Goal: Task Accomplishment & Management: Manage account settings

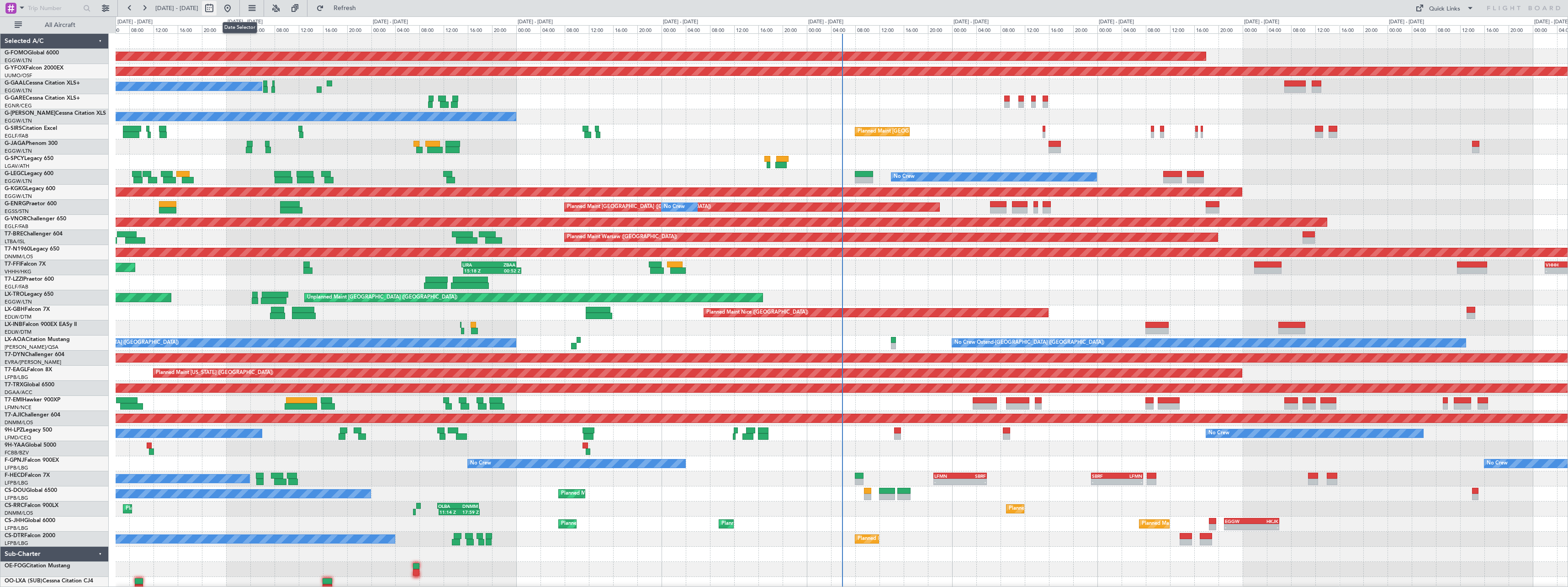
click at [217, 7] on button at bounding box center [209, 9] width 15 height 15
select select "8"
select select "2025"
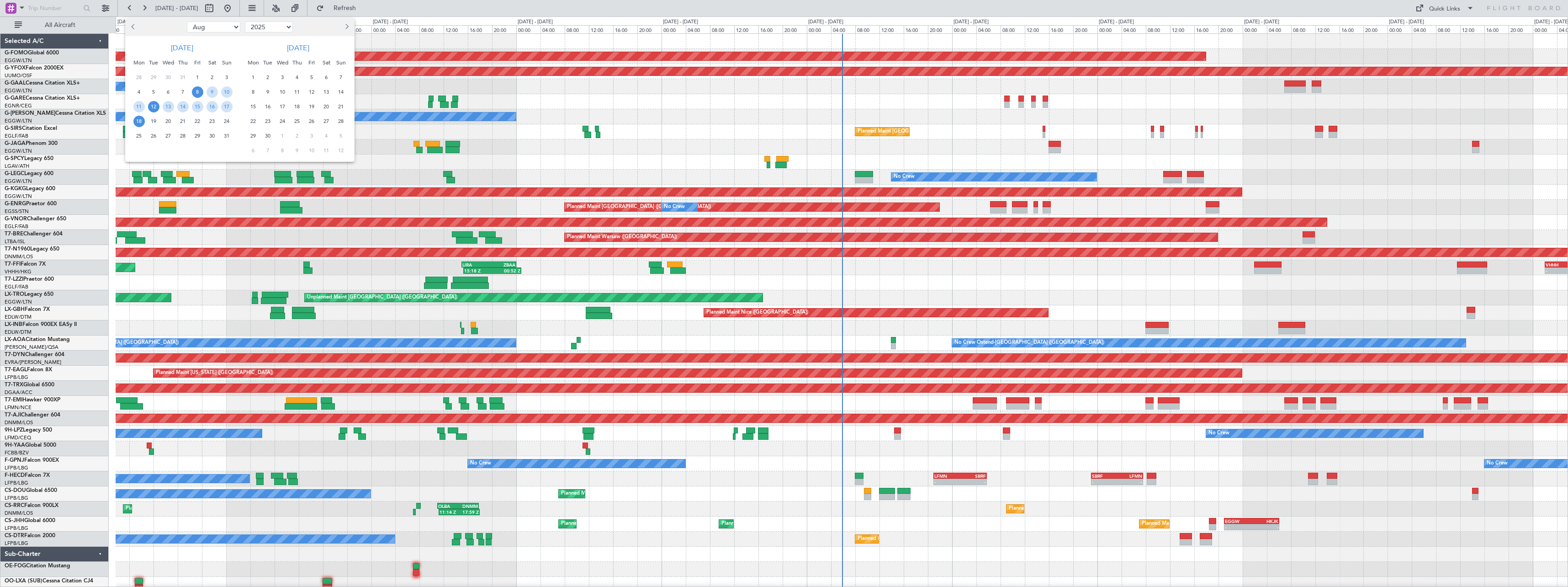
click at [153, 105] on span "12" at bounding box center [153, 107] width 12 height 12
click at [153, 135] on span "26" at bounding box center [153, 136] width 12 height 12
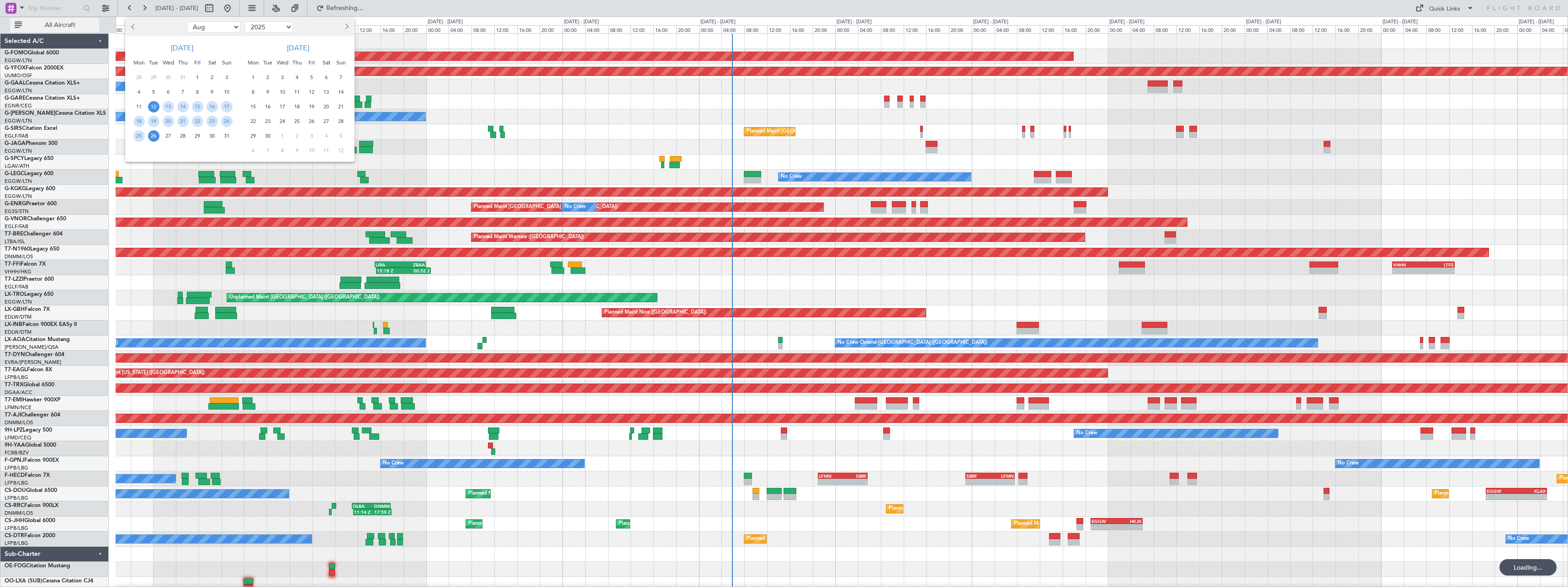
click at [54, 22] on span "All Aircraft" at bounding box center [60, 25] width 72 height 7
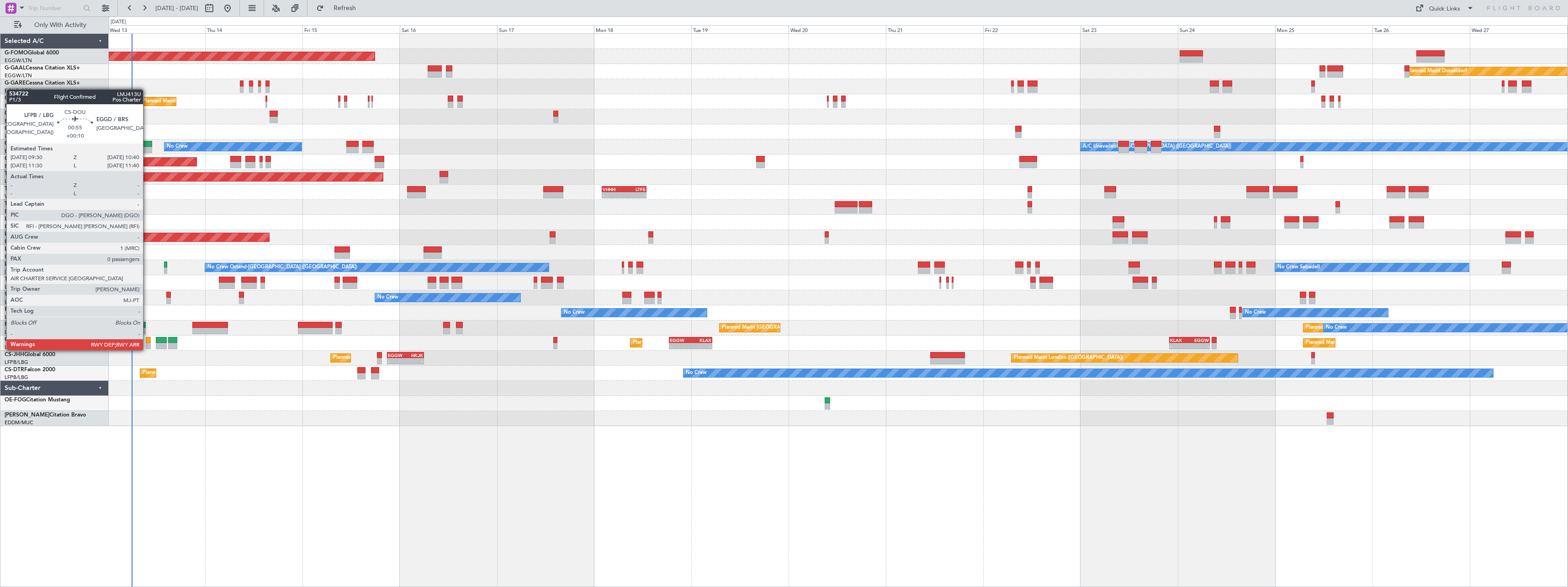
click at [147, 341] on div at bounding box center [148, 340] width 5 height 7
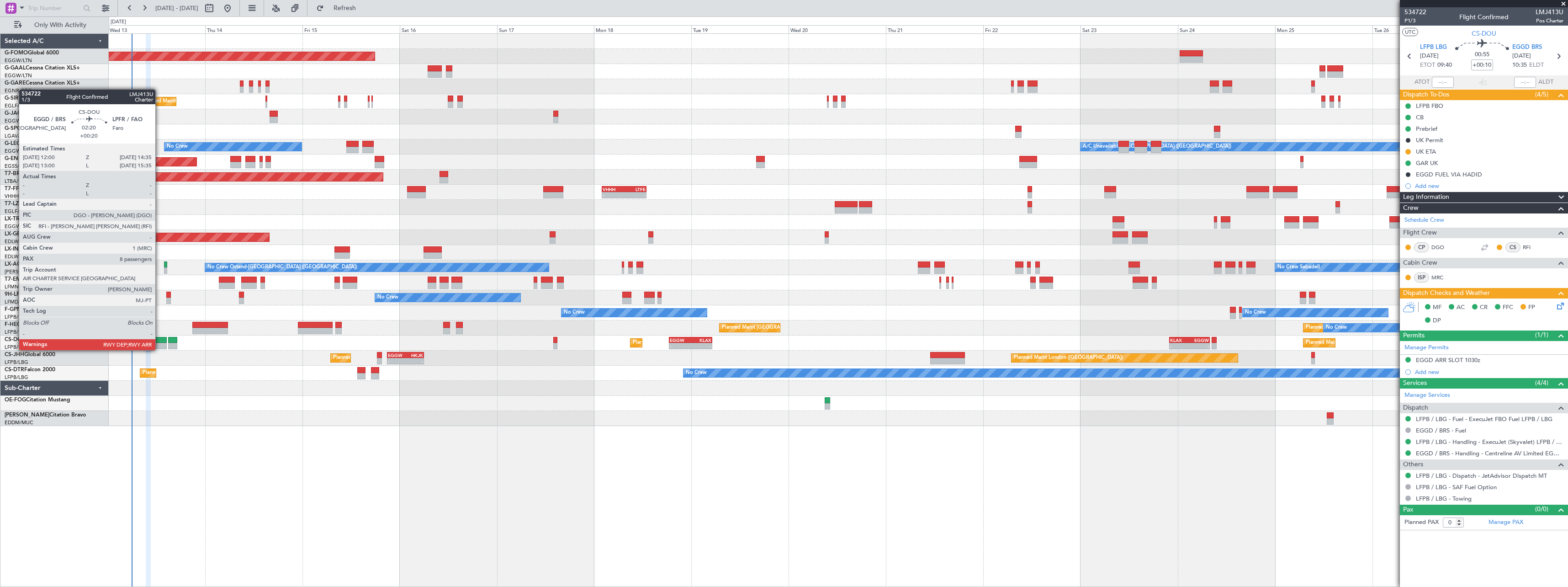
click at [159, 341] on div at bounding box center [161, 340] width 10 height 7
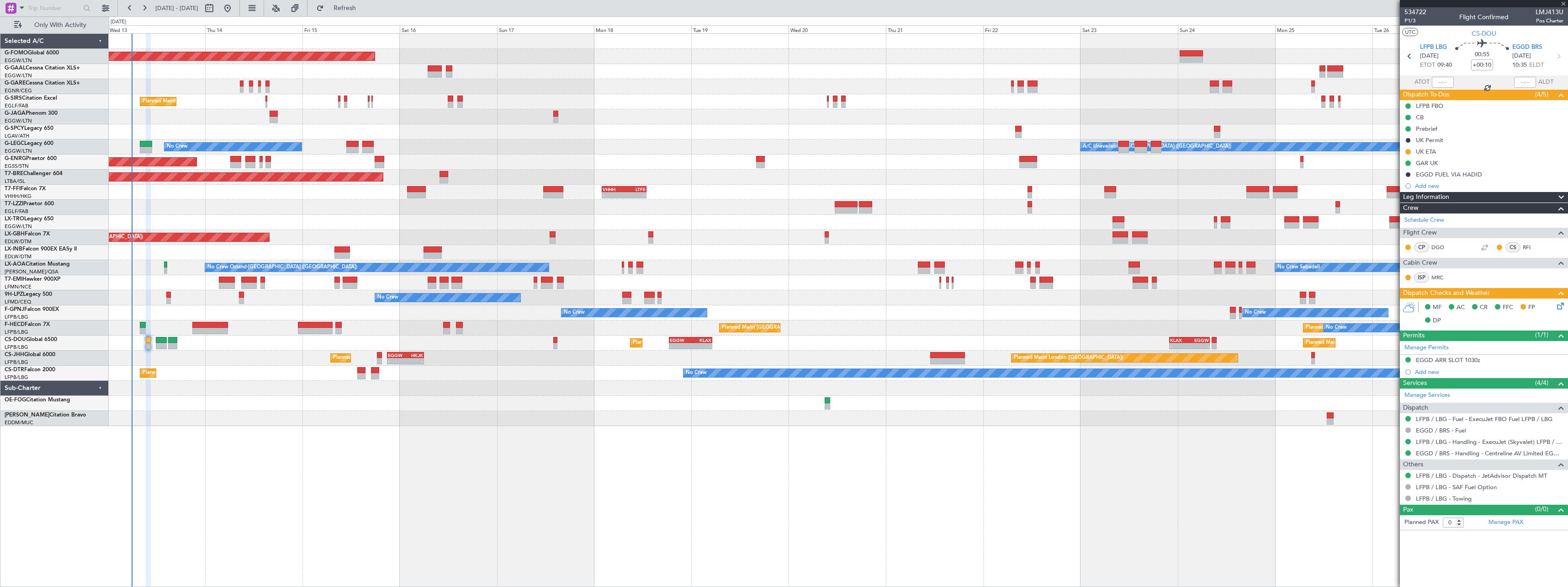
type input "+00:20"
type input "8"
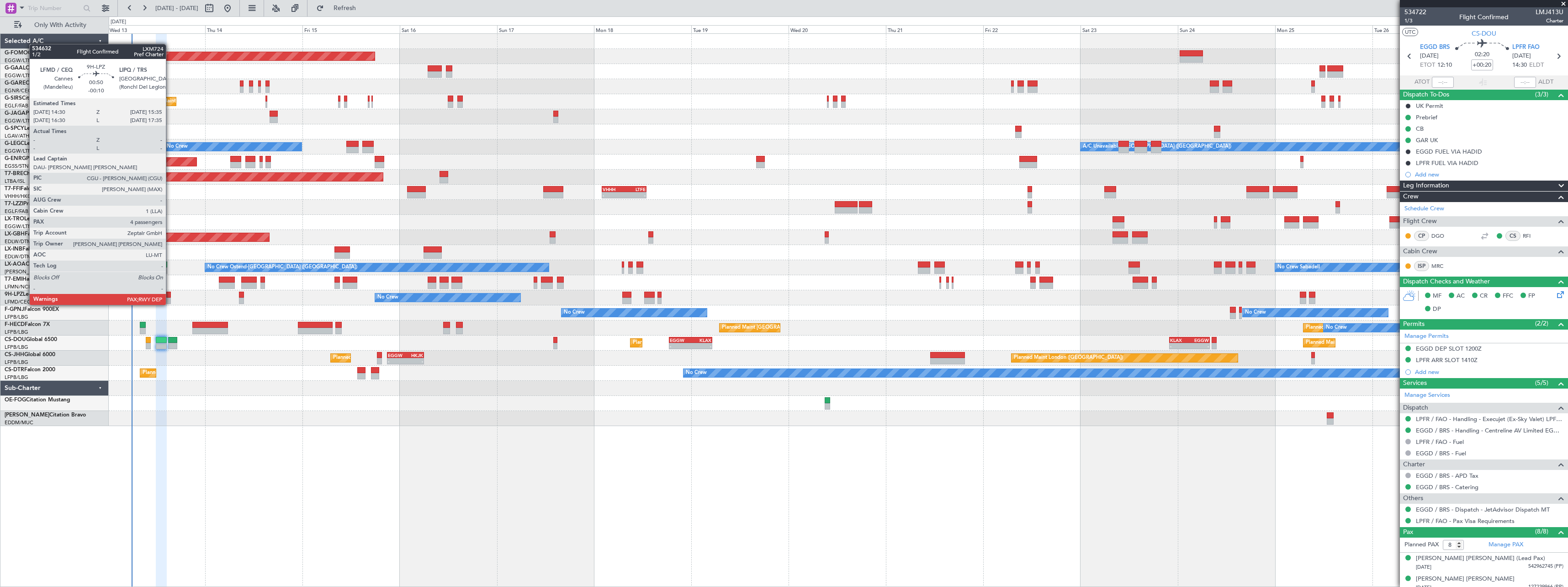
click at [170, 296] on div at bounding box center [169, 295] width 5 height 7
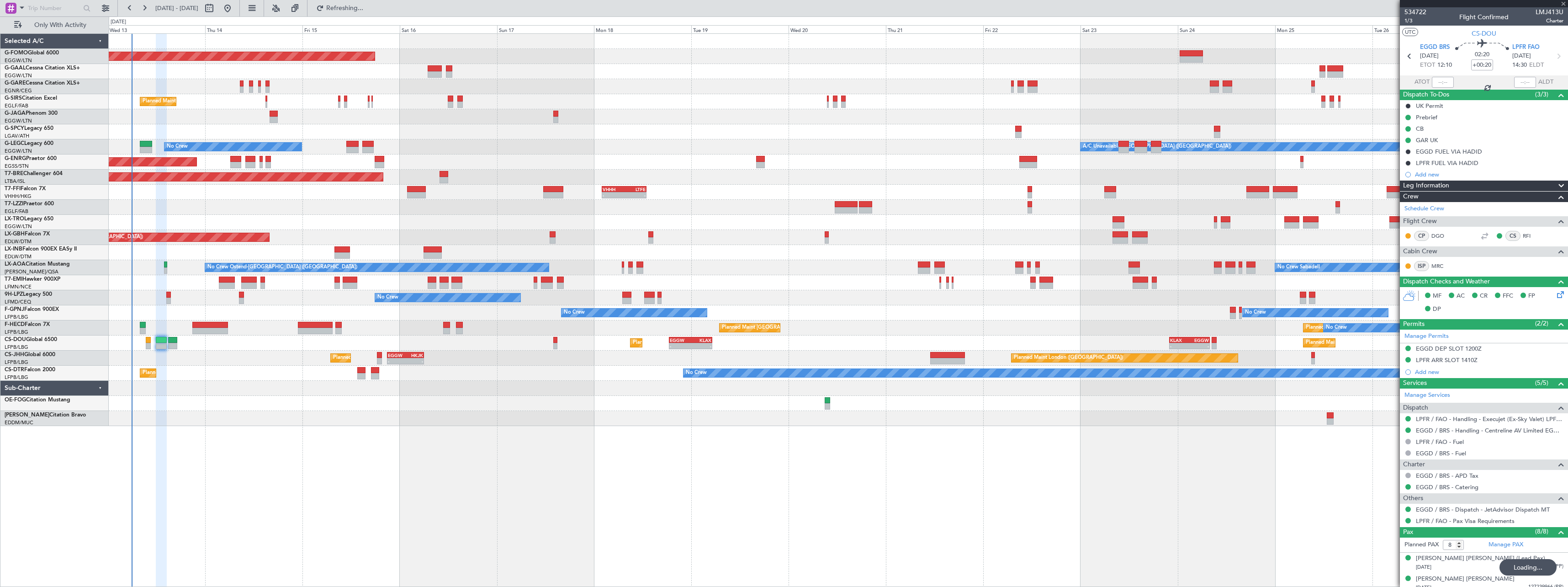
type input "-00:10"
type input "4"
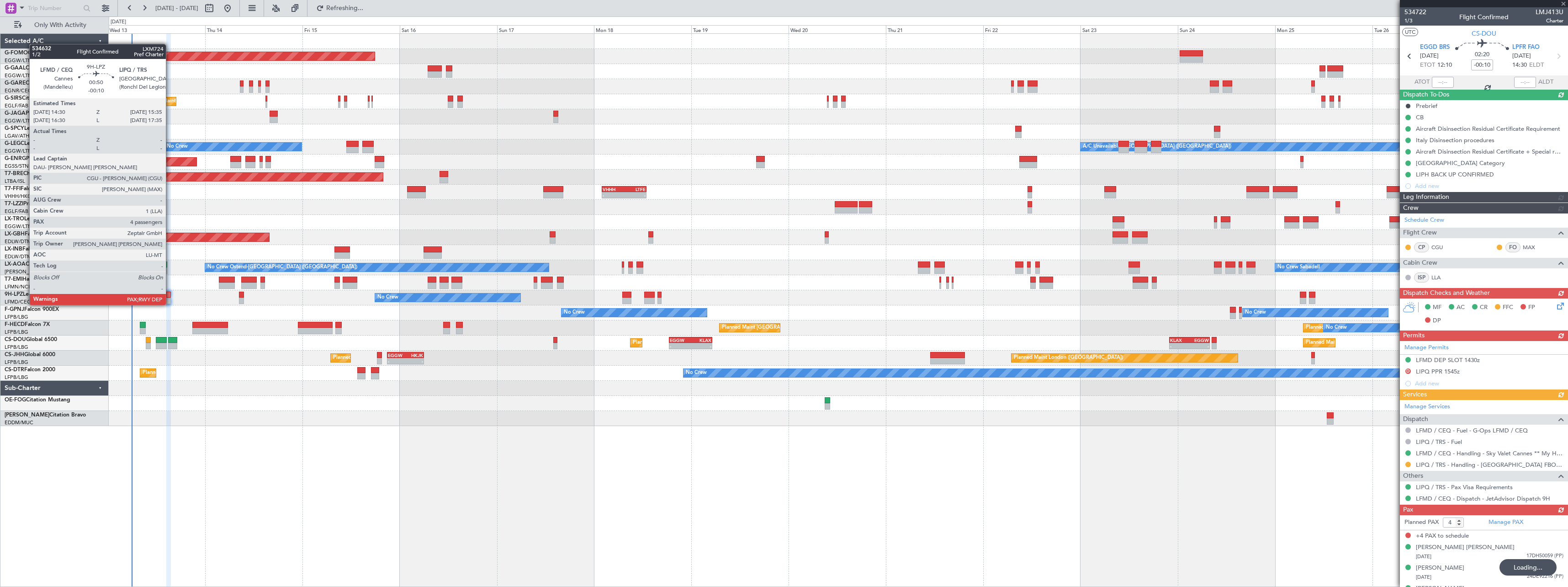
type input "+00:20"
type input "8"
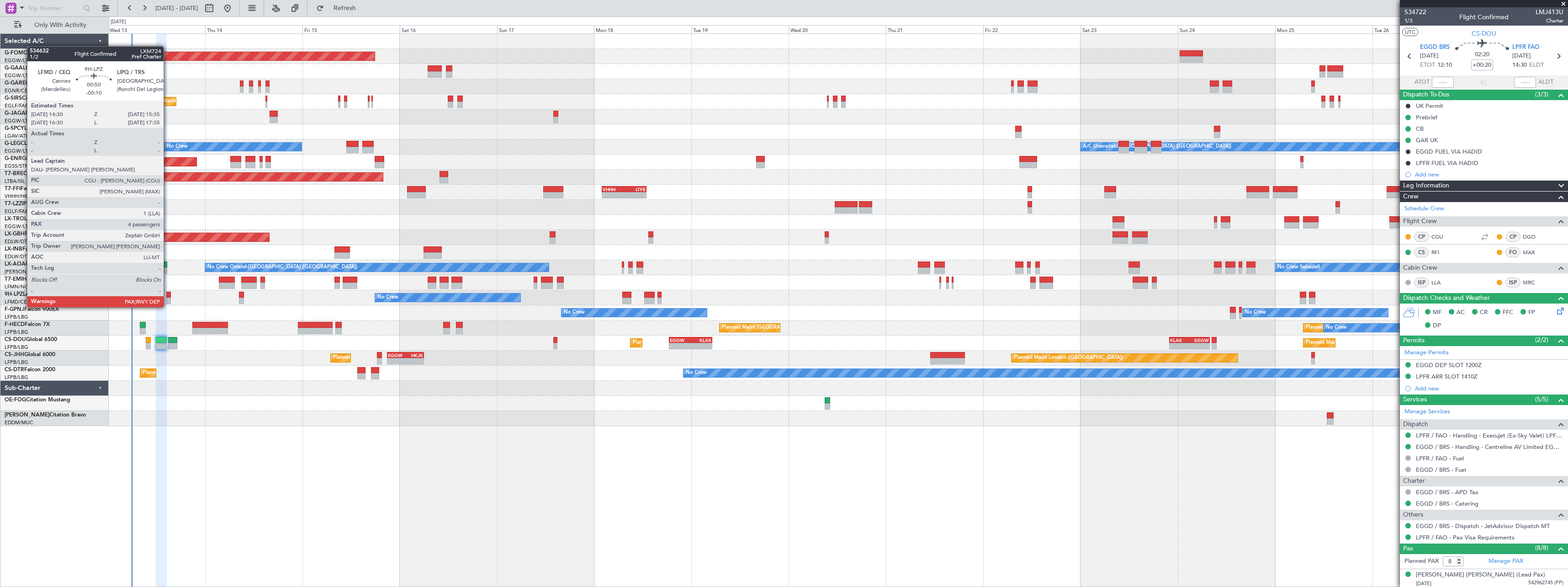
click at [167, 298] on div at bounding box center [169, 301] width 5 height 7
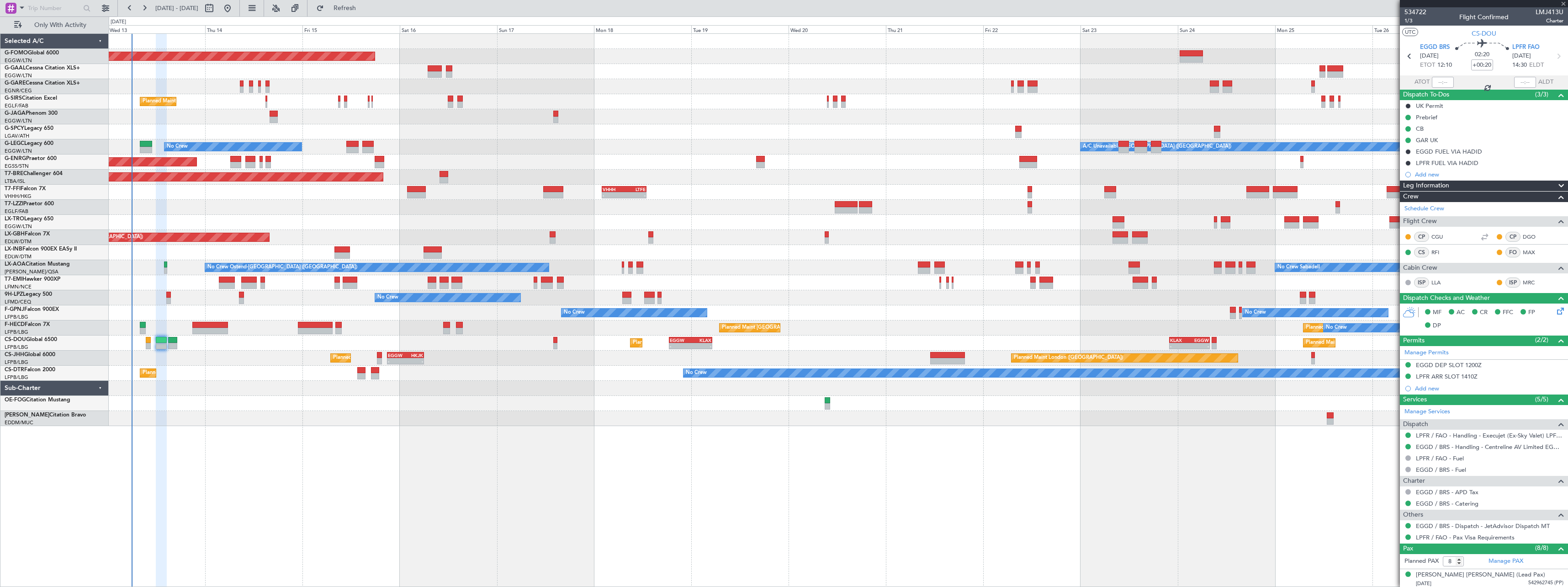
type input "-00:10"
type input "4"
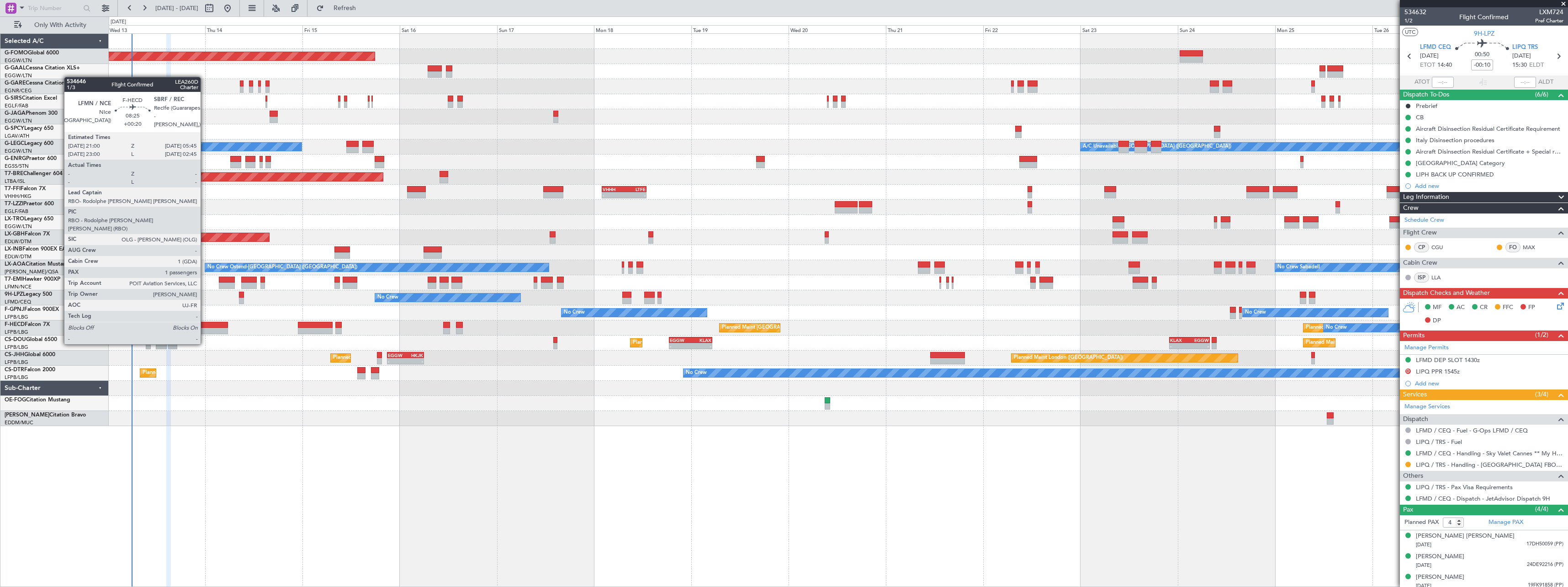
click at [205, 327] on div at bounding box center [210, 325] width 36 height 7
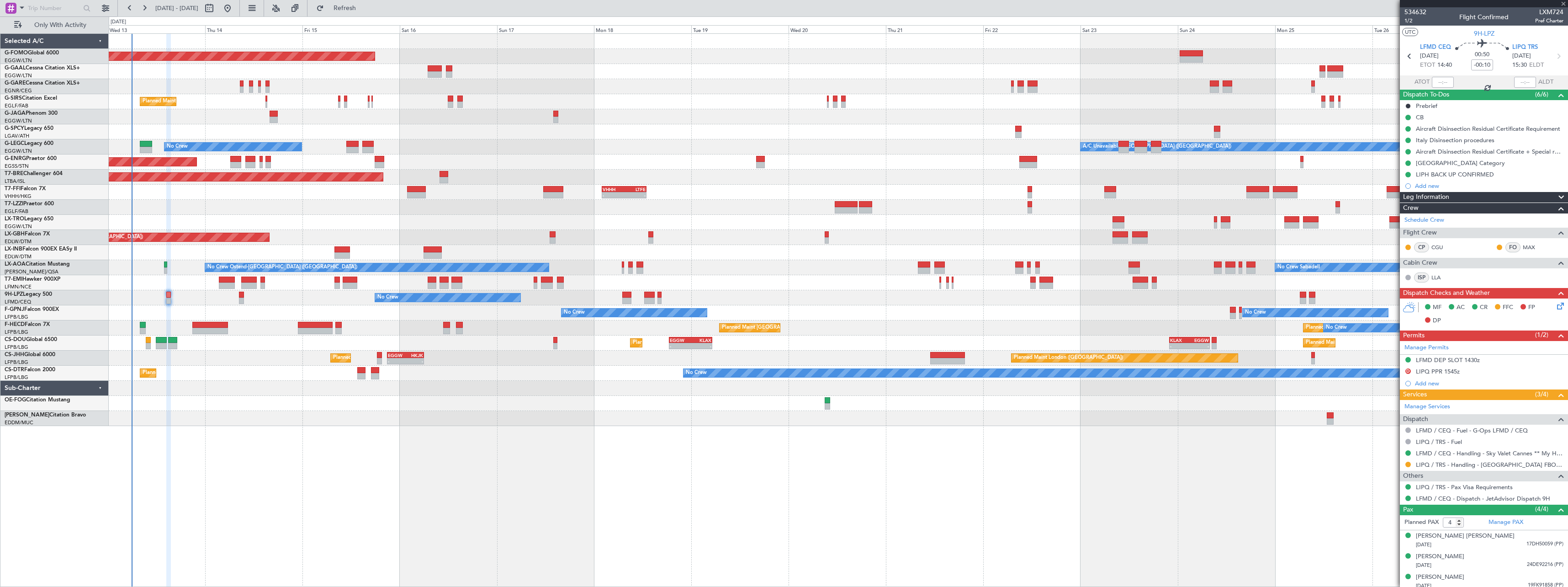
type input "+00:20"
type input "1"
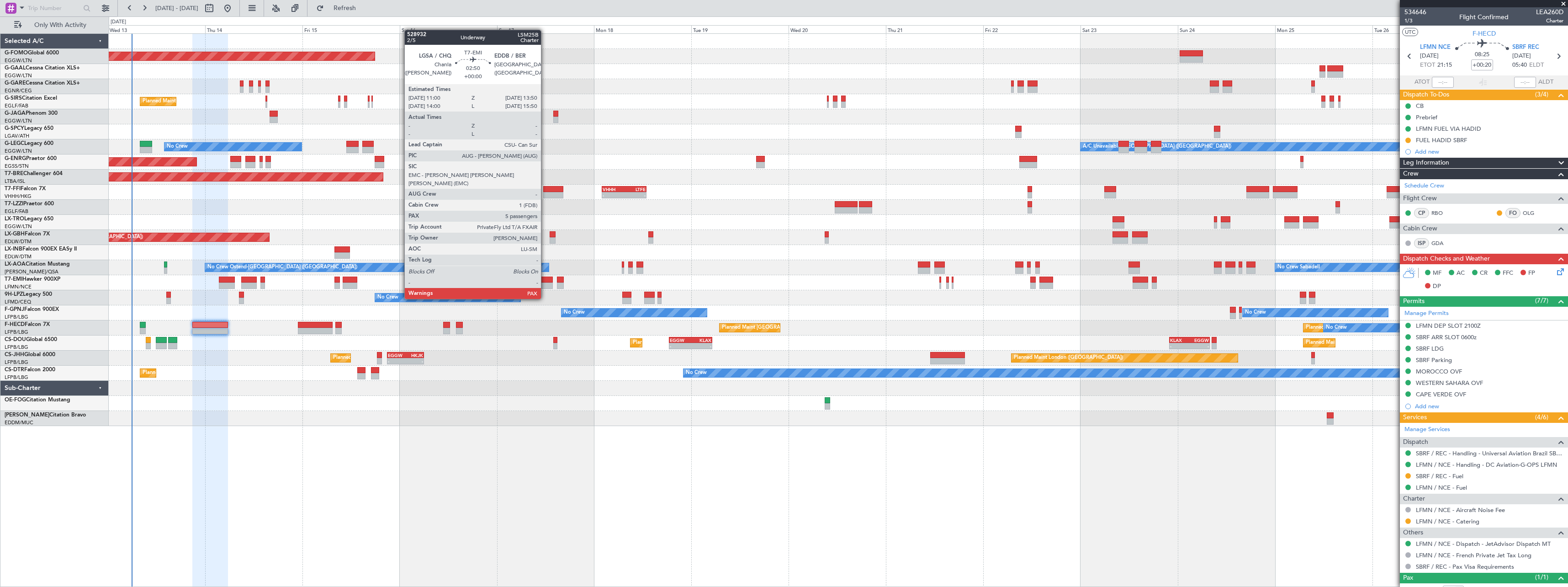
click at [545, 281] on div at bounding box center [547, 279] width 12 height 7
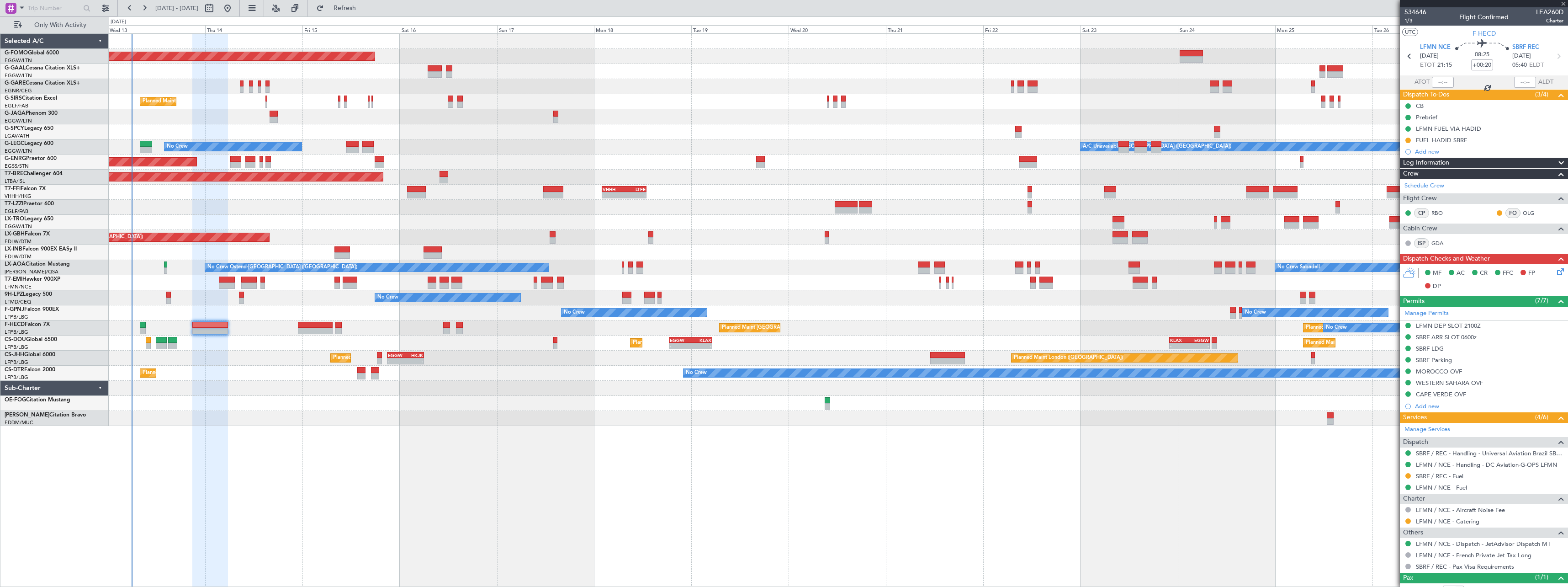
type input "5"
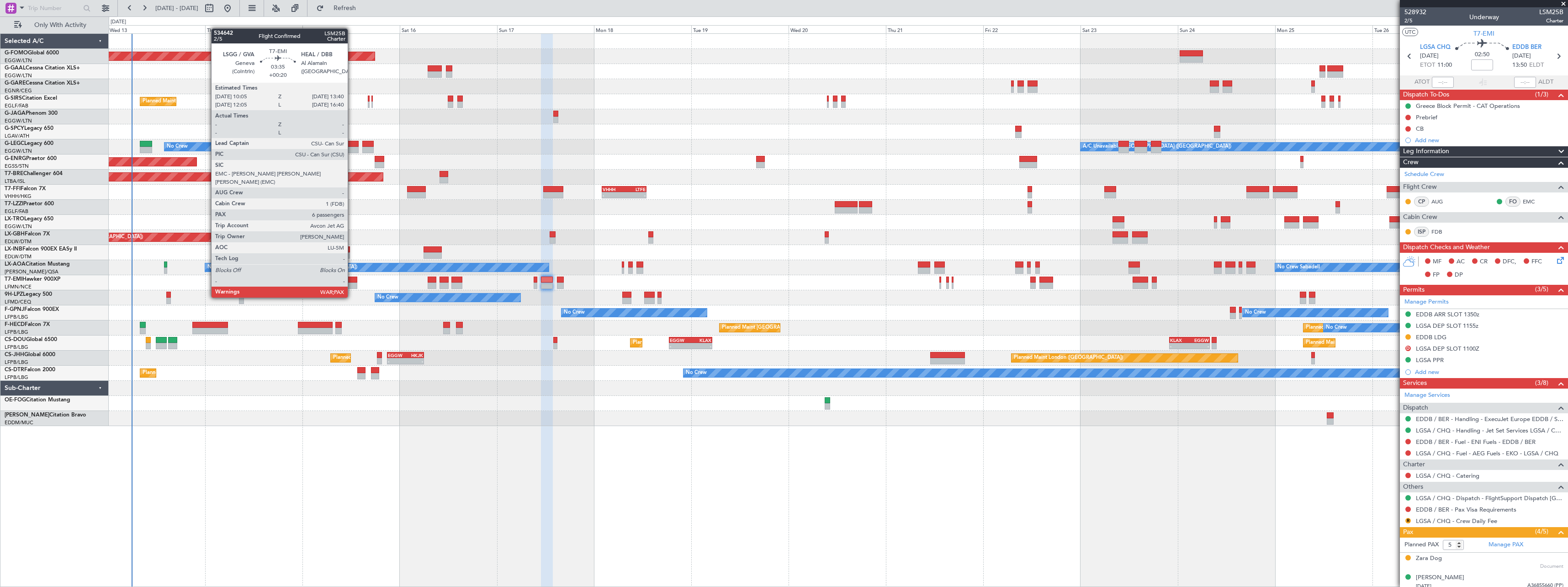
click at [352, 280] on div at bounding box center [350, 279] width 15 height 7
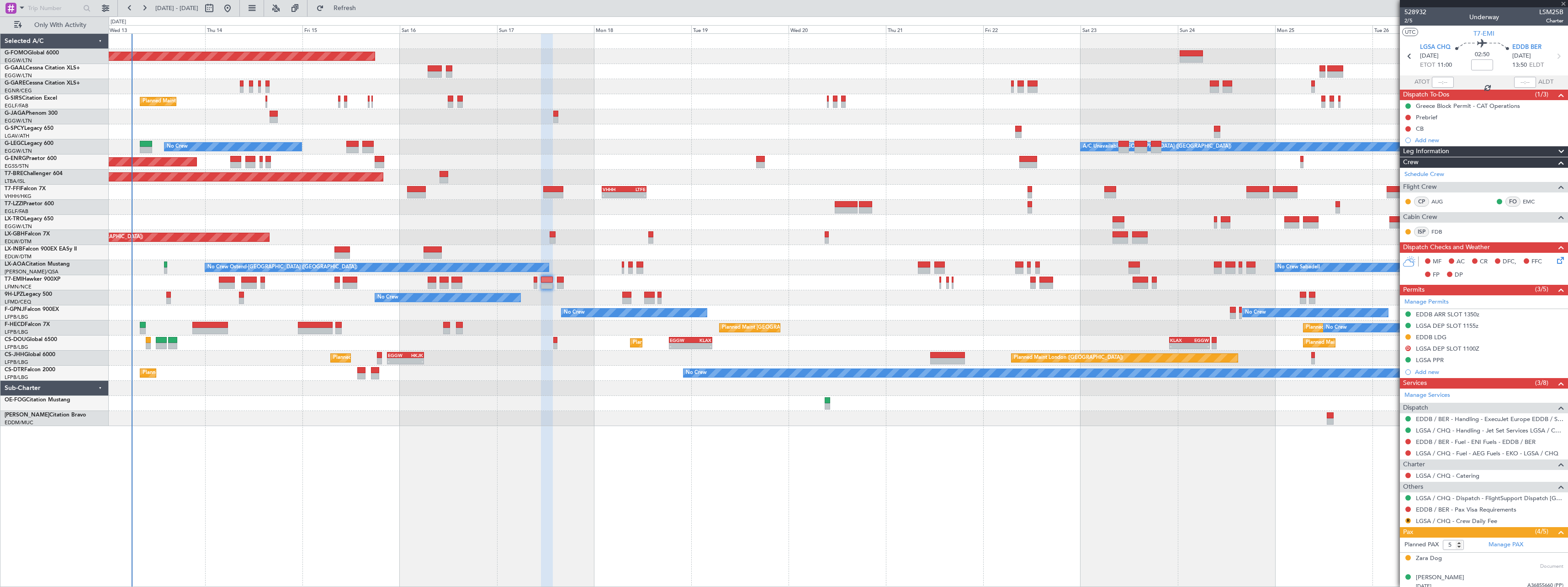
type input "+00:20"
type input "7"
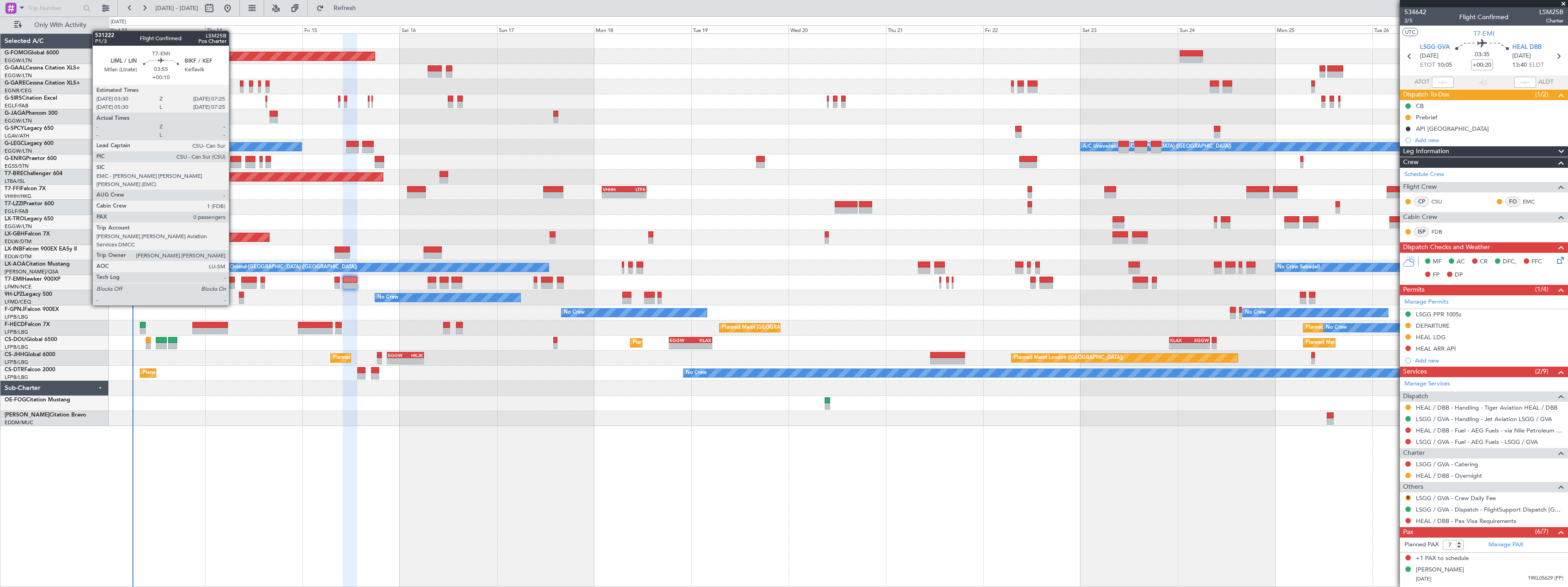
click at [233, 279] on div at bounding box center [227, 279] width 16 height 7
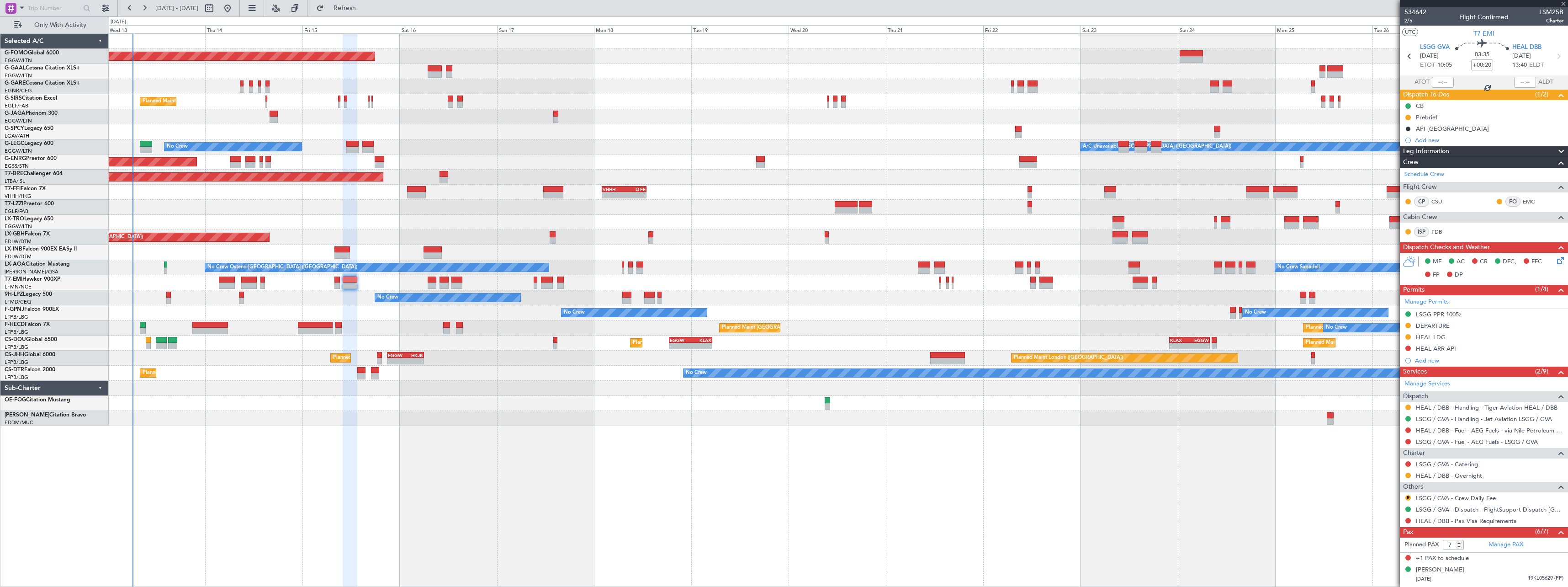
type input "+00:10"
type input "0"
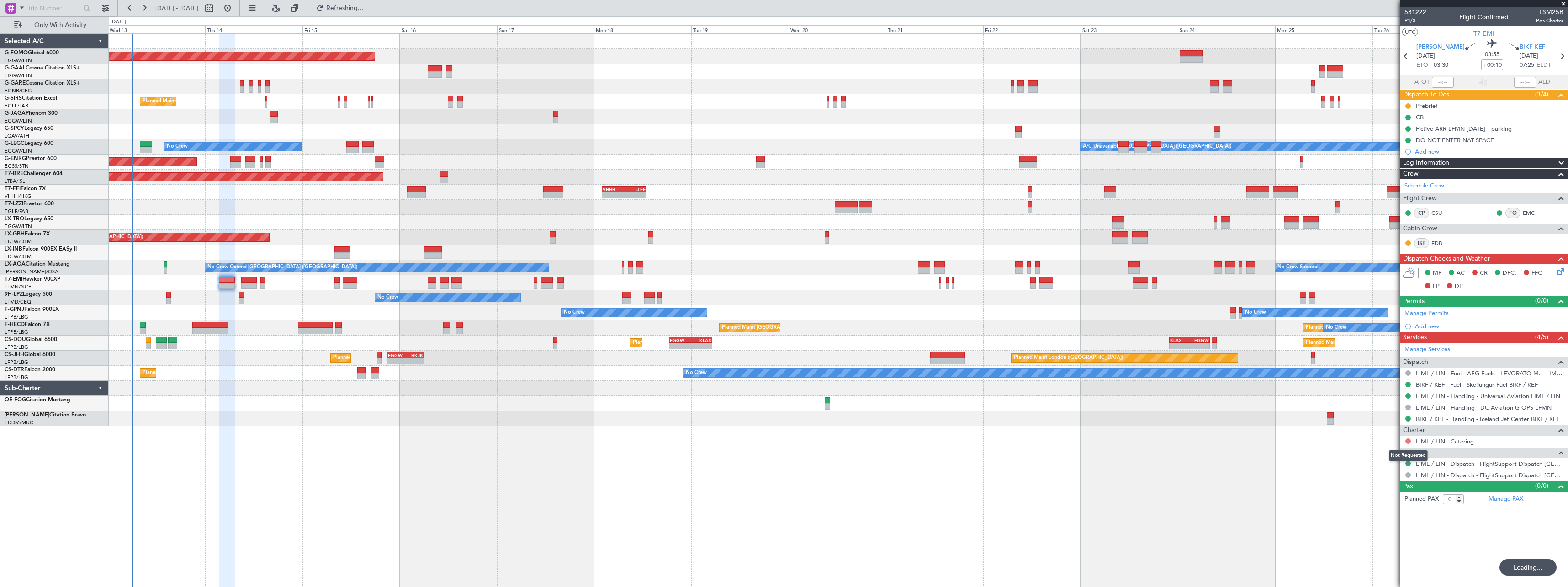
click at [1407, 442] on button at bounding box center [1408, 441] width 5 height 5
click at [1382, 454] on span "Not Required" at bounding box center [1386, 454] width 37 height 9
click at [1563, 270] on icon at bounding box center [1559, 270] width 7 height 7
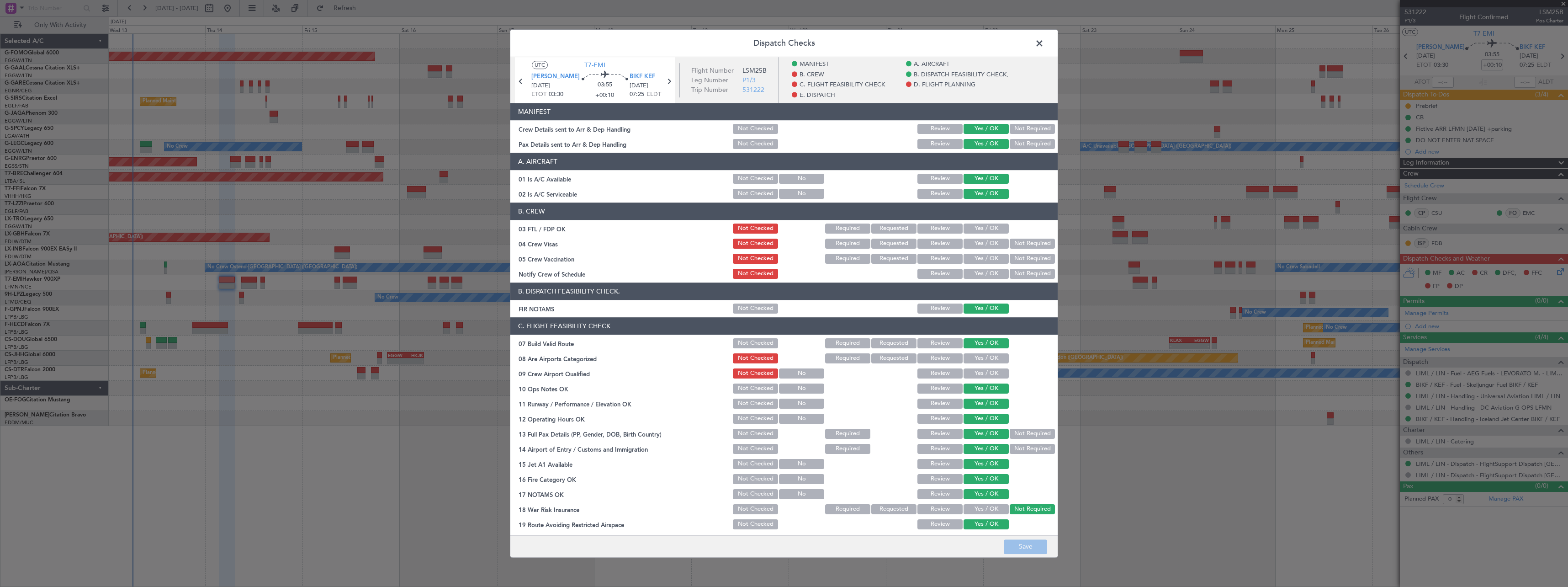
click at [1044, 41] on span at bounding box center [1044, 46] width 0 height 18
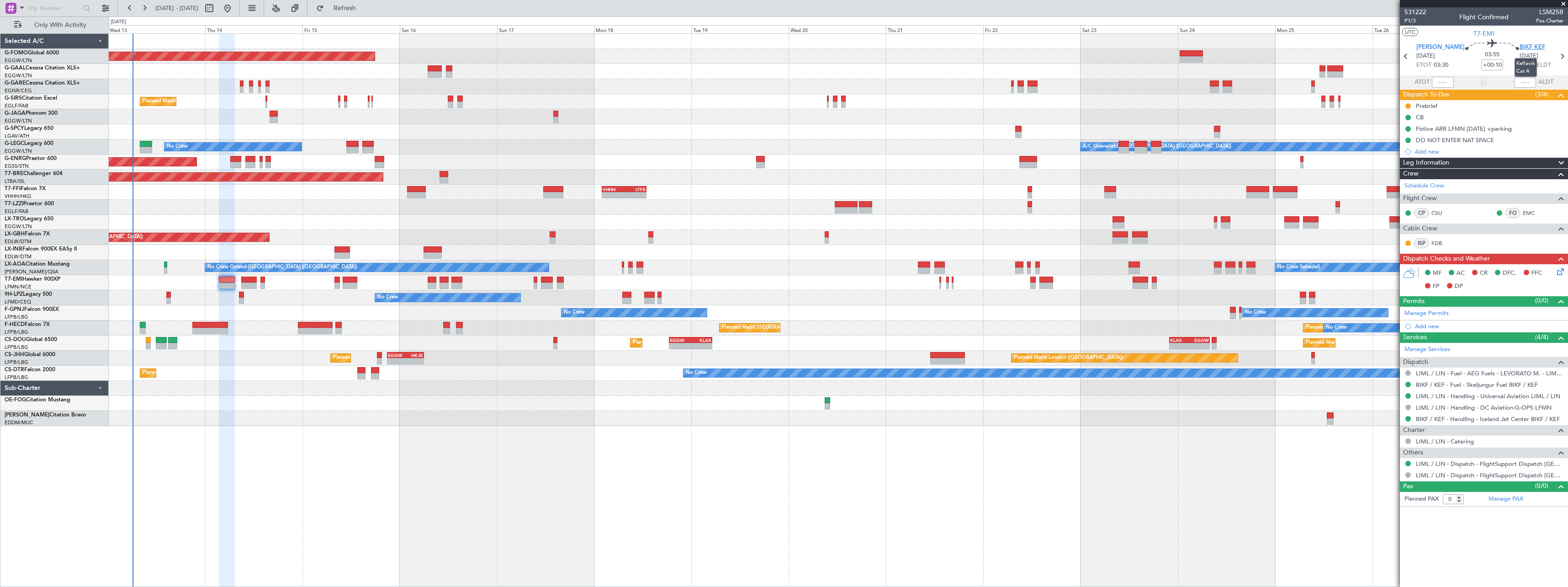
click at [1525, 47] on span "BIKF KEF" at bounding box center [1532, 47] width 26 height 9
click at [1433, 47] on span "LIML LIN" at bounding box center [1441, 47] width 49 height 9
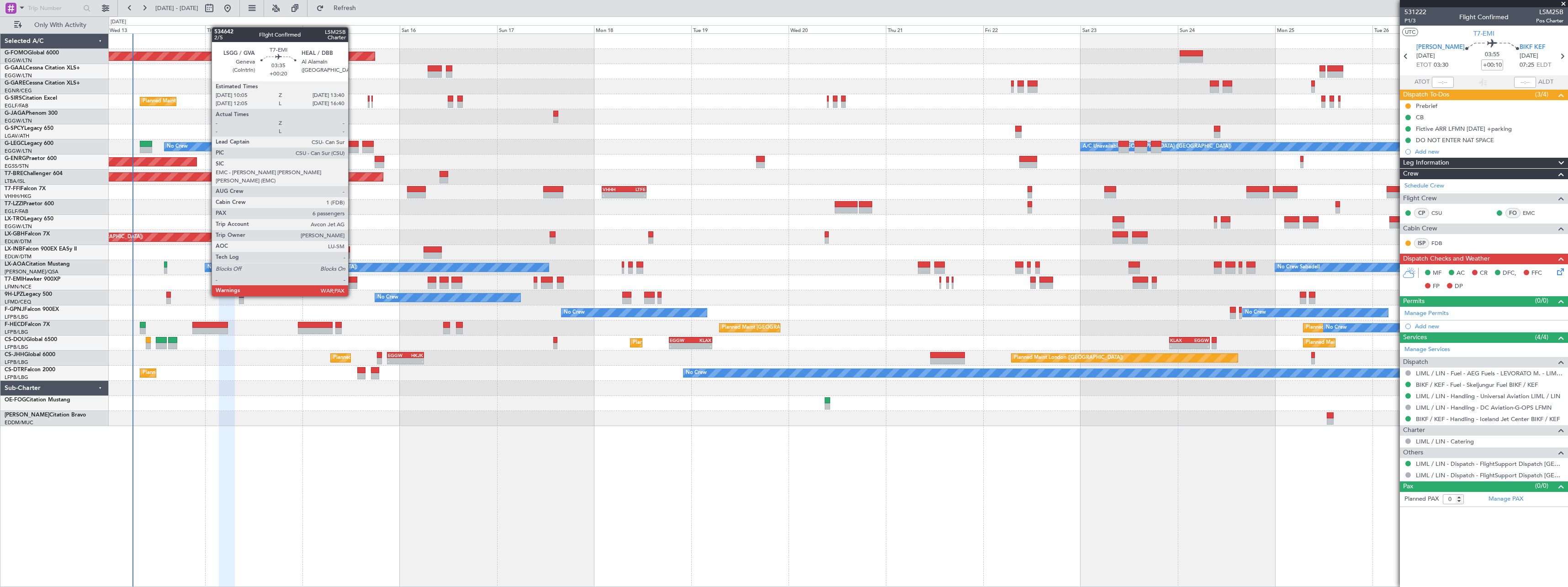
click at [352, 279] on div at bounding box center [350, 279] width 15 height 7
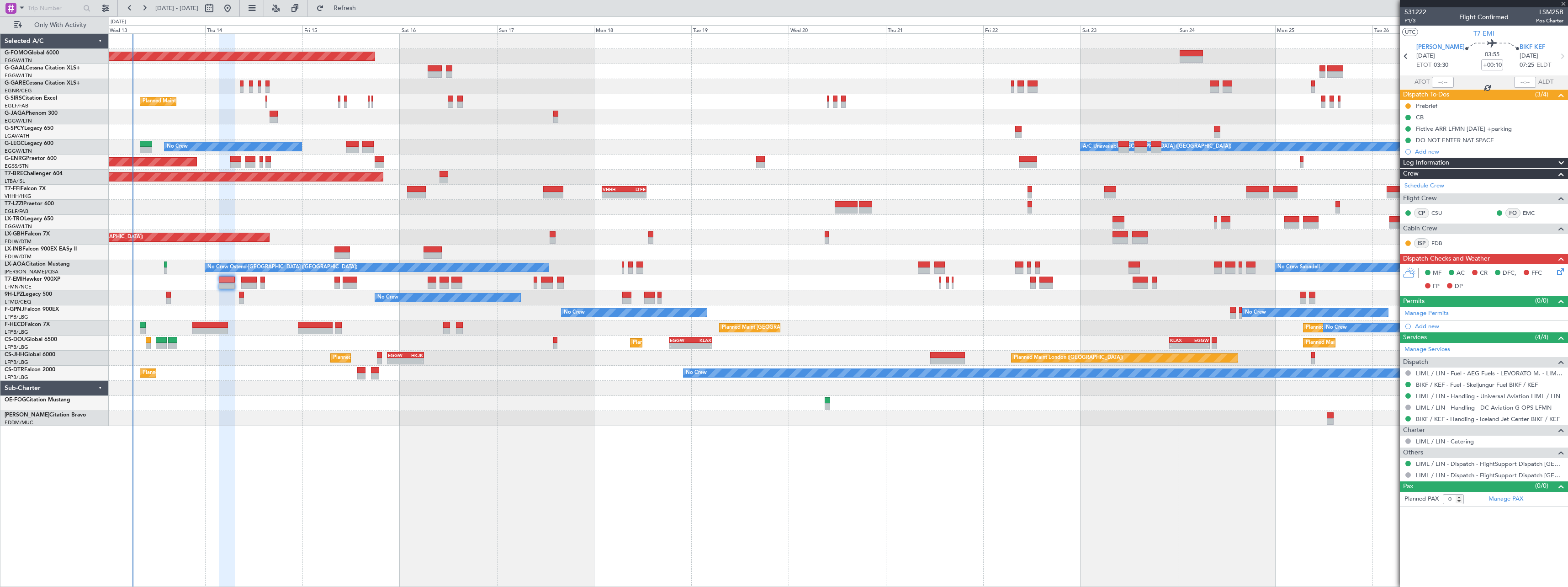
type input "+00:20"
type input "7"
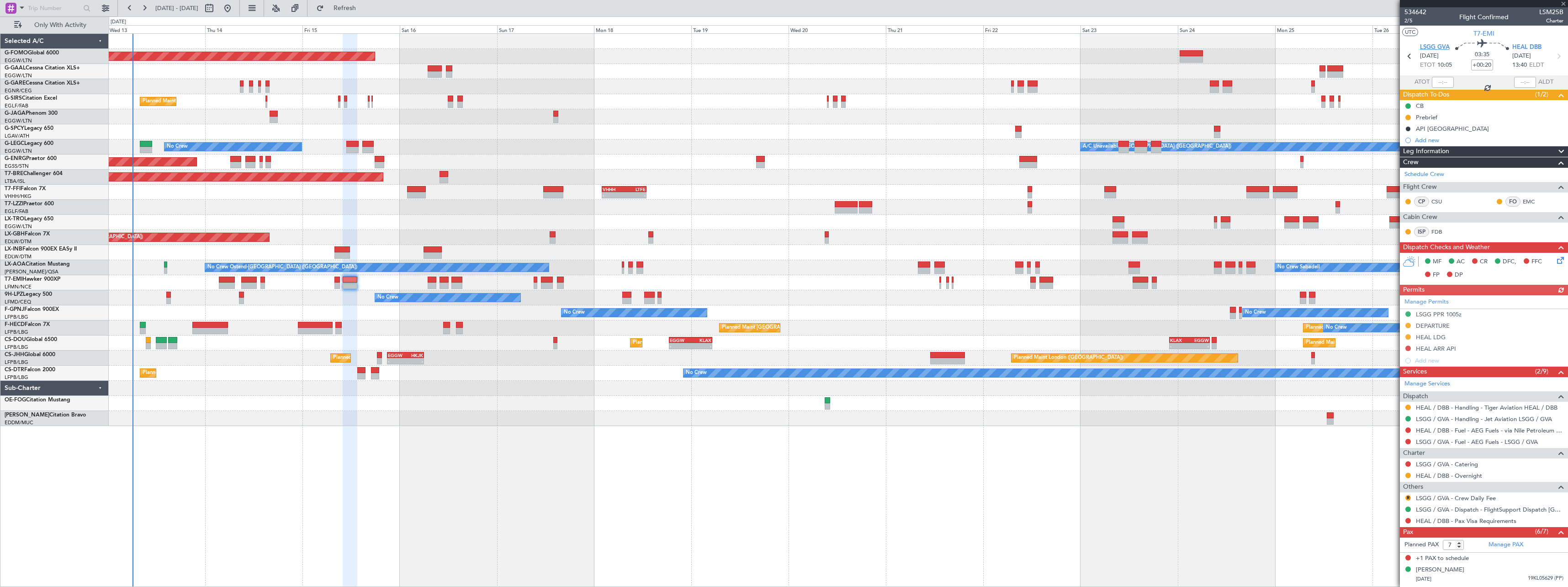
click at [1438, 44] on span "LSGG GVA" at bounding box center [1435, 47] width 30 height 9
click at [1441, 46] on span "LSGG GVA" at bounding box center [1435, 47] width 30 height 9
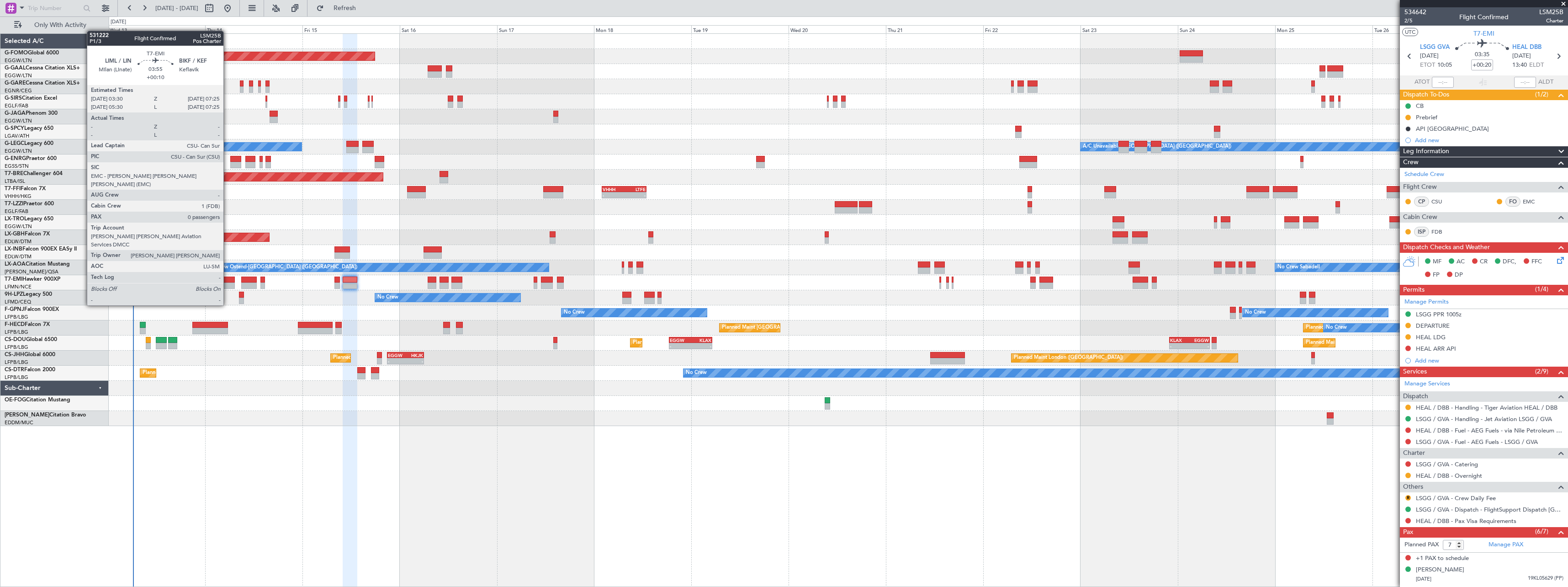
click at [228, 279] on div at bounding box center [227, 279] width 16 height 7
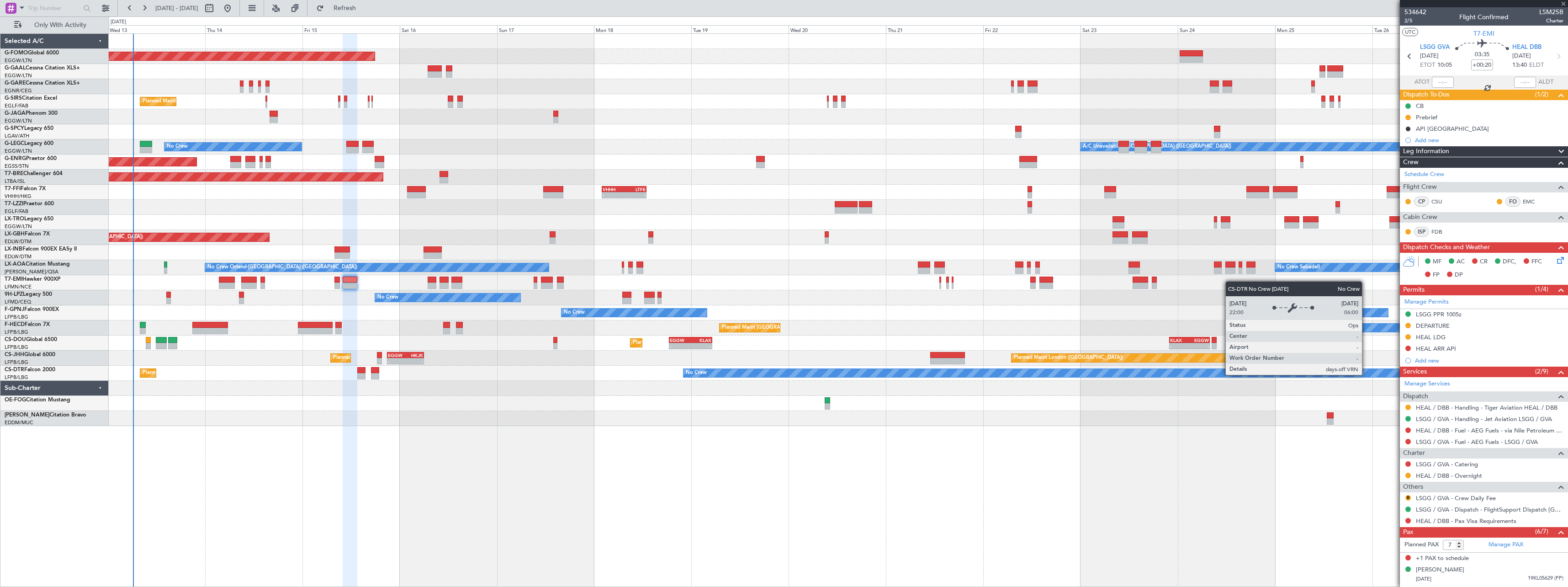
type input "+00:10"
type input "0"
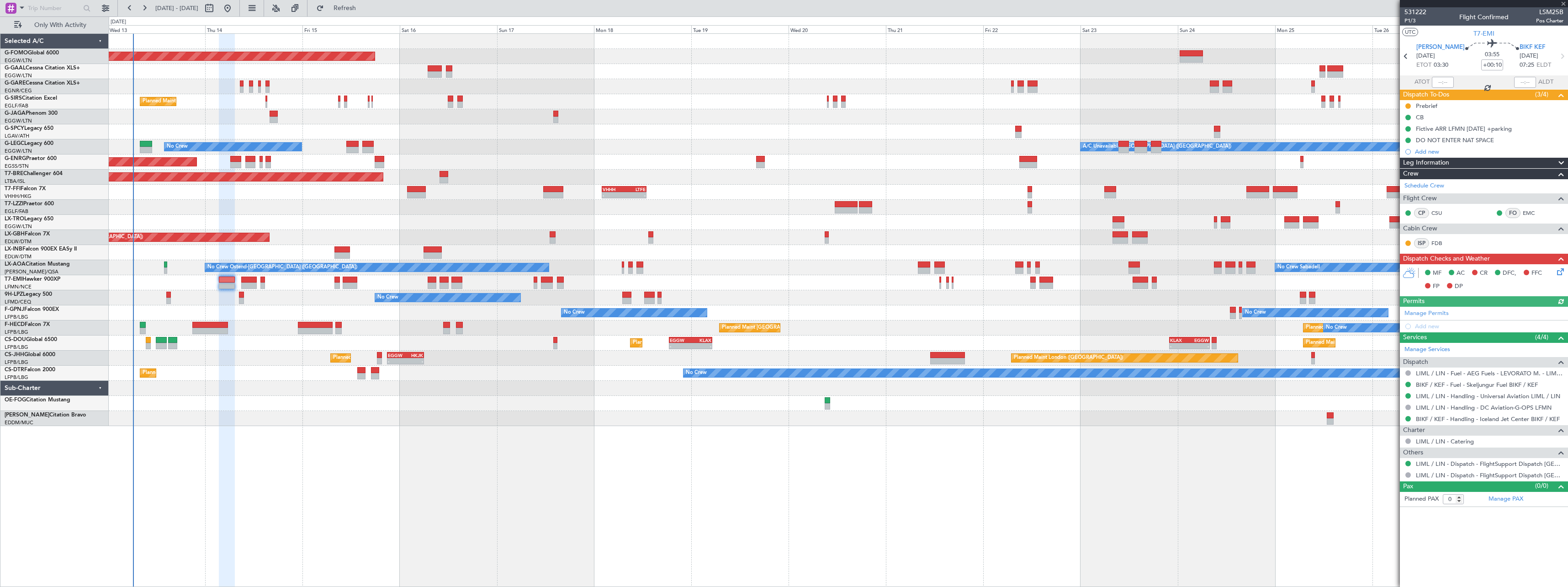
click at [1556, 270] on icon at bounding box center [1559, 270] width 7 height 7
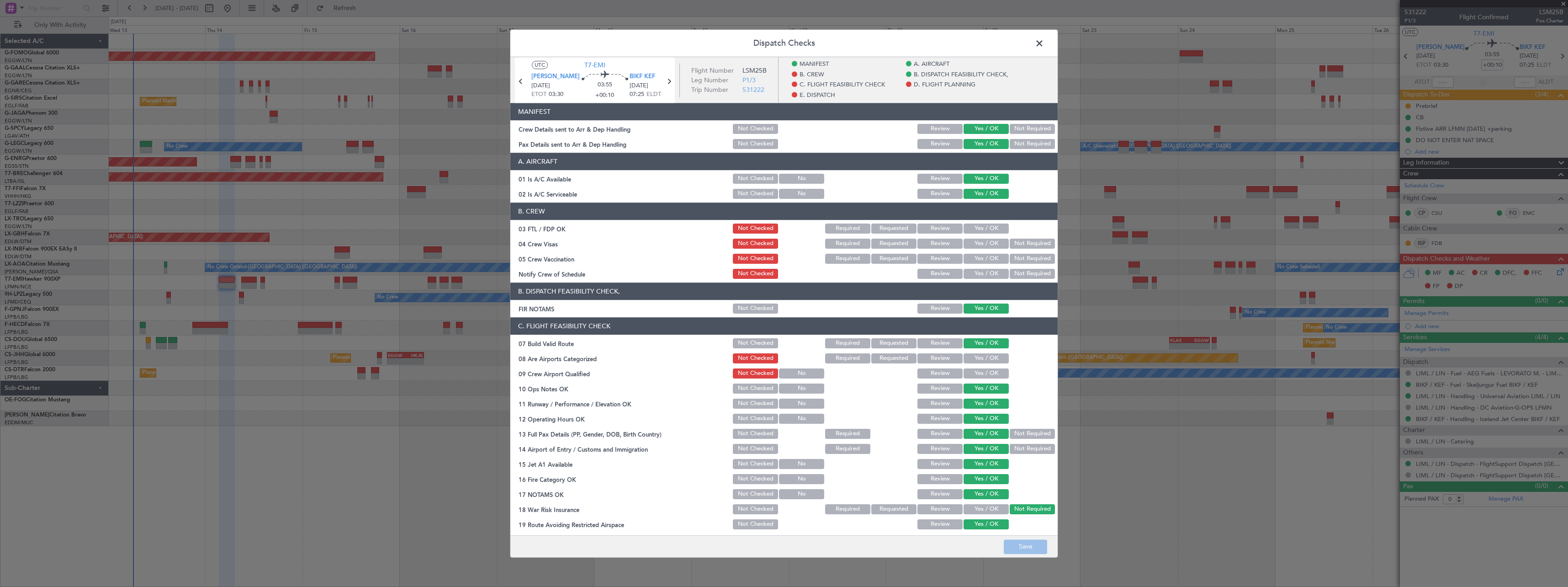
click at [973, 358] on button "Yes / OK" at bounding box center [986, 358] width 45 height 10
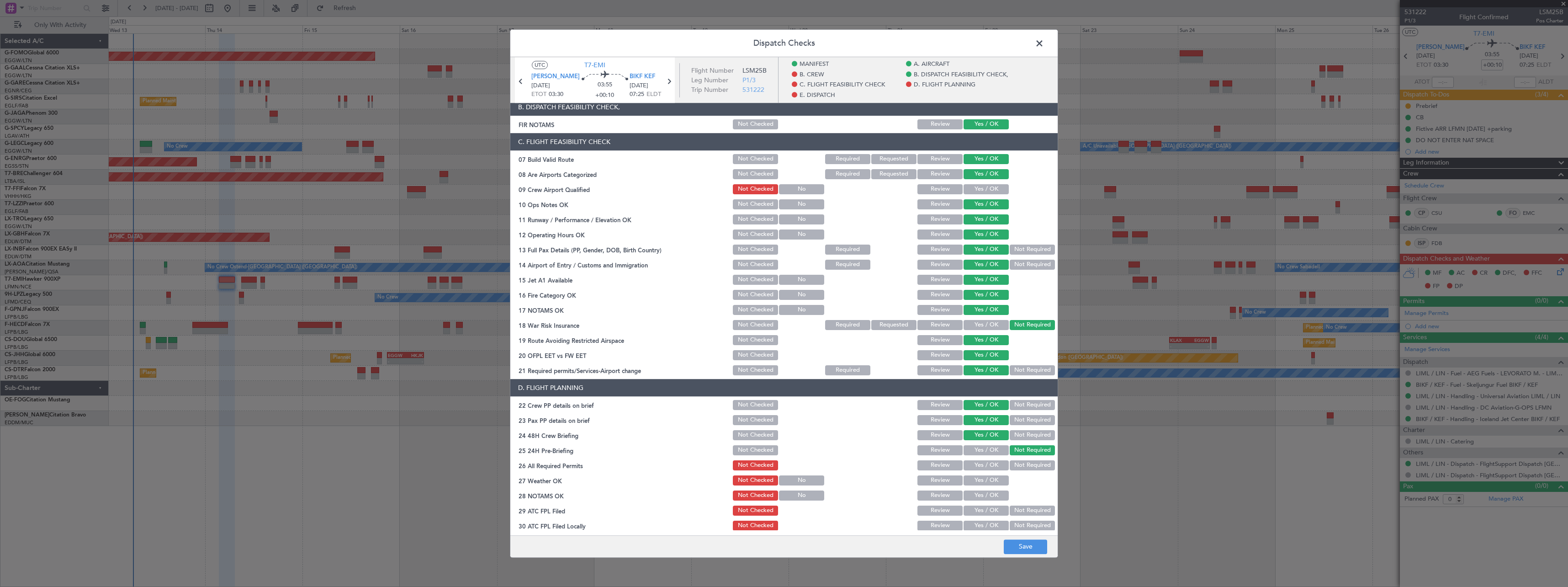
scroll to position [365, 0]
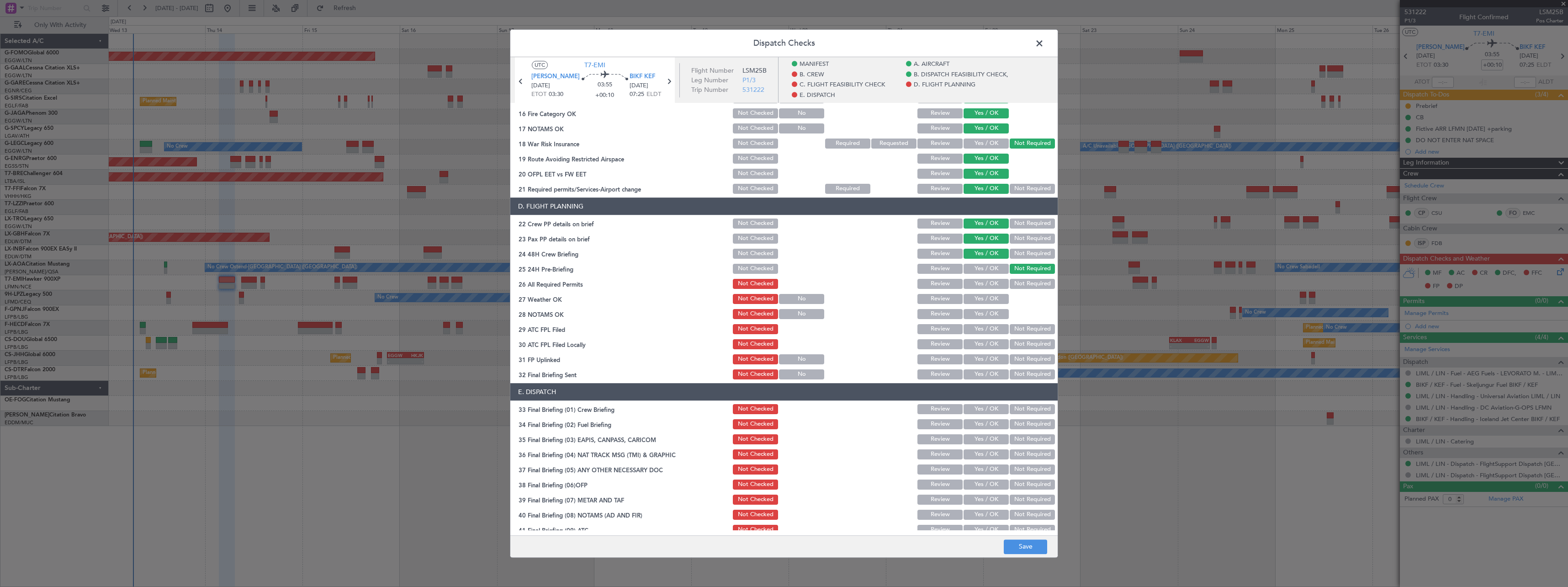
click at [977, 284] on button "Yes / OK" at bounding box center [986, 284] width 45 height 10
click at [1021, 545] on button "Save" at bounding box center [1025, 547] width 43 height 15
click at [1044, 43] on span at bounding box center [1044, 46] width 0 height 18
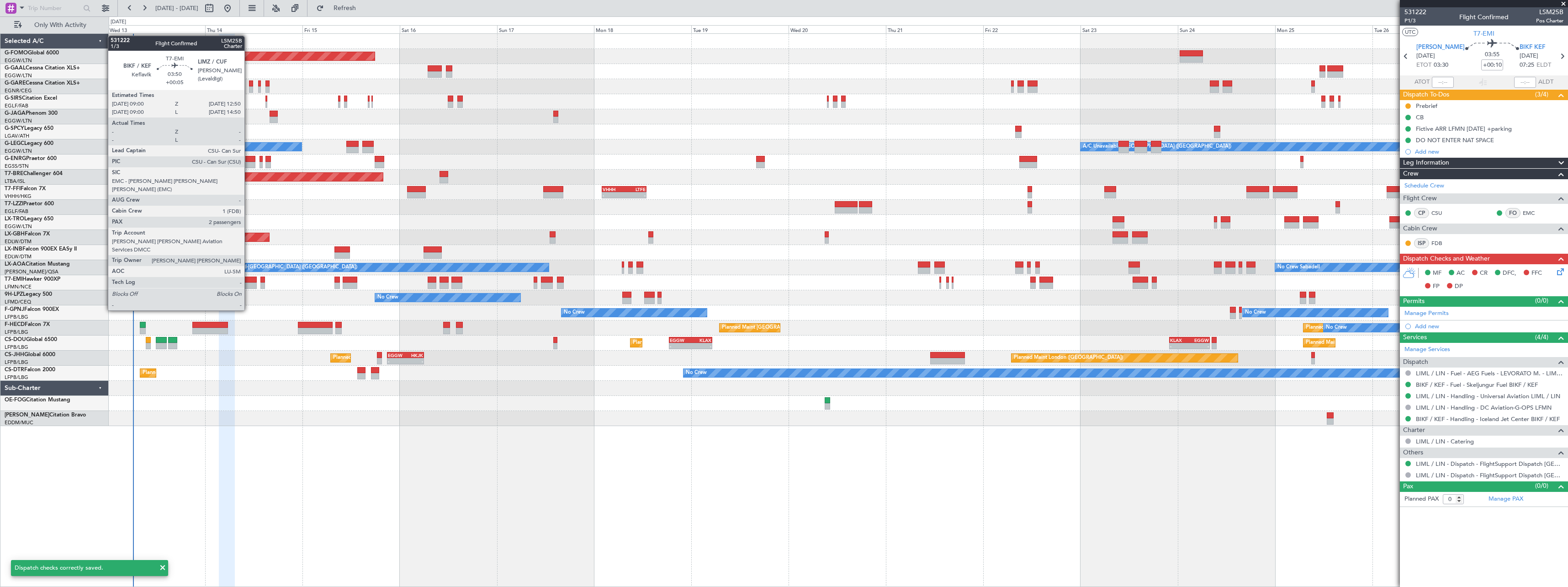
click at [248, 285] on div at bounding box center [249, 286] width 16 height 7
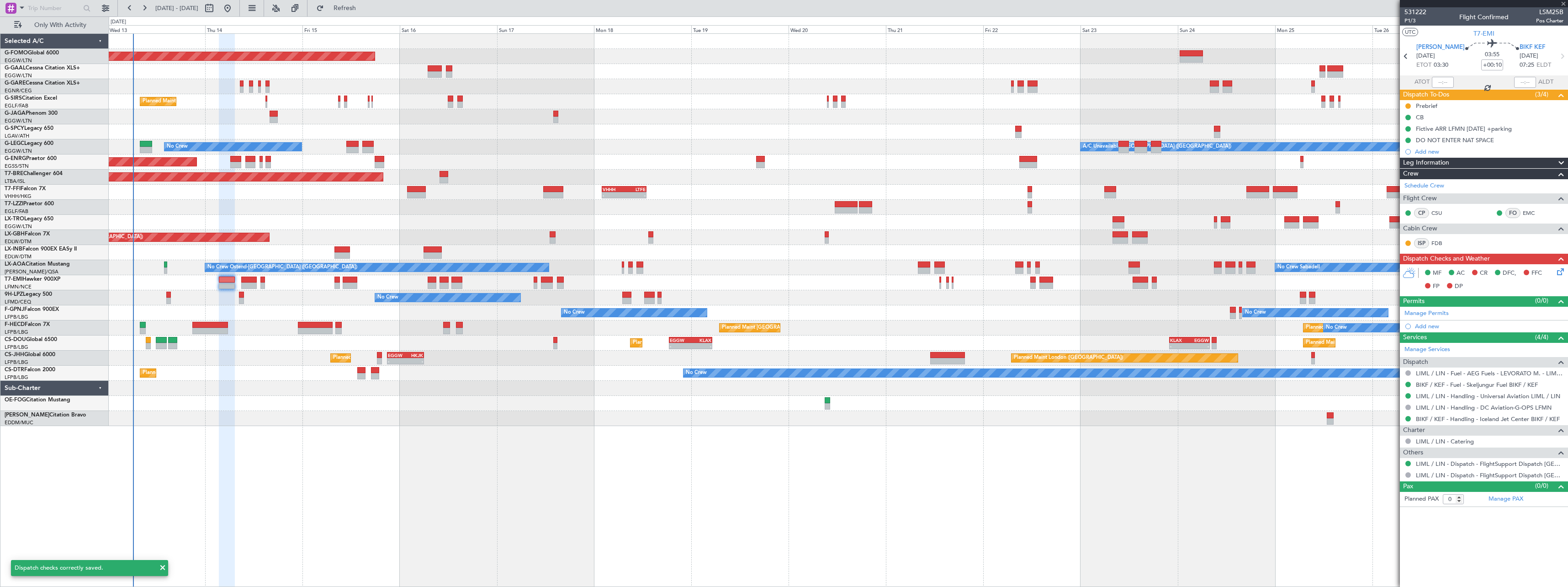
type input "+00:05"
type input "2"
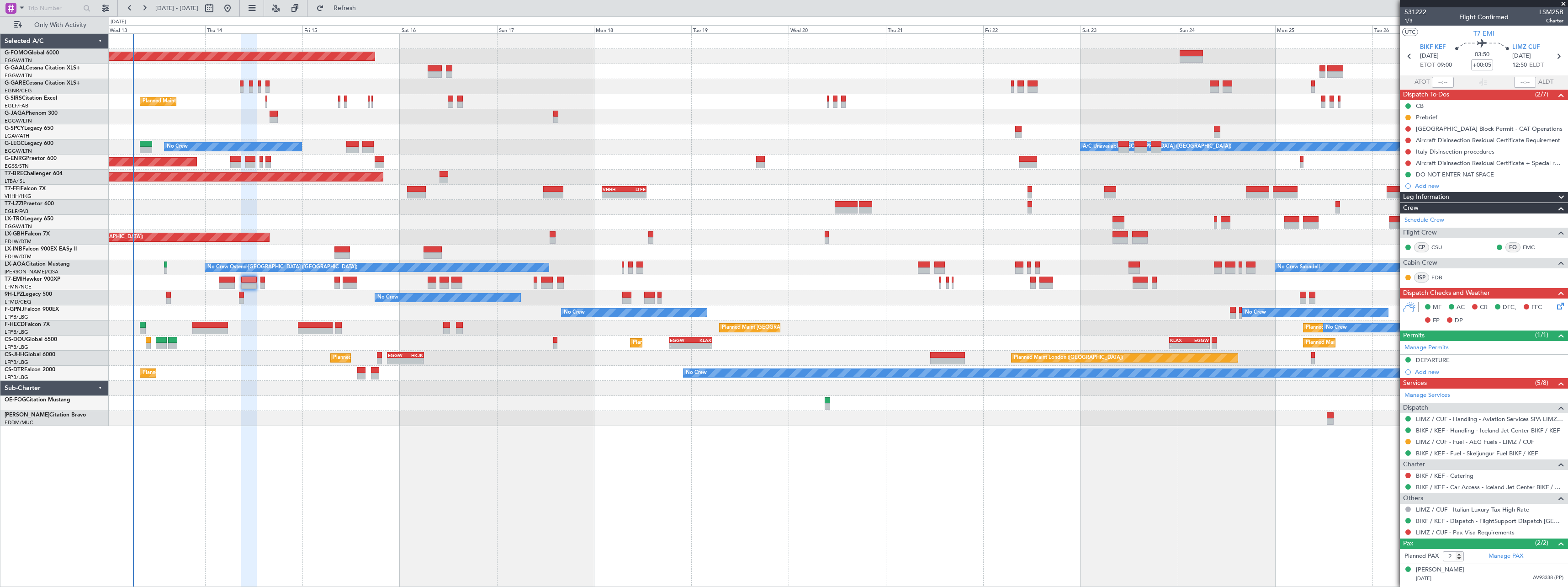
click at [1555, 307] on icon at bounding box center [1559, 304] width 7 height 7
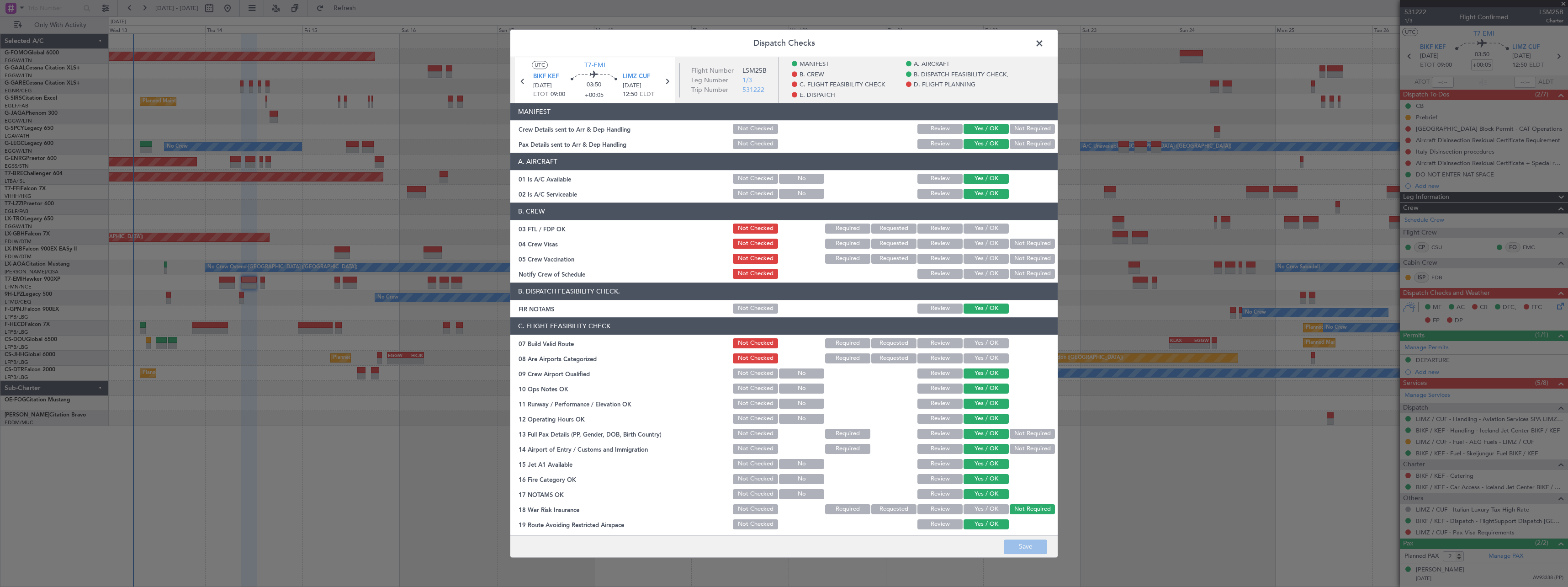
click at [971, 342] on button "Yes / OK" at bounding box center [986, 343] width 45 height 10
click at [971, 357] on button "Yes / OK" at bounding box center [986, 358] width 45 height 10
click at [1016, 546] on button "Save" at bounding box center [1025, 547] width 43 height 15
click at [1044, 41] on span at bounding box center [1044, 46] width 0 height 18
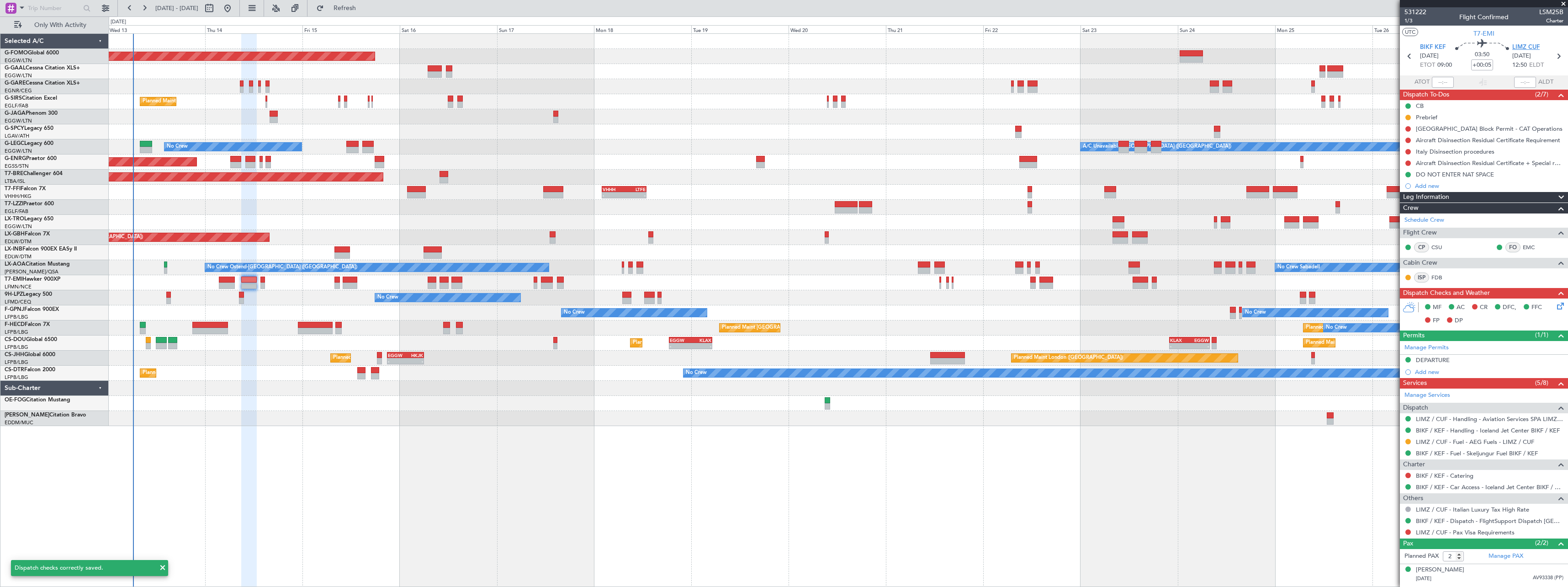
click at [1517, 46] on span "LIMZ CUF" at bounding box center [1525, 47] width 27 height 9
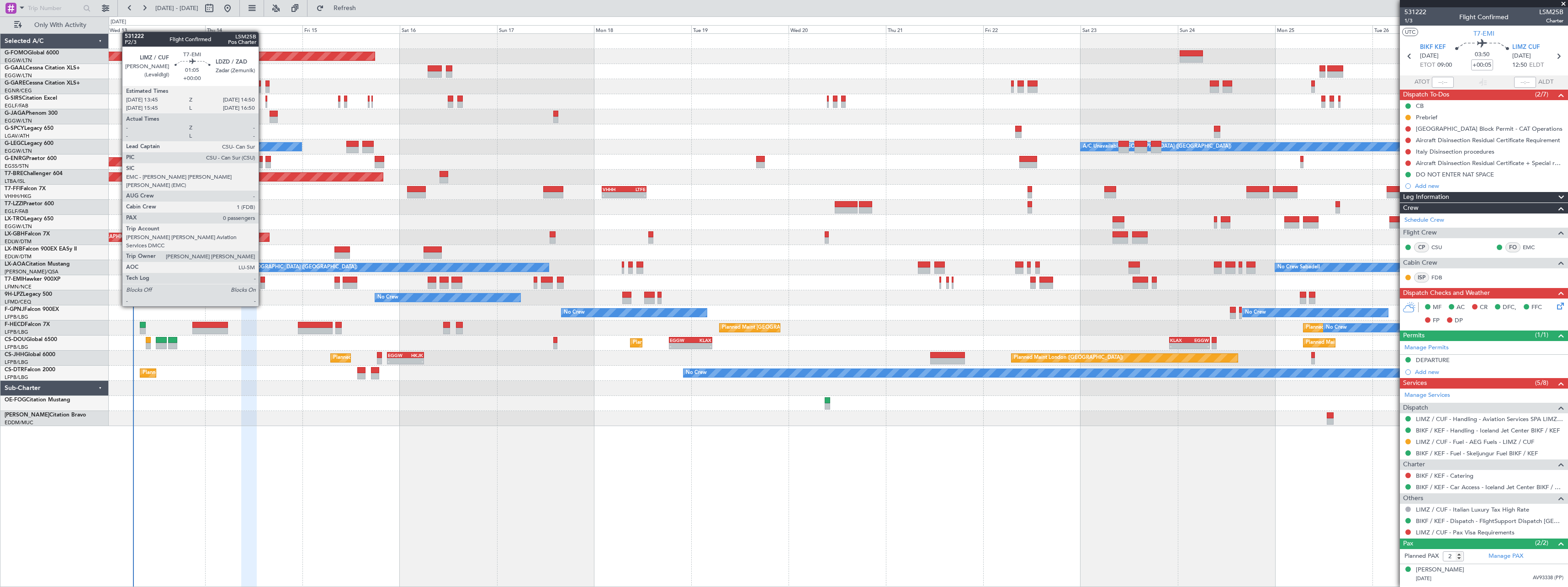
click at [263, 281] on div at bounding box center [263, 279] width 5 height 7
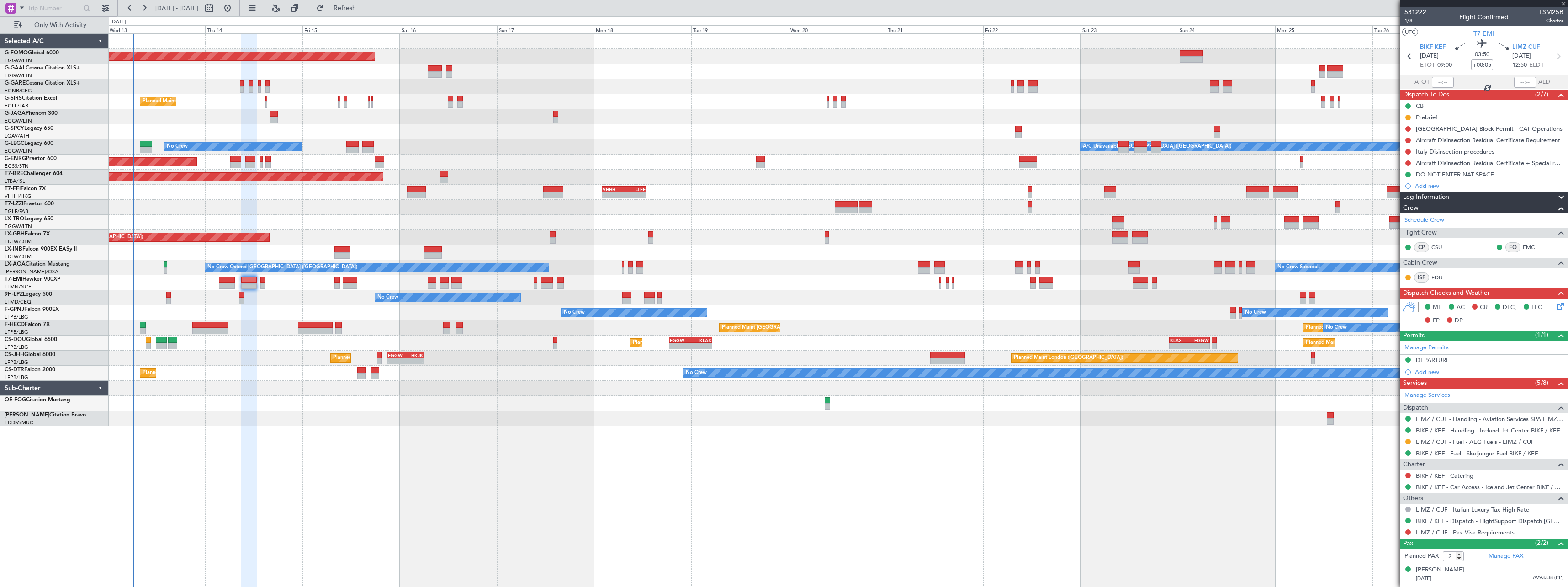
type input "0"
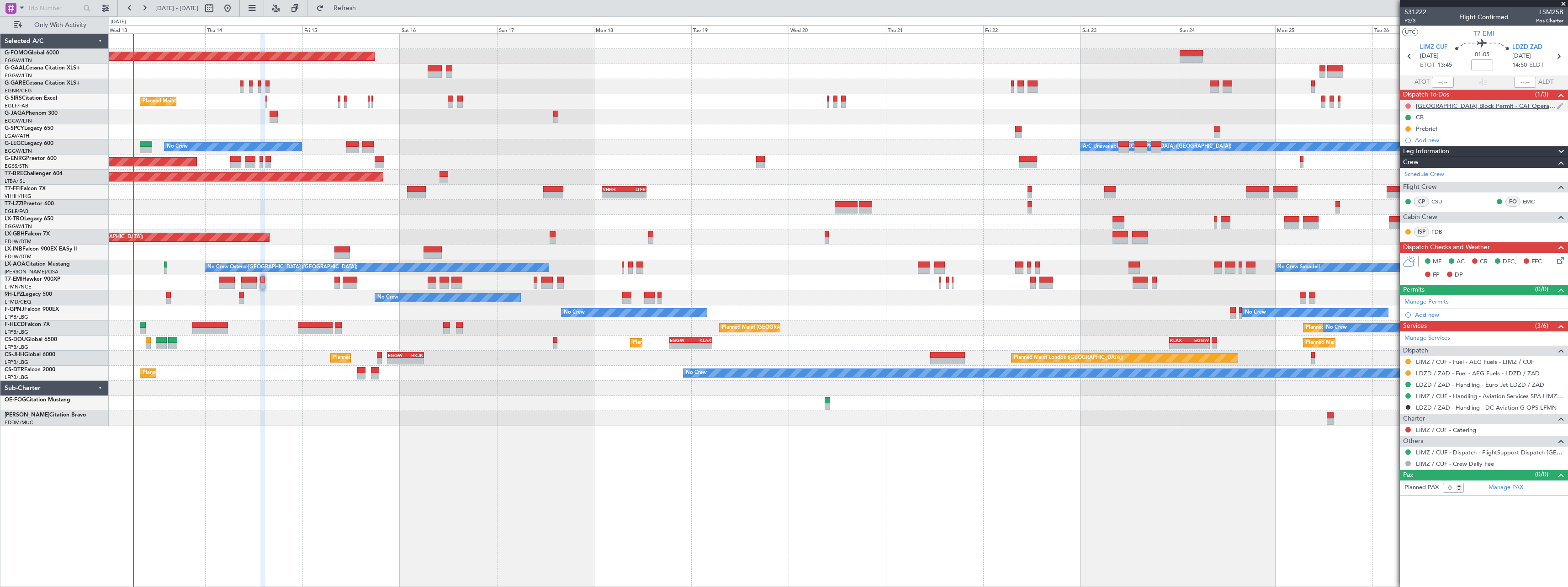
click at [1407, 105] on button at bounding box center [1408, 106] width 5 height 5
click at [1402, 160] on span "Cancelled" at bounding box center [1410, 160] width 26 height 9
click at [1523, 48] on span "LDZD ZAD" at bounding box center [1527, 47] width 30 height 9
click at [1558, 259] on icon at bounding box center [1559, 259] width 7 height 7
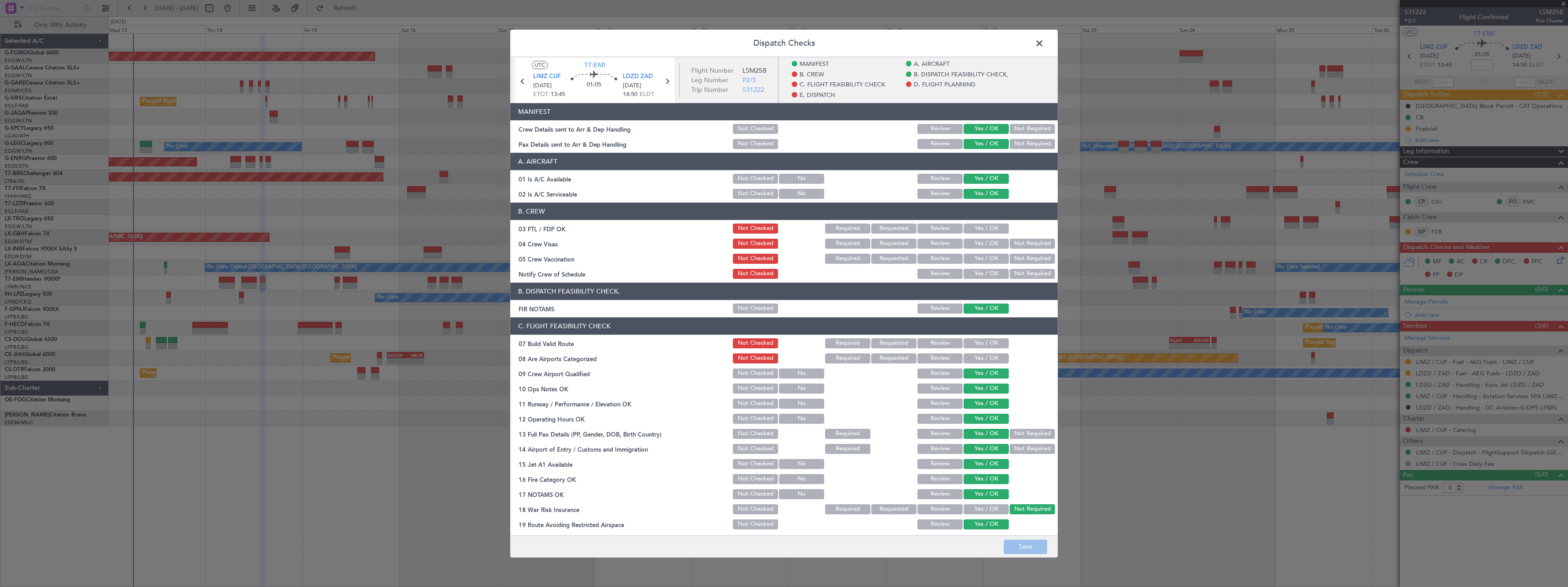
click at [968, 345] on button "Yes / OK" at bounding box center [986, 343] width 45 height 10
click at [968, 355] on button "Yes / OK" at bounding box center [986, 358] width 45 height 10
click at [1023, 548] on button "Save" at bounding box center [1025, 547] width 43 height 15
click at [1044, 41] on span at bounding box center [1044, 46] width 0 height 18
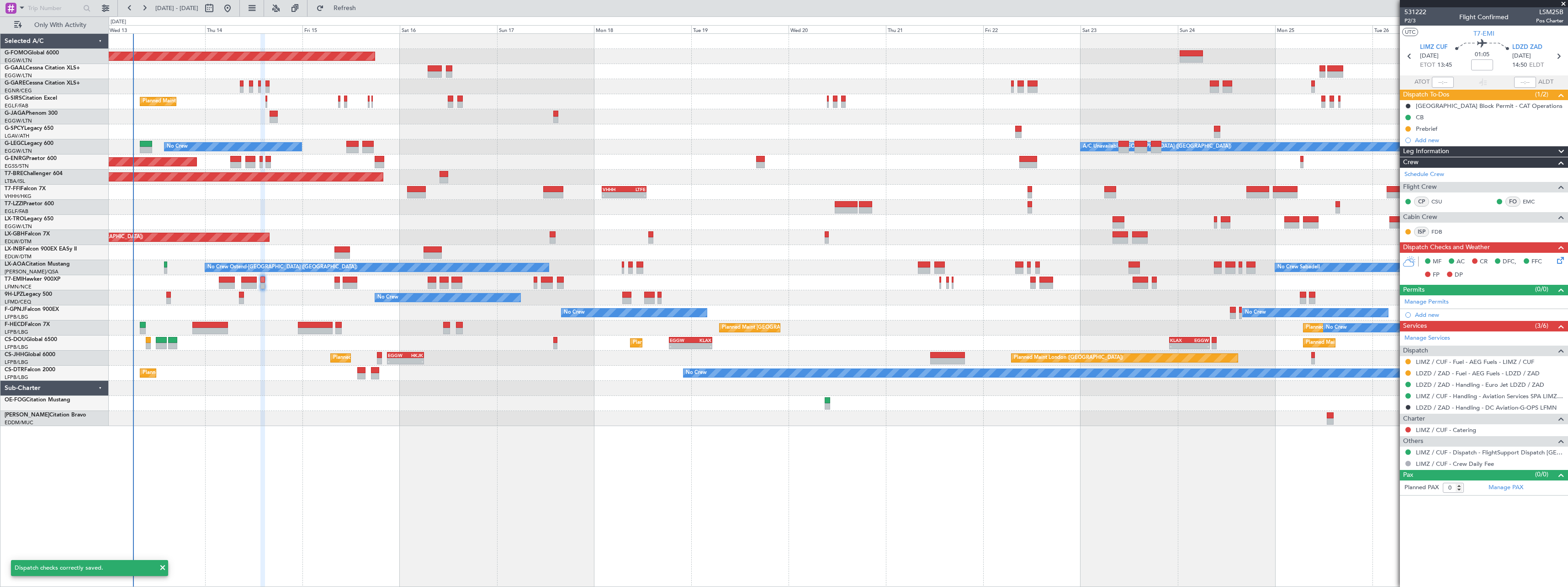
click at [1483, 152] on div "Leg Information" at bounding box center [1484, 151] width 168 height 10
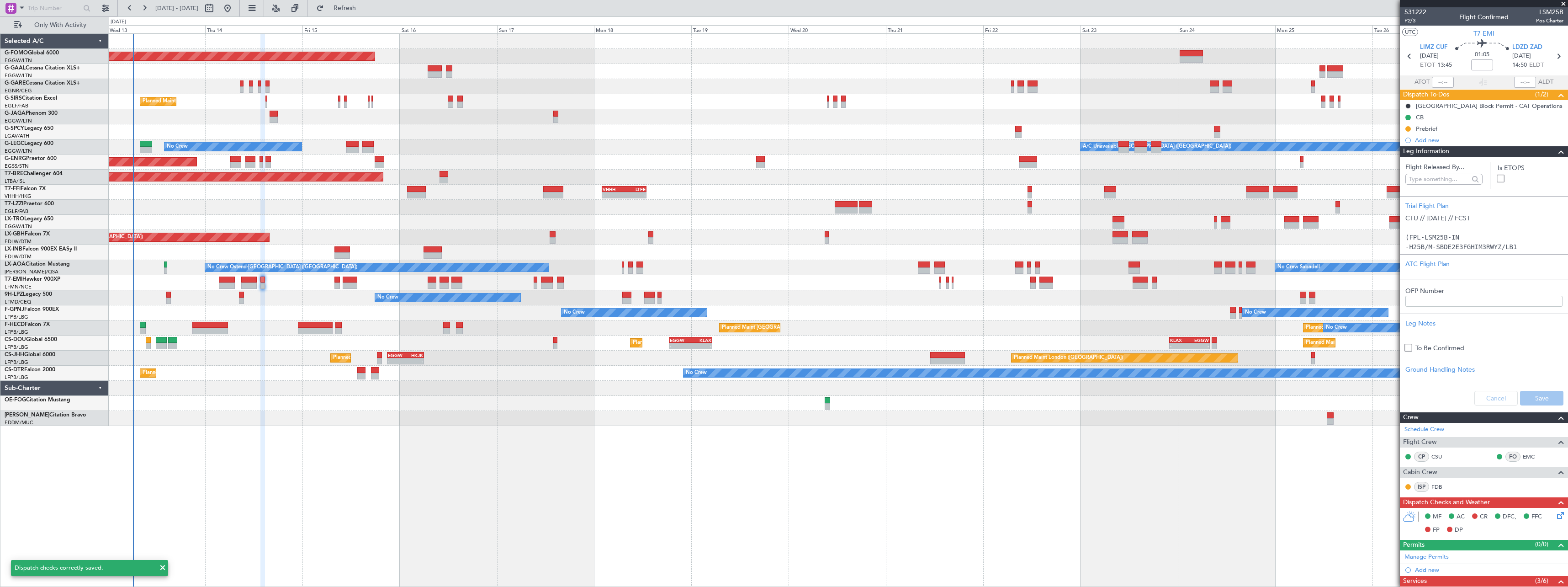
click at [1483, 152] on div "Leg Information" at bounding box center [1484, 151] width 168 height 10
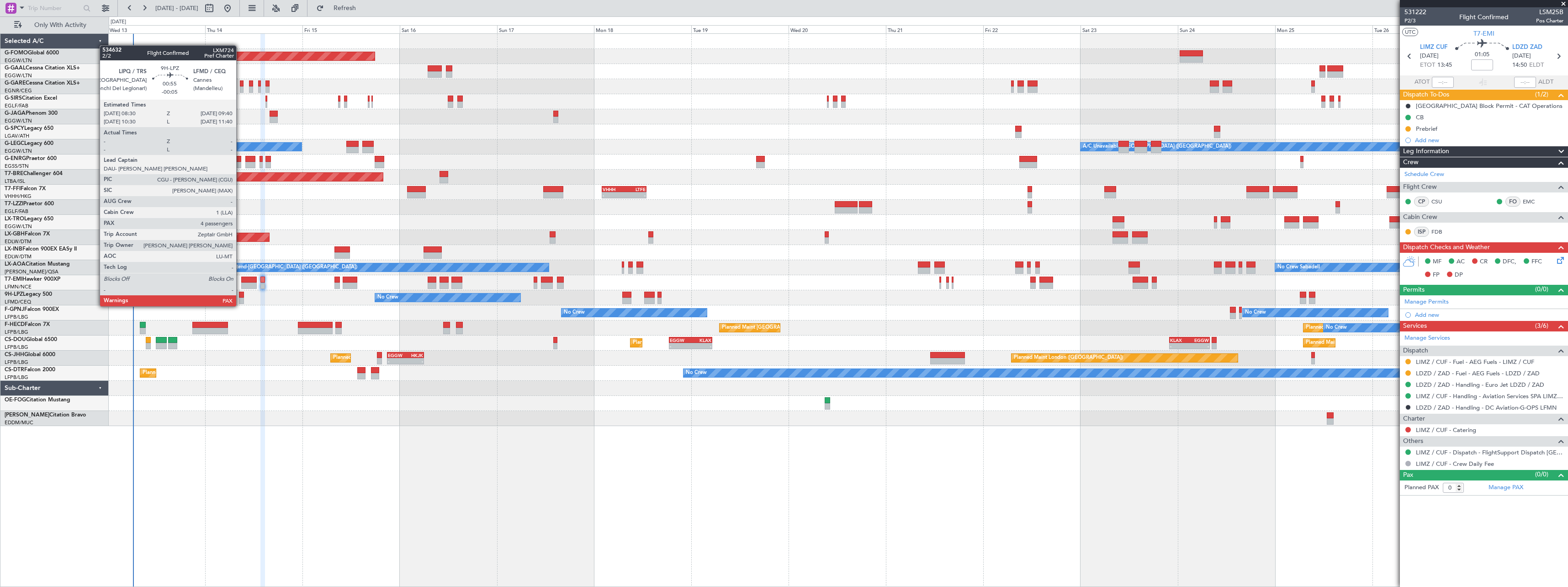
click at [240, 297] on div at bounding box center [242, 295] width 5 height 7
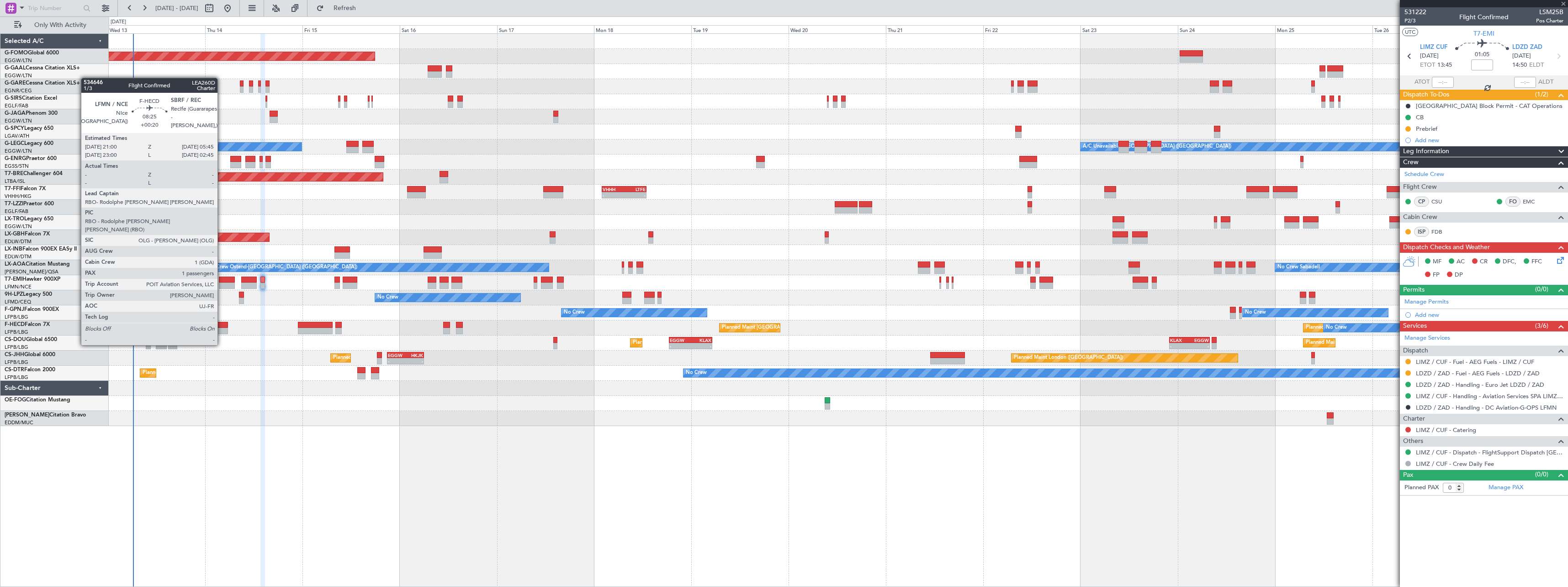
type input "-00:05"
type input "4"
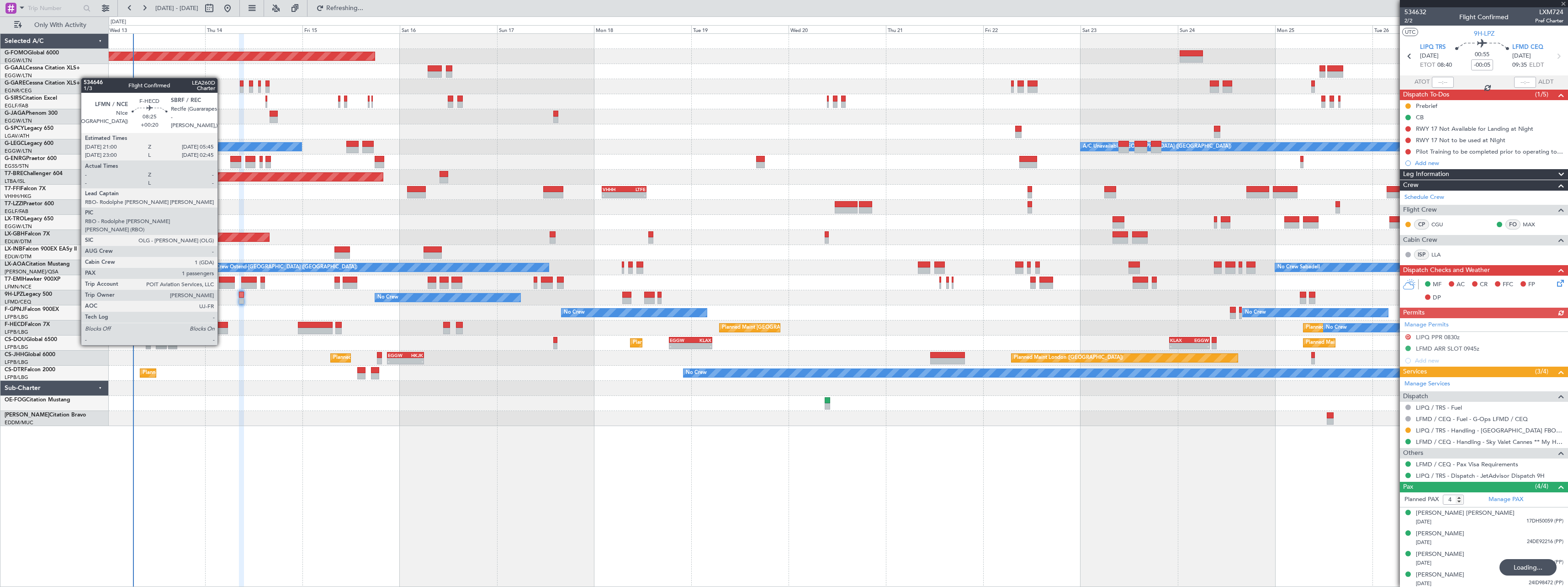
click at [222, 328] on div at bounding box center [210, 331] width 36 height 7
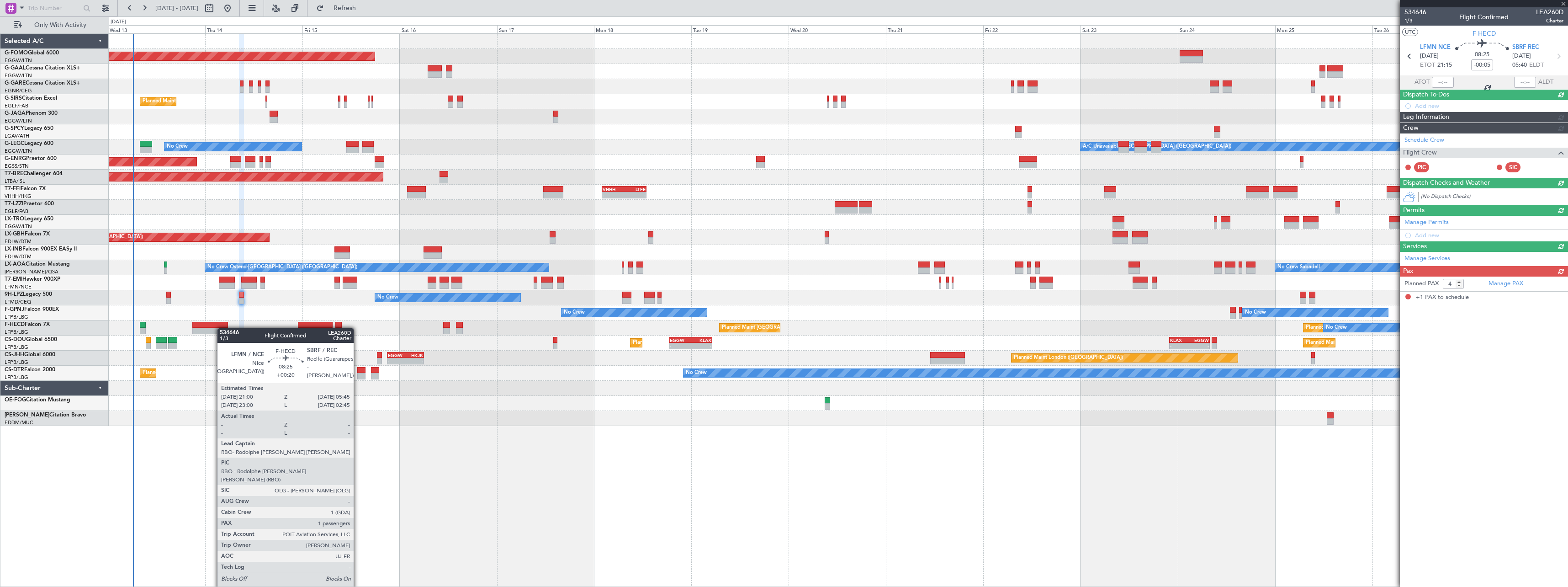
type input "+00:20"
type input "1"
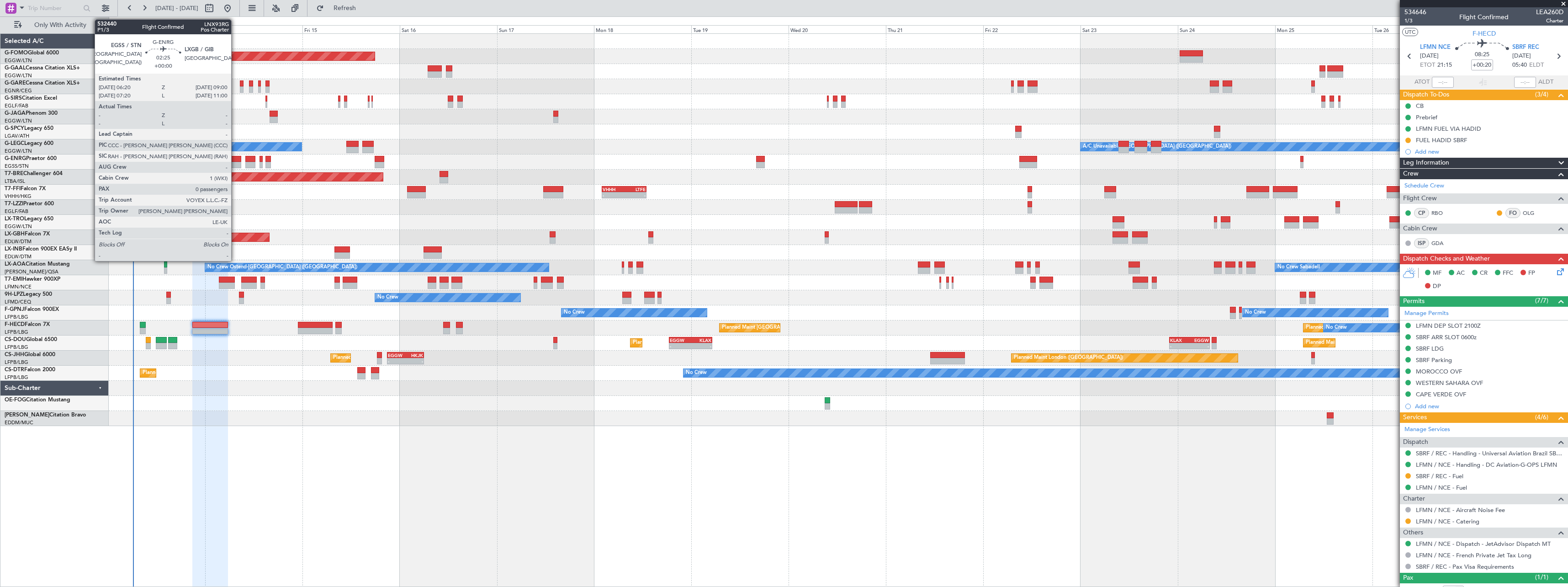
click at [236, 159] on div at bounding box center [236, 159] width 11 height 7
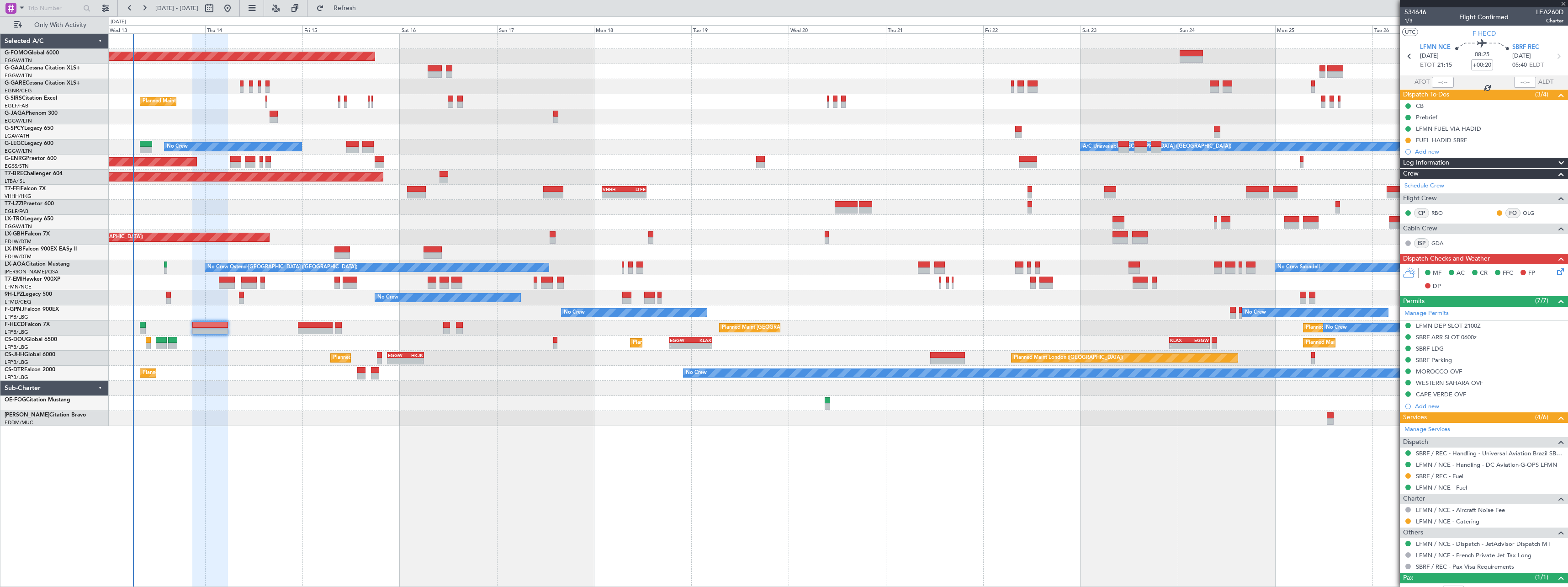
type input "0"
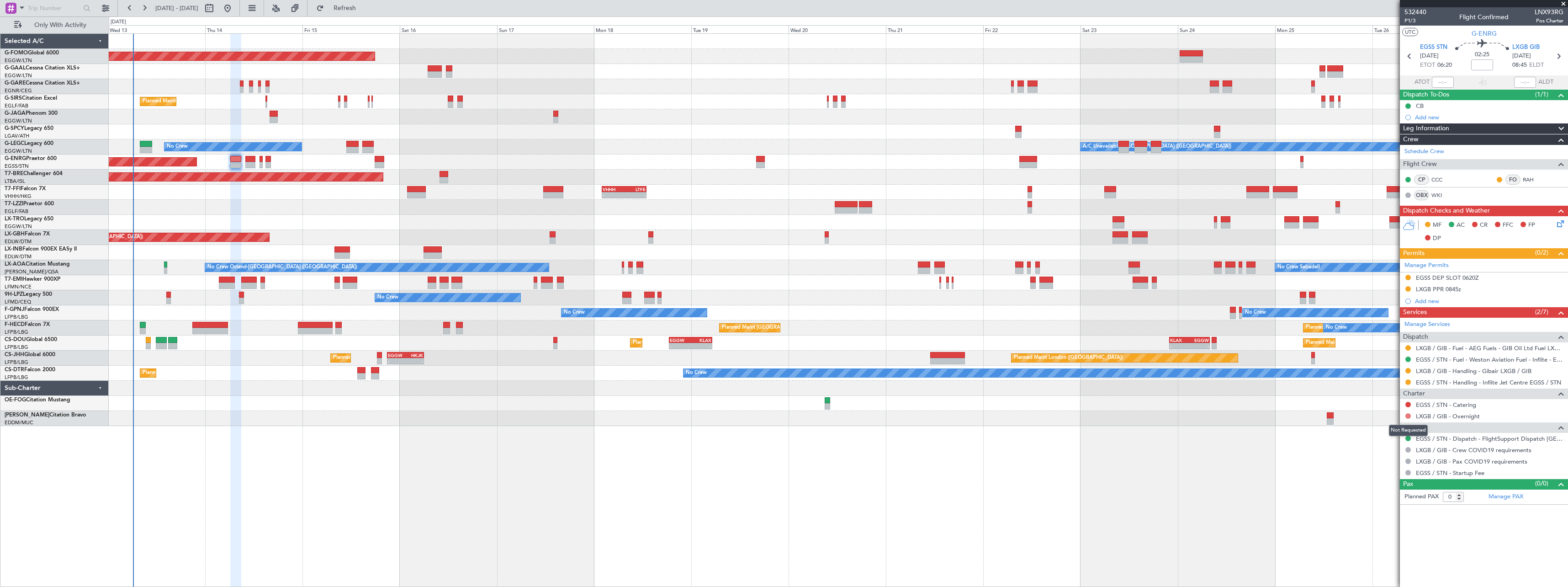
click at [1410, 417] on button at bounding box center [1408, 416] width 5 height 5
click at [1399, 426] on span "Not Required" at bounding box center [1386, 429] width 37 height 9
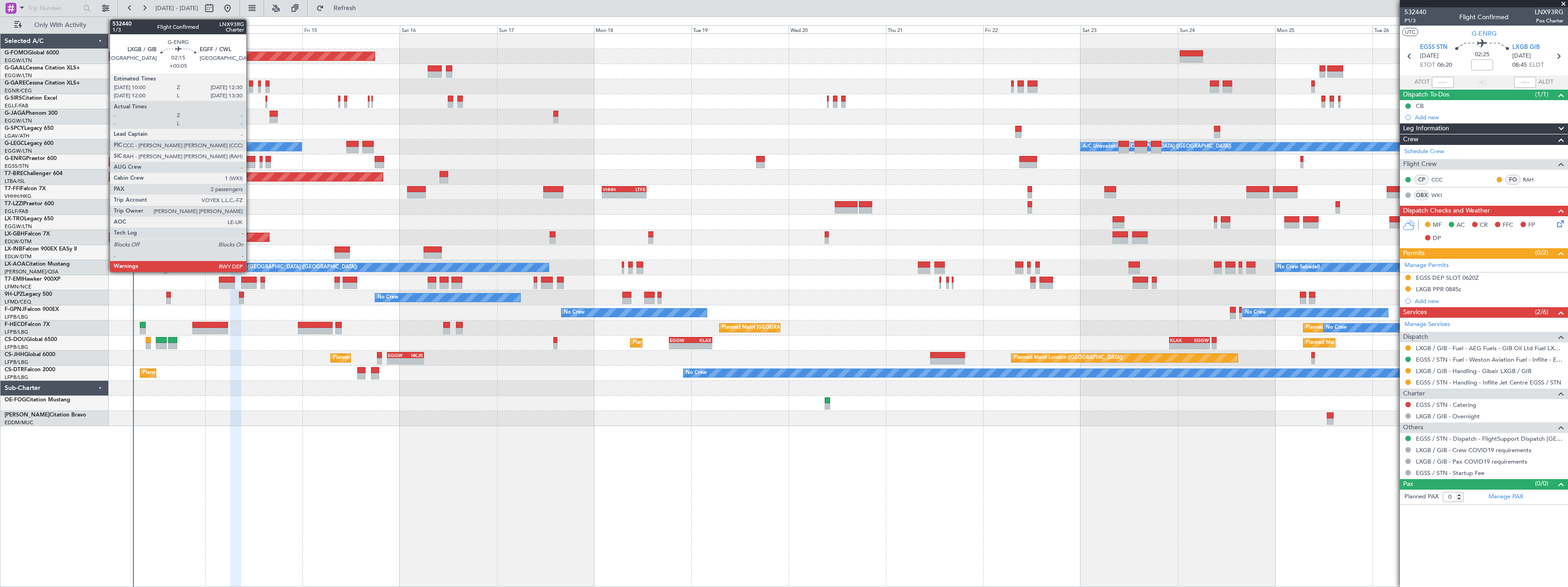
click at [250, 162] on div at bounding box center [250, 165] width 10 height 7
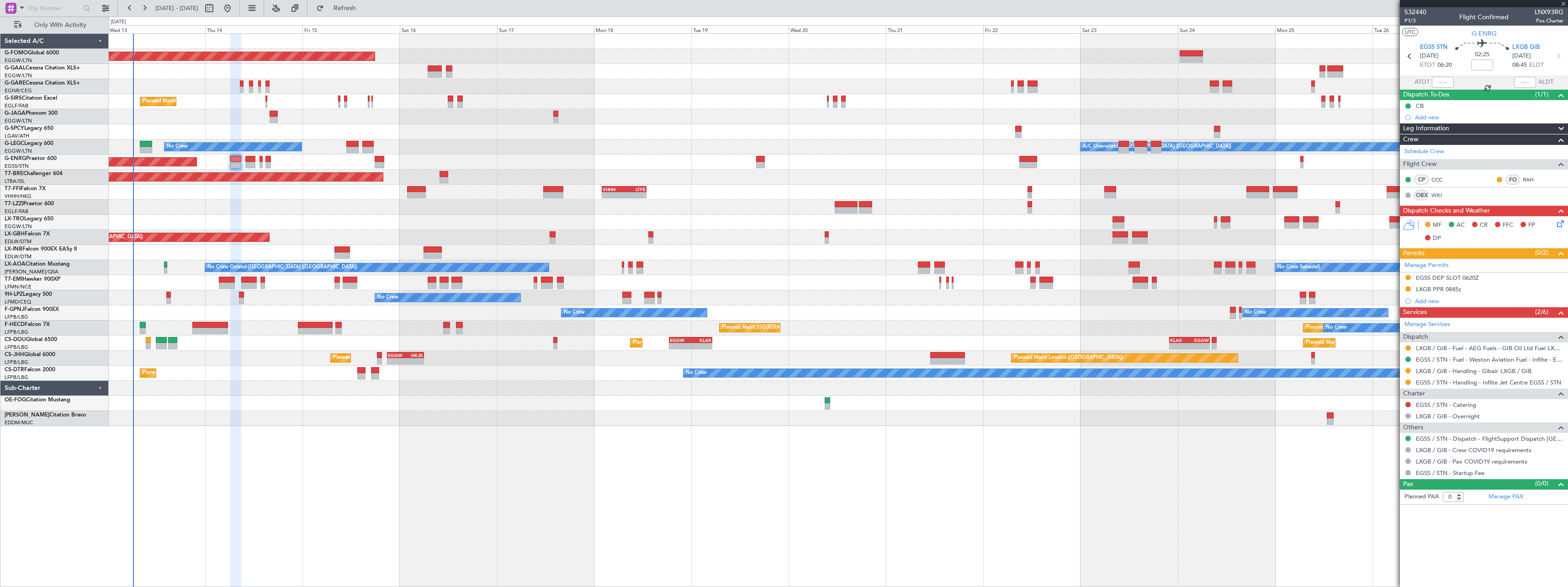
type input "+00:05"
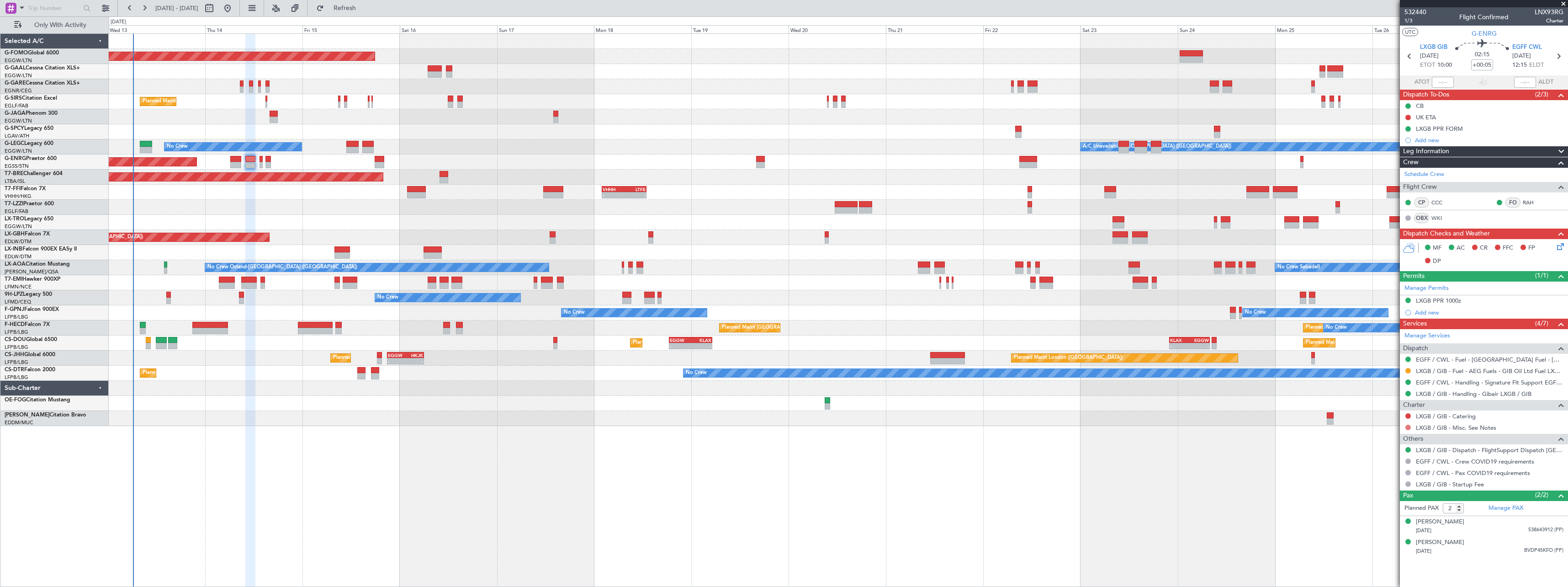
click at [1408, 427] on button at bounding box center [1408, 427] width 5 height 5
click at [1396, 439] on span "Not Required" at bounding box center [1386, 440] width 37 height 9
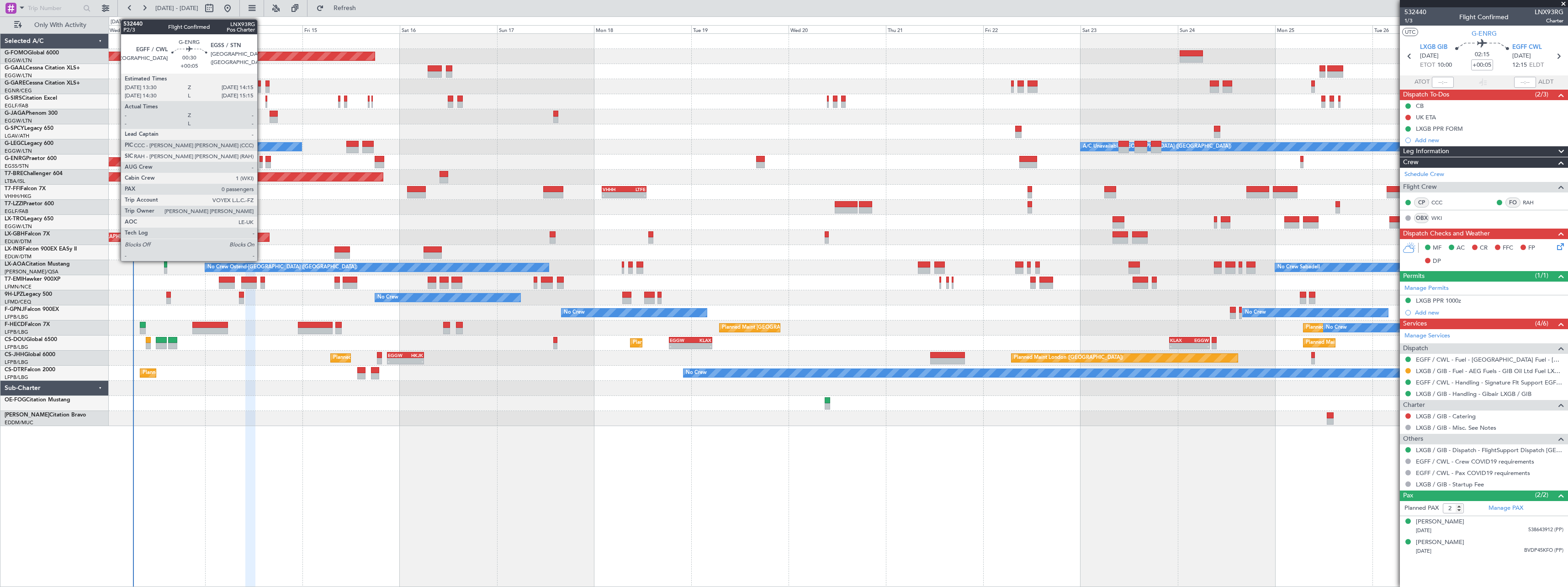
click at [261, 161] on div at bounding box center [261, 159] width 3 height 7
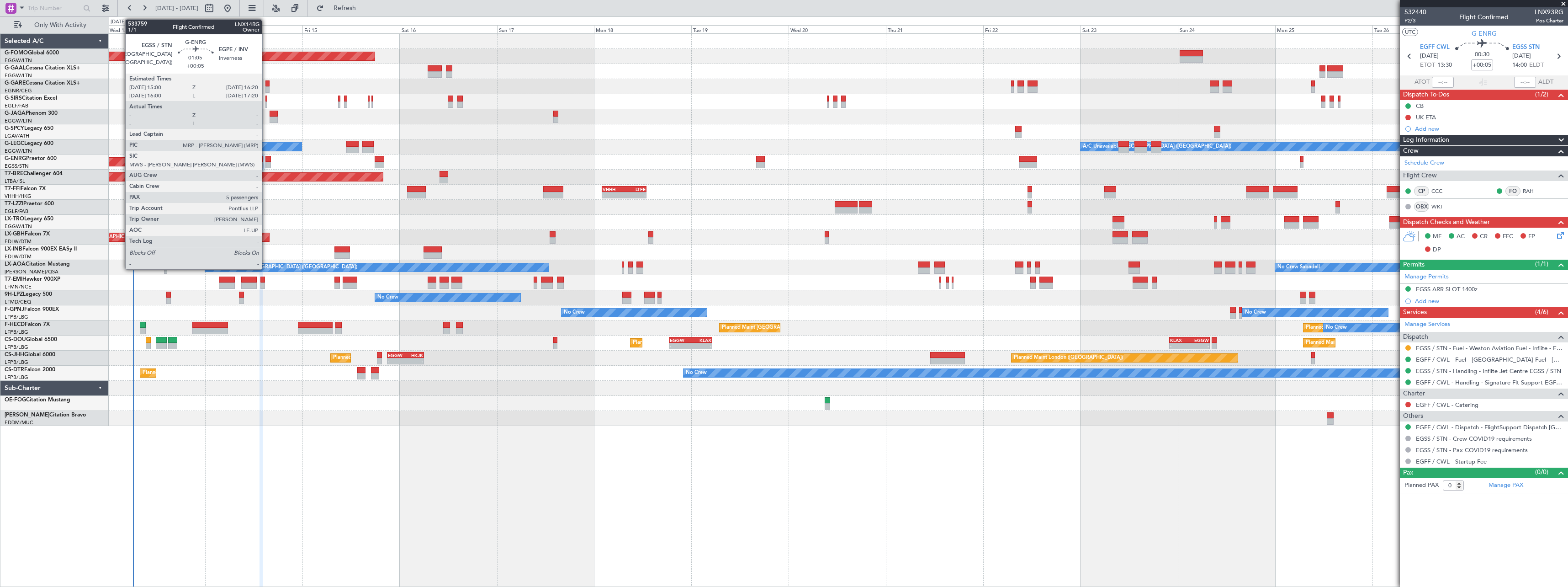
click at [266, 161] on div at bounding box center [268, 159] width 5 height 7
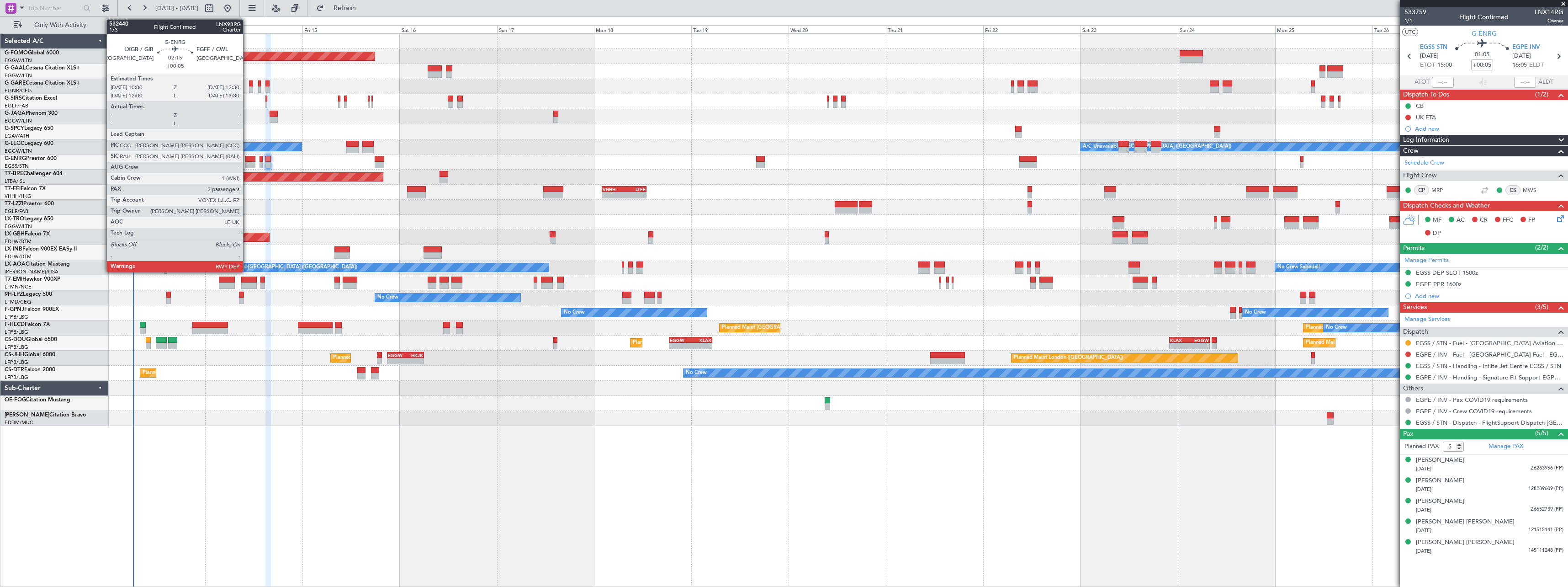
click at [247, 162] on div at bounding box center [250, 165] width 10 height 7
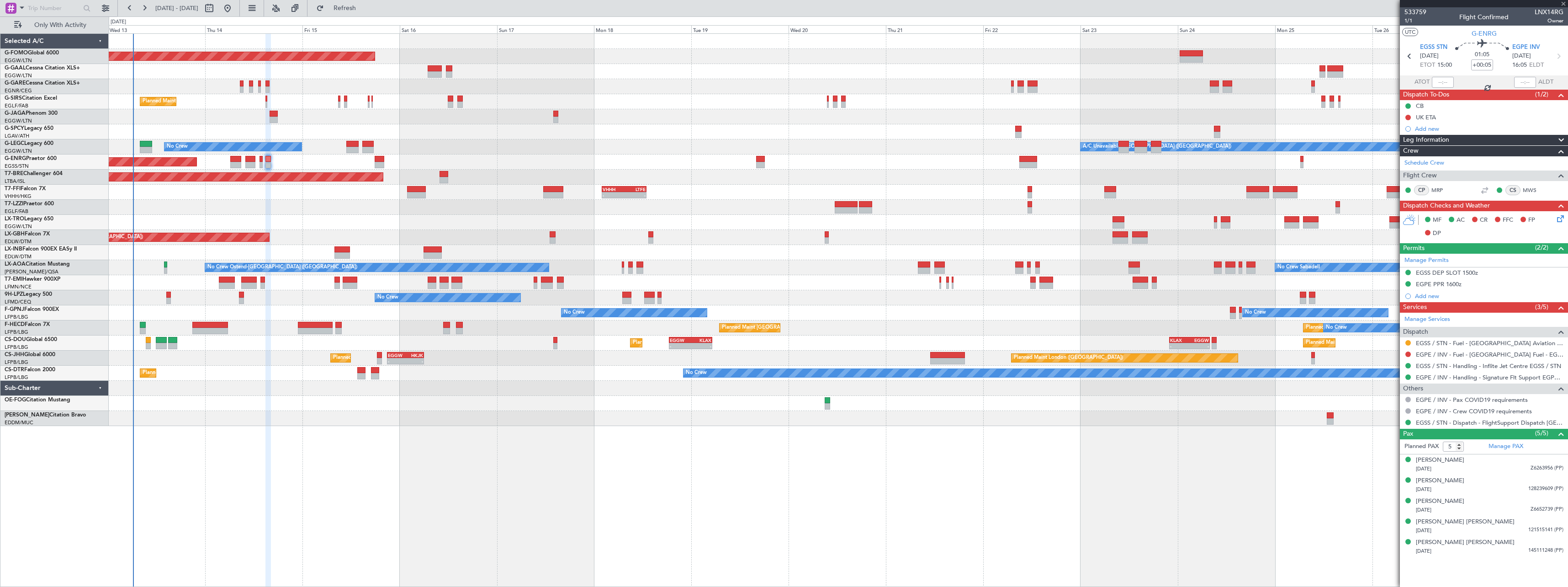
type input "2"
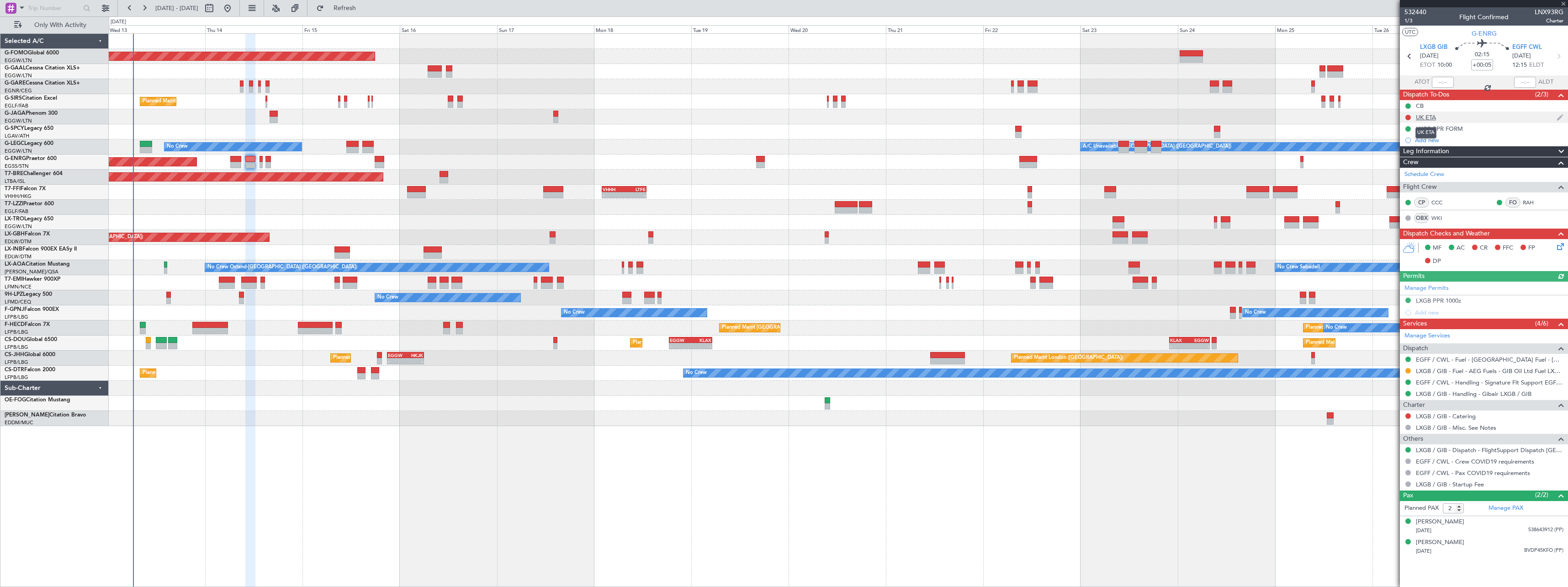
click at [1433, 118] on div "UK ETA" at bounding box center [1426, 117] width 20 height 8
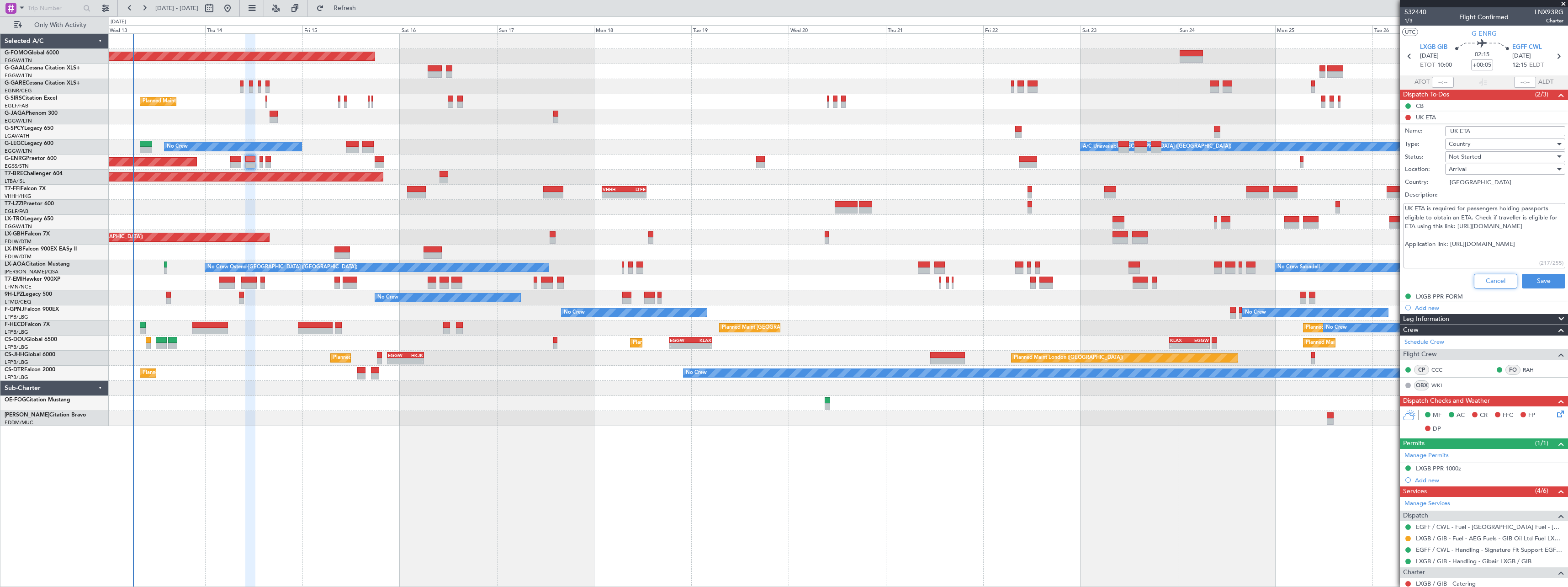
click at [1483, 282] on button "Cancel" at bounding box center [1495, 281] width 43 height 15
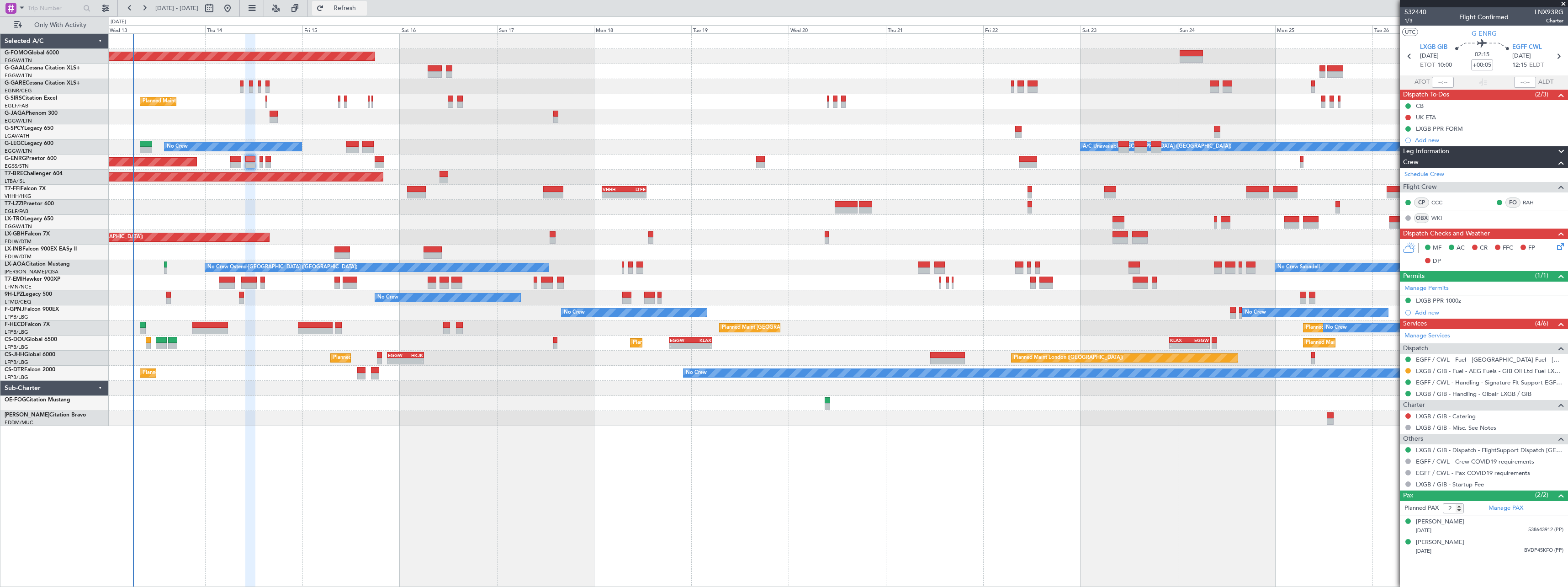
click at [364, 8] on span "Refresh" at bounding box center [345, 8] width 38 height 7
click at [364, 9] on span "Refresh" at bounding box center [345, 8] width 38 height 7
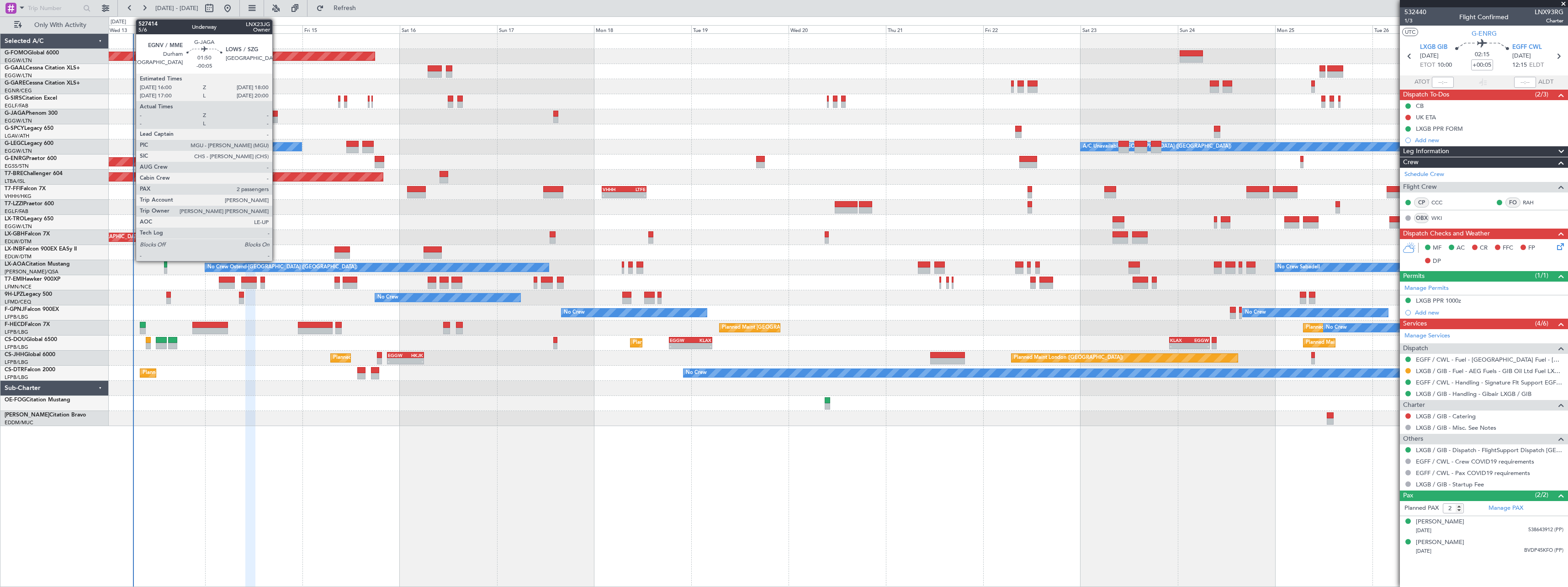
click at [276, 120] on div at bounding box center [274, 119] width 9 height 7
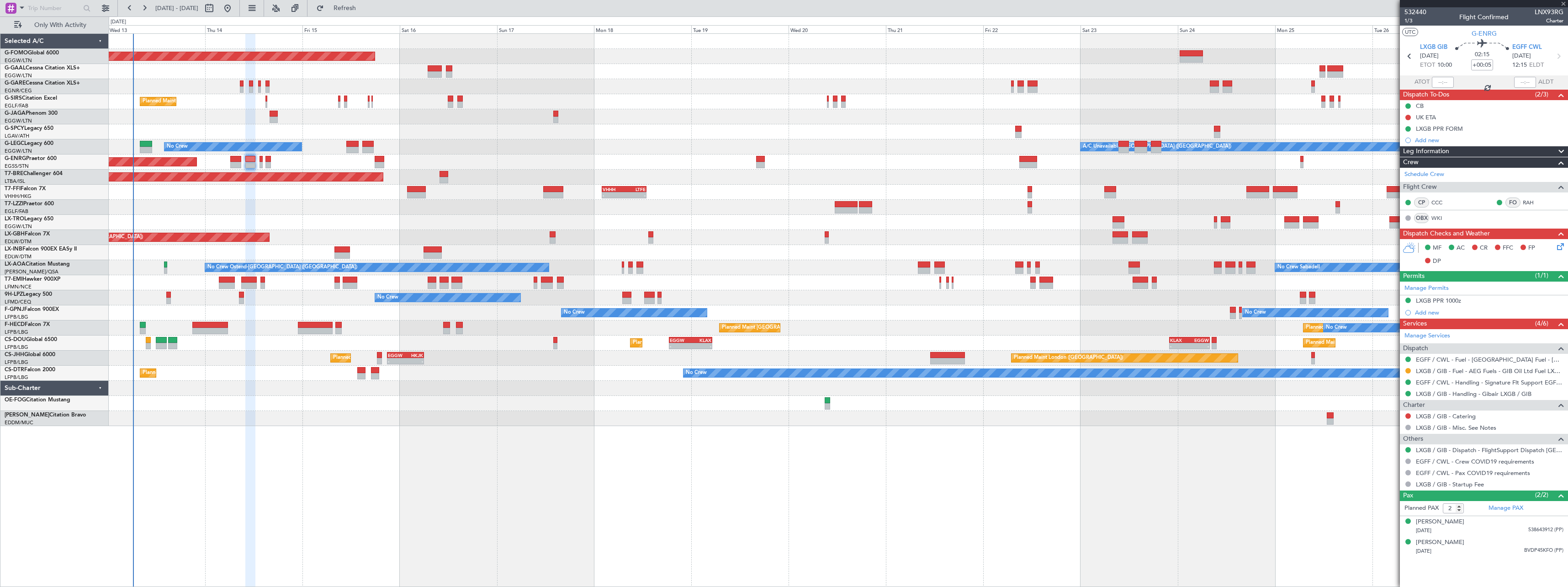
type input "-00:05"
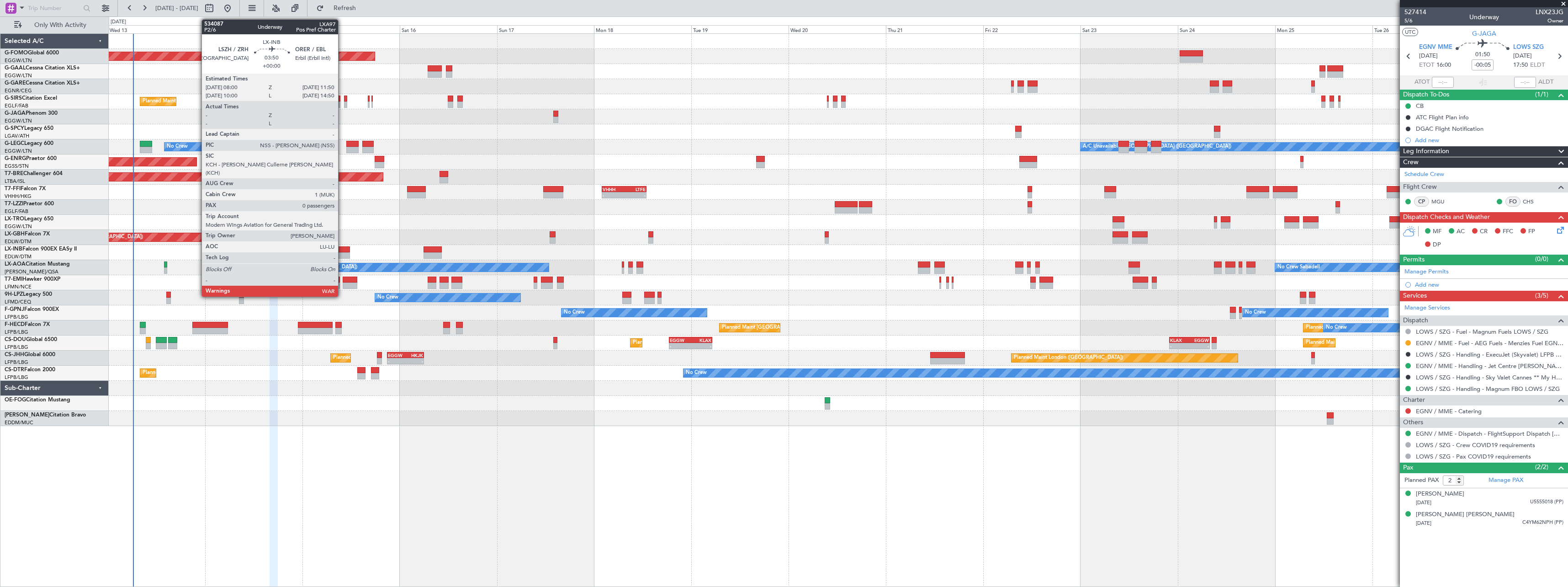
click at [342, 250] on div at bounding box center [342, 250] width 16 height 7
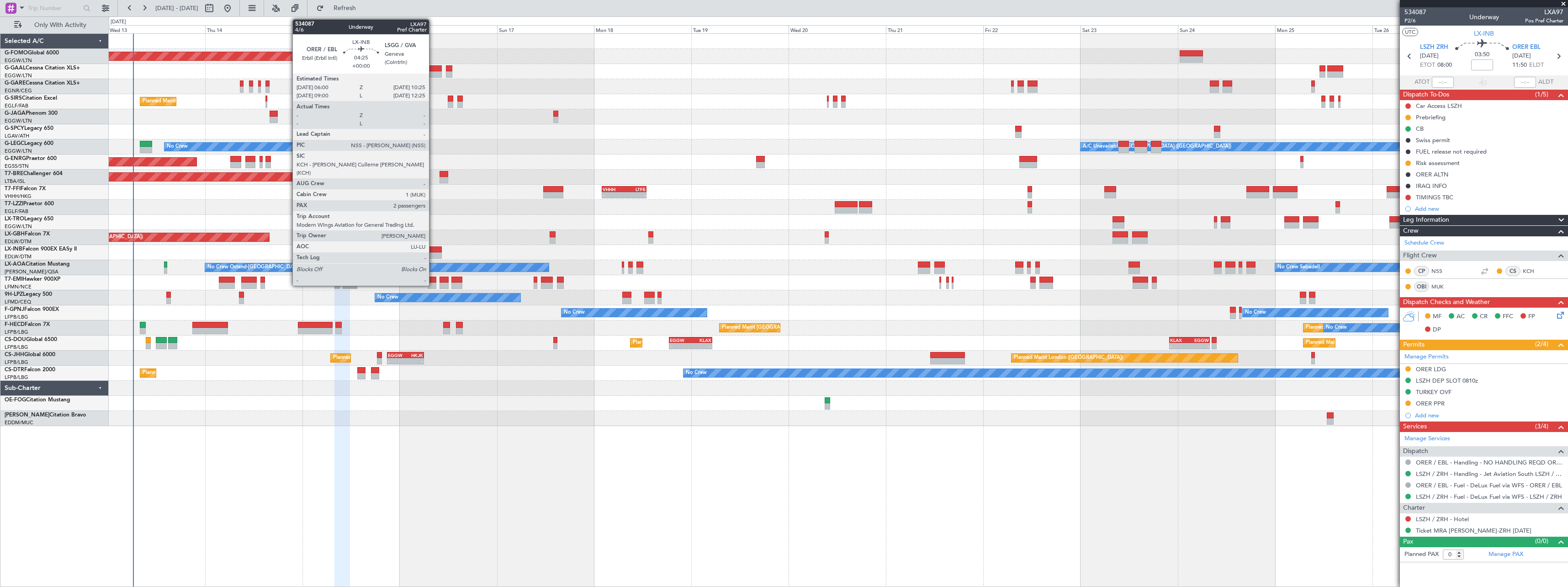
click at [433, 250] on div at bounding box center [433, 250] width 18 height 7
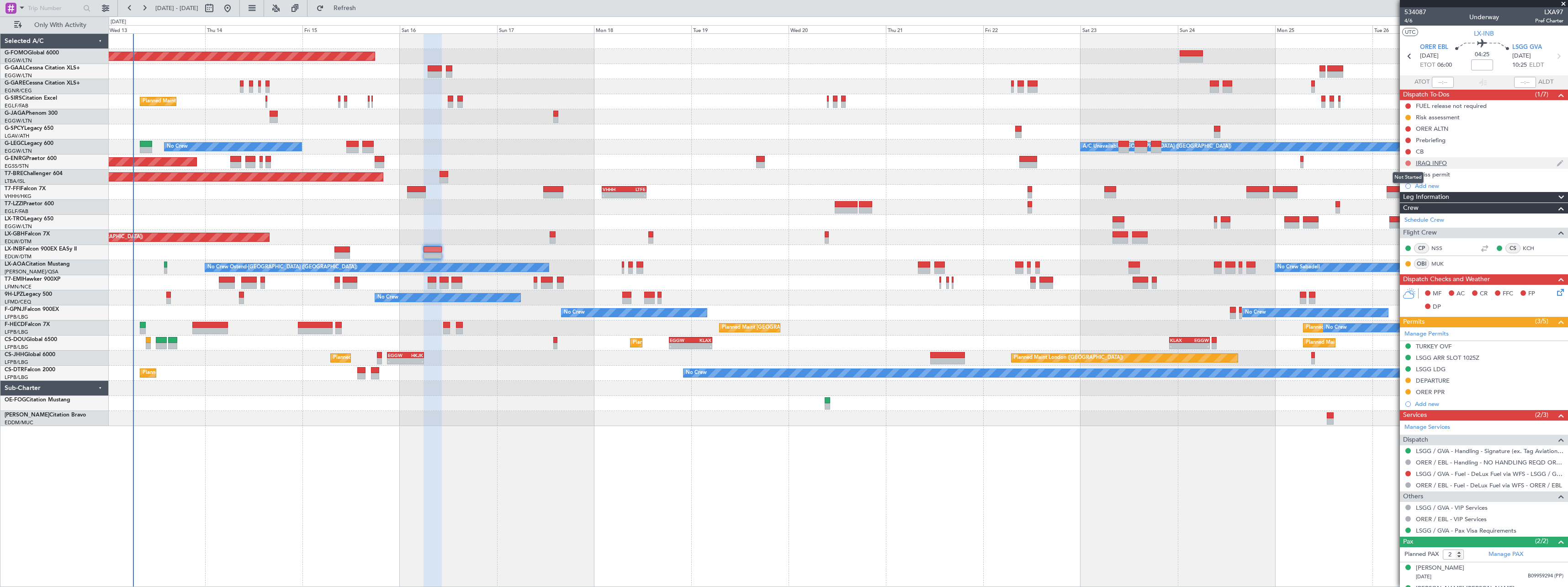
click at [1409, 163] on button at bounding box center [1408, 163] width 5 height 5
click at [1402, 204] on span "Completed" at bounding box center [1412, 203] width 30 height 9
click at [1406, 128] on button at bounding box center [1408, 128] width 5 height 5
click at [1402, 181] on span "Cancelled" at bounding box center [1410, 183] width 26 height 9
click at [1408, 104] on button at bounding box center [1408, 106] width 5 height 5
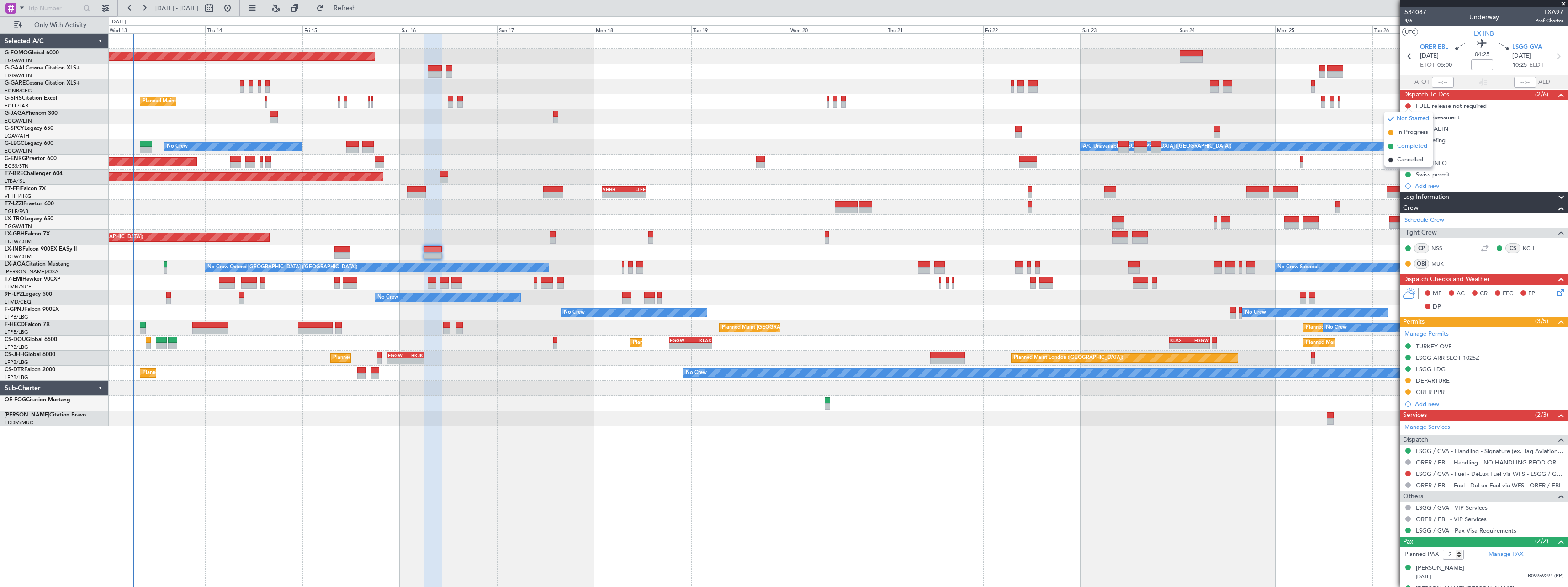
click at [1406, 144] on span "Completed" at bounding box center [1412, 146] width 30 height 9
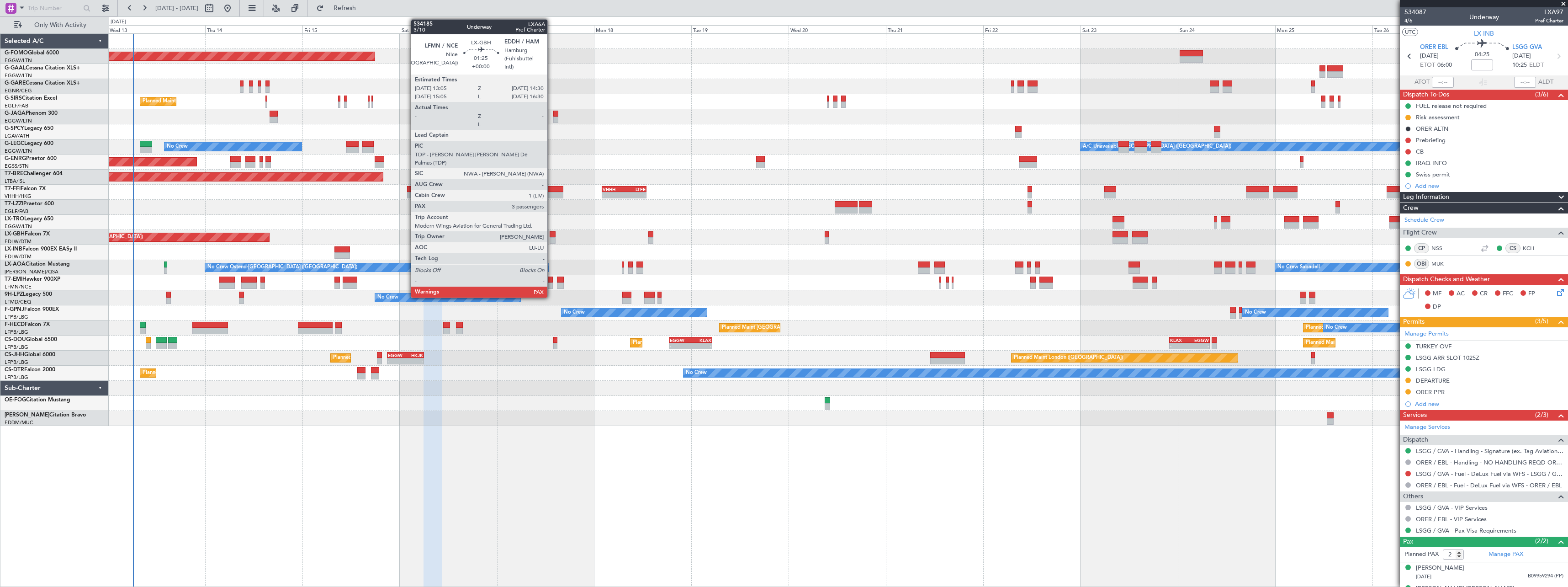
click at [551, 238] on div at bounding box center [553, 241] width 6 height 7
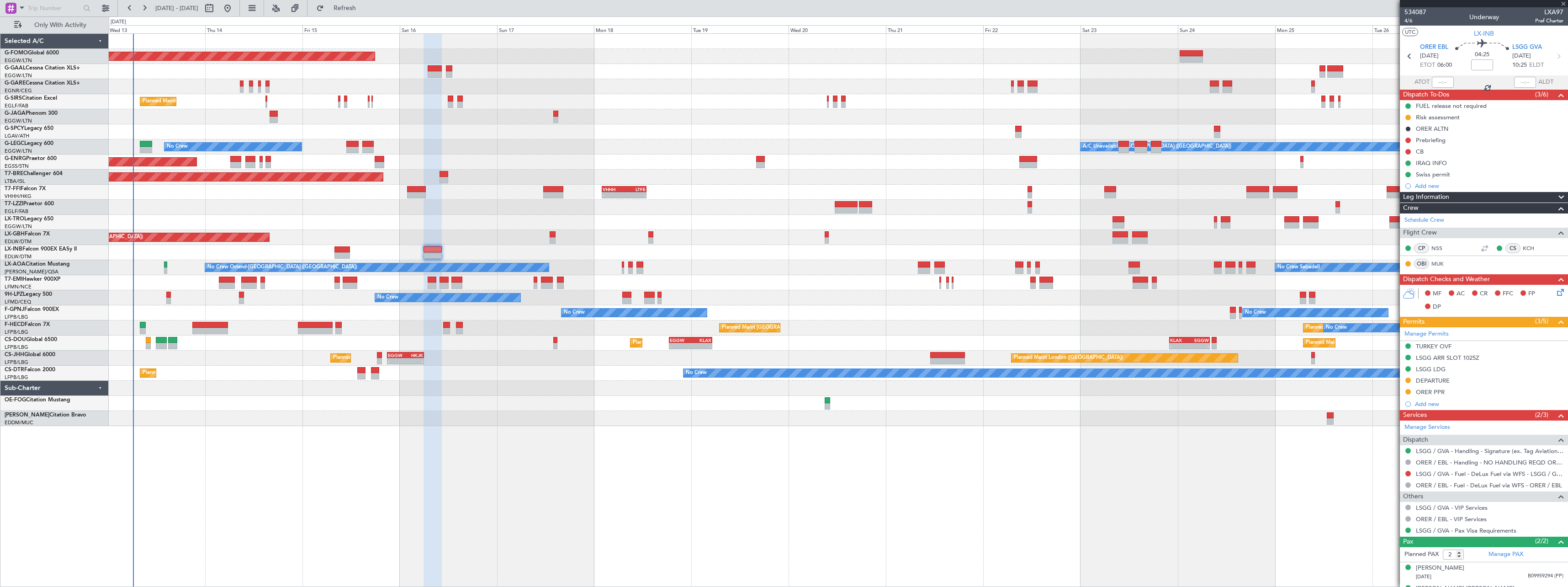
type input "3"
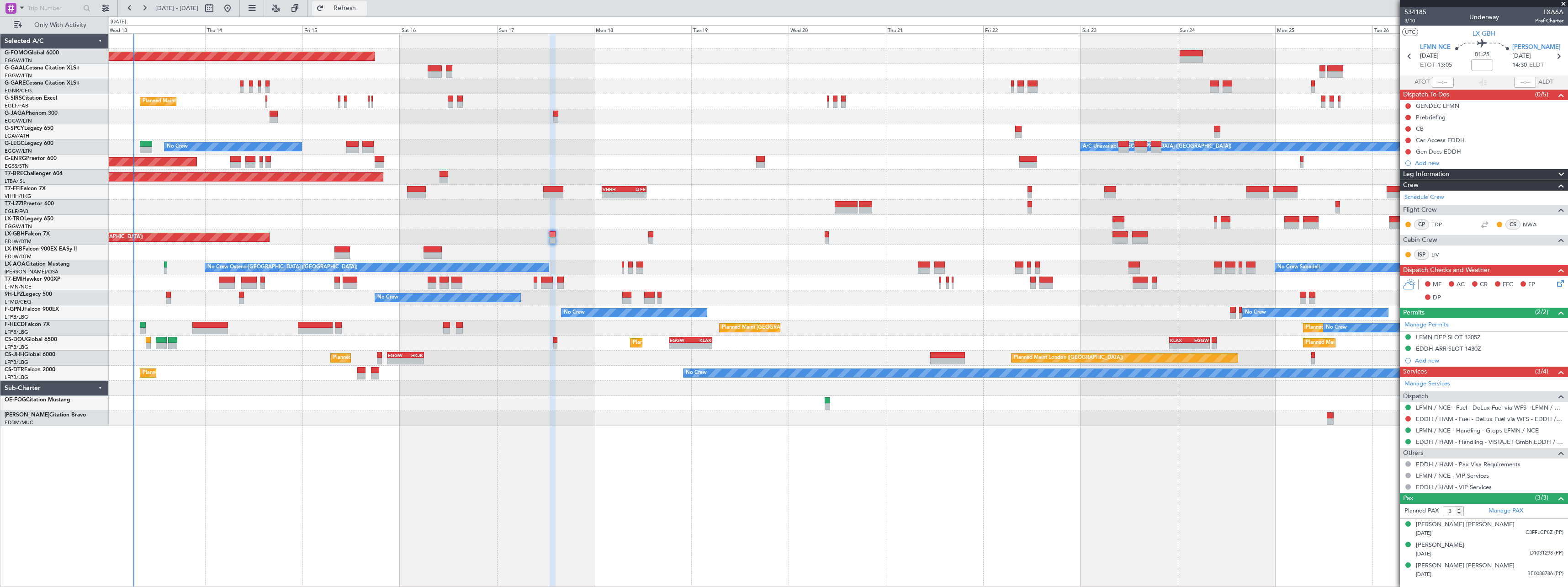
click at [364, 9] on span "Refresh" at bounding box center [345, 8] width 38 height 7
click at [364, 5] on span "Refresh" at bounding box center [345, 8] width 38 height 7
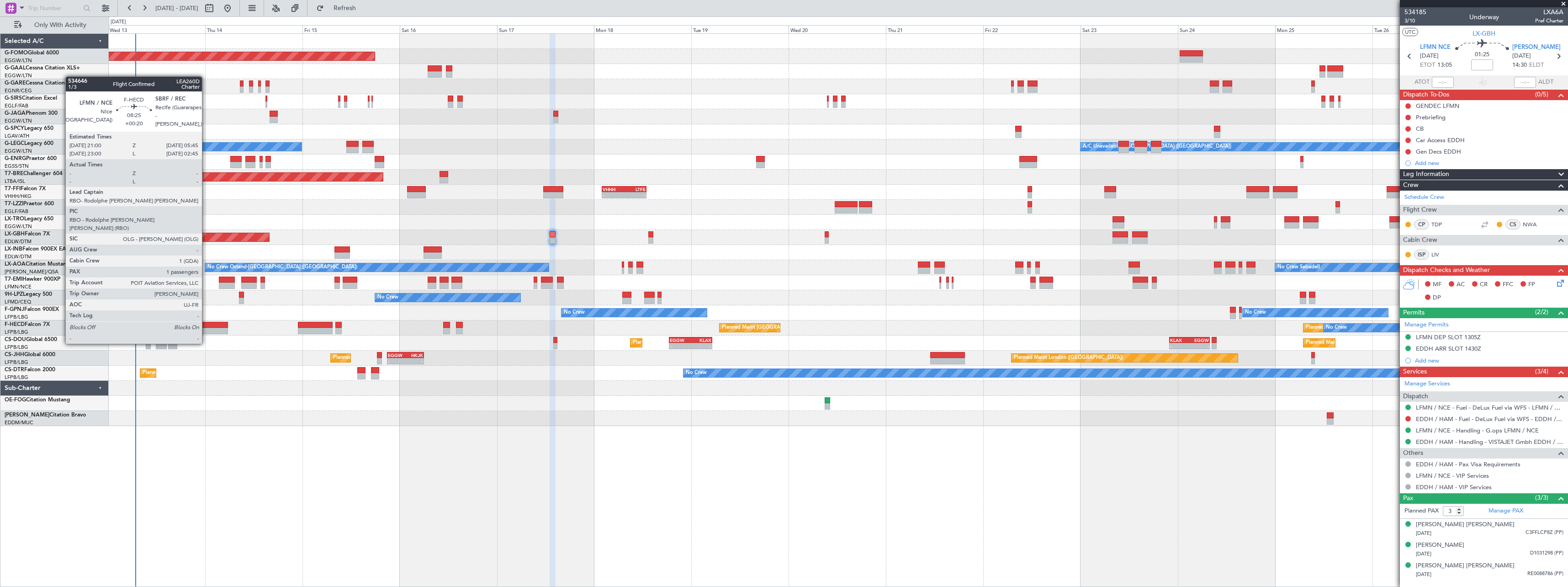
click at [206, 326] on div at bounding box center [210, 325] width 36 height 7
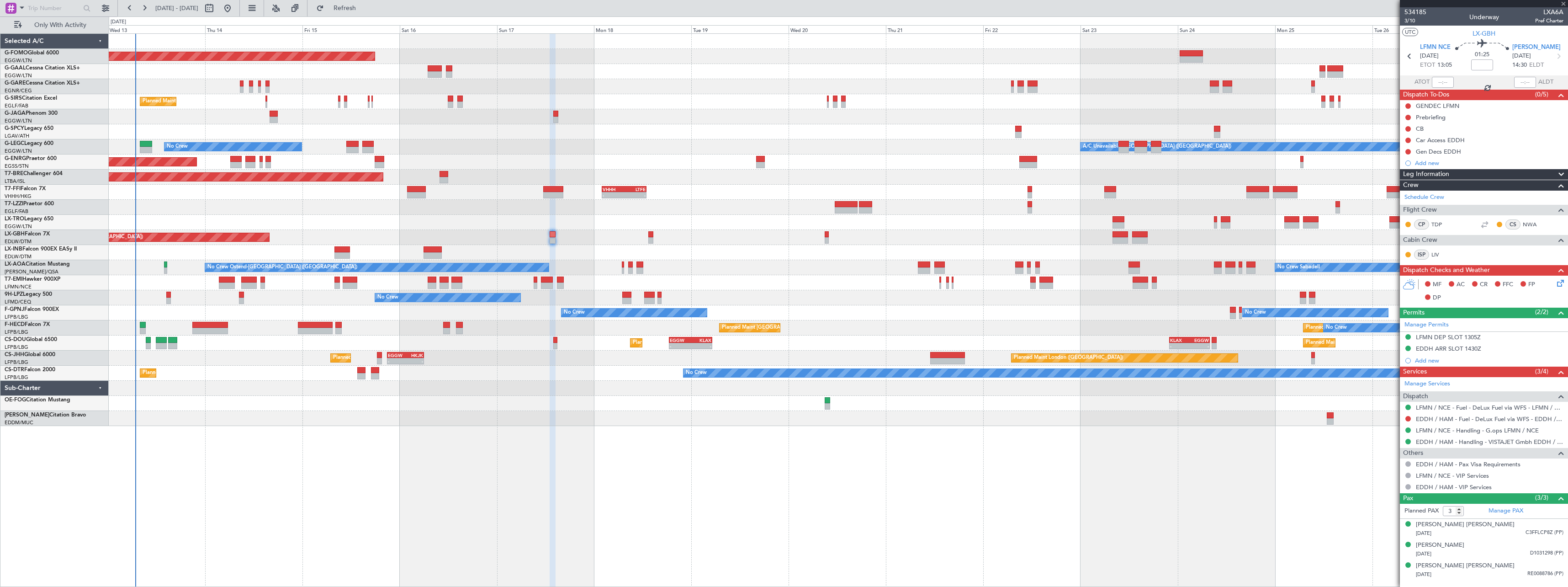
type input "+00:20"
type input "1"
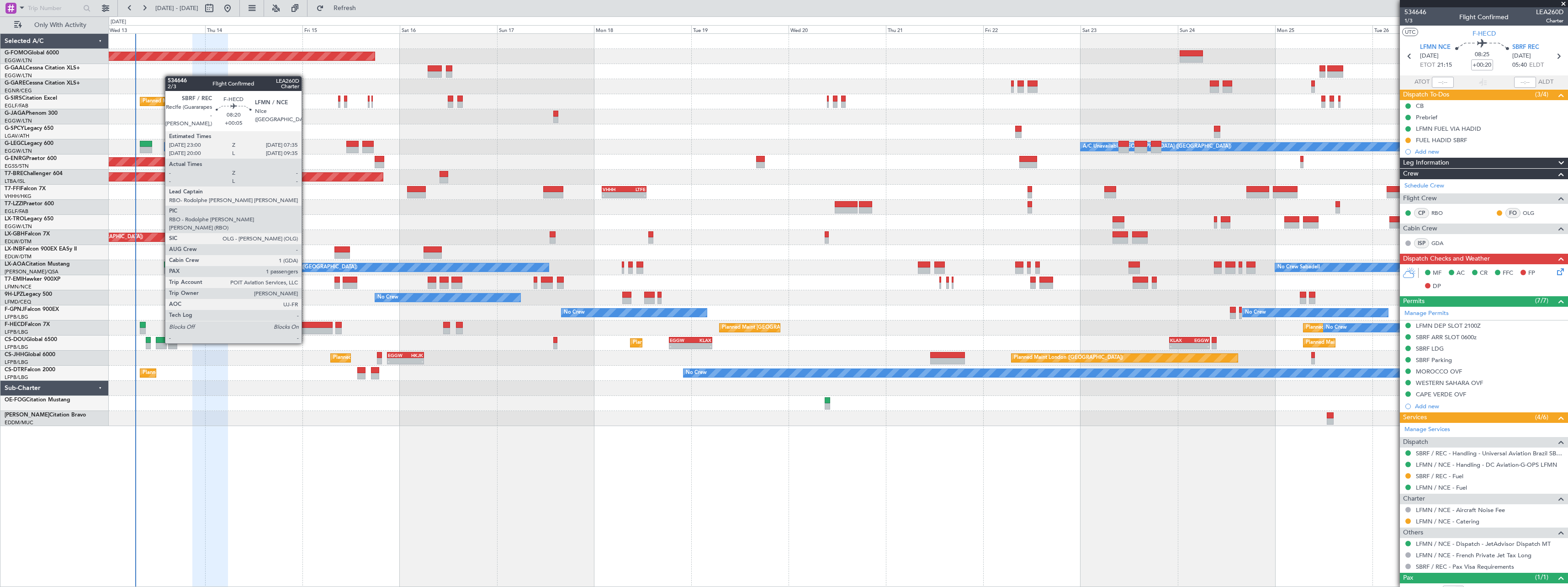
click at [306, 326] on div at bounding box center [315, 325] width 35 height 7
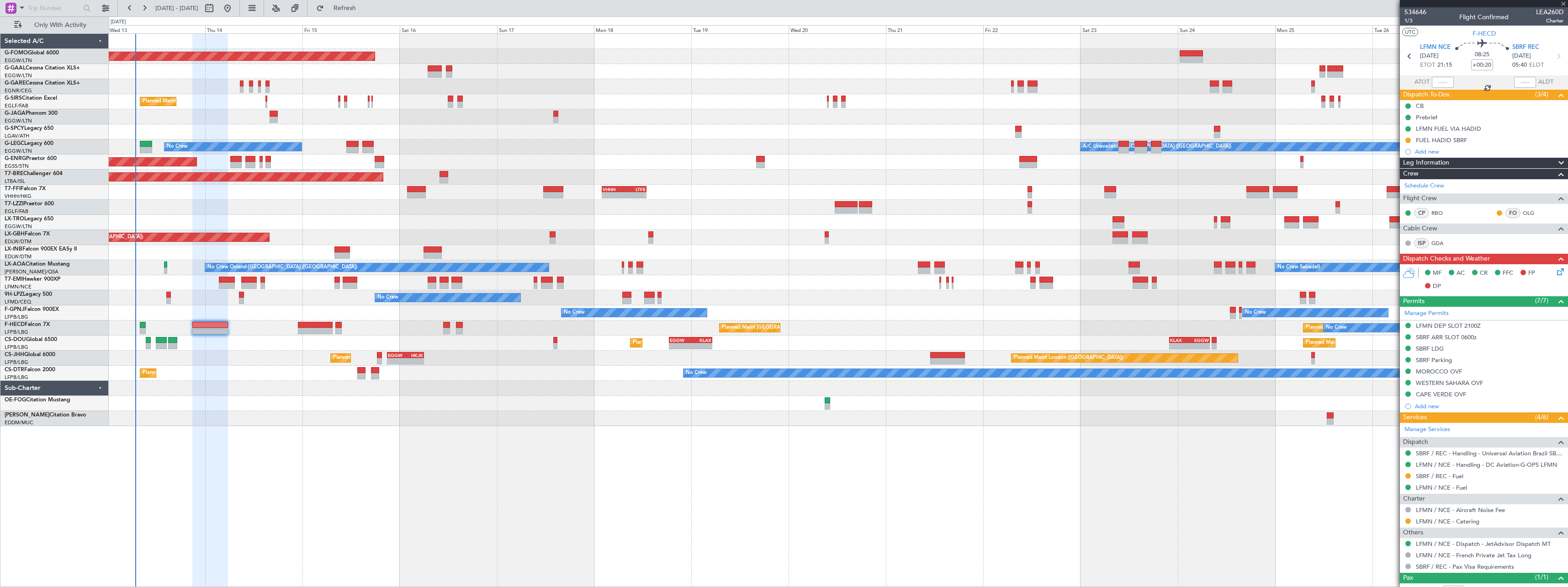
type input "+00:05"
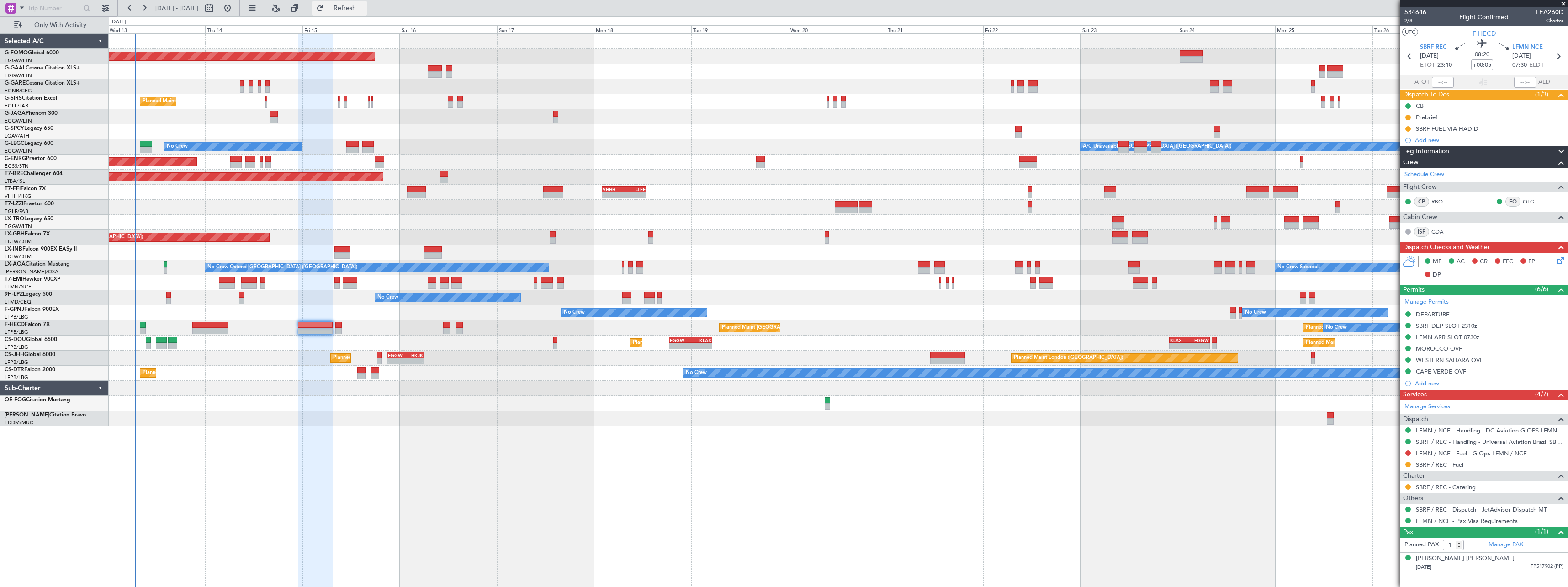
click at [364, 6] on span "Refresh" at bounding box center [345, 8] width 38 height 7
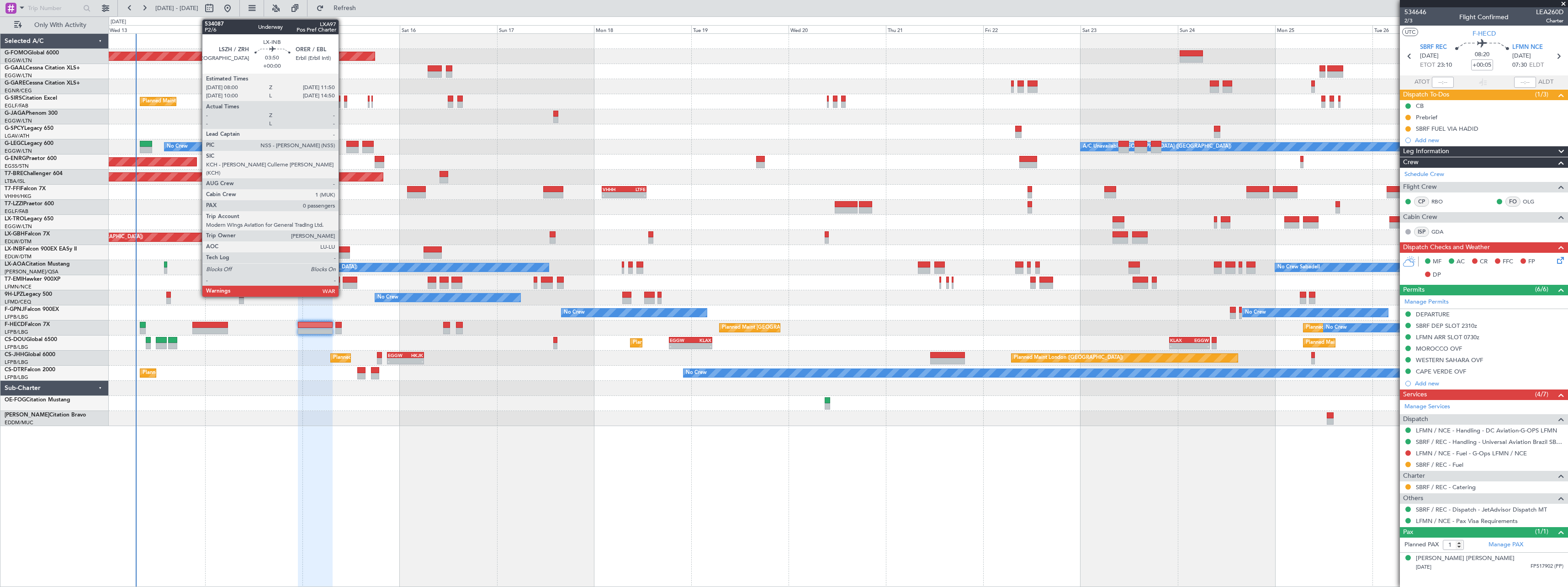
click at [343, 251] on div at bounding box center [342, 250] width 16 height 7
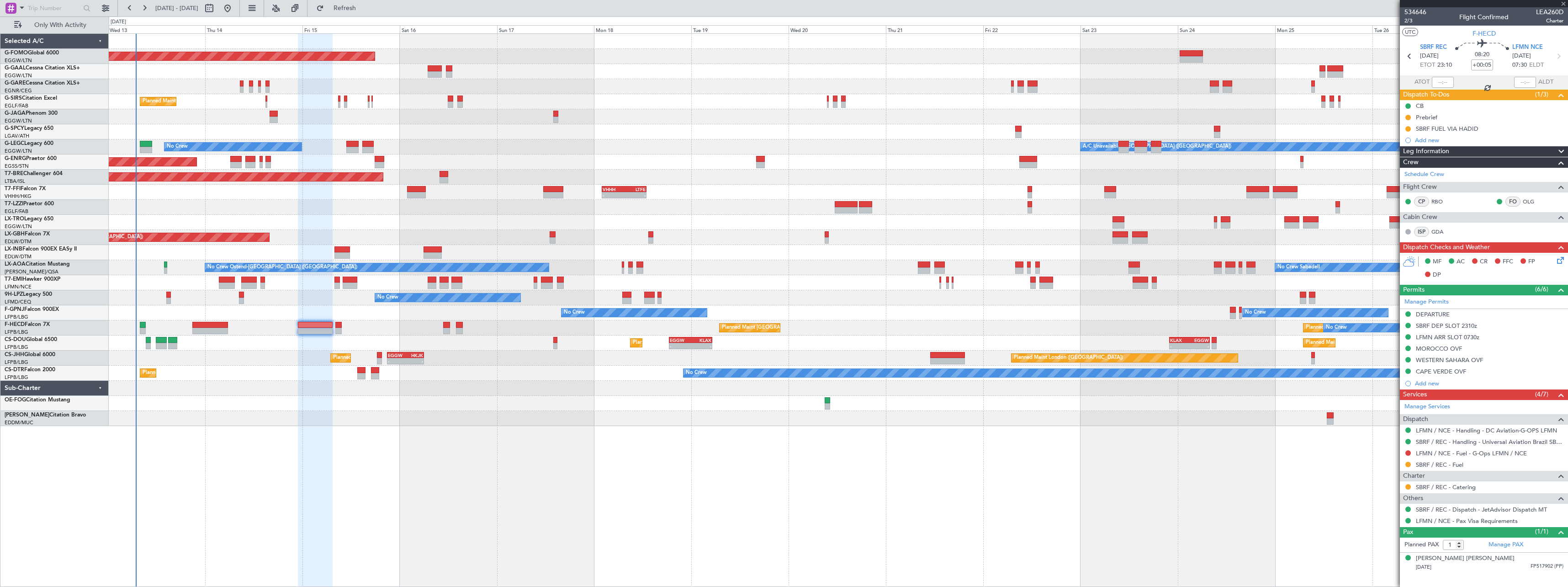
type input "0"
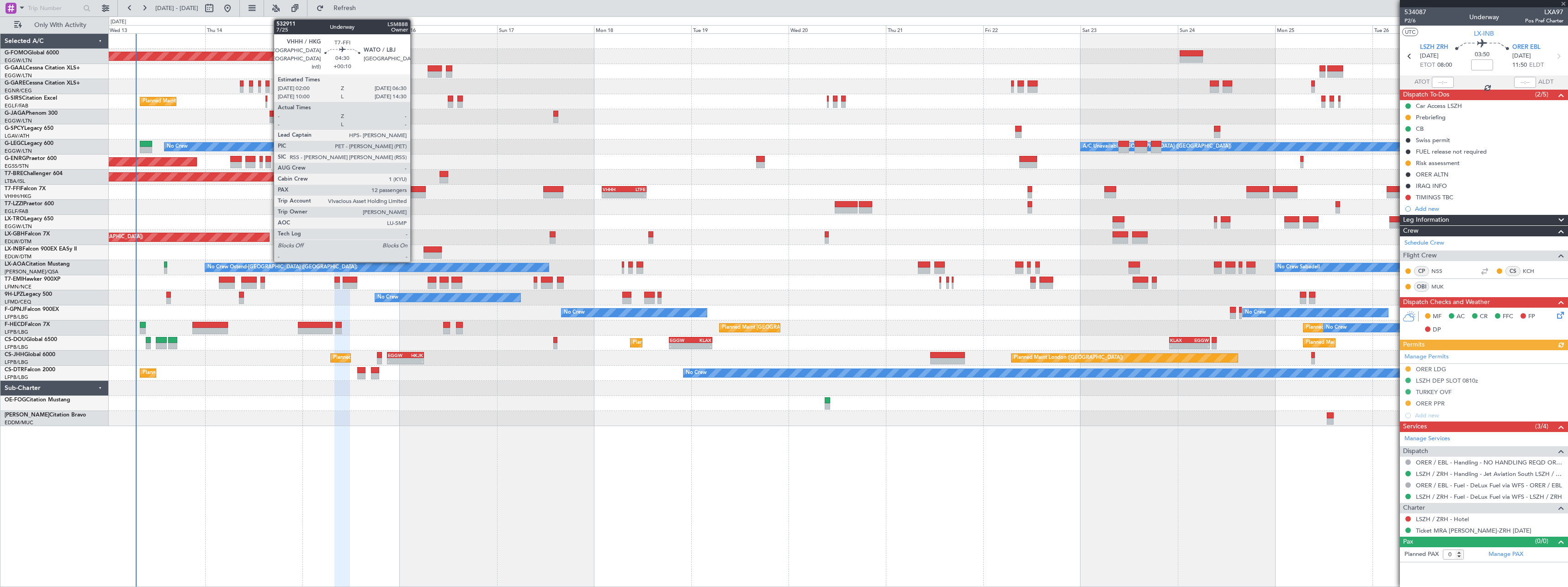
click at [415, 189] on div at bounding box center [416, 189] width 18 height 7
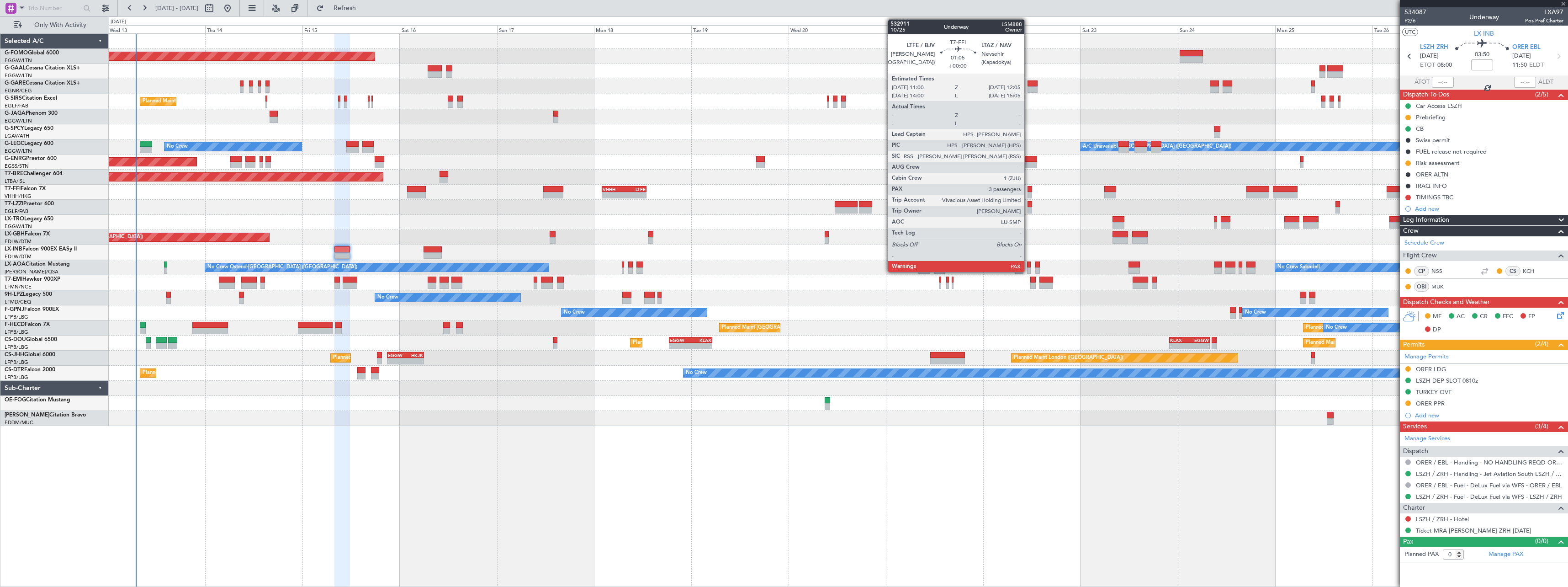
type input "+00:10"
type input "12"
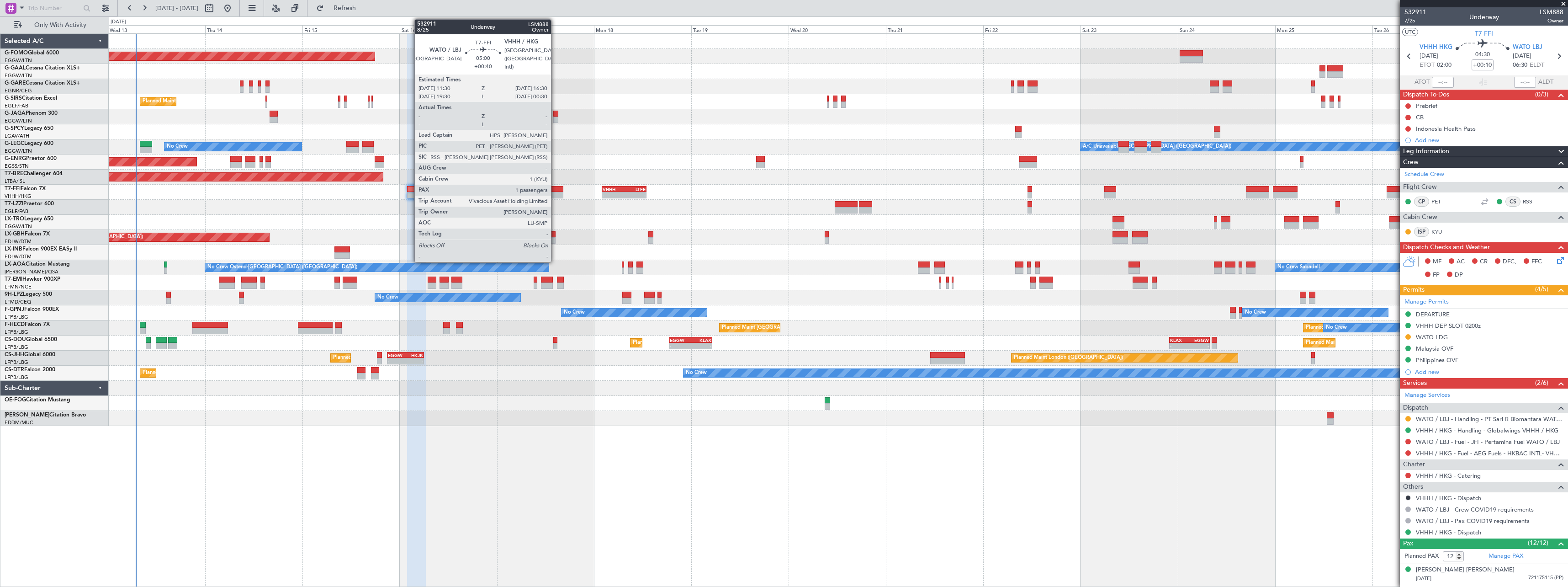
click at [555, 189] on div at bounding box center [553, 189] width 21 height 7
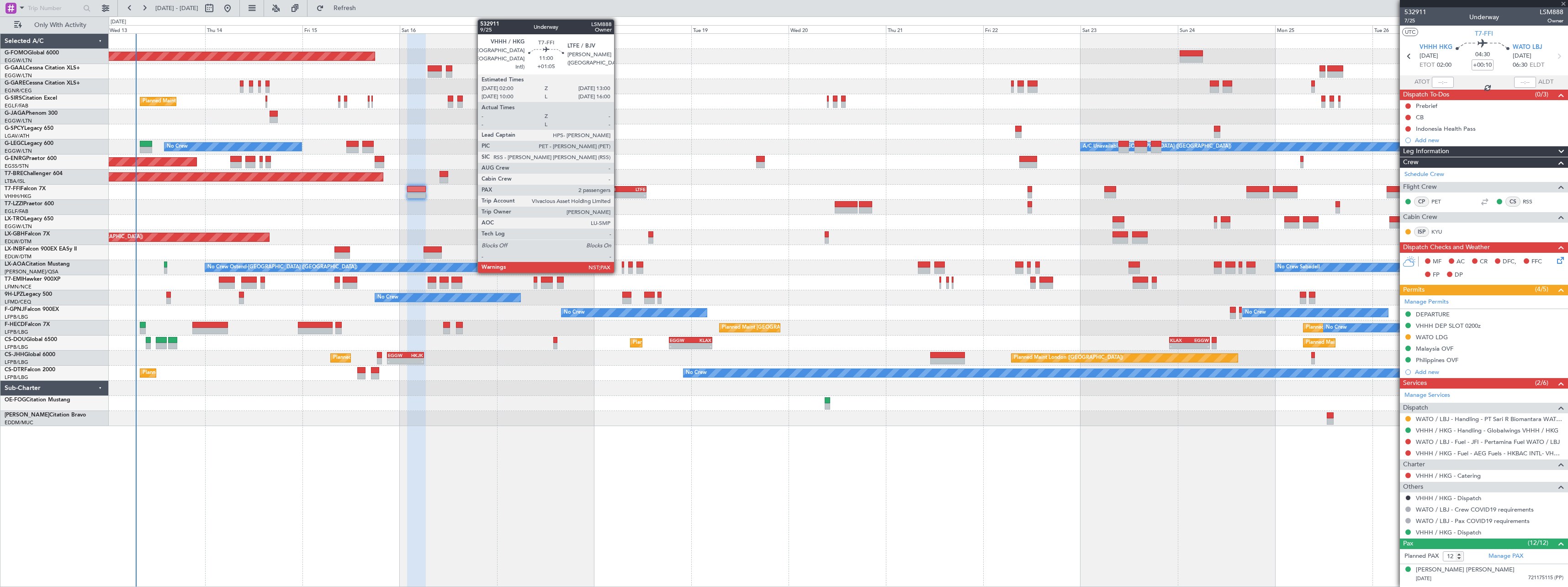
type input "+00:40"
type input "1"
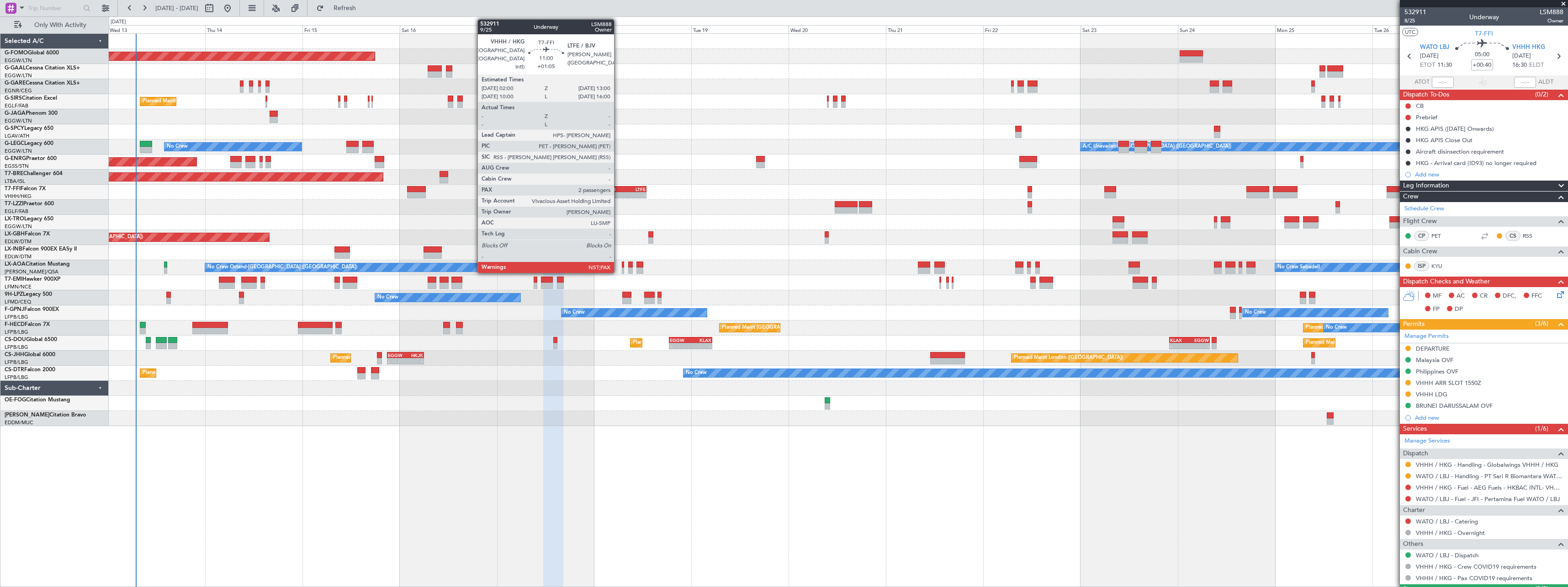
click at [618, 186] on div "VHHH" at bounding box center [613, 189] width 21 height 5
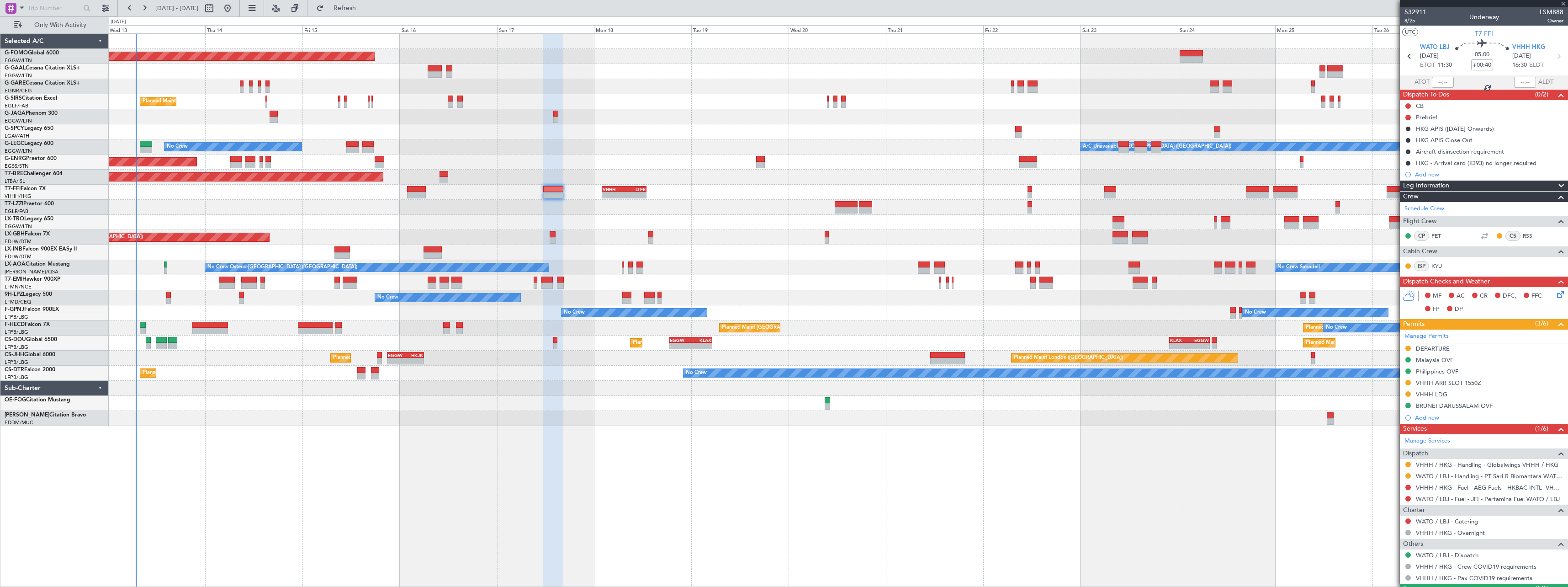
type input "+01:05"
type input "2"
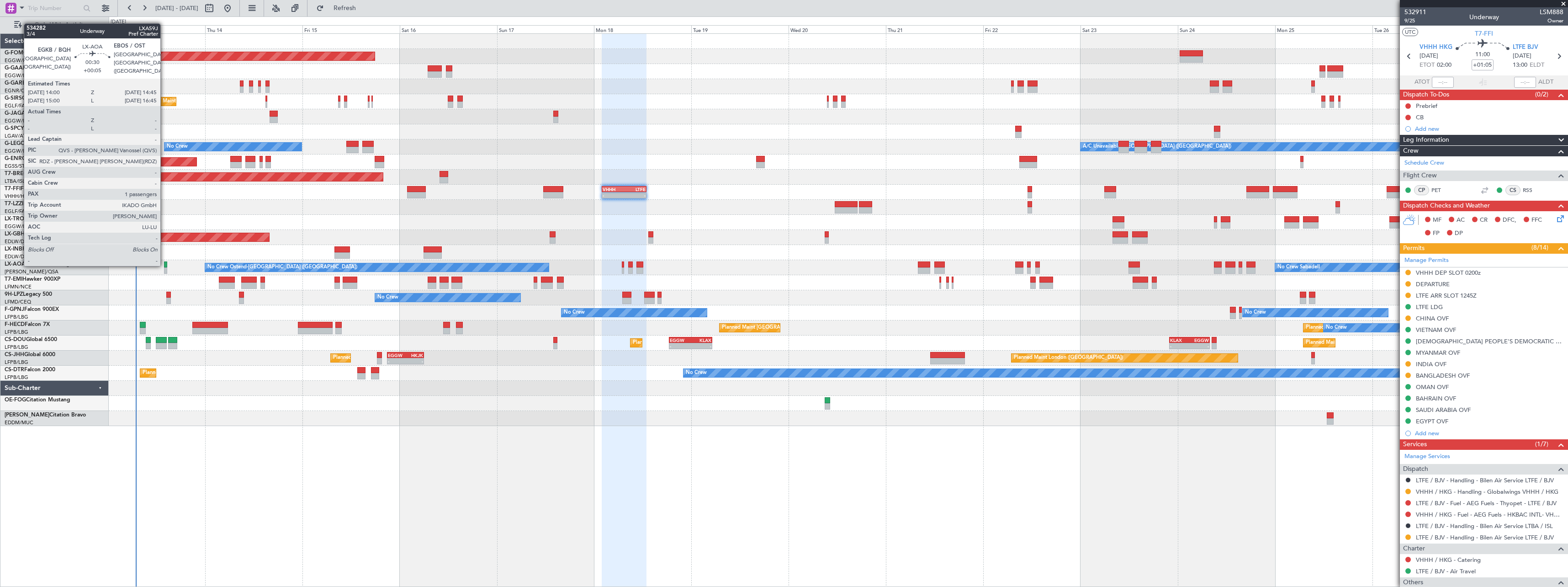
click at [164, 264] on div at bounding box center [165, 264] width 3 height 7
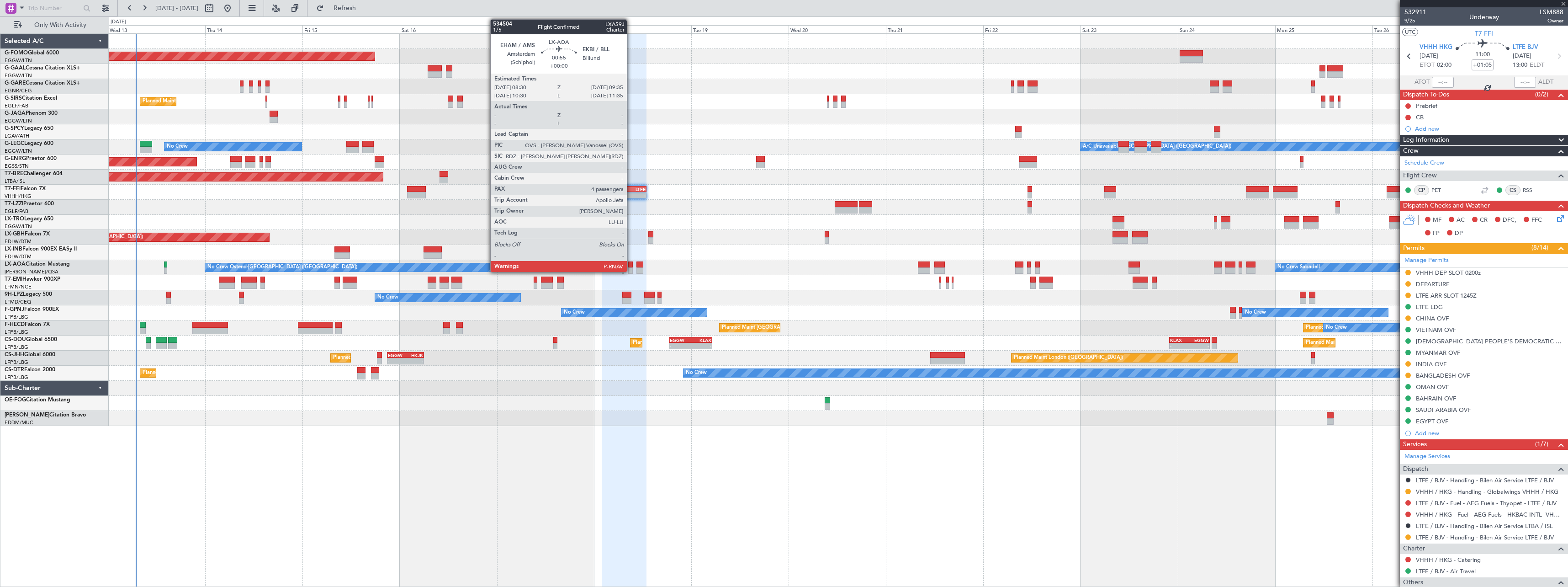
type input "+00:05"
type input "1"
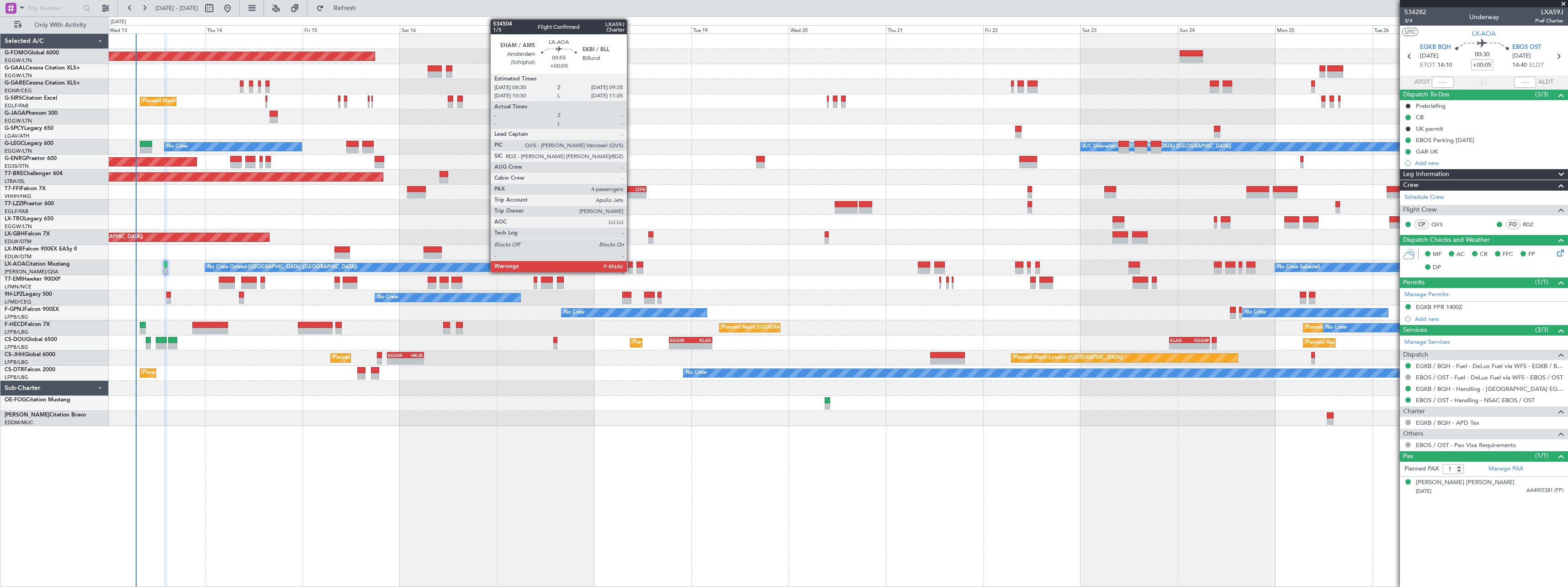
click at [631, 266] on div at bounding box center [631, 264] width 5 height 7
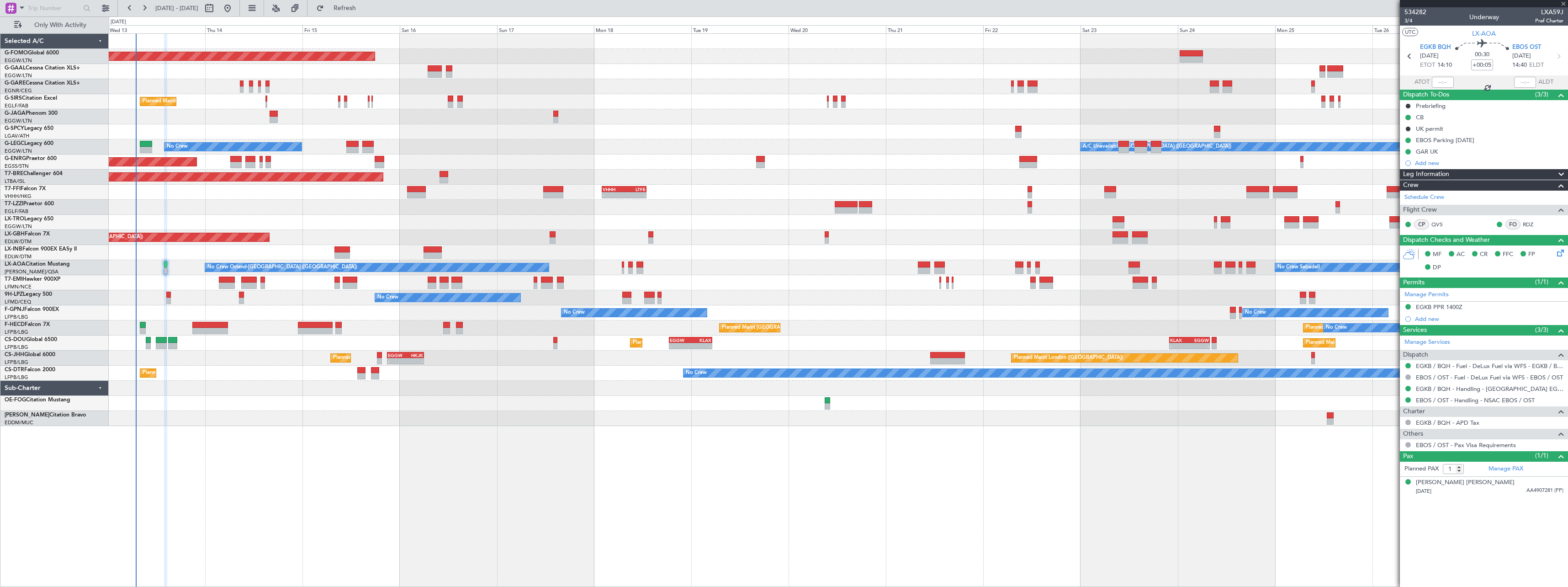
type input "4"
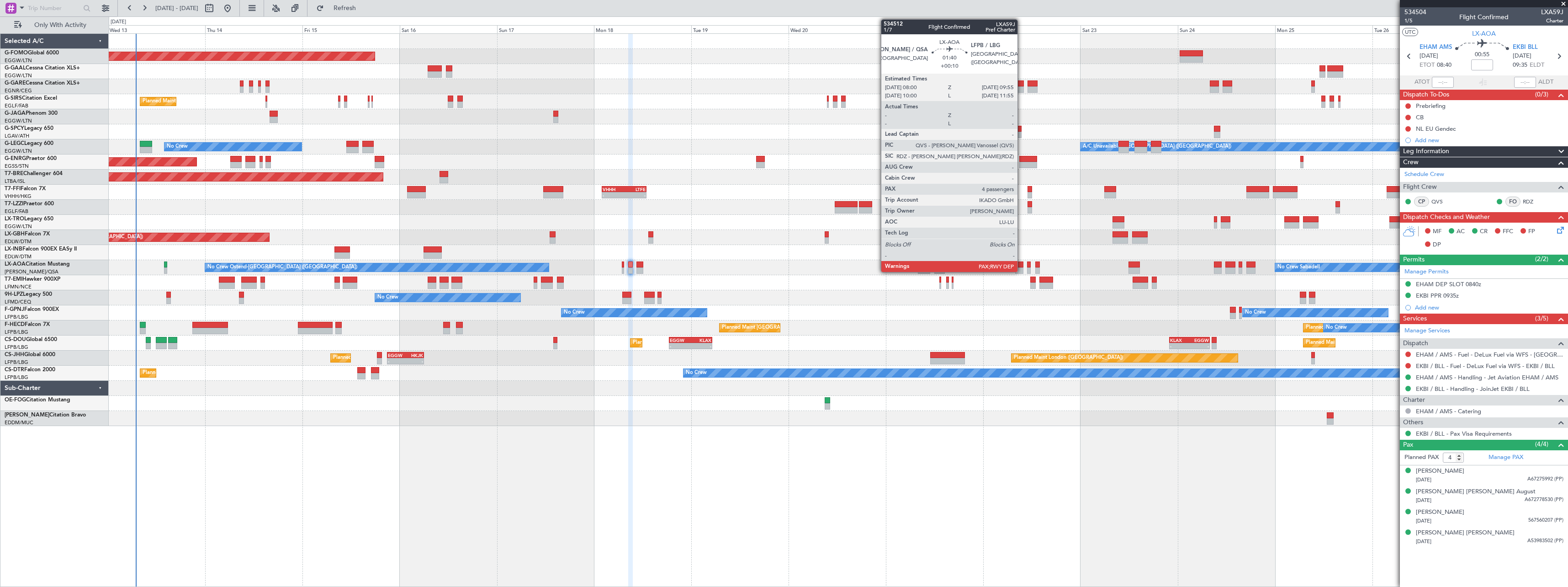
click at [1021, 265] on div at bounding box center [1020, 264] width 9 height 7
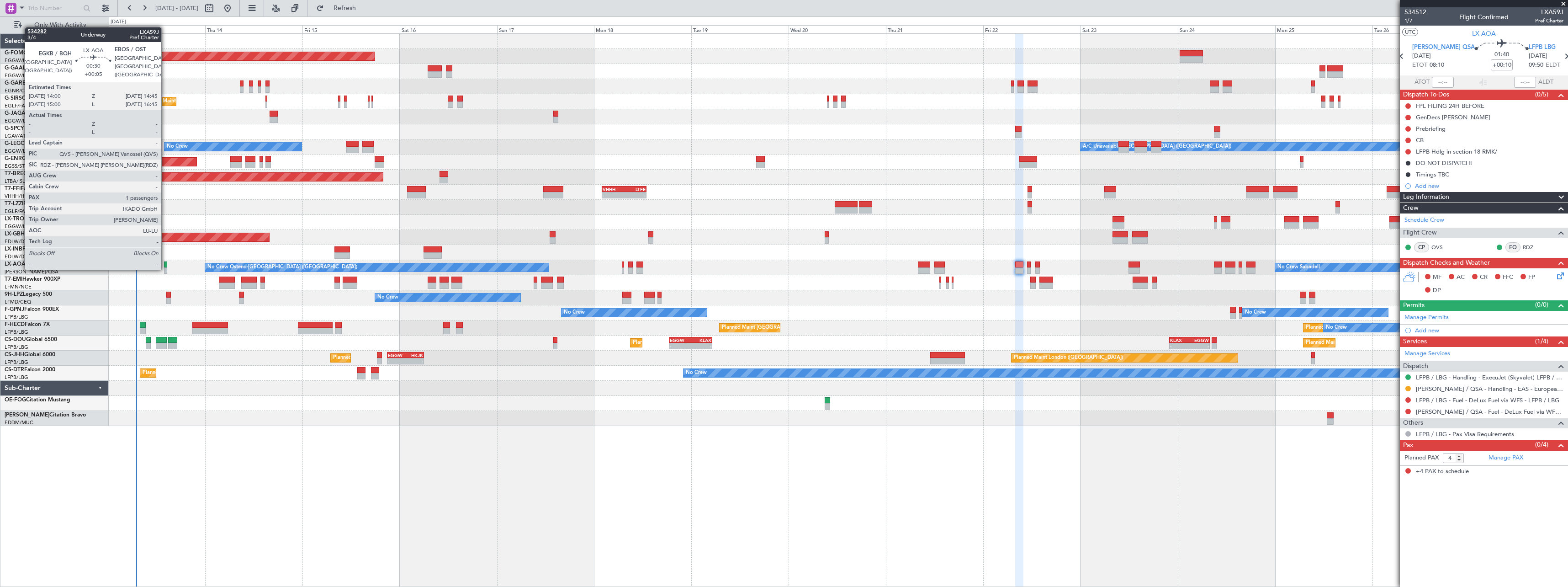
click at [166, 268] on div at bounding box center [165, 270] width 3 height 7
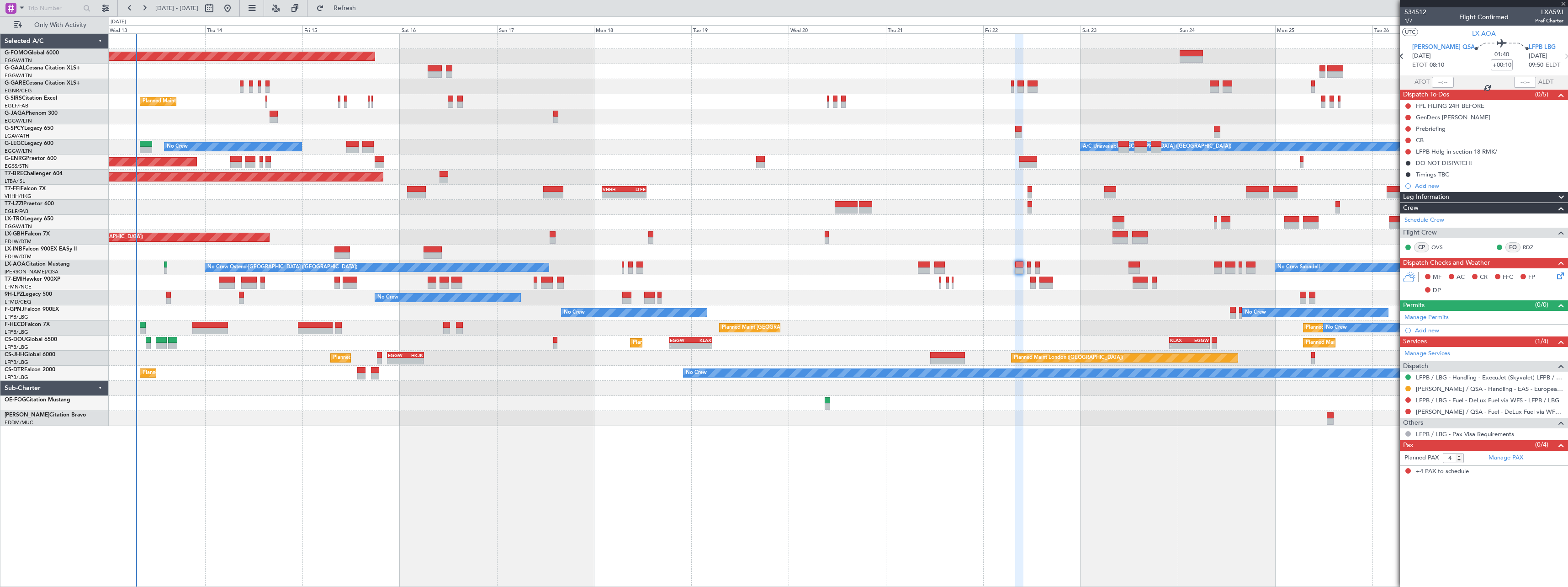
type input "+00:05"
type input "1"
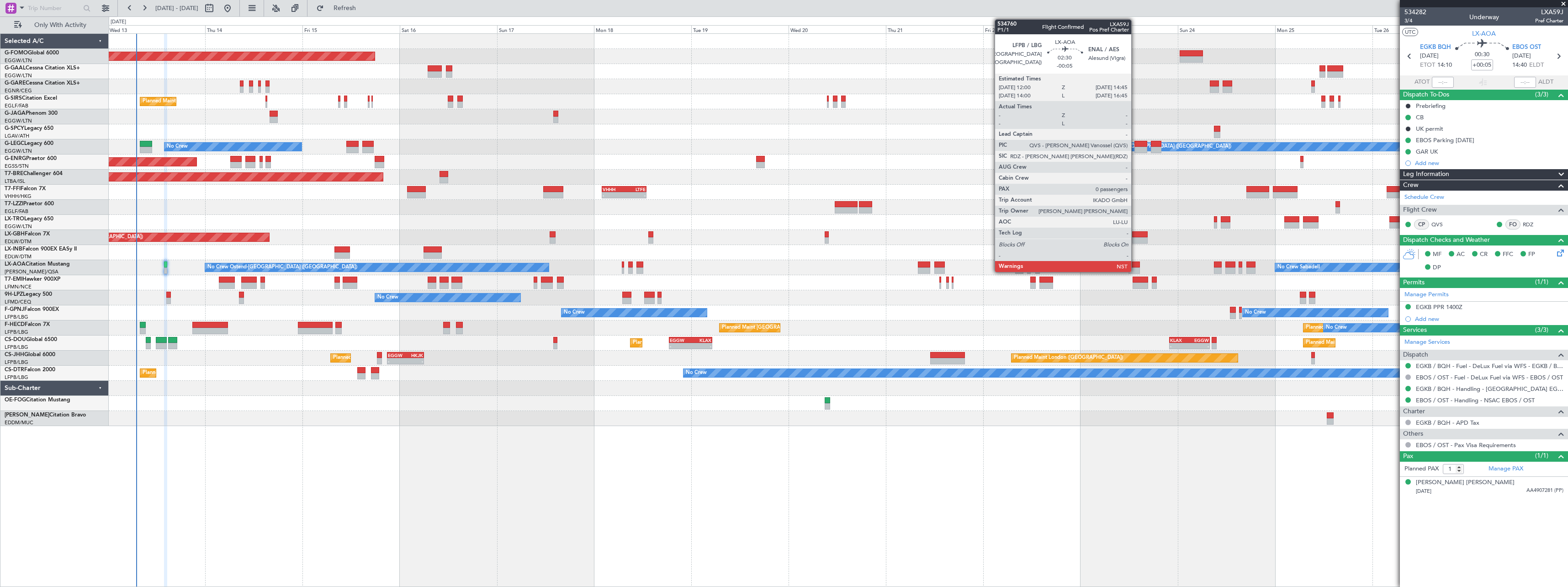
click at [1135, 265] on div at bounding box center [1134, 264] width 12 height 7
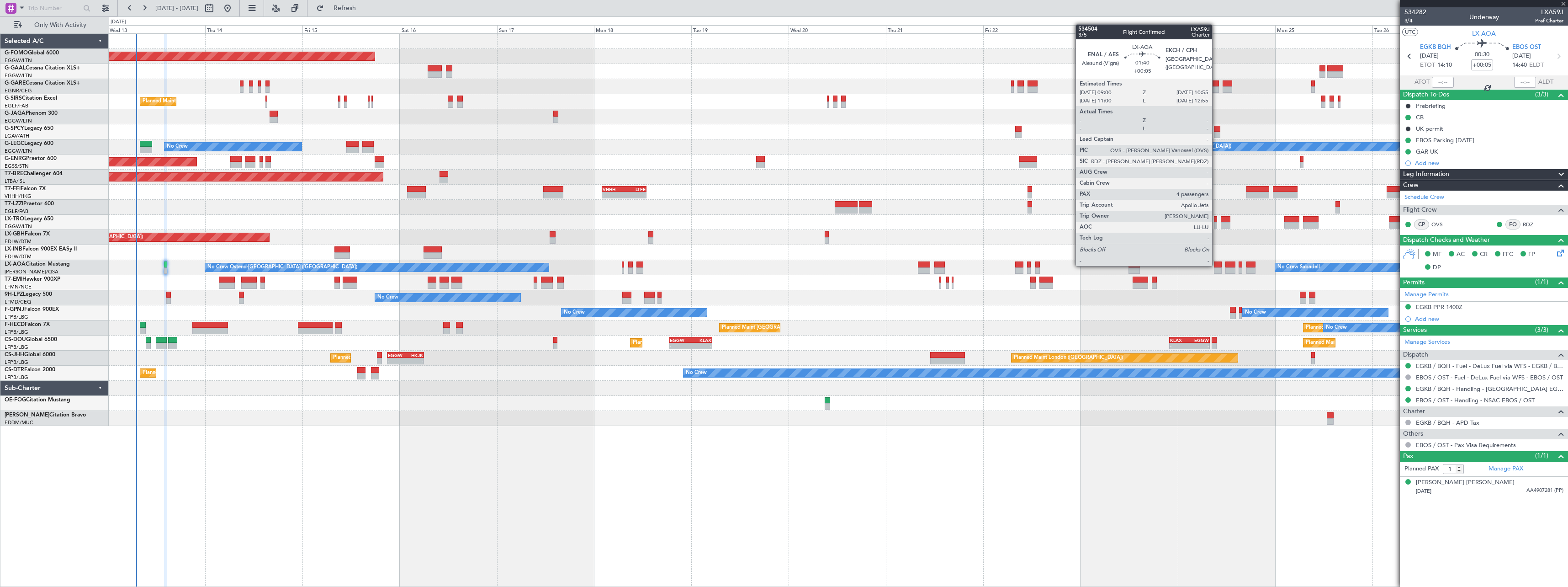
type input "-00:05"
type input "0"
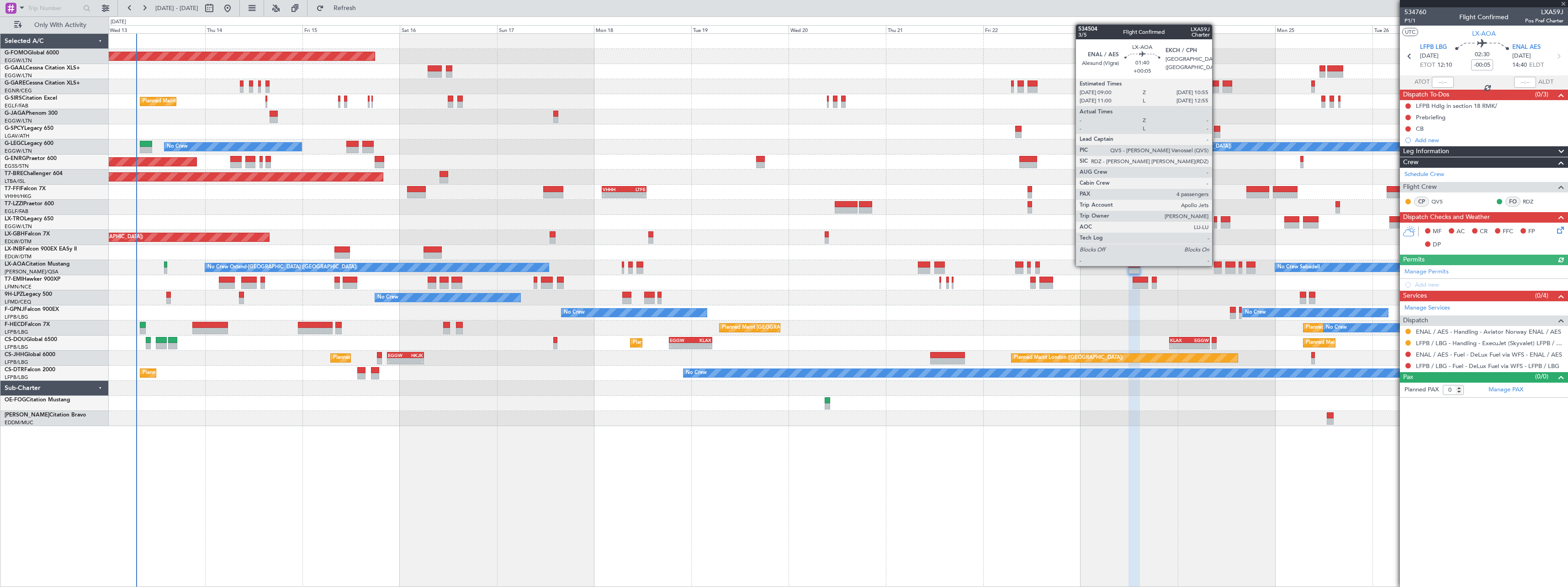
click at [1216, 265] on div at bounding box center [1218, 264] width 9 height 7
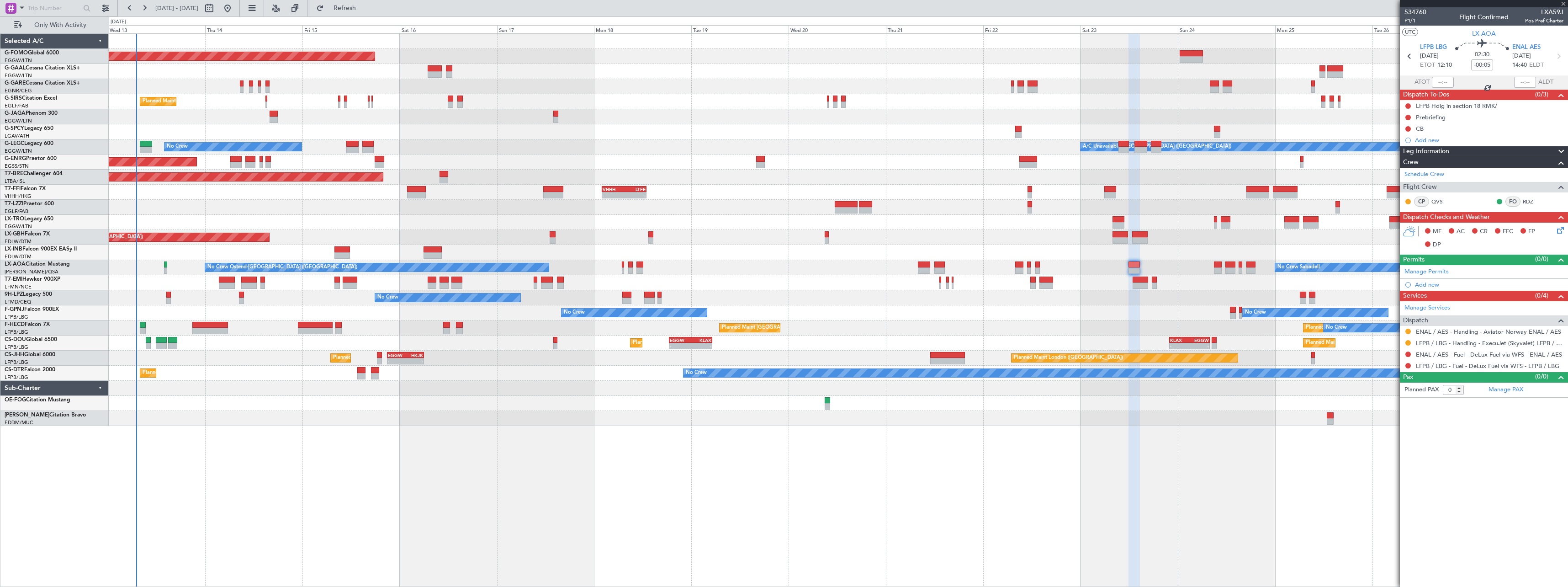
type input "+00:05"
type input "4"
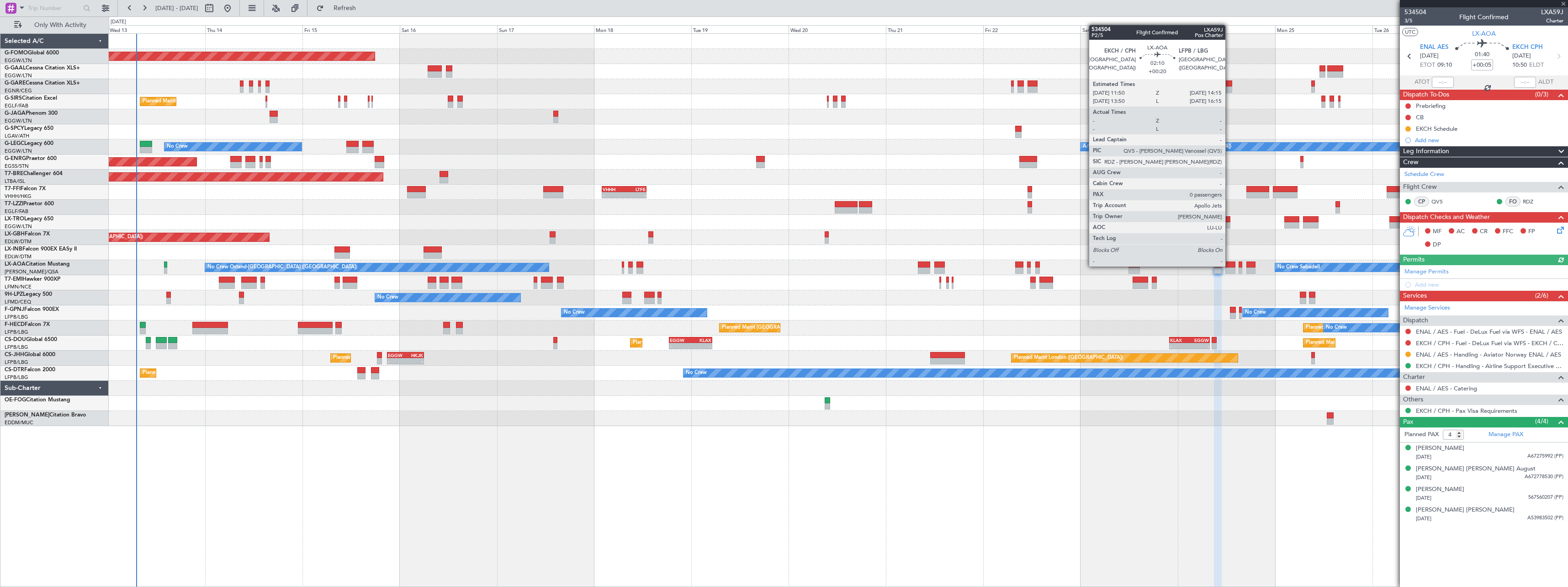
click at [1230, 265] on div at bounding box center [1230, 264] width 10 height 7
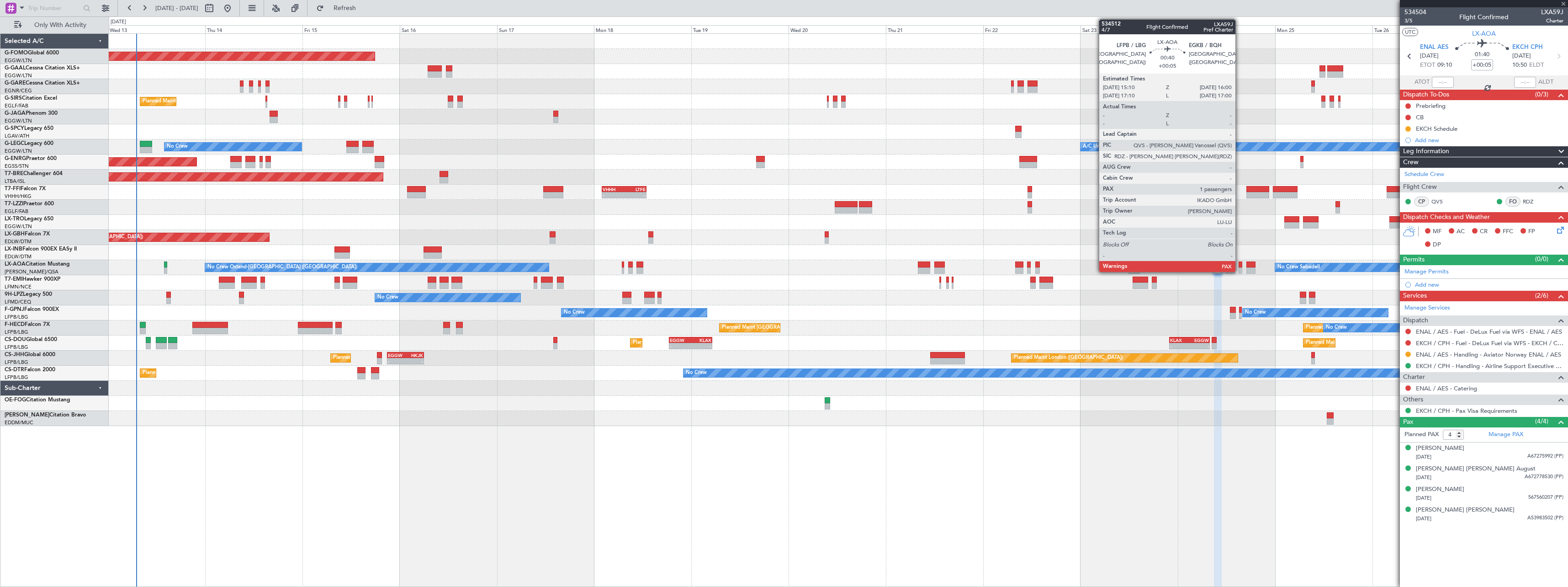
type input "+00:20"
type input "0"
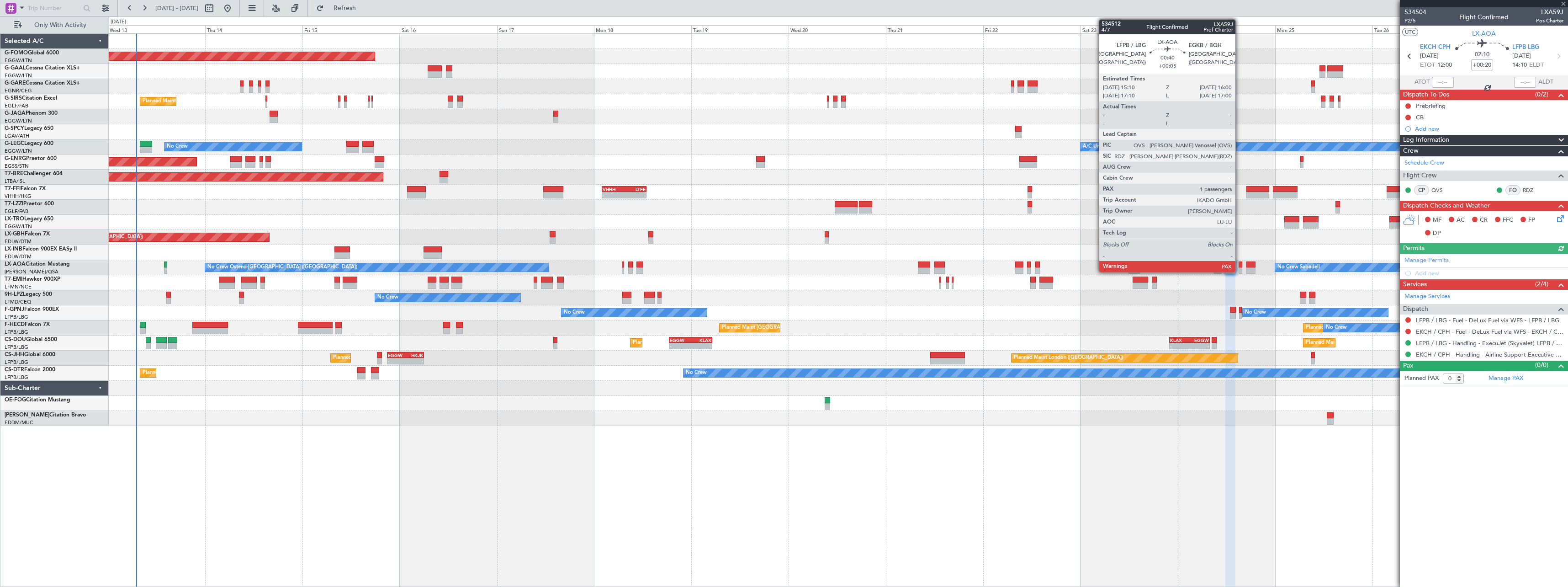
click at [1239, 265] on div at bounding box center [1241, 264] width 4 height 7
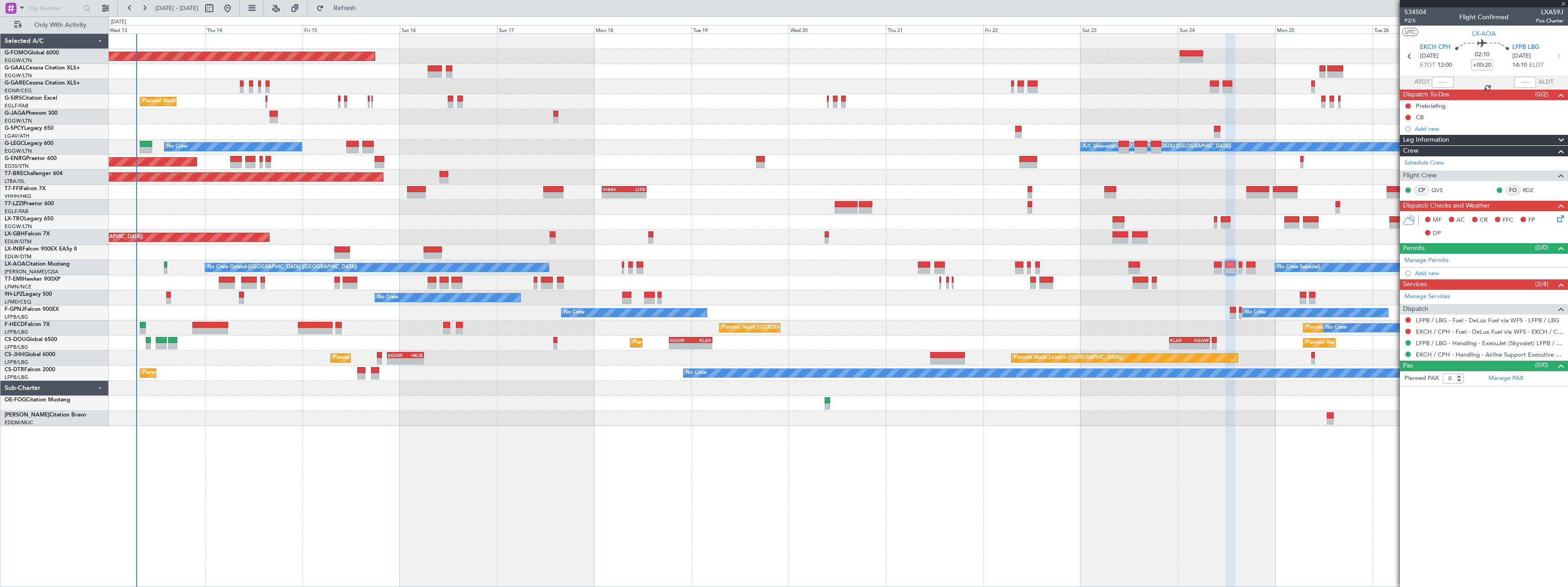
type input "+00:05"
type input "1"
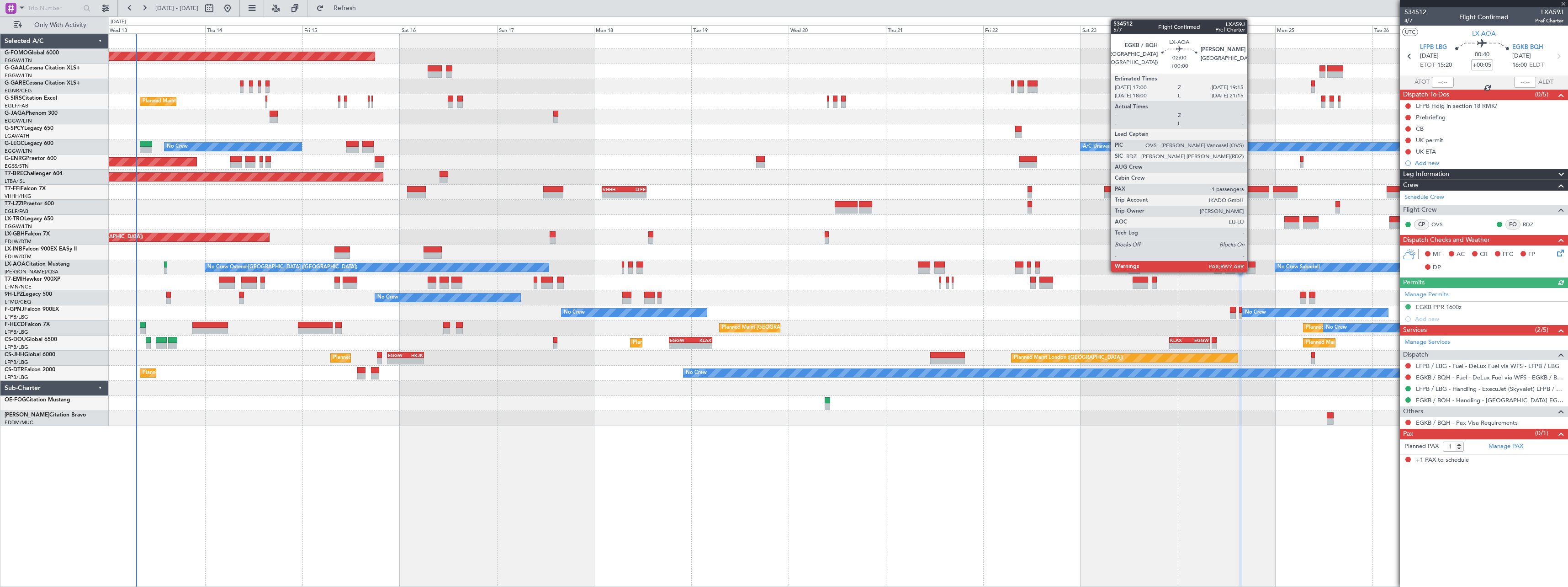
click at [1251, 265] on div at bounding box center [1251, 264] width 9 height 7
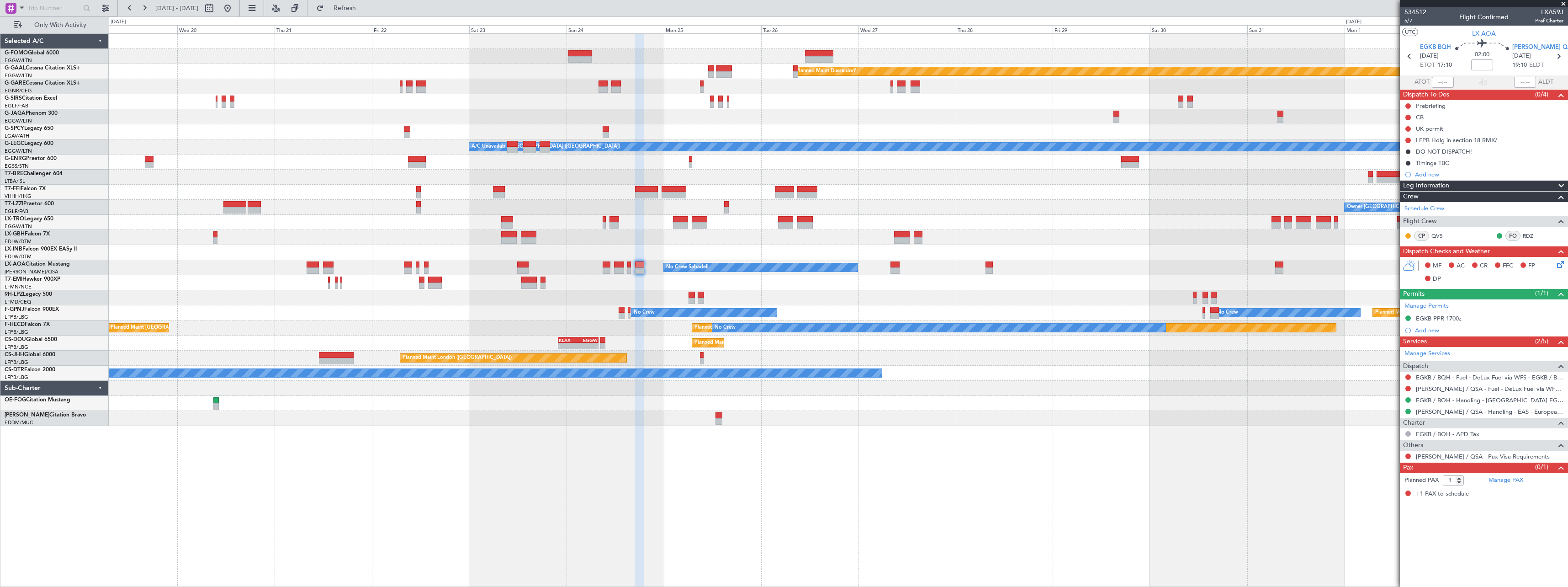
click at [423, 497] on div "Planned Maint Windsor Locks (Bradley Intl) Planned Maint Dusseldorf Planned Mai…" at bounding box center [838, 310] width 1459 height 554
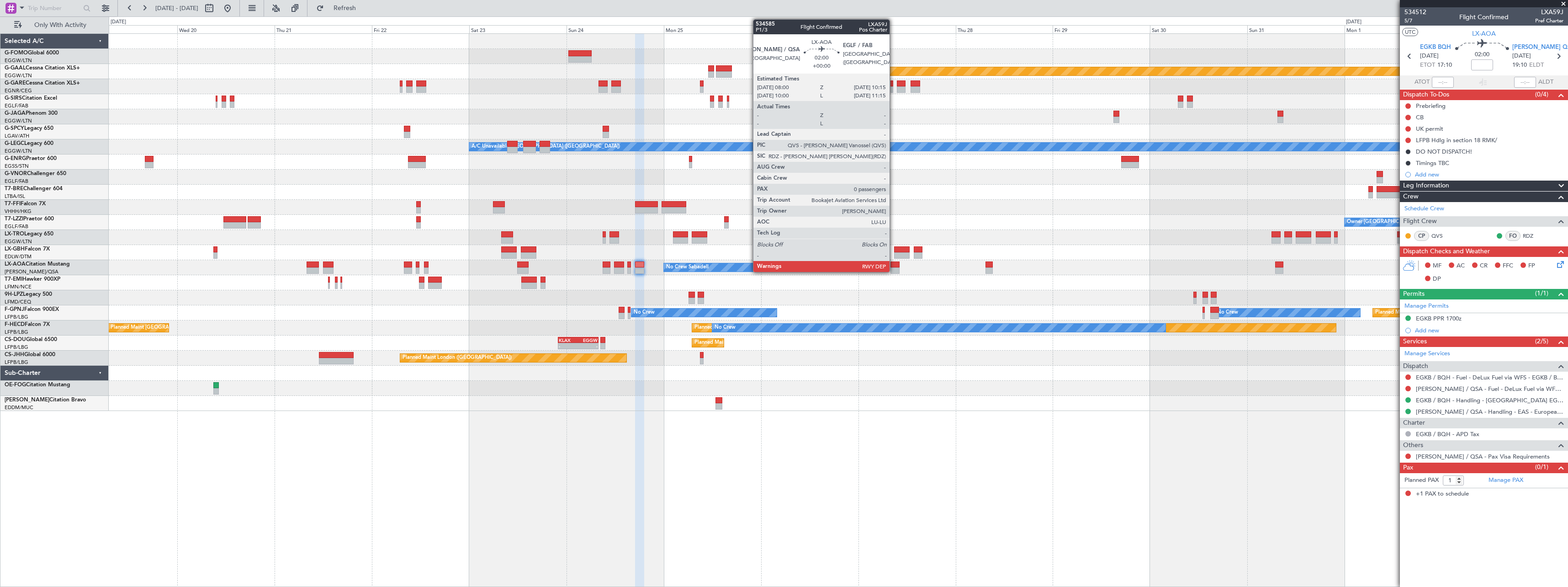
click at [894, 267] on div at bounding box center [895, 264] width 9 height 7
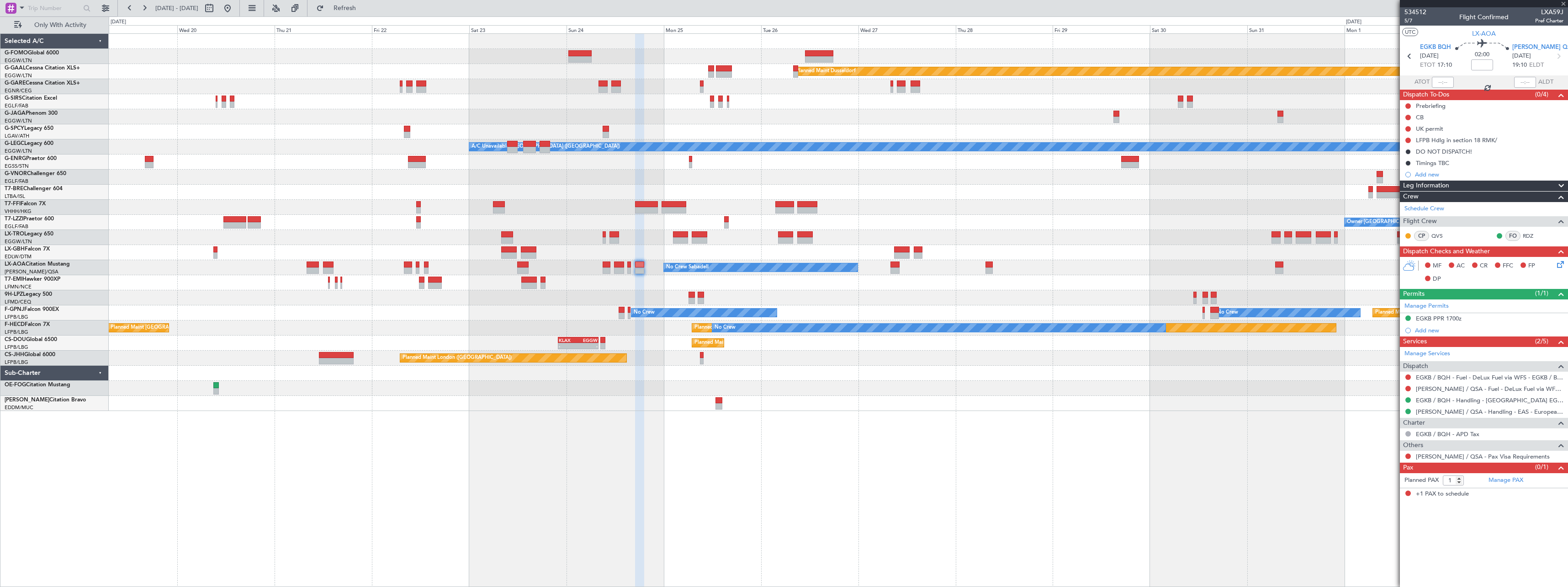
type input "0"
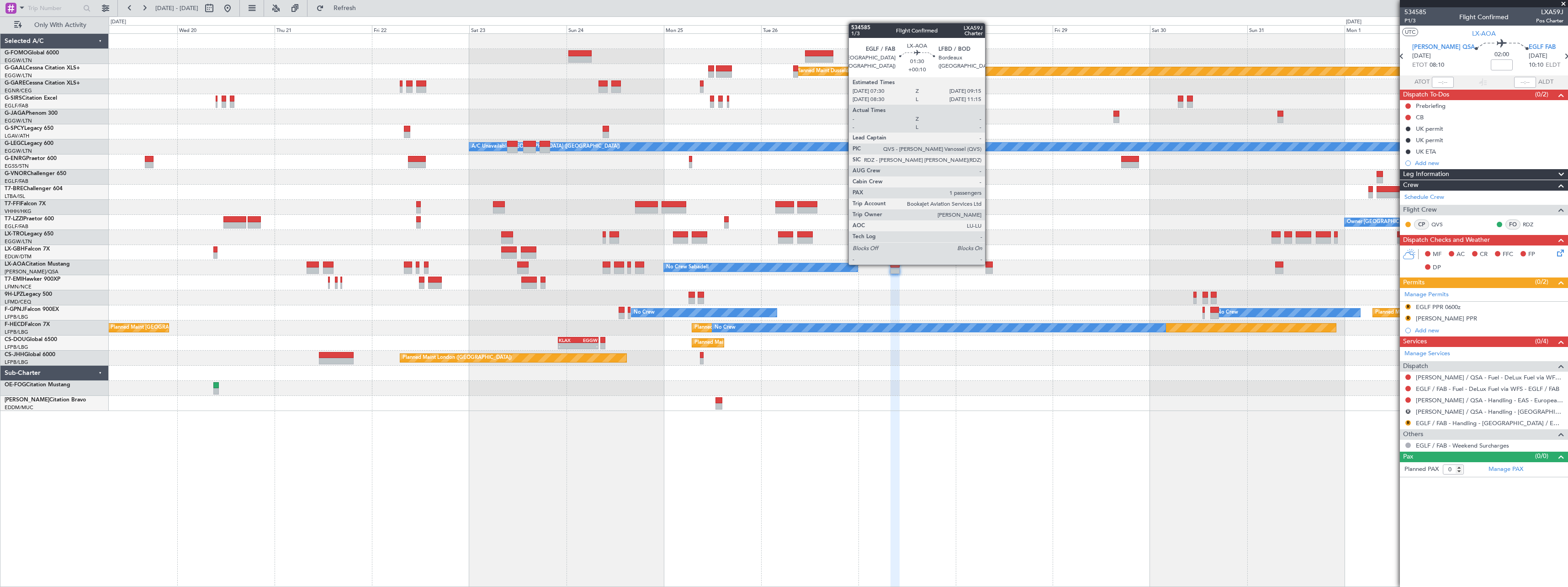
click at [989, 264] on div at bounding box center [989, 264] width 7 height 7
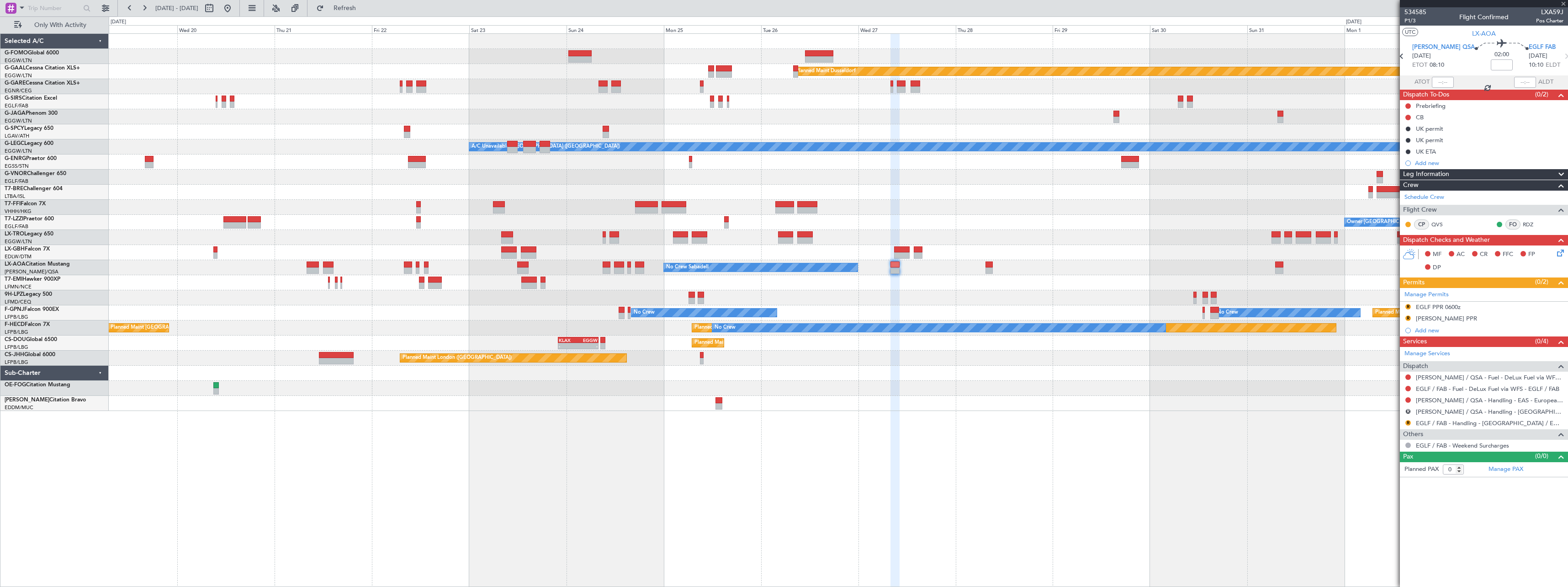
type input "+00:10"
type input "1"
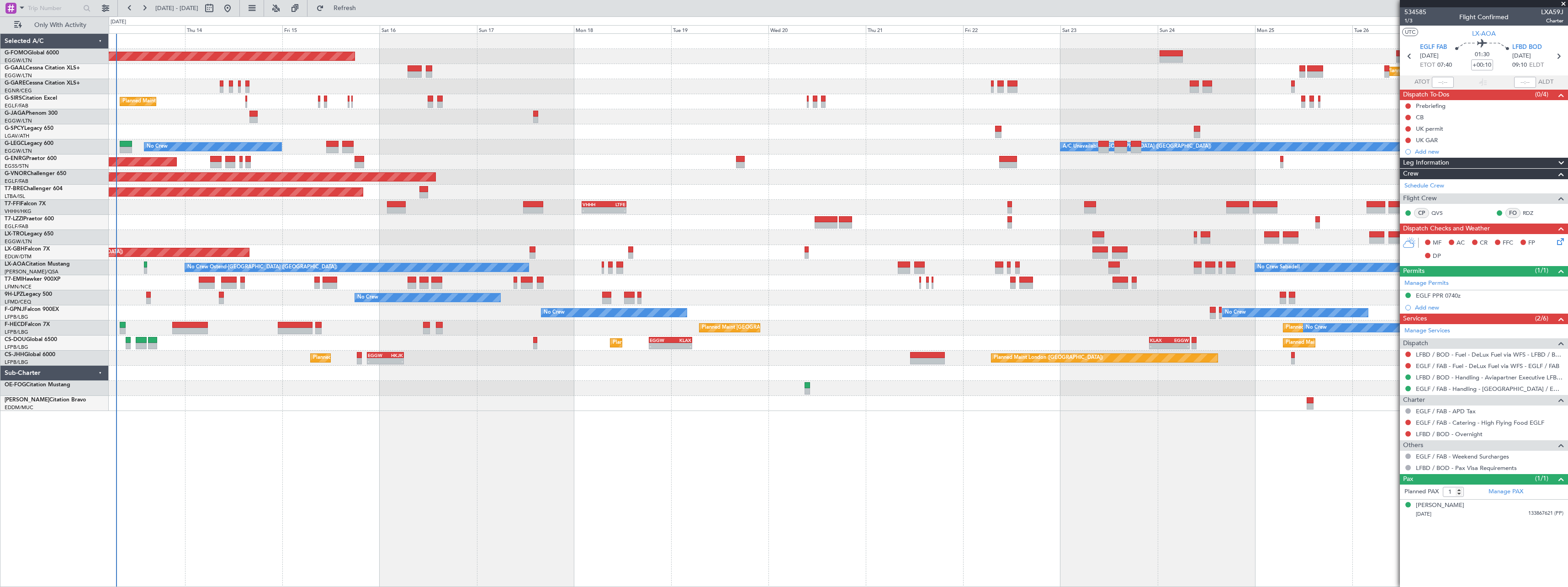
click at [1335, 461] on div "Planned Maint Windsor Locks (Bradley Intl) Planned Maint Dusseldorf Planned Mai…" at bounding box center [838, 310] width 1459 height 554
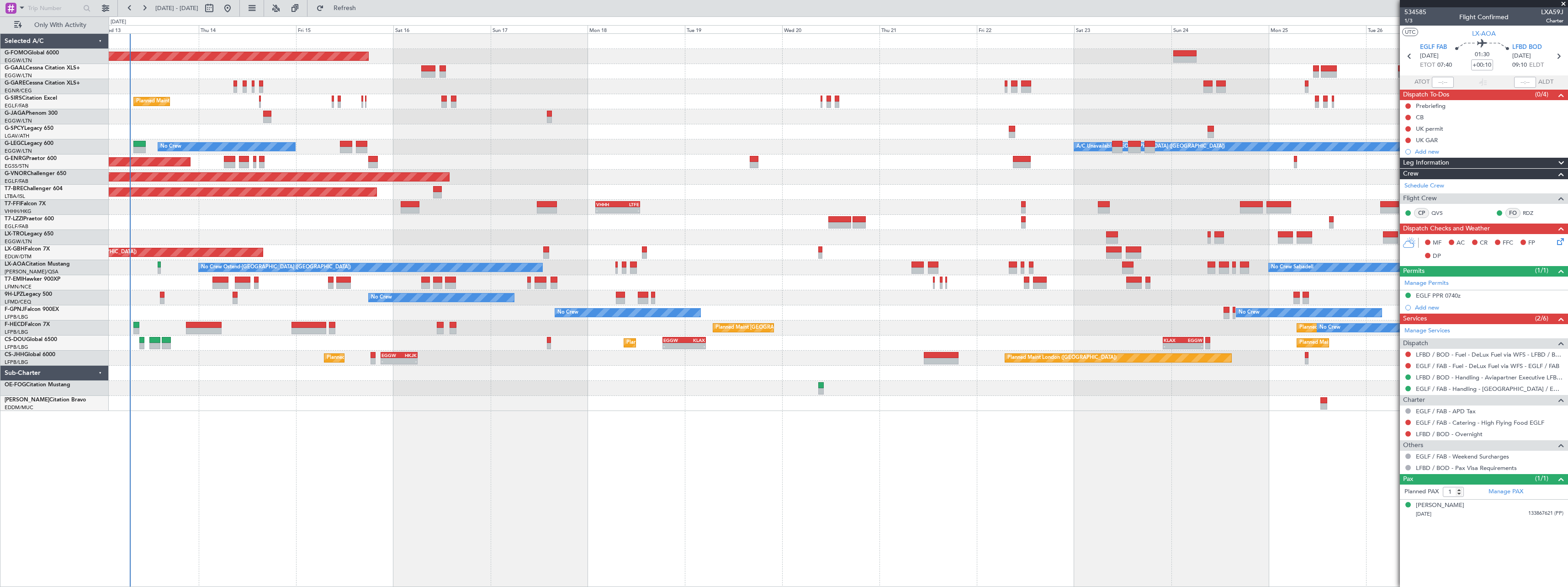
click at [752, 477] on div "Planned Maint Windsor Locks (Bradley Intl) Planned Maint Dusseldorf Planned Mai…" at bounding box center [838, 310] width 1459 height 554
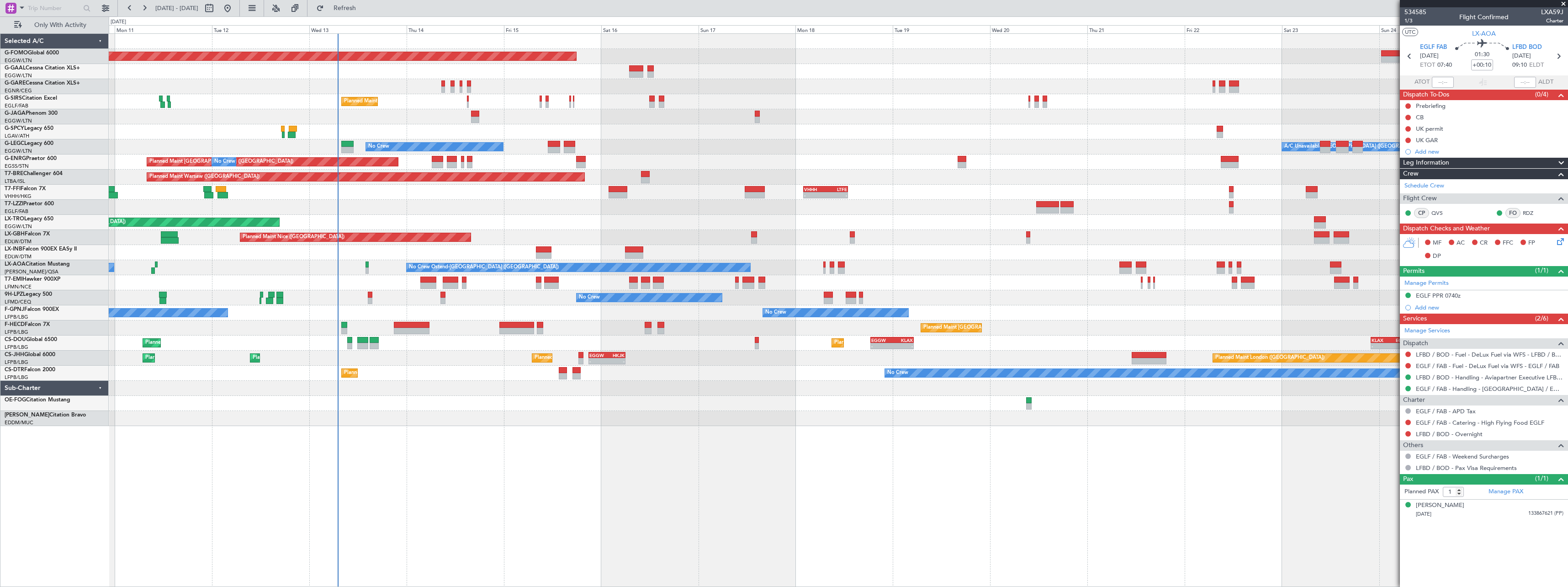
click at [486, 320] on div "No Crew No Crew No Crew No Crew" at bounding box center [838, 312] width 1459 height 15
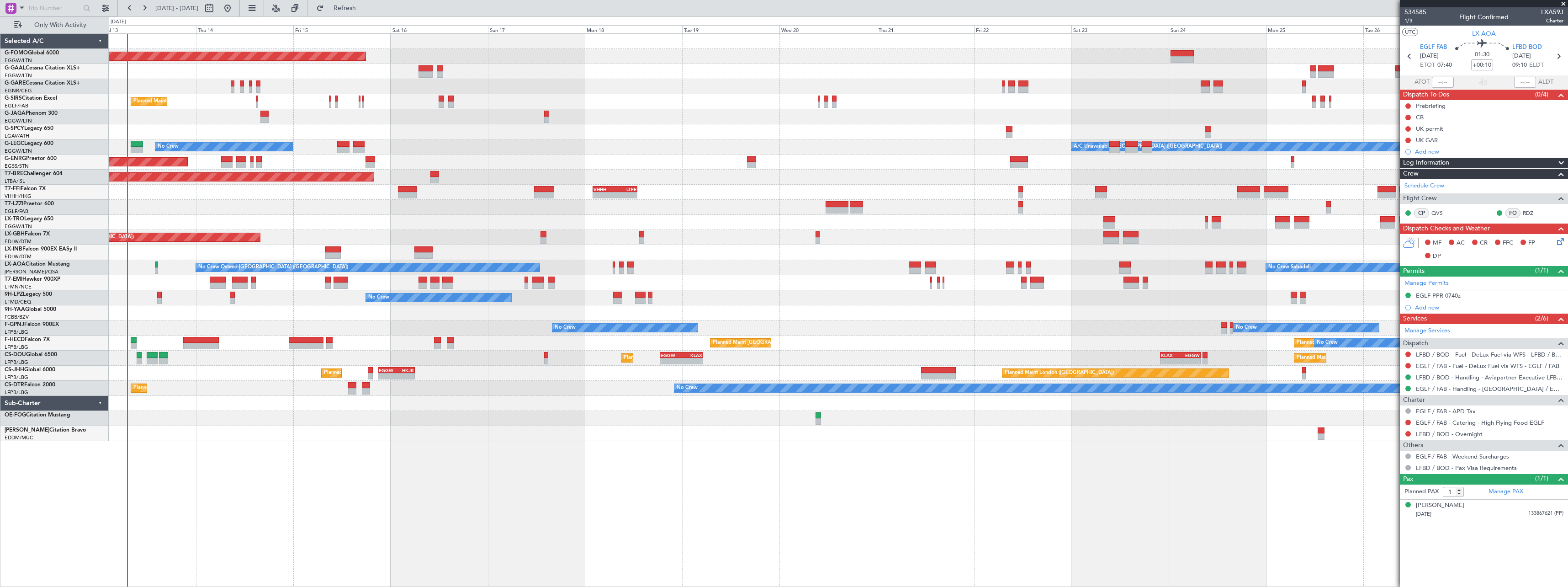
click at [432, 241] on div "Planned Maint Windsor Locks (Bradley Intl) Planned Maint Dusseldorf Planned Mai…" at bounding box center [838, 237] width 1459 height 407
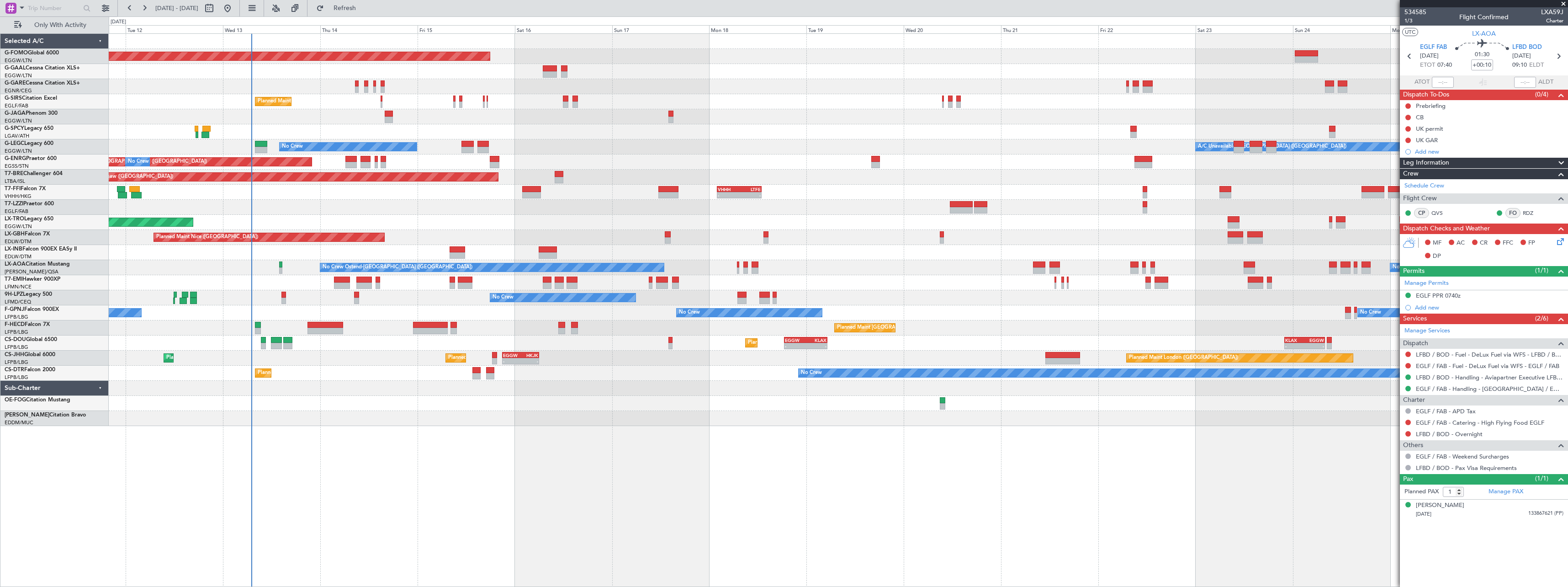
click at [561, 362] on div "Planned Maint Windsor Locks (Bradley Intl) Planned Maint Dusseldorf No Crew Pla…" at bounding box center [838, 230] width 1459 height 392
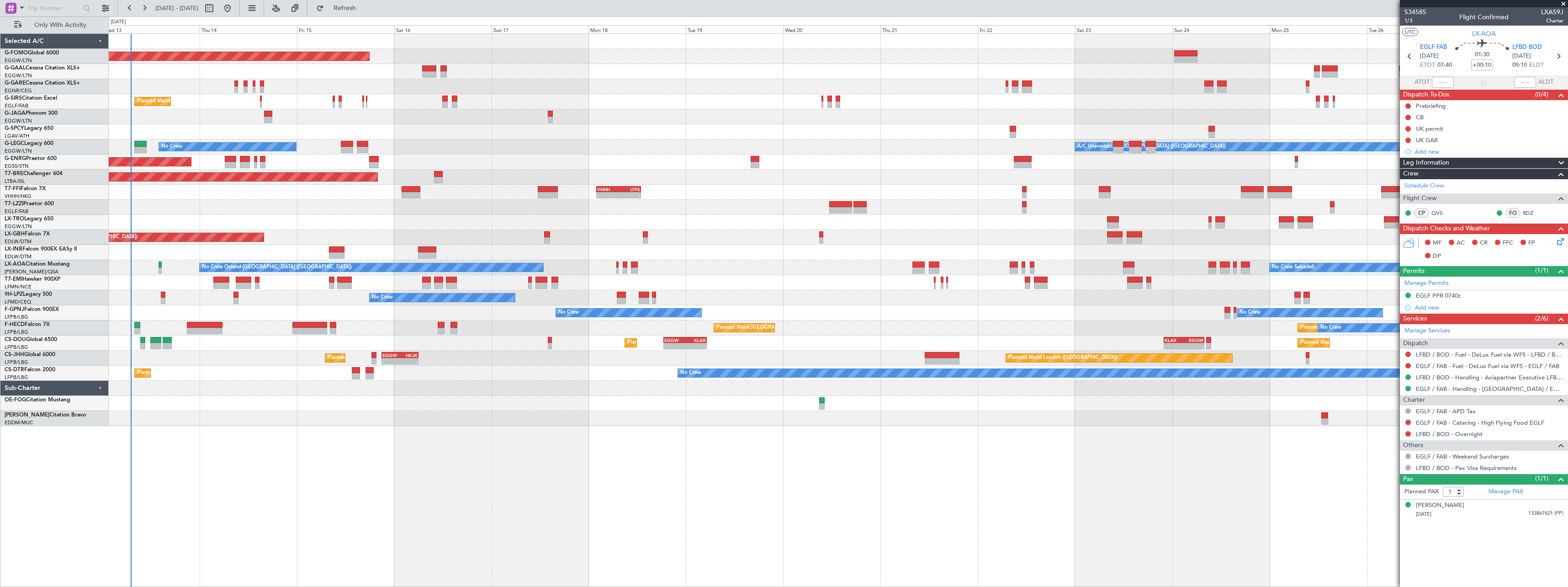
click at [255, 420] on div "Planned Maint Windsor Locks (Bradley Intl) Planned Maint Dusseldorf Planned Mai…" at bounding box center [838, 230] width 1459 height 392
click at [364, 7] on span "Refresh" at bounding box center [345, 8] width 38 height 7
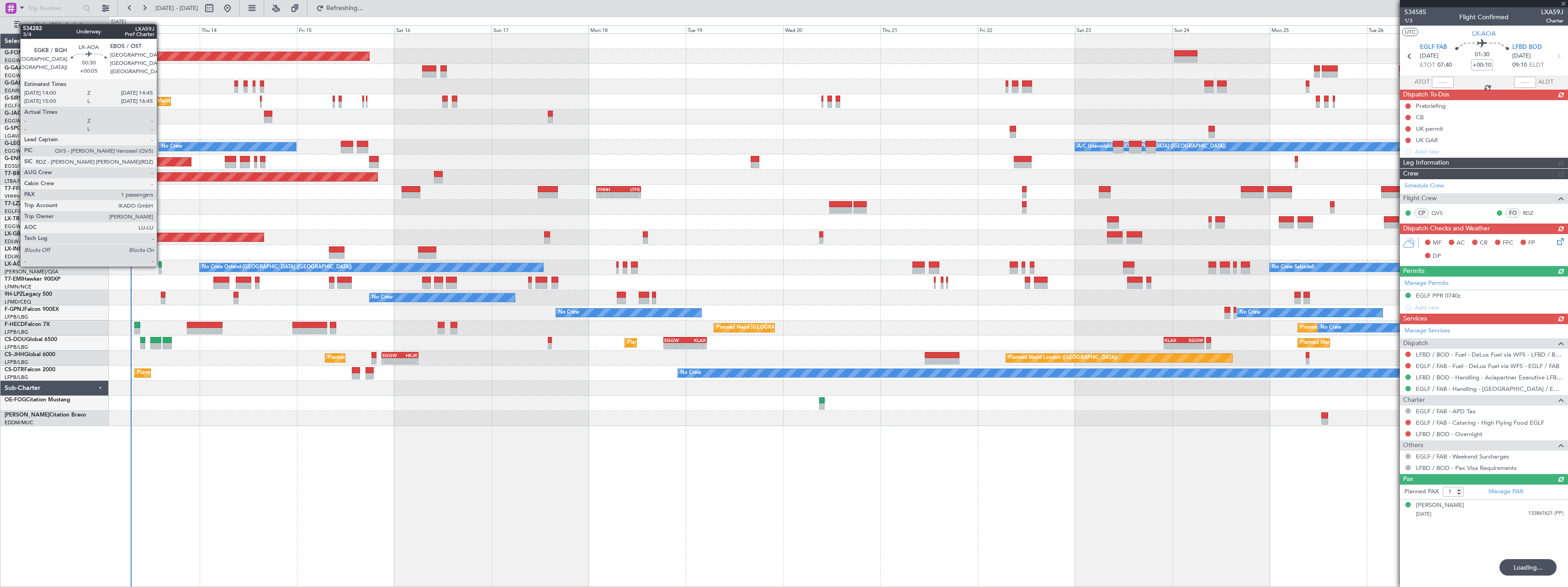
click at [161, 265] on div at bounding box center [159, 264] width 3 height 7
click at [159, 267] on div at bounding box center [159, 264] width 3 height 7
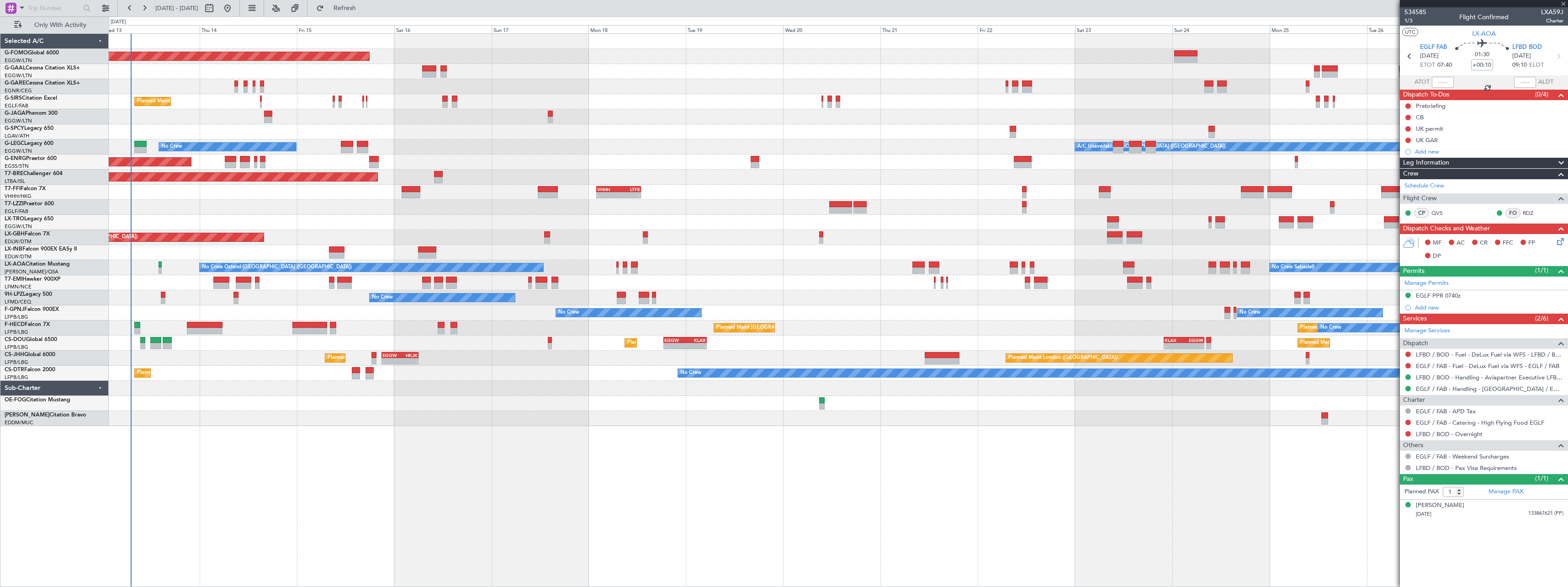
type input "+00:05"
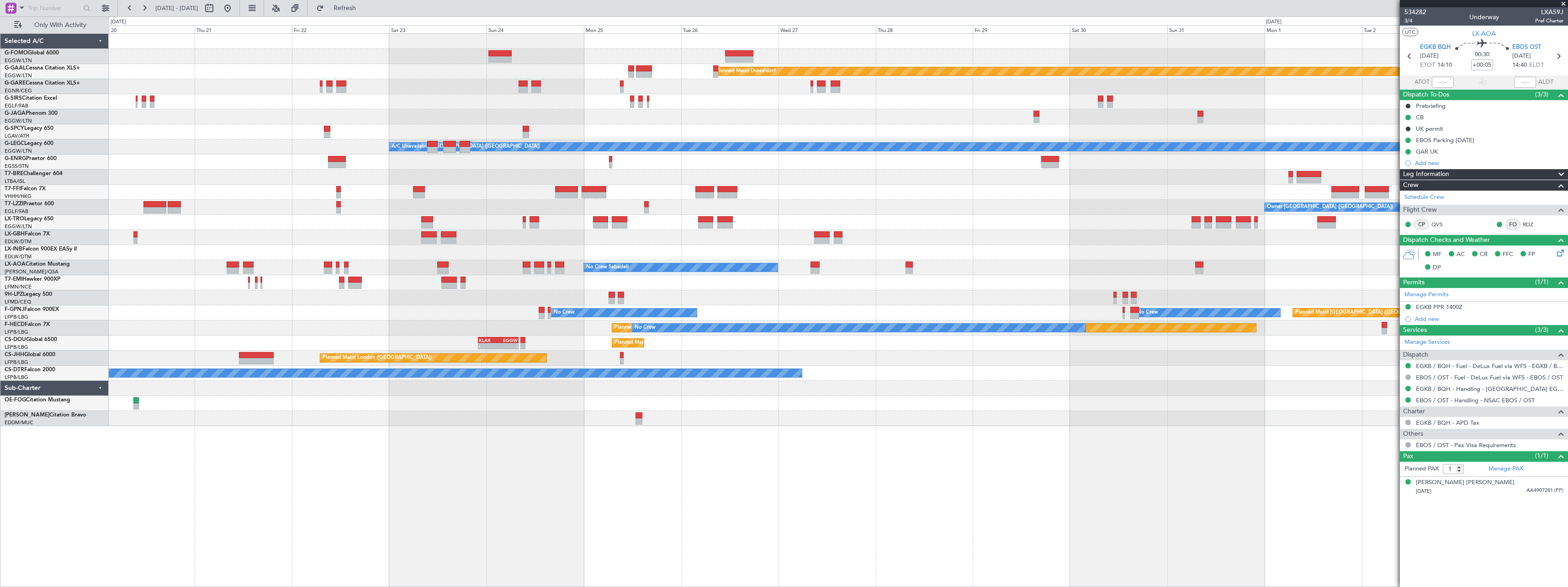
click at [314, 320] on div "No Crew No Crew Planned Maint Paris (Le Bourget) No Crew No Crew No Crew" at bounding box center [838, 312] width 1459 height 15
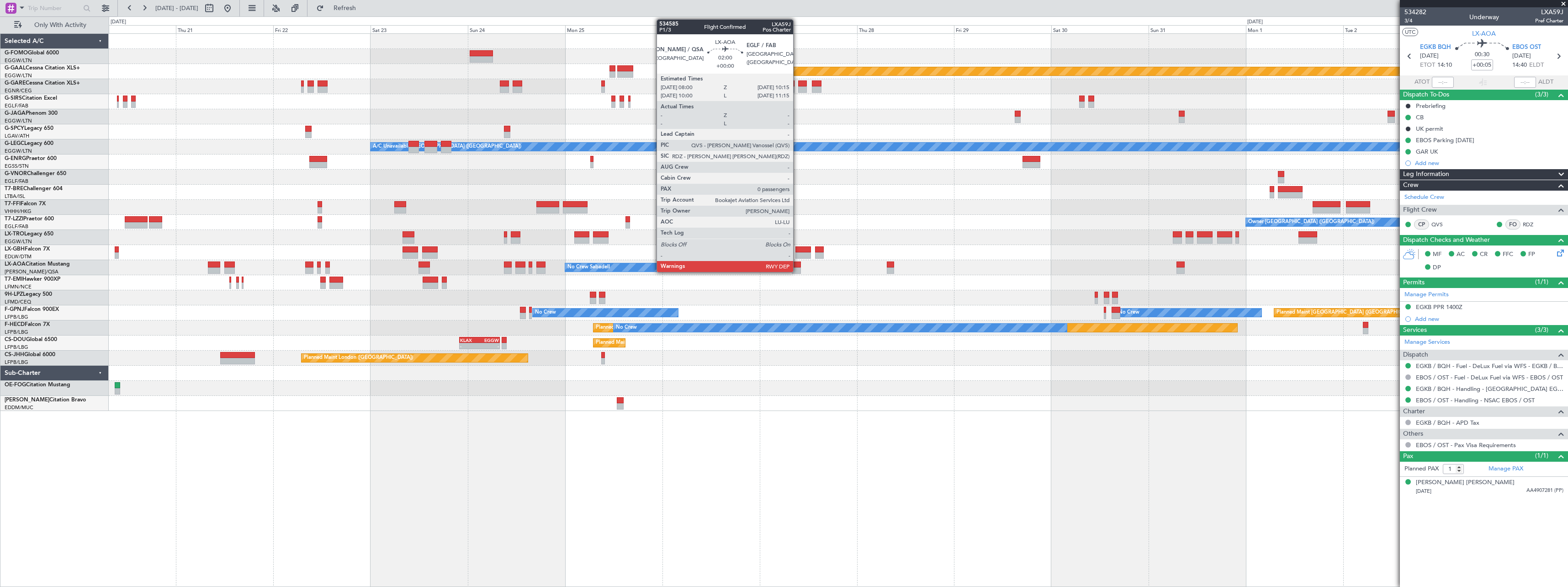
click at [797, 264] on div at bounding box center [796, 264] width 9 height 7
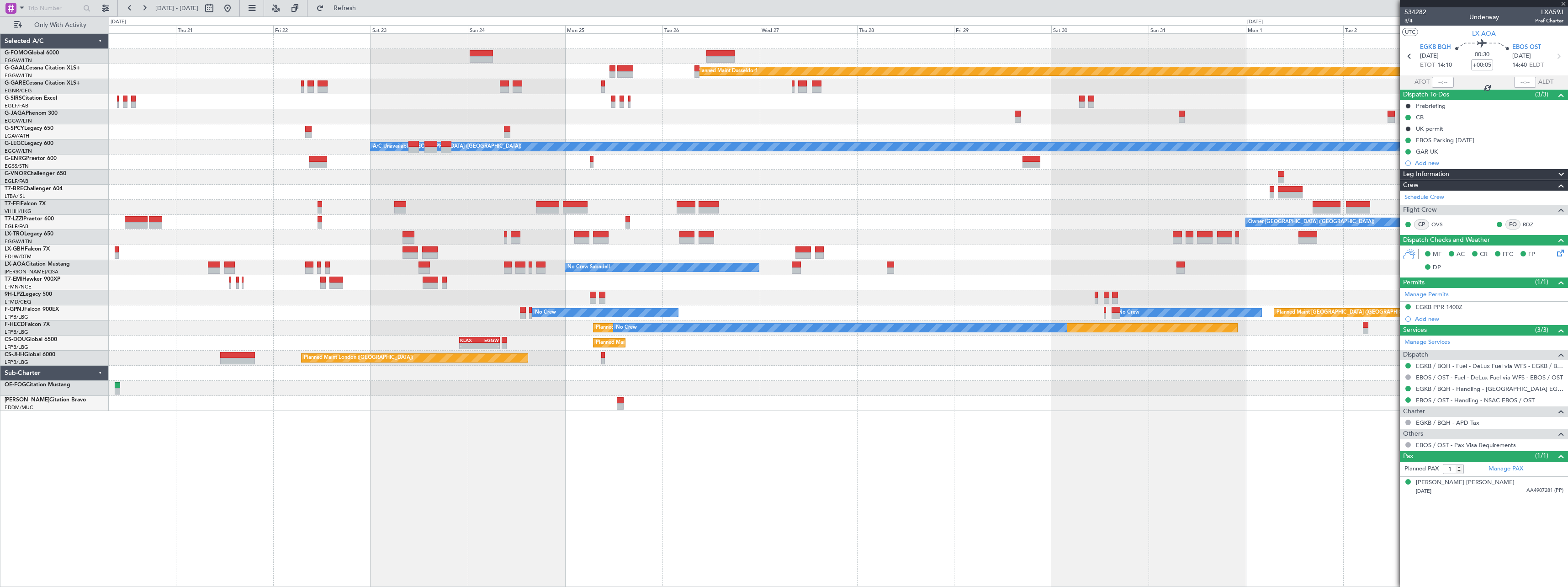
type input "0"
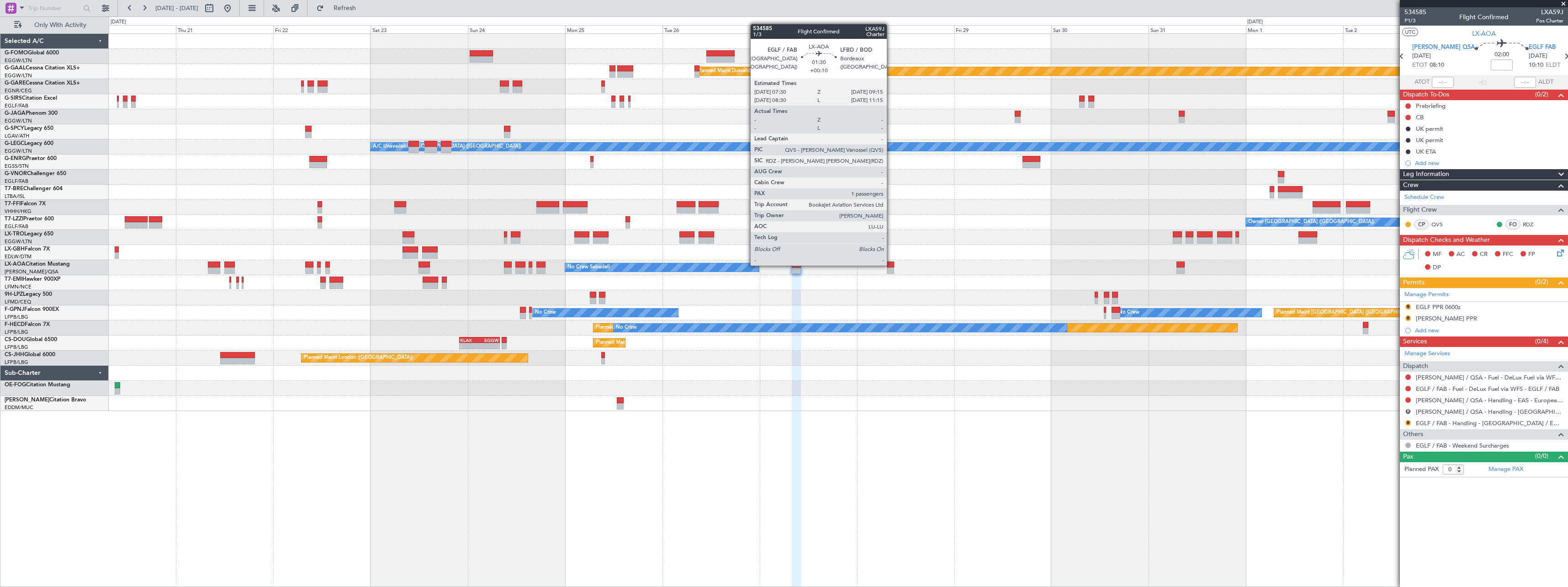
click at [891, 265] on div at bounding box center [891, 264] width 7 height 7
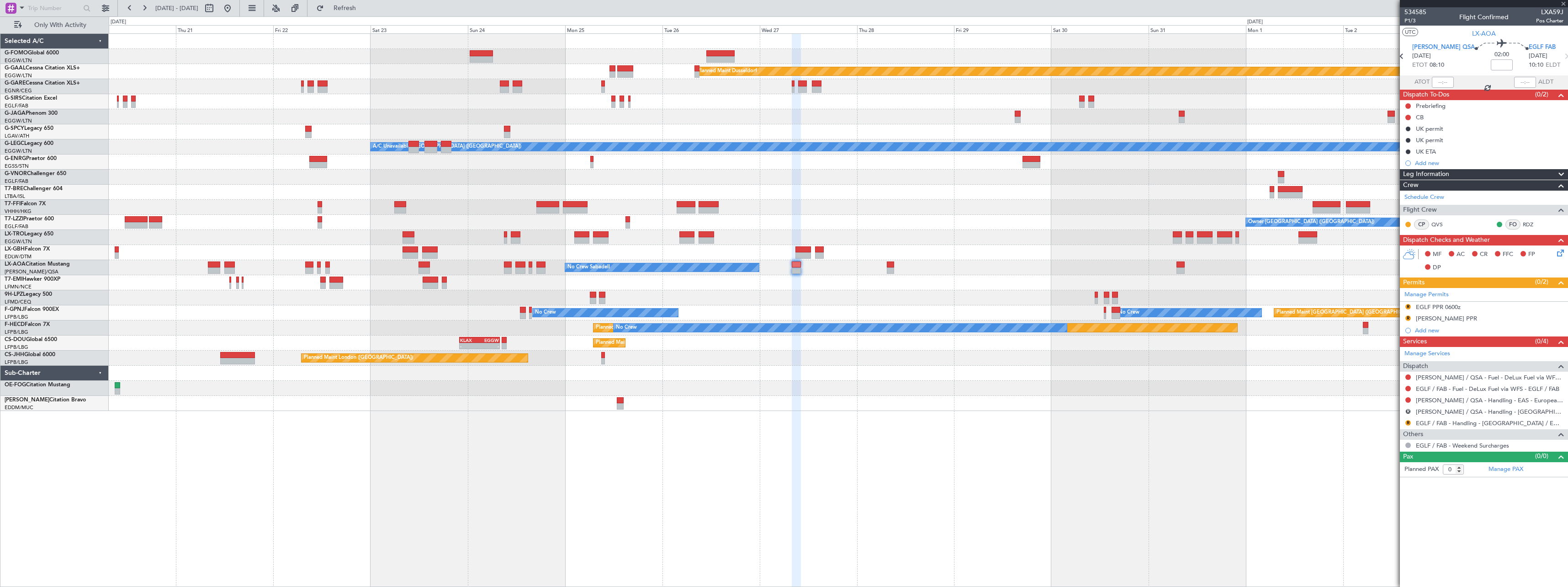
type input "+00:10"
type input "1"
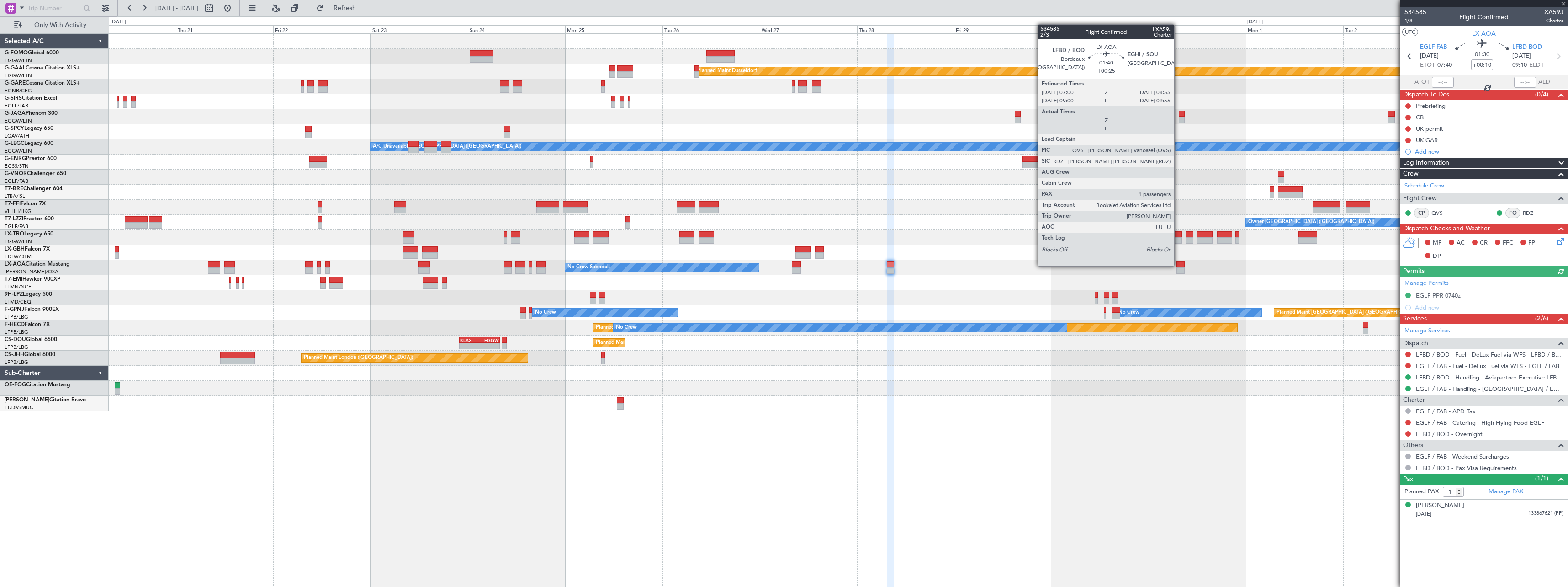
click at [1178, 265] on div at bounding box center [1181, 264] width 9 height 7
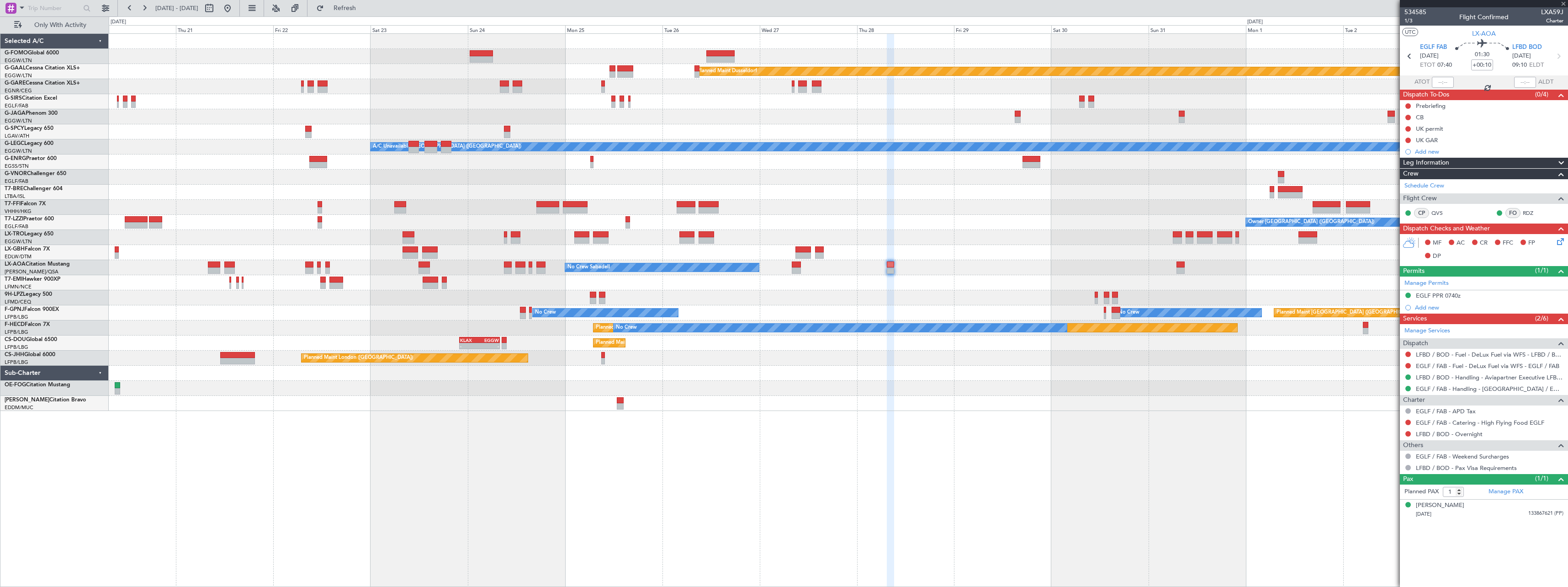
type input "+00:25"
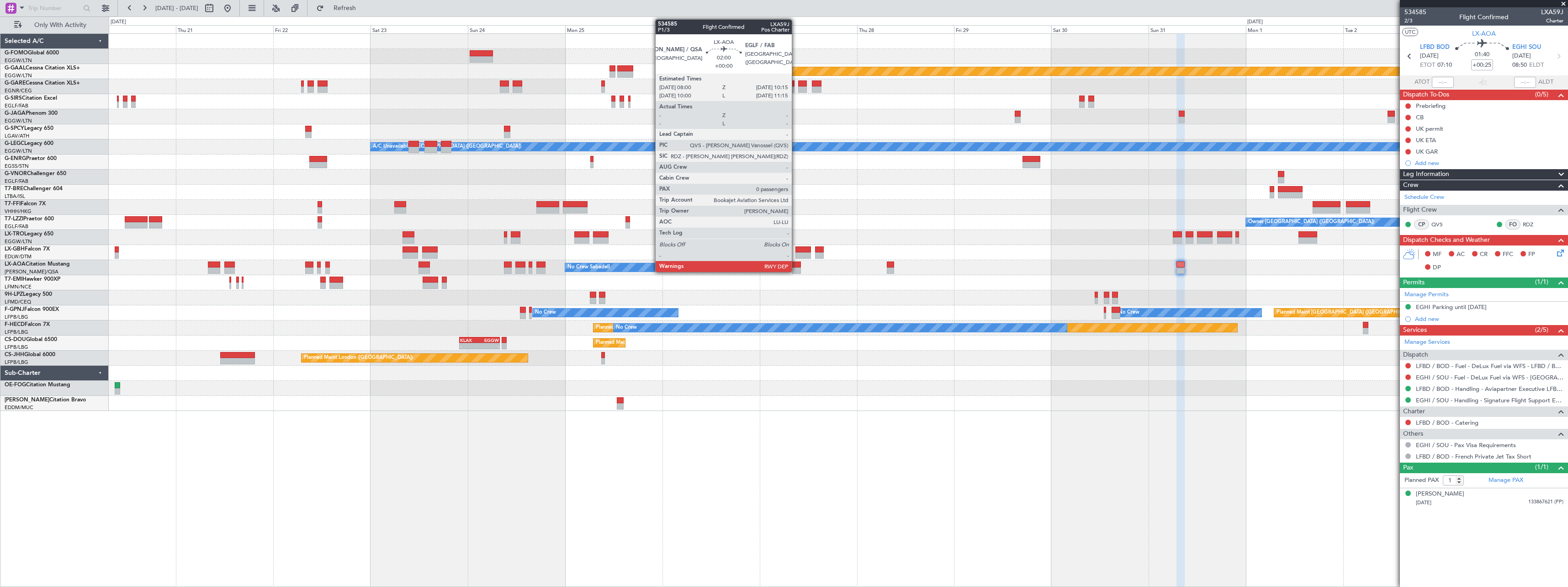
click at [796, 265] on div at bounding box center [796, 264] width 9 height 7
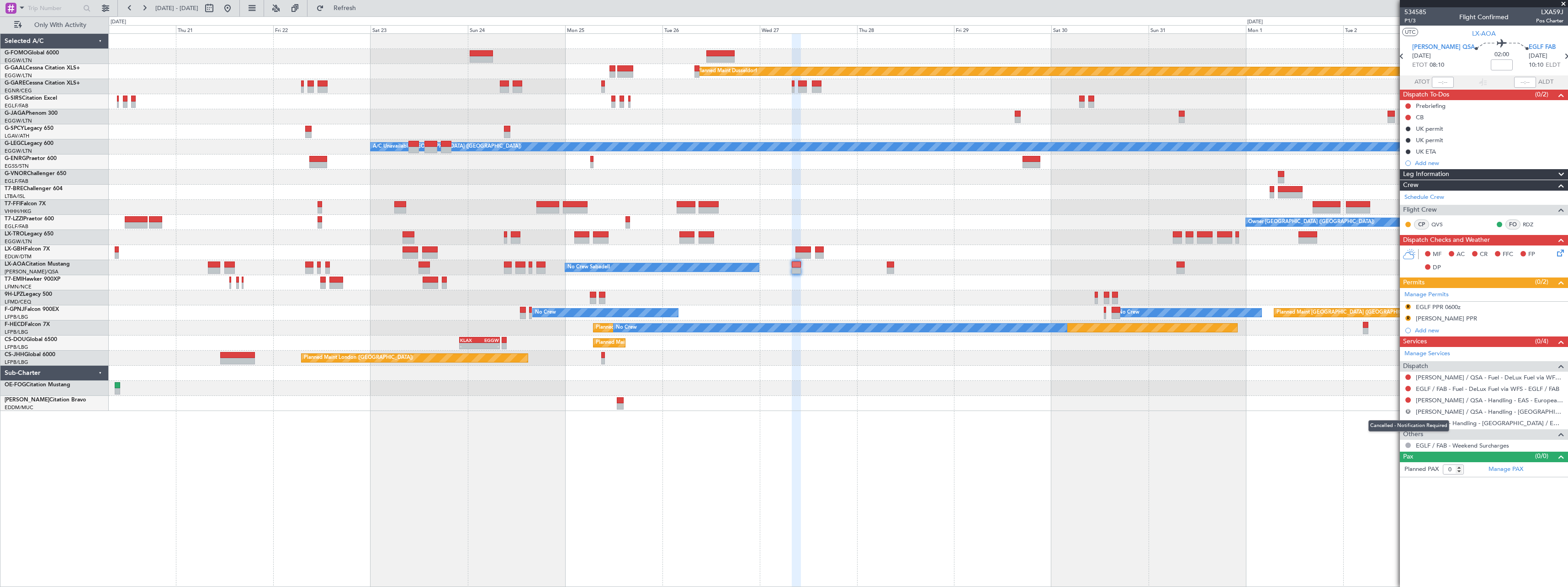
click at [1407, 410] on button "R" at bounding box center [1408, 411] width 5 height 5
click at [1385, 476] on span "Cancelled" at bounding box center [1381, 479] width 26 height 9
click at [1410, 23] on mat-tooltip-component "Trip Number" at bounding box center [1415, 29] width 45 height 24
click at [1412, 21] on span "P1/3" at bounding box center [1415, 21] width 22 height 8
click at [1452, 424] on link "EGLF / FAB - Handling - [GEOGRAPHIC_DATA] / EGLF / FAB" at bounding box center [1489, 423] width 147 height 8
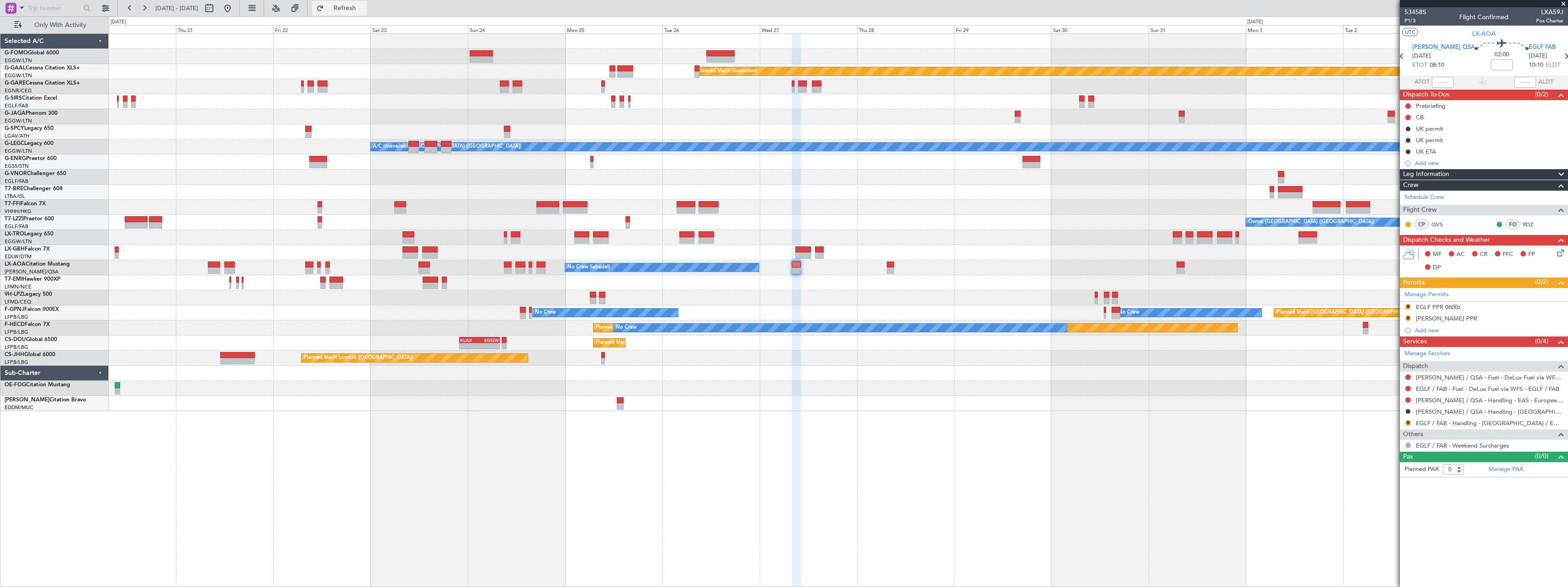
click at [364, 8] on span "Refresh" at bounding box center [345, 8] width 38 height 7
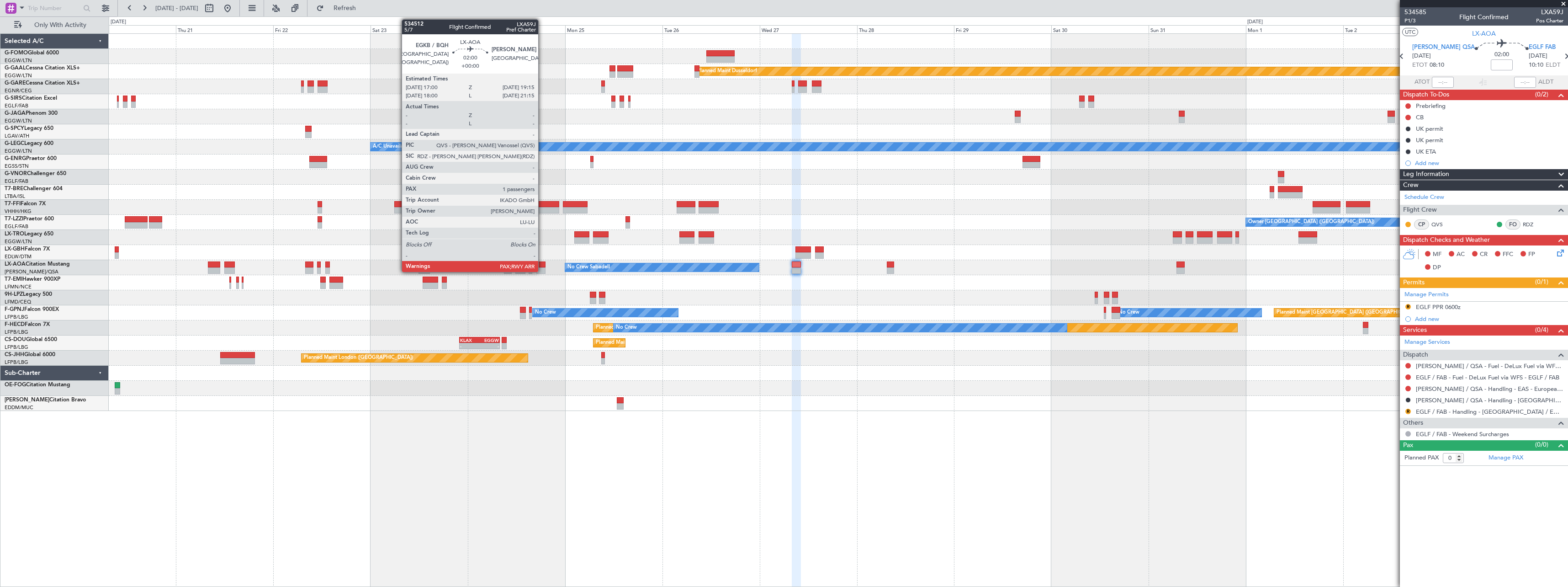
click at [542, 267] on div at bounding box center [541, 270] width 9 height 7
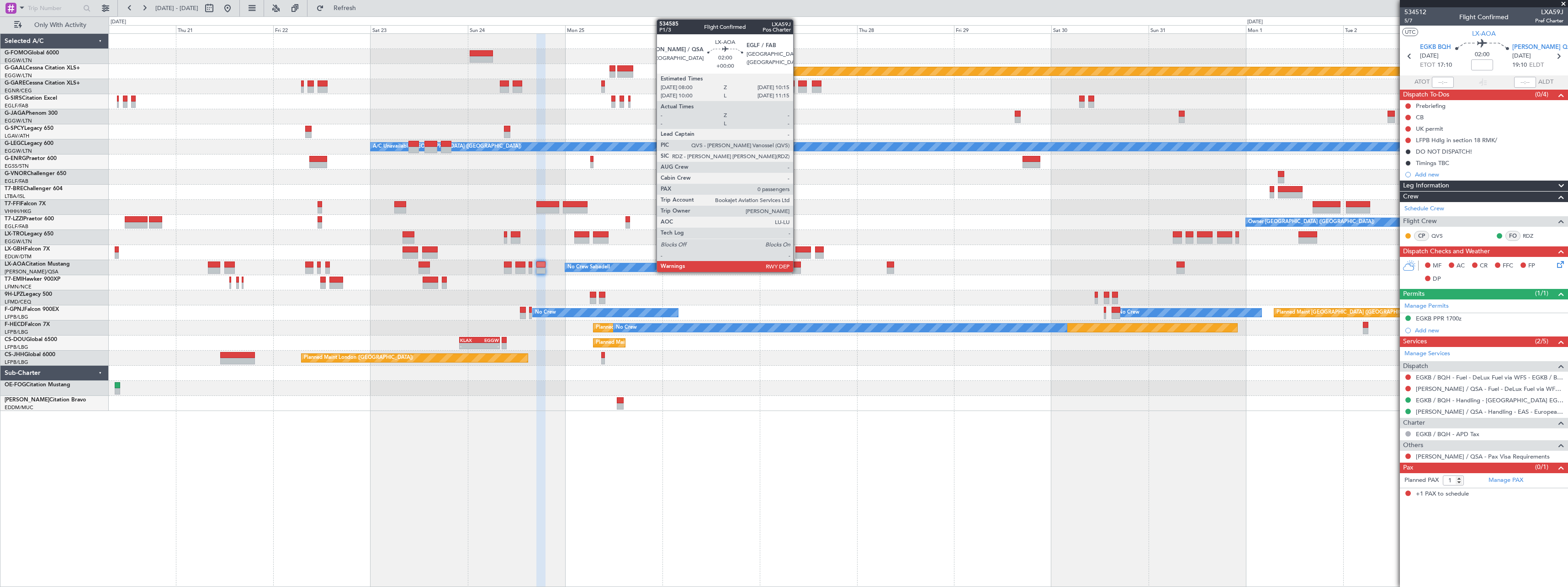
click at [797, 265] on div at bounding box center [796, 264] width 9 height 7
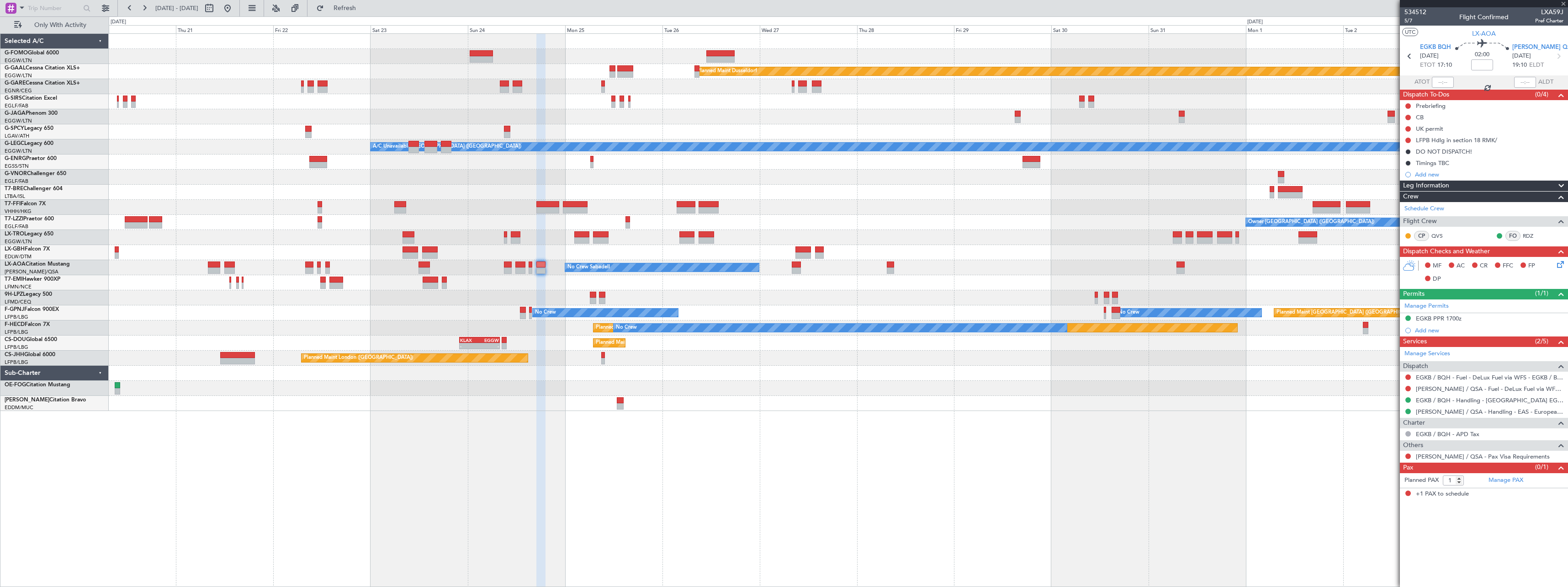
type input "0"
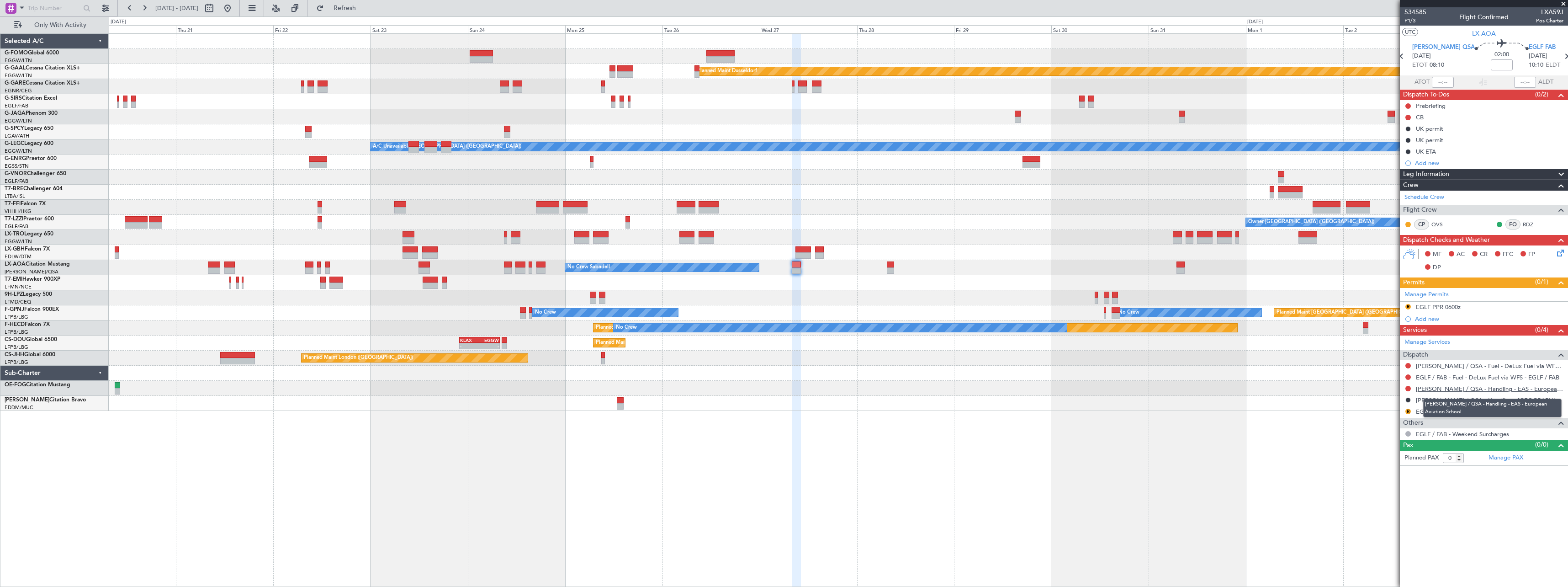
click at [1474, 389] on link "[PERSON_NAME] / QSA - Handling - EAS - European Aviation School" at bounding box center [1489, 388] width 147 height 8
click at [1452, 308] on div "EGLF PPR 0600z" at bounding box center [1438, 307] width 45 height 8
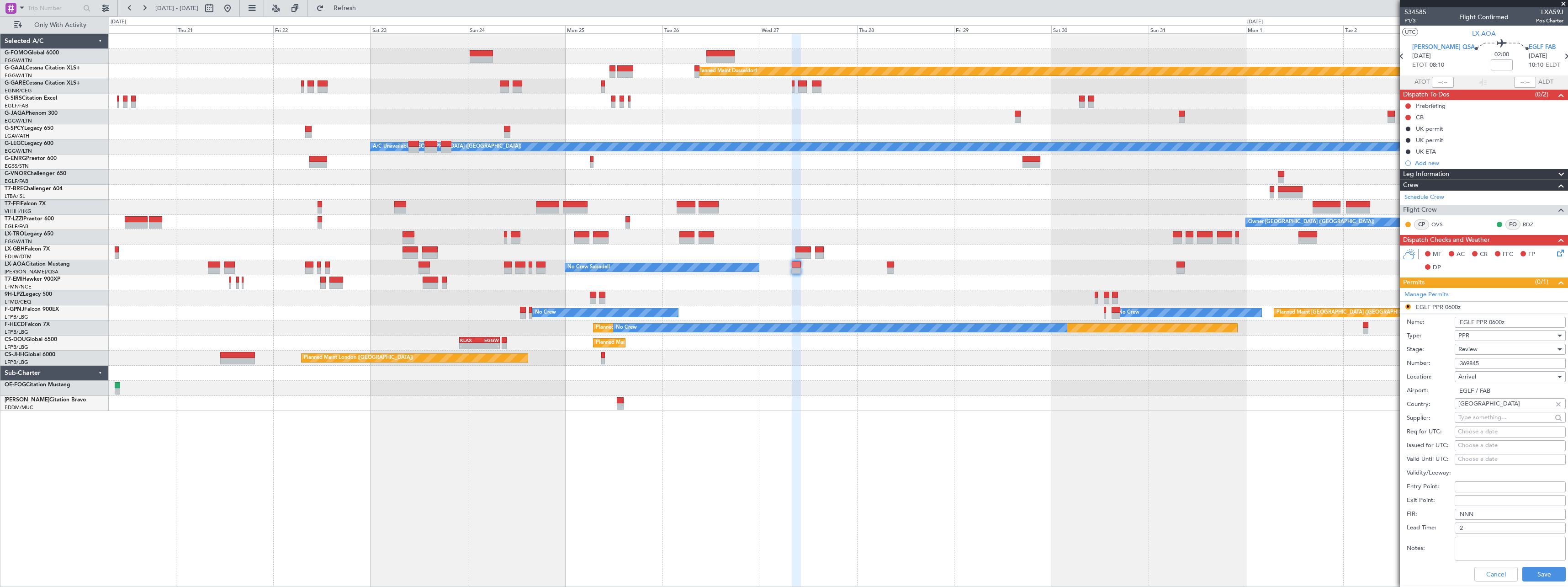
drag, startPoint x: 1488, startPoint y: 323, endPoint x: 1501, endPoint y: 324, distance: 13.0
click at [1501, 324] on input "EGLF PPR 0600z" at bounding box center [1510, 322] width 111 height 11
type input "EGLF PPR 1000z"
click at [1486, 350] on div "Review" at bounding box center [1507, 349] width 97 height 14
drag, startPoint x: 1477, startPoint y: 409, endPoint x: 1498, endPoint y: 481, distance: 75.0
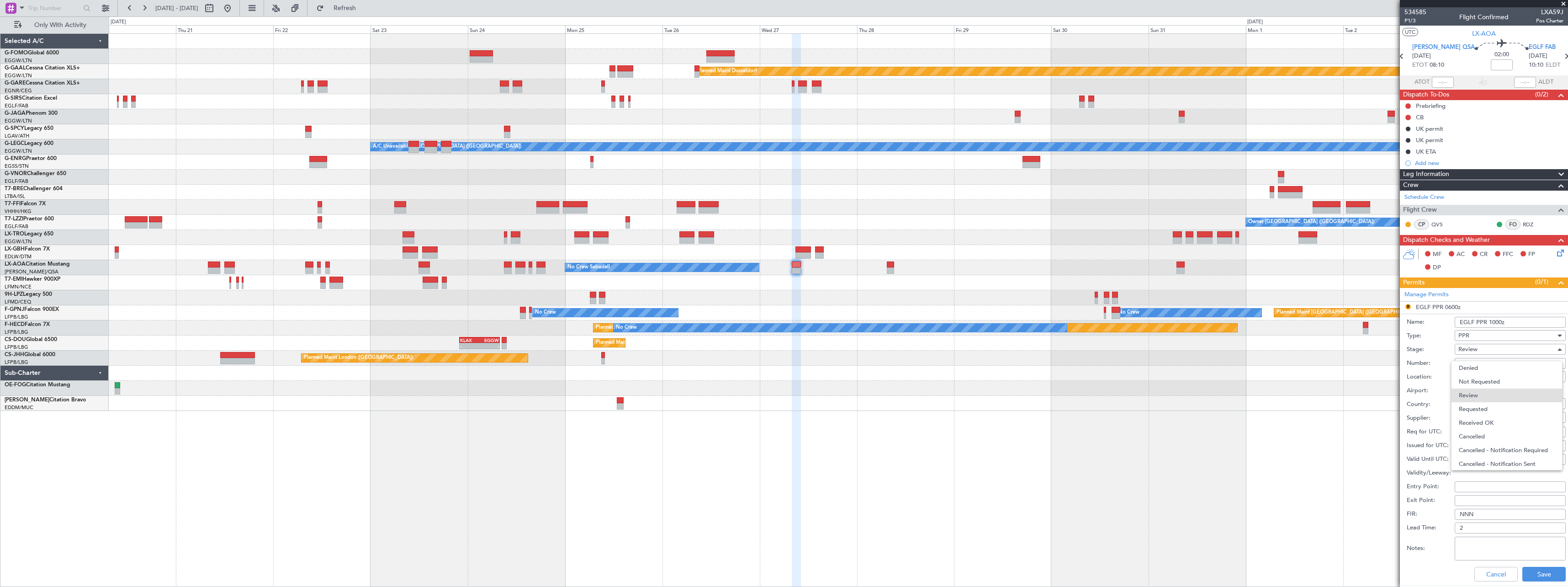
click at [1477, 410] on span "Requested" at bounding box center [1507, 409] width 96 height 14
click at [1536, 571] on button "Save" at bounding box center [1544, 574] width 43 height 15
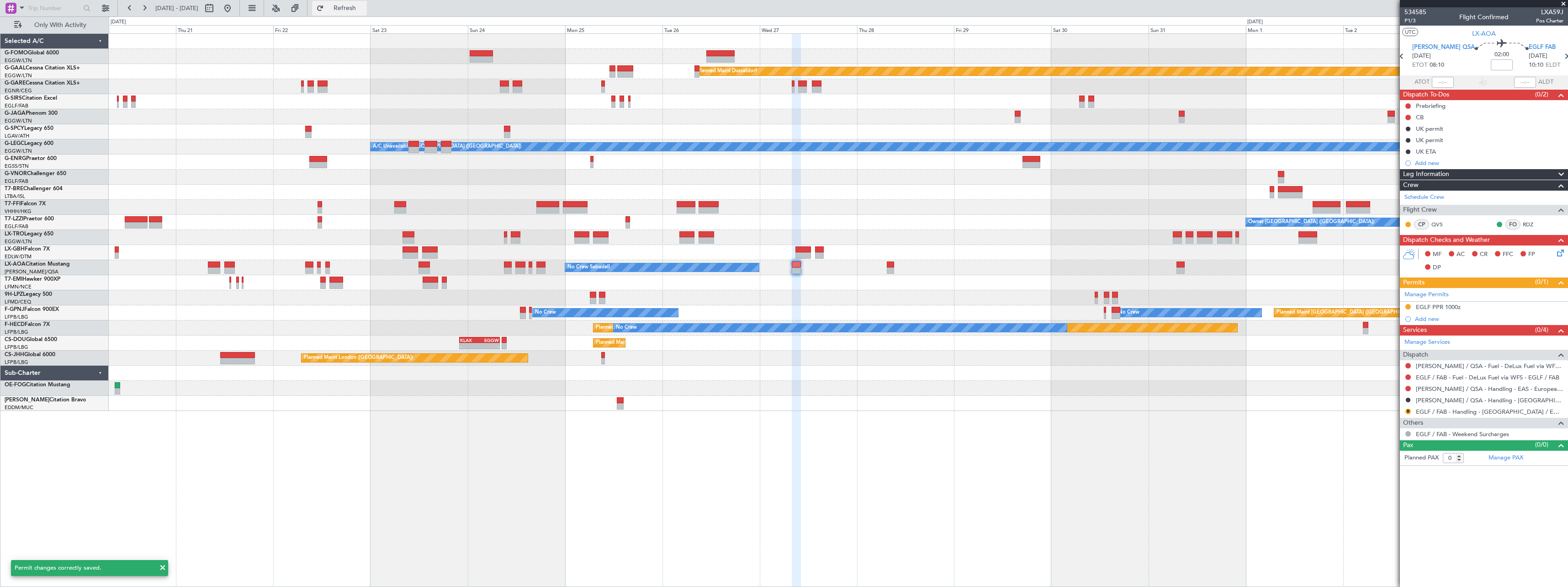
click at [364, 5] on span "Refresh" at bounding box center [345, 8] width 38 height 7
click at [364, 7] on span "Refresh" at bounding box center [345, 8] width 38 height 7
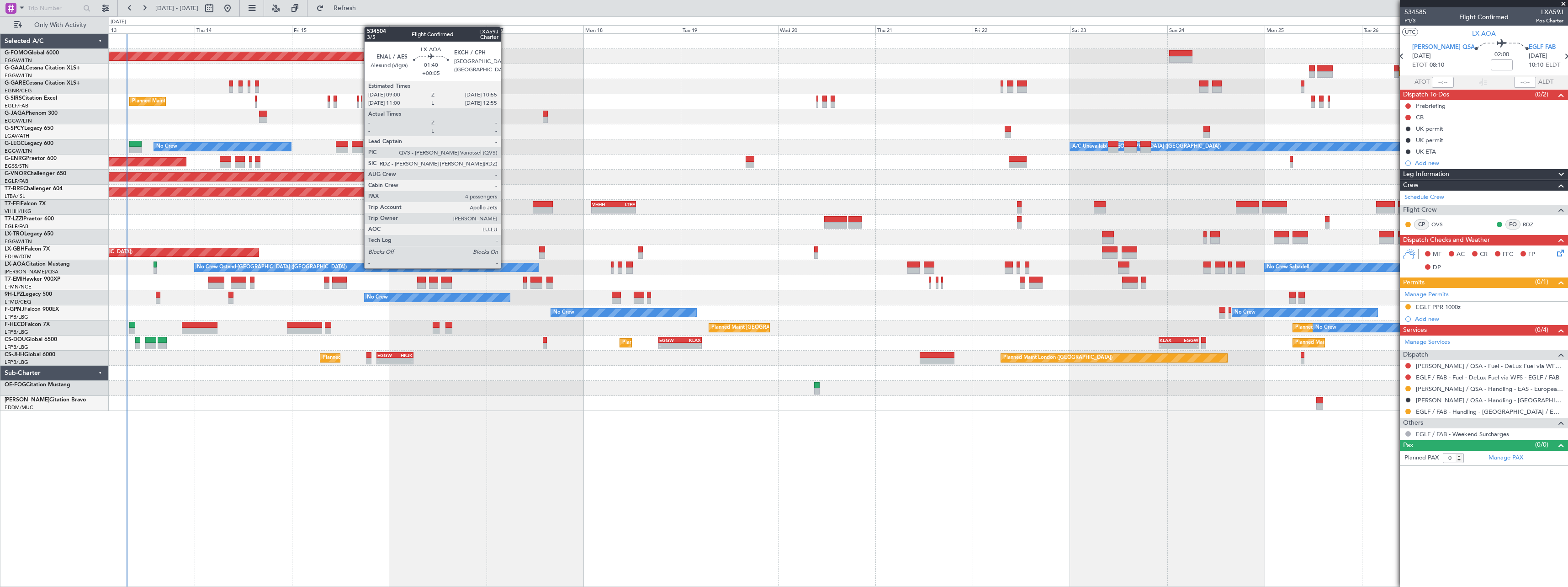
click at [1108, 432] on div "Planned Maint Windsor Locks ([PERSON_NAME] Intl) Planned [GEOGRAPHIC_DATA] Plan…" at bounding box center [838, 310] width 1459 height 554
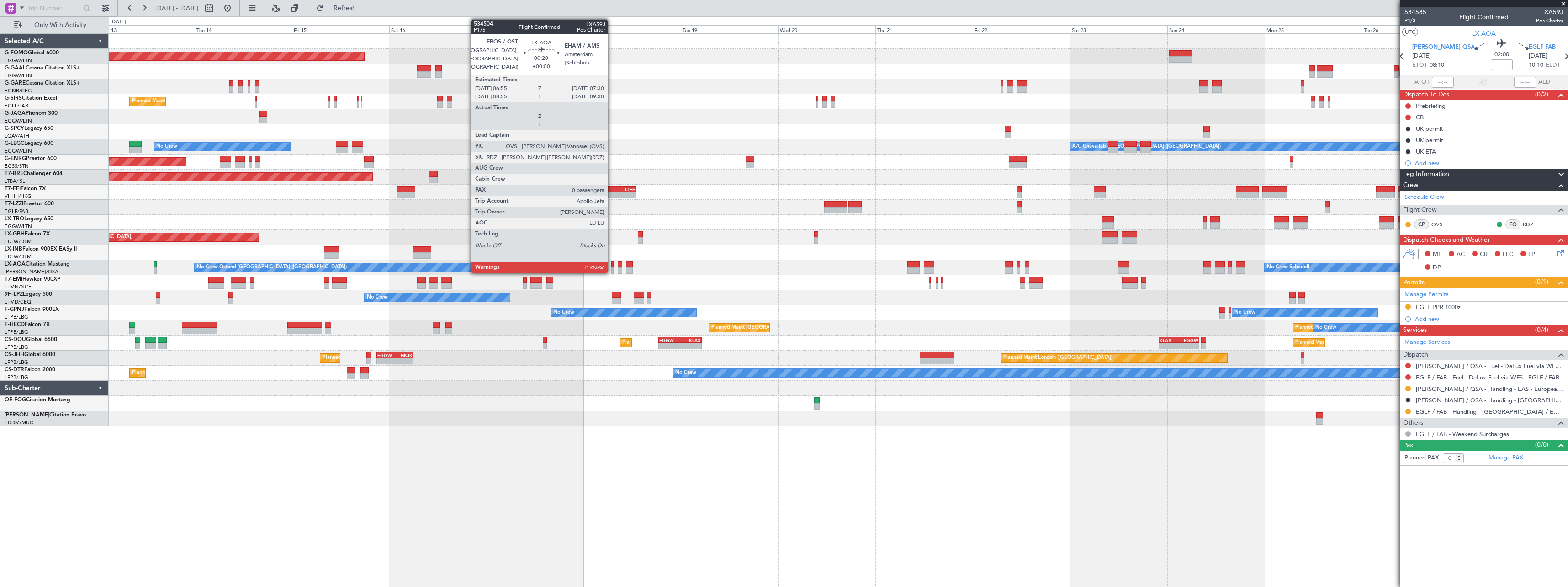
click at [612, 264] on div at bounding box center [612, 264] width 3 height 7
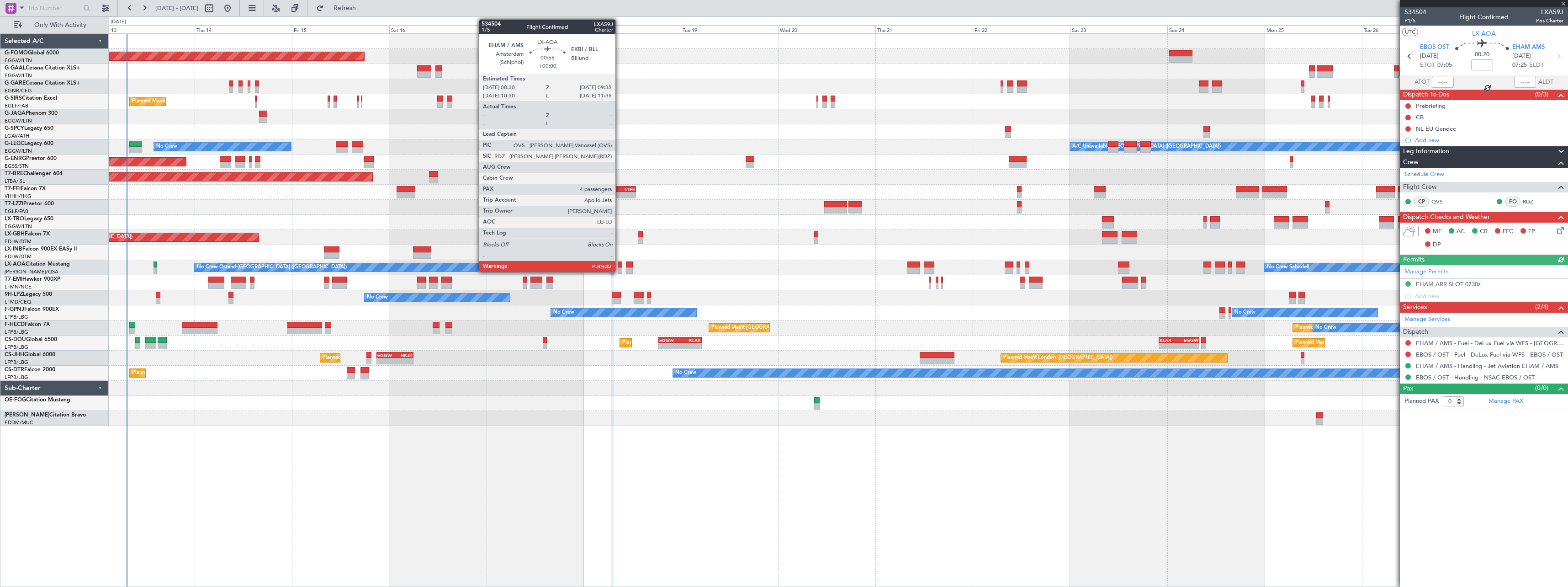
click at [620, 263] on div at bounding box center [620, 264] width 5 height 7
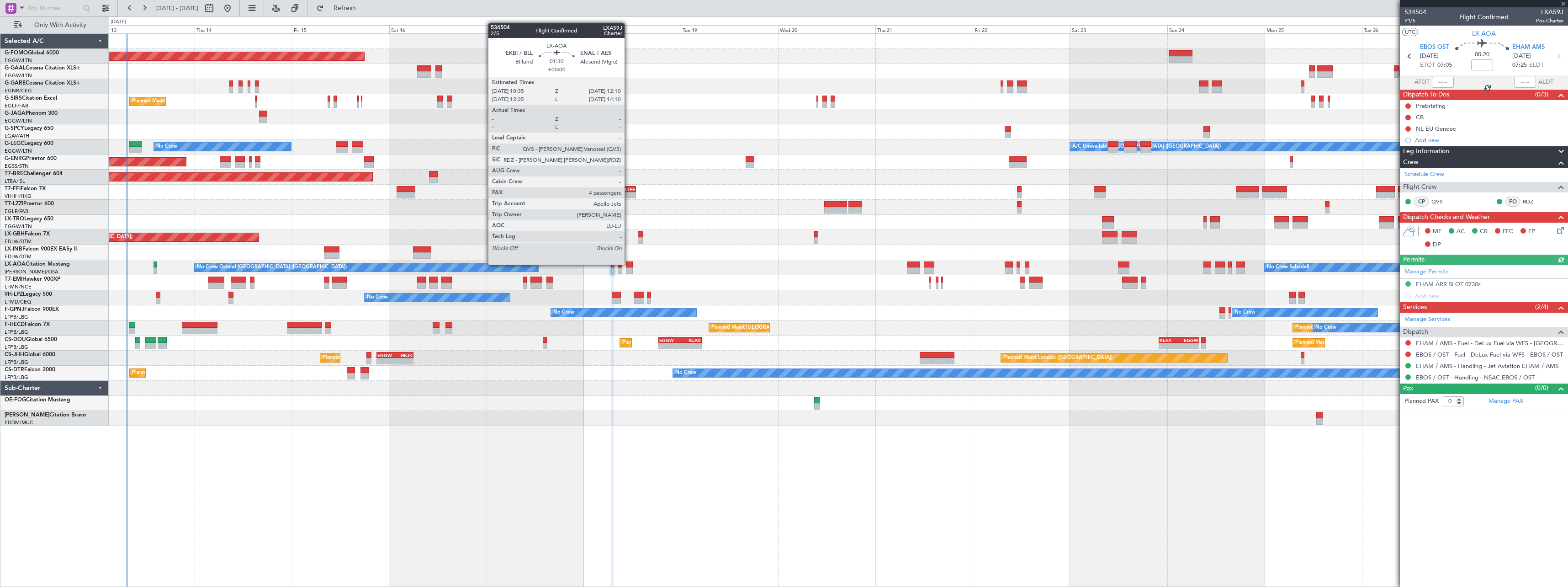
type input "4"
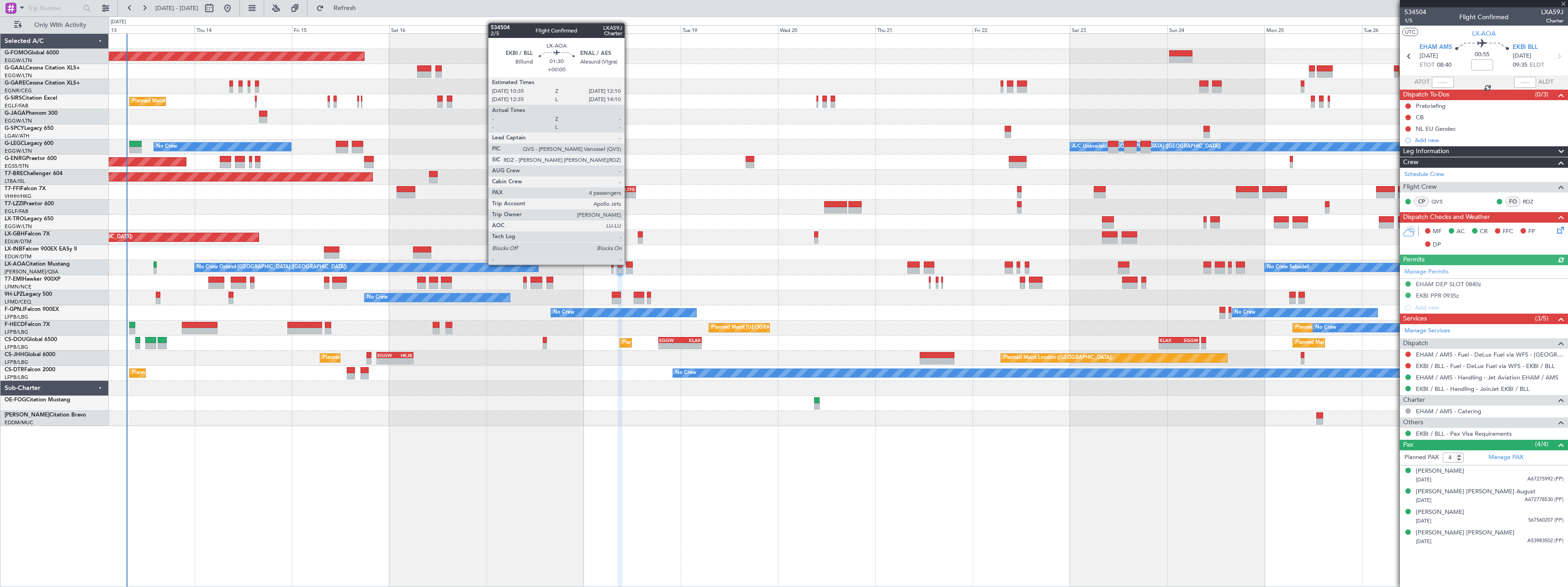
click at [629, 264] on div at bounding box center [629, 264] width 7 height 7
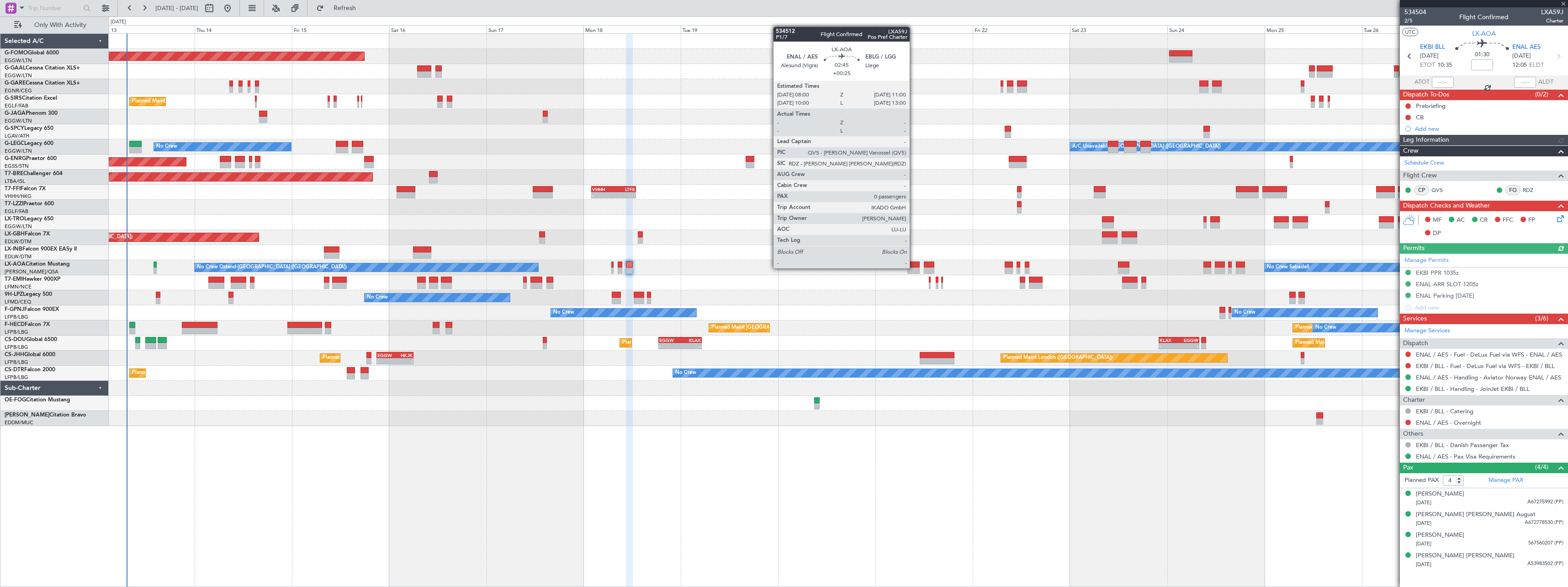
click at [914, 267] on div at bounding box center [914, 270] width 12 height 7
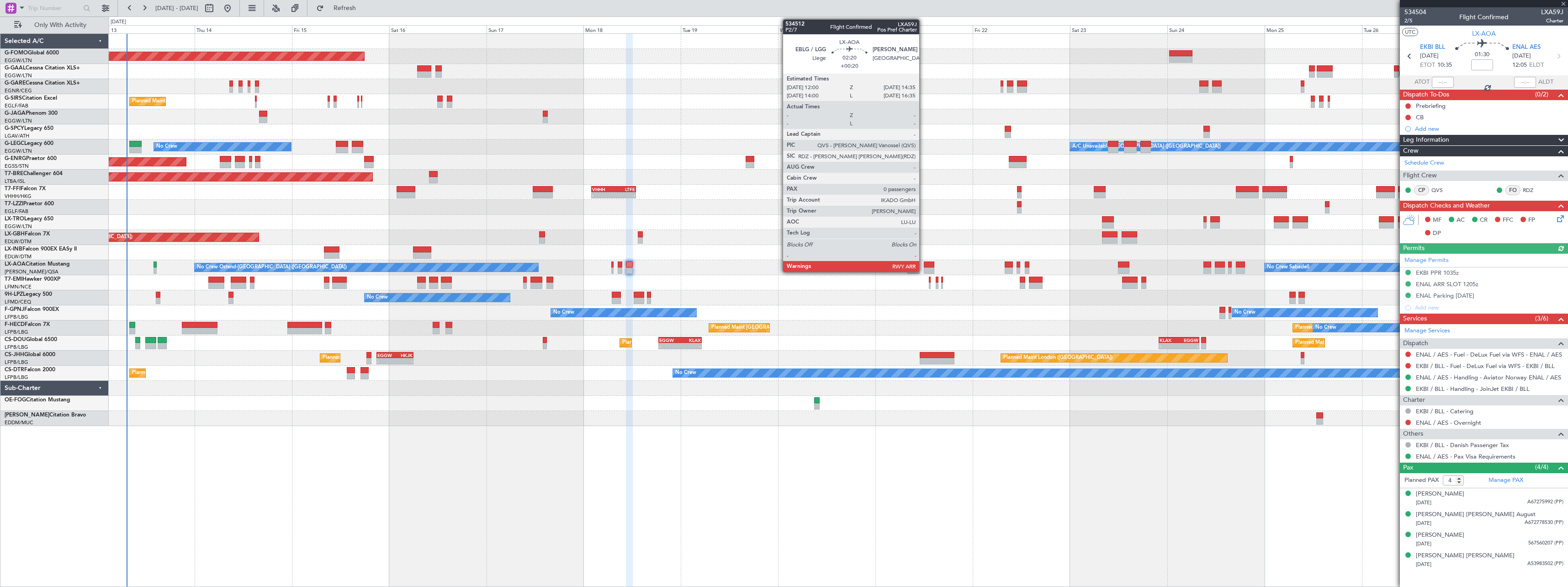
type input "+00:25"
type input "0"
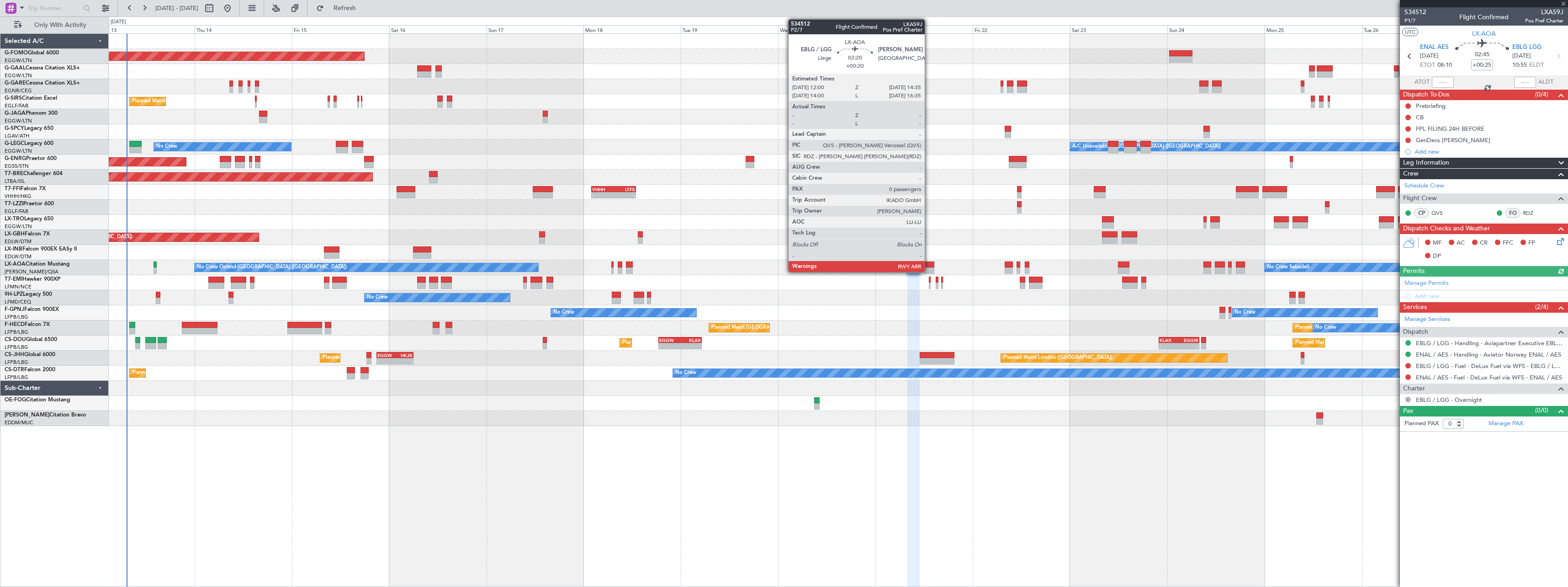
click at [929, 265] on div at bounding box center [929, 264] width 10 height 7
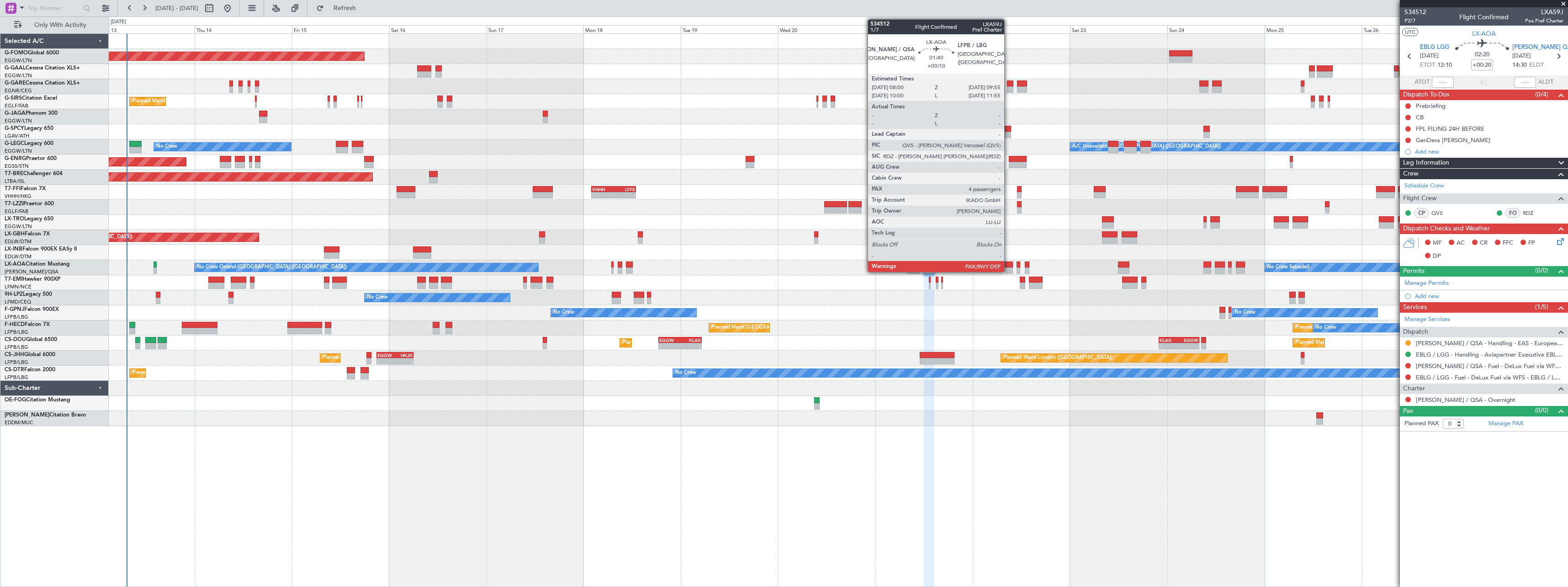
click at [1009, 265] on div at bounding box center [1009, 264] width 9 height 7
type input "+00:10"
type input "4"
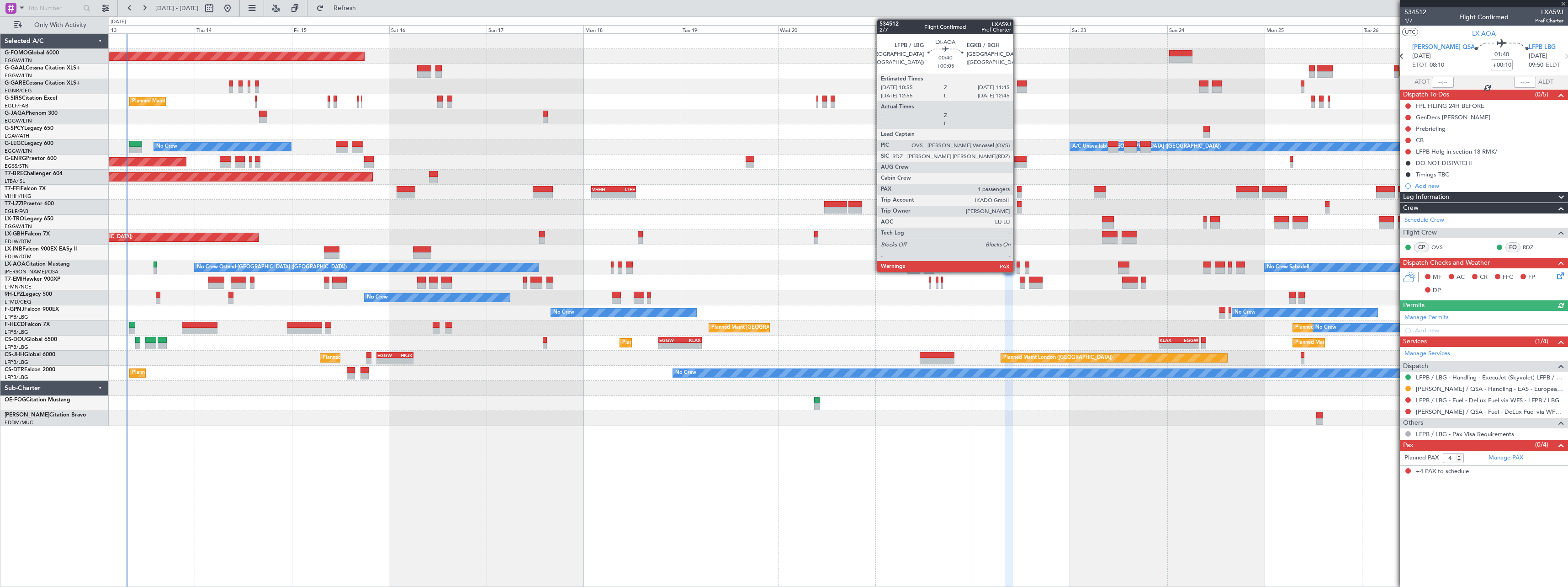
click at [1018, 265] on div at bounding box center [1018, 264] width 4 height 7
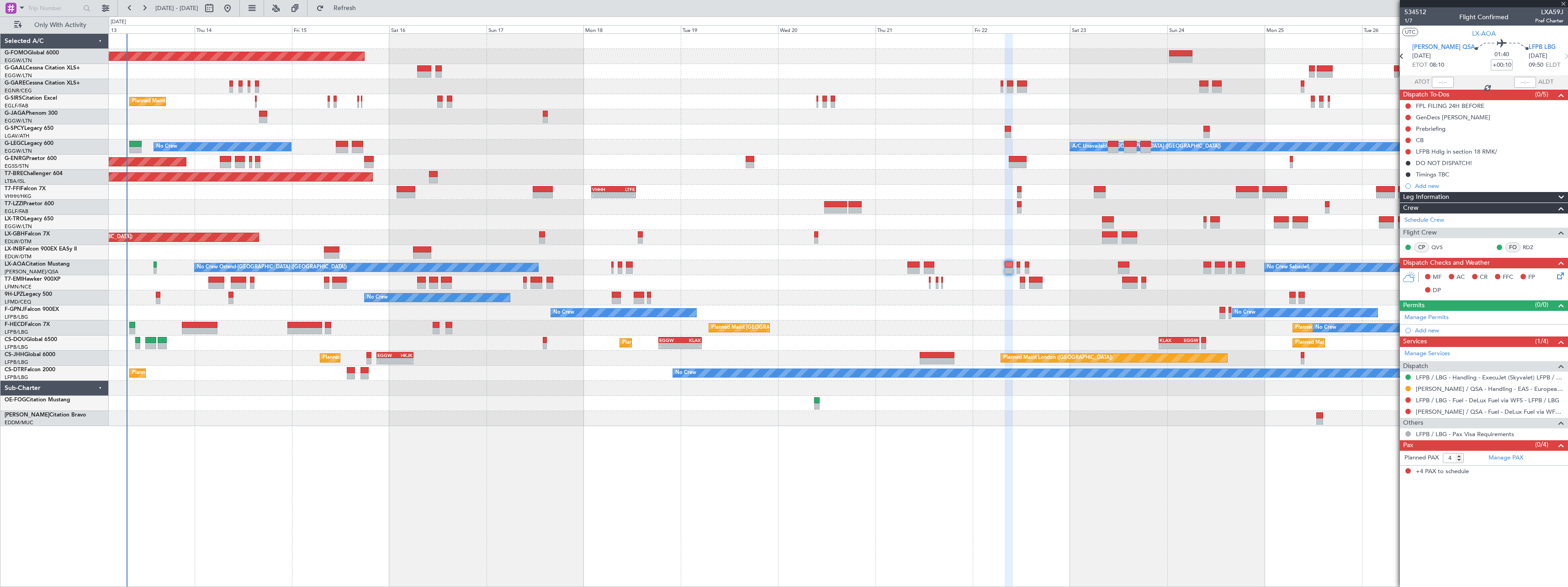
type input "+00:05"
type input "1"
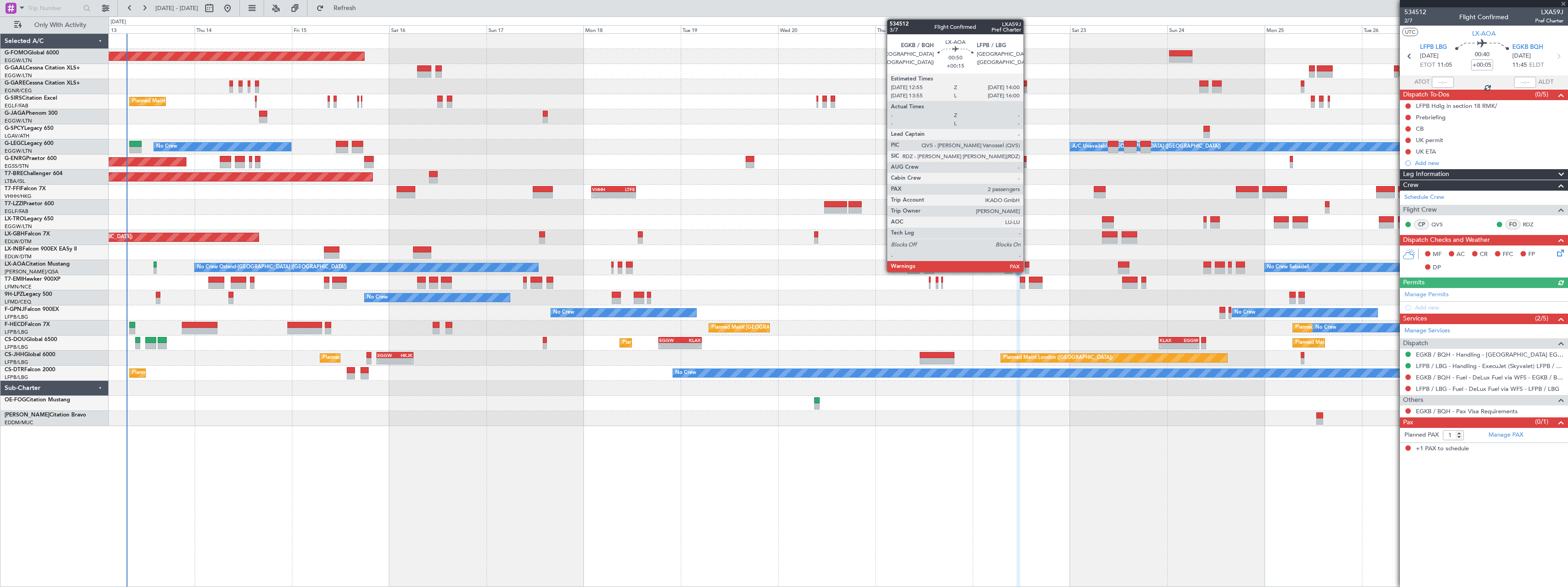
click at [1027, 265] on div at bounding box center [1027, 264] width 5 height 7
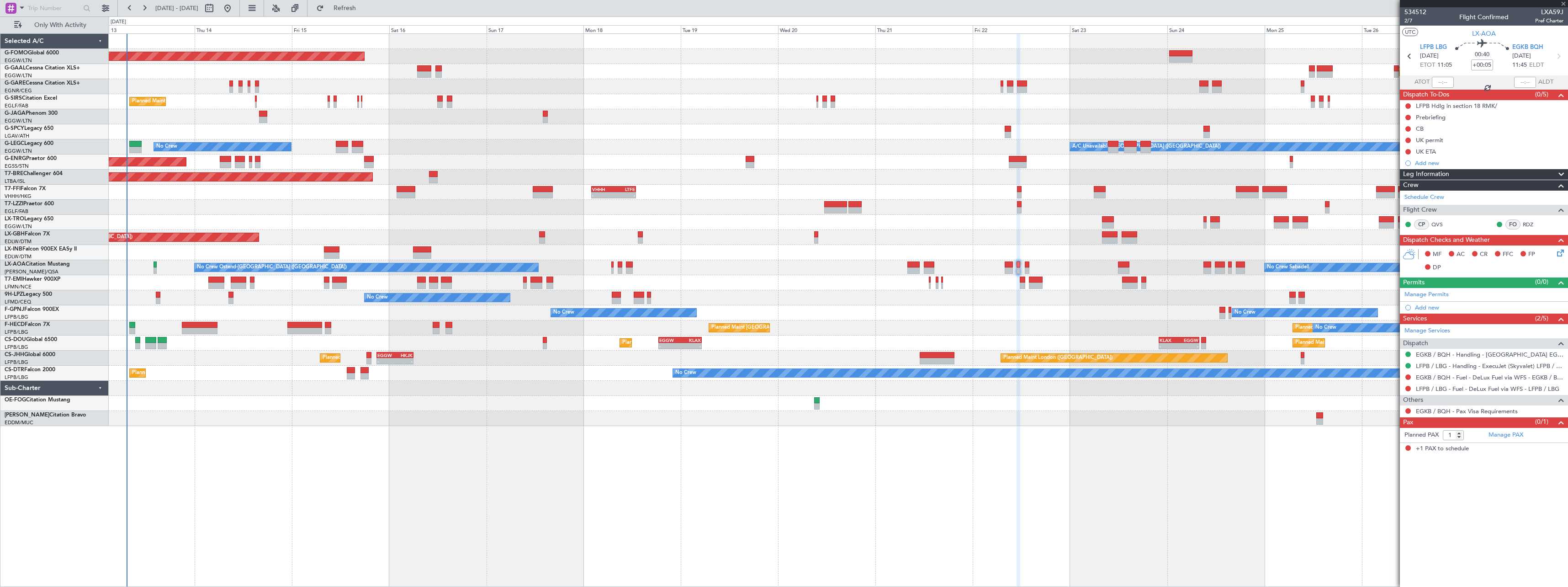
type input "+00:15"
type input "2"
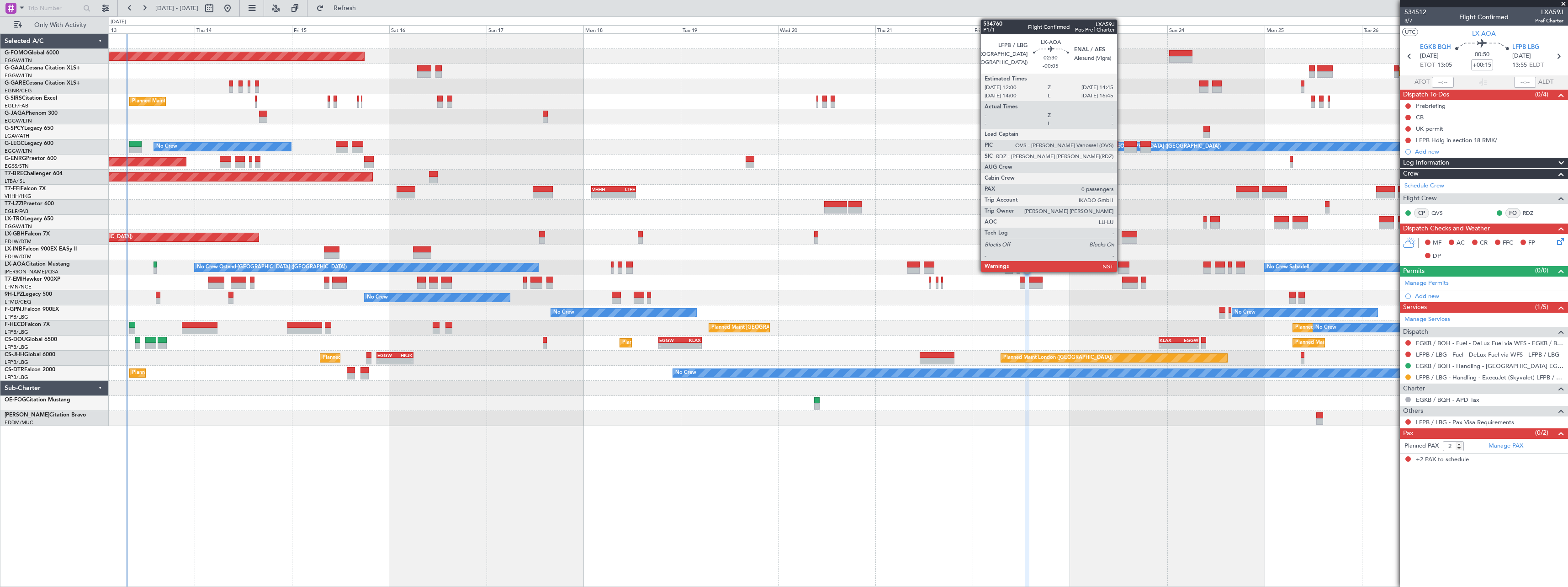
click at [1121, 267] on div at bounding box center [1124, 264] width 12 height 7
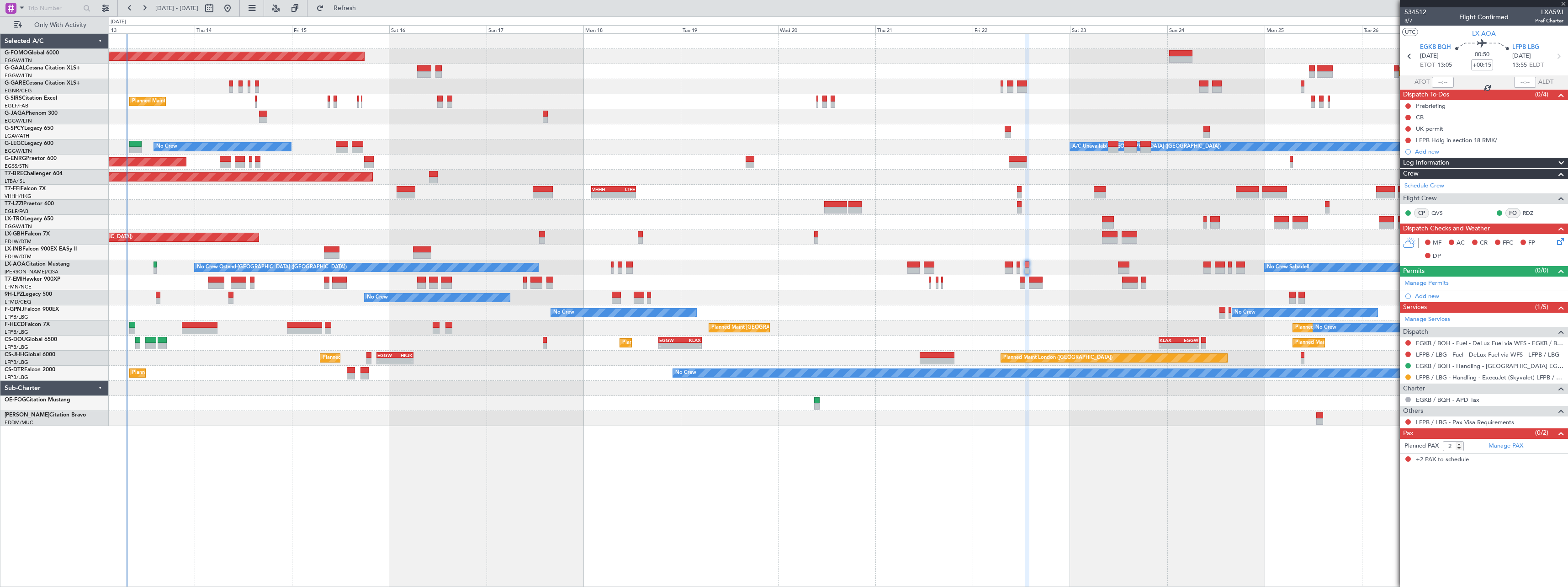
type input "-00:05"
type input "0"
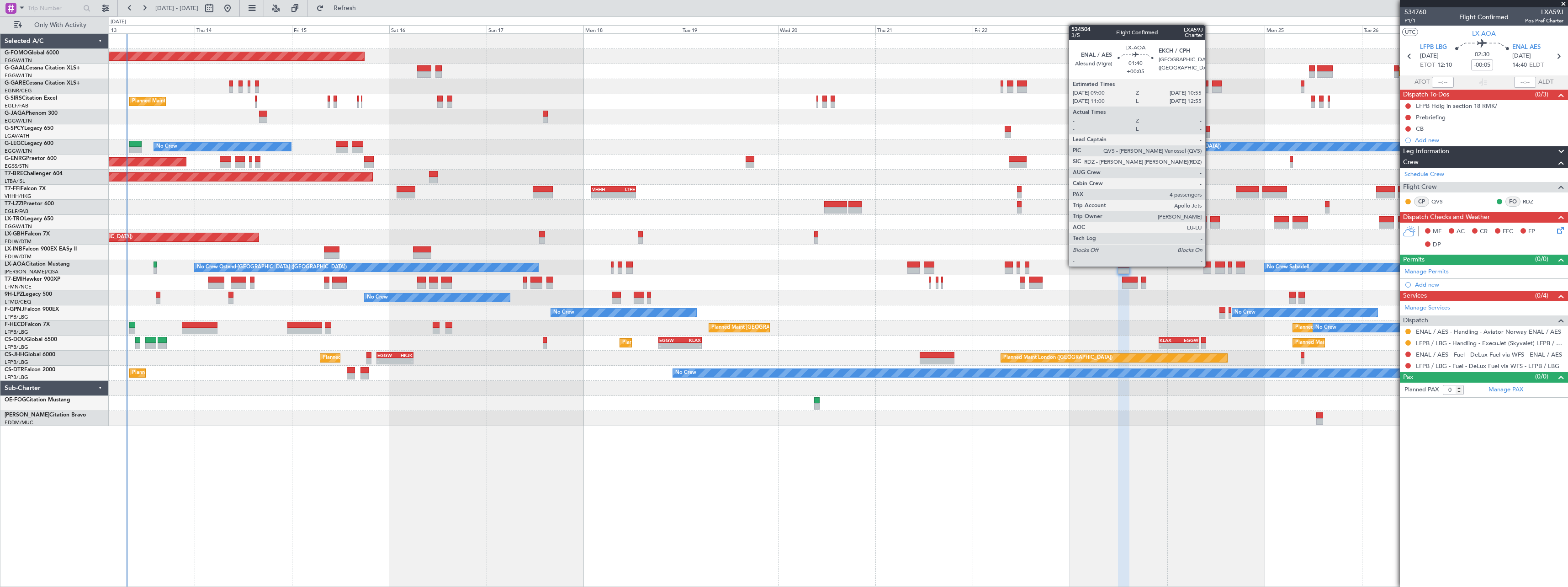
click at [1209, 265] on div at bounding box center [1208, 264] width 9 height 7
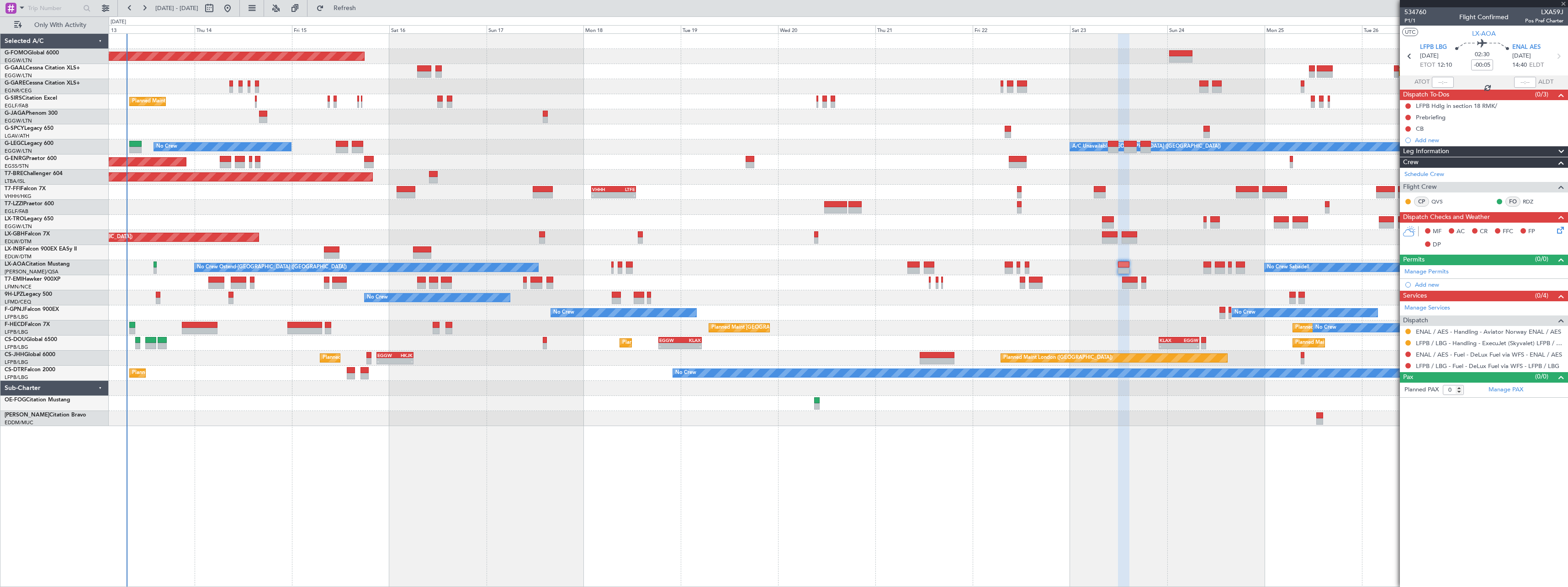
type input "+00:05"
type input "4"
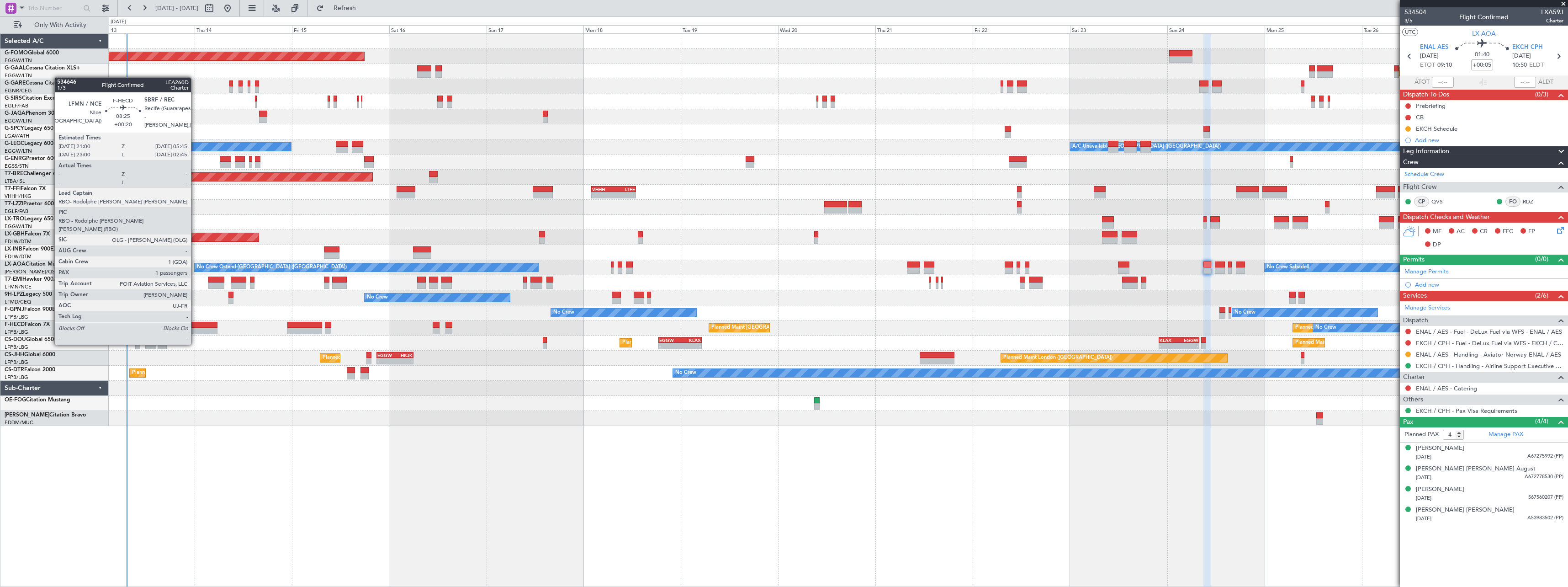
click at [195, 327] on div at bounding box center [200, 325] width 36 height 7
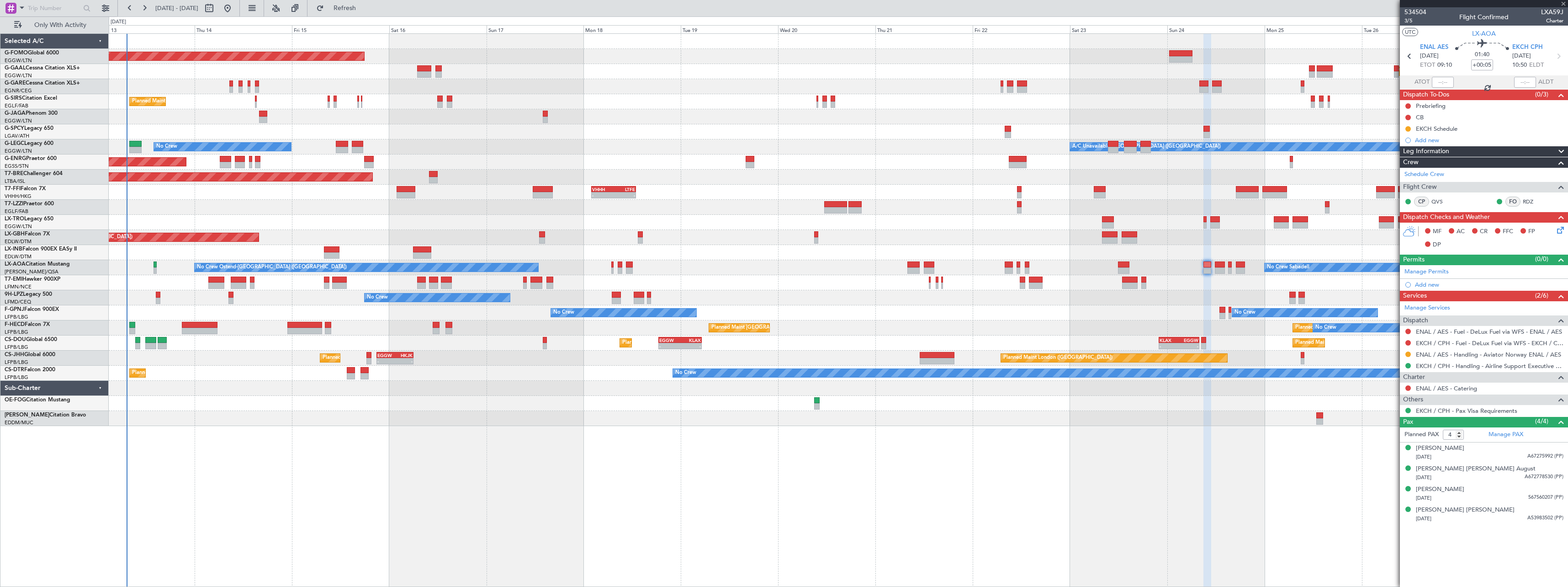
type input "+00:20"
type input "1"
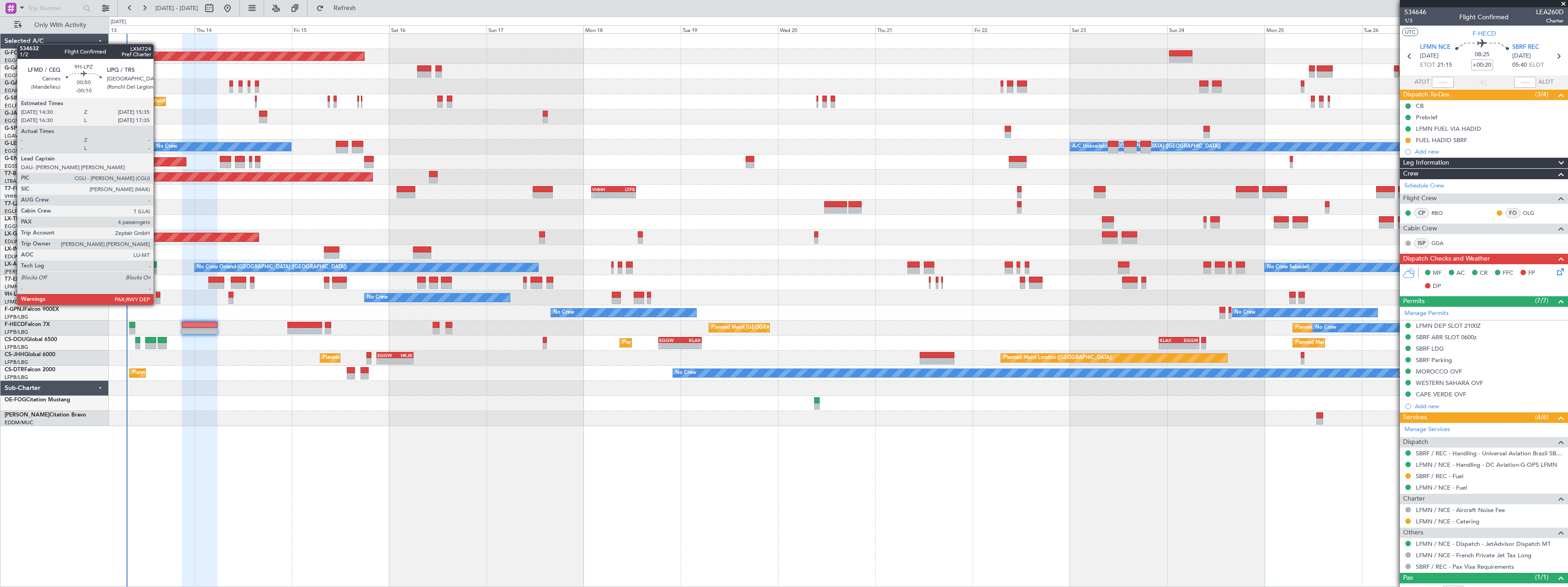
click at [158, 296] on div at bounding box center [158, 295] width 5 height 7
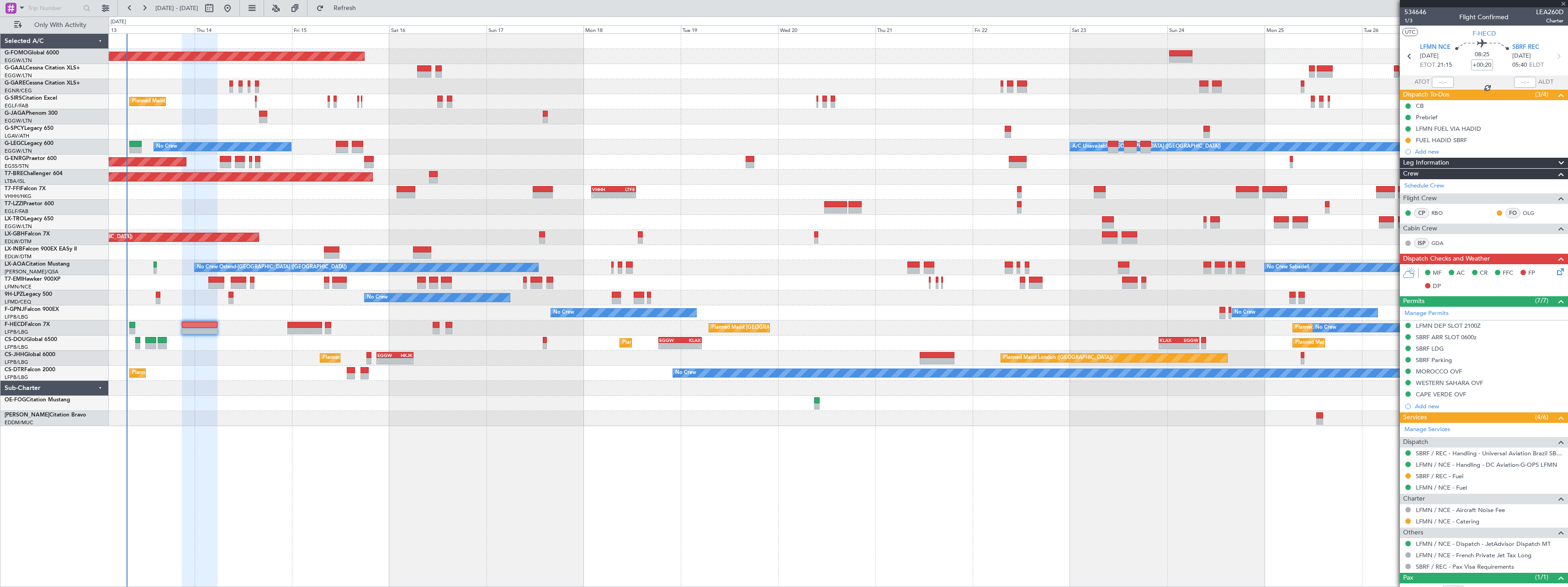
type input "-00:10"
type input "4"
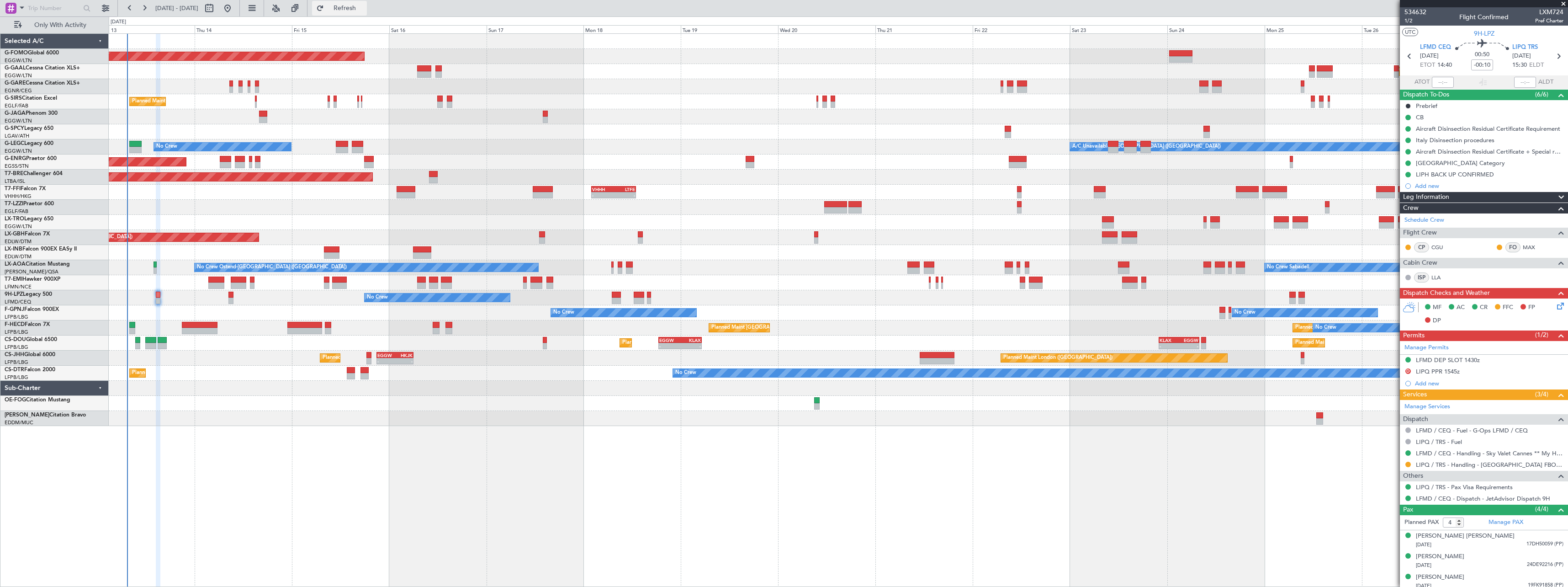
click at [364, 9] on span "Refresh" at bounding box center [345, 8] width 38 height 7
click at [217, 9] on button at bounding box center [209, 9] width 15 height 15
select select "8"
select select "2025"
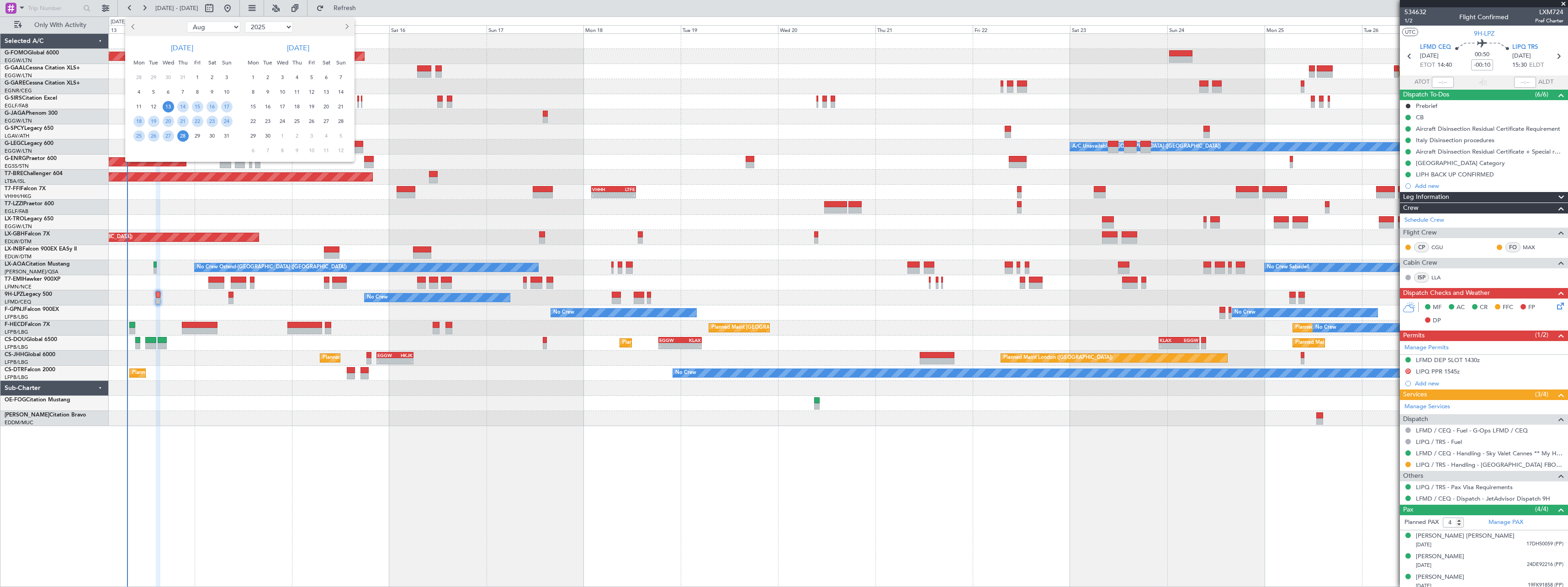
click at [133, 28] on span "Previous month" at bounding box center [134, 26] width 5 height 5
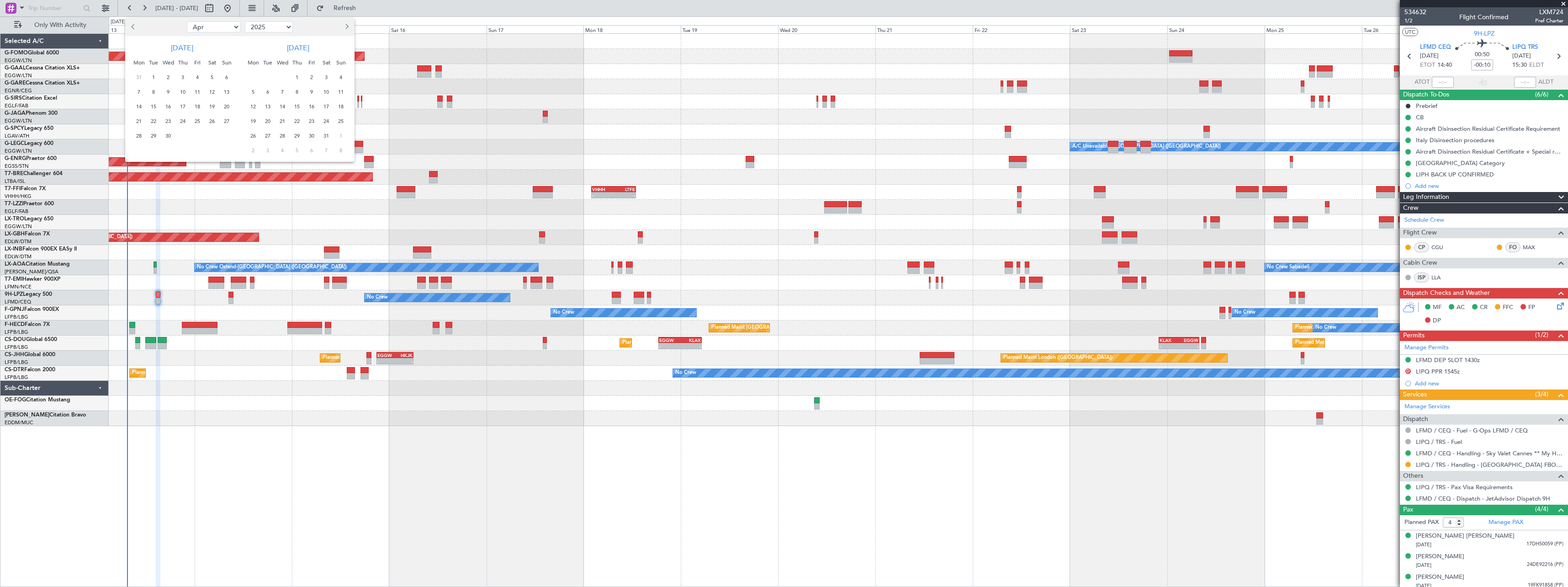
select select "3"
click at [164, 92] on span "5" at bounding box center [168, 92] width 12 height 12
click at [170, 124] on span "19" at bounding box center [168, 121] width 12 height 12
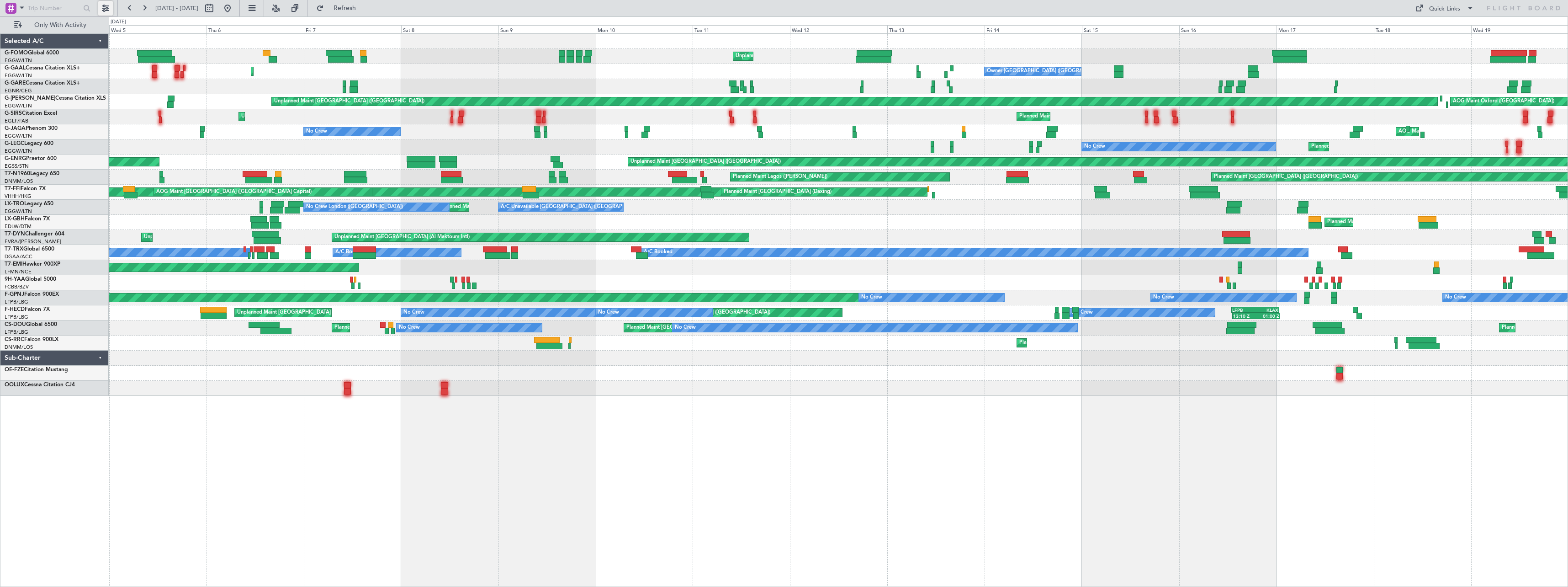
click at [102, 9] on button at bounding box center [105, 9] width 15 height 15
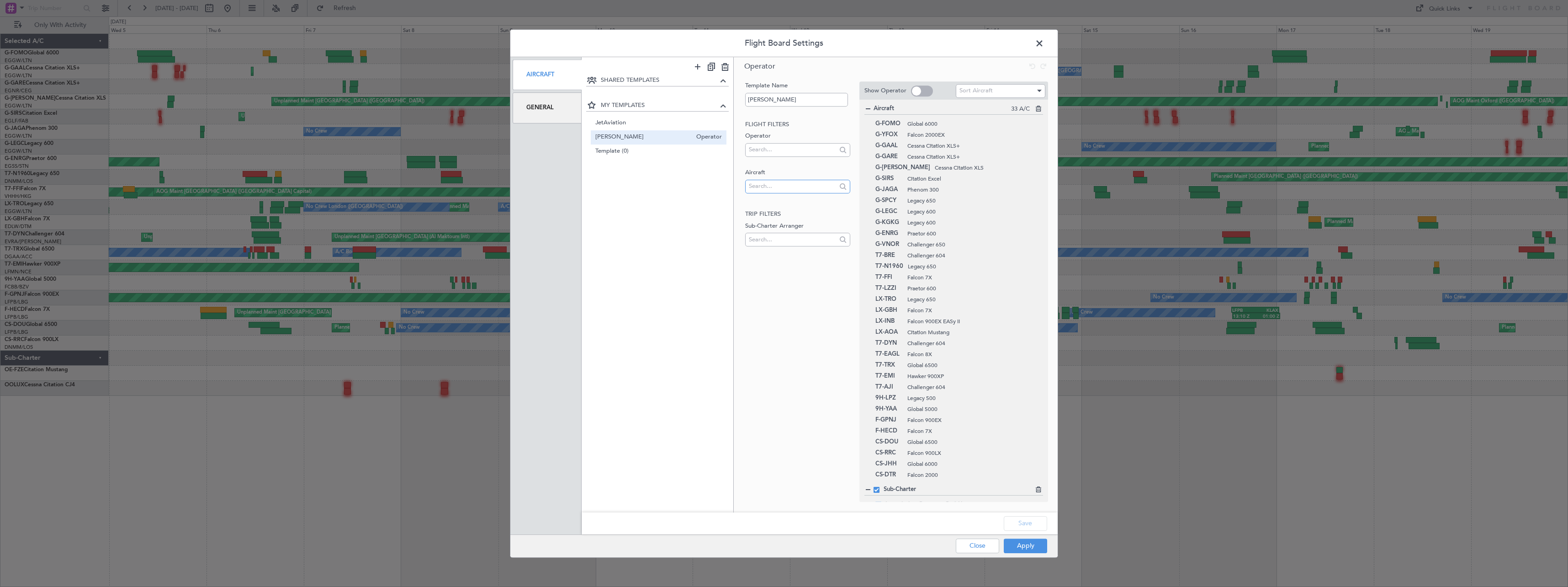
click at [764, 185] on input "text" at bounding box center [792, 186] width 87 height 14
type input "d-ijho"
click at [970, 546] on button "Close" at bounding box center [977, 546] width 43 height 15
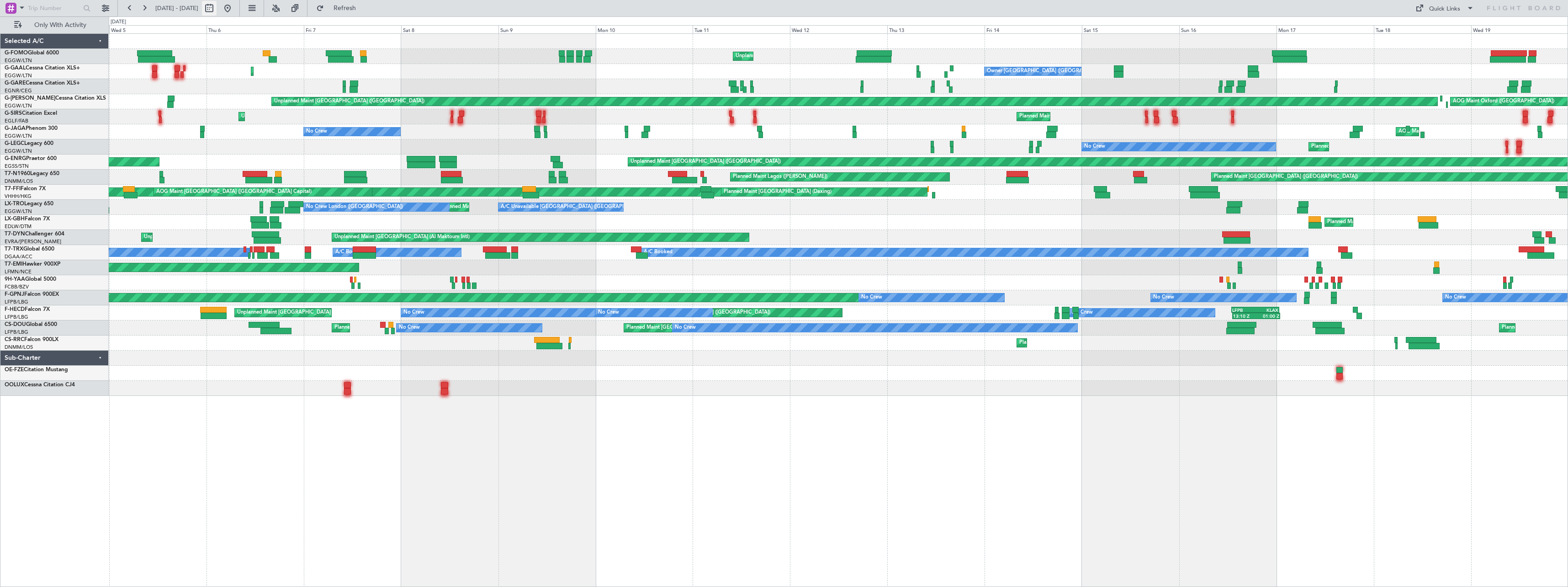
click at [217, 6] on button at bounding box center [209, 9] width 15 height 15
select select "3"
select select "2025"
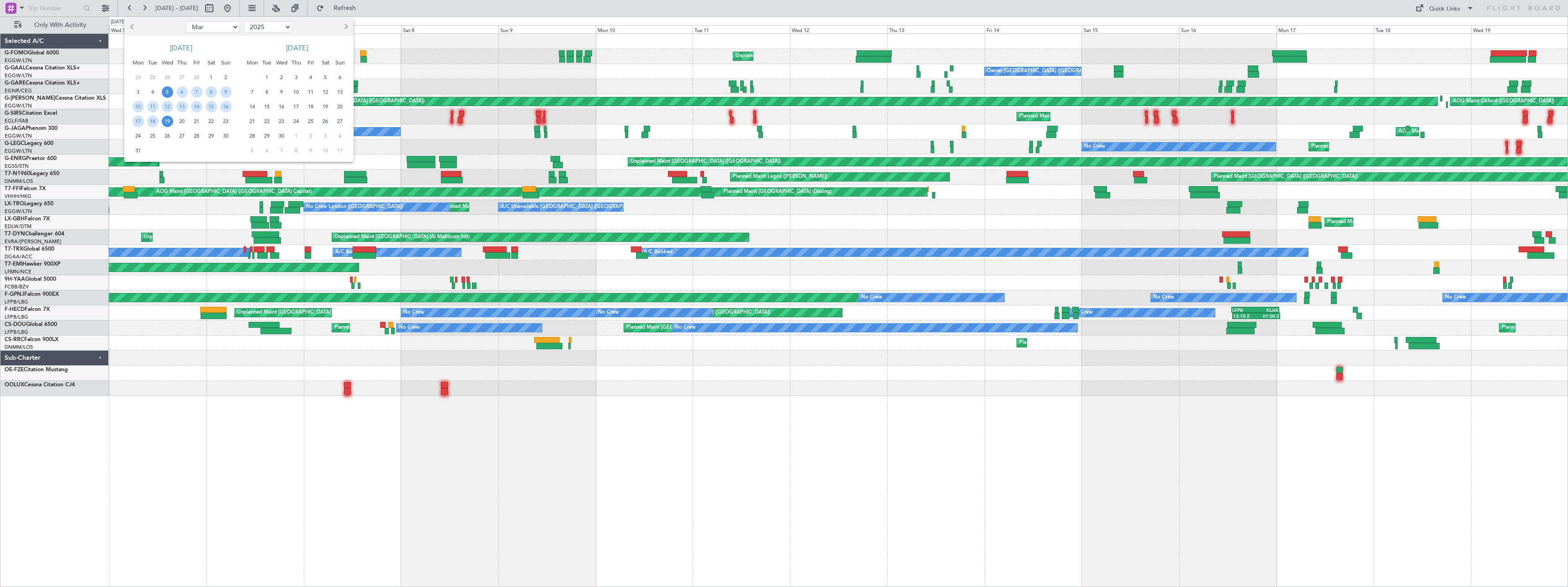
click at [231, 27] on select "Jan Feb Mar Apr May Jun Jul Aug Sep Oct Nov Dec" at bounding box center [212, 27] width 54 height 11
select select "8"
click at [186, 21] on select "Jan Feb Mar Apr May Jun Jul Aug Sep Oct Nov Dec" at bounding box center [212, 27] width 54 height 11
click at [166, 107] on span "13" at bounding box center [167, 107] width 12 height 12
click at [167, 133] on span "27" at bounding box center [167, 136] width 12 height 12
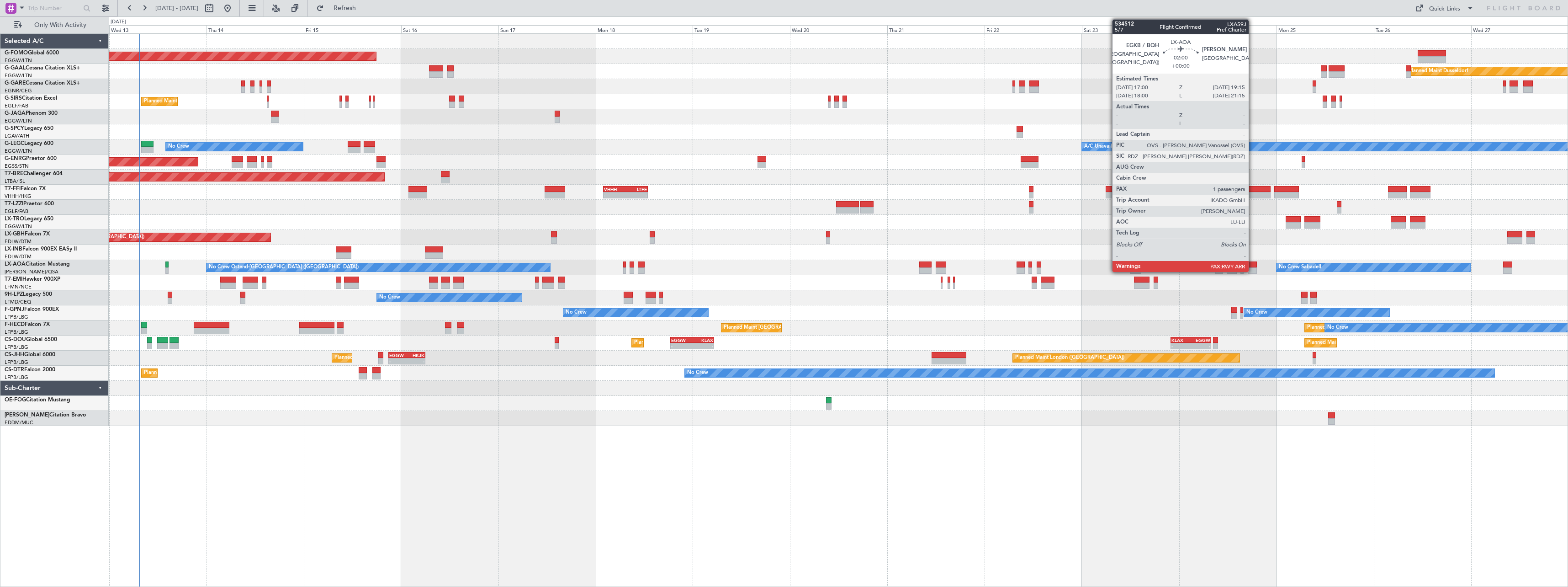
click at [1253, 265] on div at bounding box center [1252, 264] width 9 height 7
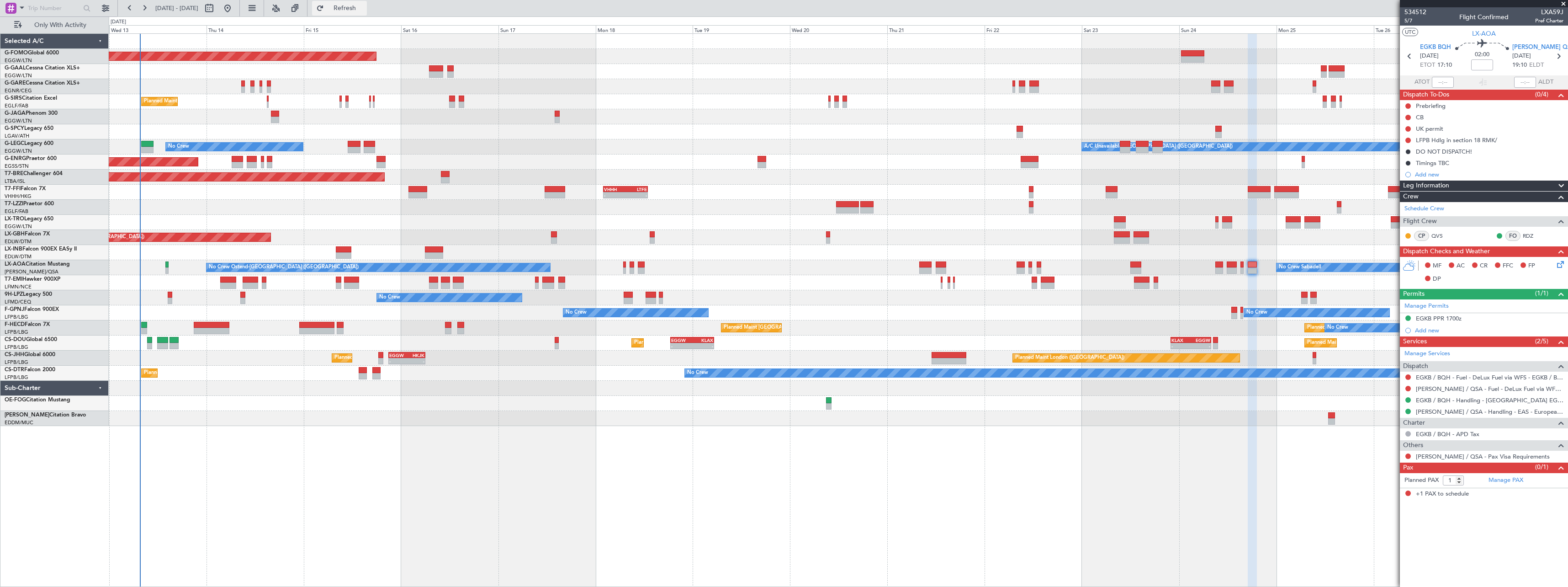
drag, startPoint x: 362, startPoint y: 9, endPoint x: 363, endPoint y: 14, distance: 5.1
click at [362, 9] on span "Refresh" at bounding box center [345, 8] width 38 height 7
click at [364, 9] on span "Refresh" at bounding box center [345, 8] width 38 height 7
click at [364, 9] on span "Refresh" at bounding box center [345, 8] width 38 height 7
click at [364, 10] on span "Refresh" at bounding box center [345, 8] width 38 height 7
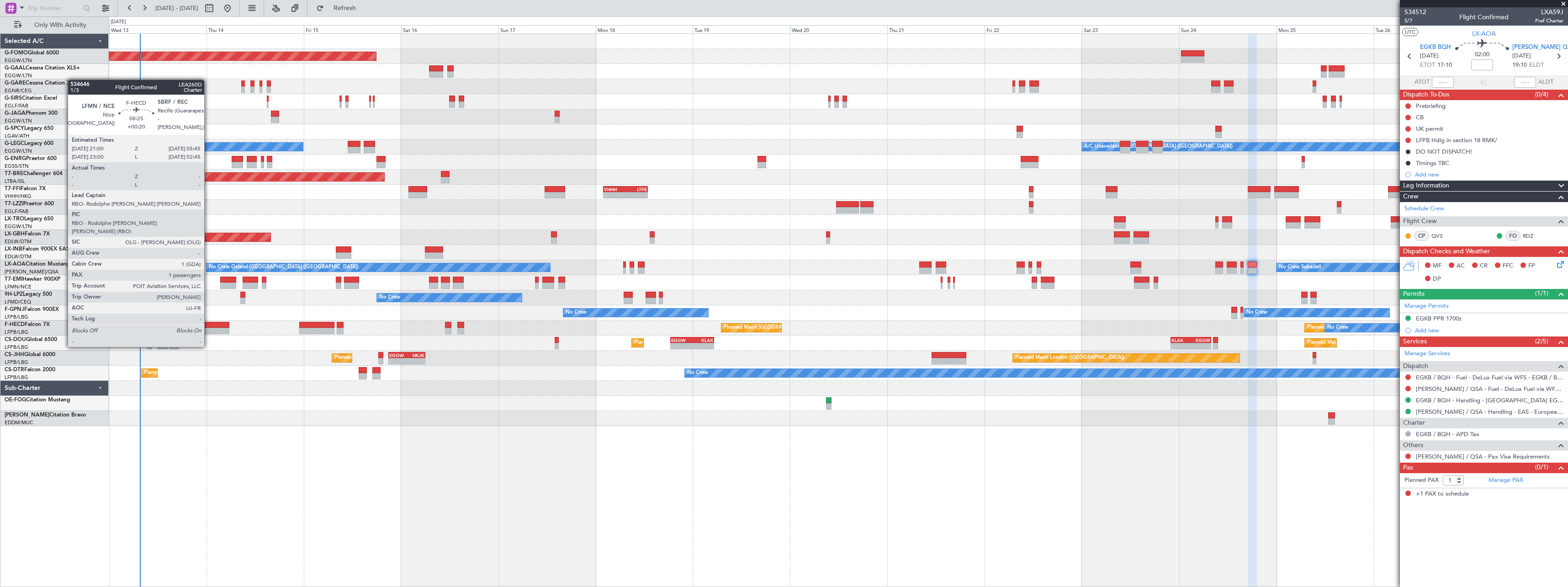
click at [208, 329] on div at bounding box center [211, 331] width 36 height 7
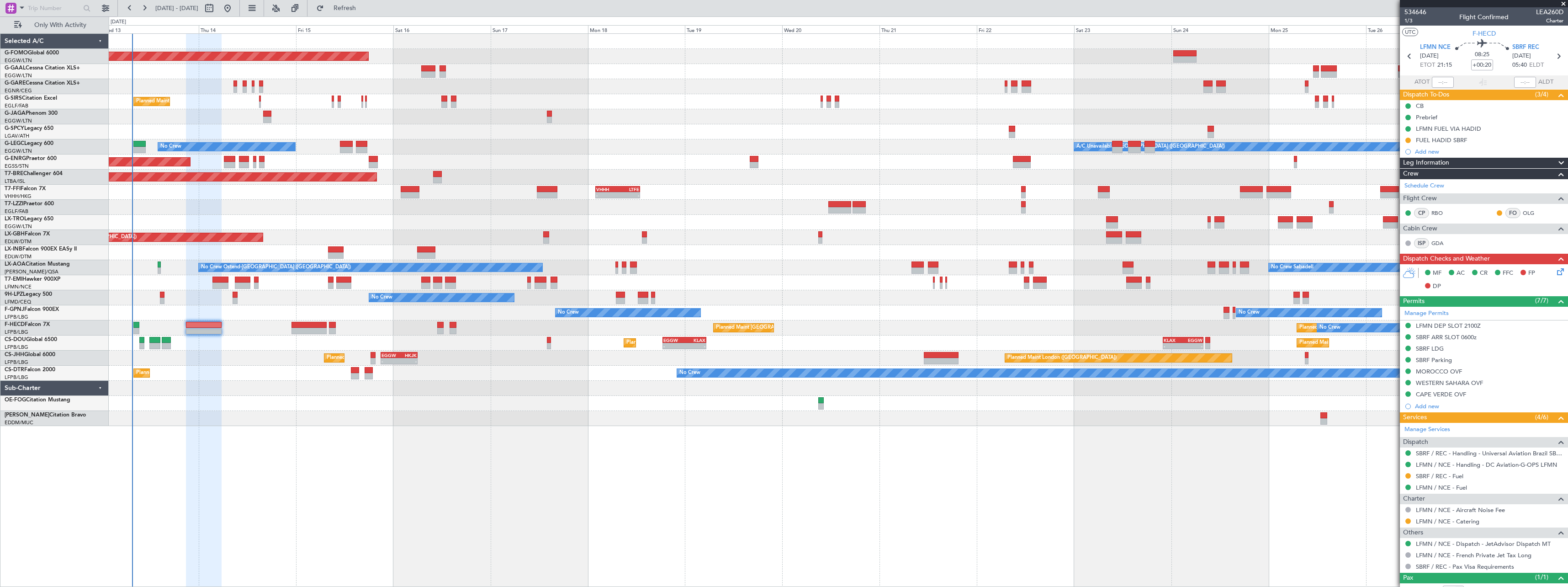
click at [251, 377] on div "Planned Maint Sofia No Crew No Crew" at bounding box center [838, 373] width 1459 height 15
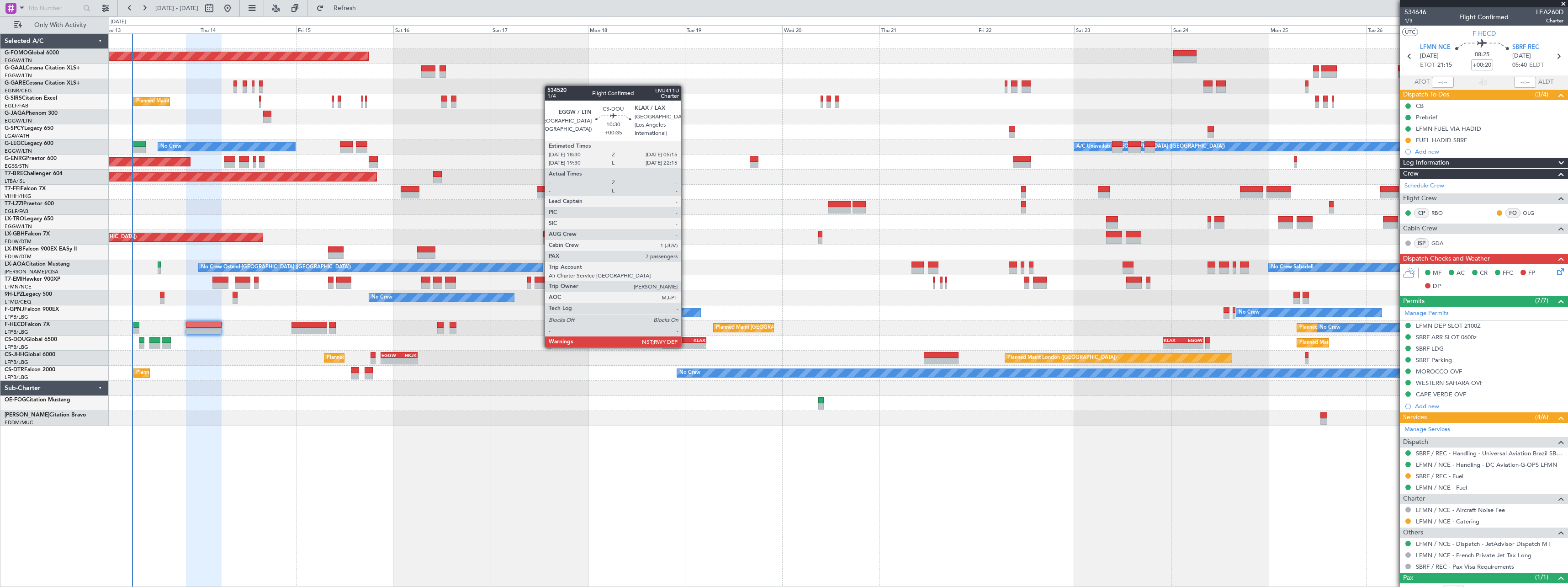
click at [685, 338] on div "KLAX" at bounding box center [695, 340] width 21 height 5
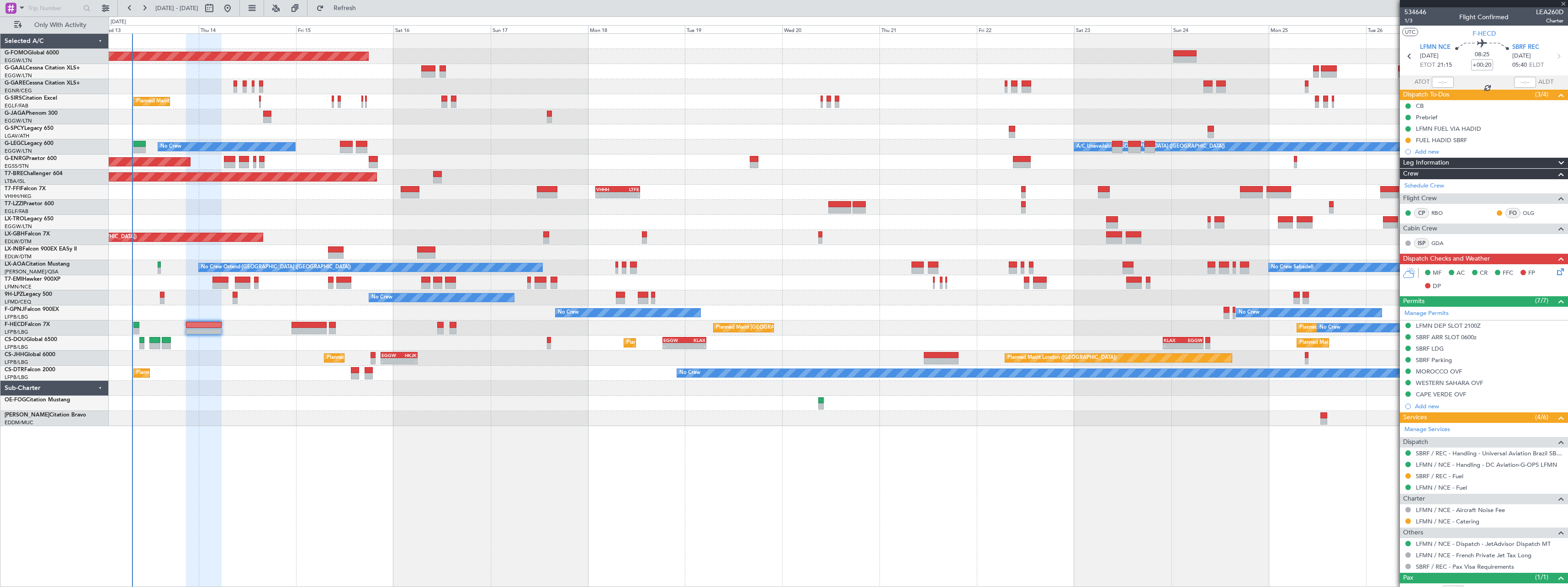
type input "+00:35"
type input "7"
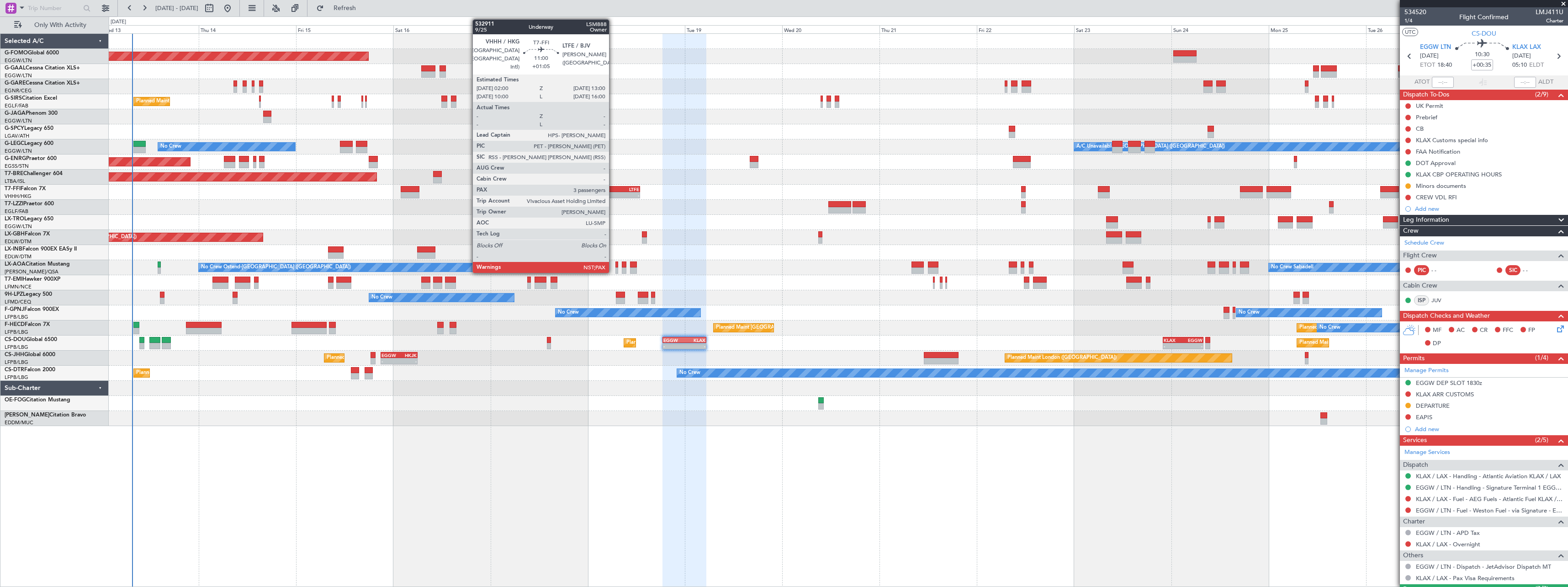
click at [613, 188] on div "VHHH" at bounding box center [607, 189] width 21 height 5
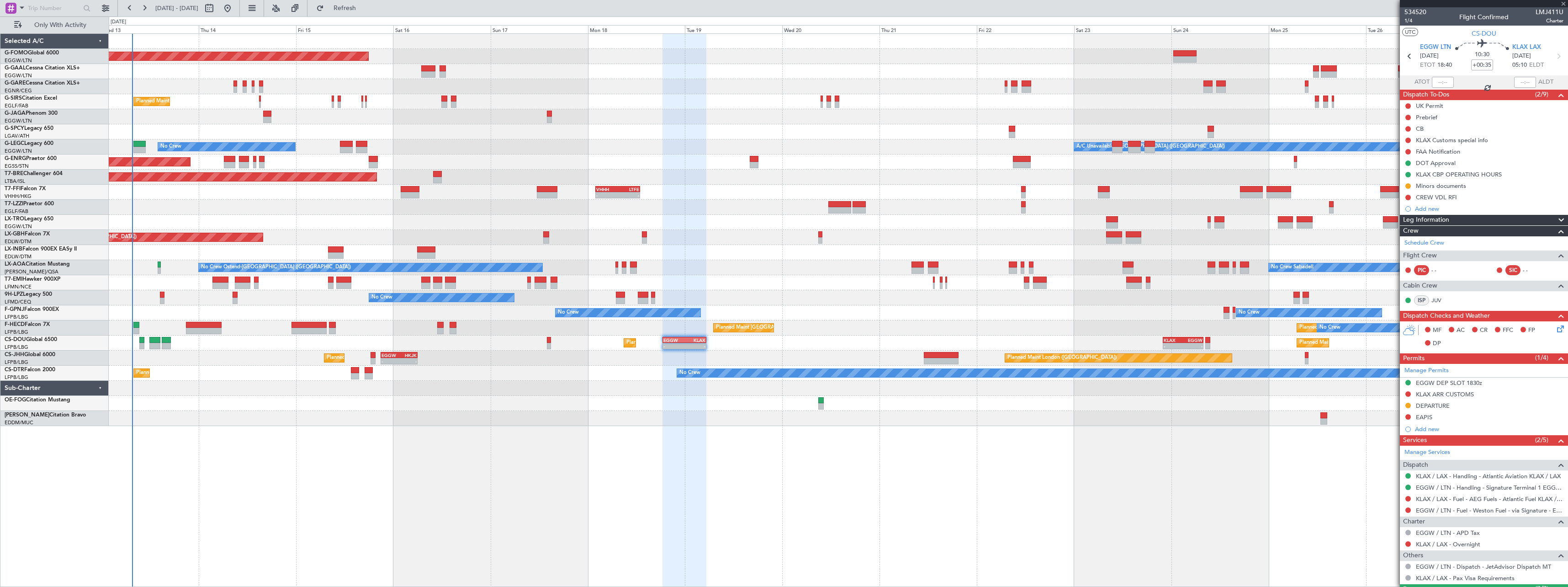
type input "+01:05"
type input "3"
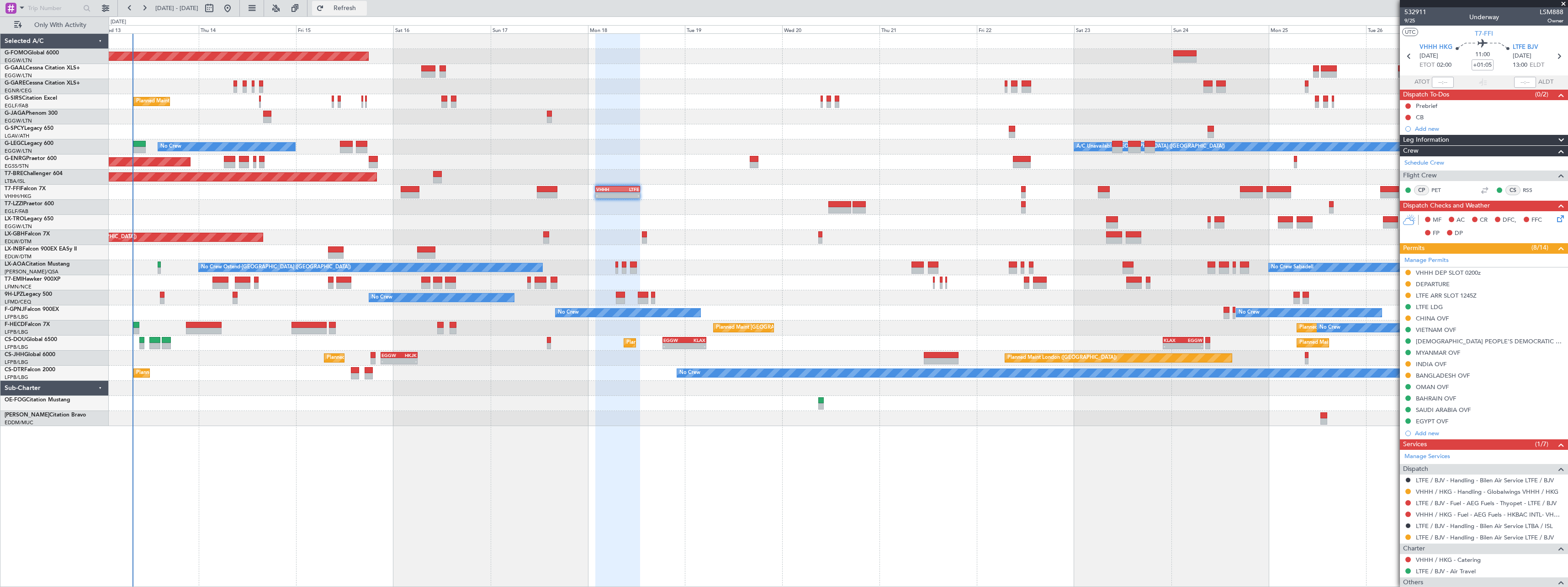
click at [367, 12] on button "Refresh" at bounding box center [340, 9] width 55 height 15
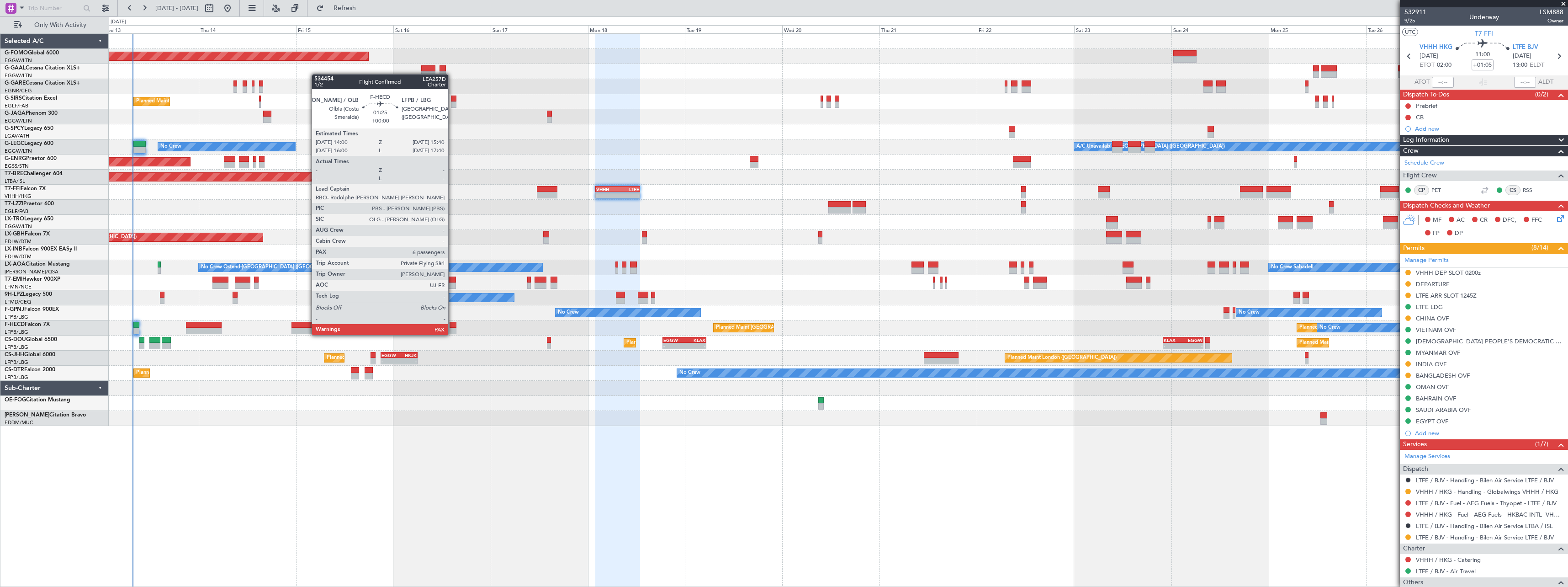
click at [452, 326] on div at bounding box center [453, 325] width 7 height 7
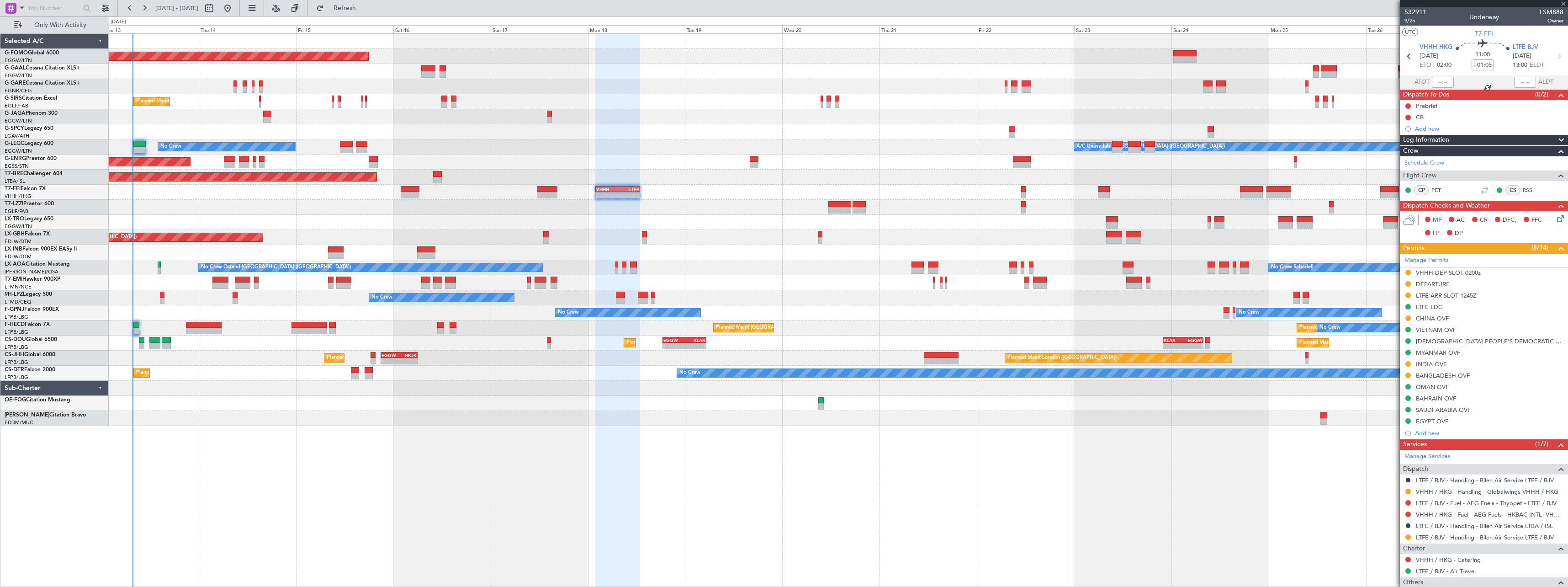
type input "6"
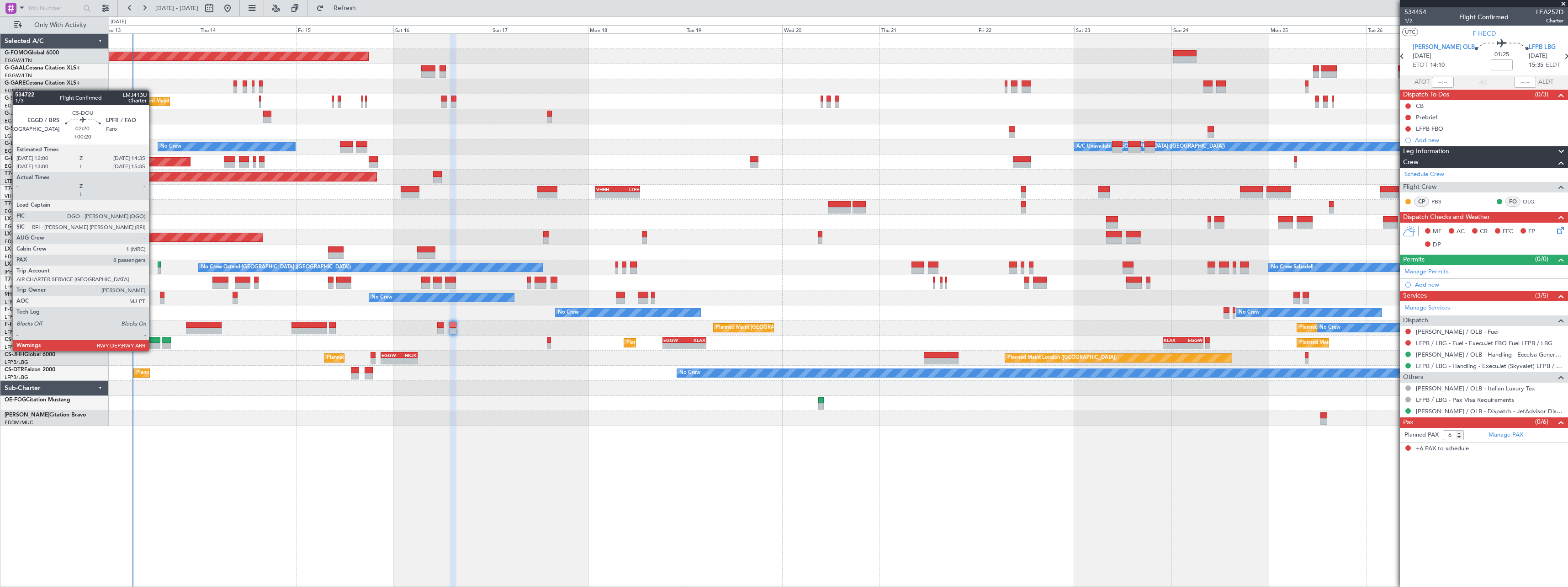
click at [153, 342] on div at bounding box center [154, 340] width 10 height 7
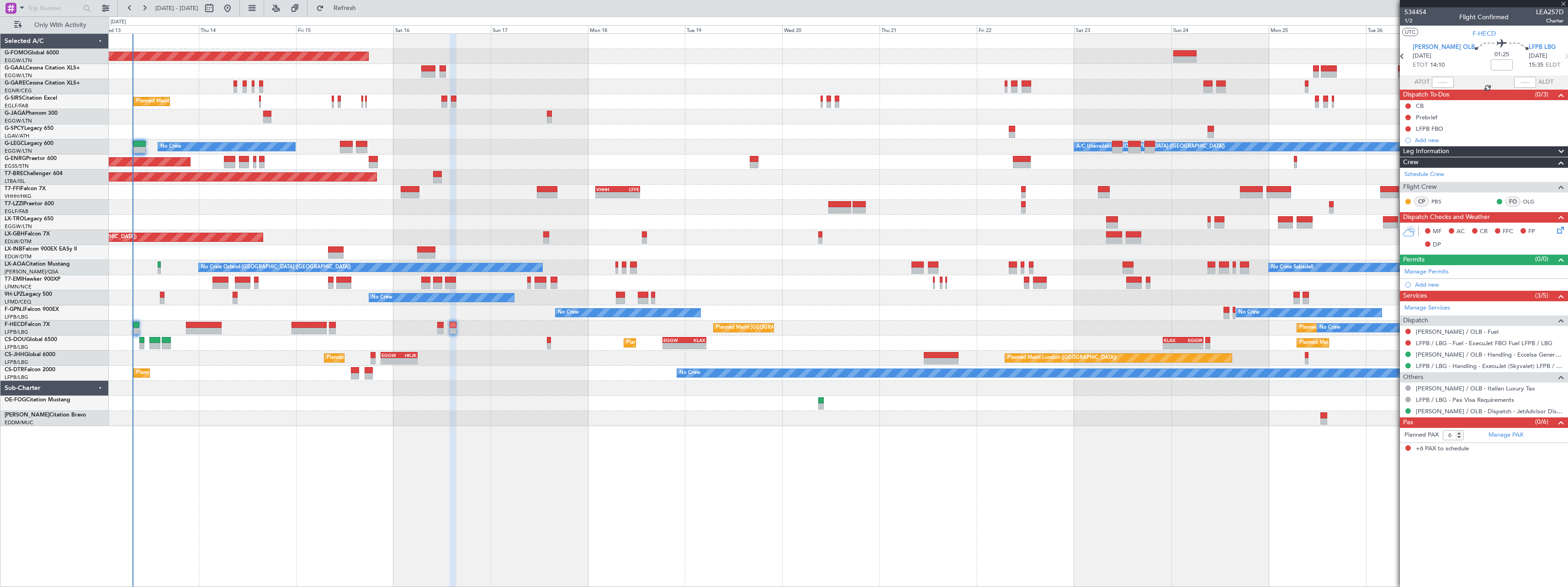
type input "+00:20"
type input "8"
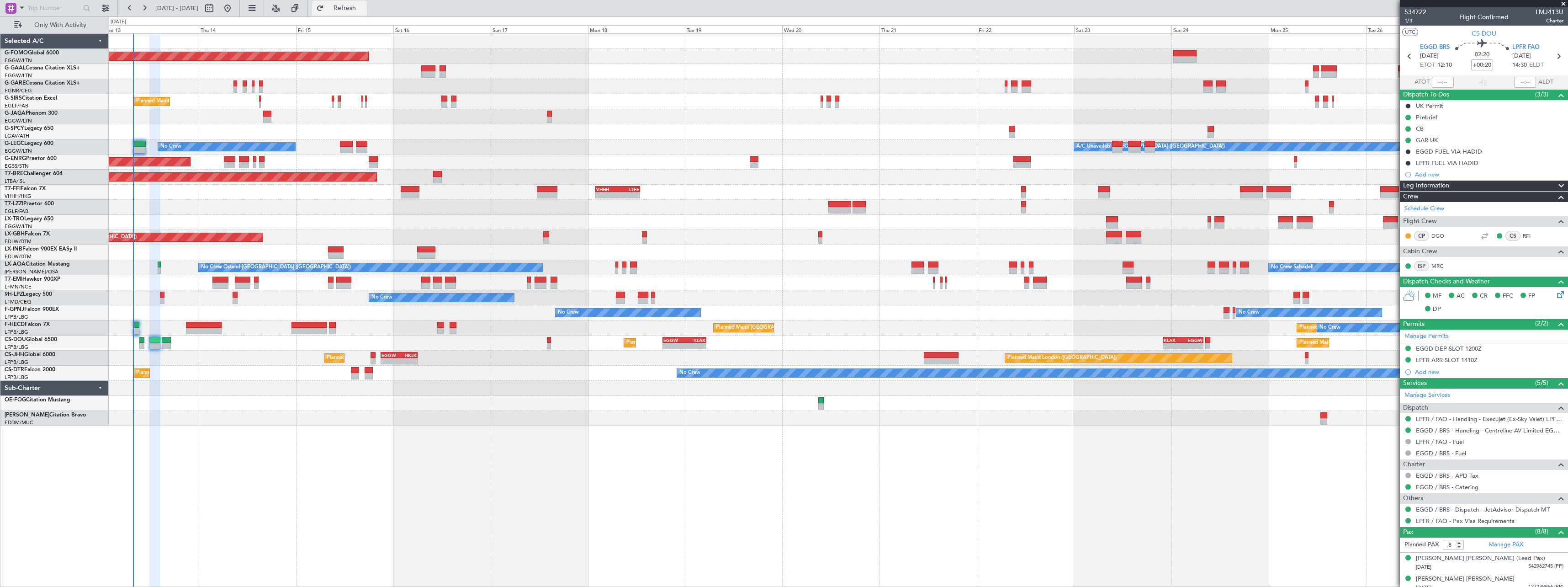
click at [364, 9] on span "Refresh" at bounding box center [345, 8] width 38 height 7
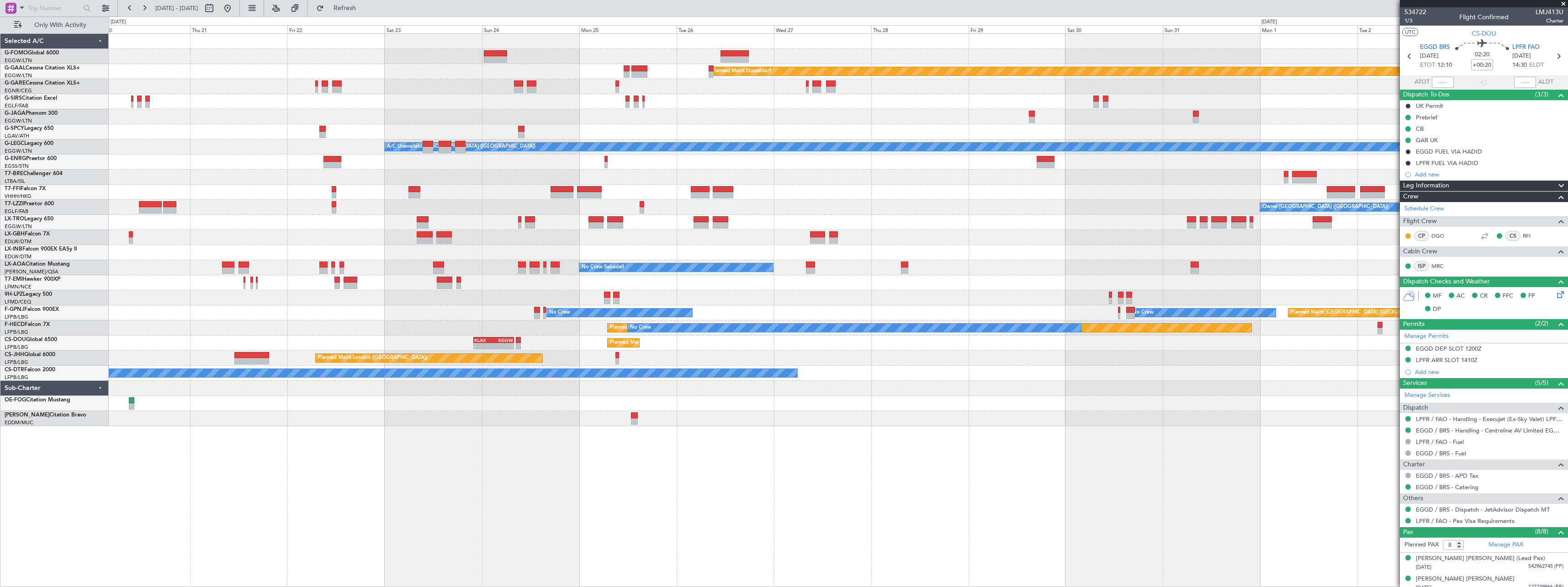
click at [402, 378] on div "No Crew" at bounding box center [838, 373] width 1459 height 15
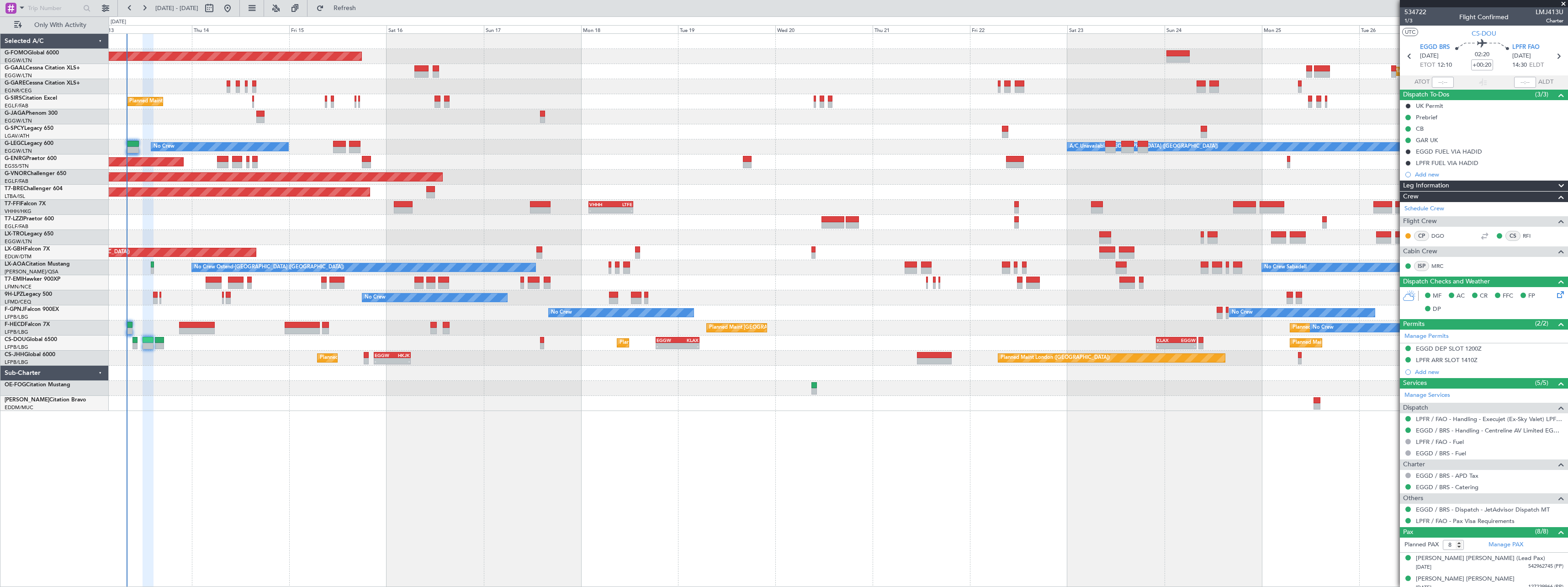
click at [1191, 452] on div "Planned Maint Windsor Locks ([PERSON_NAME] Intl) Planned [GEOGRAPHIC_DATA] Plan…" at bounding box center [838, 310] width 1459 height 554
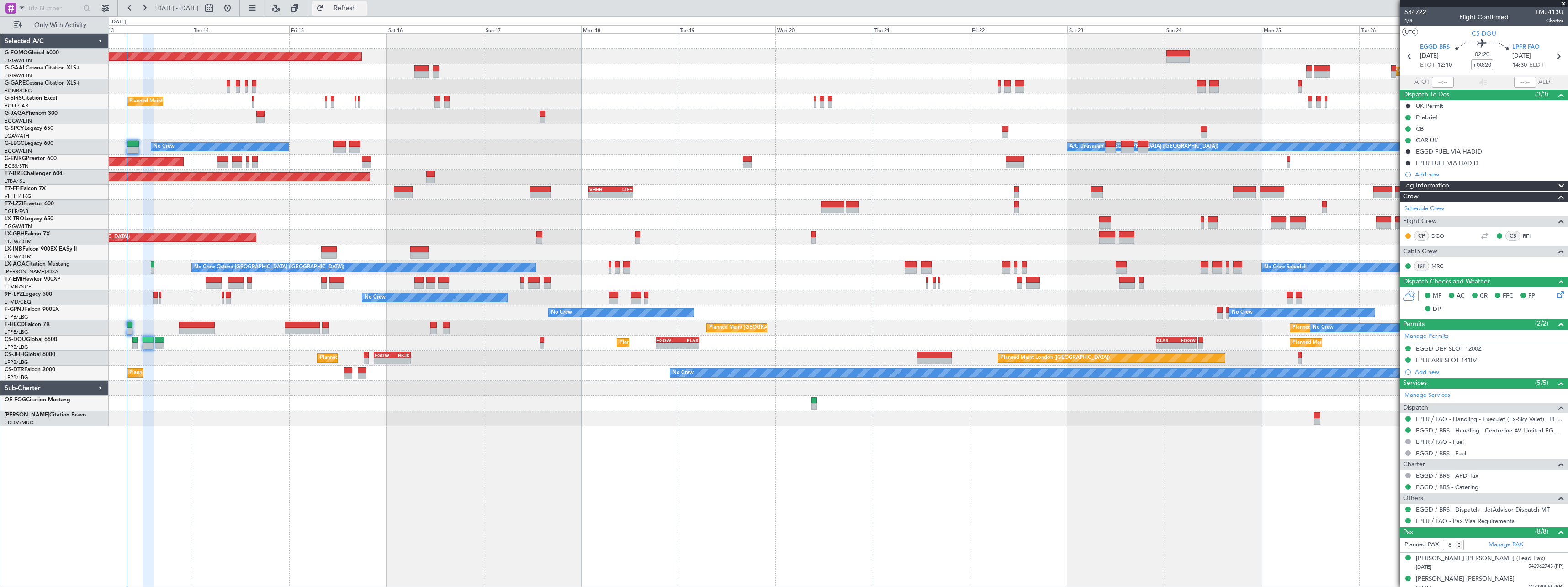
drag, startPoint x: 372, startPoint y: 8, endPoint x: 374, endPoint y: 15, distance: 7.3
click at [364, 8] on span "Refresh" at bounding box center [345, 8] width 38 height 7
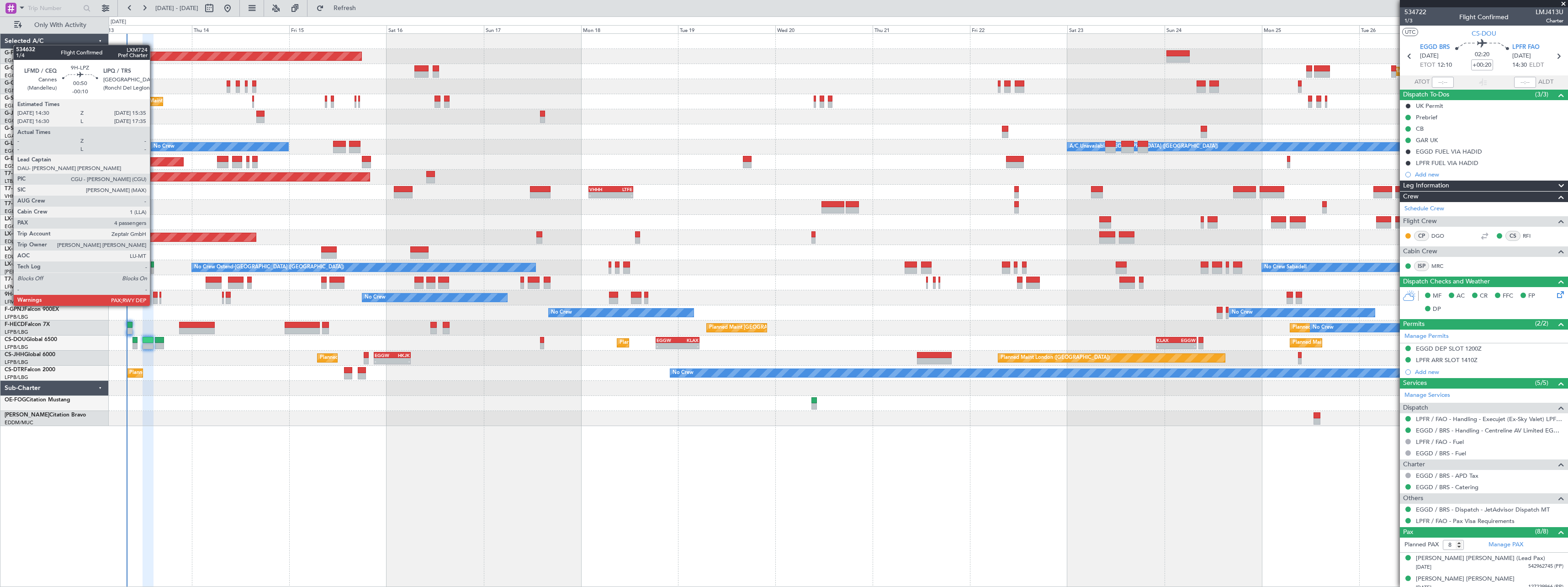
click at [154, 297] on div at bounding box center [155, 295] width 5 height 7
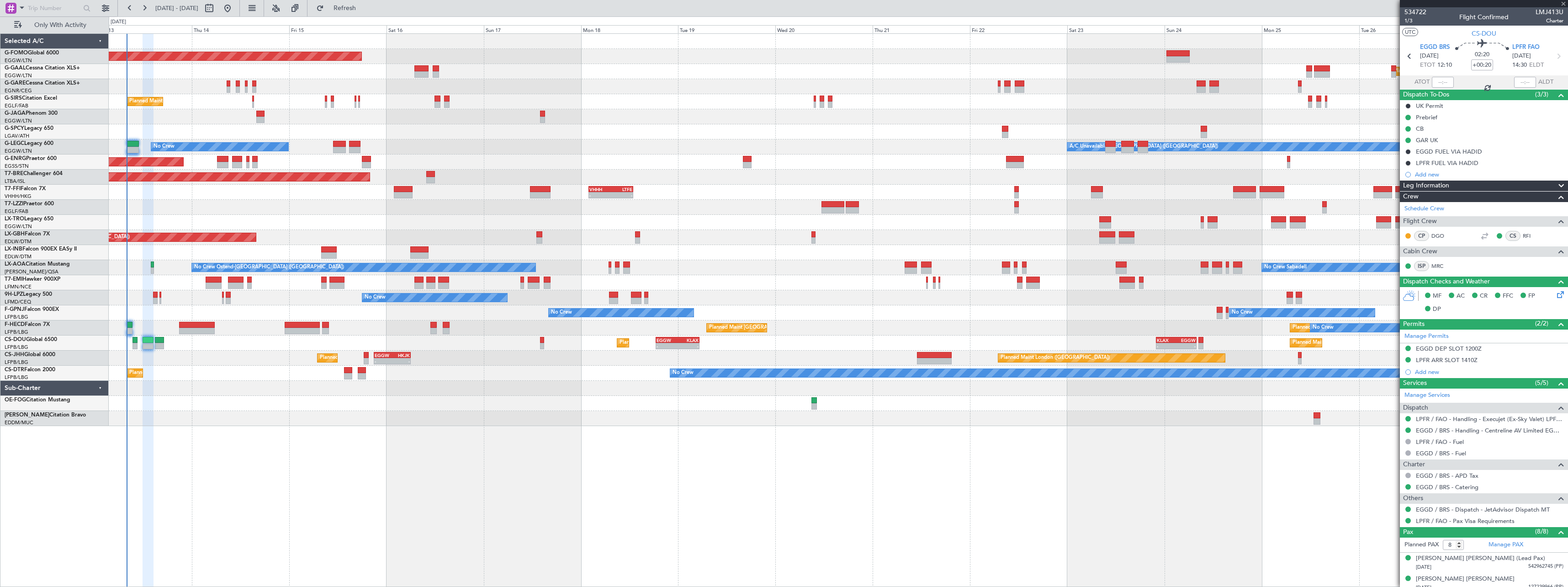
type input "-00:10"
type input "4"
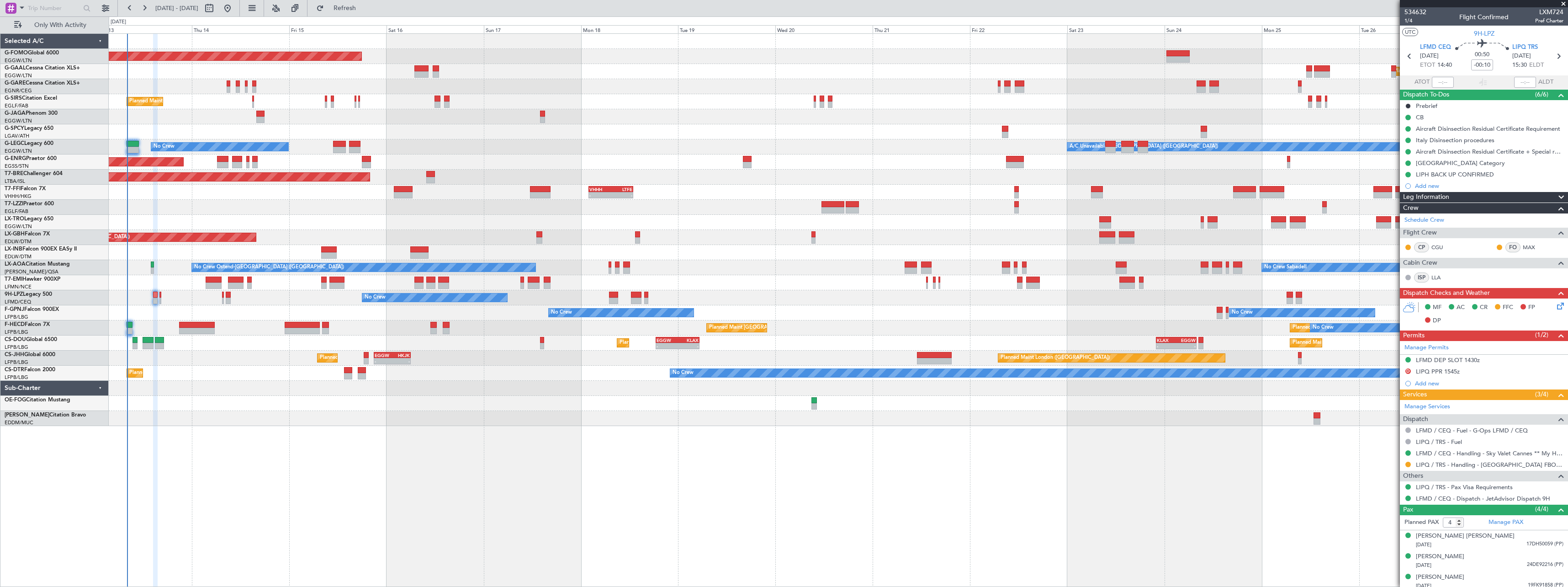
click at [1115, 399] on div "Planned Maint Windsor Locks (Bradley Intl) Planned Maint Dusseldorf Planned Mai…" at bounding box center [838, 310] width 1459 height 554
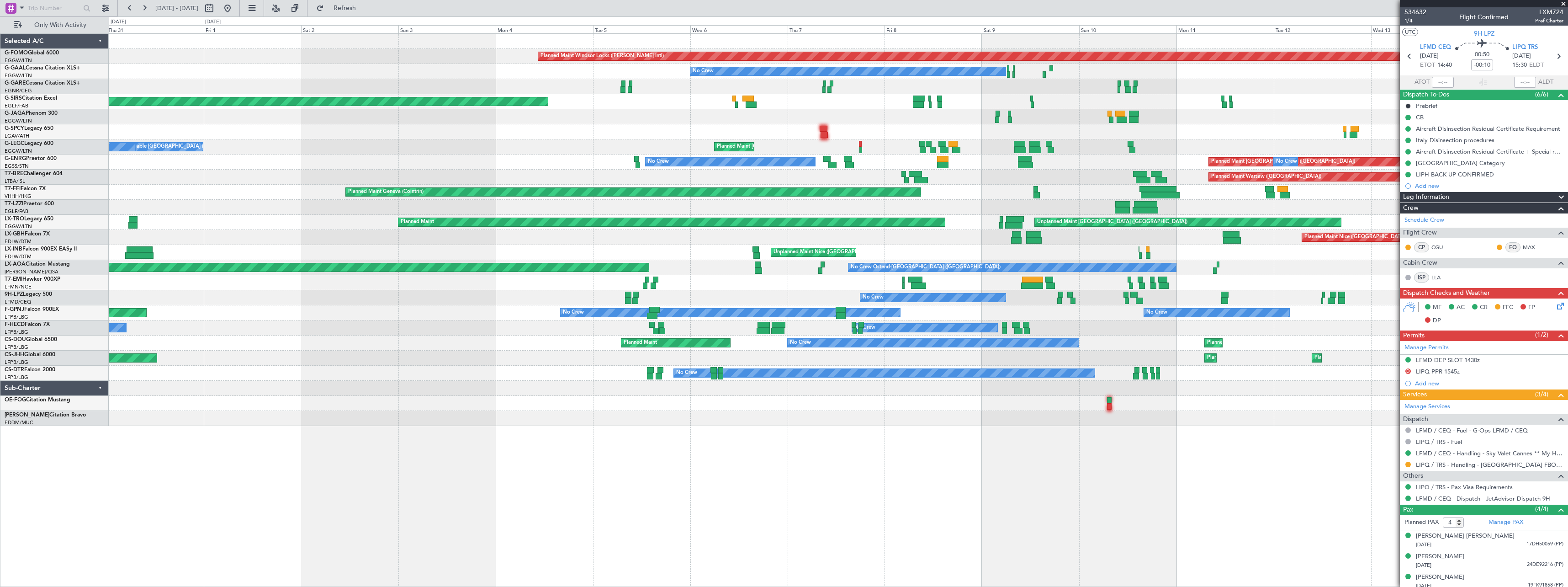
click at [1247, 327] on div "Planned Maint Windsor Locks (Bradley Intl) No Crew Planned Maint London (Farnbo…" at bounding box center [838, 310] width 1459 height 554
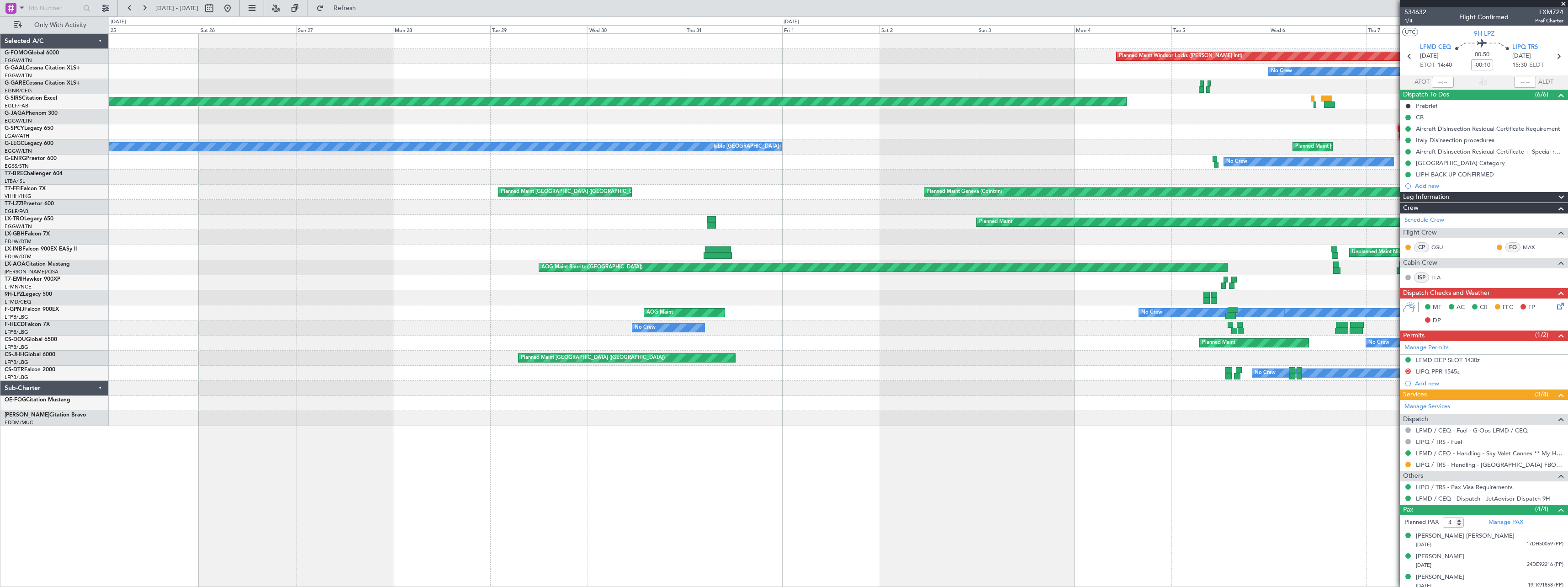
click at [1229, 362] on div "Planned Maint Windsor Locks (Bradley Intl) No Crew Planned Maint Oxford (Kidlin…" at bounding box center [838, 310] width 1459 height 554
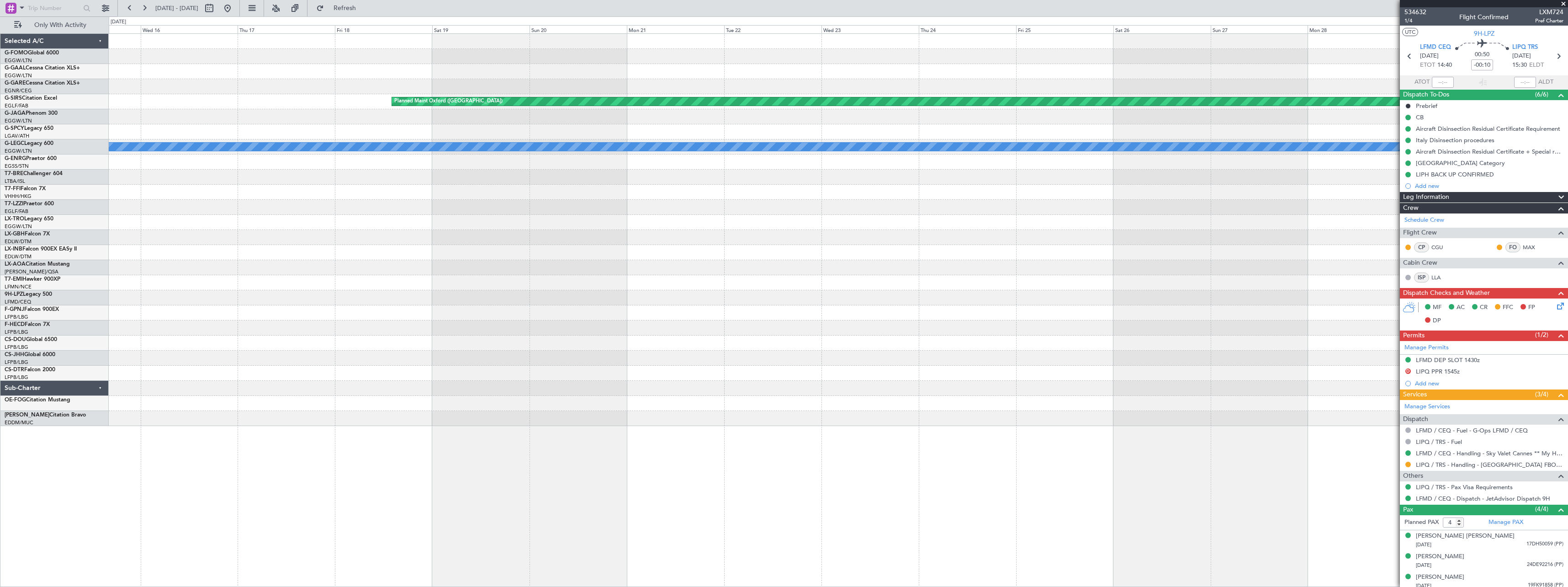
click at [1314, 339] on div "Planned Maint Oxford (Kidlington) A/C Unavailable London (Luton) A/C Unavailabl…" at bounding box center [838, 230] width 1459 height 392
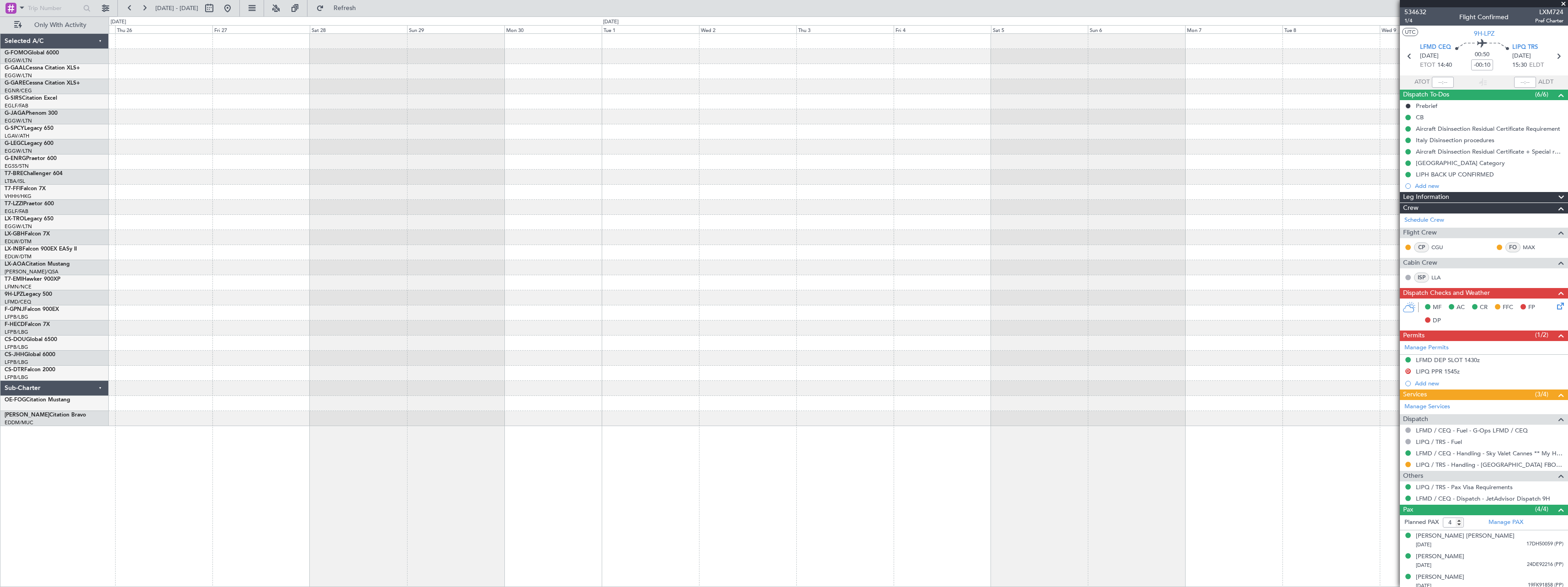
click at [1183, 365] on div "A/C Unavailable [GEOGRAPHIC_DATA] ([GEOGRAPHIC_DATA])" at bounding box center [838, 230] width 1459 height 392
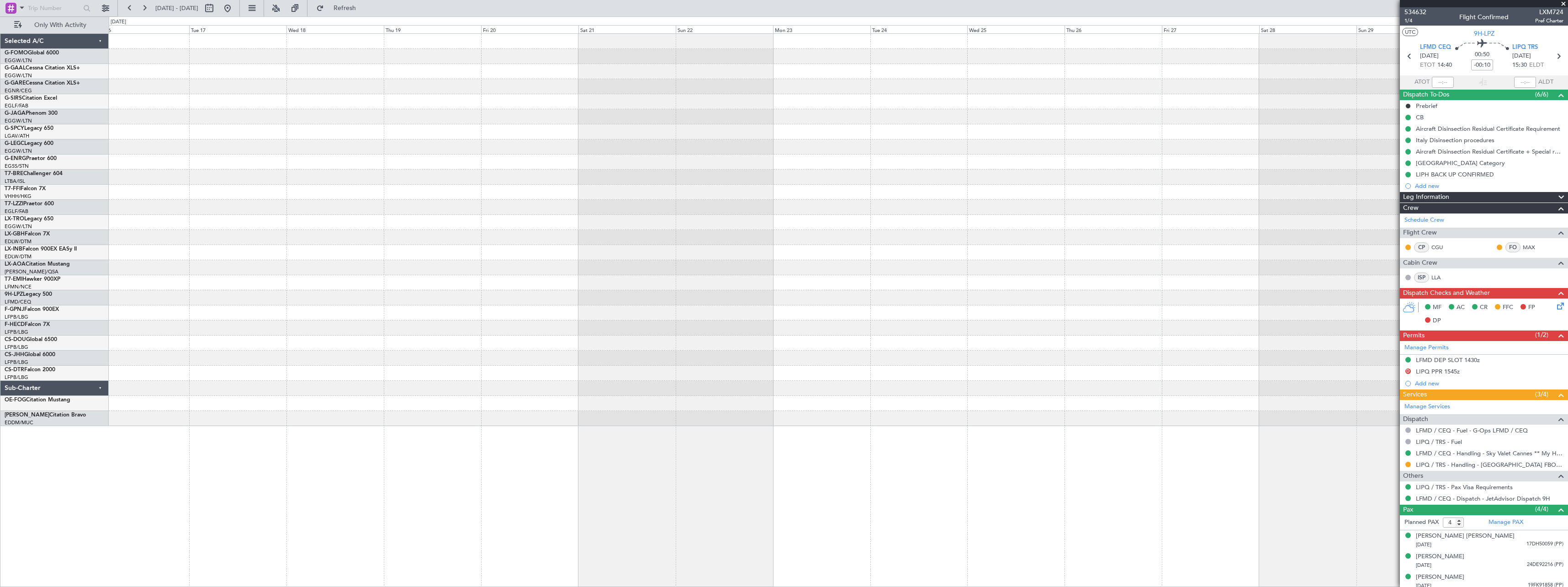
click at [1197, 340] on div at bounding box center [838, 230] width 1459 height 392
click at [1331, 349] on div at bounding box center [838, 230] width 1459 height 392
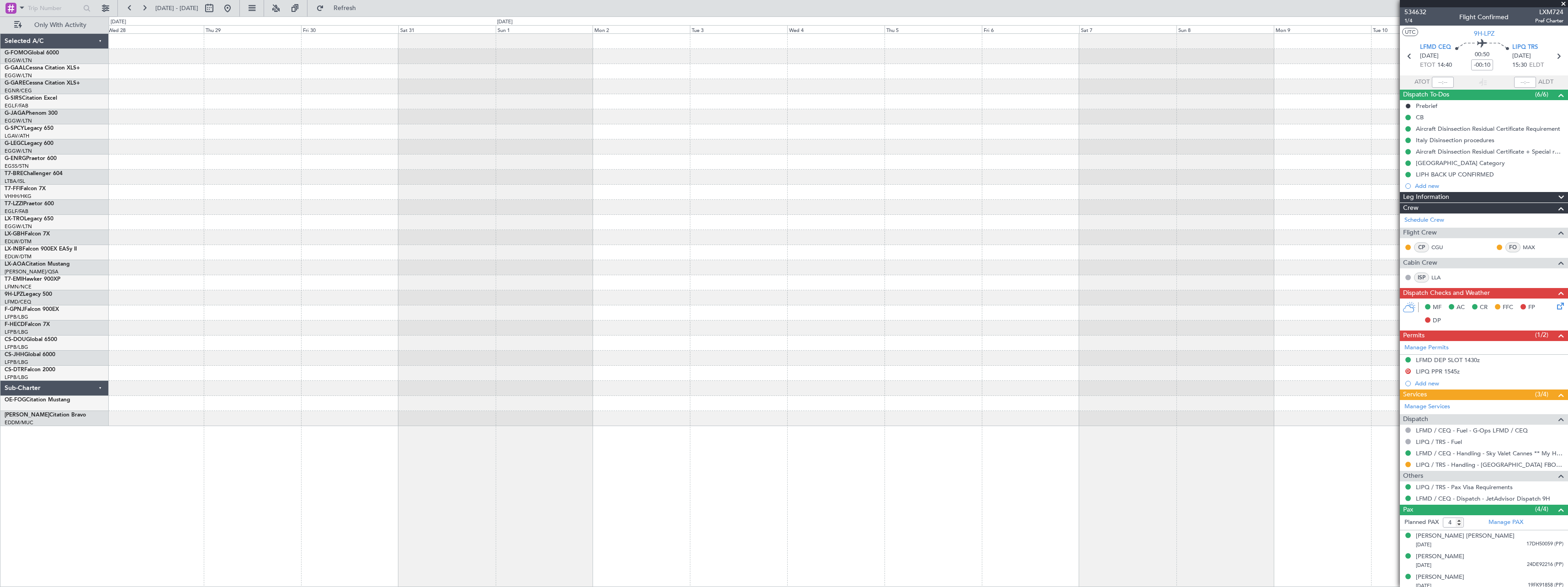
click at [1322, 360] on div at bounding box center [838, 230] width 1459 height 392
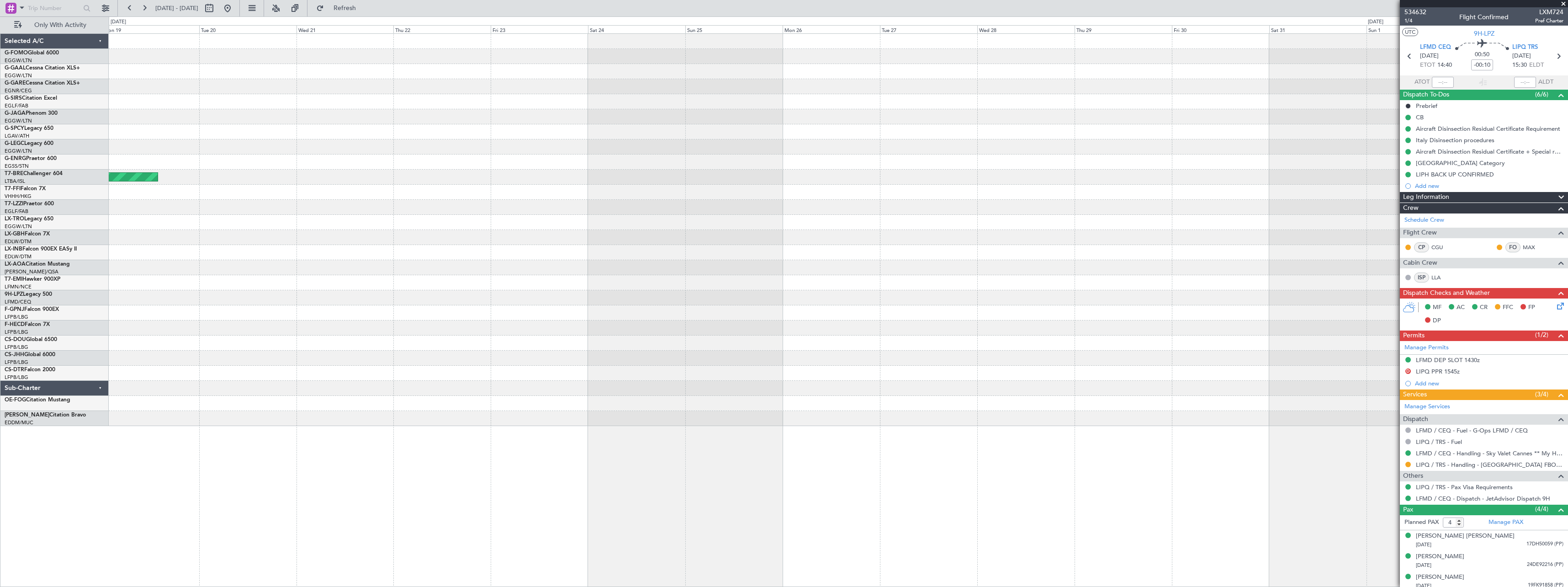
click at [1227, 359] on div "Planned Maint Istanbul (Ataturk)" at bounding box center [838, 230] width 1459 height 392
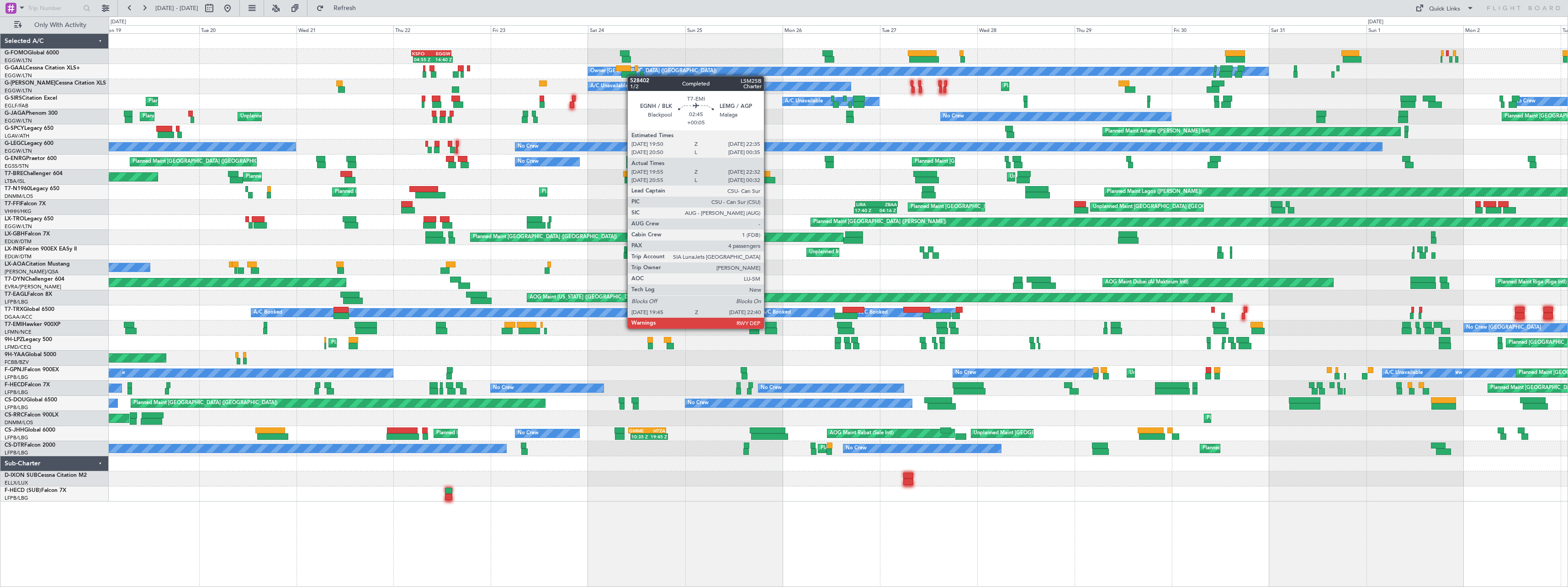
click at [768, 328] on div at bounding box center [771, 331] width 12 height 7
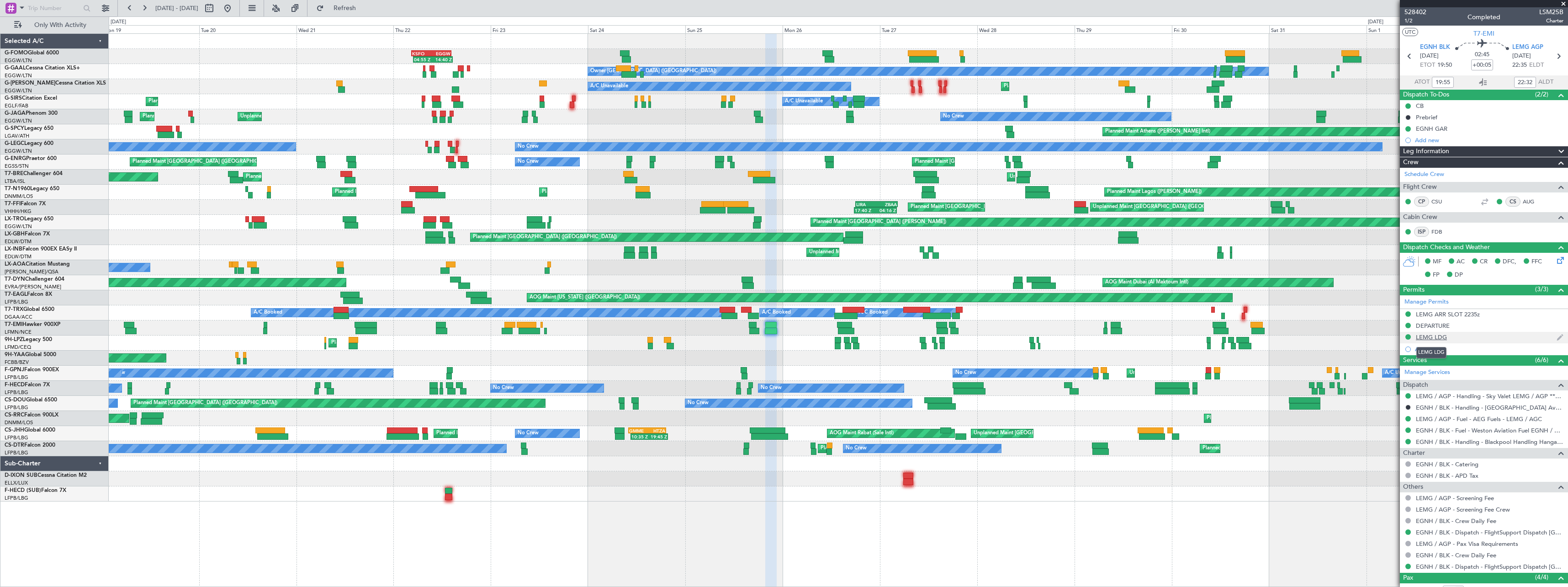
click at [1430, 336] on div "LEMG LDG" at bounding box center [1431, 337] width 31 height 8
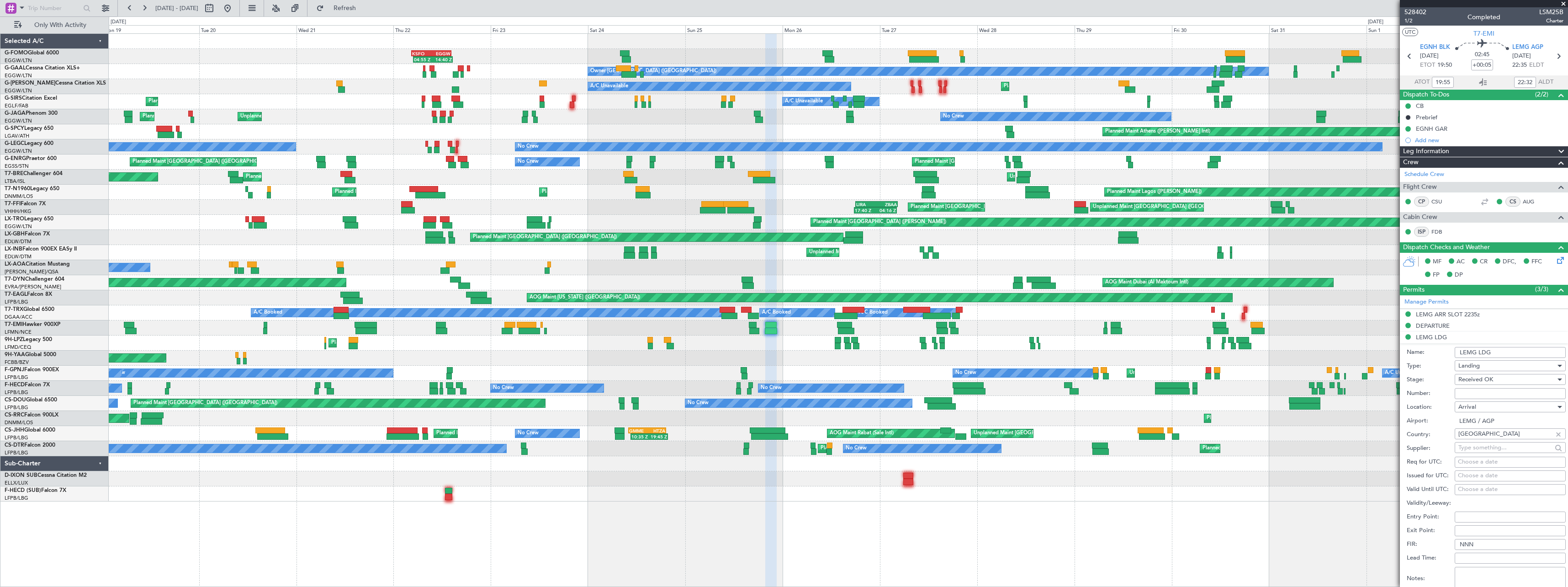
scroll to position [183, 0]
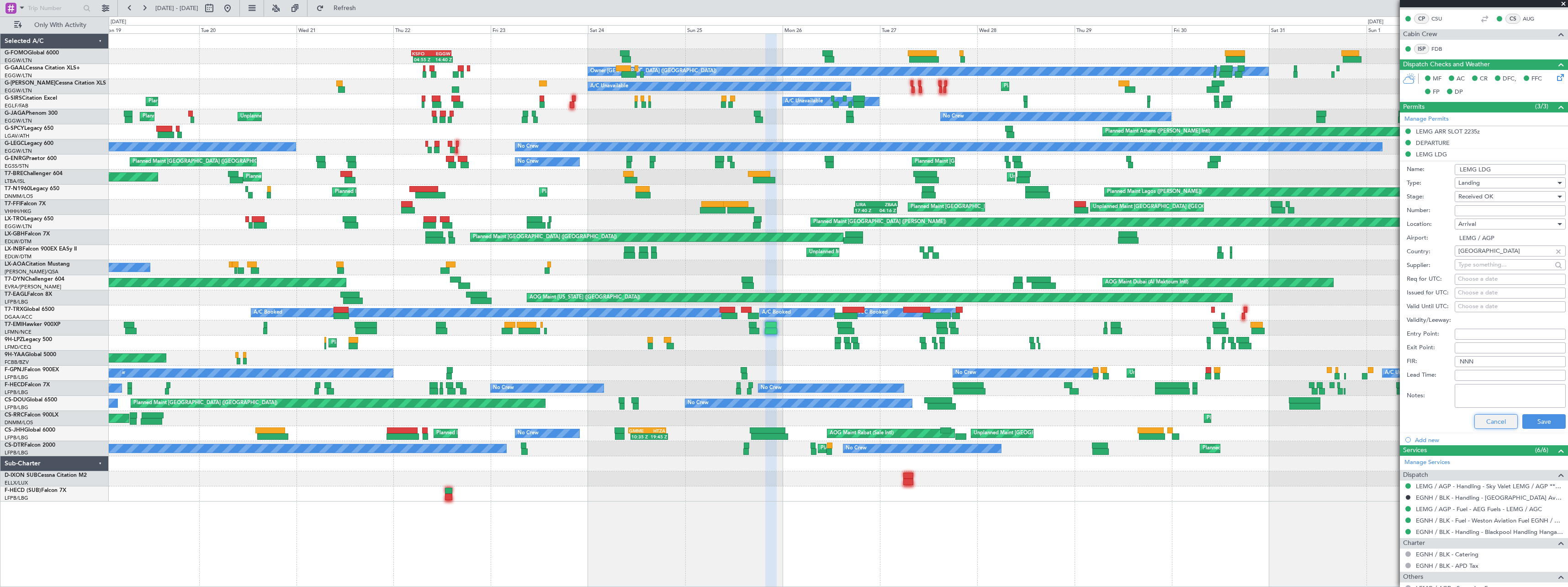
click at [1497, 423] on button "Cancel" at bounding box center [1496, 421] width 43 height 15
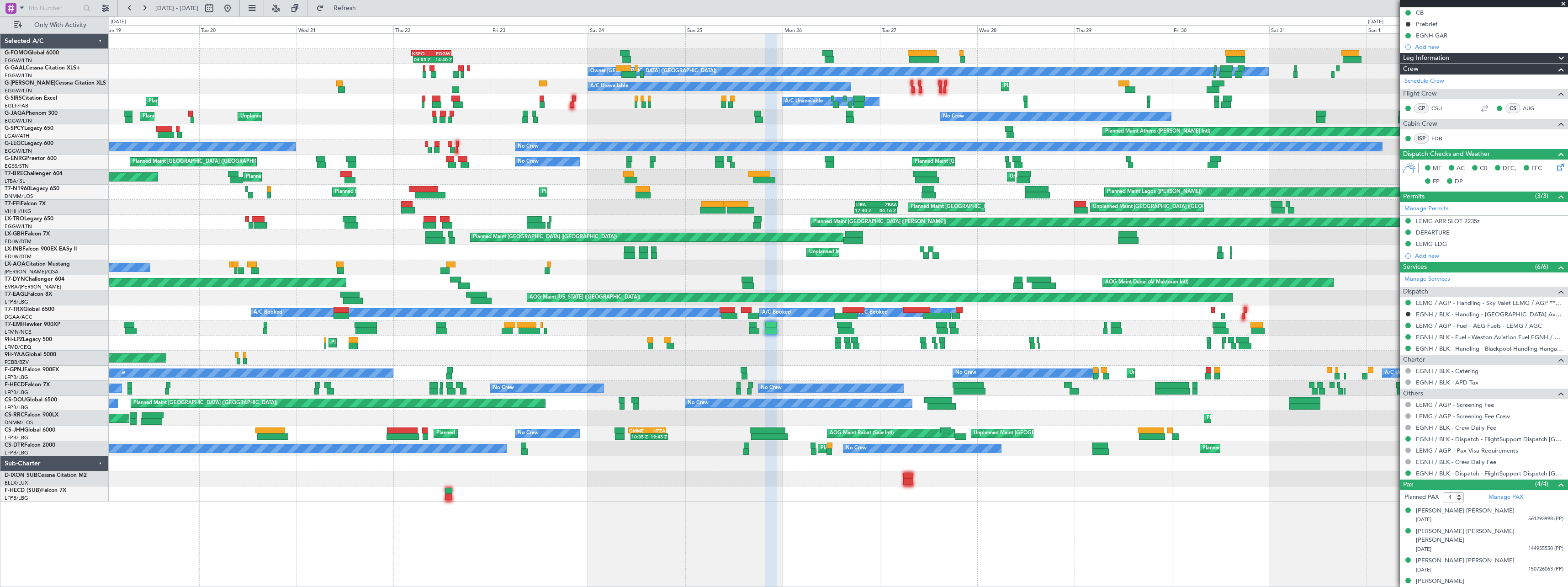
scroll to position [0, 0]
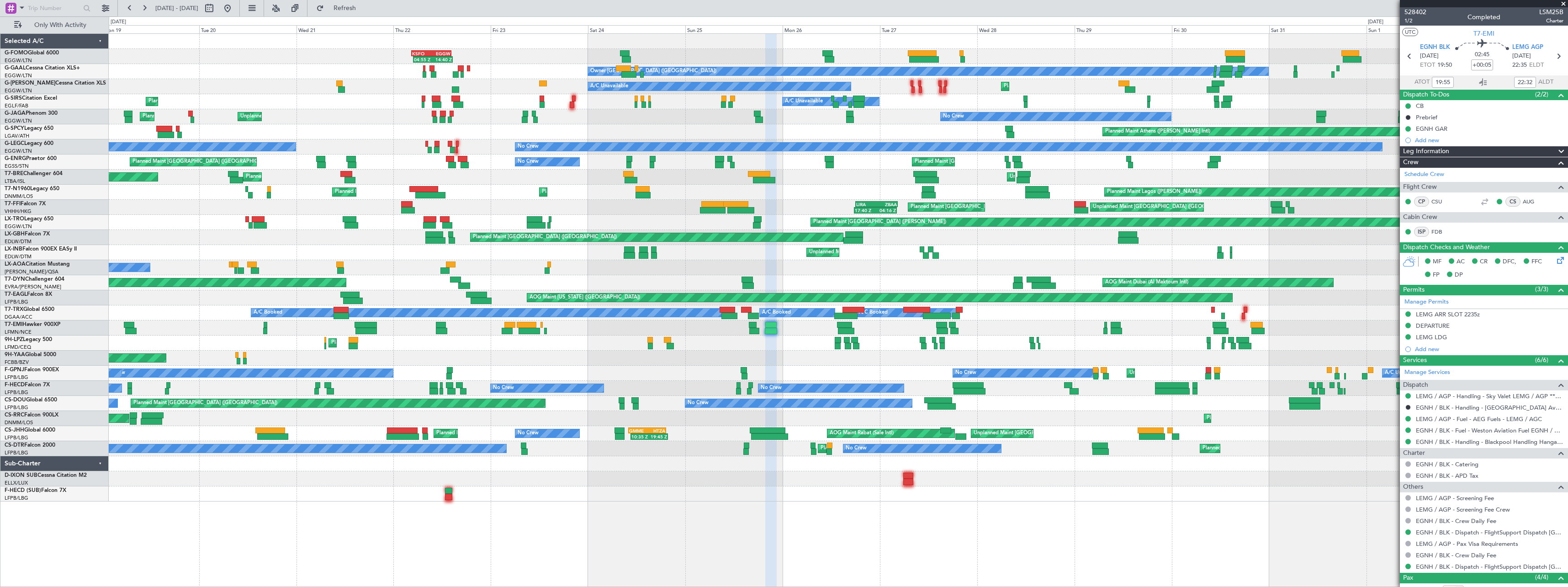
click at [1433, 149] on span "Leg Information" at bounding box center [1426, 151] width 46 height 10
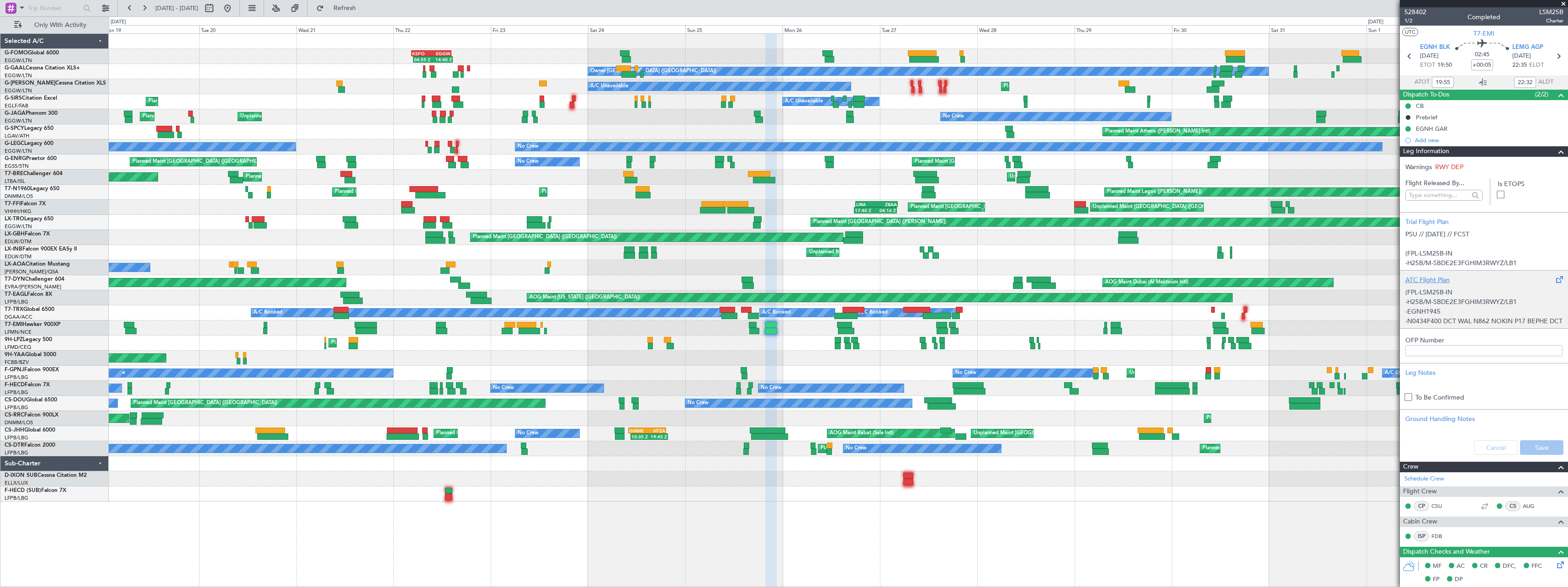
click at [1436, 287] on div "(FPL-LSM25B-IN -H25B/M-SBDE2E3FGHIM3RWYZ/LB1 -EGNH1945 -N0434F400 DCT WAL N862 …" at bounding box center [1484, 304] width 157 height 39
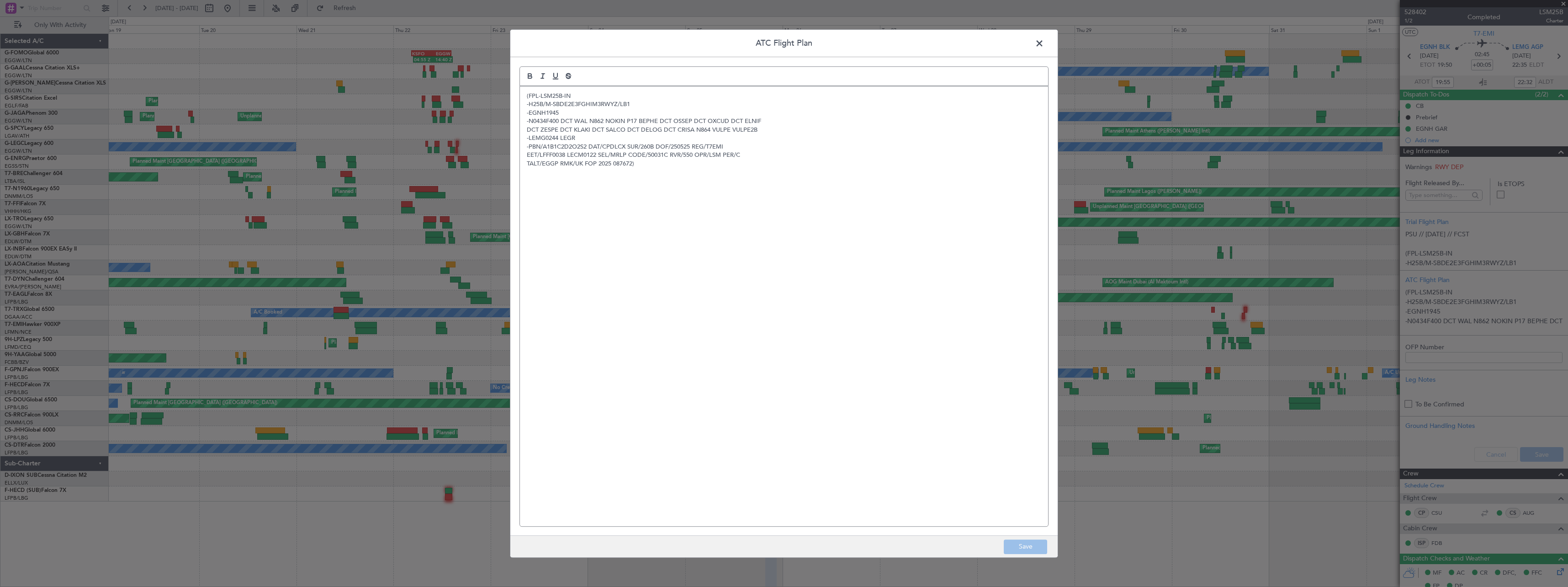
click at [1044, 40] on span at bounding box center [1044, 46] width 0 height 18
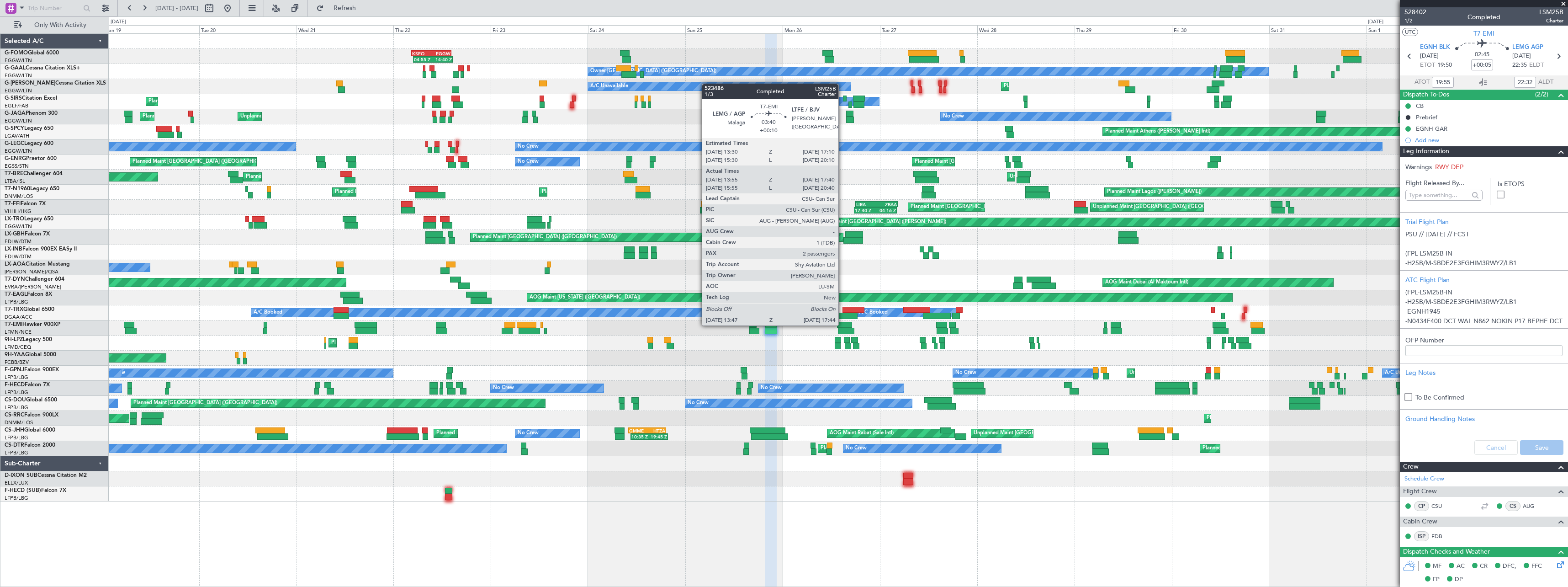
click at [842, 325] on div at bounding box center [844, 325] width 15 height 7
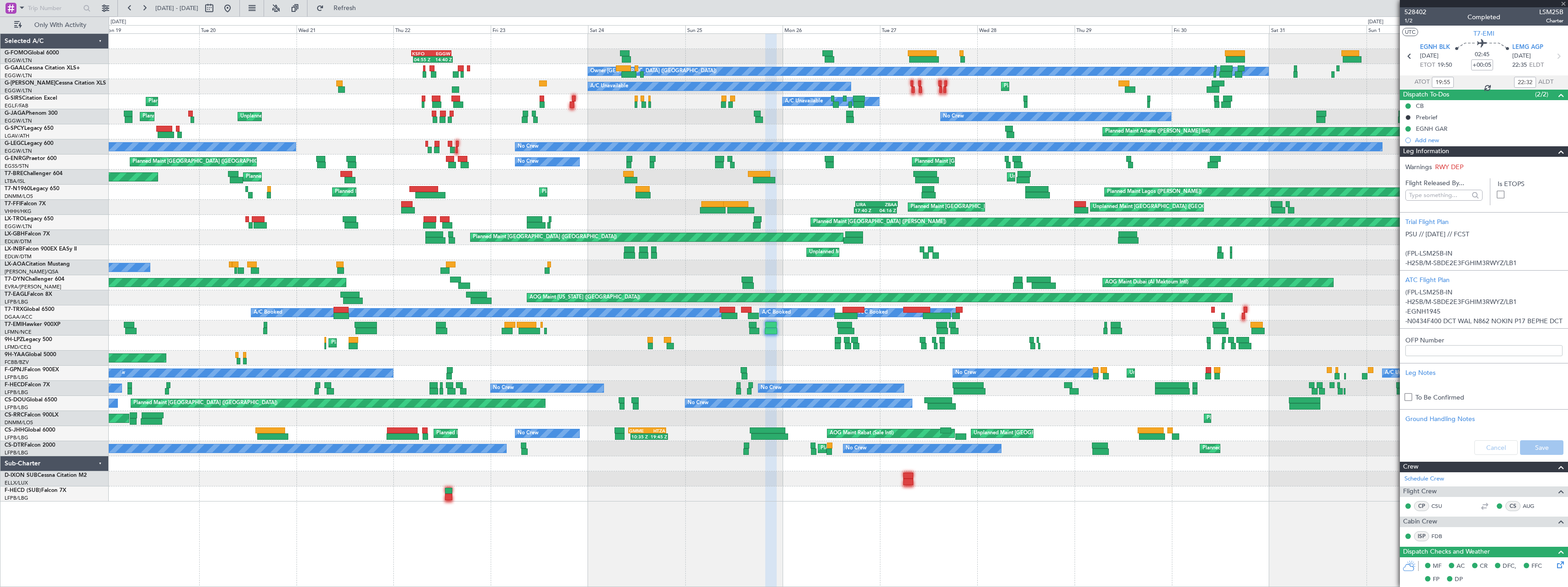
type input "+00:10"
type input "13:55"
type input "17:40"
type input "2"
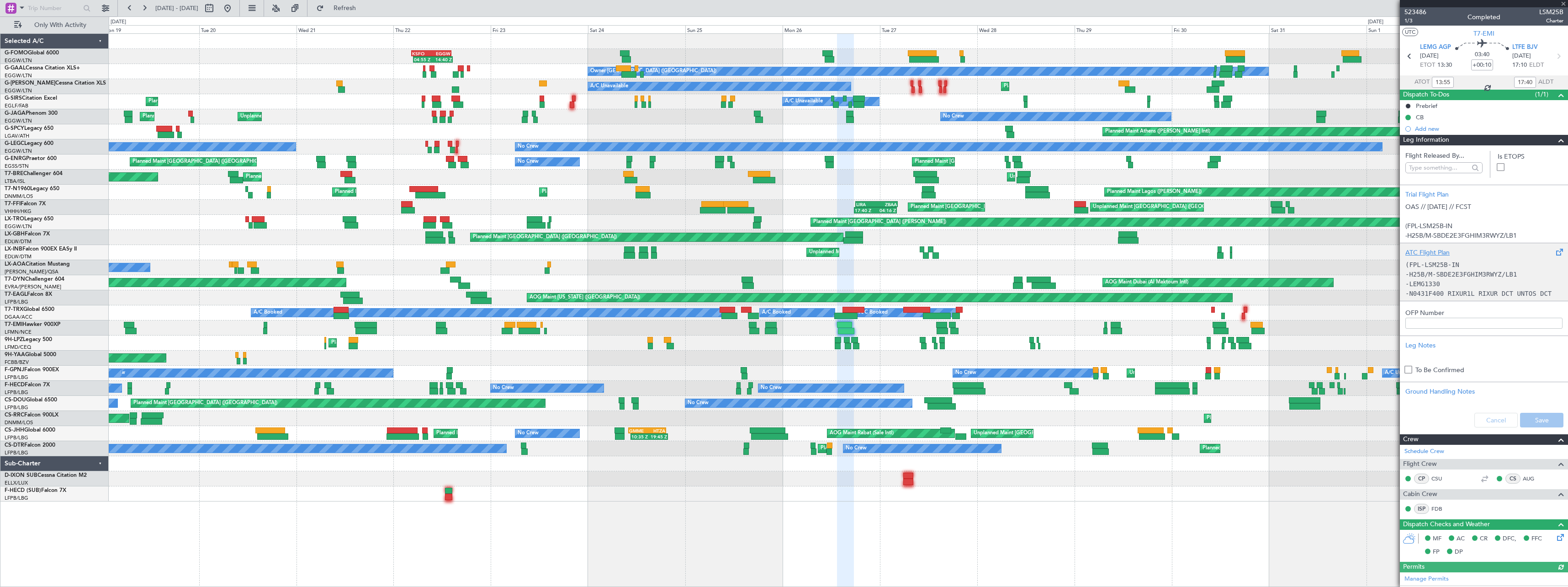
click at [1446, 272] on code "-H25B/M-SBDE2E3FGHIM3RWYZ/LB1" at bounding box center [1461, 274] width 111 height 7
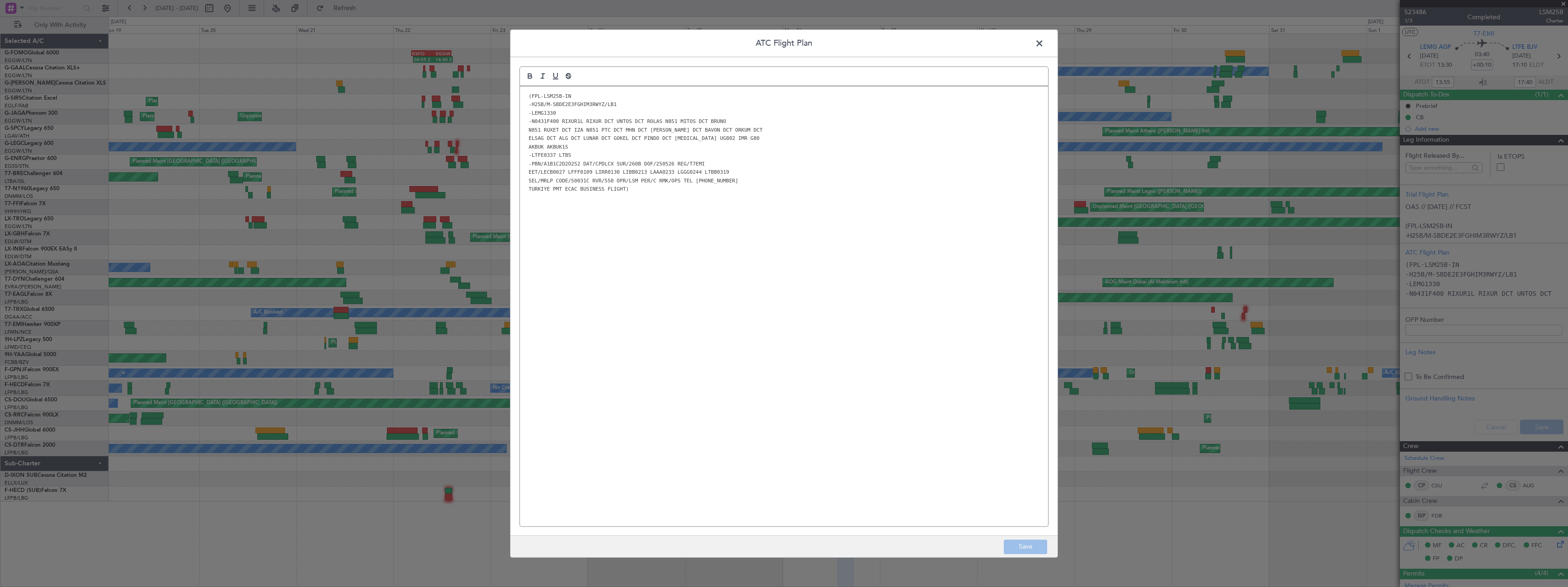
click at [1044, 44] on span at bounding box center [1044, 46] width 0 height 18
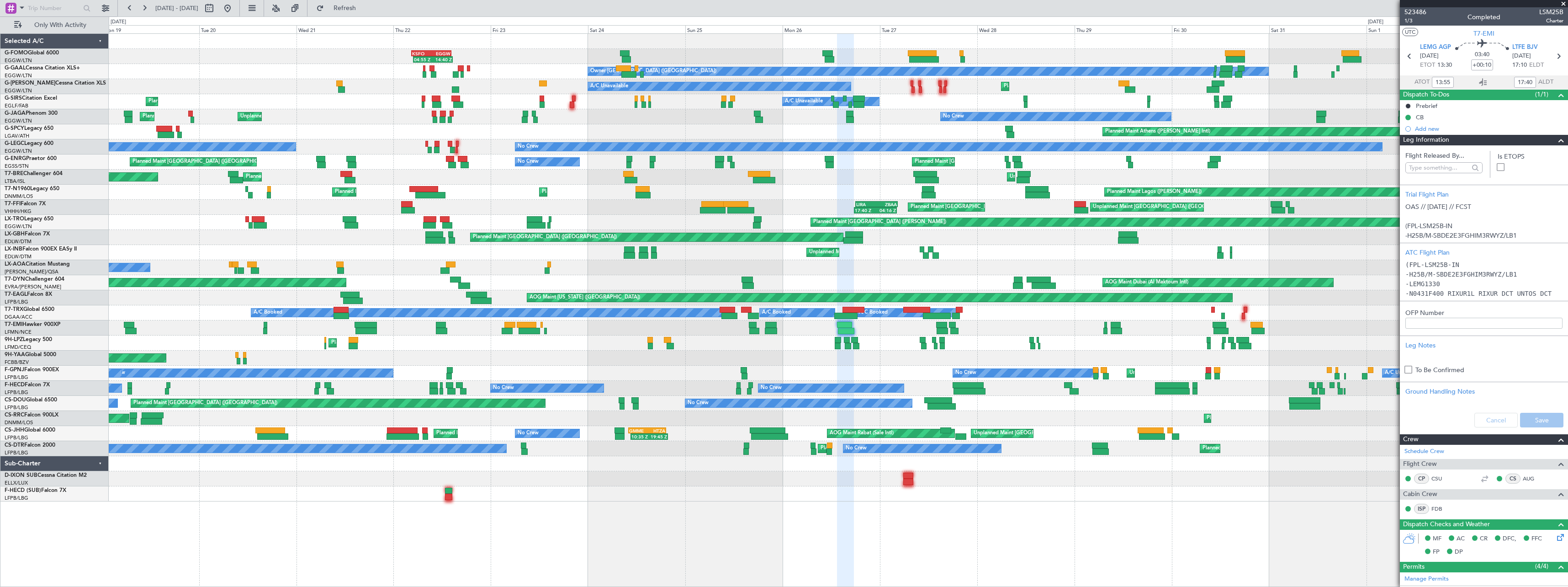
click at [1465, 141] on div "Leg Information" at bounding box center [1484, 139] width 168 height 10
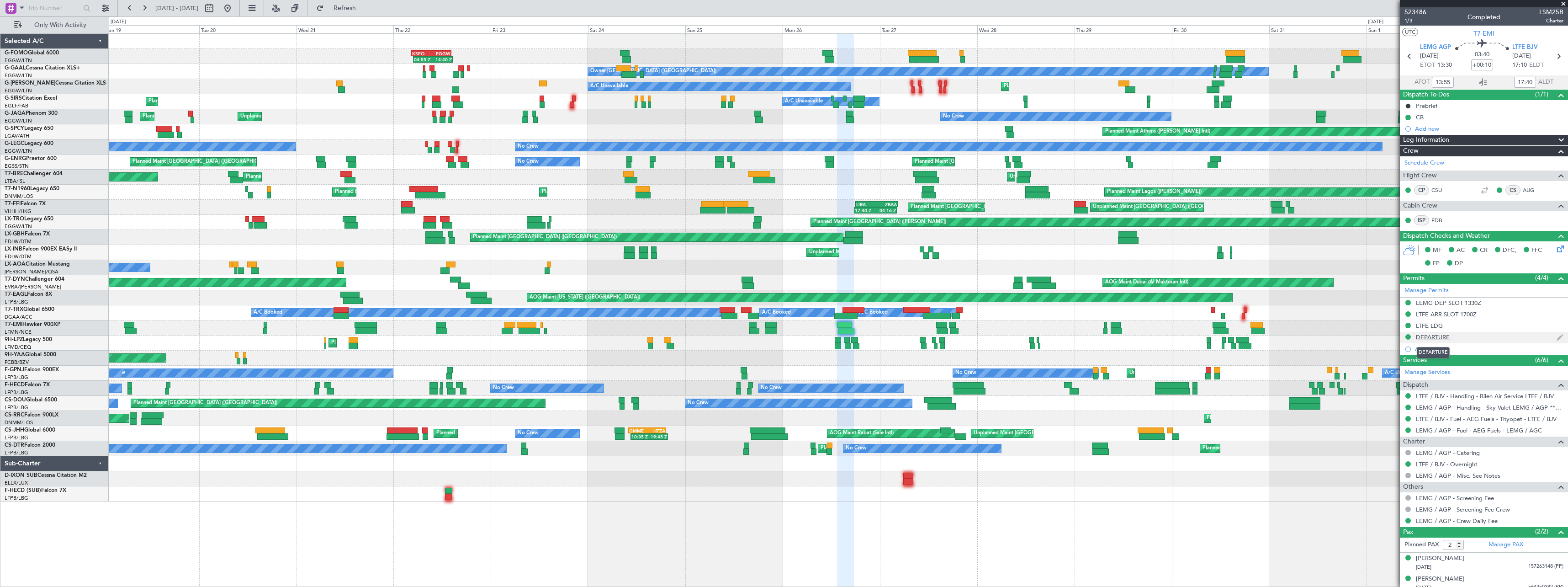
click at [1433, 337] on div "DEPARTURE" at bounding box center [1433, 337] width 34 height 8
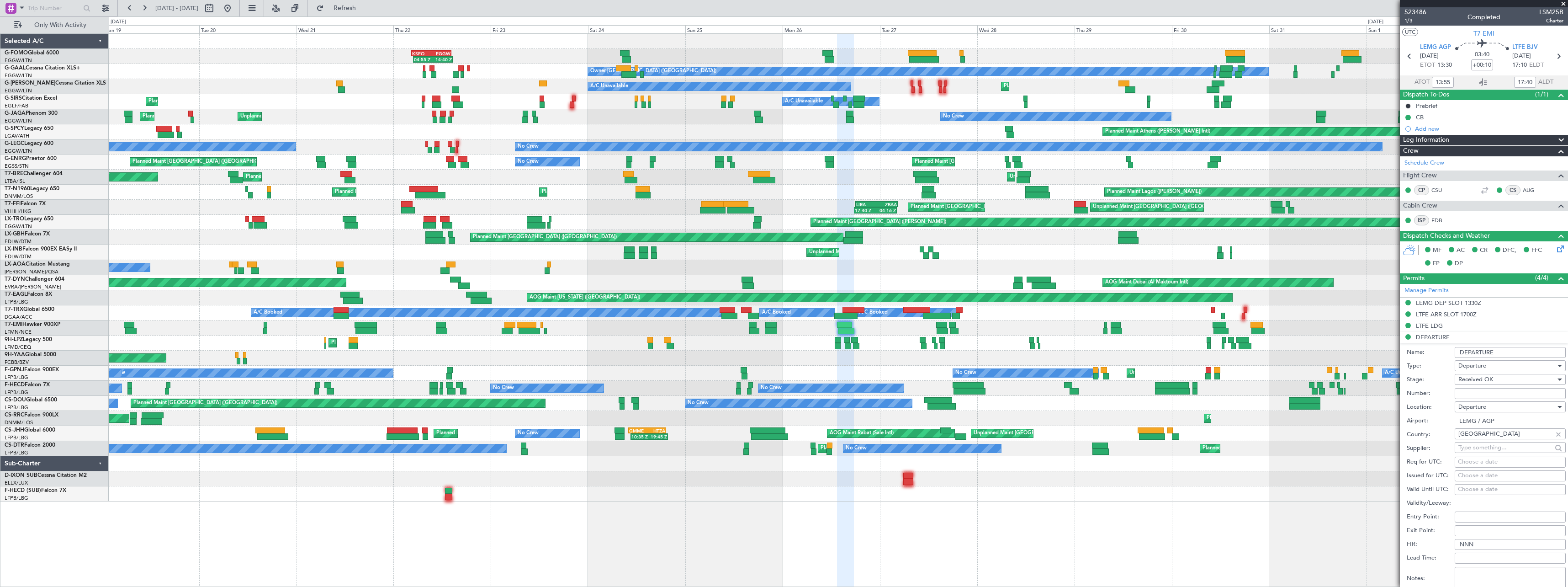
scroll to position [183, 0]
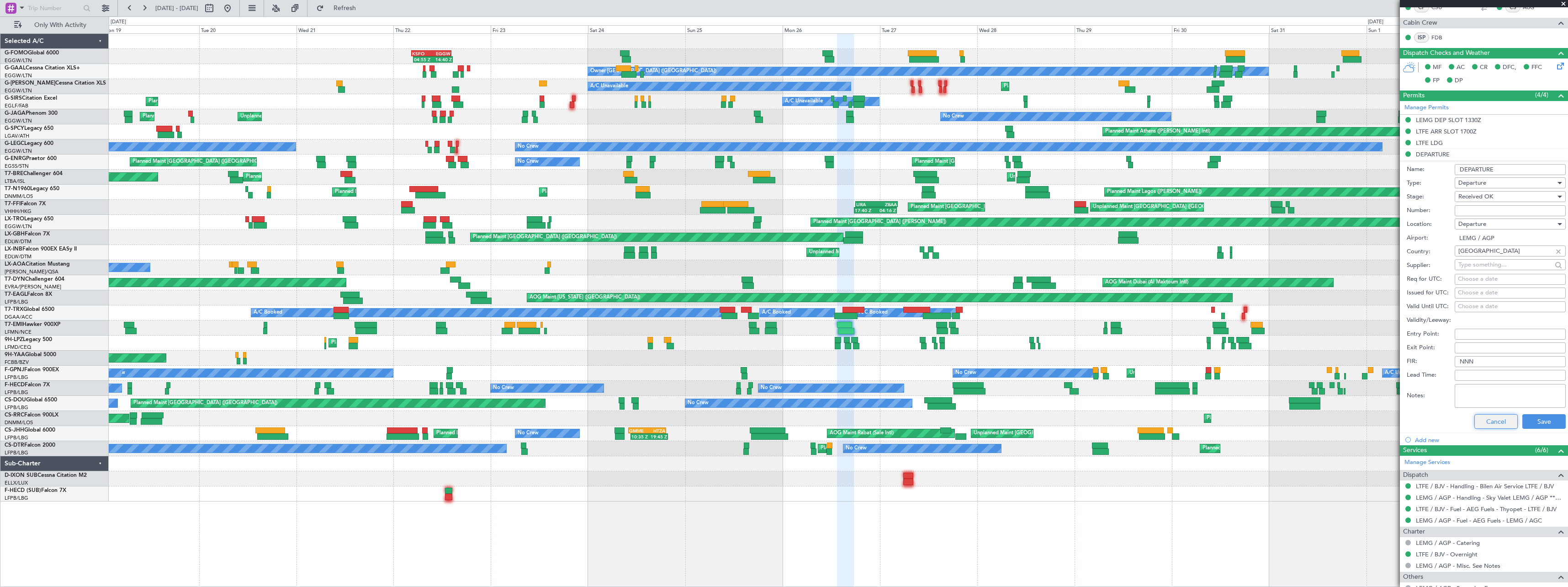
click at [1490, 423] on button "Cancel" at bounding box center [1496, 421] width 43 height 15
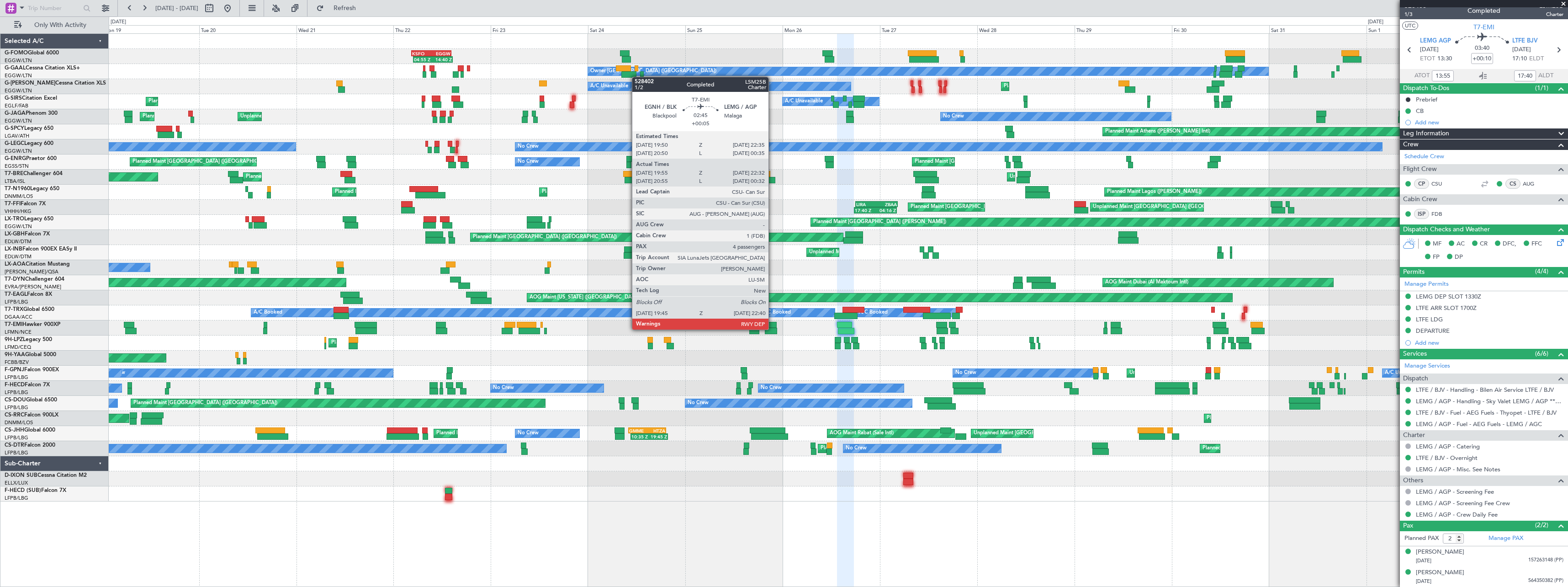
click at [772, 329] on div at bounding box center [771, 331] width 12 height 7
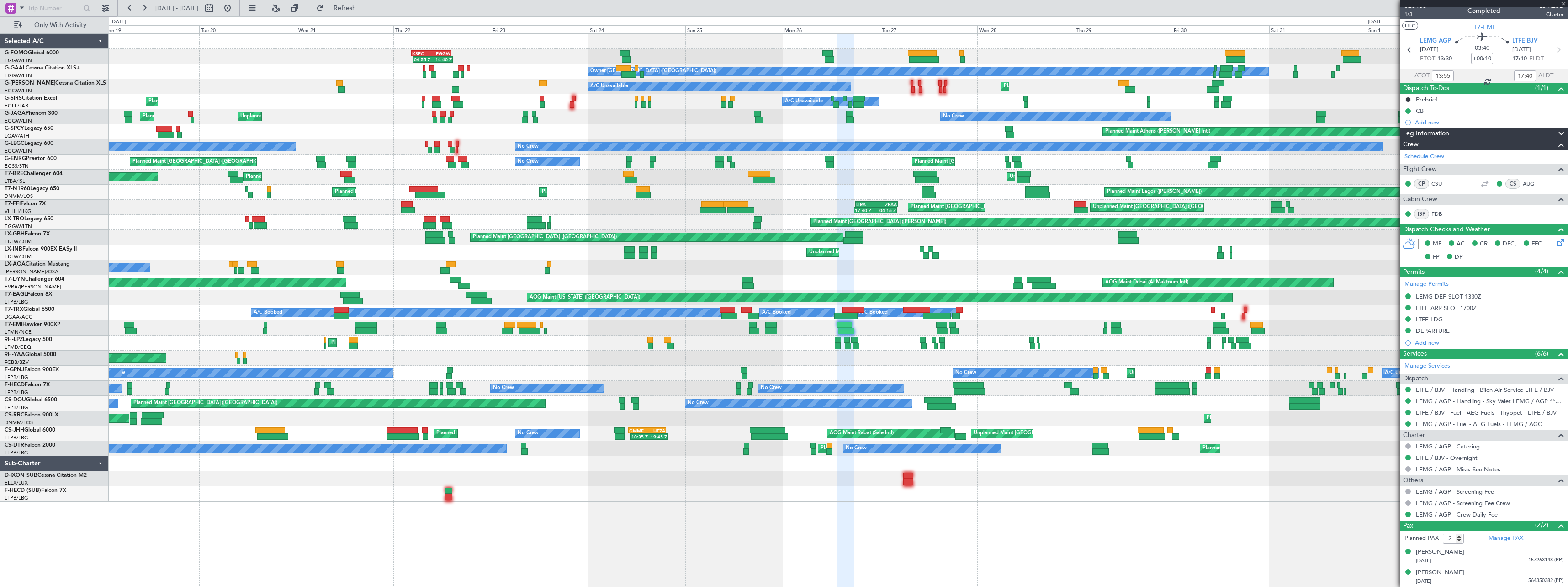
type input "+00:05"
type input "19:55"
type input "22:32"
type input "4"
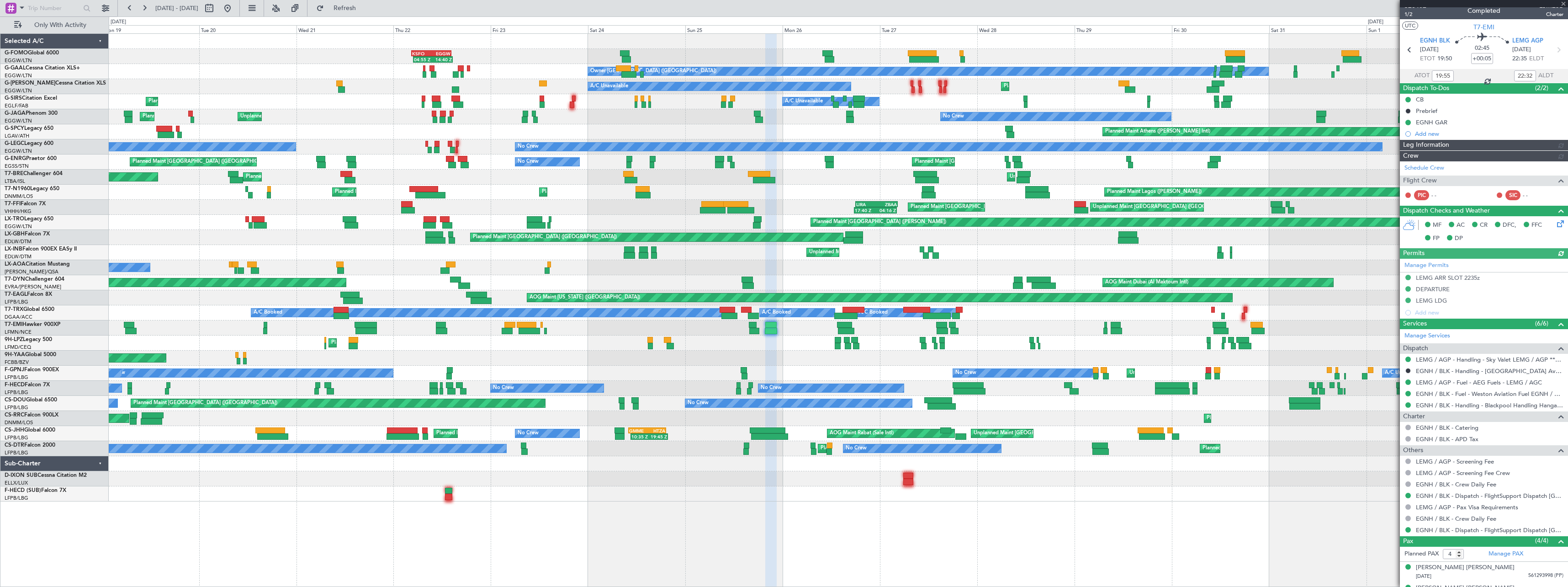
scroll to position [0, 0]
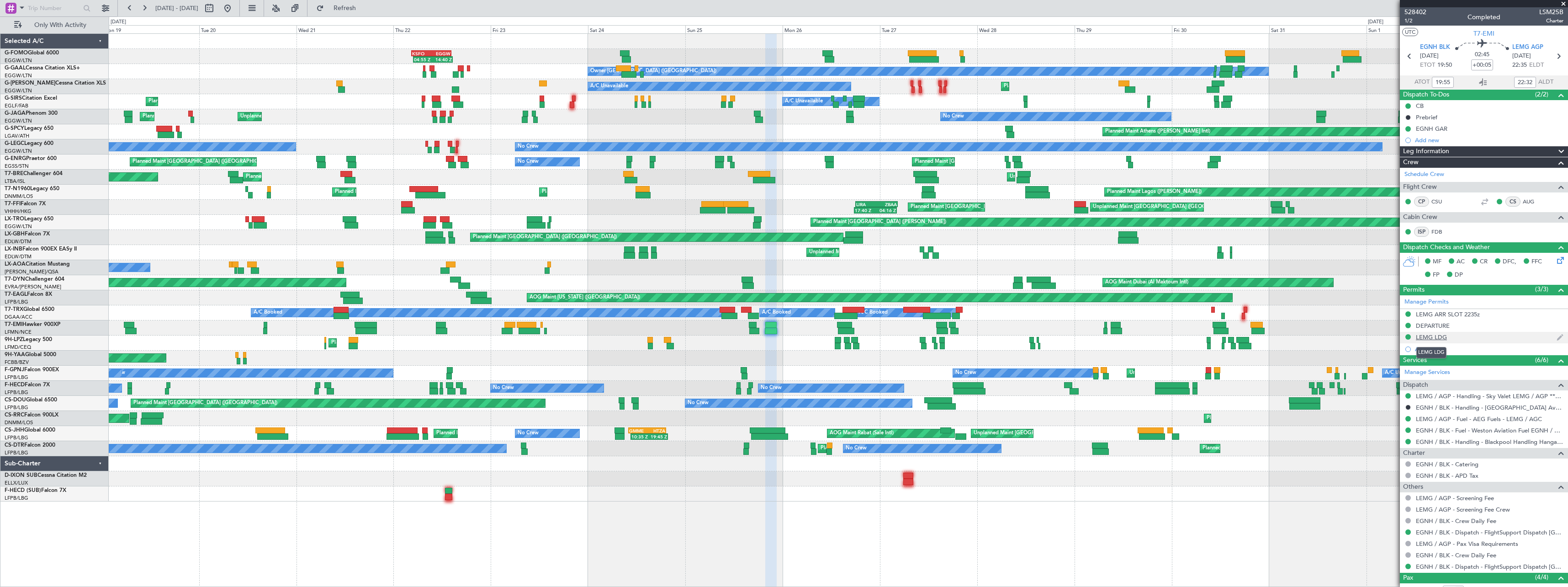
click at [1432, 335] on div "LEMG LDG" at bounding box center [1431, 337] width 31 height 8
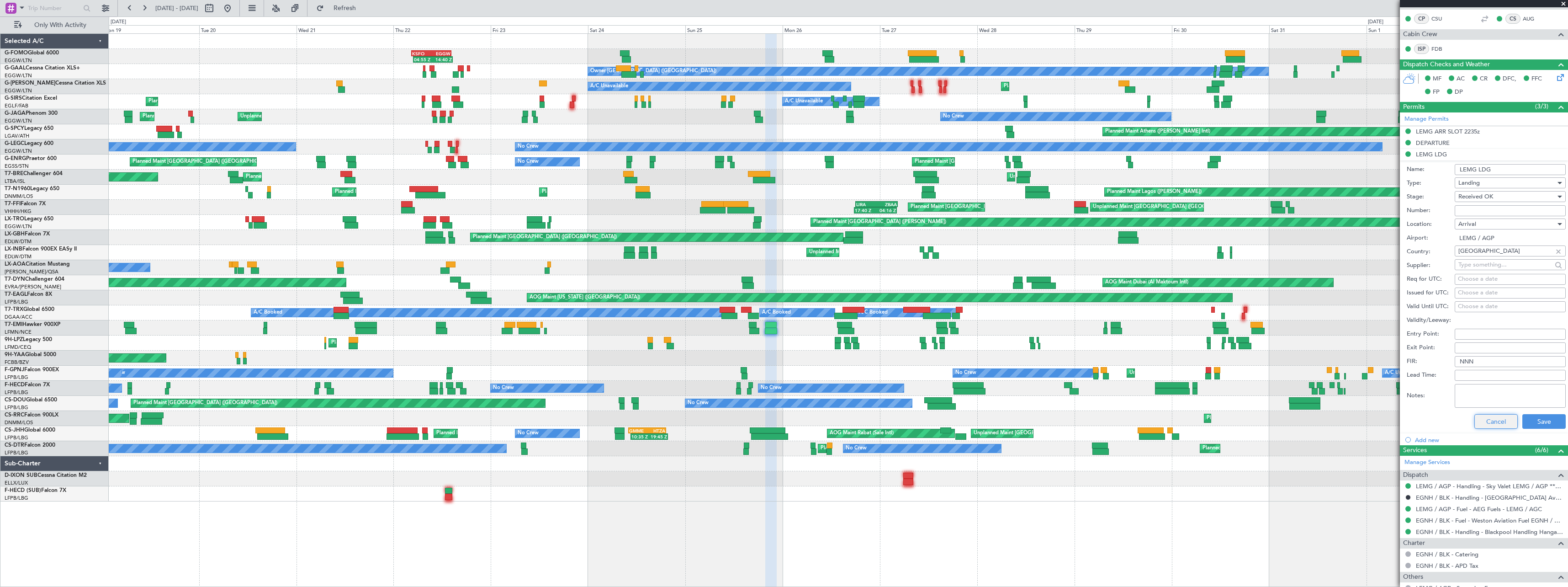
click at [1486, 420] on button "Cancel" at bounding box center [1496, 421] width 43 height 15
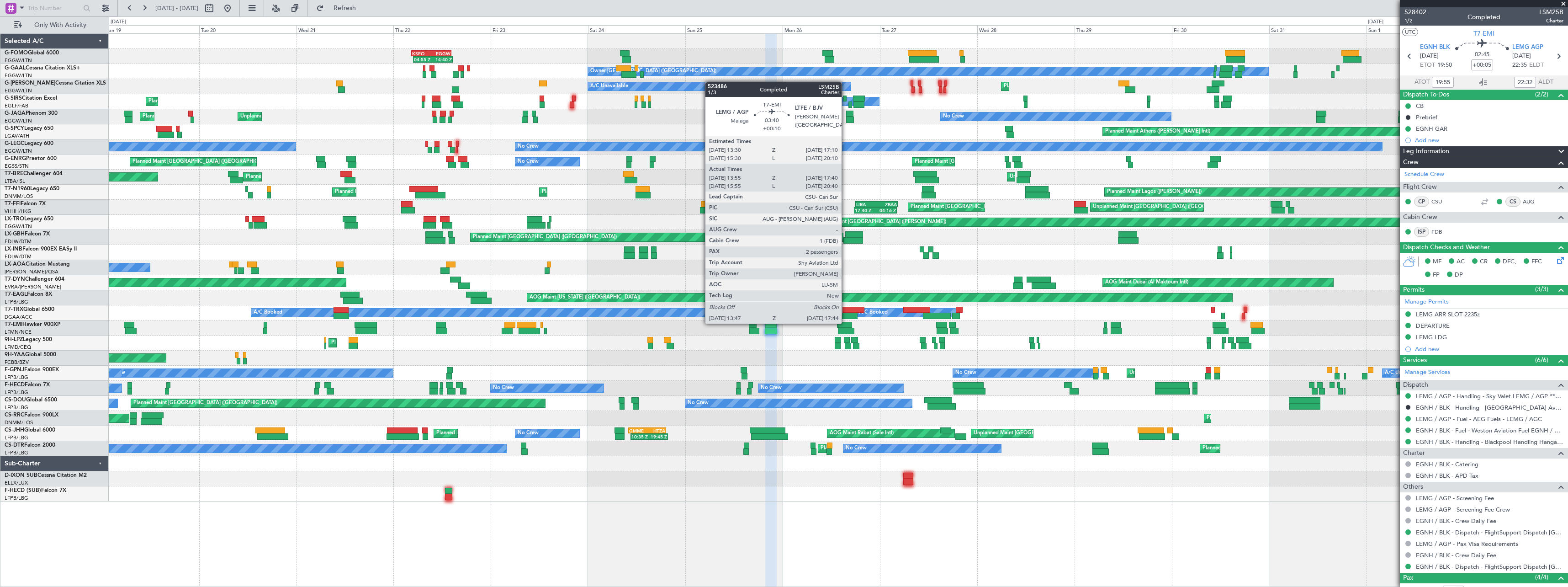
click at [845, 323] on div at bounding box center [844, 325] width 15 height 7
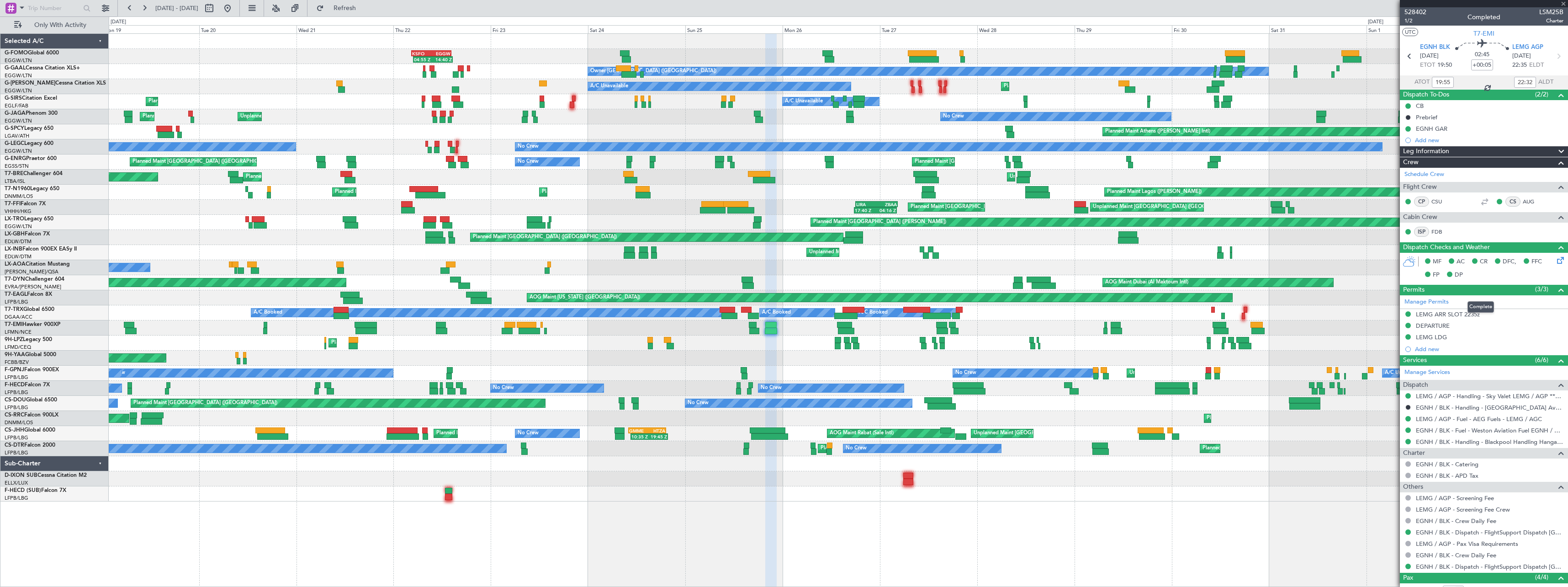
type input "+00:10"
type input "13:55"
type input "17:40"
type input "2"
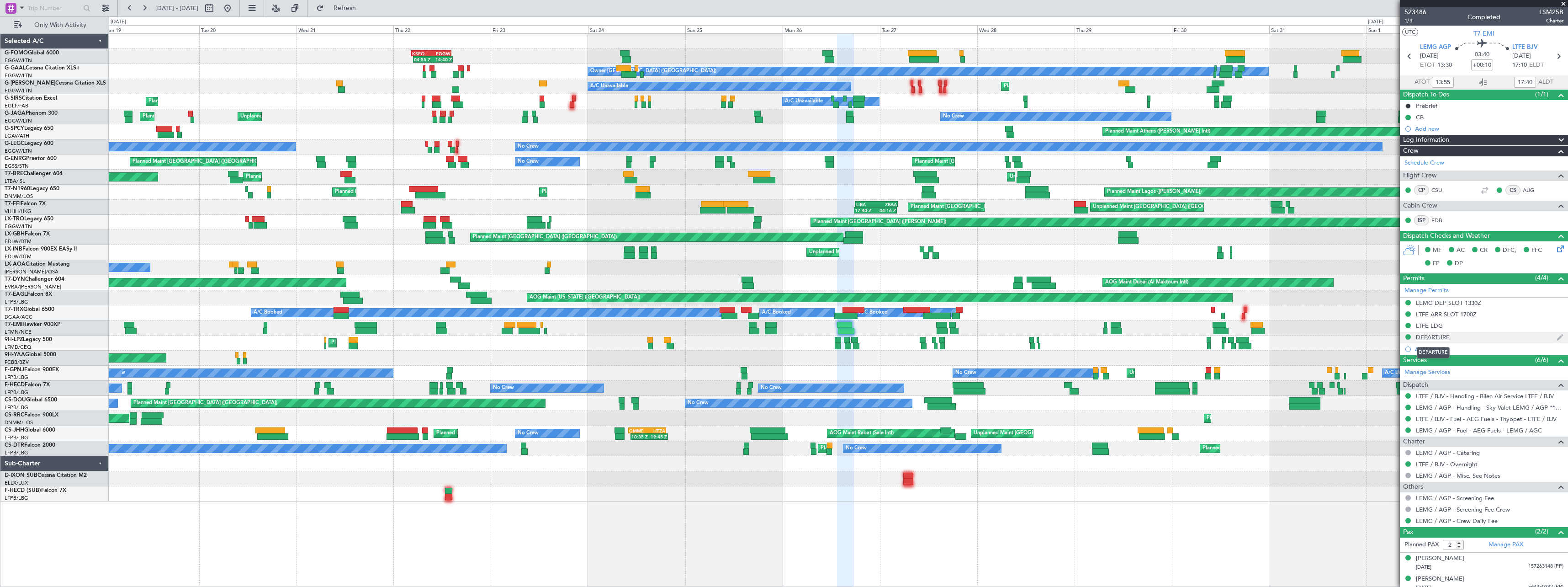
click at [1436, 334] on div "DEPARTURE" at bounding box center [1433, 337] width 34 height 8
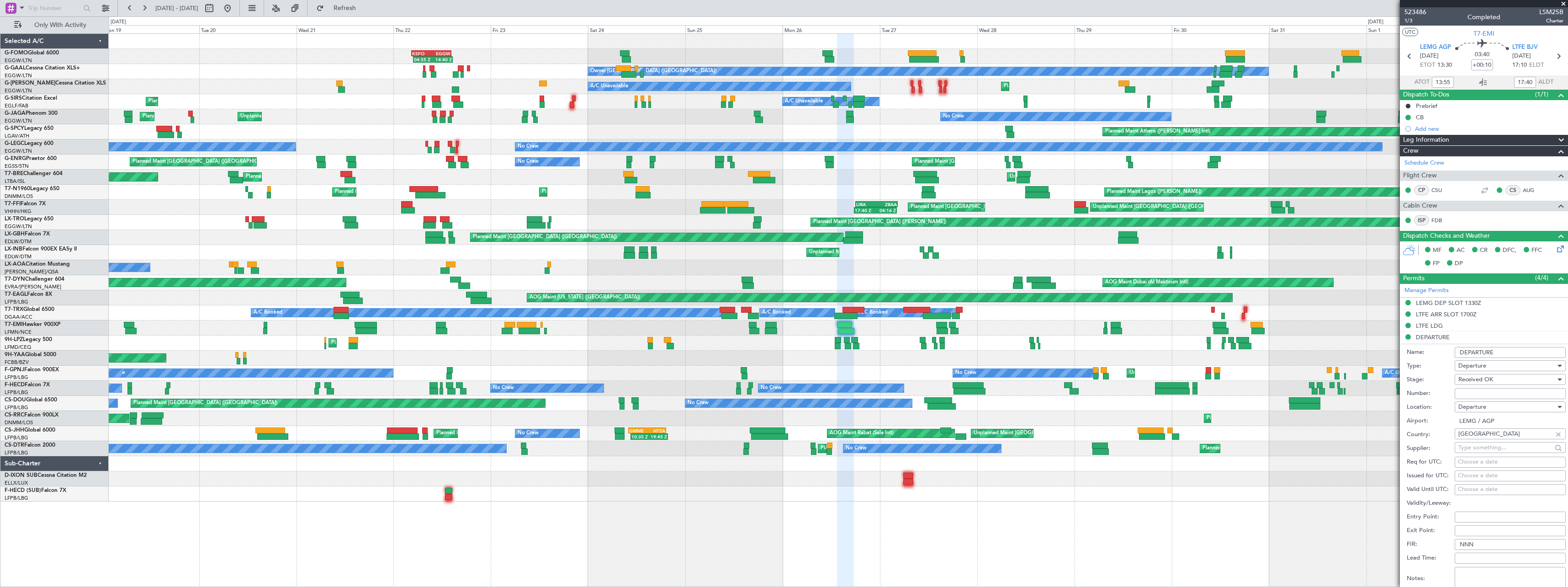
scroll to position [183, 0]
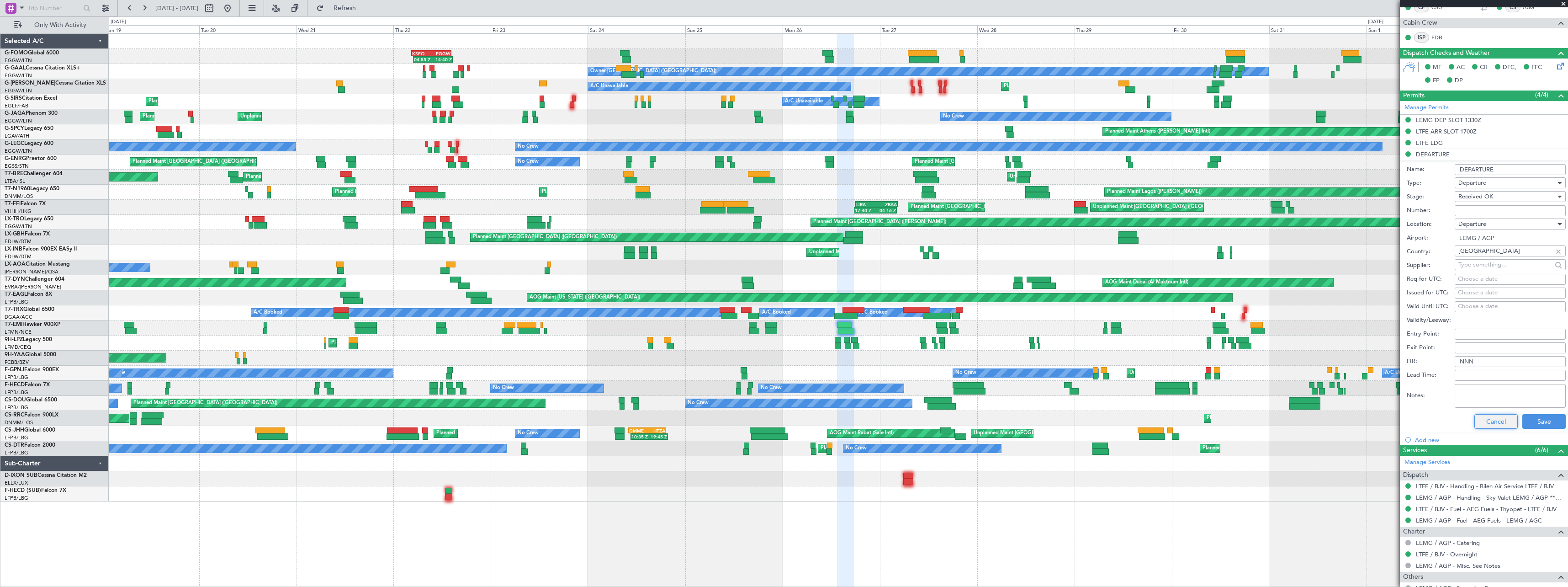
click at [1486, 421] on button "Cancel" at bounding box center [1496, 421] width 43 height 15
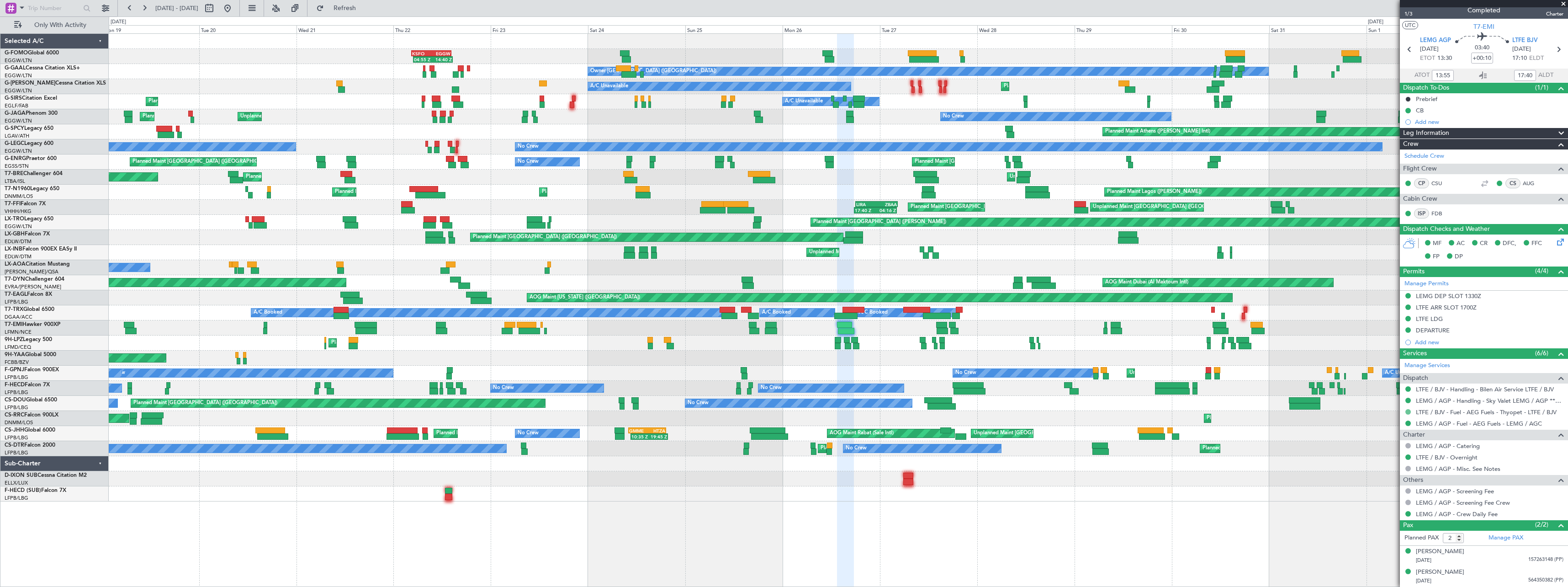
scroll to position [7, 0]
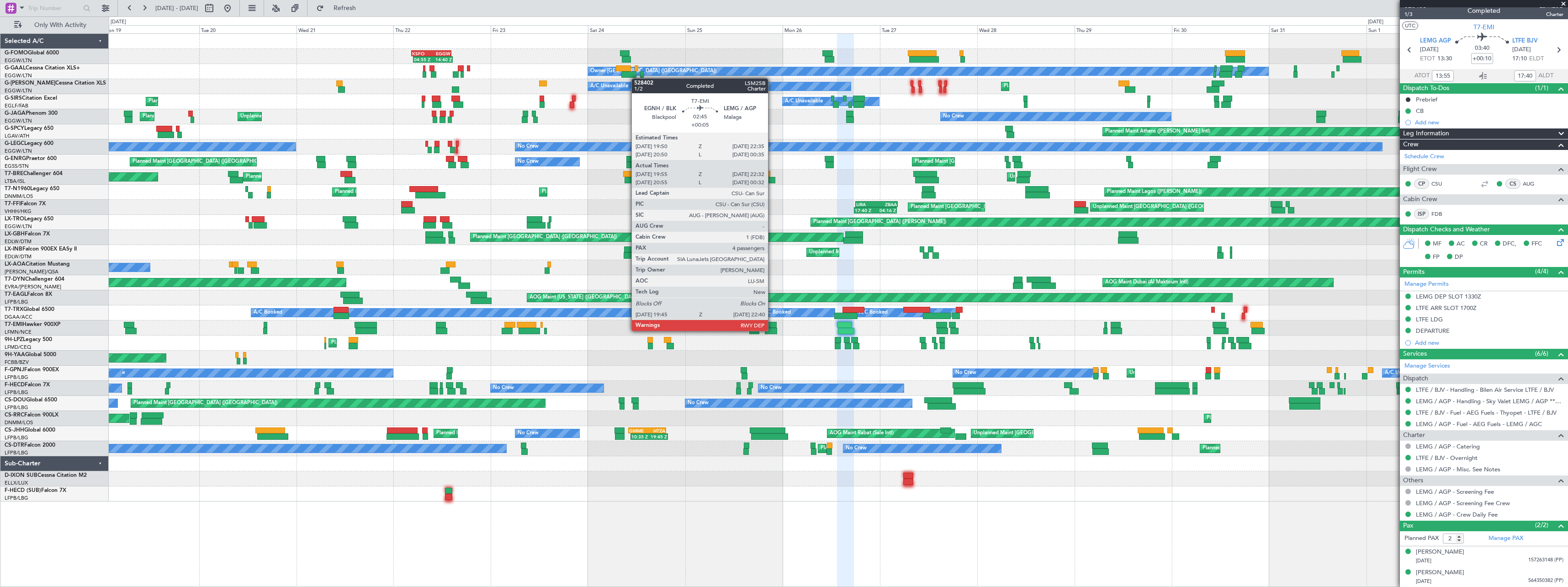
click at [772, 330] on div at bounding box center [771, 331] width 12 height 7
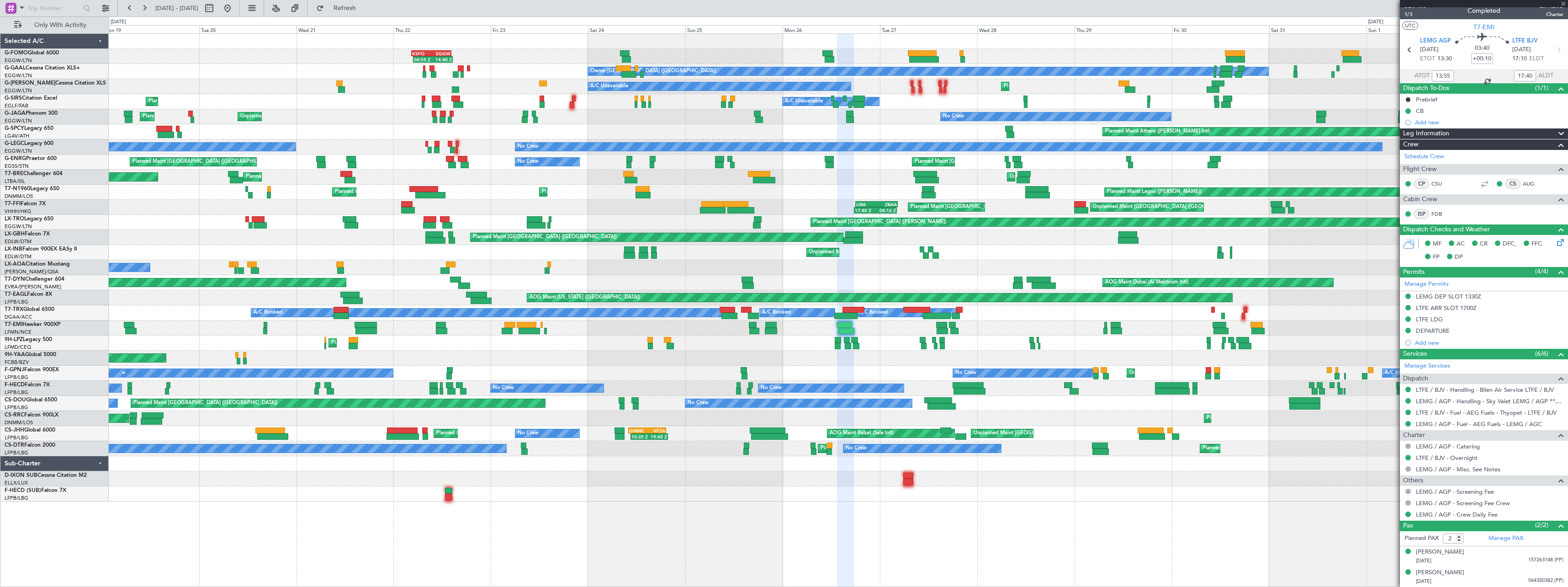
type input "+00:05"
type input "19:55"
type input "22:32"
type input "4"
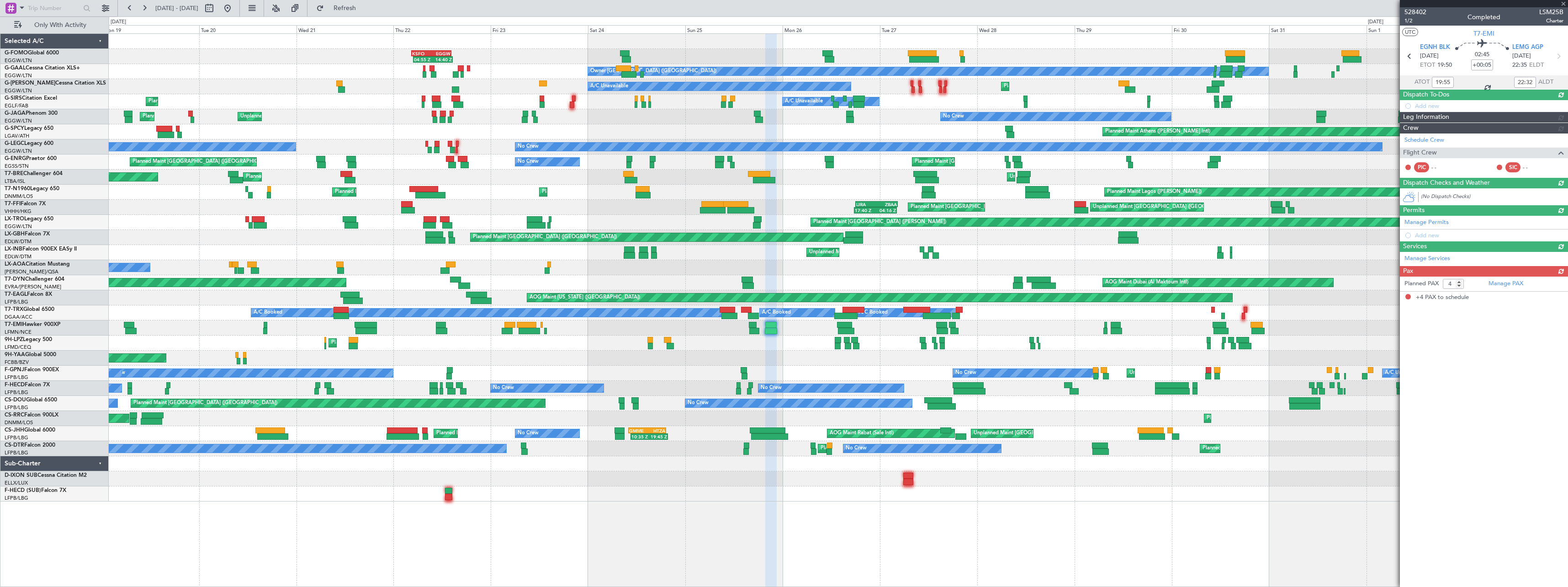
scroll to position [0, 0]
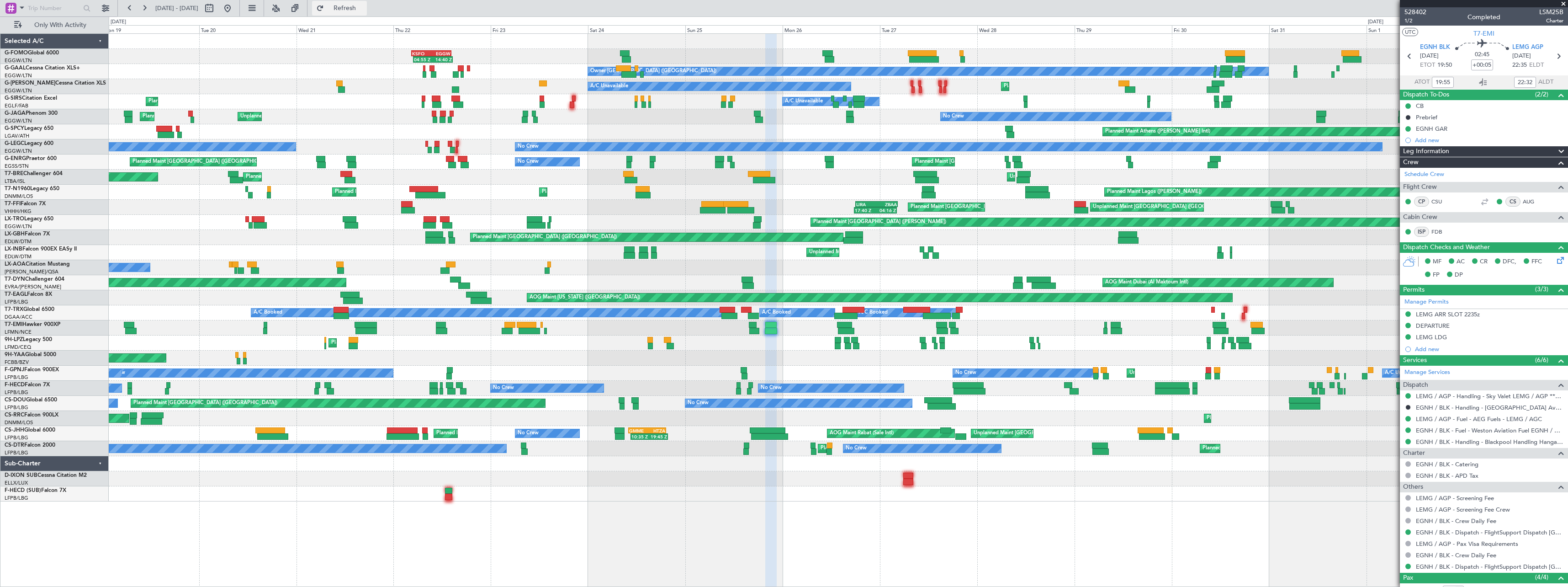
click at [364, 5] on span "Refresh" at bounding box center [345, 8] width 38 height 7
click at [1468, 147] on div "Leg Information" at bounding box center [1484, 151] width 168 height 10
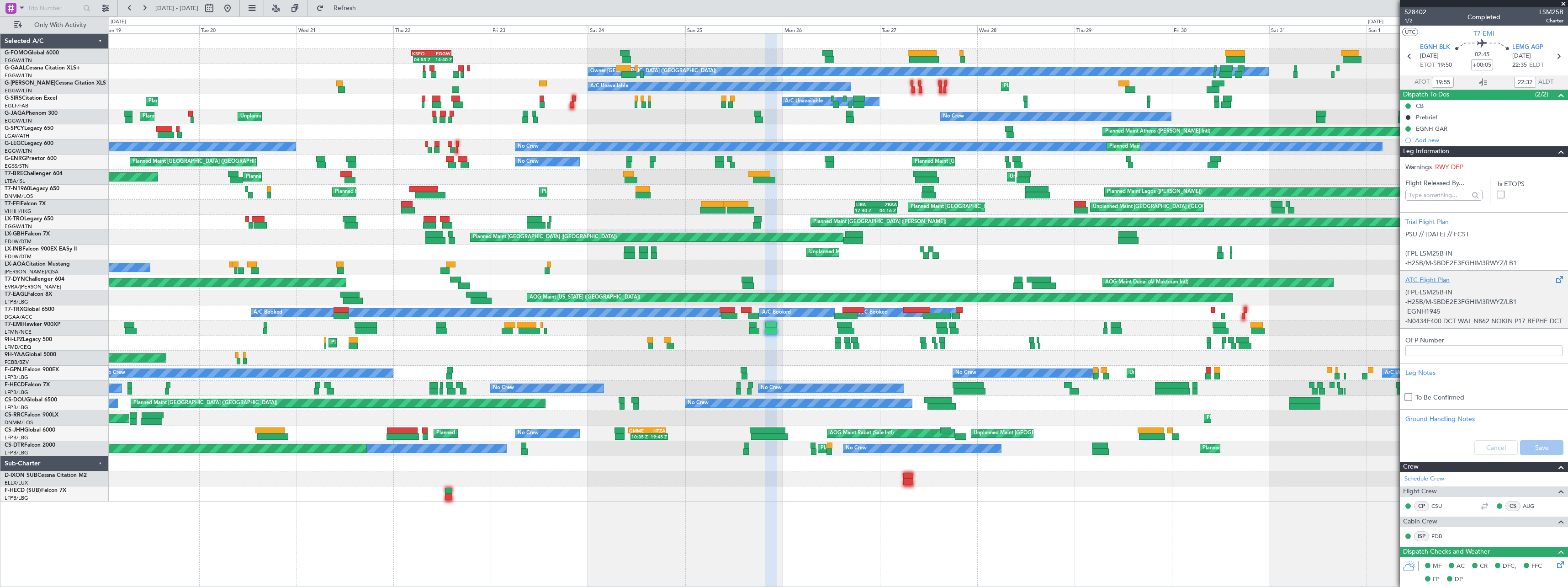
click at [1440, 300] on div "(FPL-LSM25B-IN -H25B/M-SBDE2E3FGHIM3RWYZ/LB1 -EGNH1945 -N0434F400 DCT WAL N862 …" at bounding box center [1484, 304] width 157 height 39
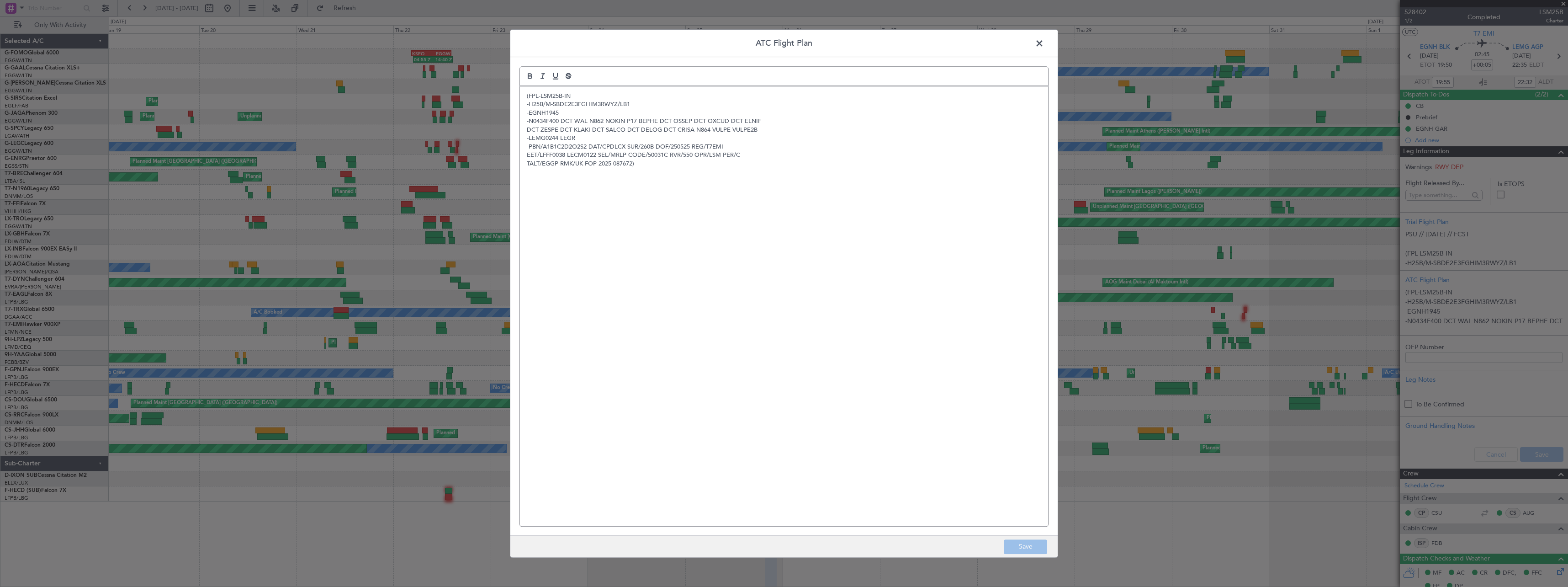
click at [1044, 43] on span at bounding box center [1044, 46] width 0 height 18
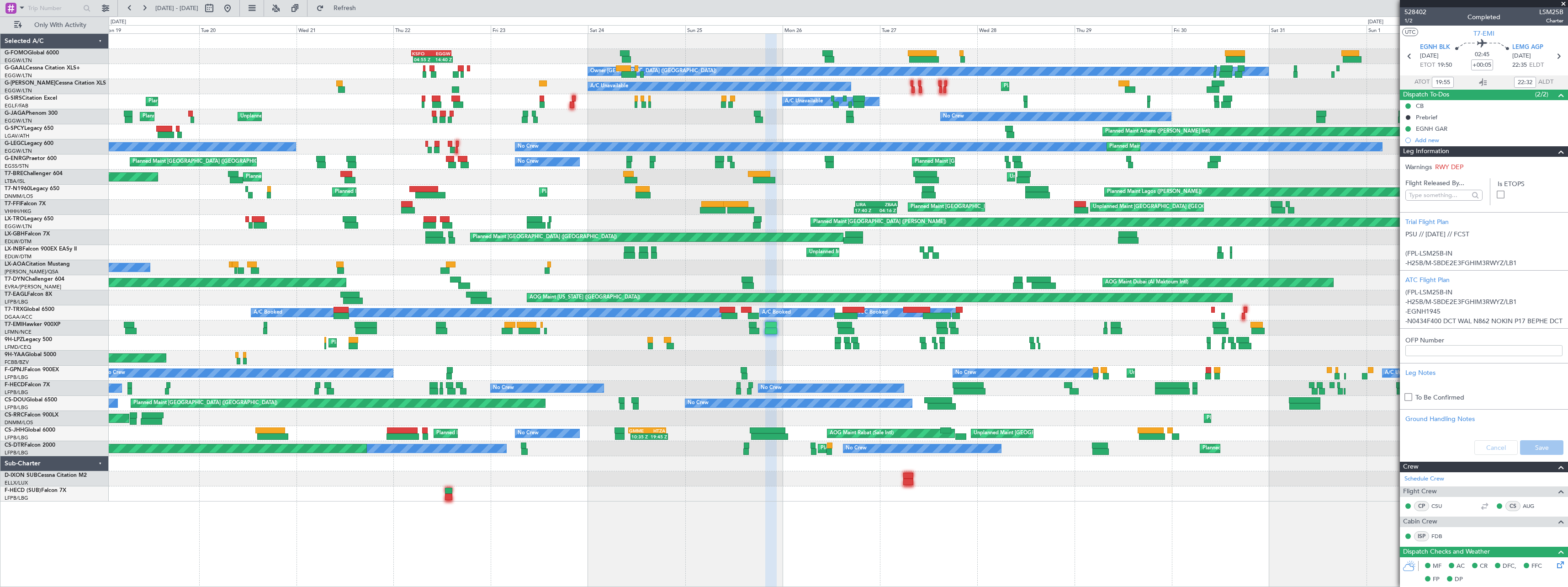
click at [1454, 151] on div "Leg Information" at bounding box center [1484, 151] width 168 height 10
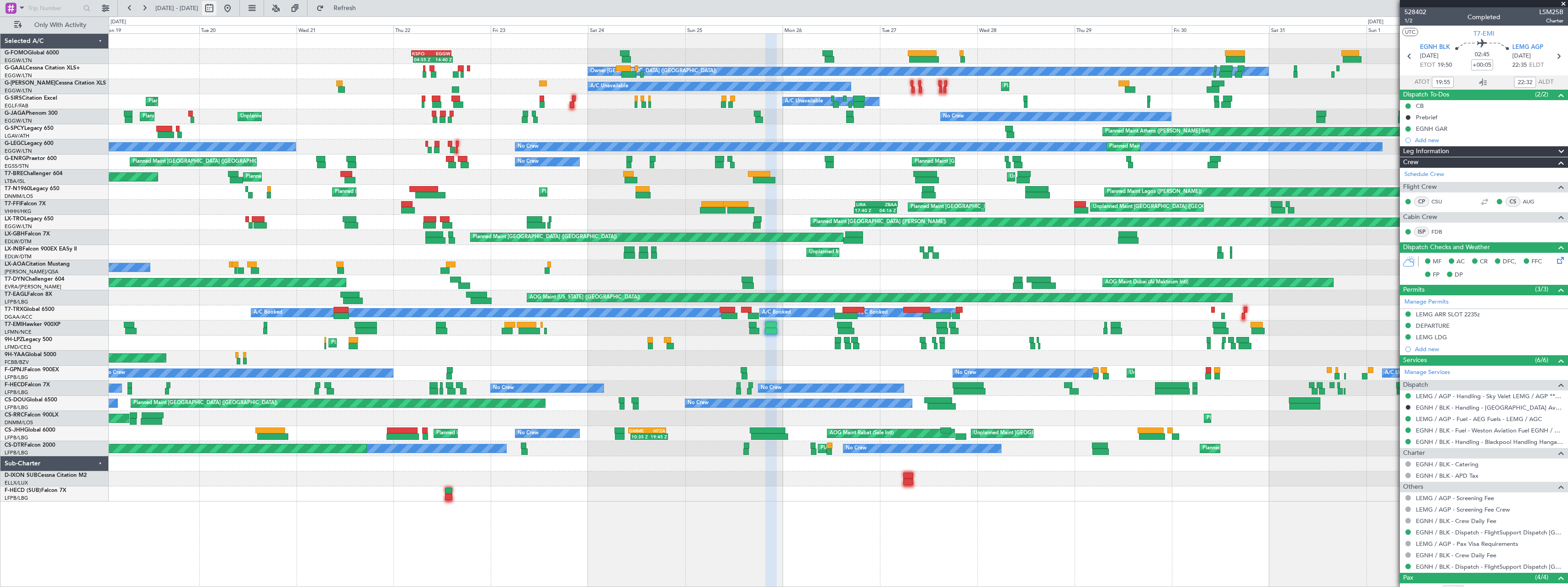
click at [217, 7] on button at bounding box center [209, 9] width 15 height 15
select select "5"
select select "2025"
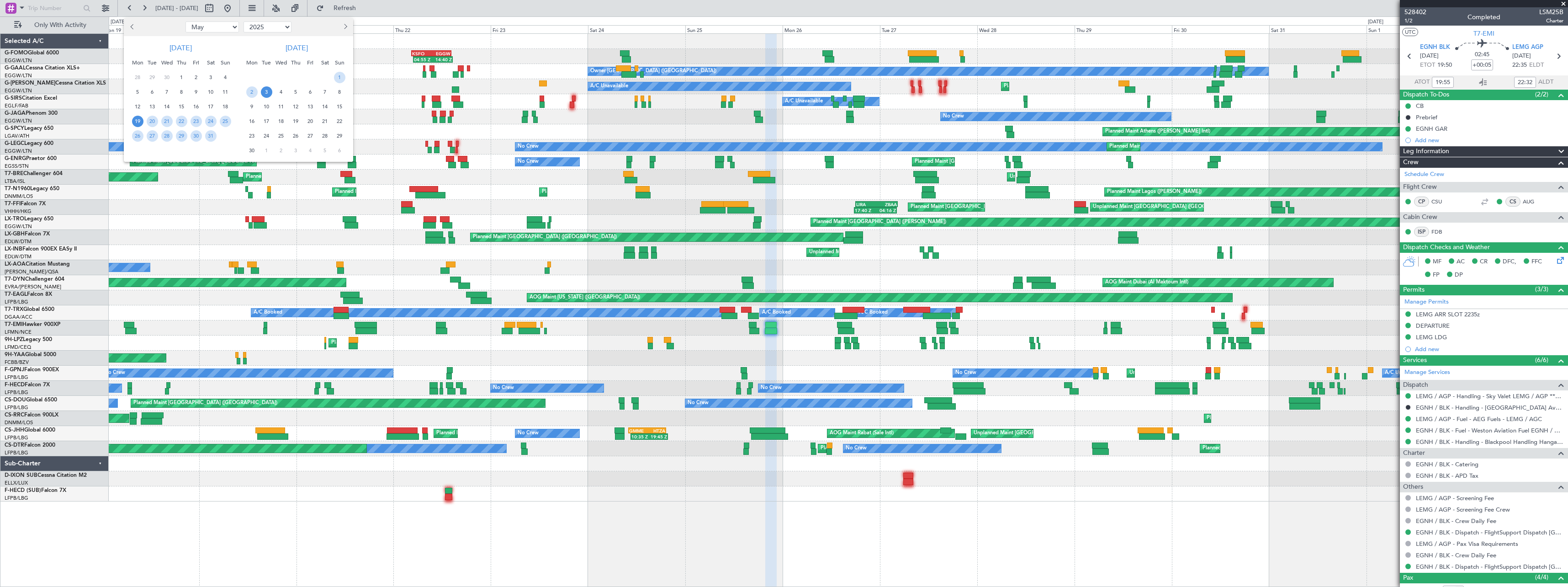
click at [347, 26] on button "Next month" at bounding box center [345, 27] width 10 height 15
select select "8"
click at [166, 107] on span "13" at bounding box center [167, 107] width 12 height 12
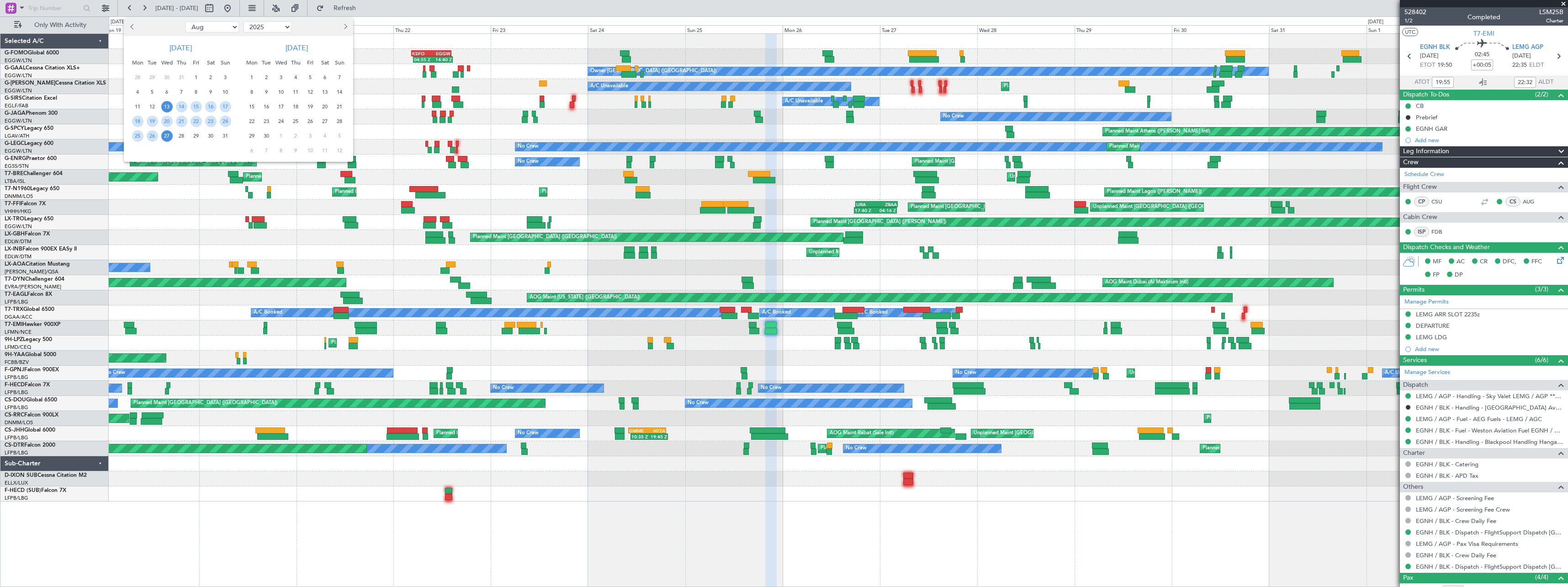
click at [166, 135] on span "27" at bounding box center [167, 136] width 12 height 12
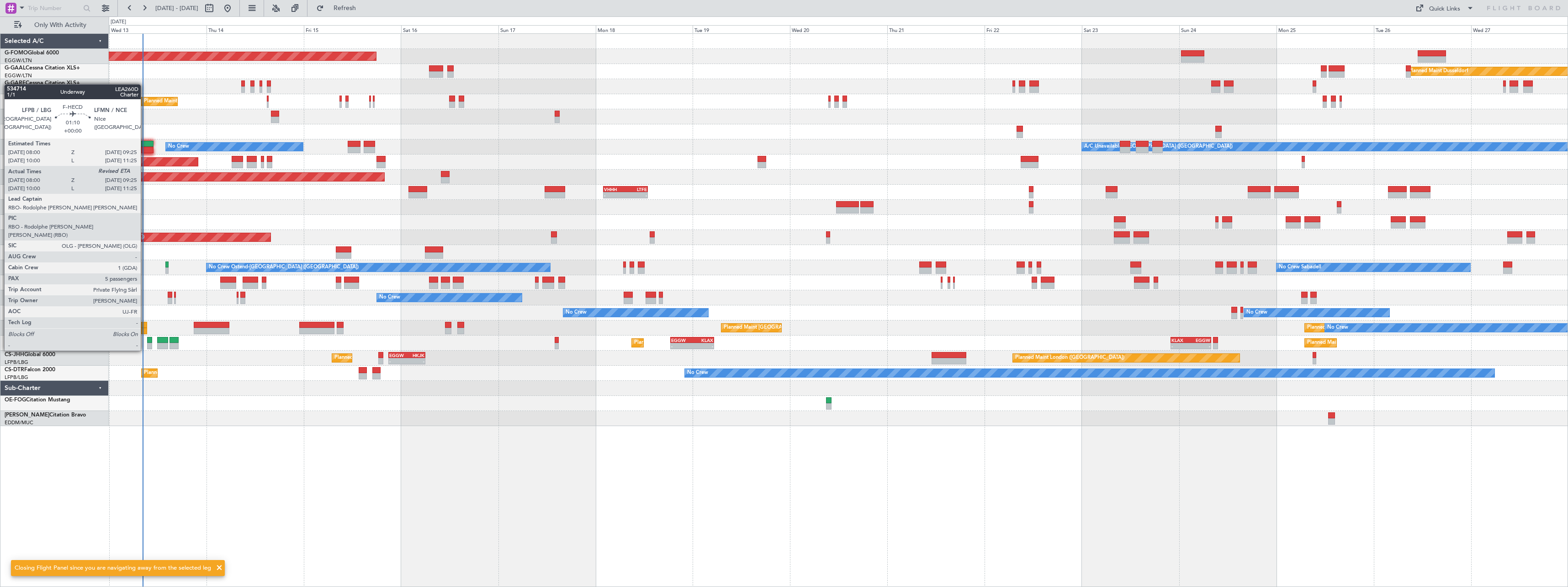
click at [145, 325] on div at bounding box center [144, 325] width 6 height 7
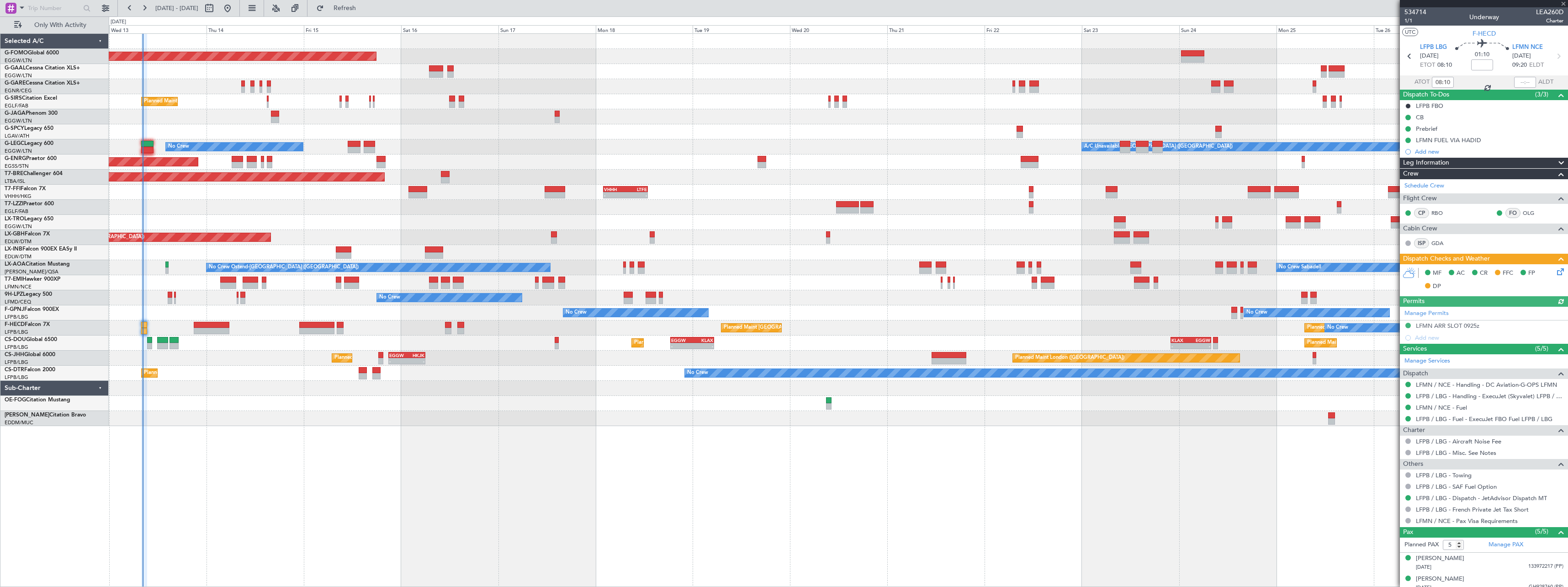
click at [1555, 272] on icon at bounding box center [1559, 270] width 7 height 7
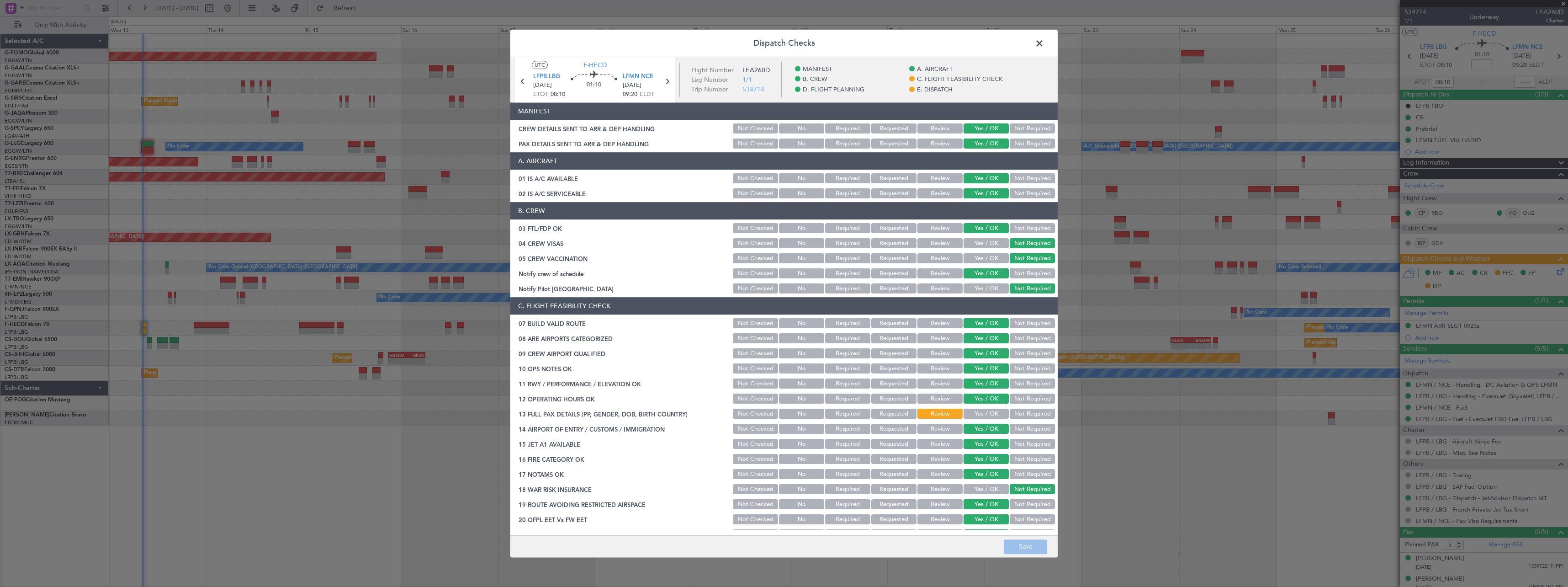
click at [970, 412] on button "Yes / OK" at bounding box center [986, 414] width 45 height 10
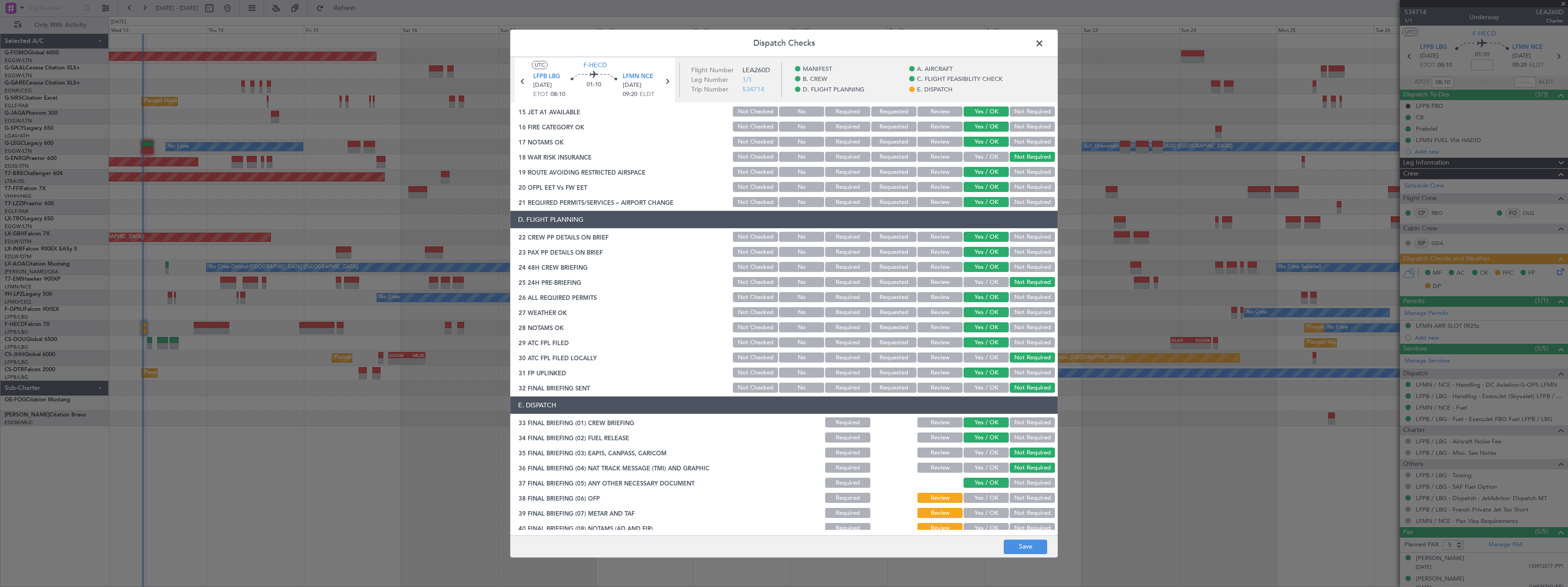
scroll to position [365, 0]
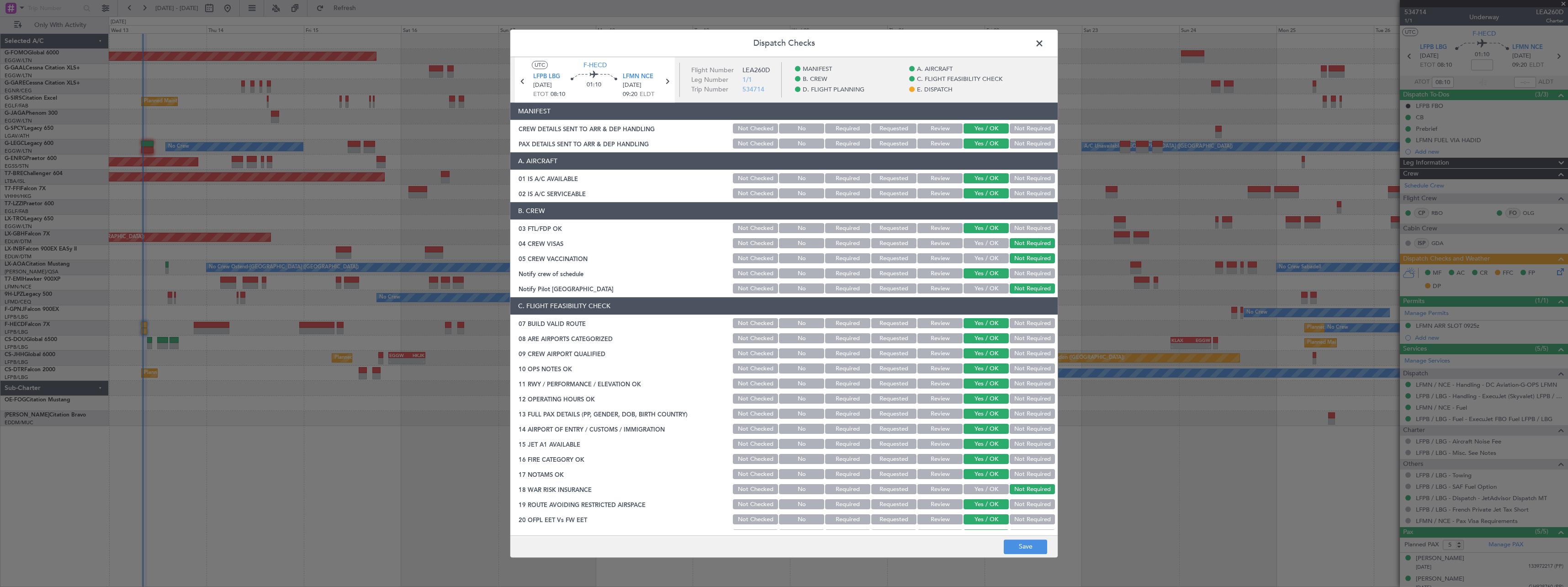
scroll to position [365, 0]
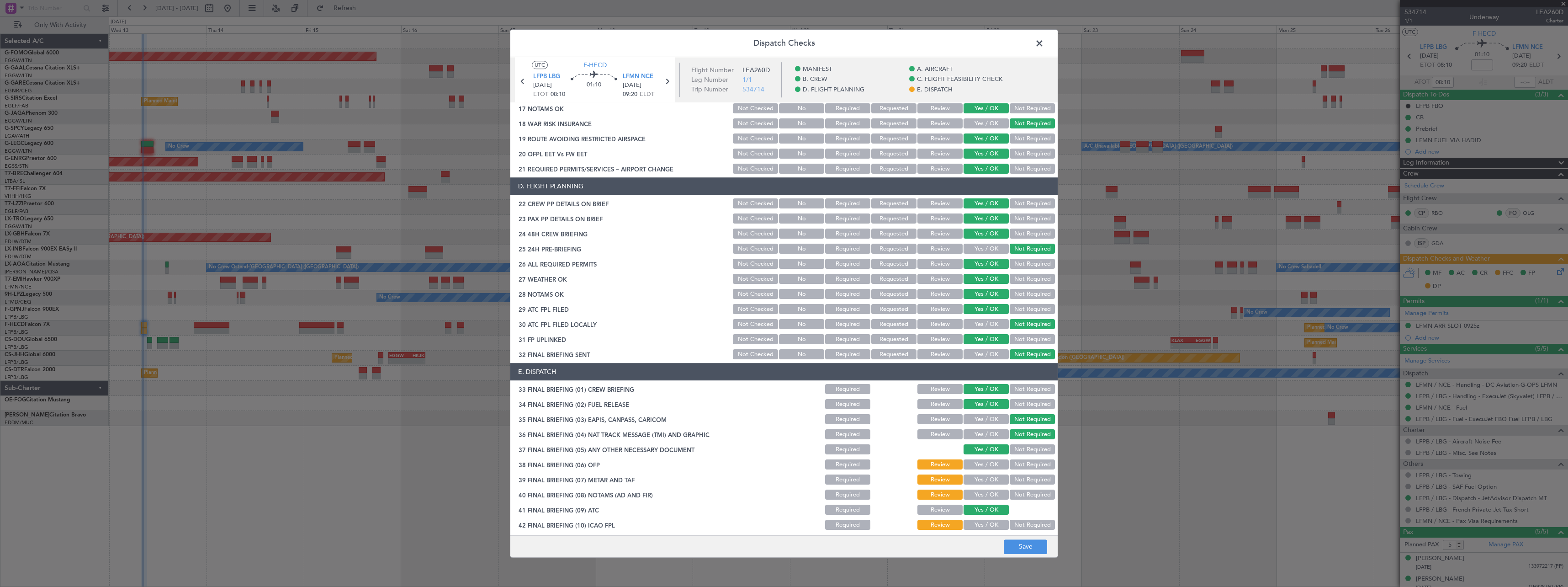
click at [974, 464] on button "Yes / OK" at bounding box center [986, 465] width 45 height 10
click at [973, 477] on button "Yes / OK" at bounding box center [986, 480] width 45 height 10
click at [975, 499] on button "Yes / OK" at bounding box center [986, 495] width 45 height 10
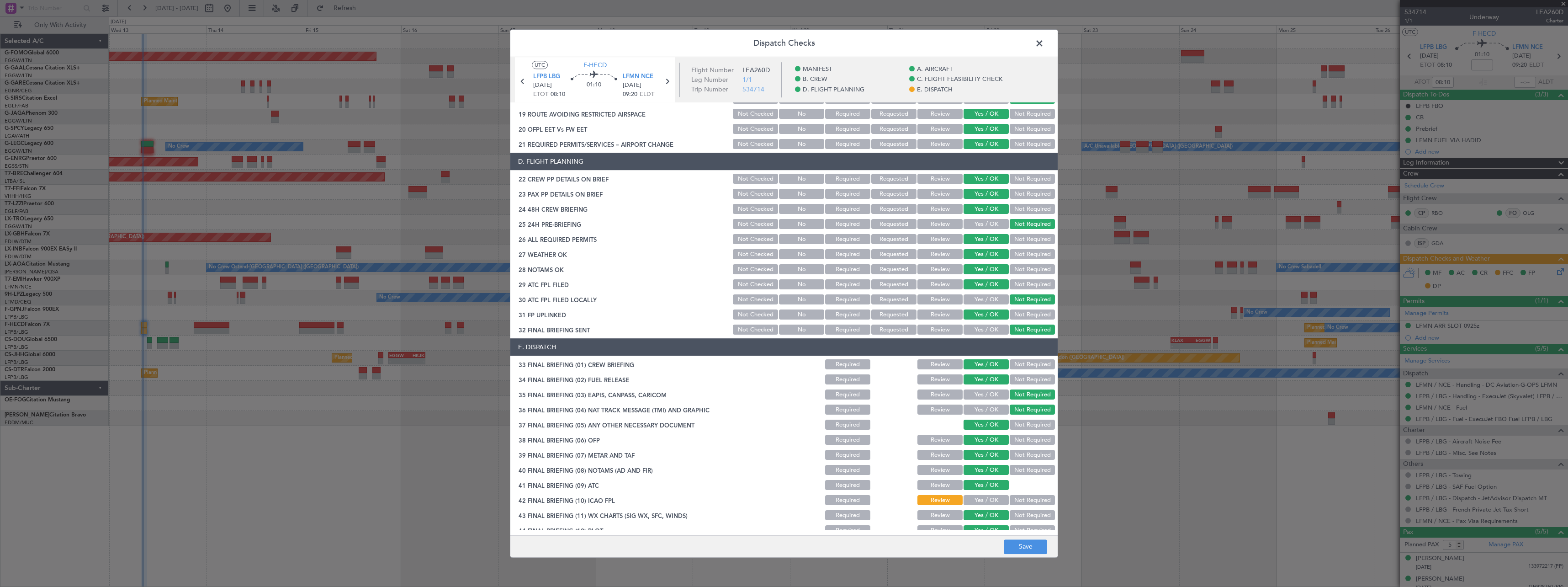
scroll to position [400, 0]
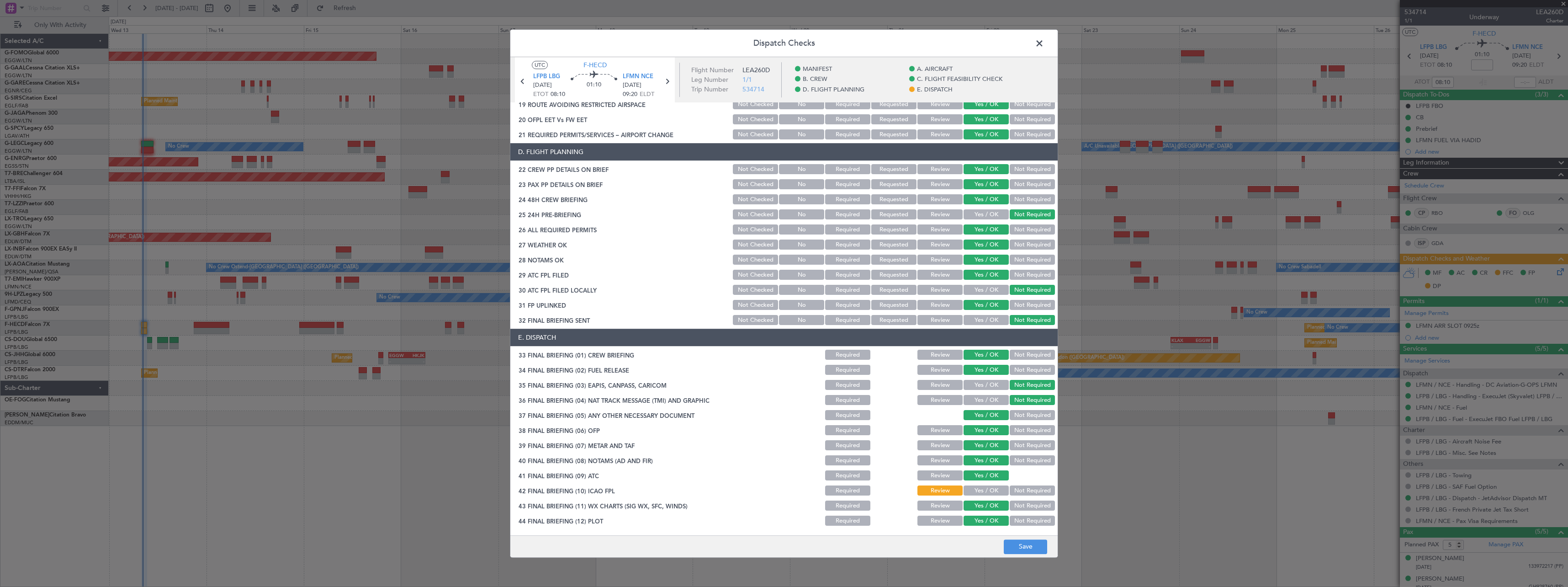
click at [974, 490] on button "Yes / OK" at bounding box center [986, 491] width 45 height 10
click at [1024, 492] on button "Not Required" at bounding box center [1032, 491] width 45 height 10
click at [1020, 549] on button "Save" at bounding box center [1025, 547] width 43 height 15
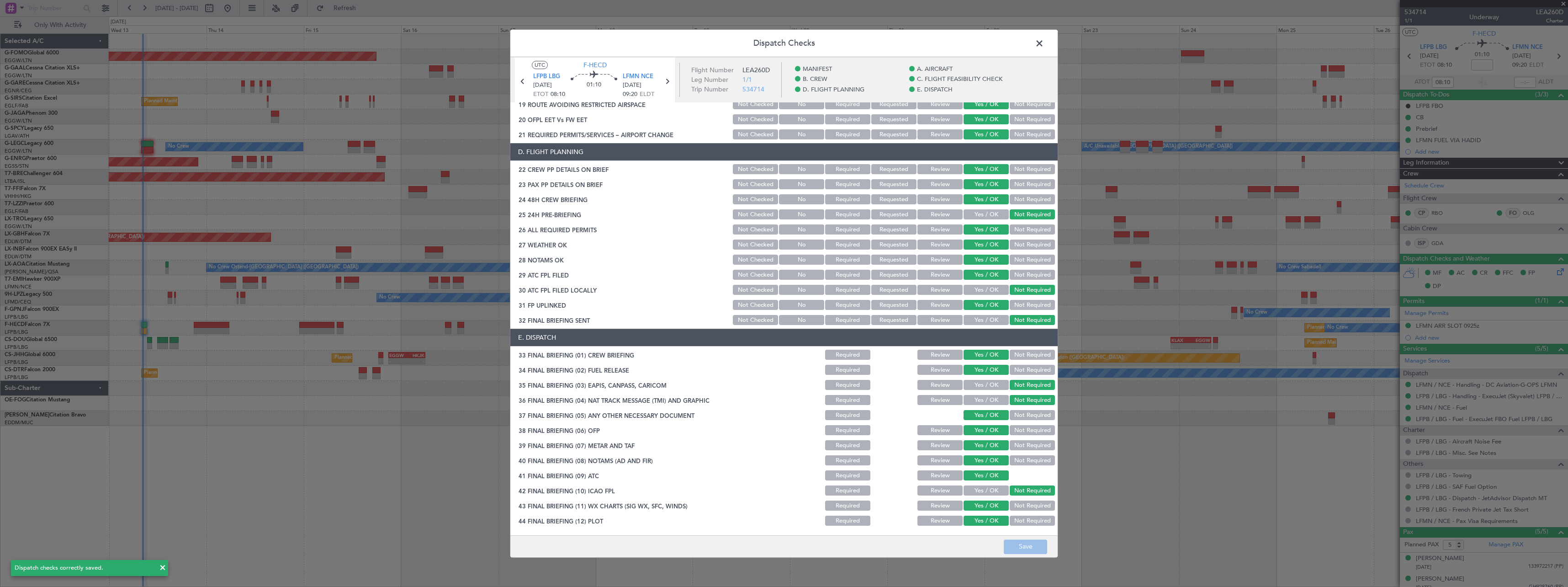
click at [1044, 43] on span at bounding box center [1044, 46] width 0 height 18
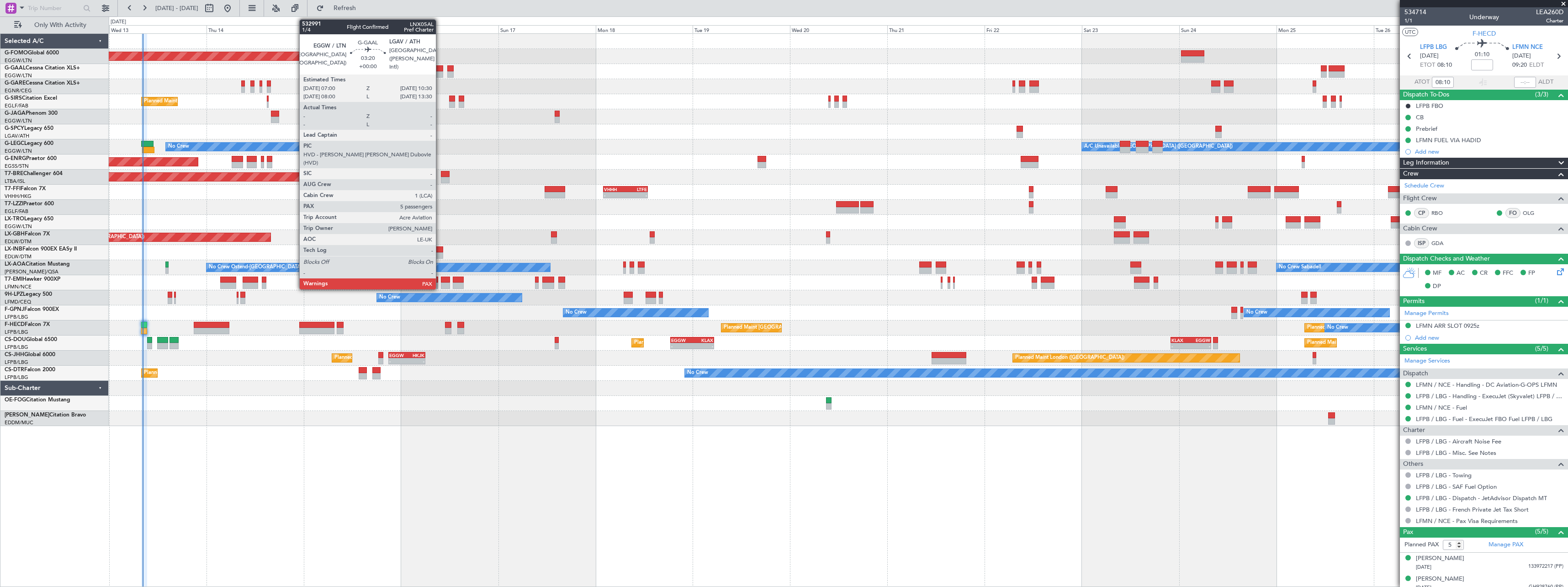
click at [440, 67] on div at bounding box center [436, 68] width 15 height 7
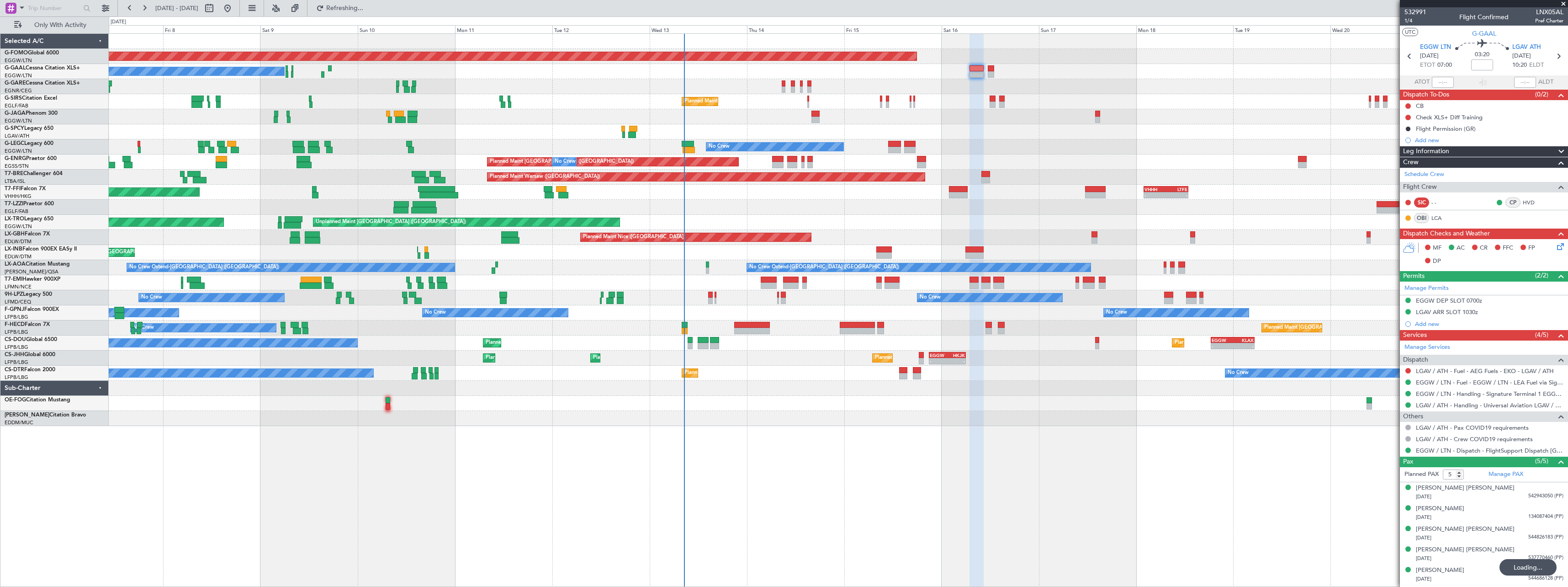
click at [882, 514] on div "Planned Maint Windsor Locks ([PERSON_NAME] Intl) No Crew Planned Maint [GEOGRAP…" at bounding box center [838, 310] width 1459 height 554
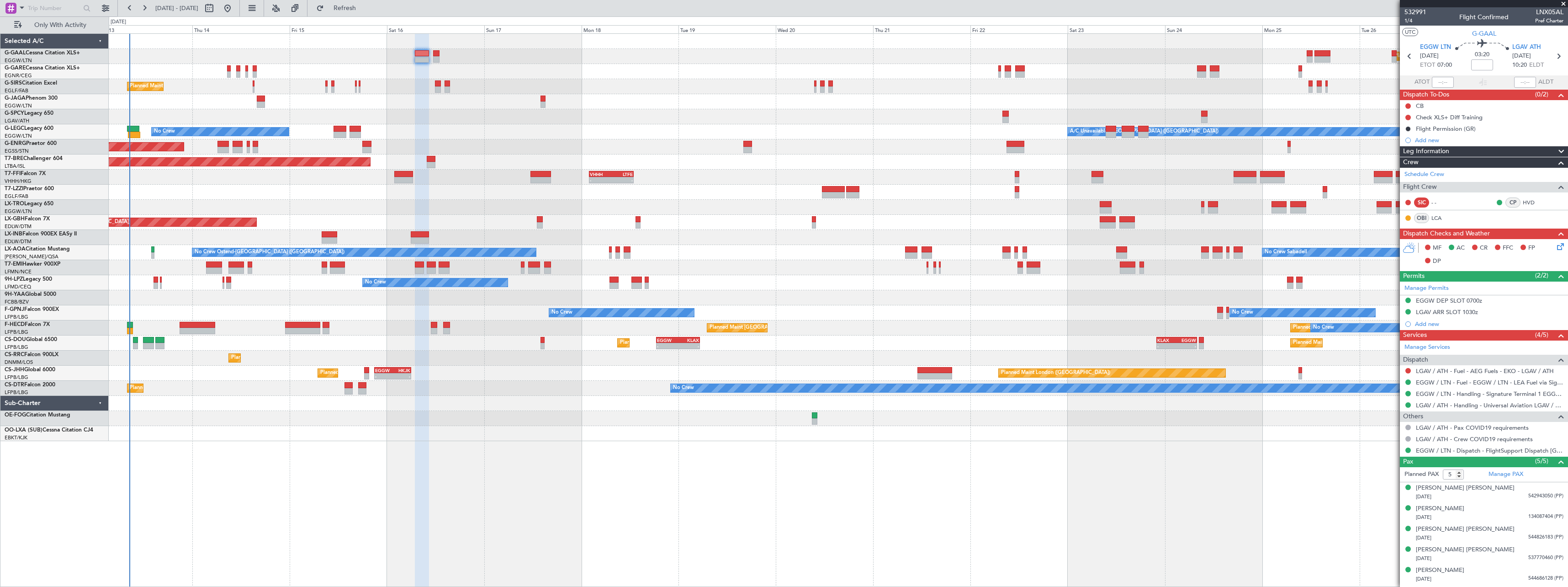
click at [434, 495] on div "Planned Maint Dusseldorf Planned Maint [GEOGRAPHIC_DATA] ([GEOGRAPHIC_DATA]) No…" at bounding box center [838, 310] width 1459 height 554
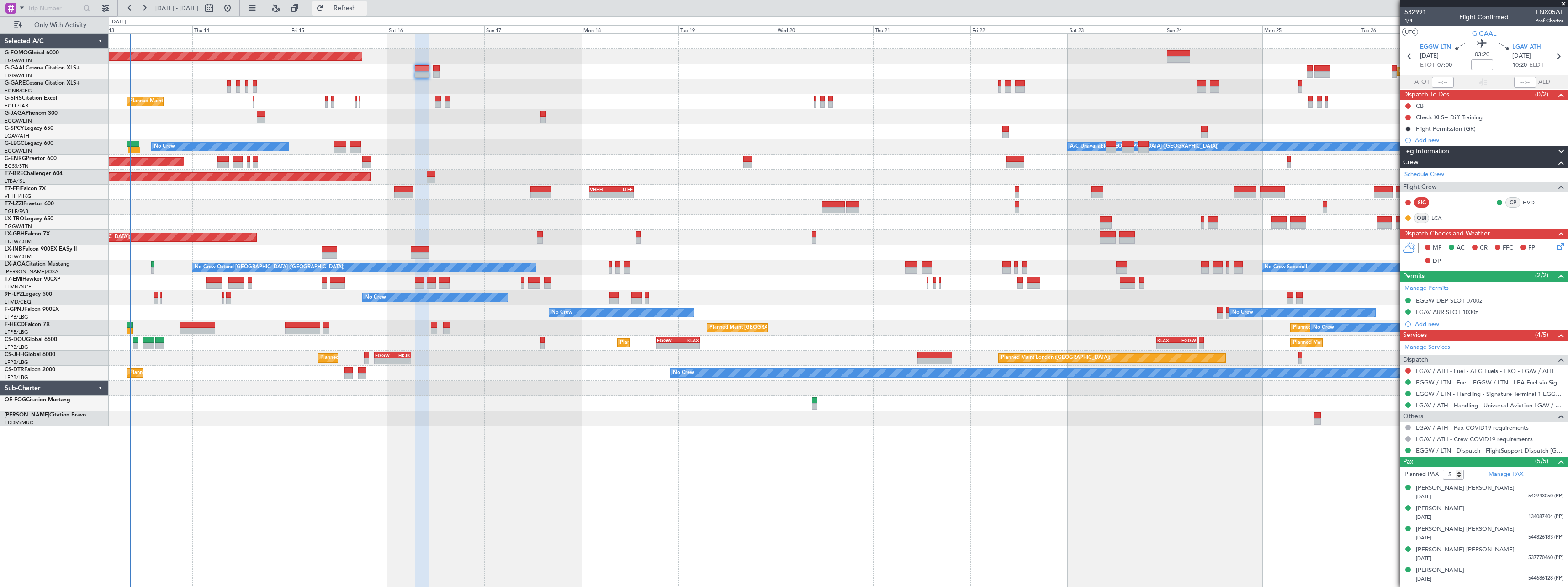
click at [364, 9] on span "Refresh" at bounding box center [345, 8] width 38 height 7
click at [367, 1] on button "Refresh" at bounding box center [340, 9] width 55 height 15
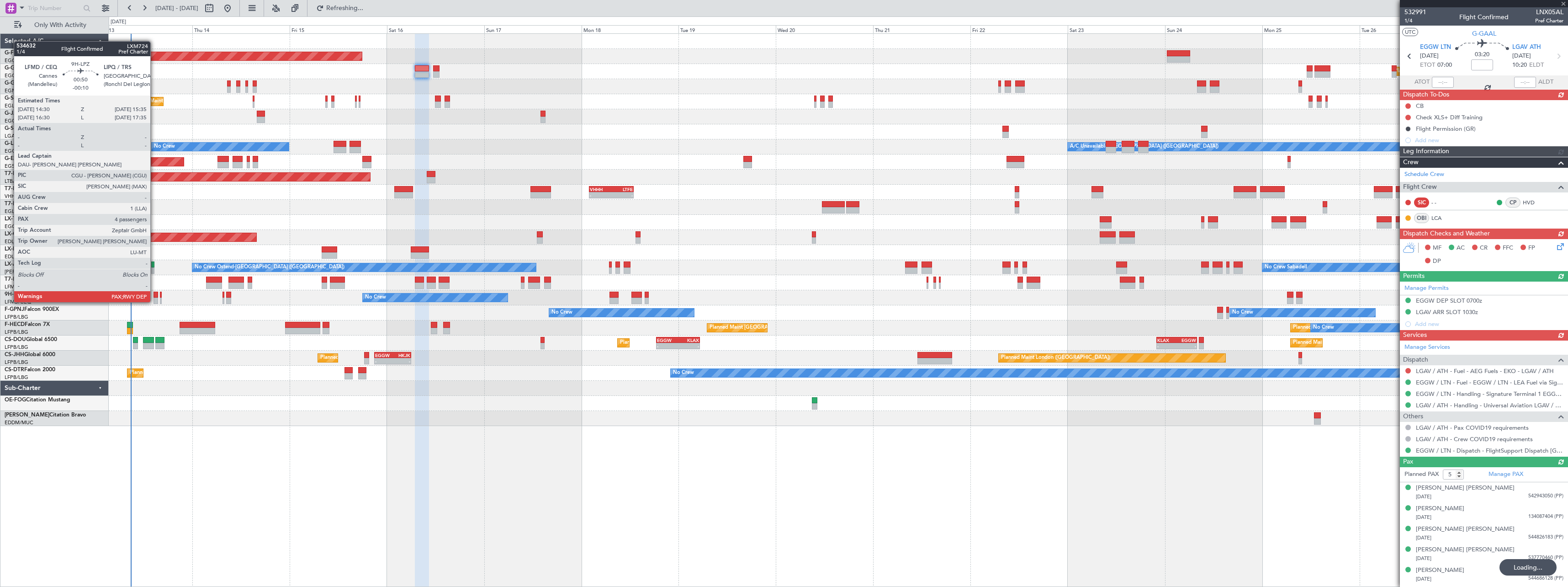
click at [155, 293] on div at bounding box center [156, 295] width 5 height 7
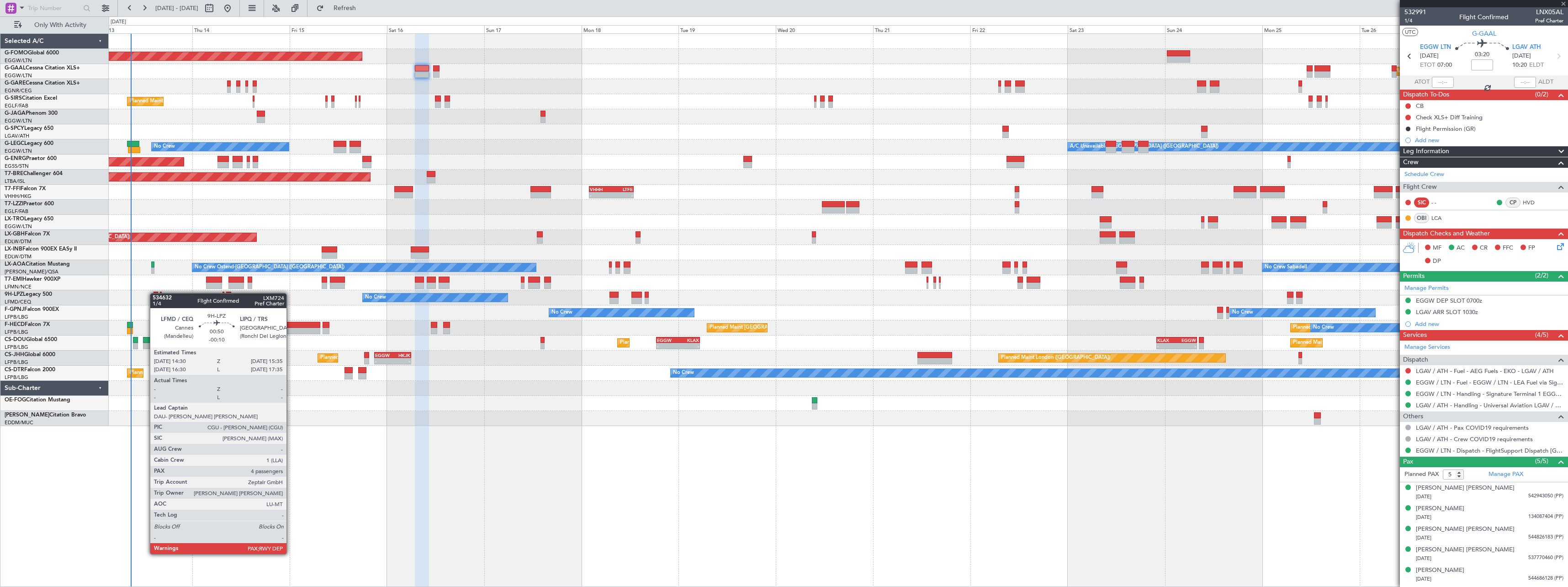
type input "-00:10"
type input "4"
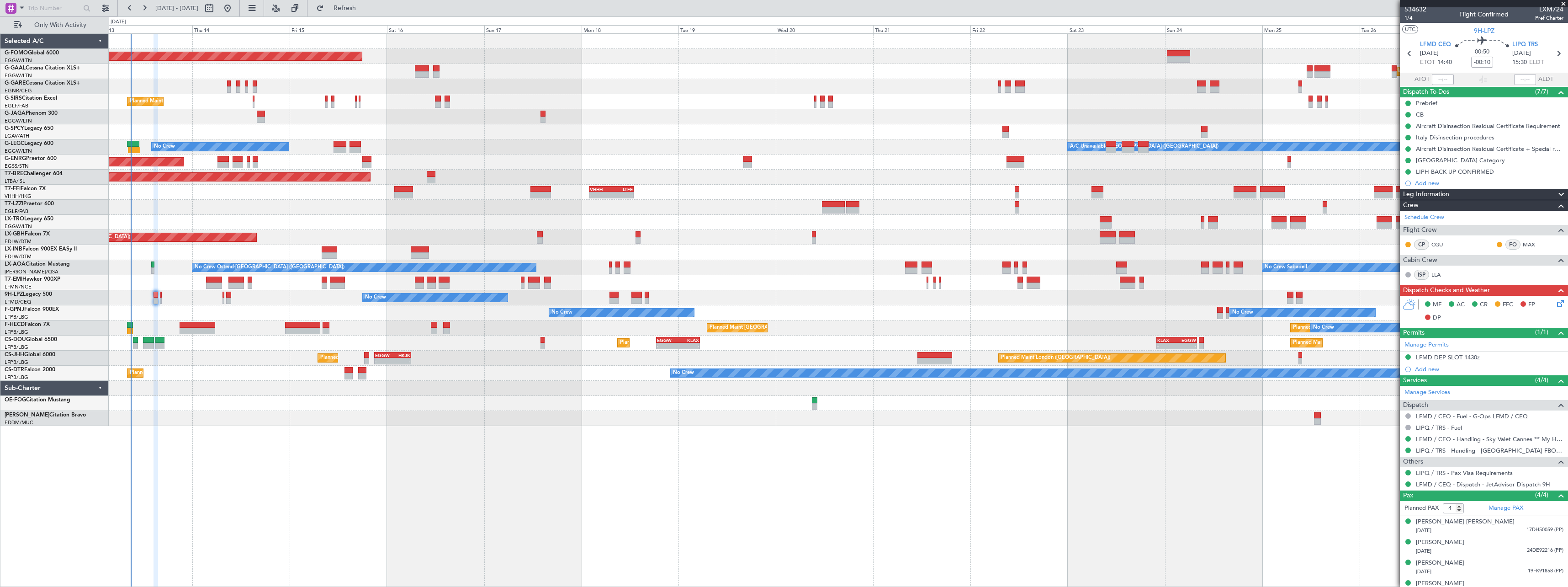
scroll to position [0, 0]
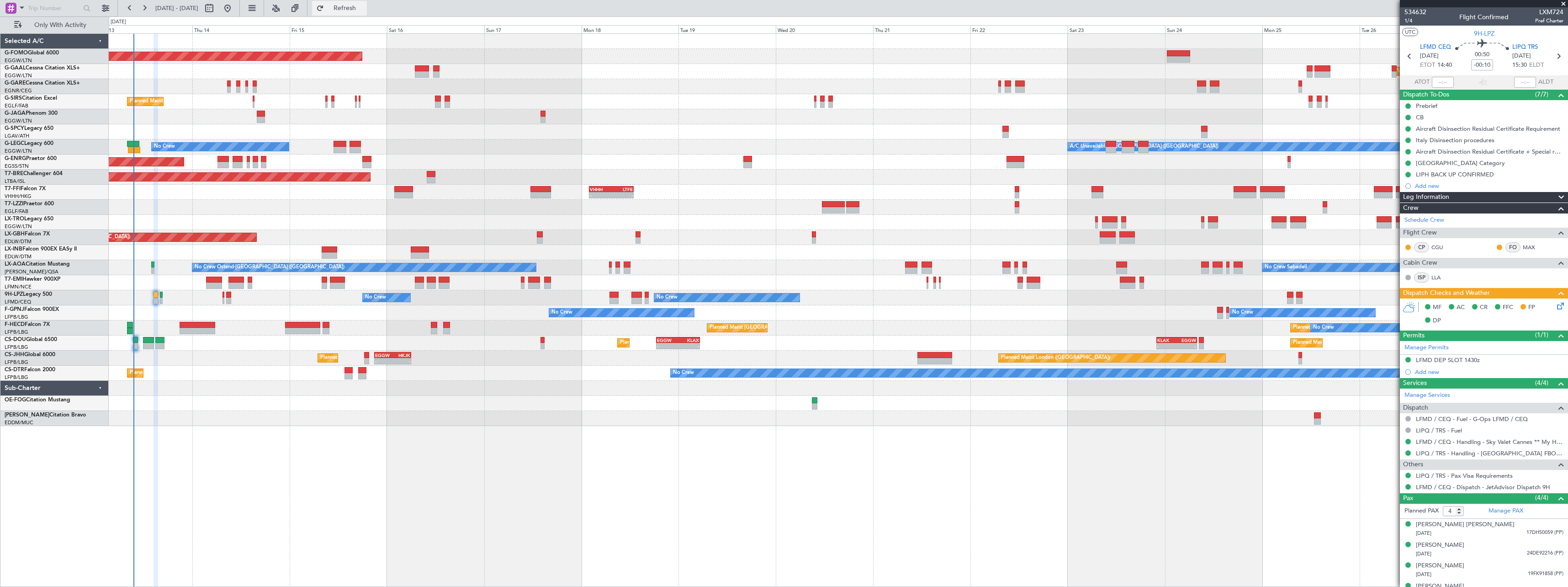
click at [364, 9] on span "Refresh" at bounding box center [345, 8] width 38 height 7
click at [364, 5] on span "Refresh" at bounding box center [345, 8] width 38 height 7
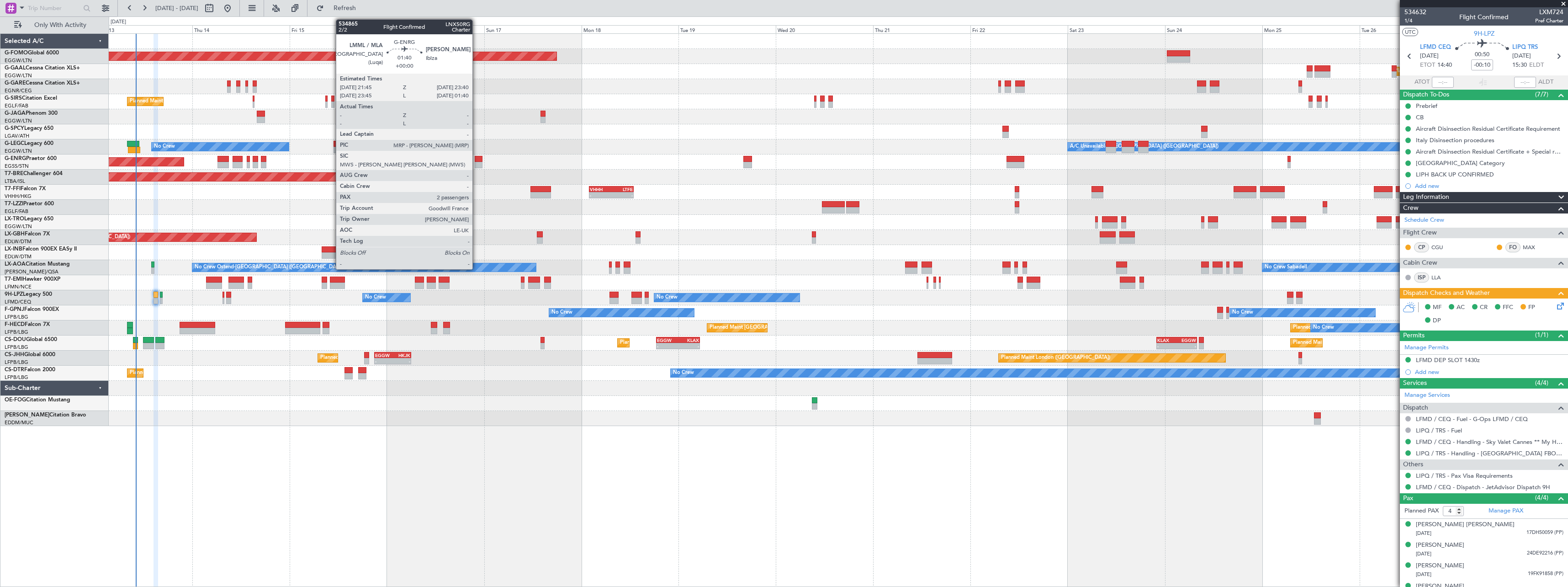
click at [477, 158] on div at bounding box center [479, 159] width 9 height 7
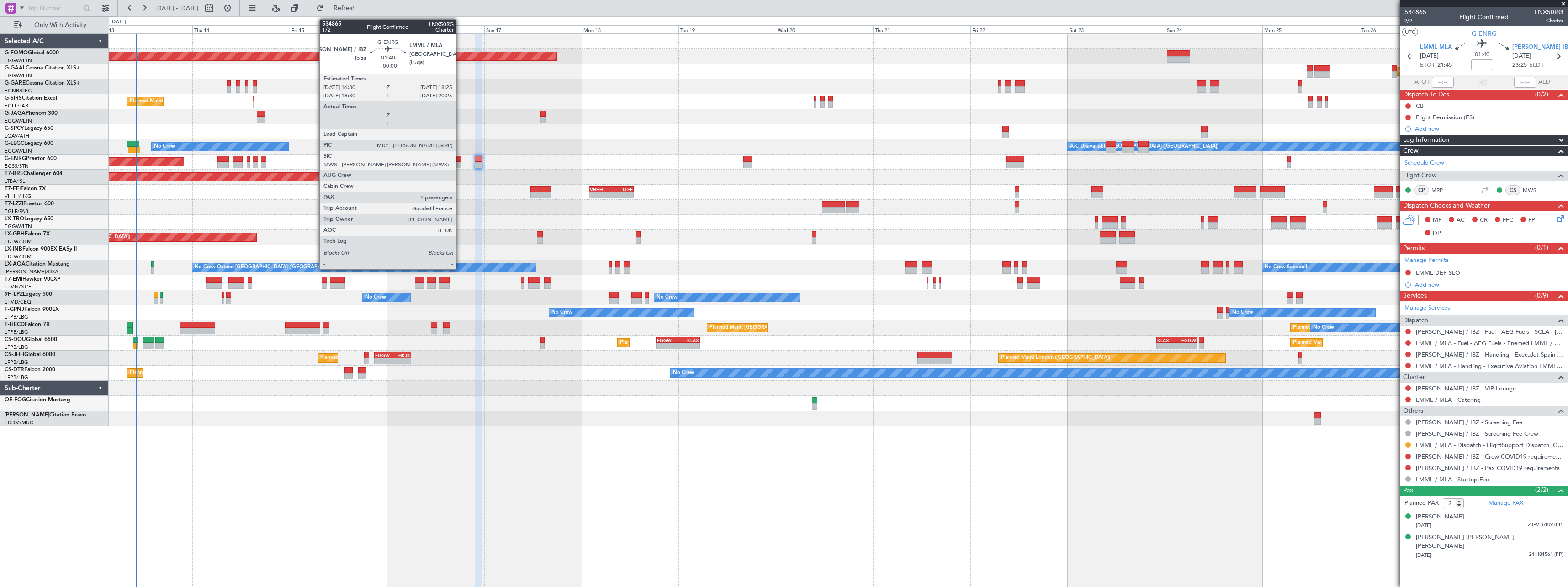
click at [460, 160] on div at bounding box center [458, 159] width 9 height 7
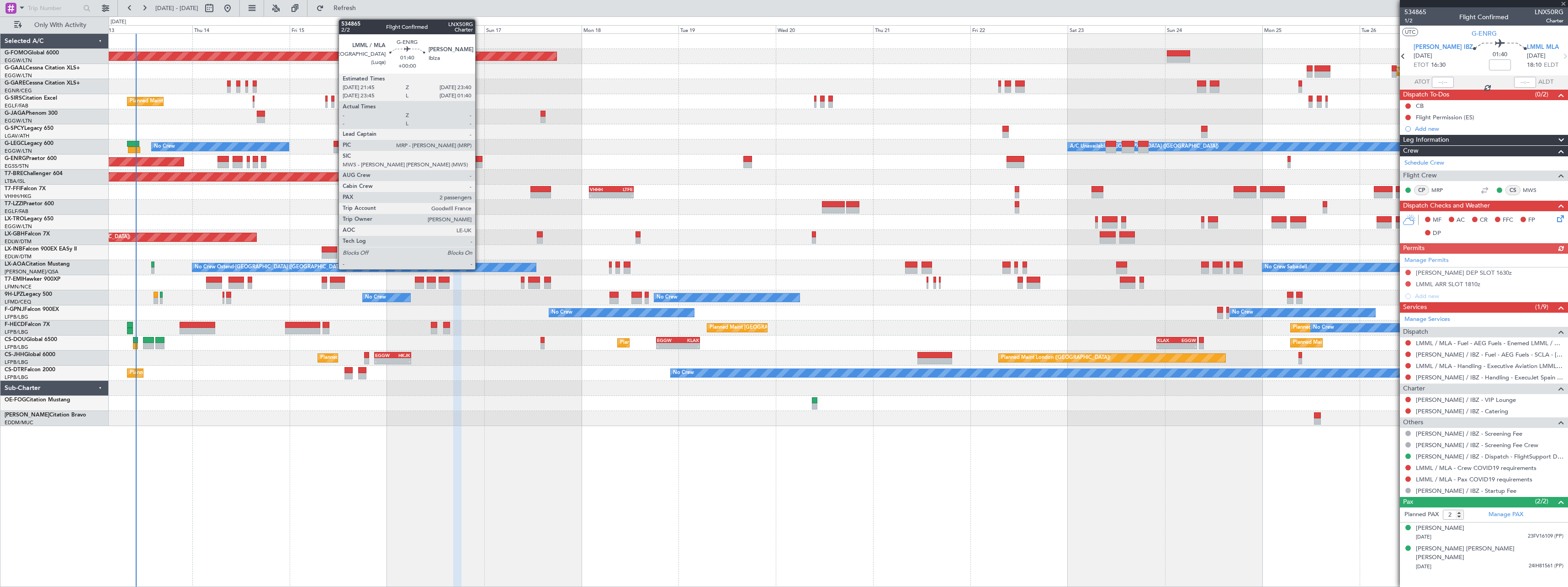
click at [479, 160] on div at bounding box center [479, 159] width 9 height 7
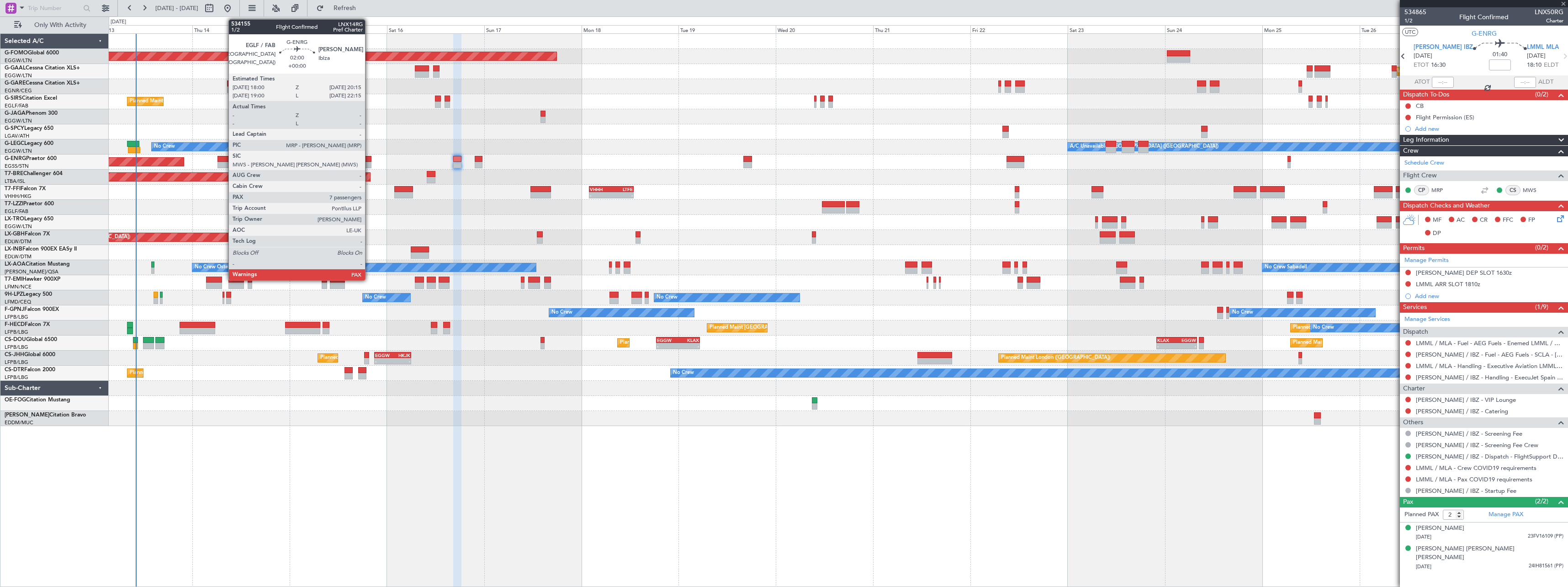
click at [369, 160] on div at bounding box center [366, 159] width 9 height 7
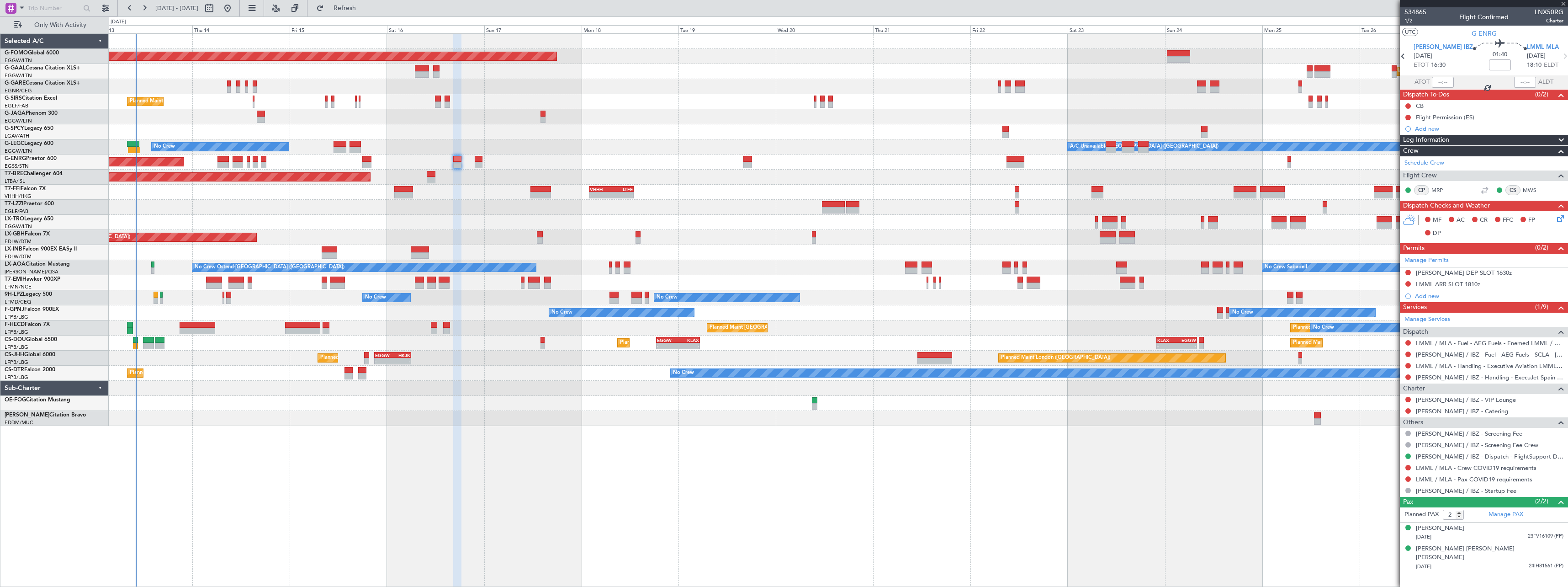
type input "7"
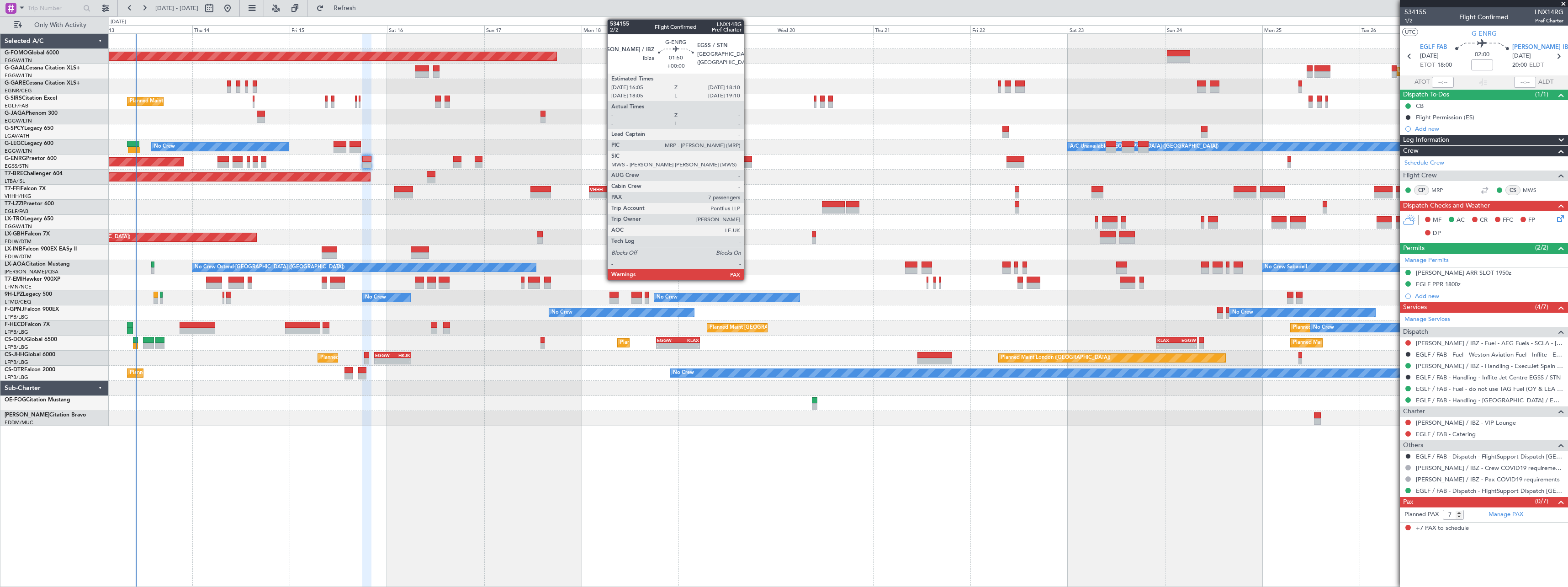
click at [748, 157] on div at bounding box center [747, 159] width 9 height 7
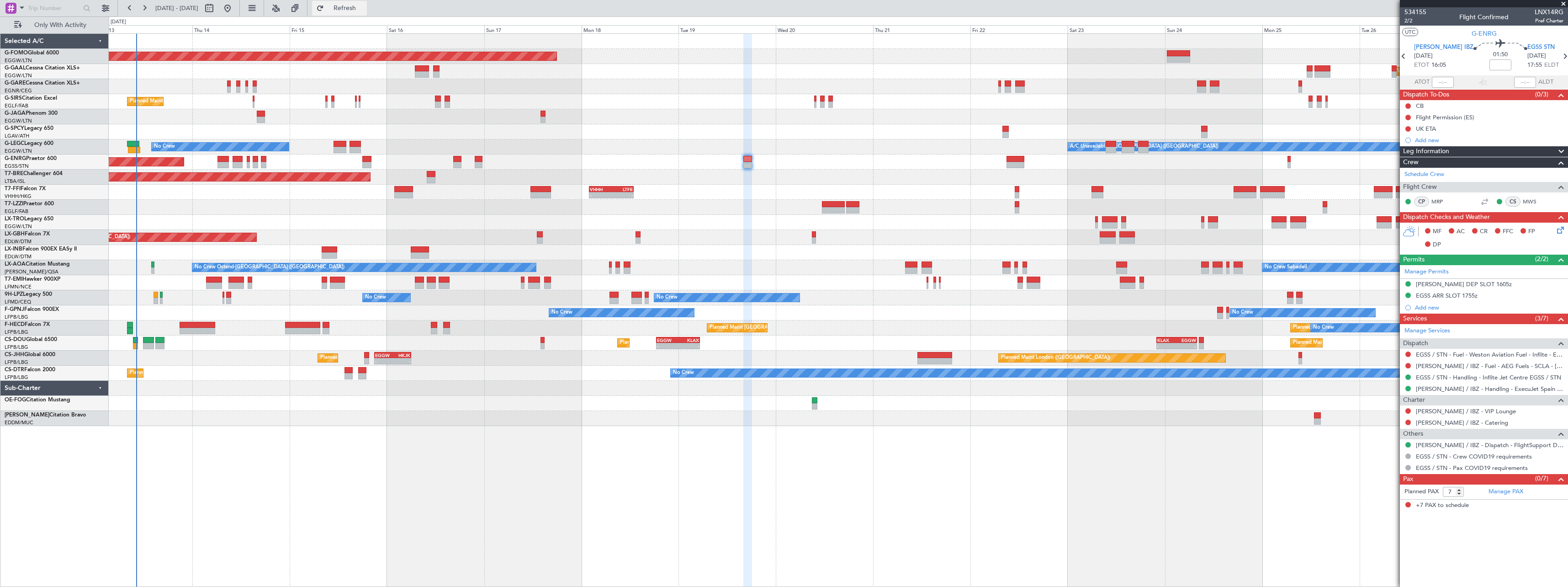
click at [364, 9] on span "Refresh" at bounding box center [345, 8] width 38 height 7
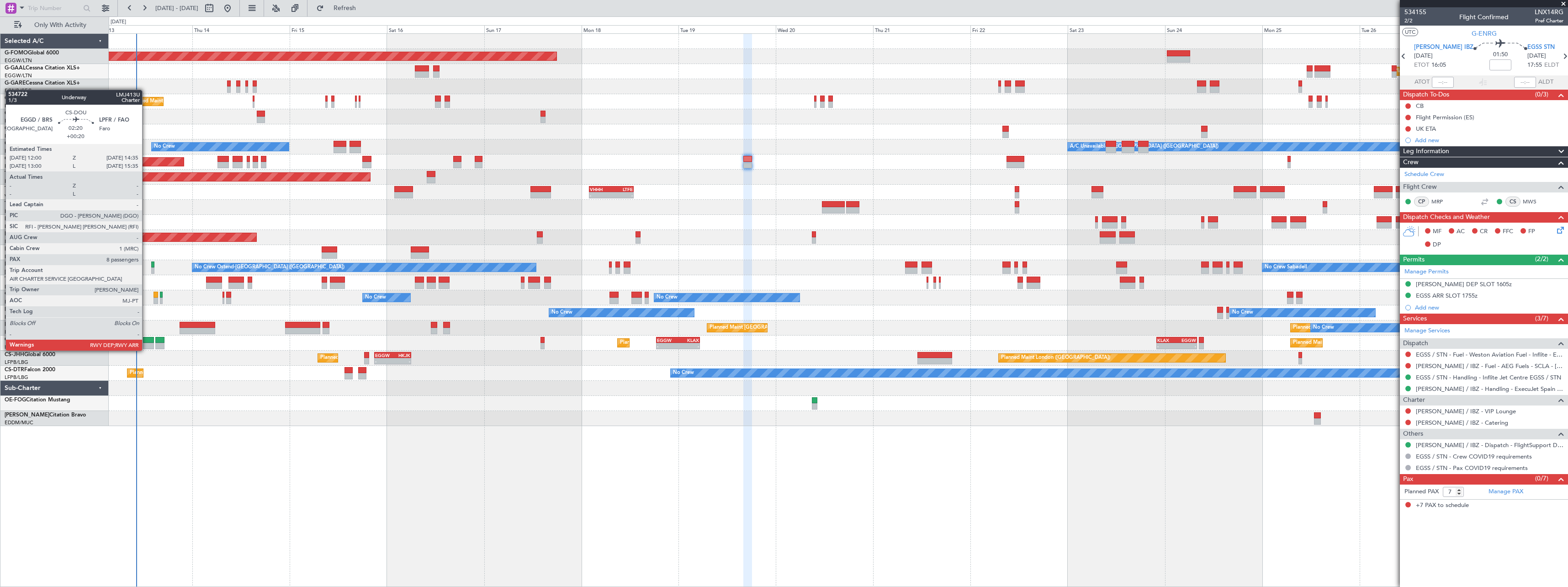
click at [146, 342] on div at bounding box center [148, 340] width 10 height 7
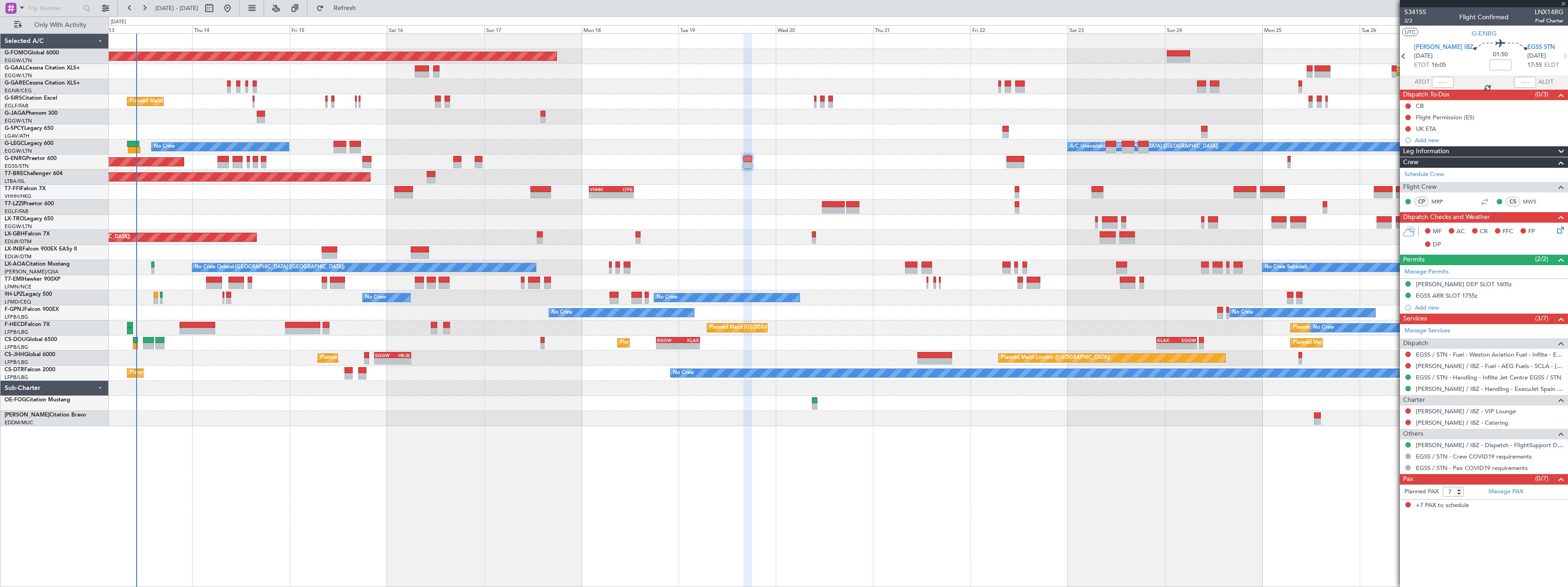
type input "+00:20"
type input "8"
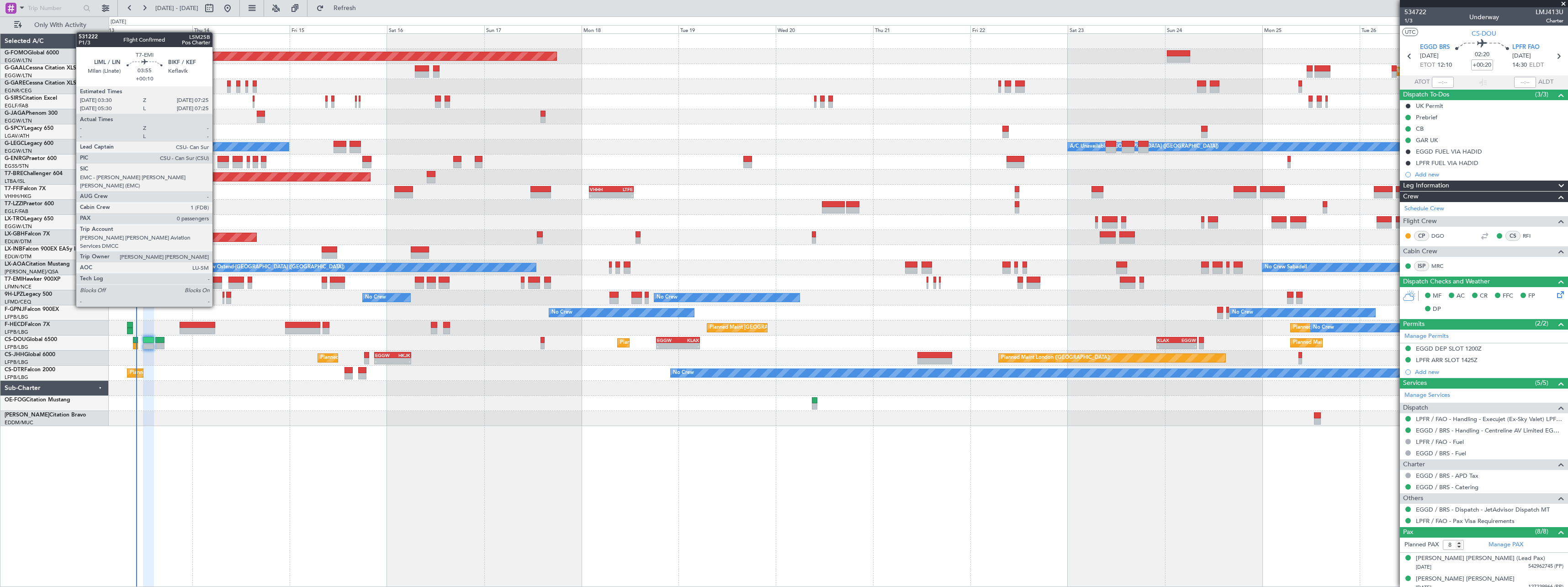
click at [217, 281] on div at bounding box center [214, 279] width 16 height 7
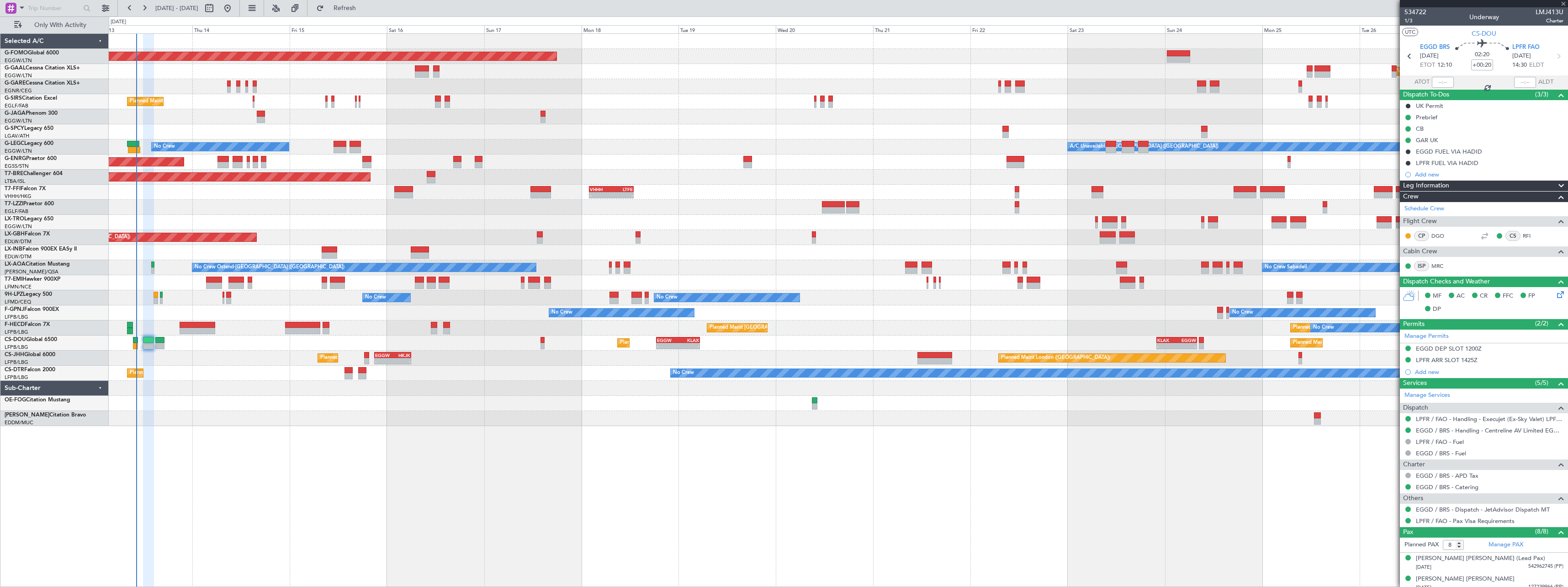
type input "+00:10"
type input "0"
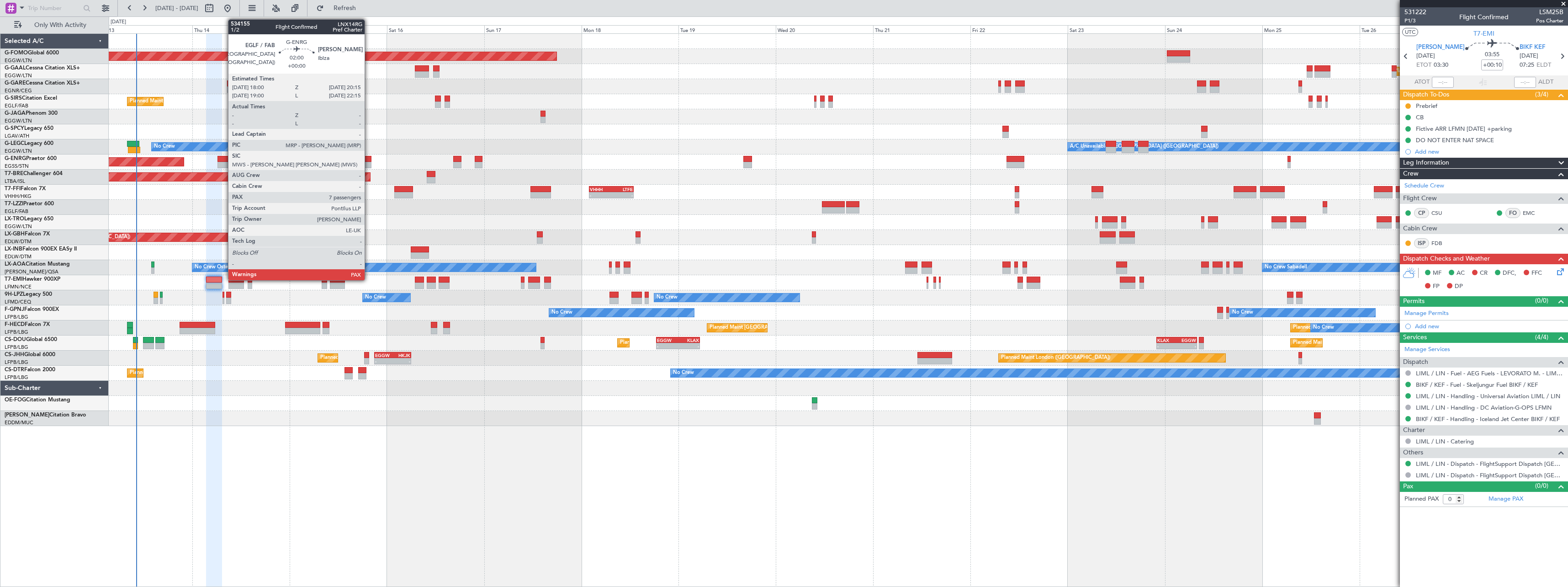
click at [369, 160] on div at bounding box center [366, 159] width 9 height 7
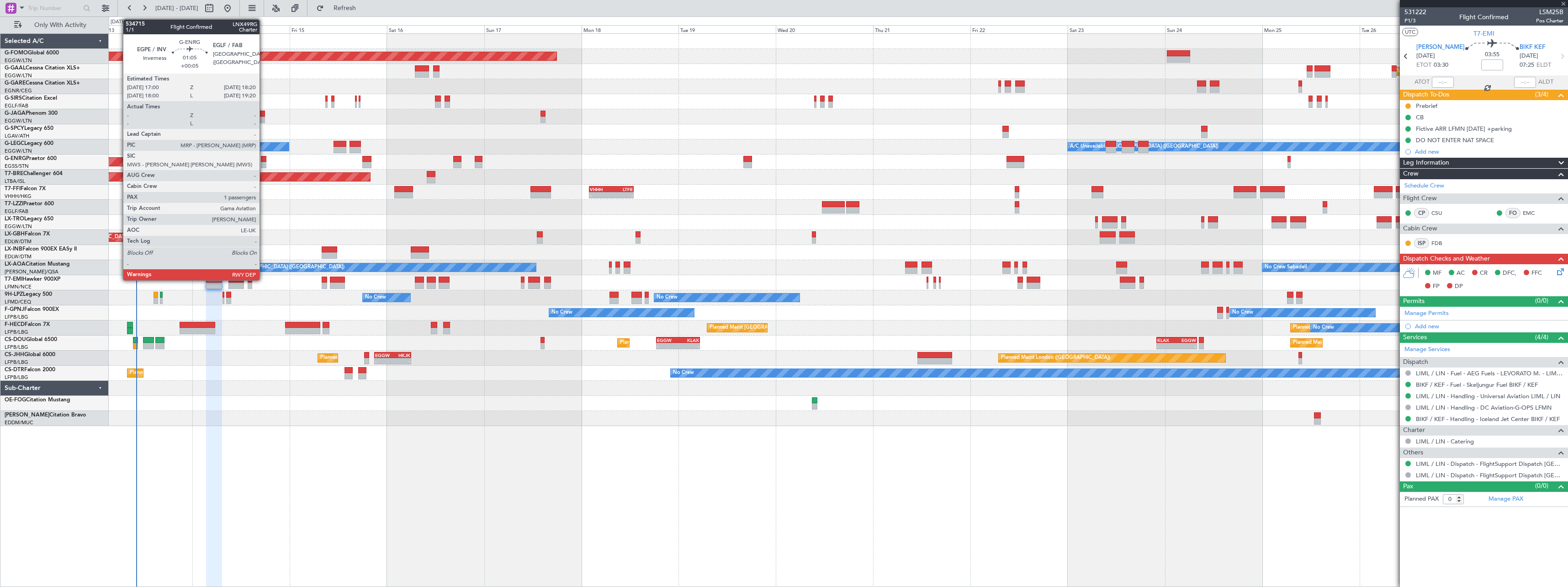
type input "7"
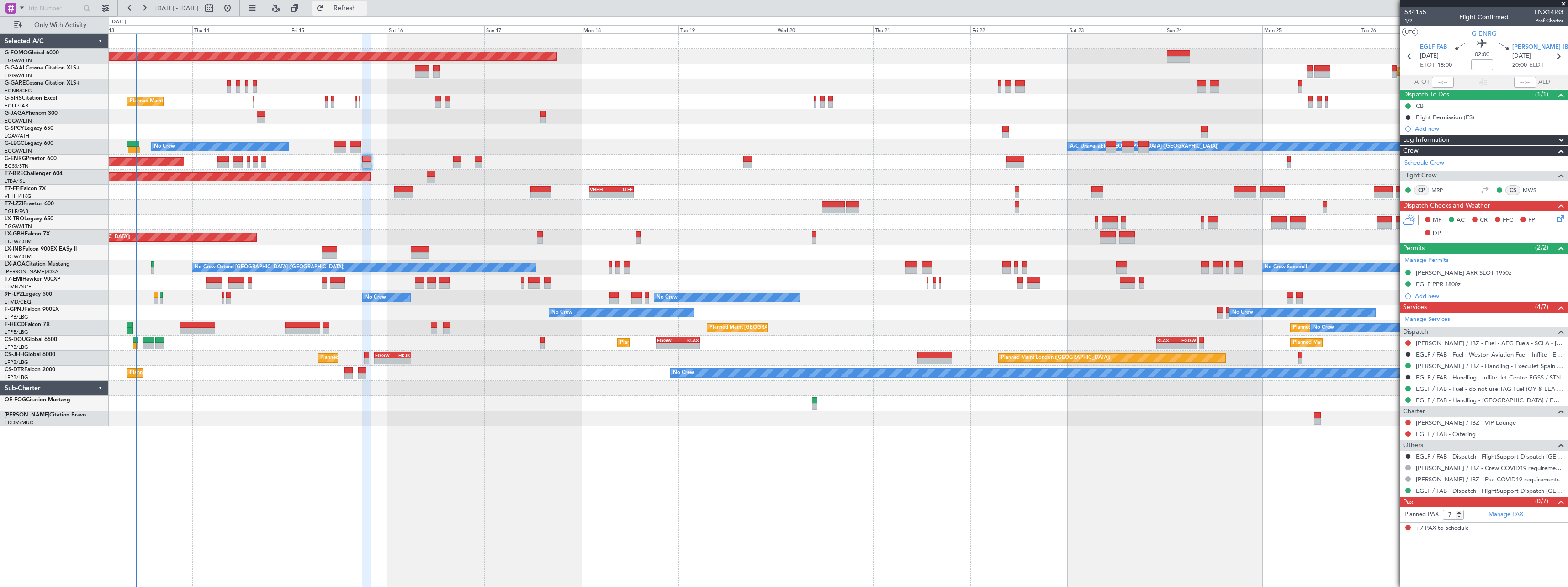
click at [364, 8] on span "Refresh" at bounding box center [345, 8] width 38 height 7
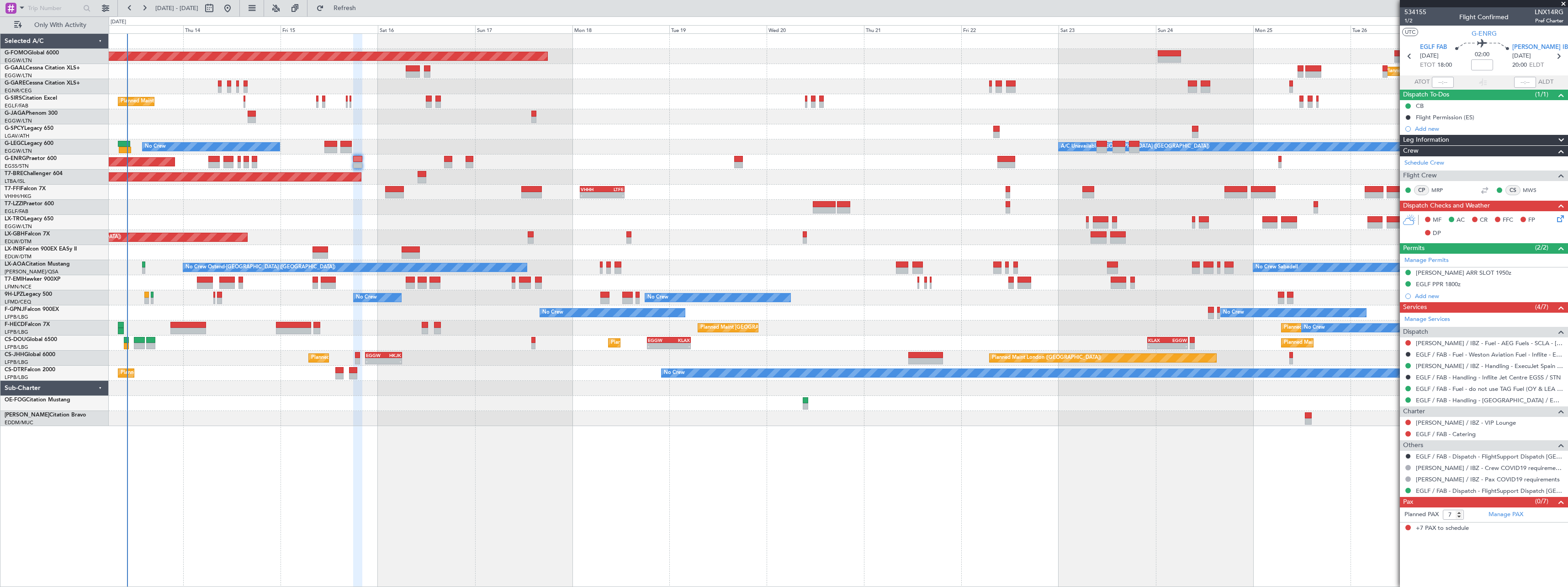
click at [193, 402] on div at bounding box center [838, 403] width 1459 height 15
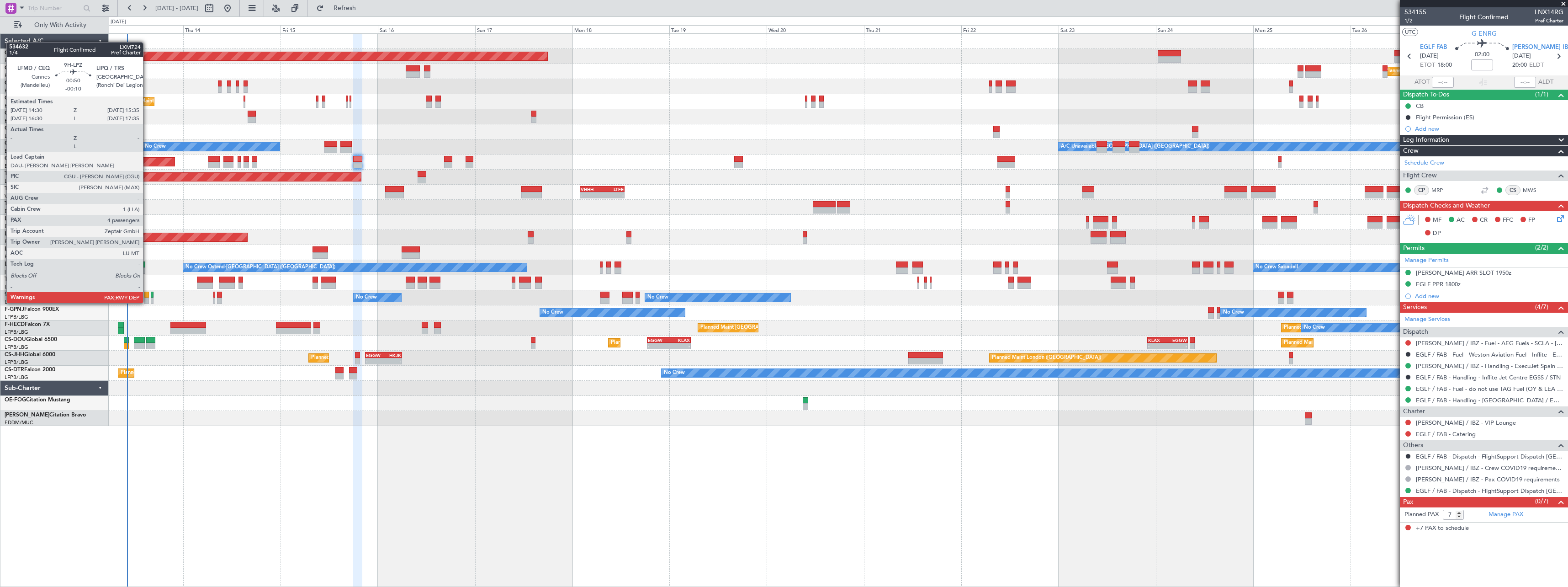
click at [147, 294] on div at bounding box center [147, 295] width 5 height 7
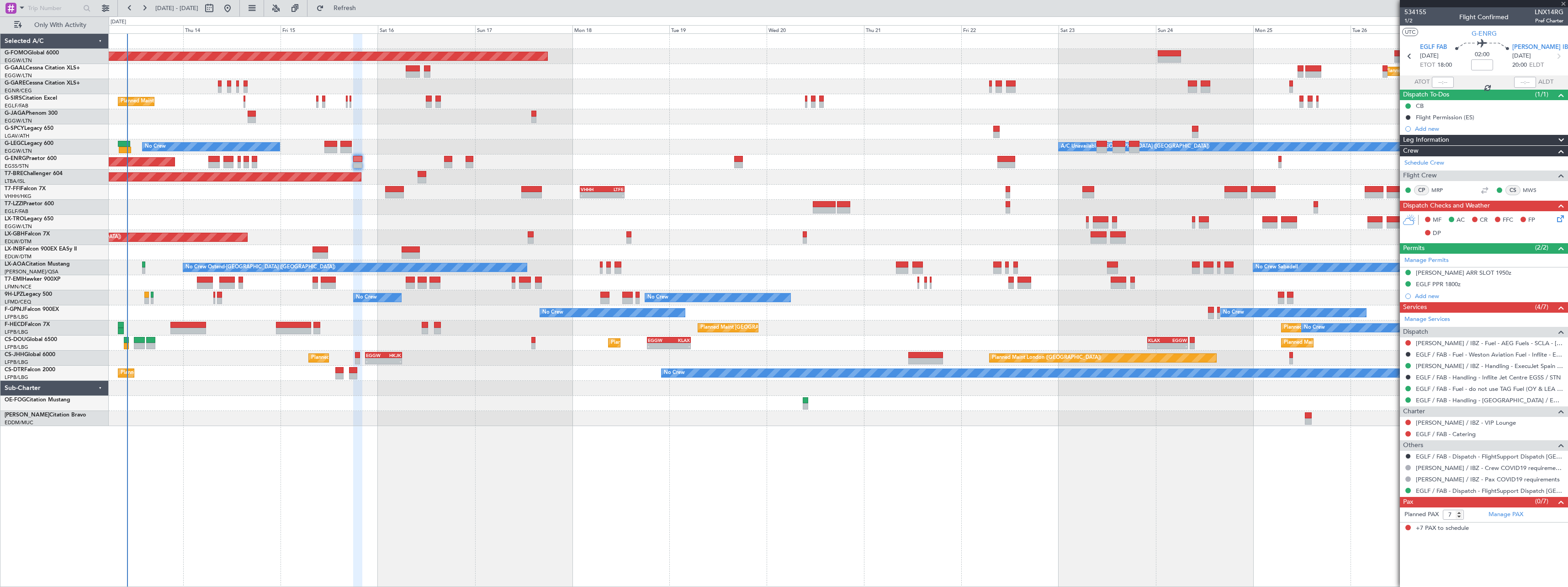
type input "-00:10"
type input "4"
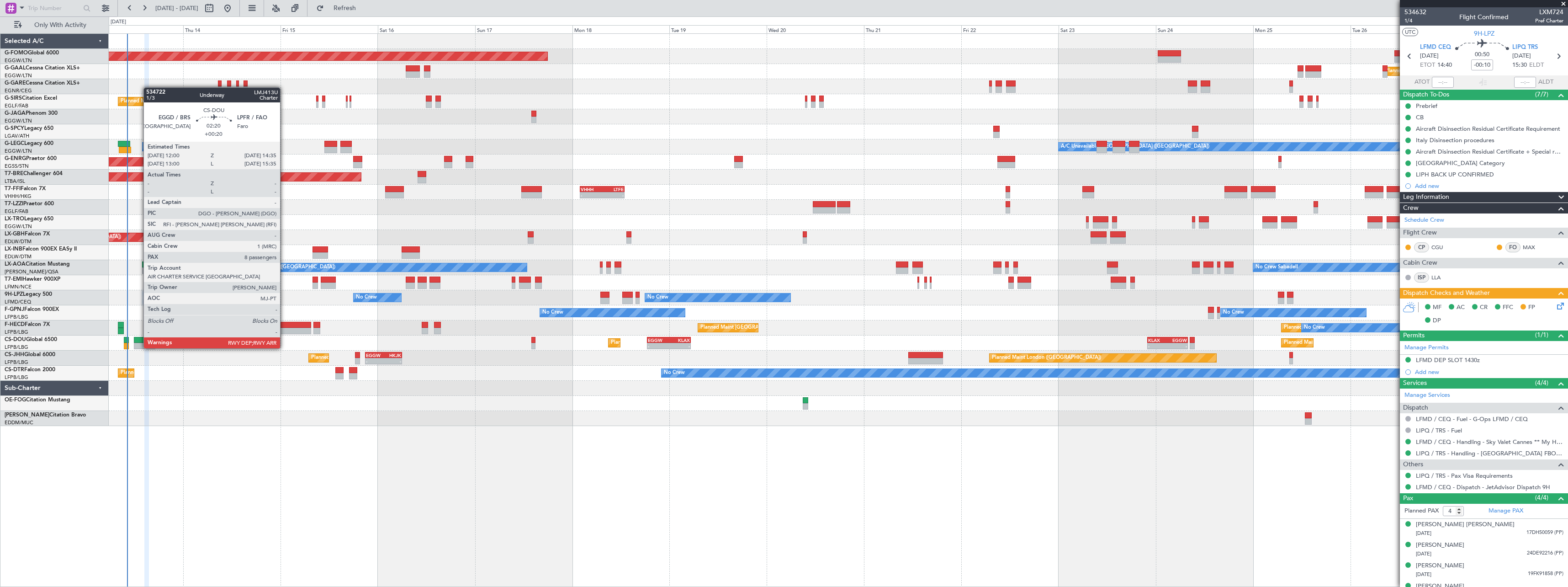
click at [139, 339] on div at bounding box center [139, 340] width 10 height 7
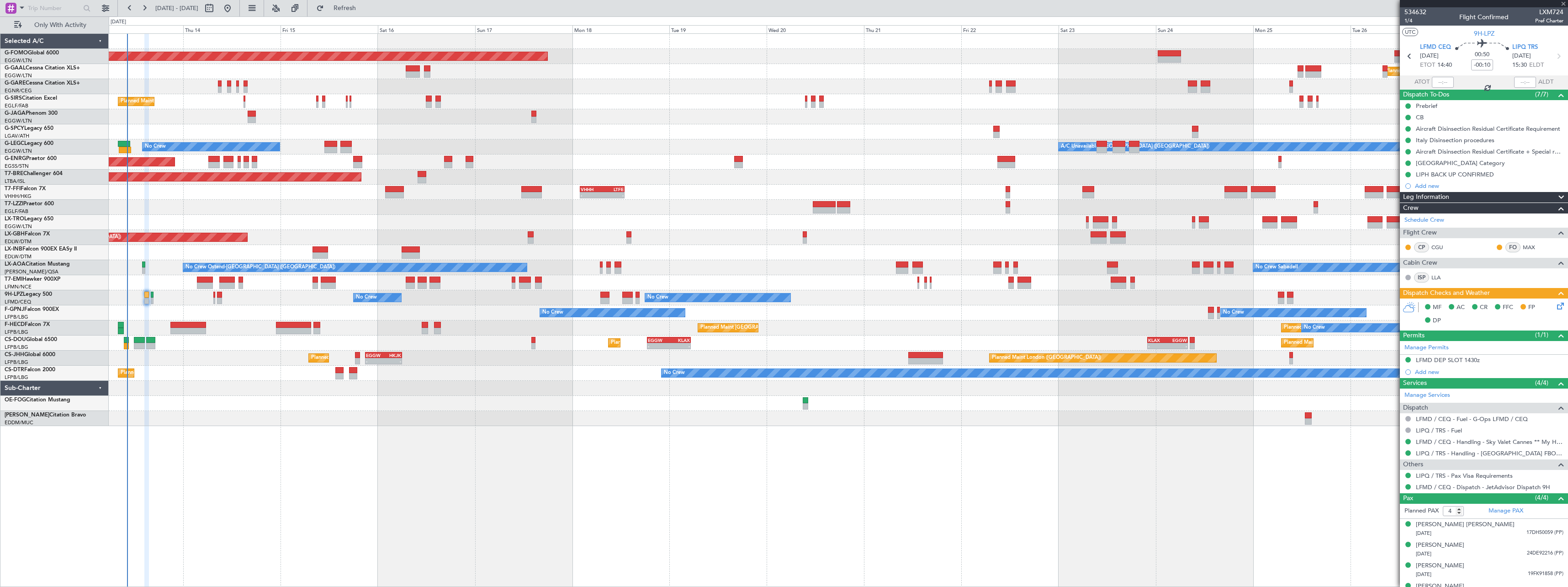
type input "+00:20"
type input "8"
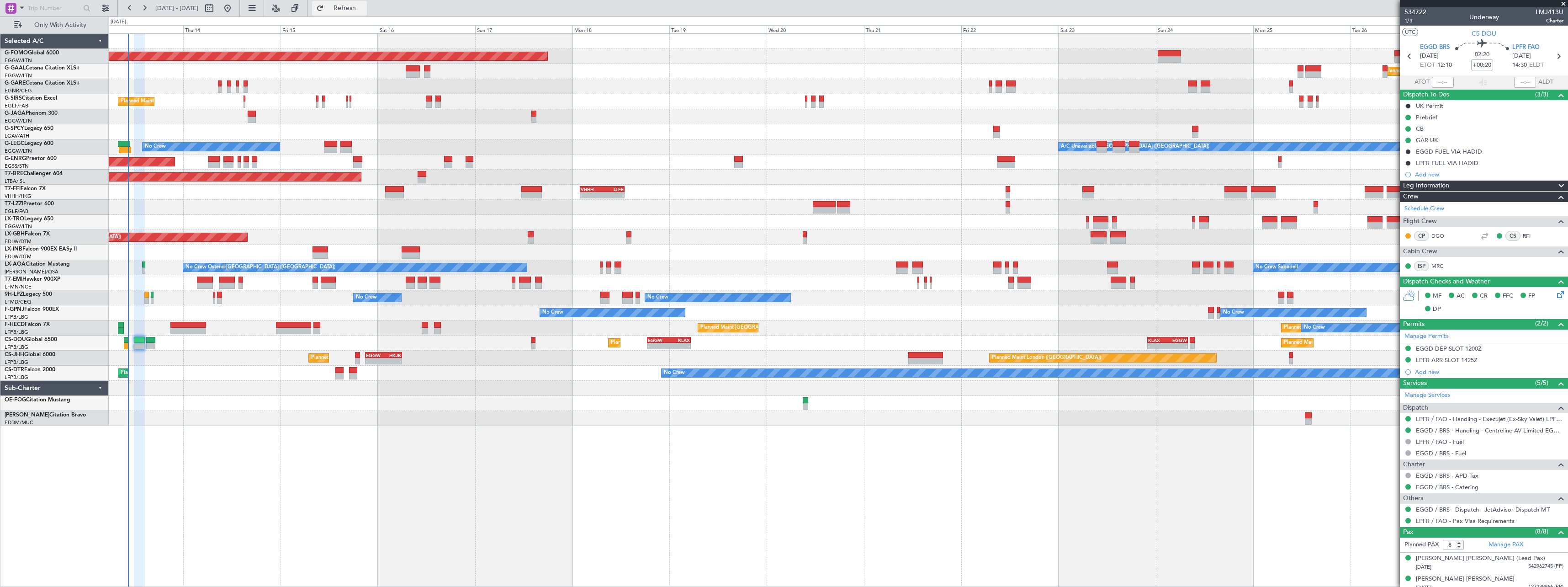
click at [364, 8] on span "Refresh" at bounding box center [345, 8] width 38 height 7
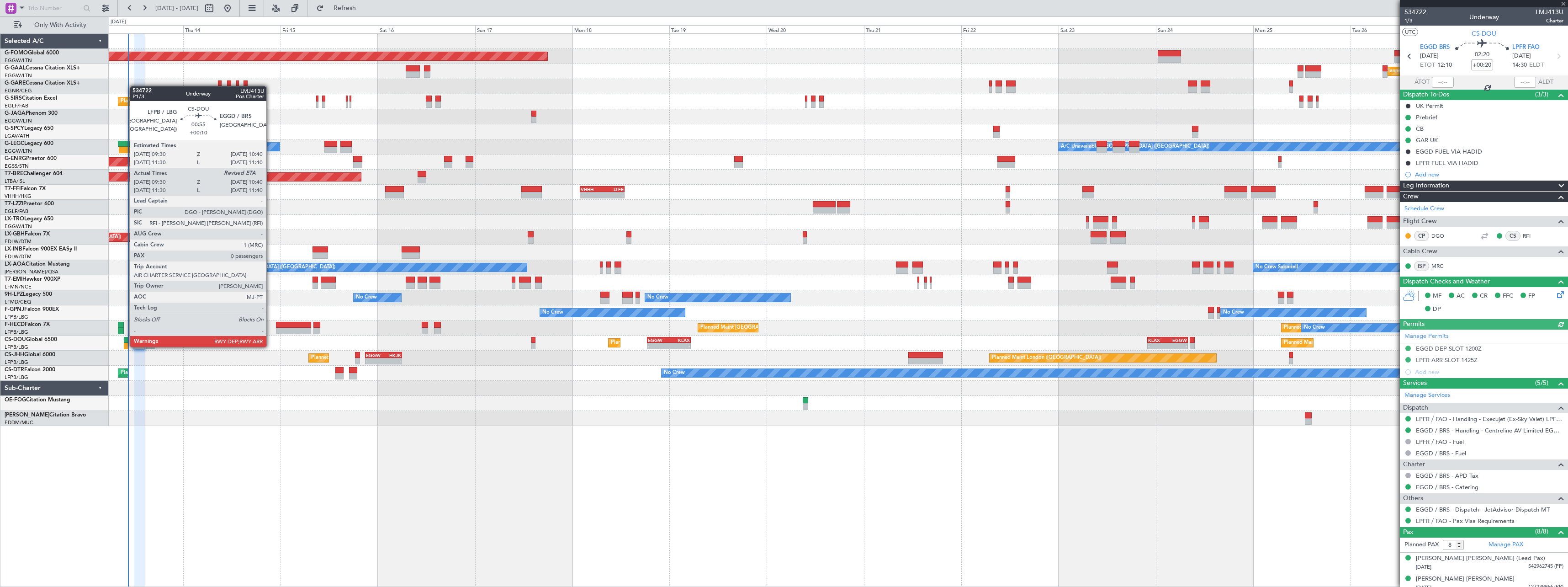
click at [125, 338] on div at bounding box center [126, 340] width 5 height 7
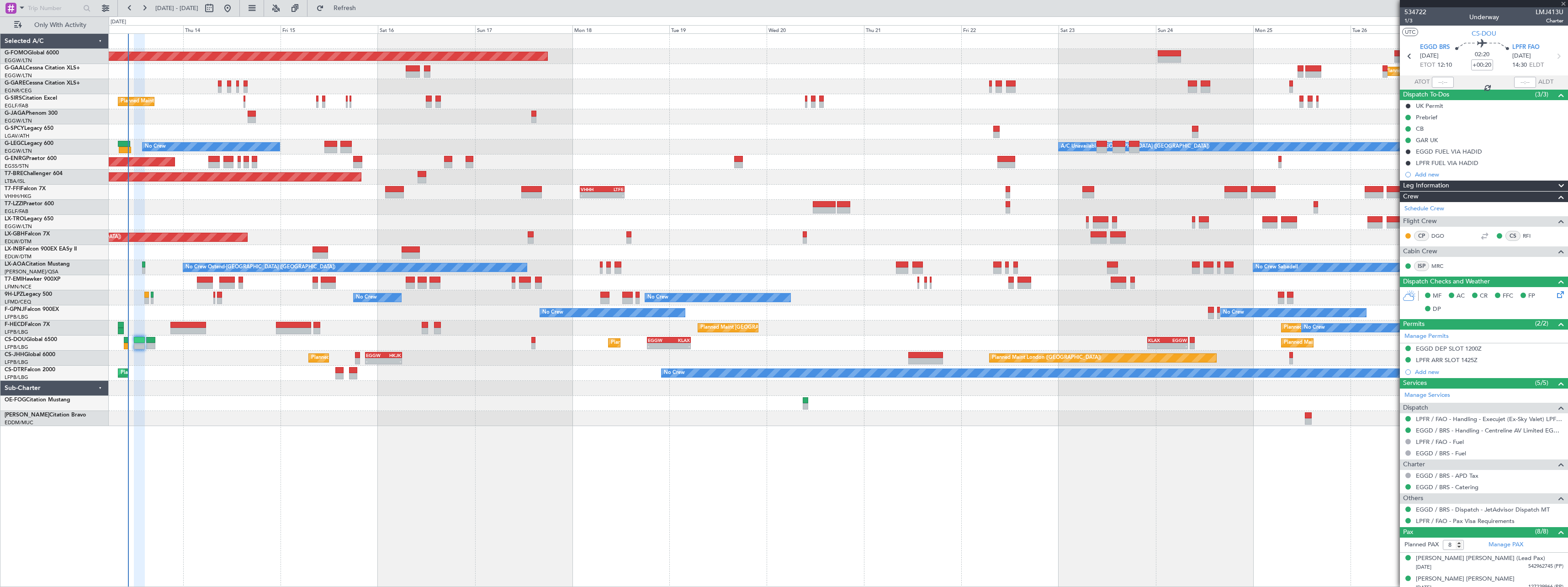
type input "+00:10"
type input "09:40"
type input "0"
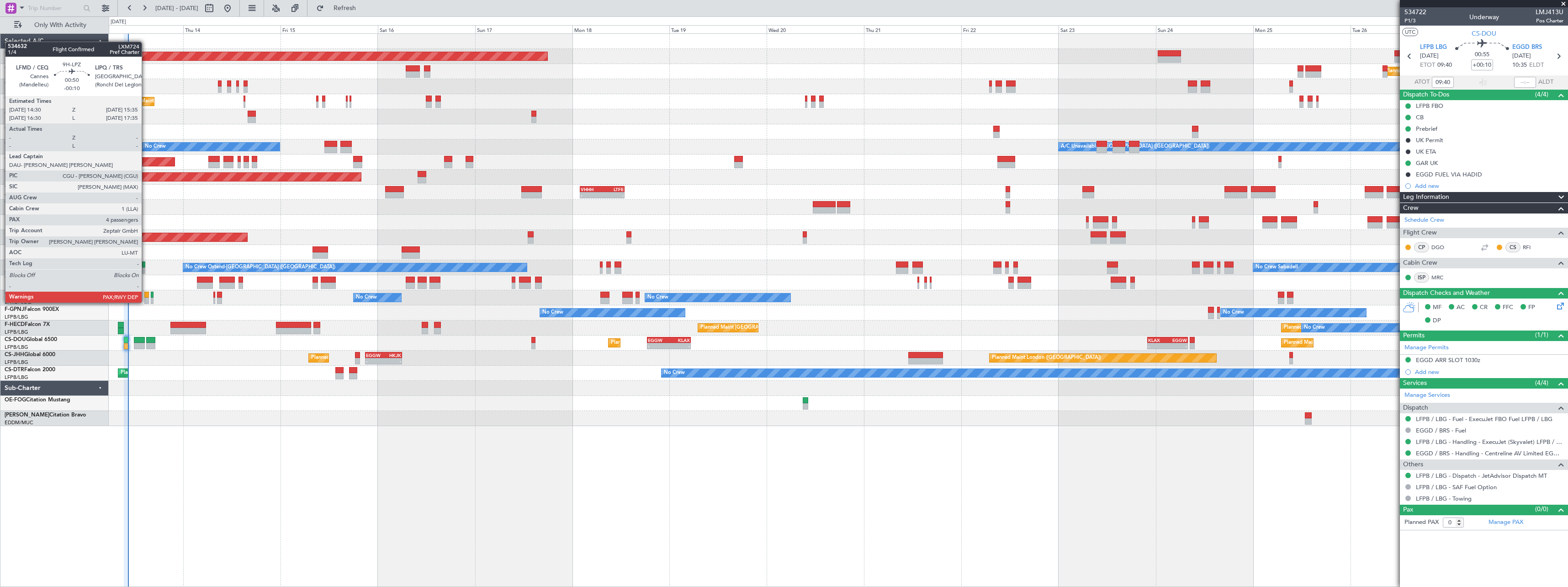
click at [145, 294] on div at bounding box center [147, 295] width 5 height 7
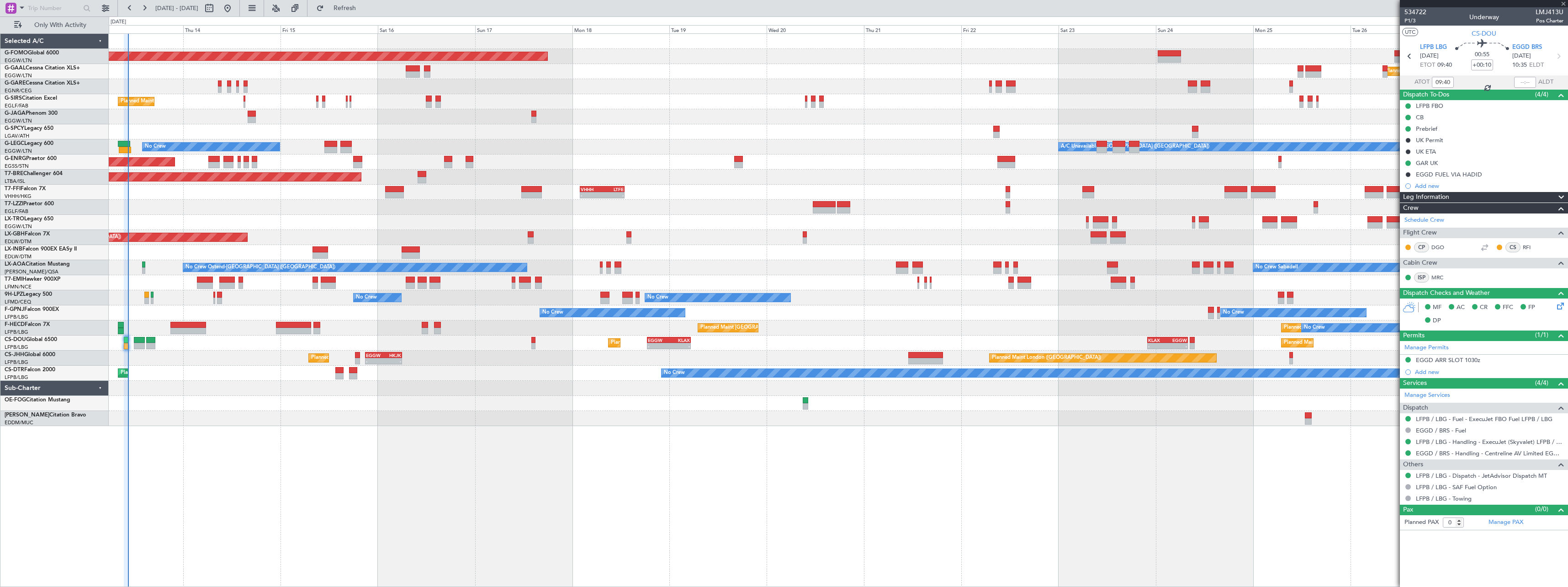
type input "-00:10"
type input "4"
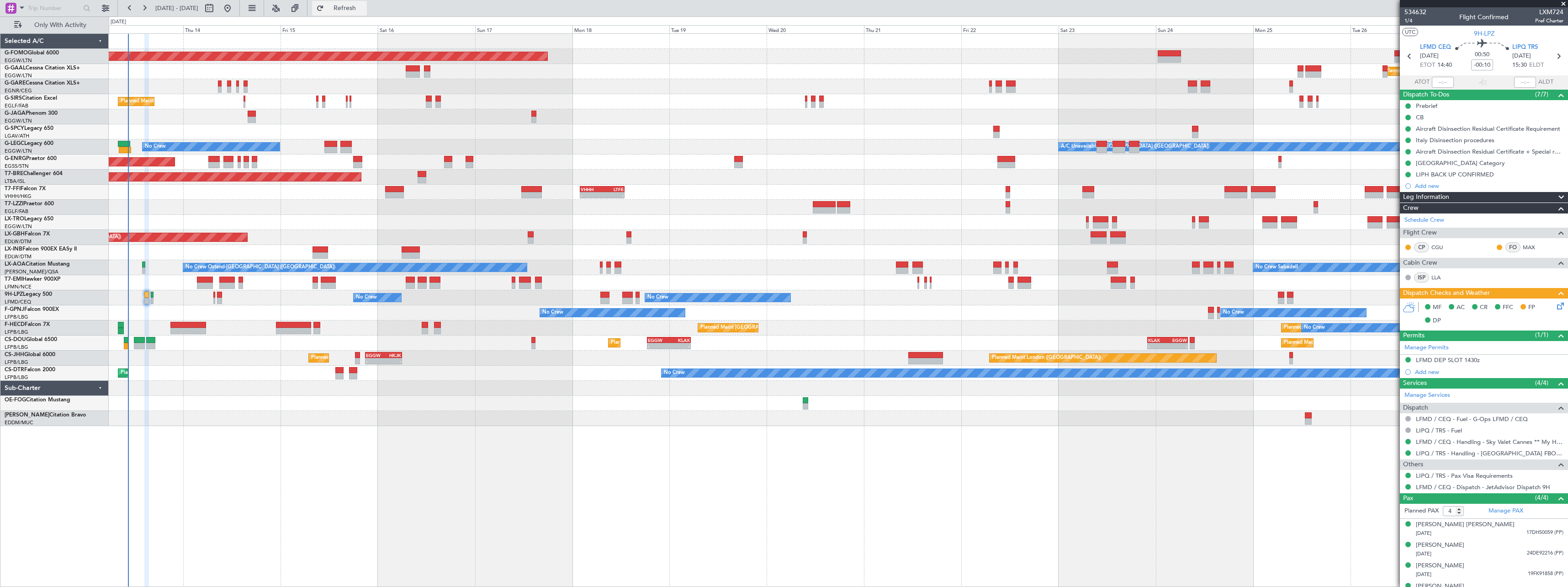
click at [364, 10] on span "Refresh" at bounding box center [345, 8] width 38 height 7
click at [364, 9] on span "Refresh" at bounding box center [345, 8] width 38 height 7
click at [363, 5] on span "Refresh" at bounding box center [345, 8] width 38 height 7
click at [358, 3] on button "Refresh" at bounding box center [340, 9] width 55 height 15
click at [364, 9] on span "Refresh" at bounding box center [345, 8] width 38 height 7
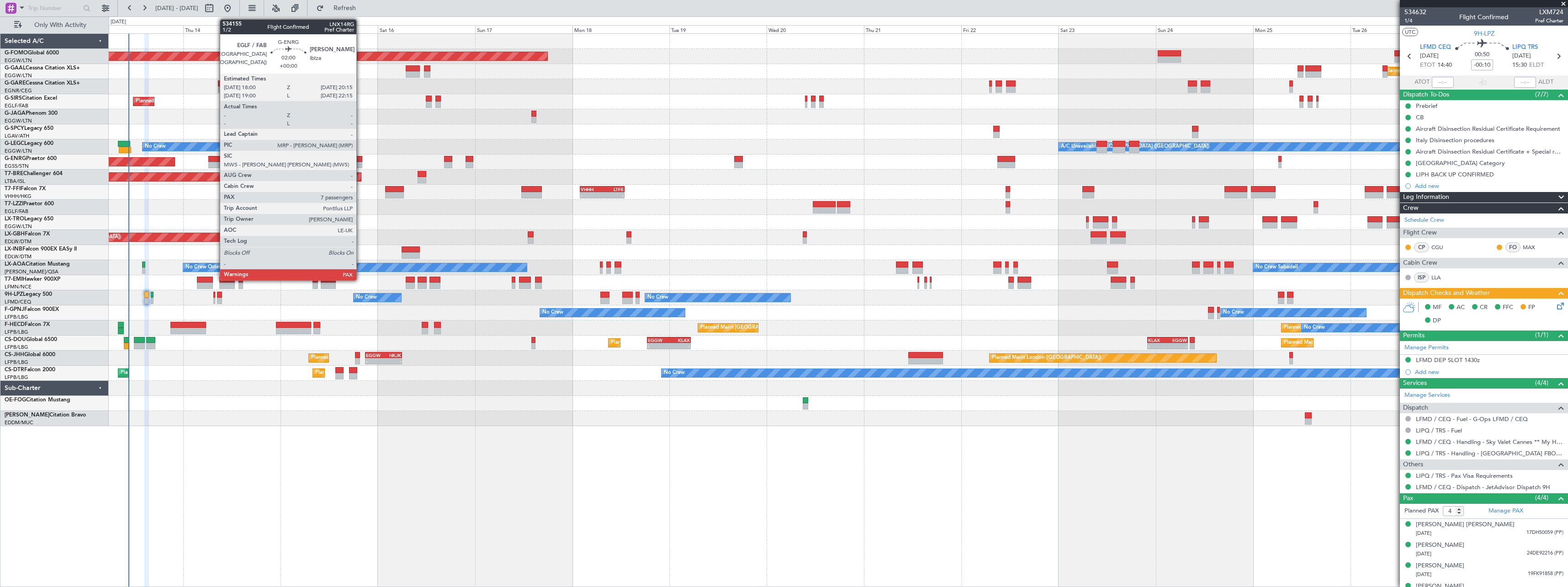
click at [360, 158] on div at bounding box center [357, 159] width 9 height 7
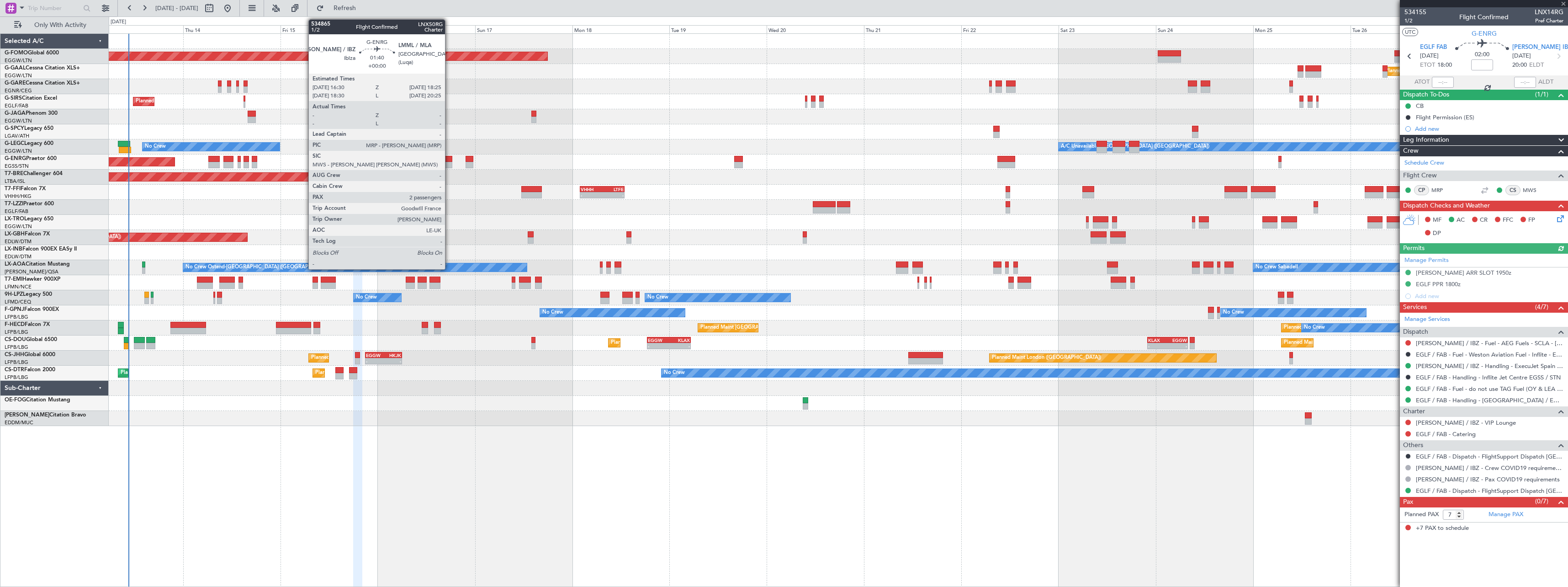
click at [449, 159] on div at bounding box center [449, 159] width 9 height 7
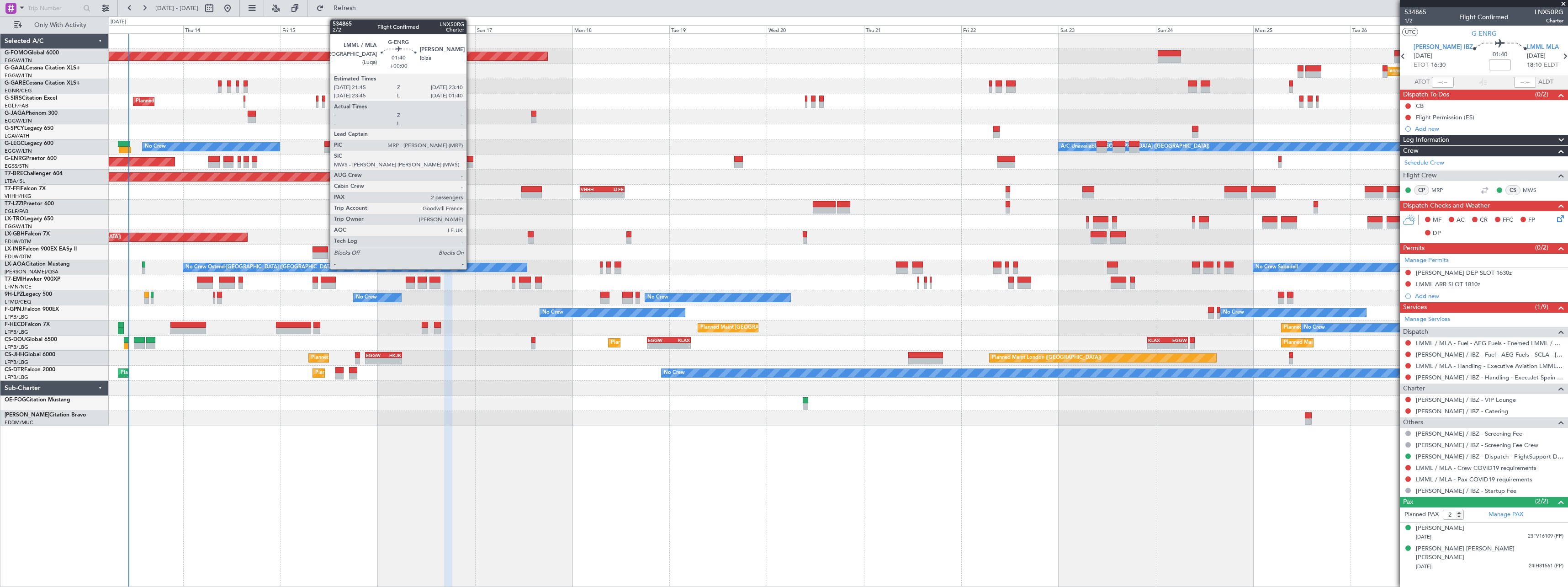
click at [471, 161] on div at bounding box center [470, 159] width 9 height 7
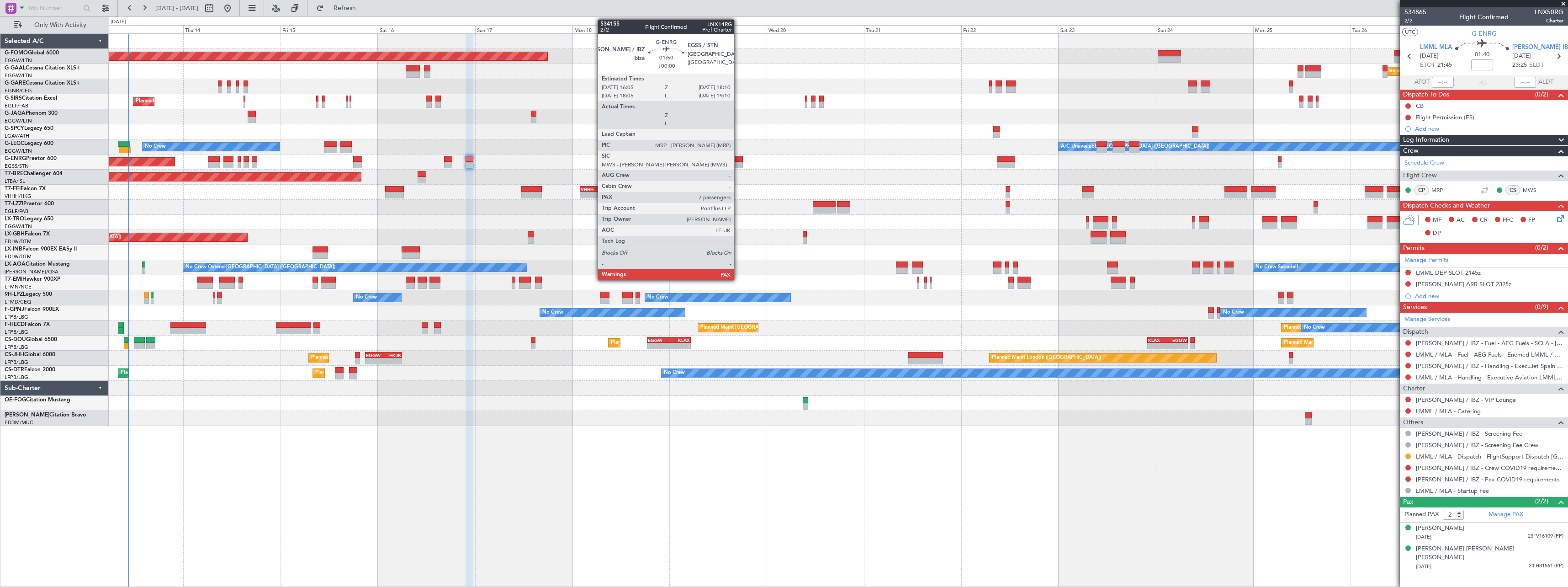
click at [738, 160] on div at bounding box center [738, 159] width 9 height 7
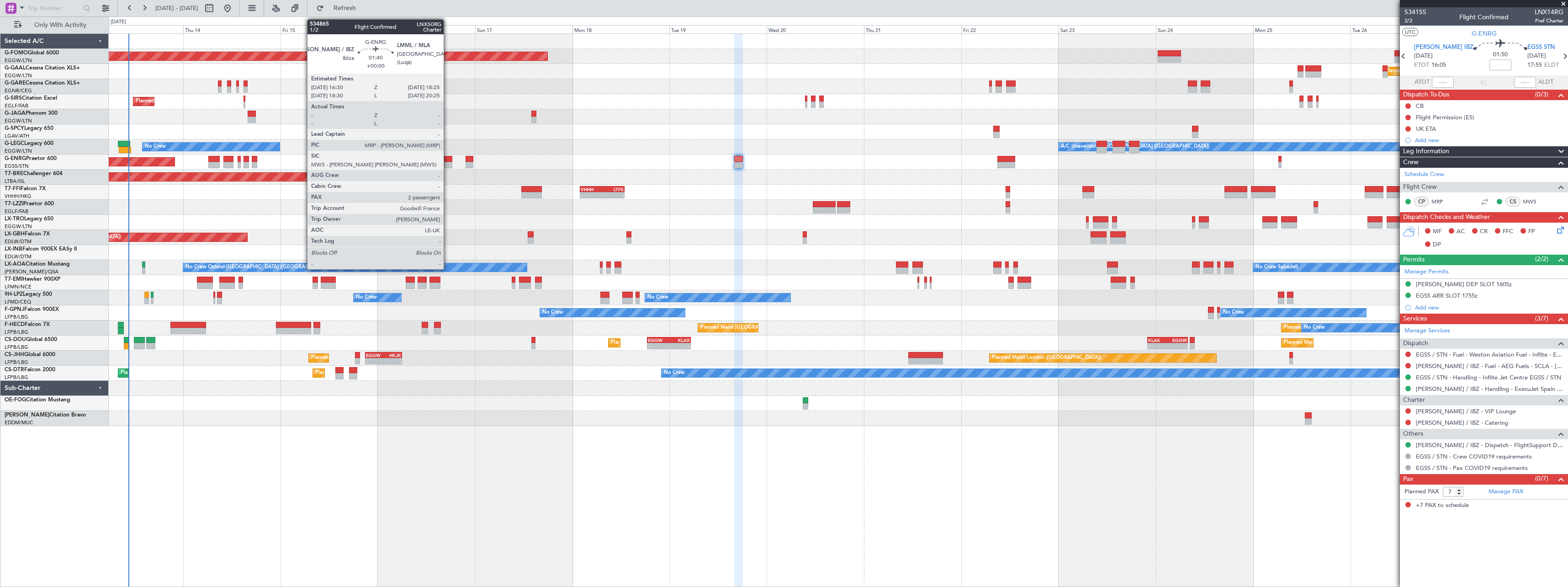
click at [448, 161] on div at bounding box center [449, 159] width 9 height 7
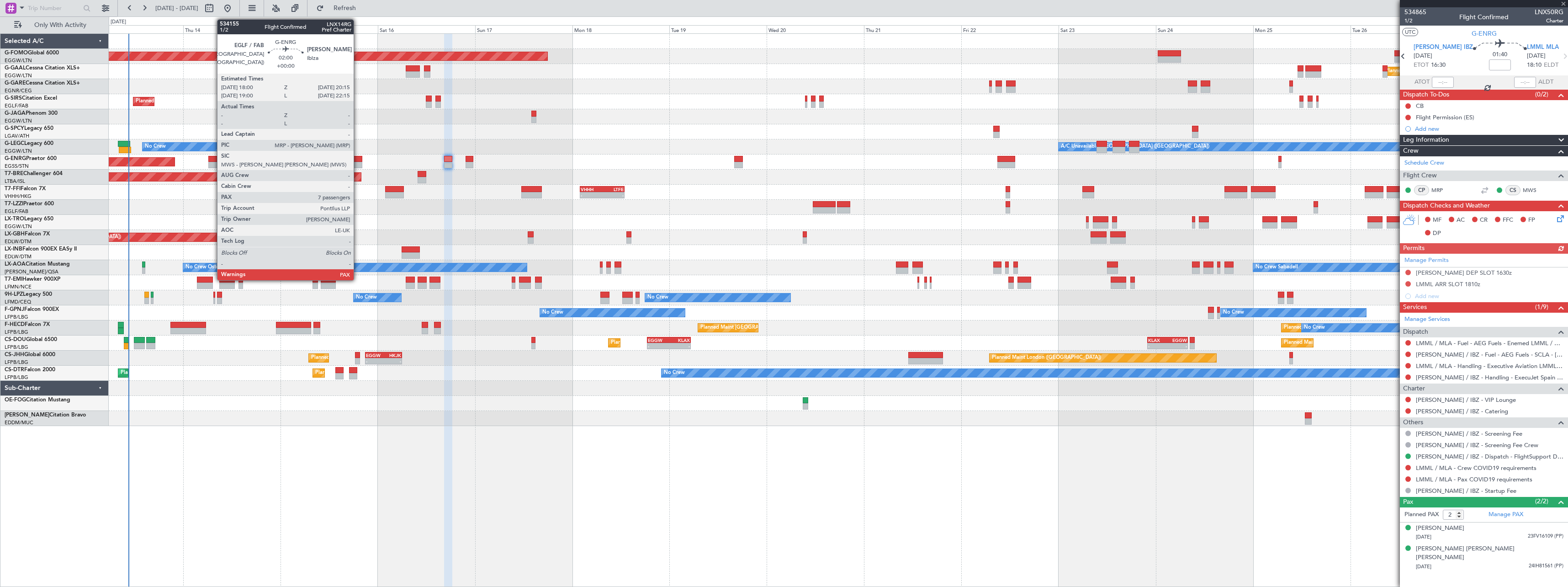
click at [358, 160] on div at bounding box center [357, 159] width 9 height 7
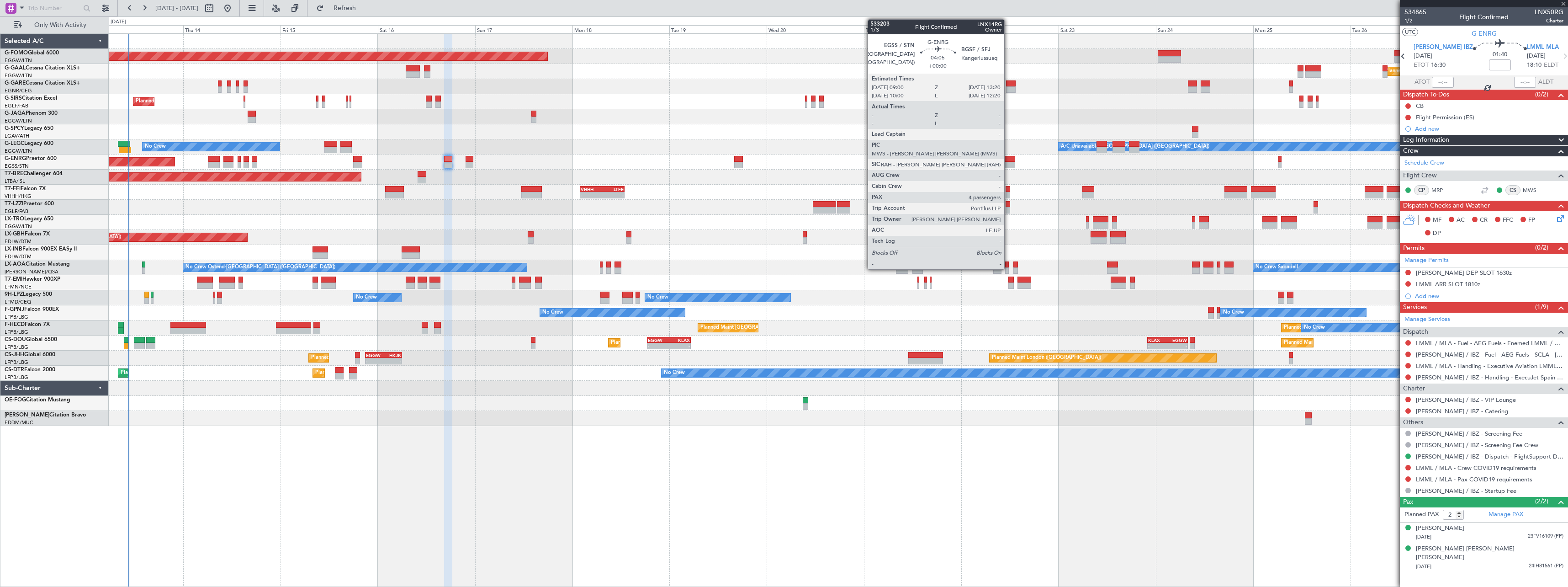
type input "7"
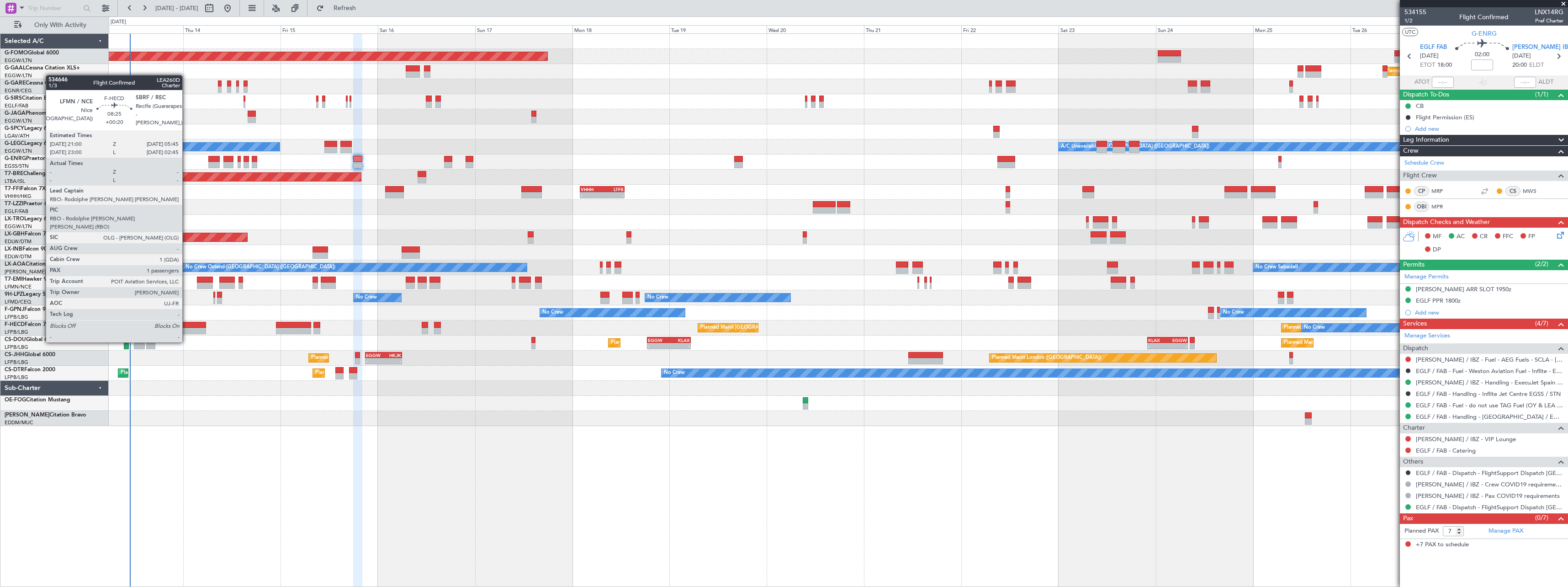
click at [186, 325] on div at bounding box center [188, 325] width 36 height 7
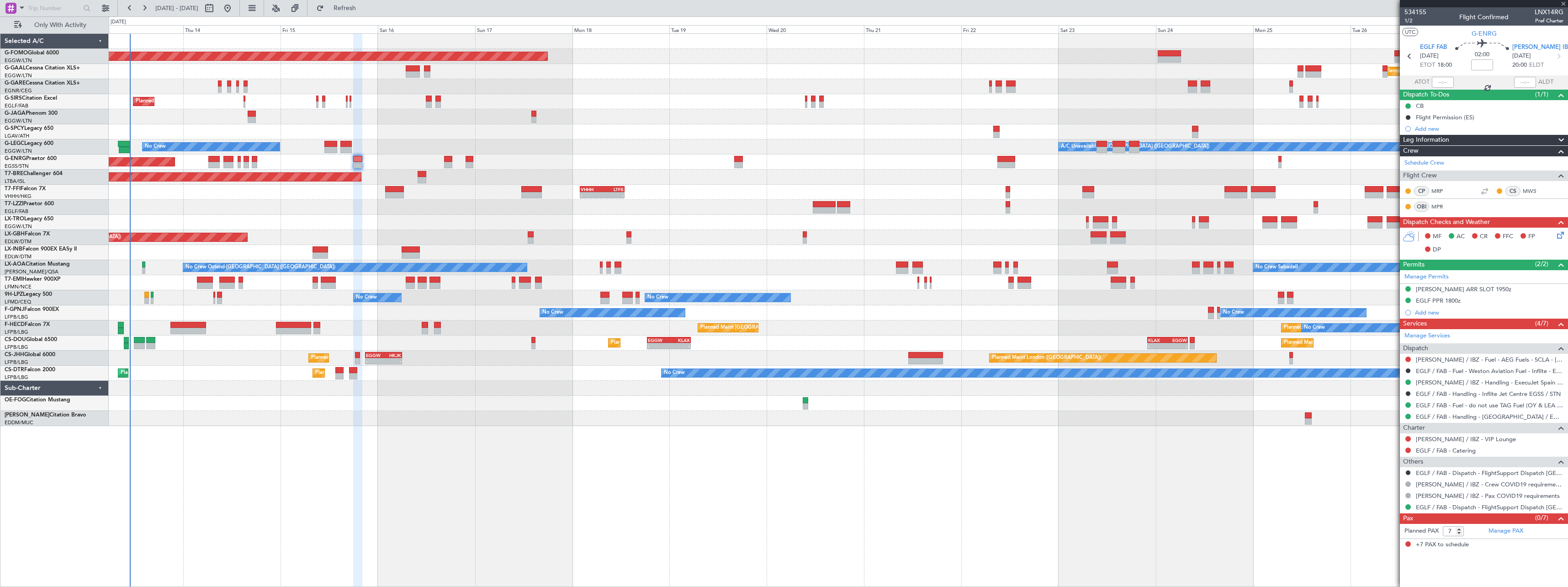
type input "+00:20"
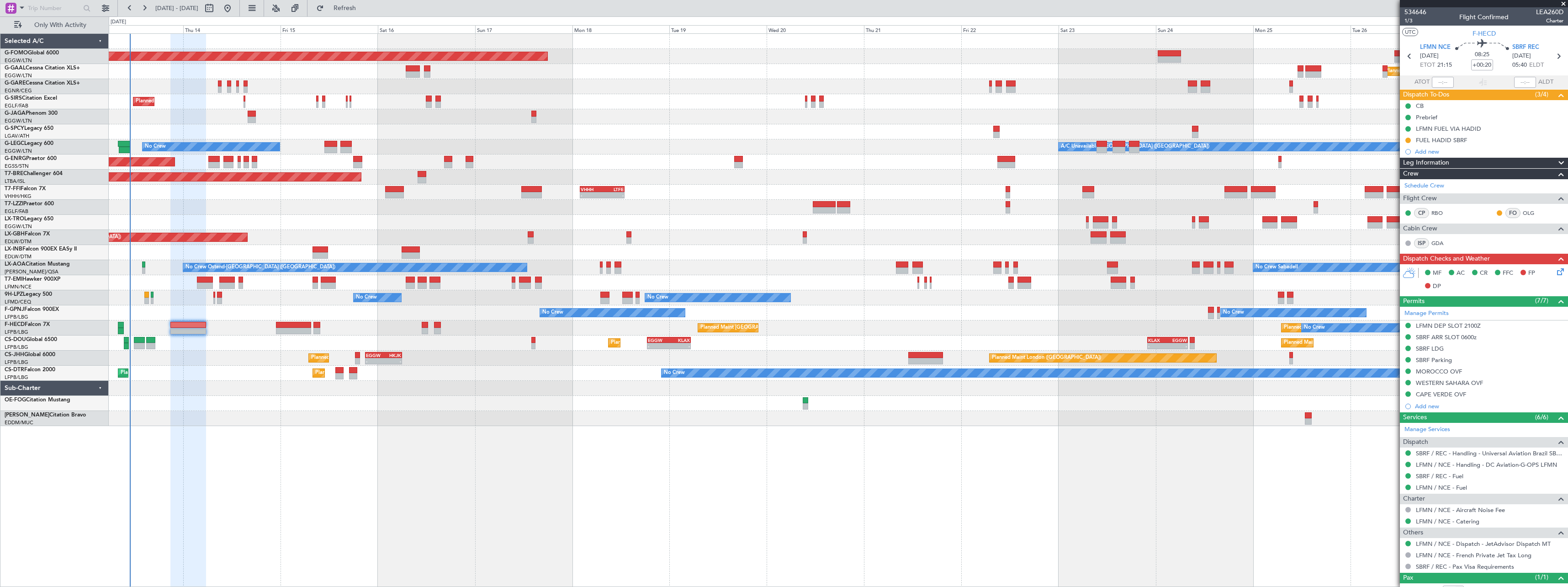
click at [1555, 270] on icon at bounding box center [1559, 270] width 7 height 7
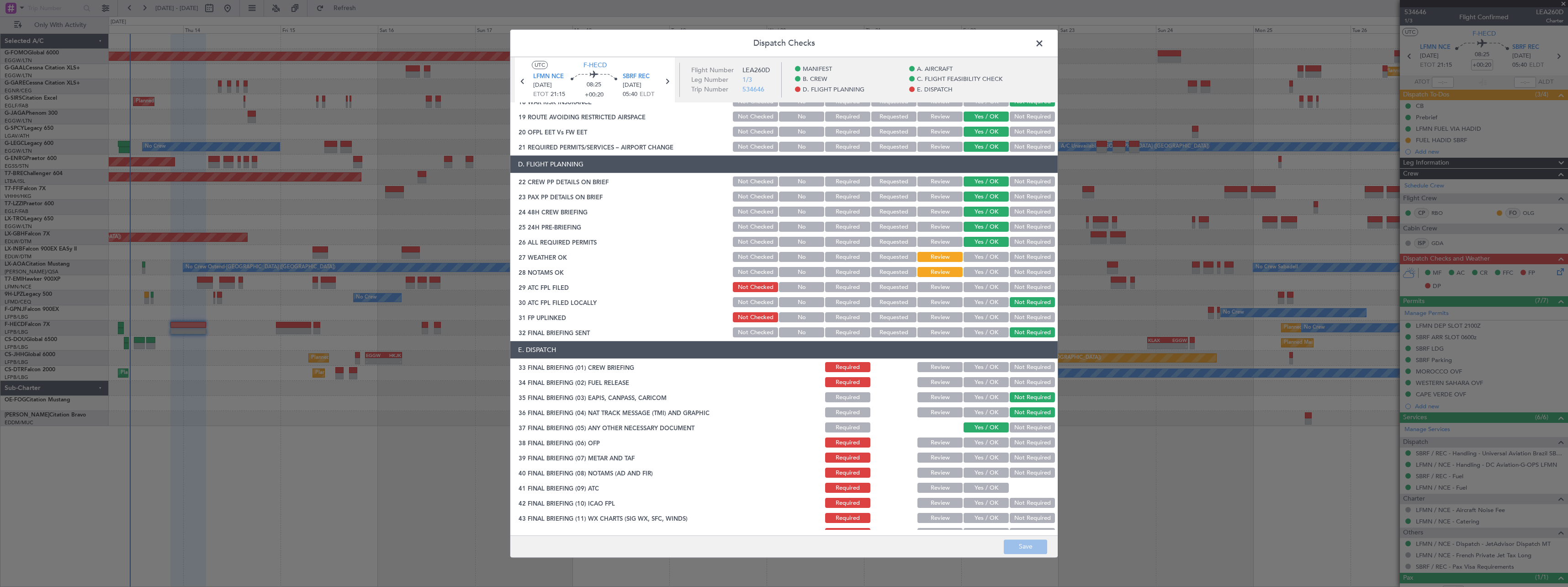
scroll to position [400, 0]
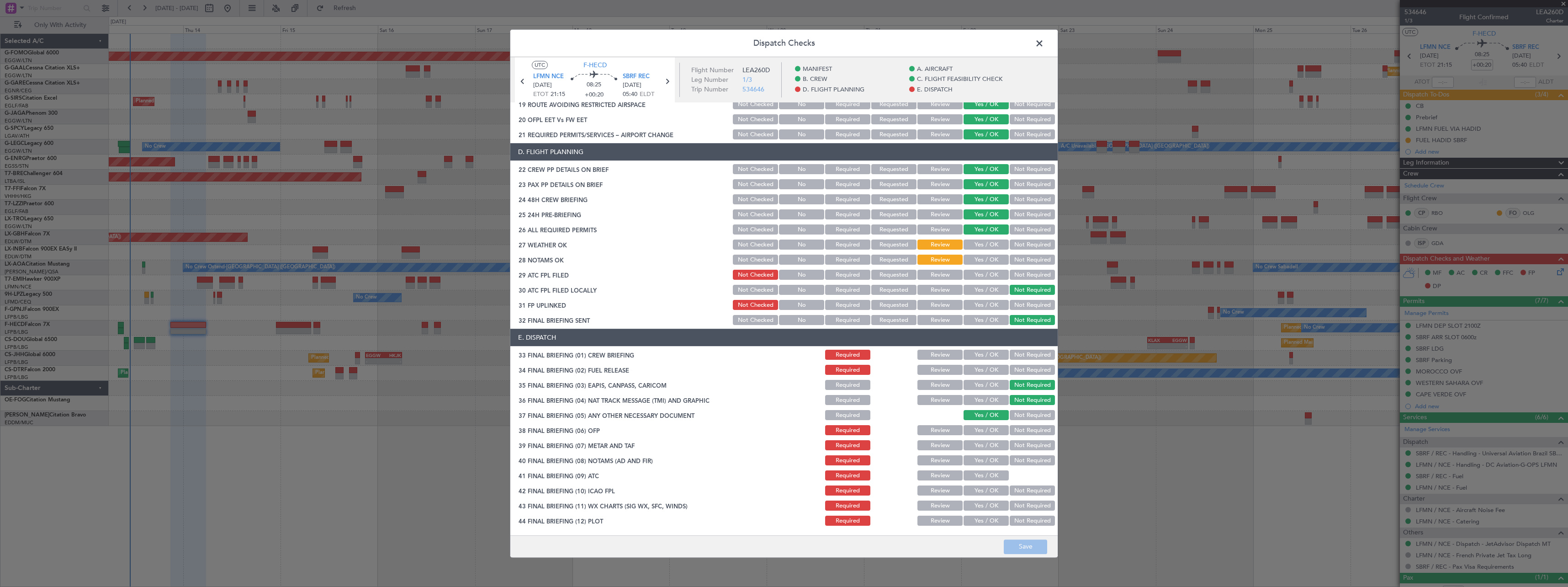
click at [1044, 43] on span at bounding box center [1044, 46] width 0 height 18
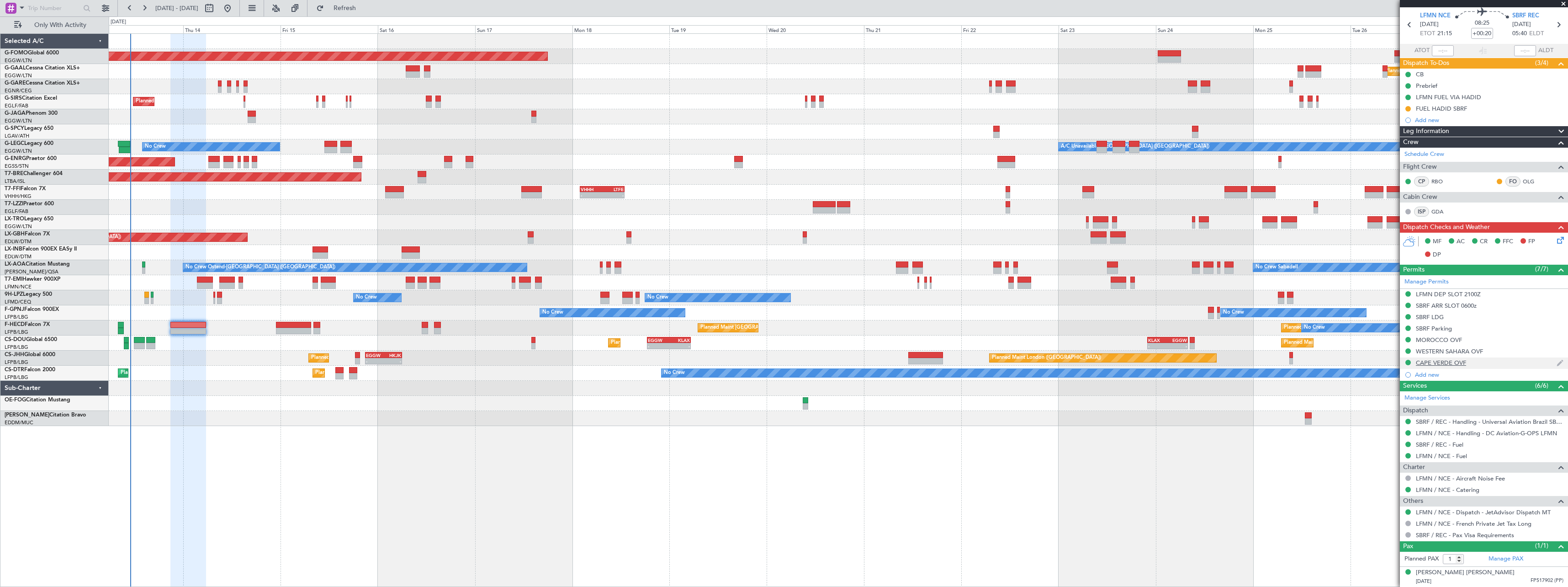
scroll to position [0, 0]
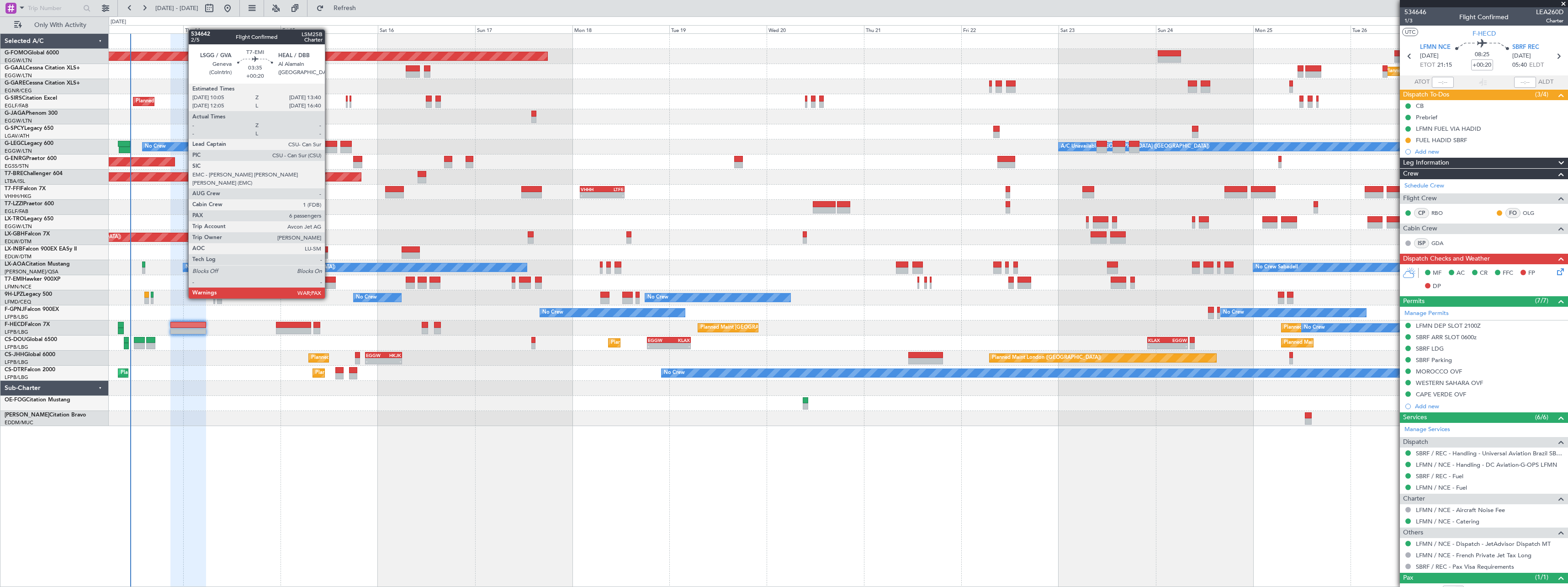
click at [329, 281] on div at bounding box center [328, 279] width 15 height 7
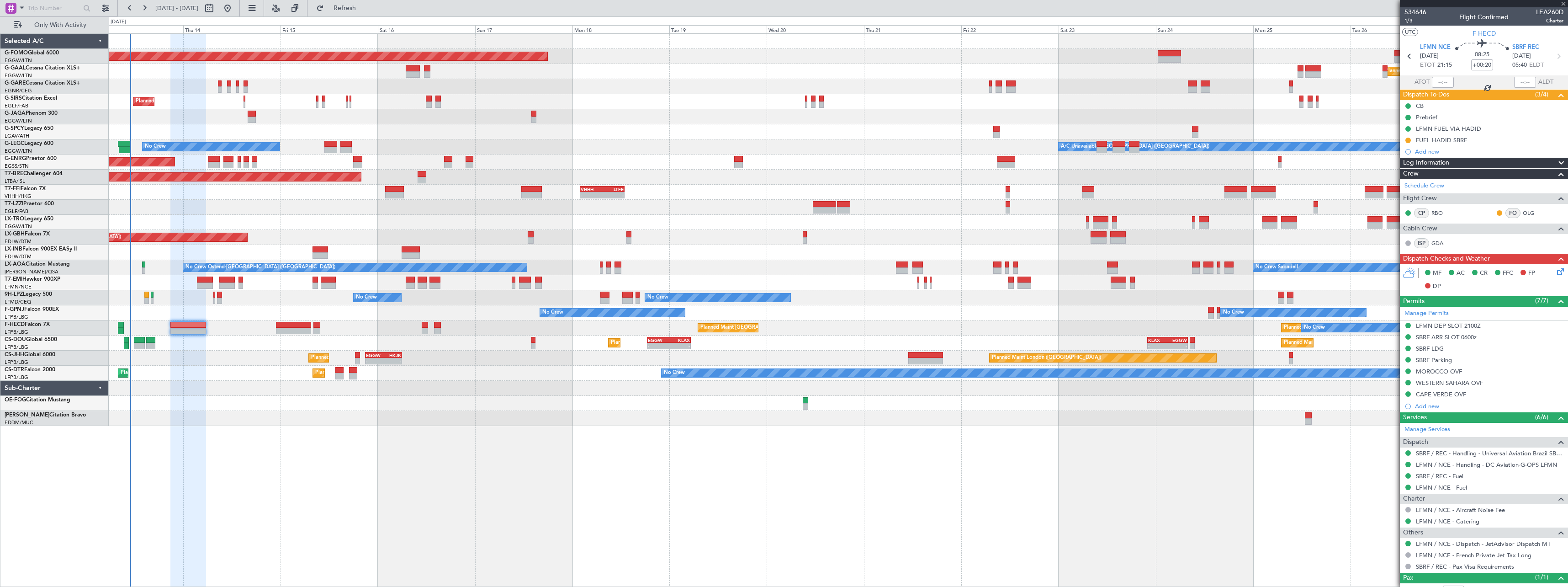
type input "7"
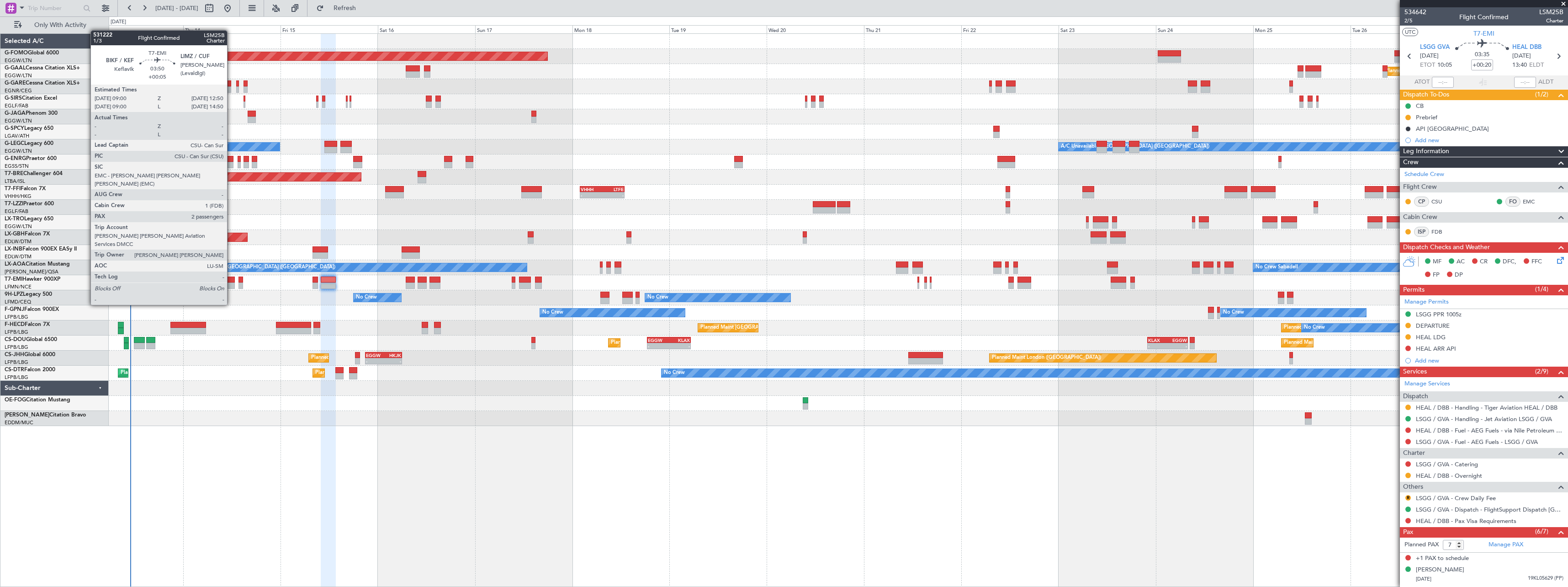
click at [231, 279] on div at bounding box center [227, 279] width 16 height 7
type input "+00:05"
type input "2"
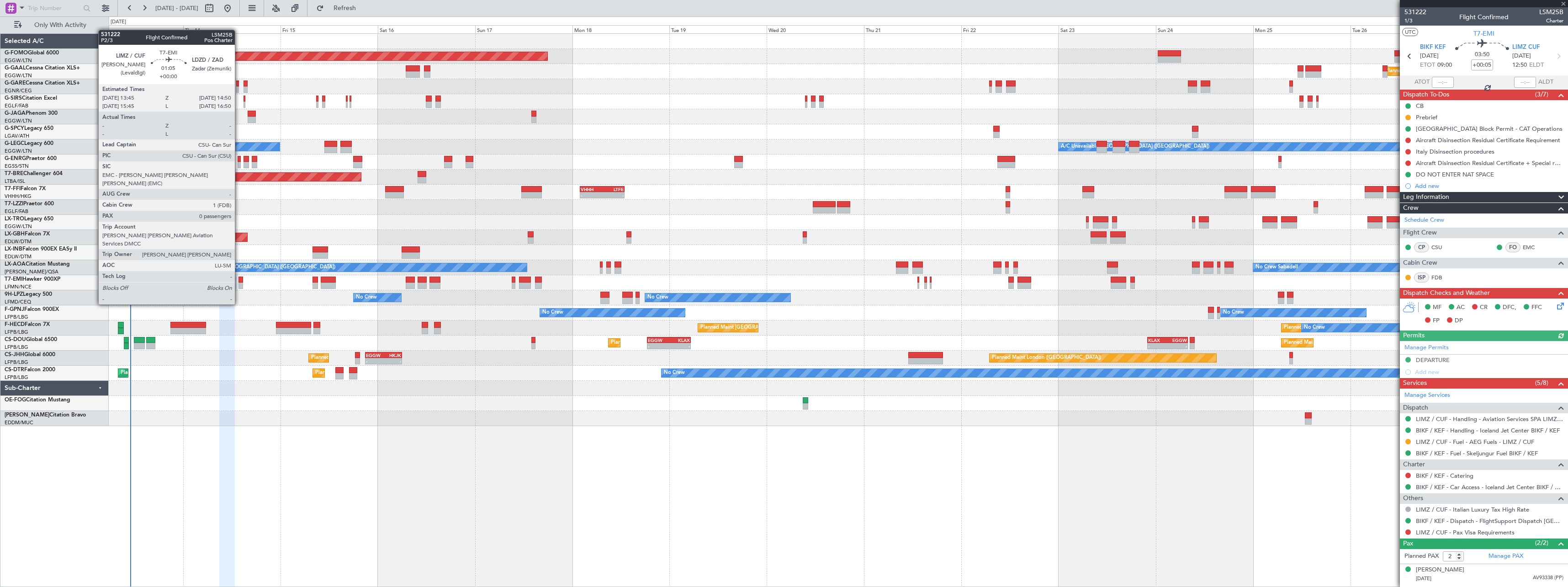
click at [239, 279] on div at bounding box center [241, 279] width 5 height 7
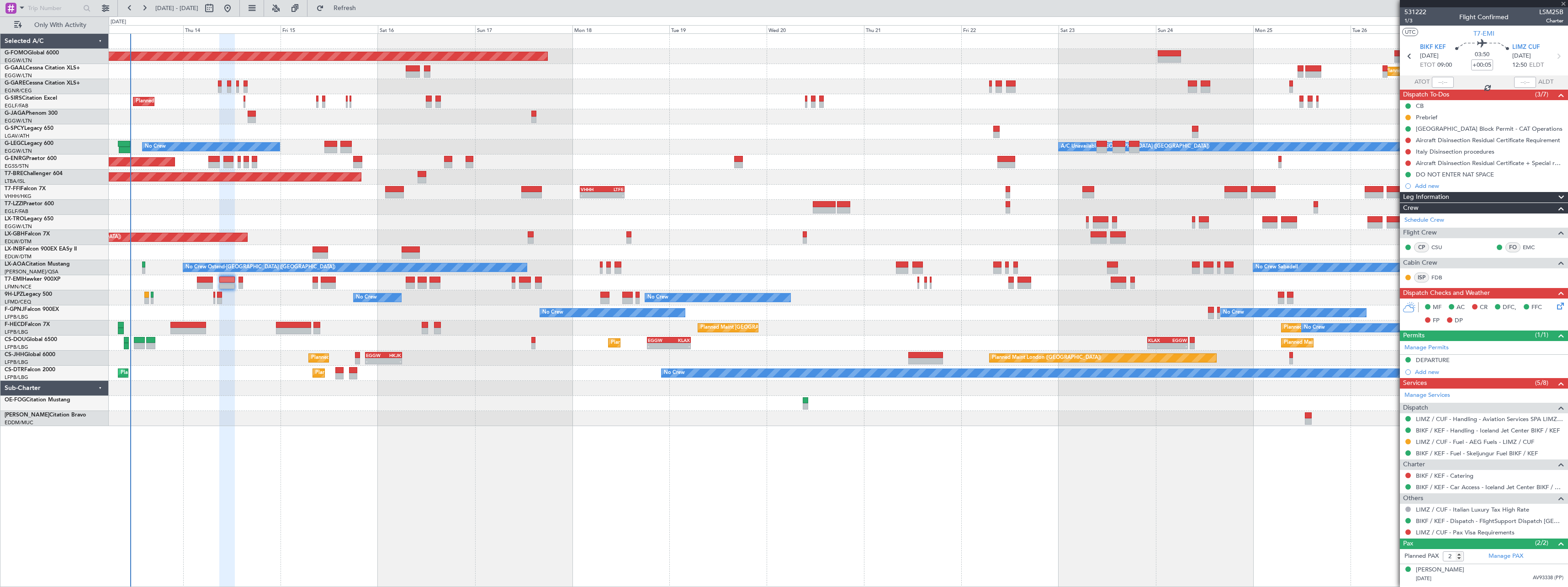
type input "0"
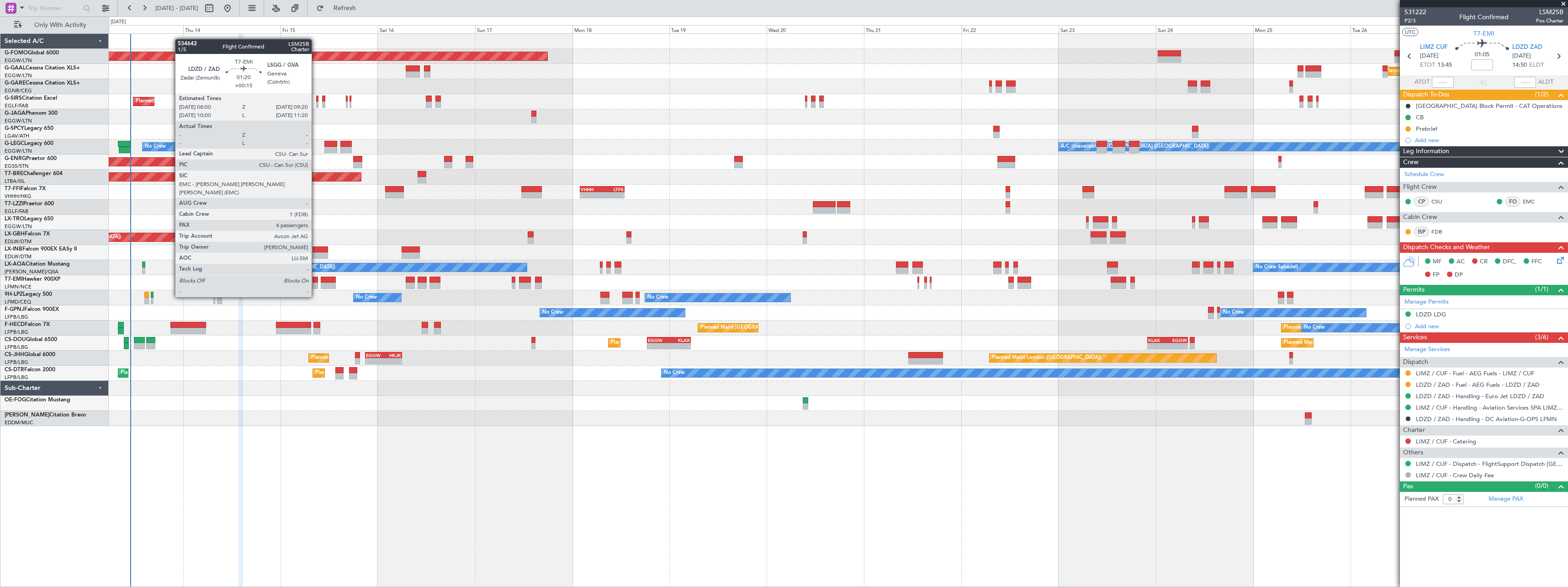
click at [316, 279] on div at bounding box center [315, 279] width 5 height 7
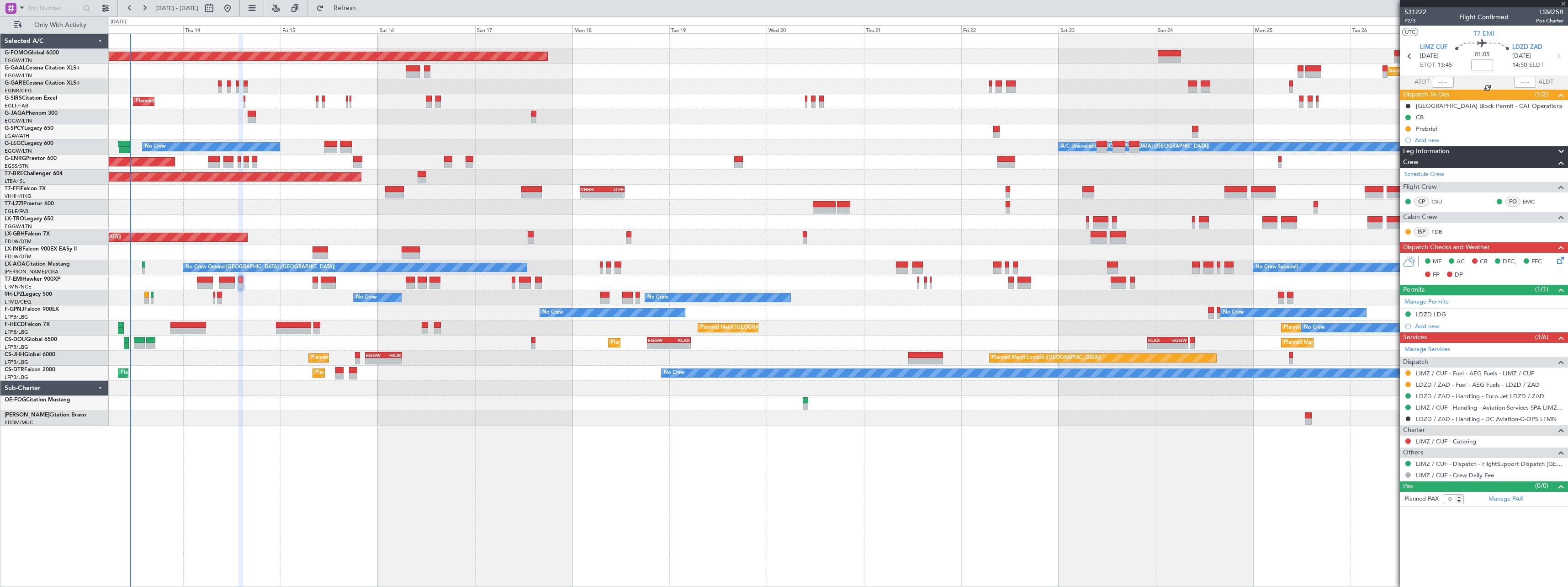
type input "+00:15"
type input "4"
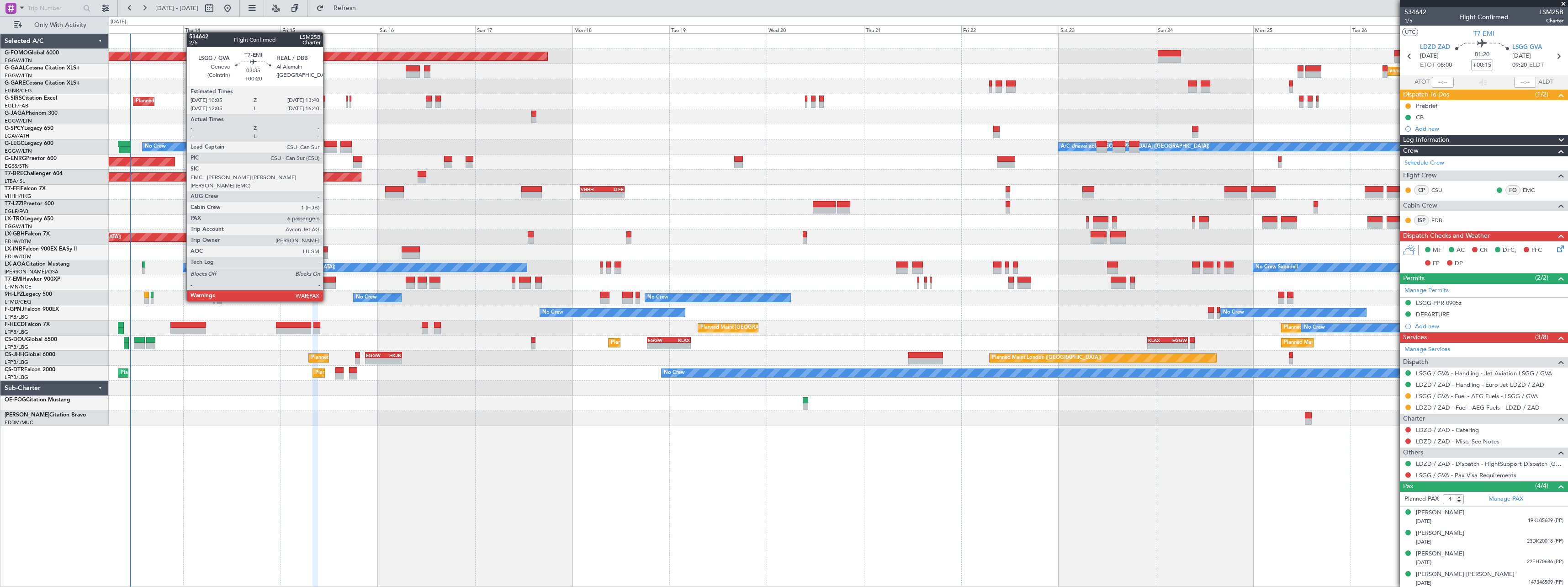
click at [327, 284] on div at bounding box center [328, 286] width 15 height 7
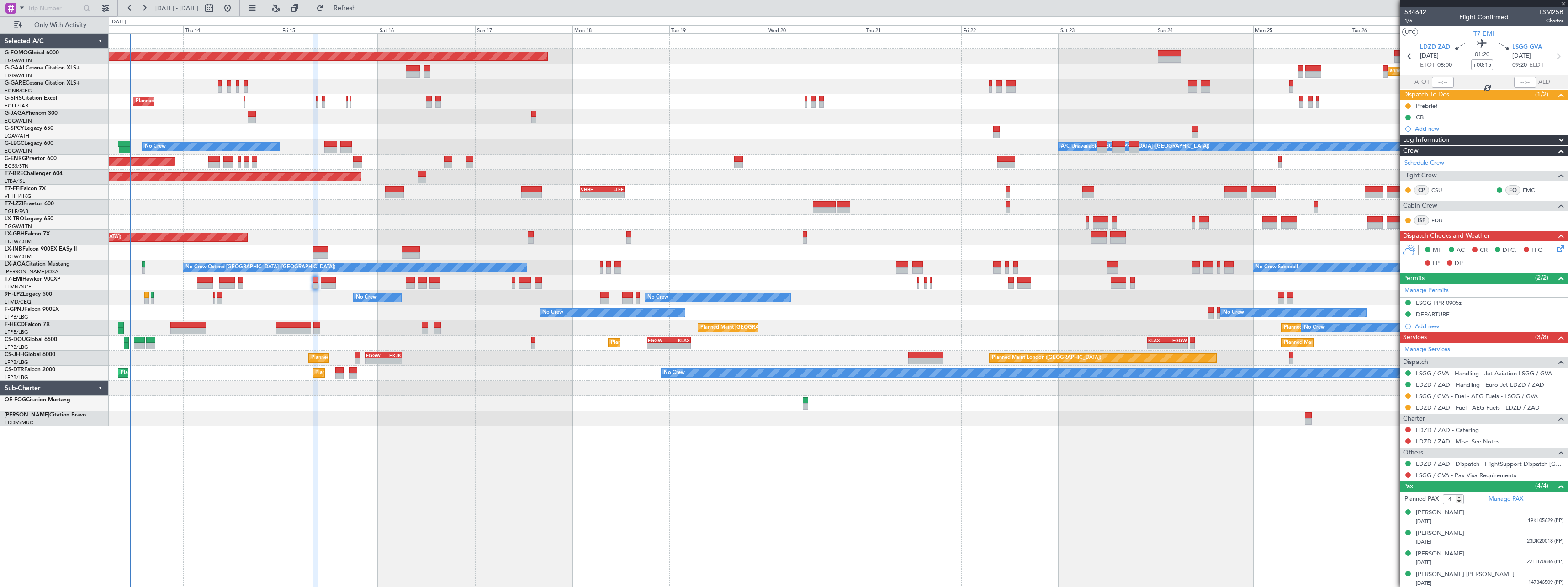
type input "+00:20"
type input "7"
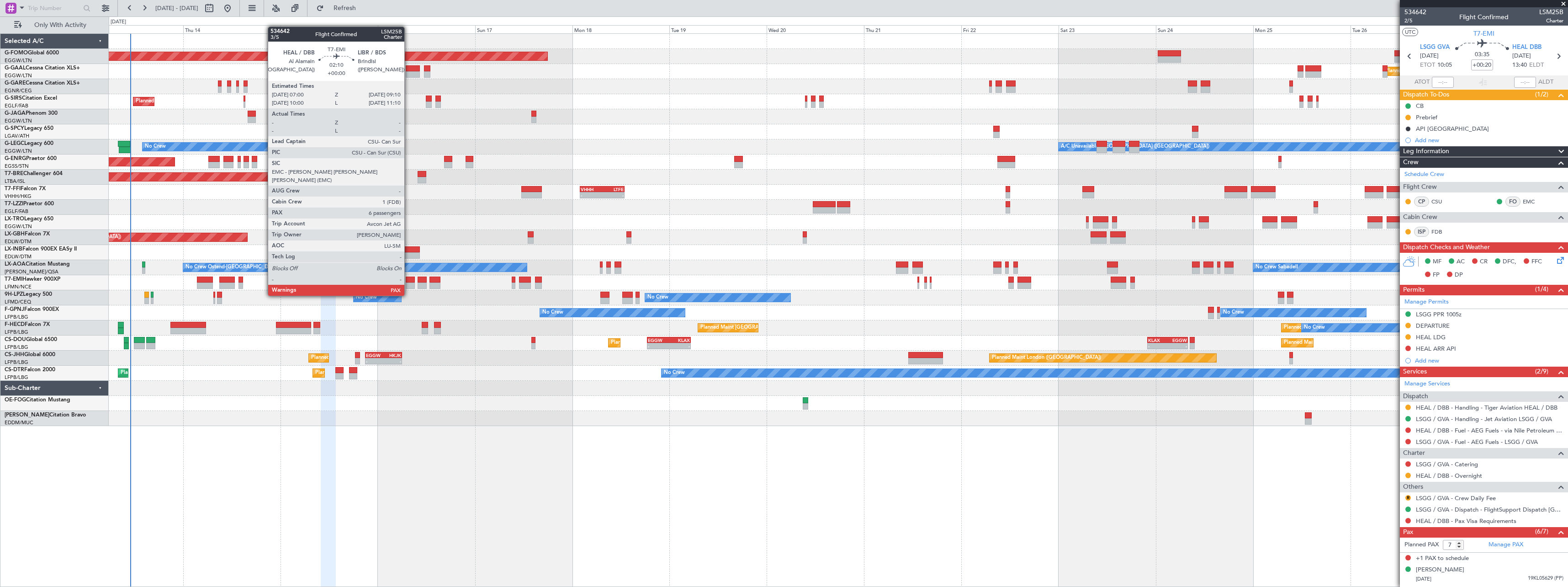
click at [408, 278] on div at bounding box center [410, 279] width 9 height 7
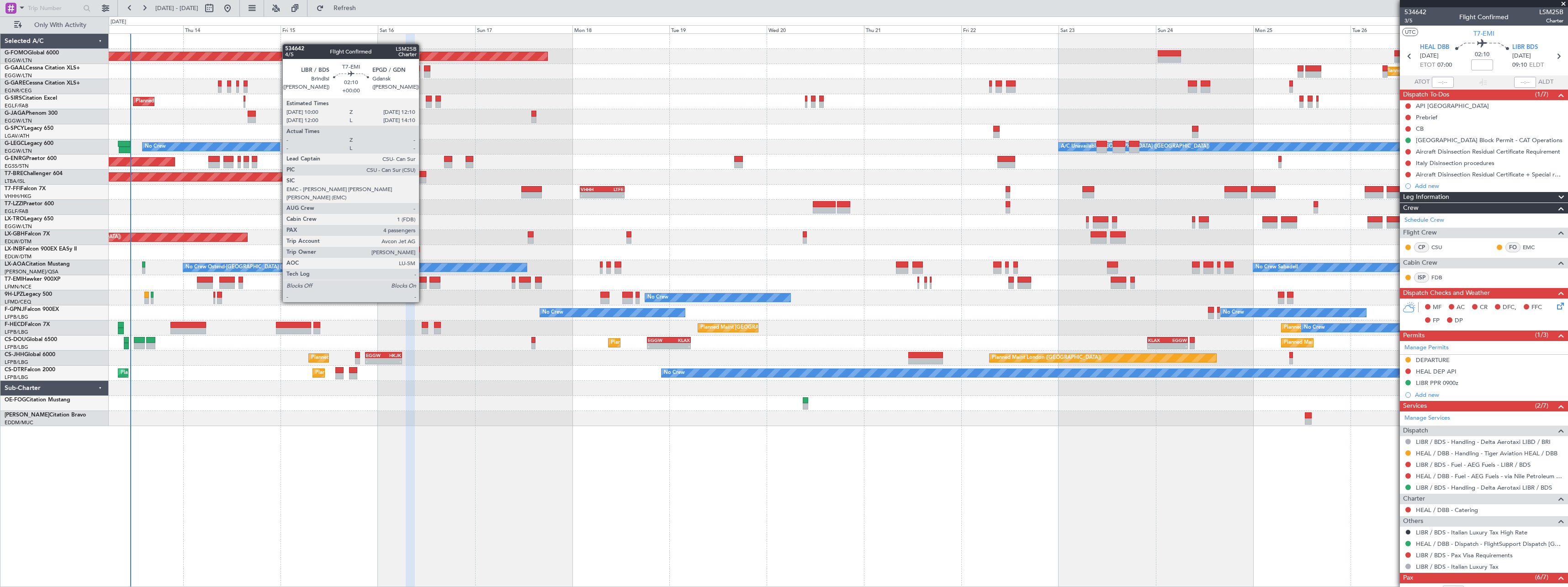
click at [423, 285] on div at bounding box center [422, 286] width 9 height 7
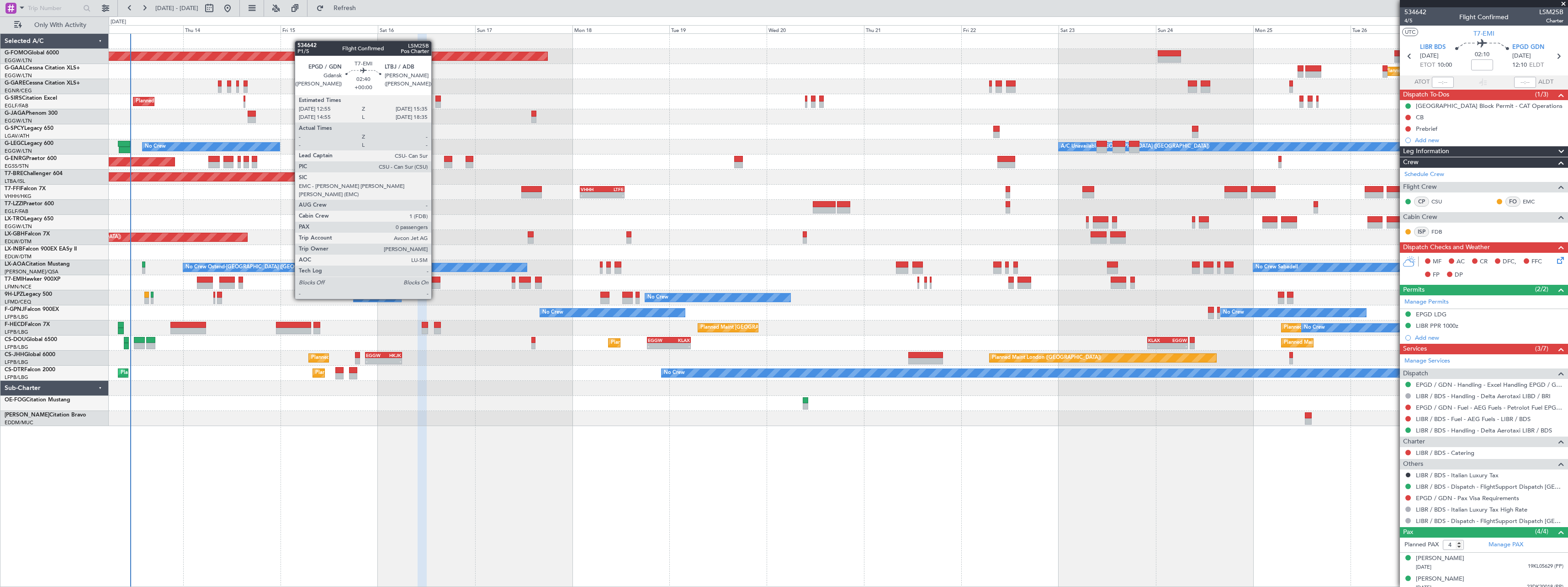
click at [435, 281] on div at bounding box center [435, 279] width 11 height 7
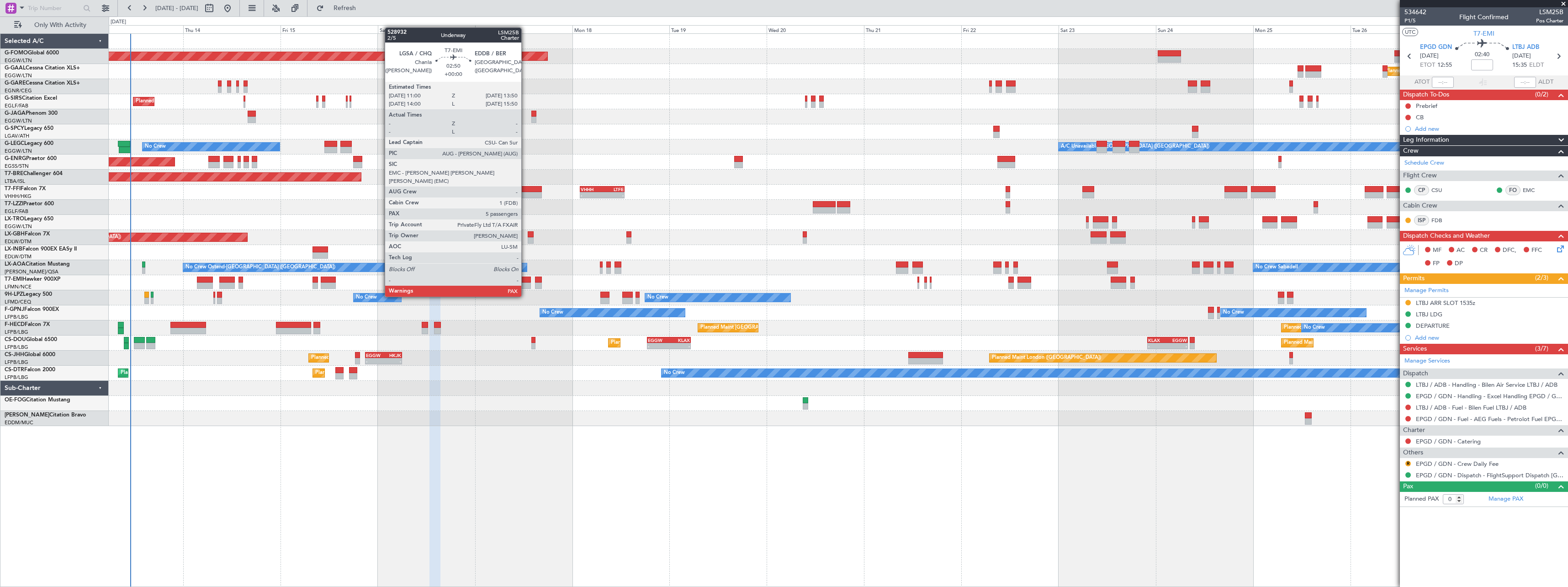
click at [525, 279] on div at bounding box center [525, 279] width 12 height 7
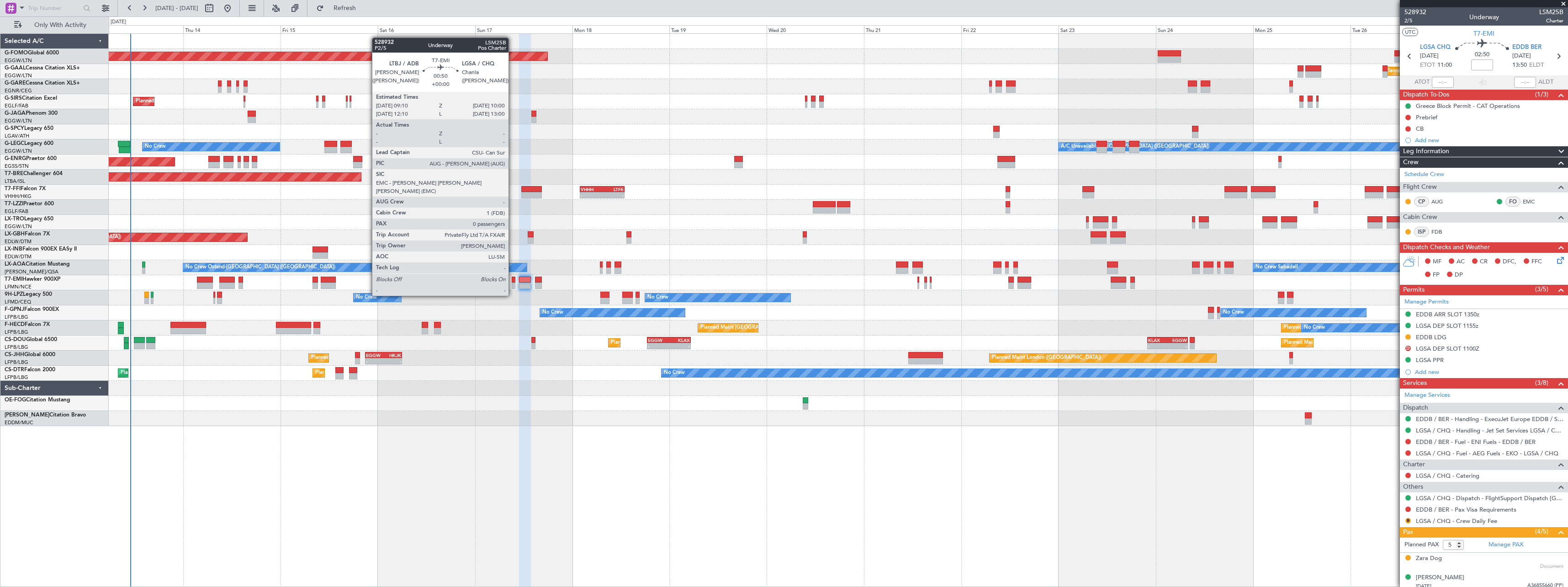
click at [513, 278] on div at bounding box center [514, 279] width 4 height 7
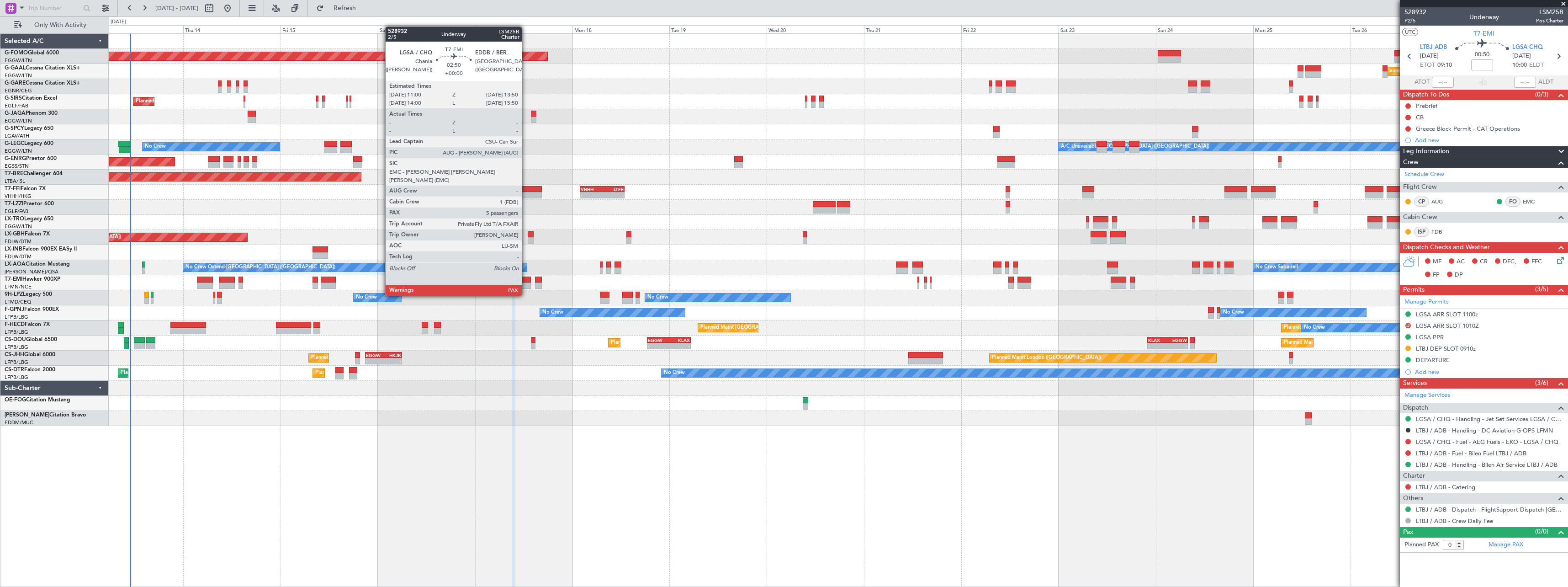
click at [526, 278] on div at bounding box center [525, 279] width 12 height 7
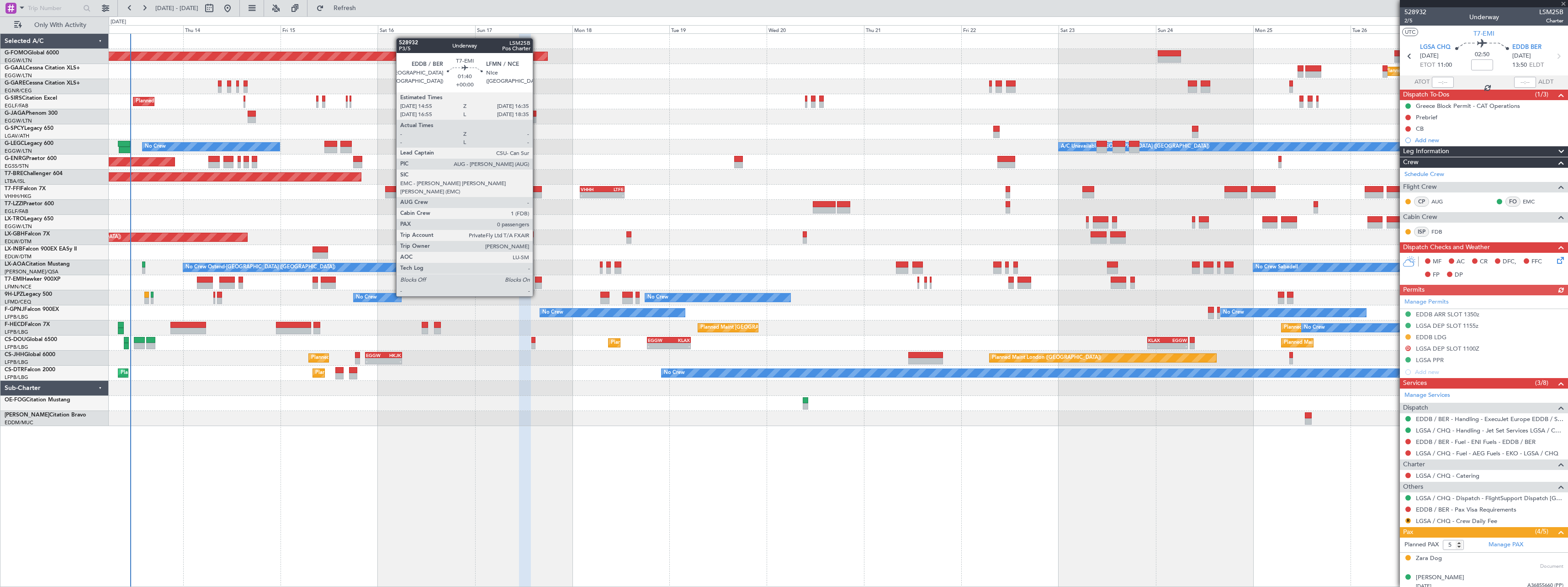
click at [537, 279] on div at bounding box center [538, 279] width 7 height 7
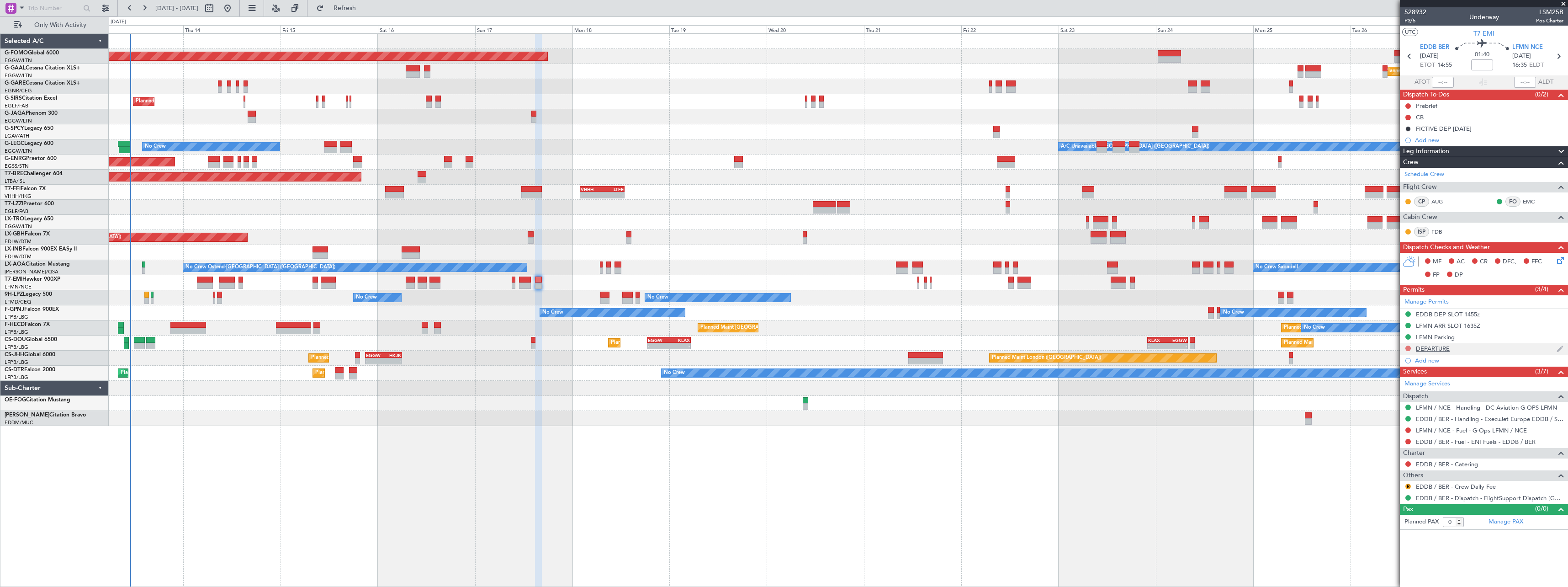
click at [1409, 348] on button at bounding box center [1408, 348] width 5 height 5
click at [1395, 387] on span "Requested" at bounding box center [1382, 388] width 29 height 9
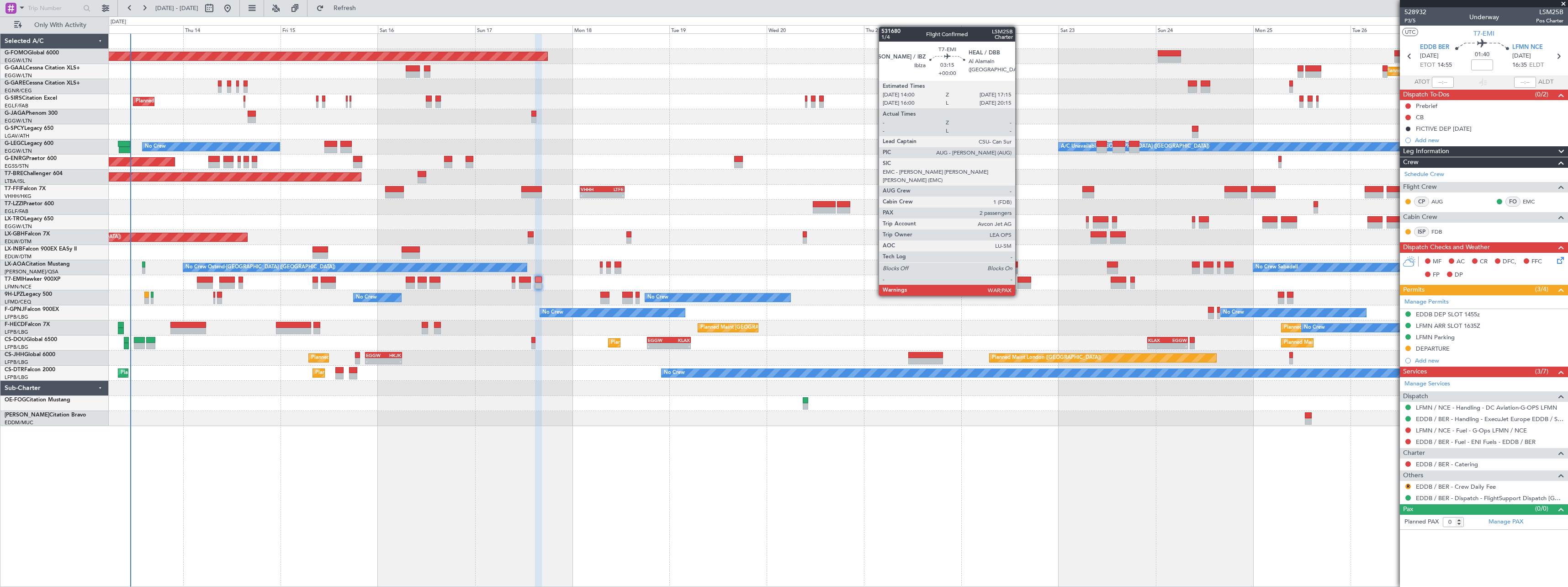
click at [1020, 278] on div at bounding box center [1024, 279] width 13 height 7
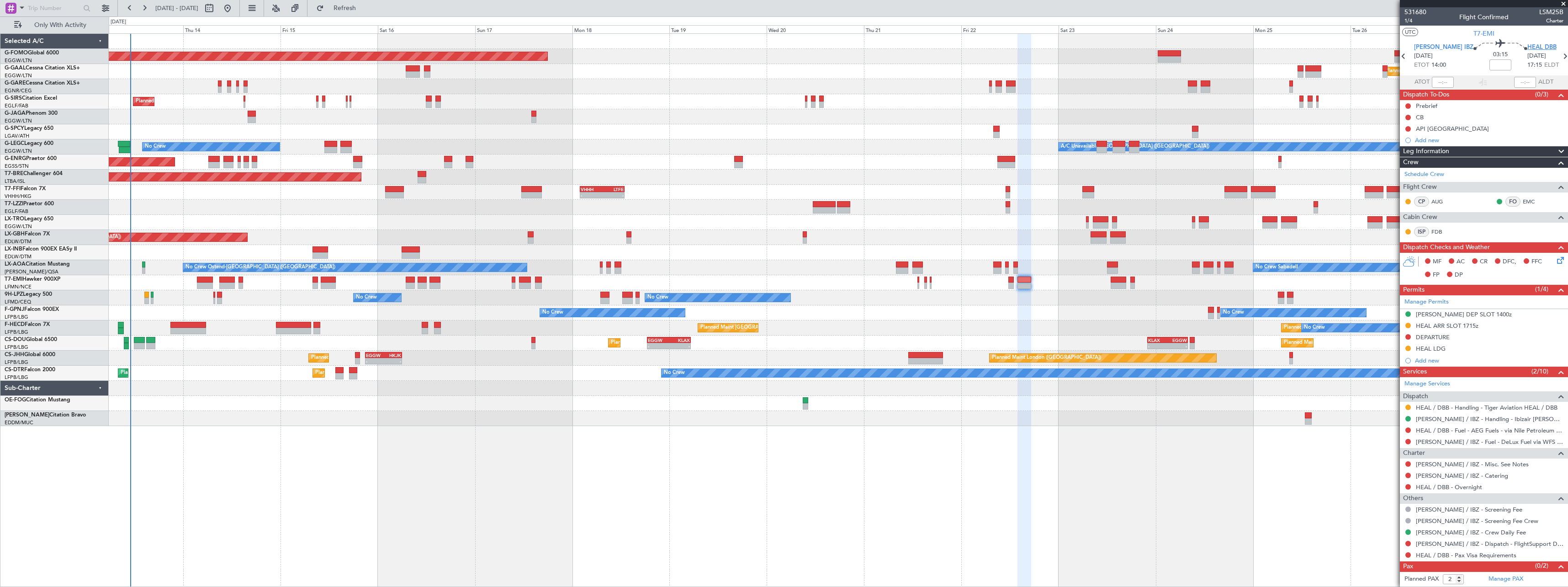
click at [1527, 45] on span "HEAL DBB" at bounding box center [1542, 47] width 29 height 9
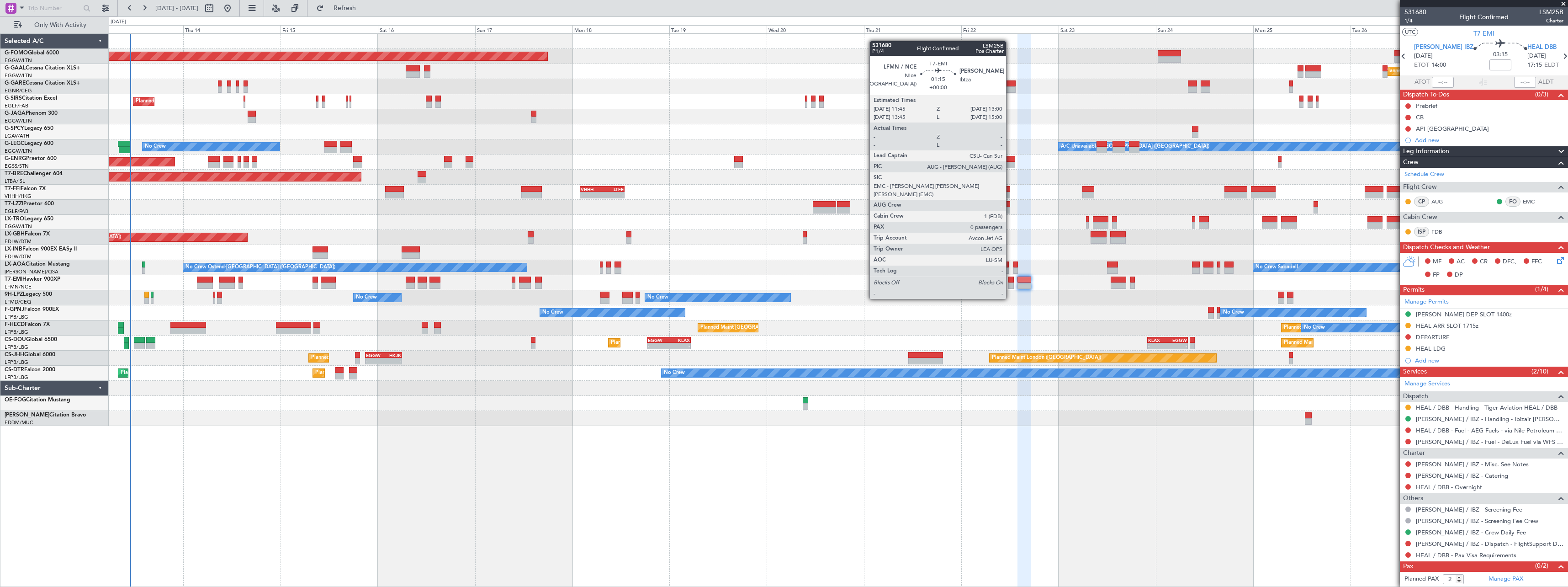
click at [1010, 281] on div at bounding box center [1011, 279] width 5 height 7
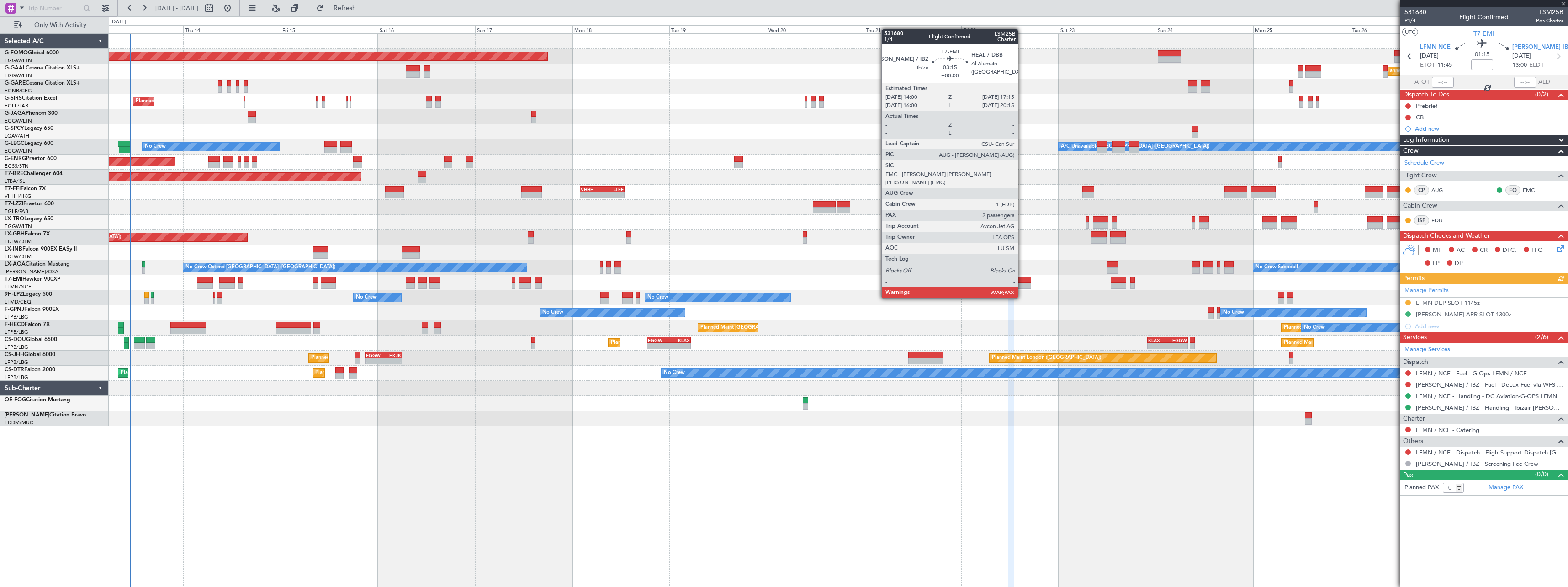
click at [1022, 281] on div at bounding box center [1024, 279] width 13 height 7
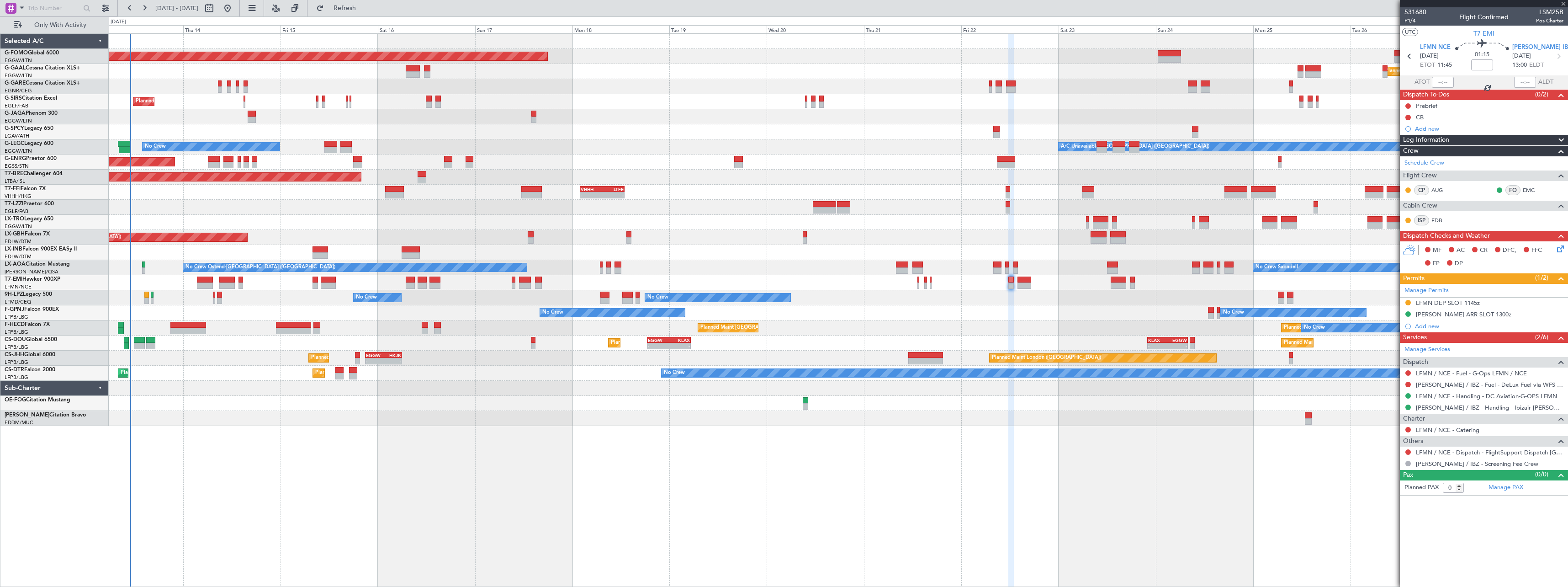
type input "2"
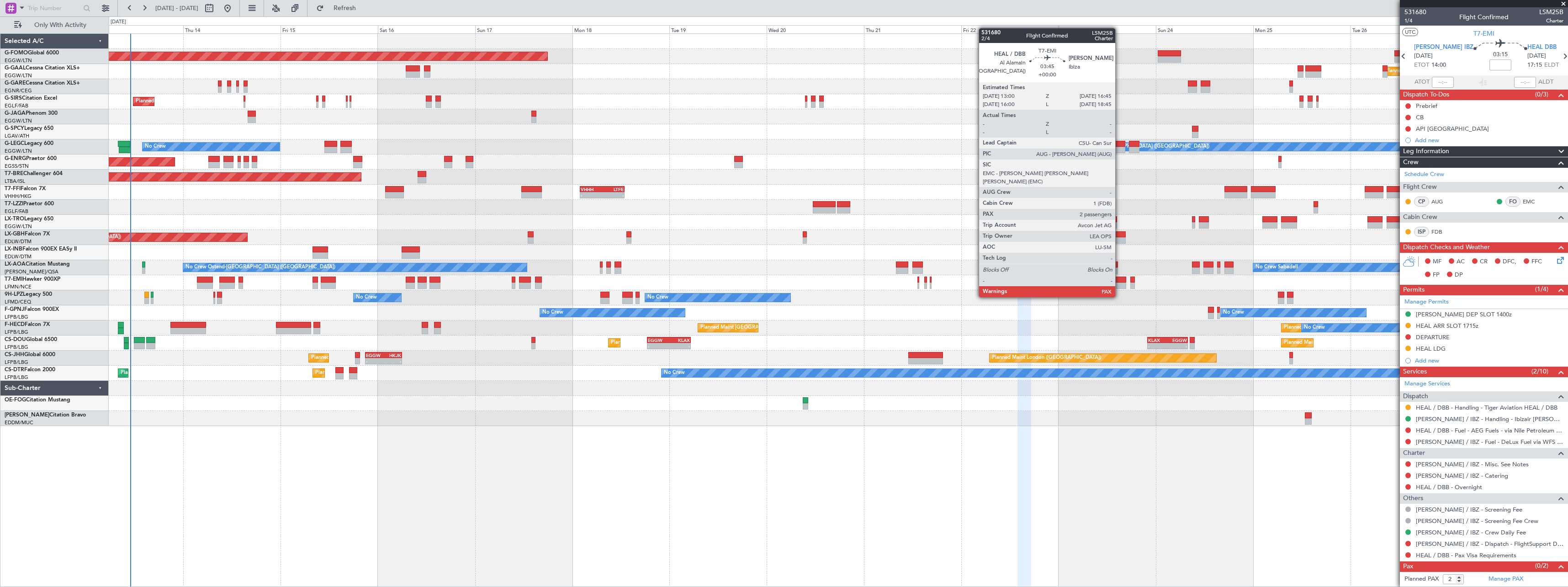
click at [1119, 279] on div at bounding box center [1119, 279] width 16 height 7
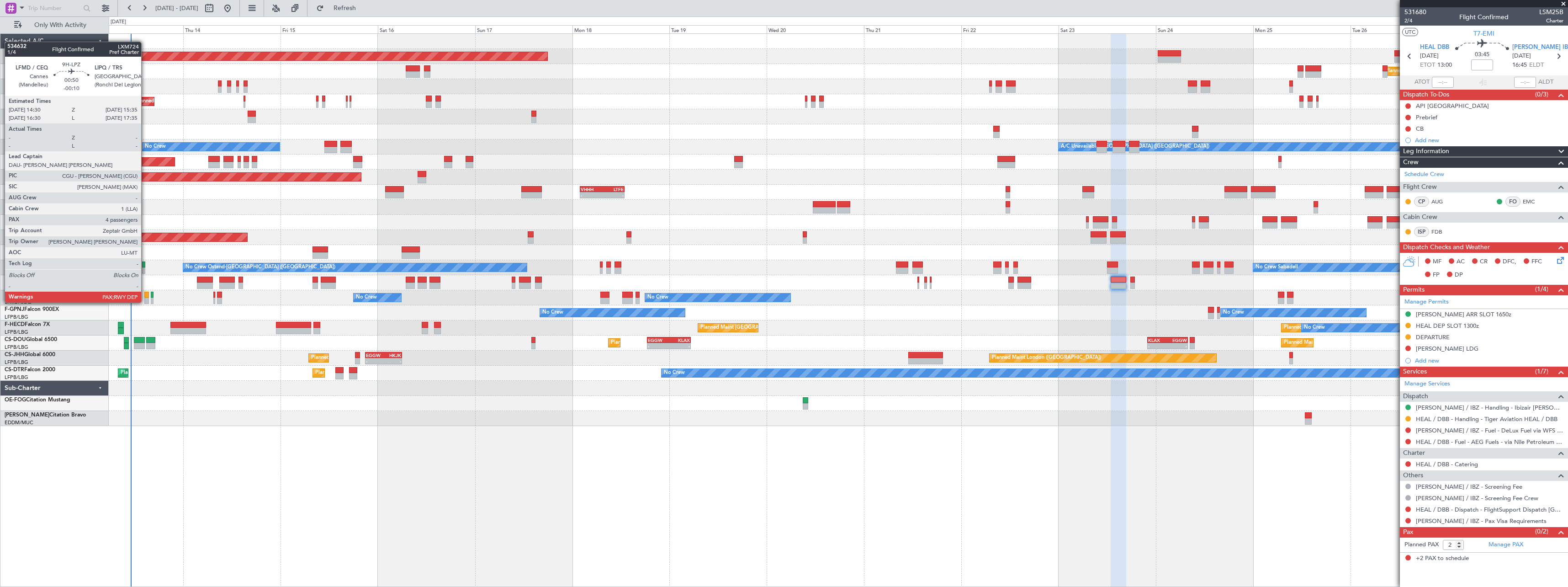
click at [145, 294] on div at bounding box center [147, 295] width 5 height 7
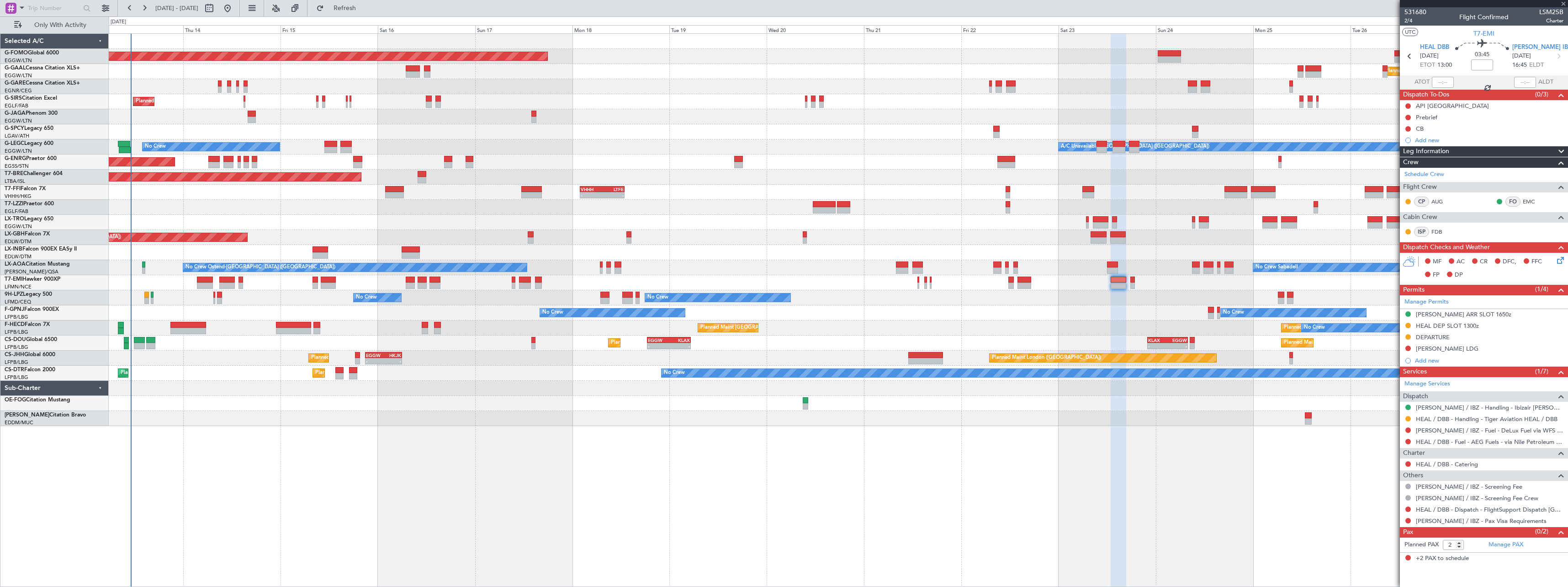
type input "-00:10"
type input "4"
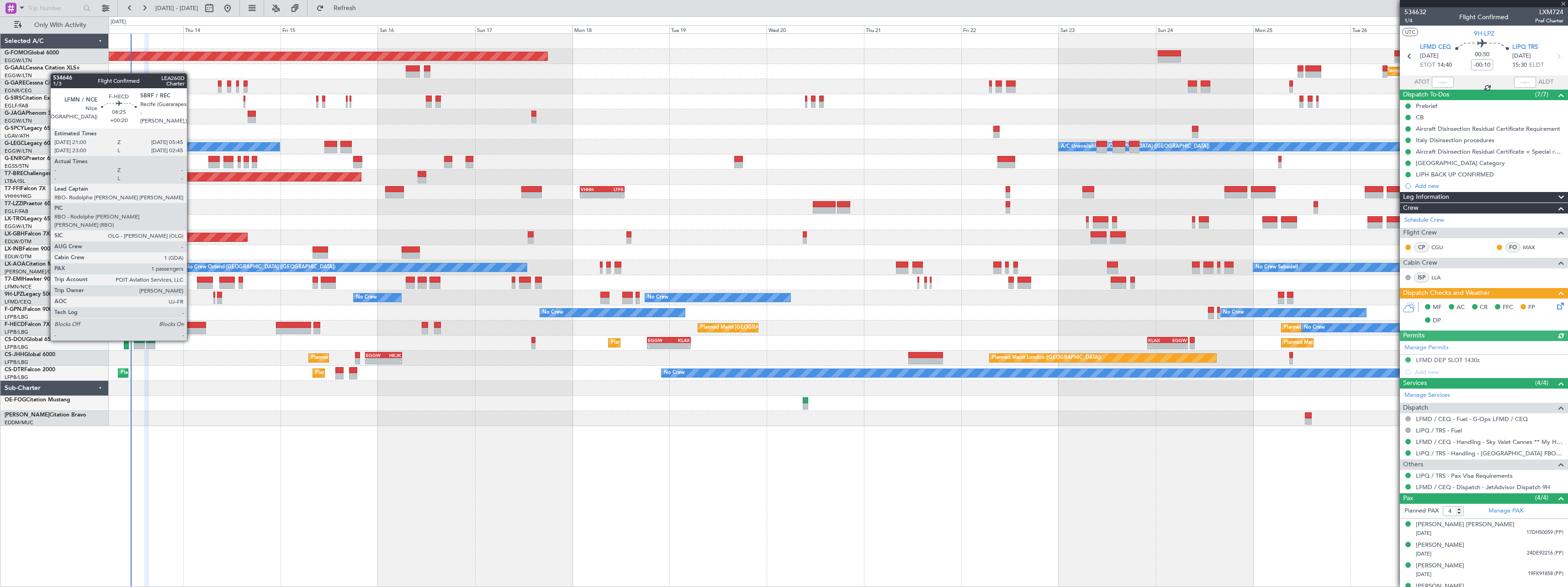
click at [191, 323] on div at bounding box center [188, 325] width 36 height 7
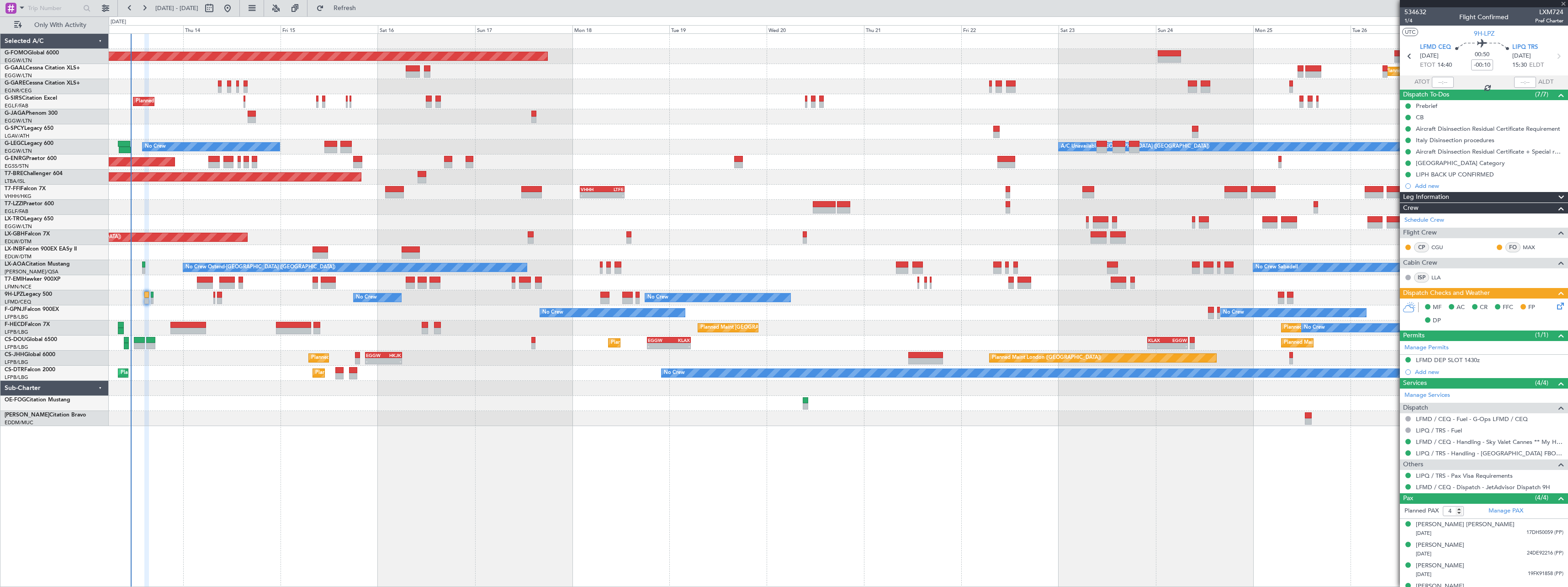
type input "+00:20"
type input "1"
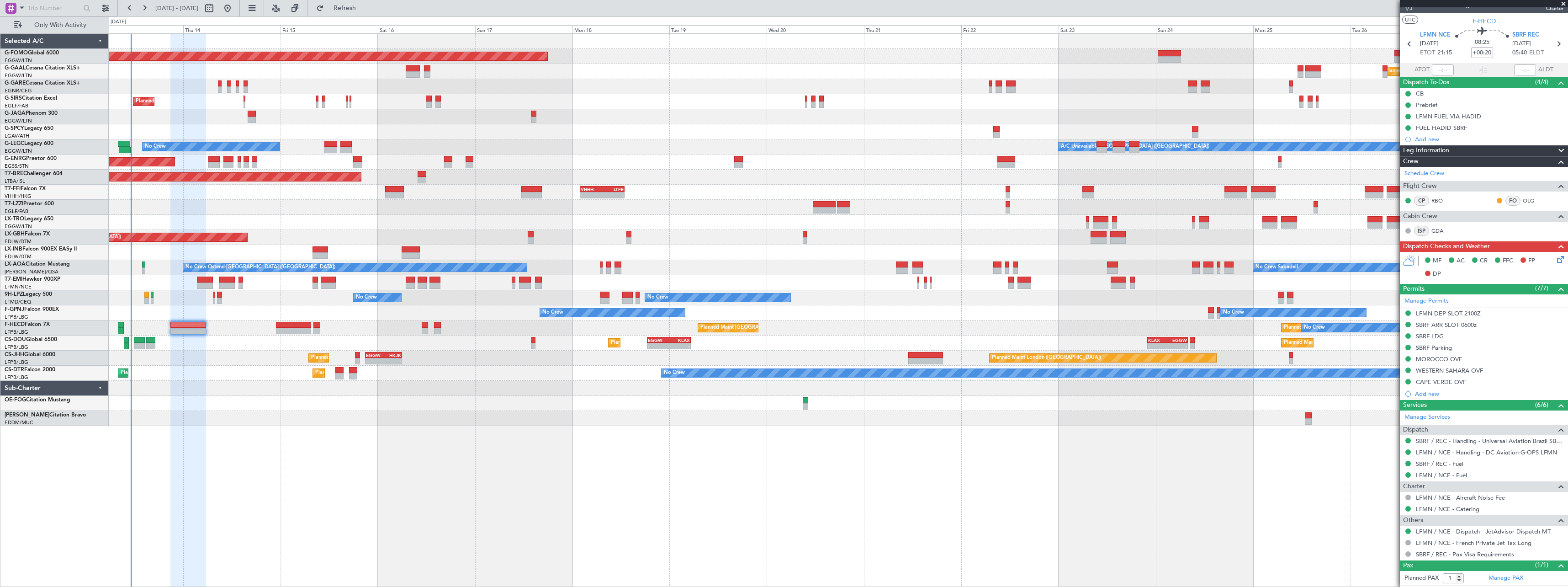
scroll to position [32, 0]
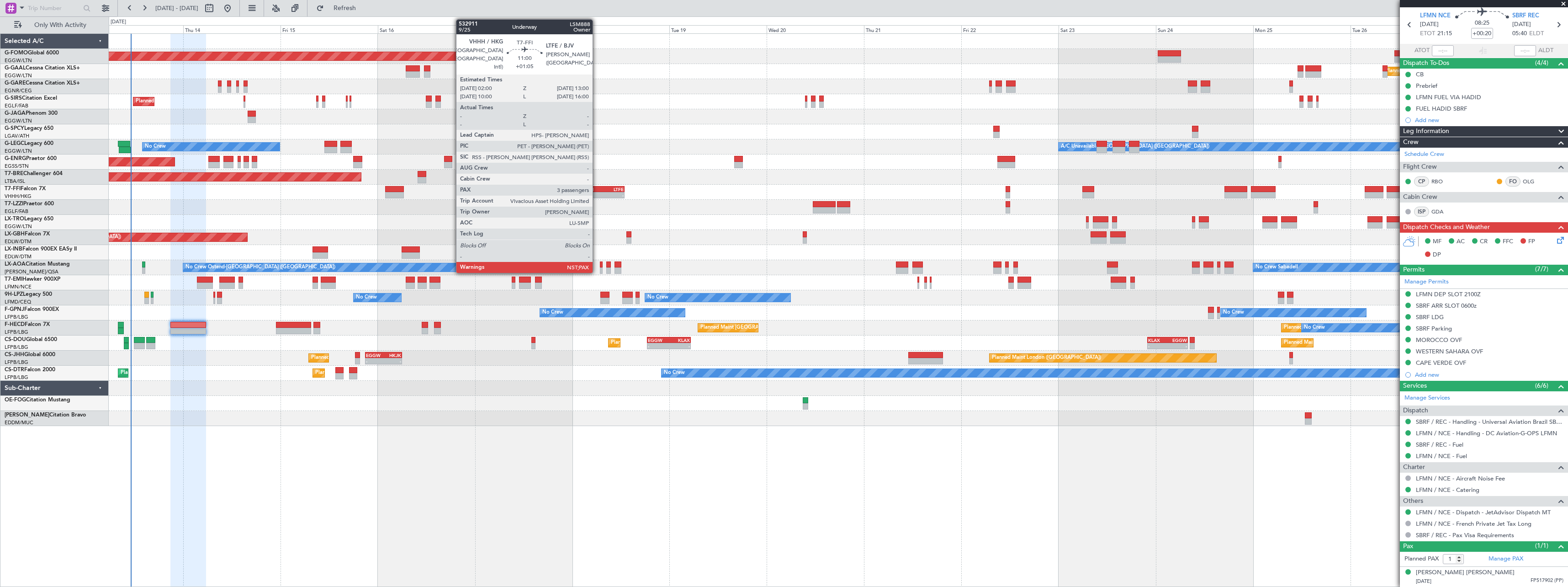
click at [597, 188] on div "VHHH" at bounding box center [591, 189] width 21 height 5
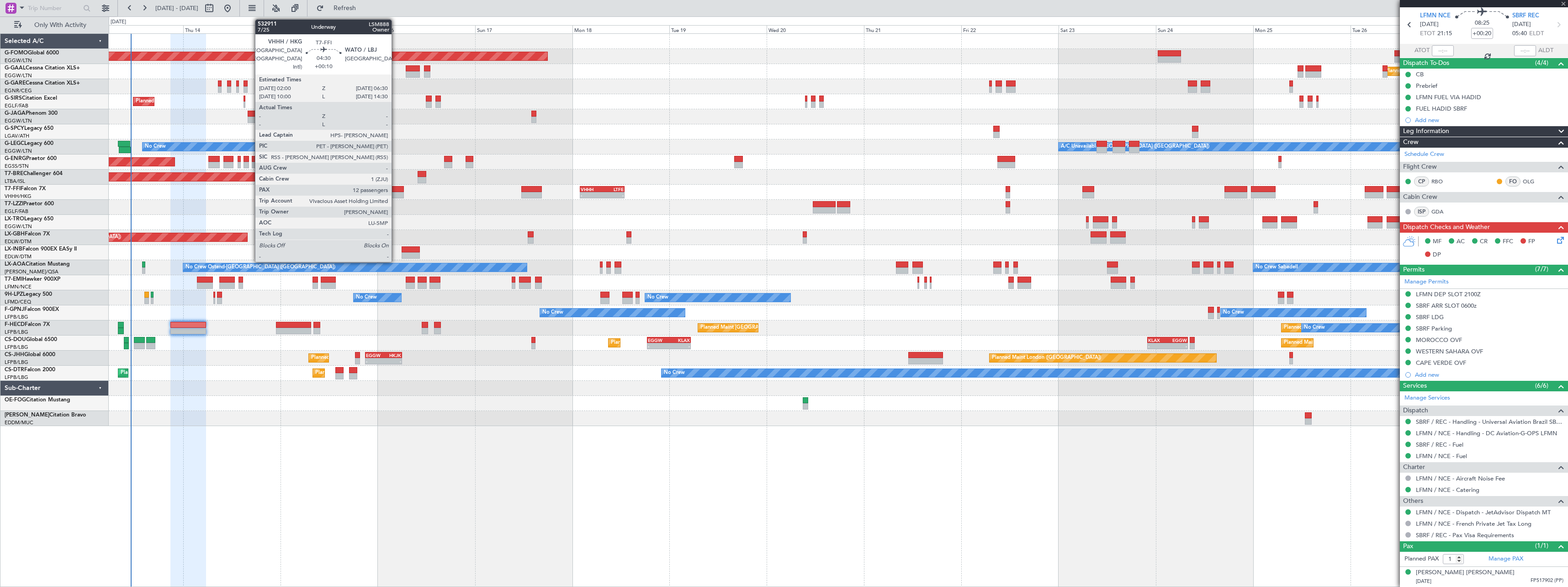
type input "+01:05"
type input "3"
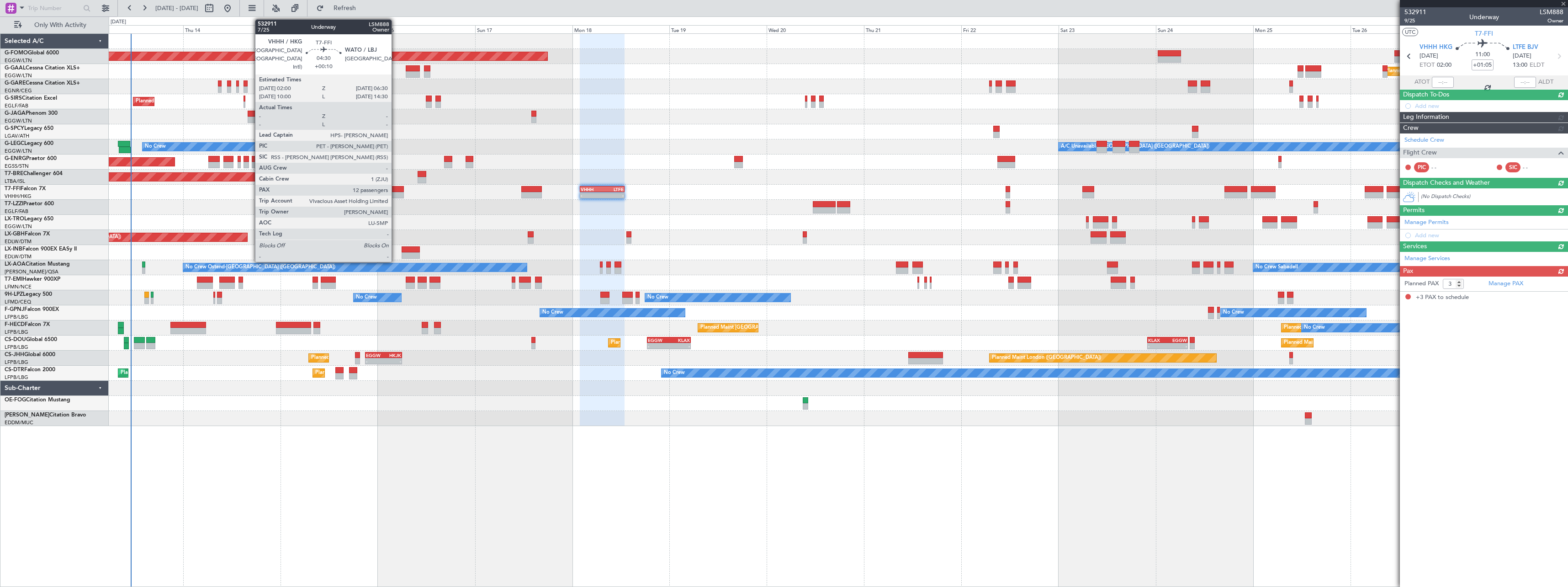
scroll to position [0, 0]
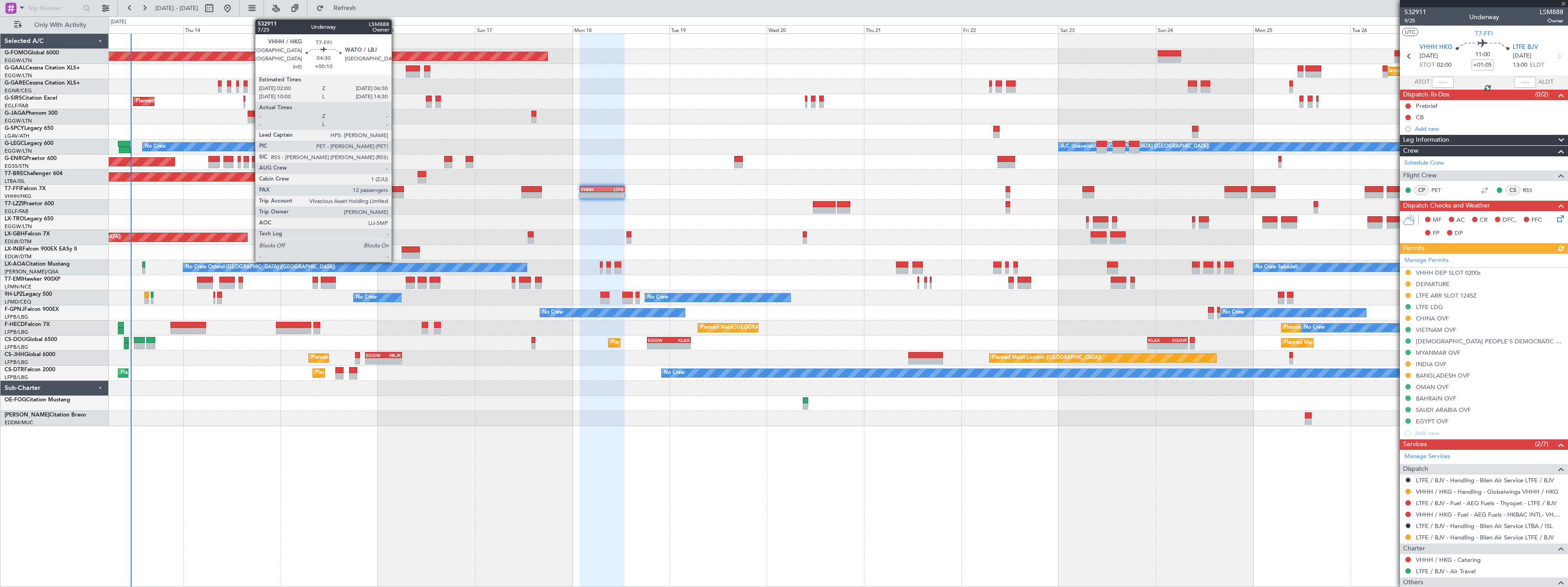
click at [396, 190] on div at bounding box center [394, 189] width 18 height 7
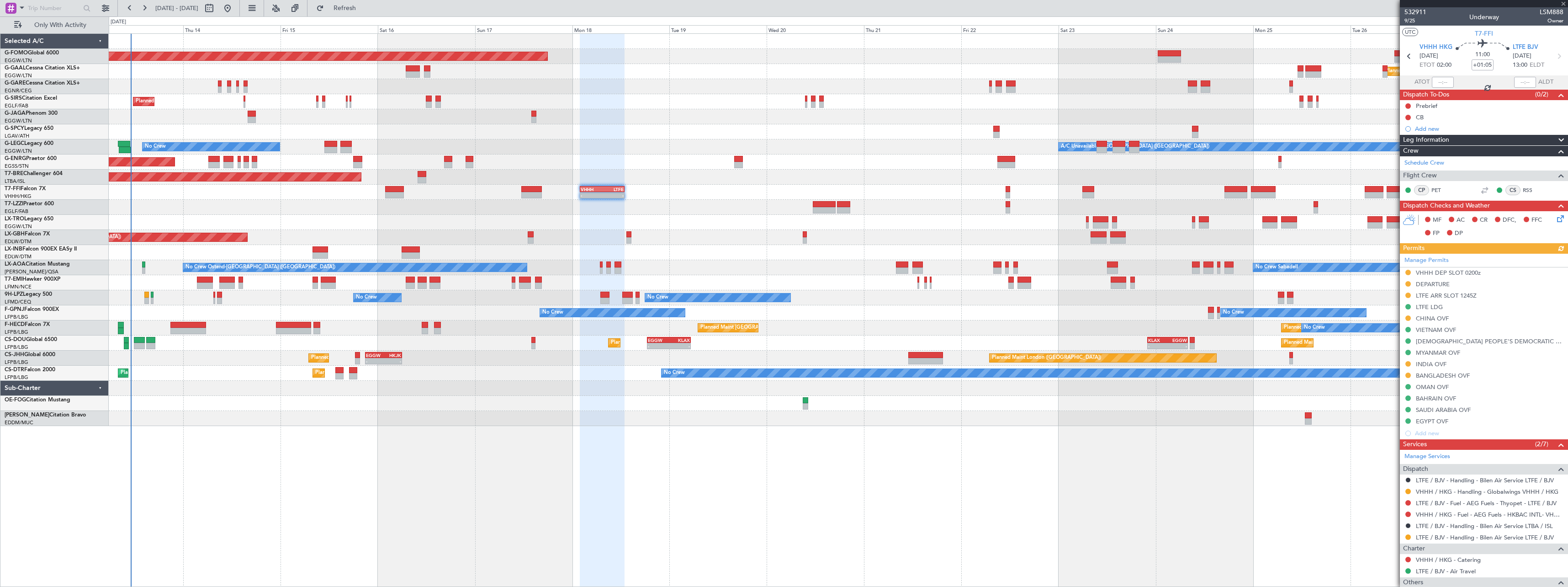
type input "+00:10"
type input "12"
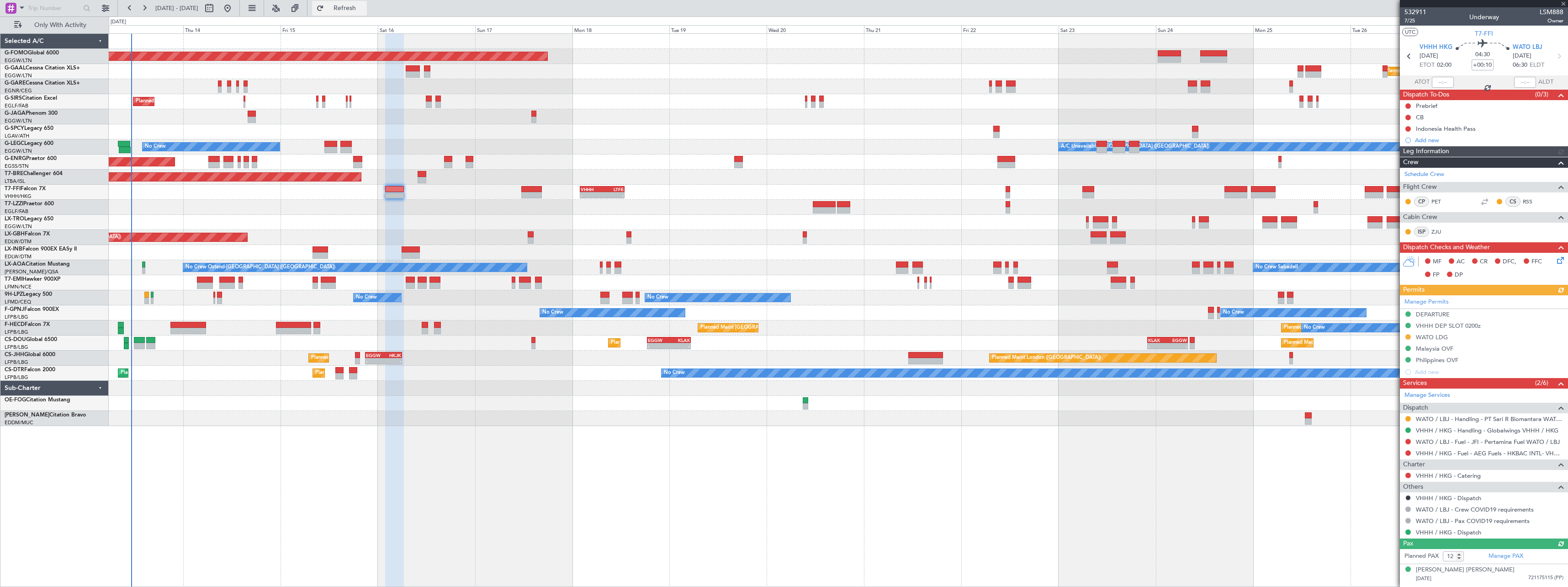
click at [364, 8] on span "Refresh" at bounding box center [345, 8] width 38 height 7
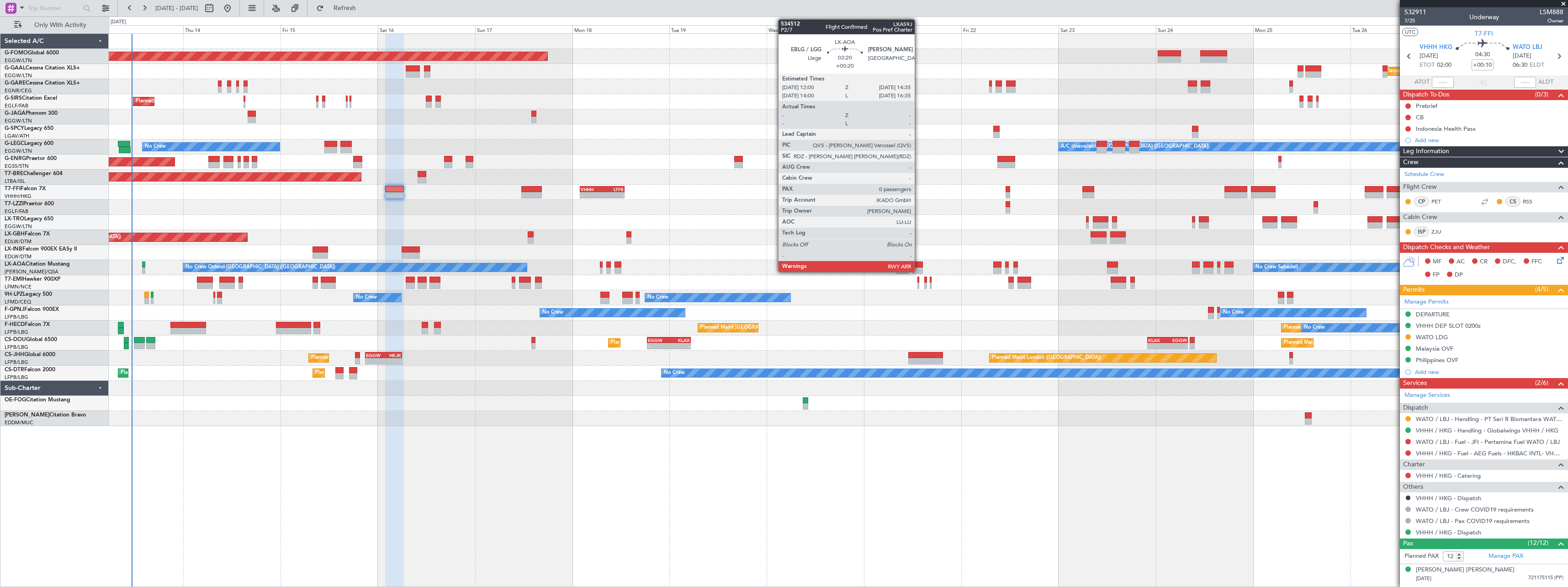
click at [919, 264] on div at bounding box center [917, 264] width 10 height 7
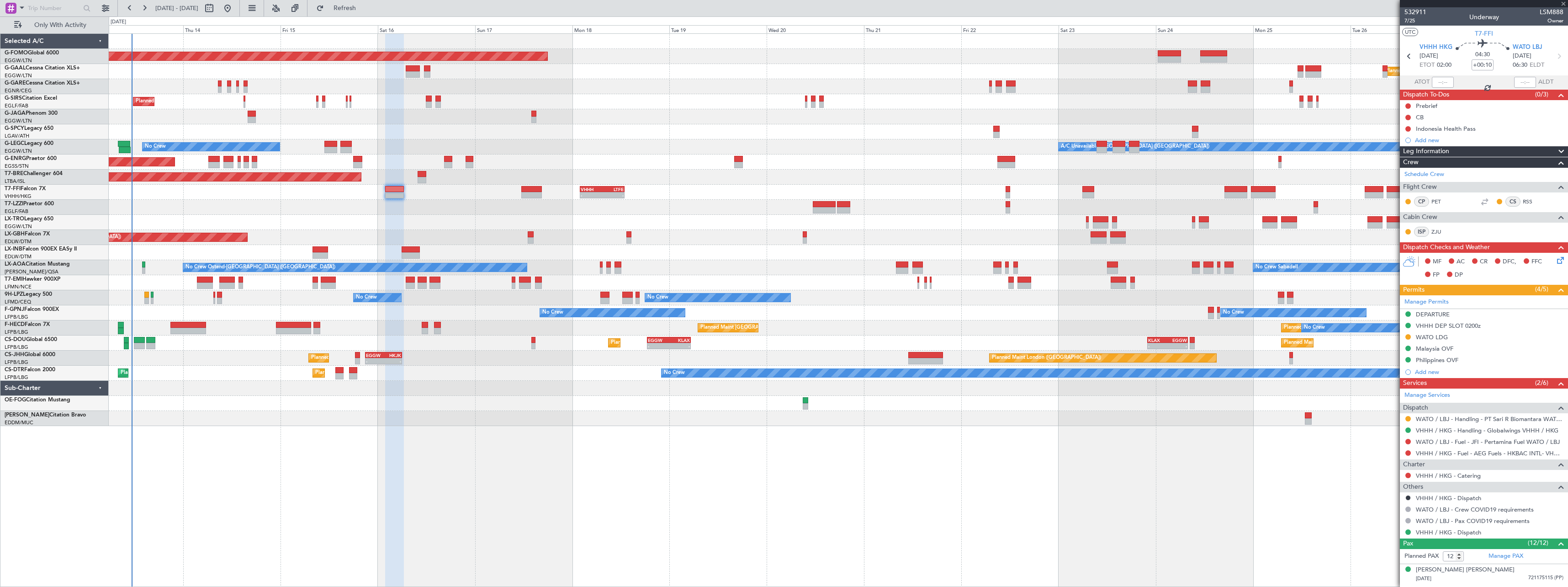
type input "+00:20"
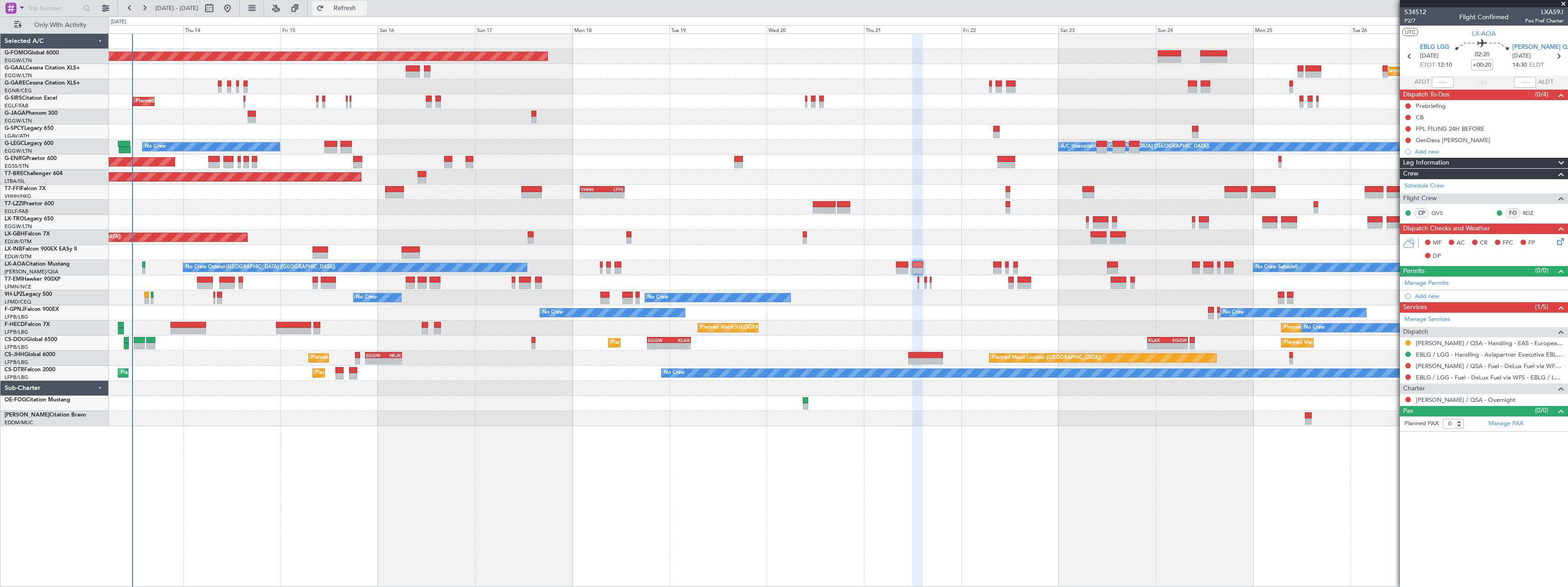
click at [364, 9] on span "Refresh" at bounding box center [345, 8] width 38 height 7
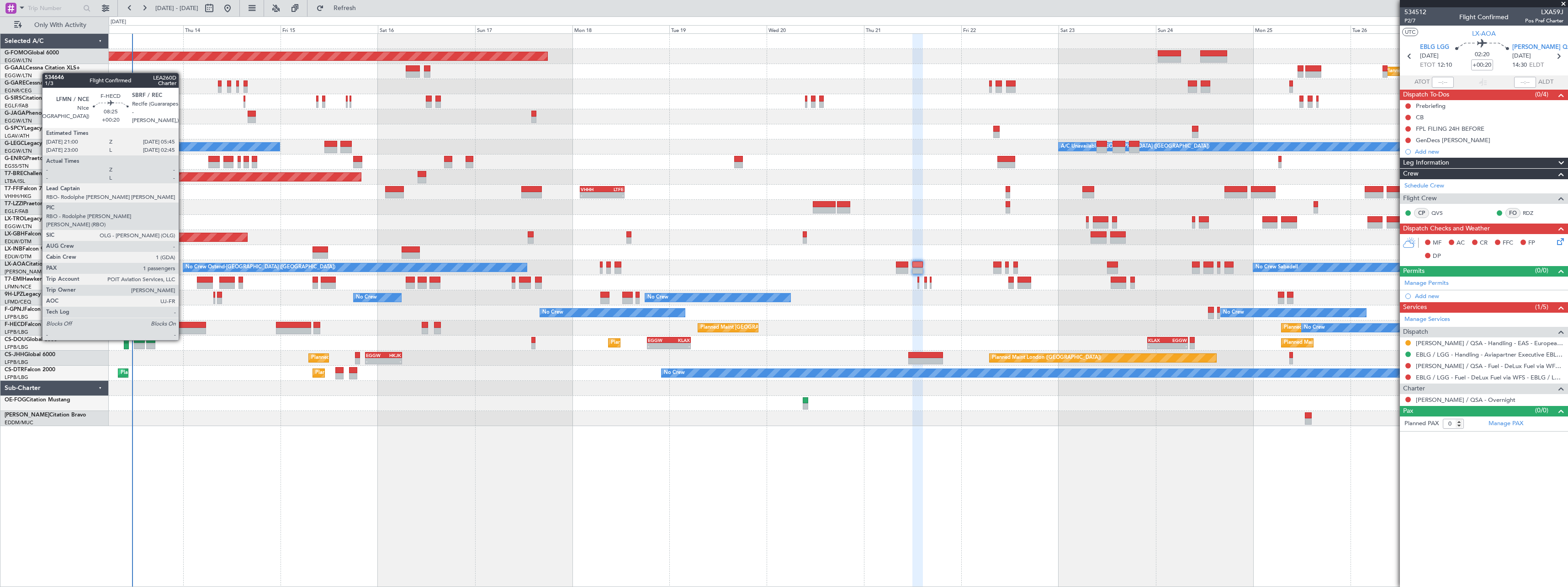
click at [183, 323] on div at bounding box center [188, 325] width 36 height 7
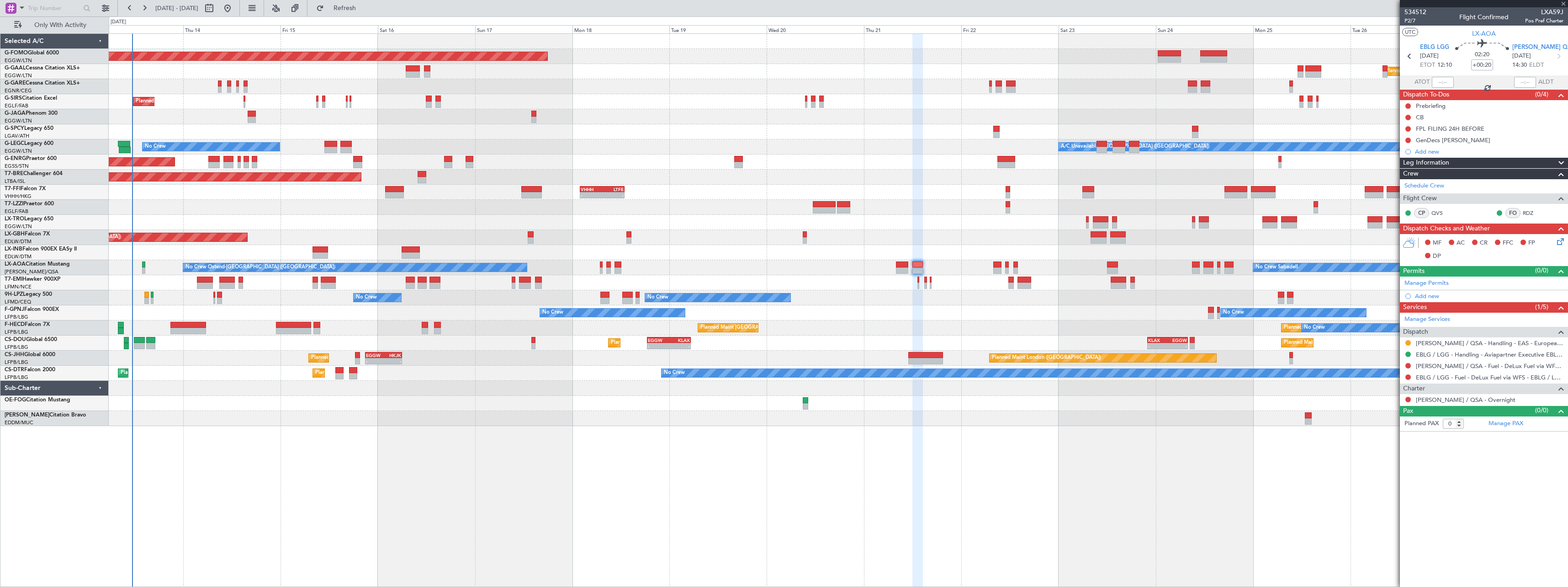
type input "1"
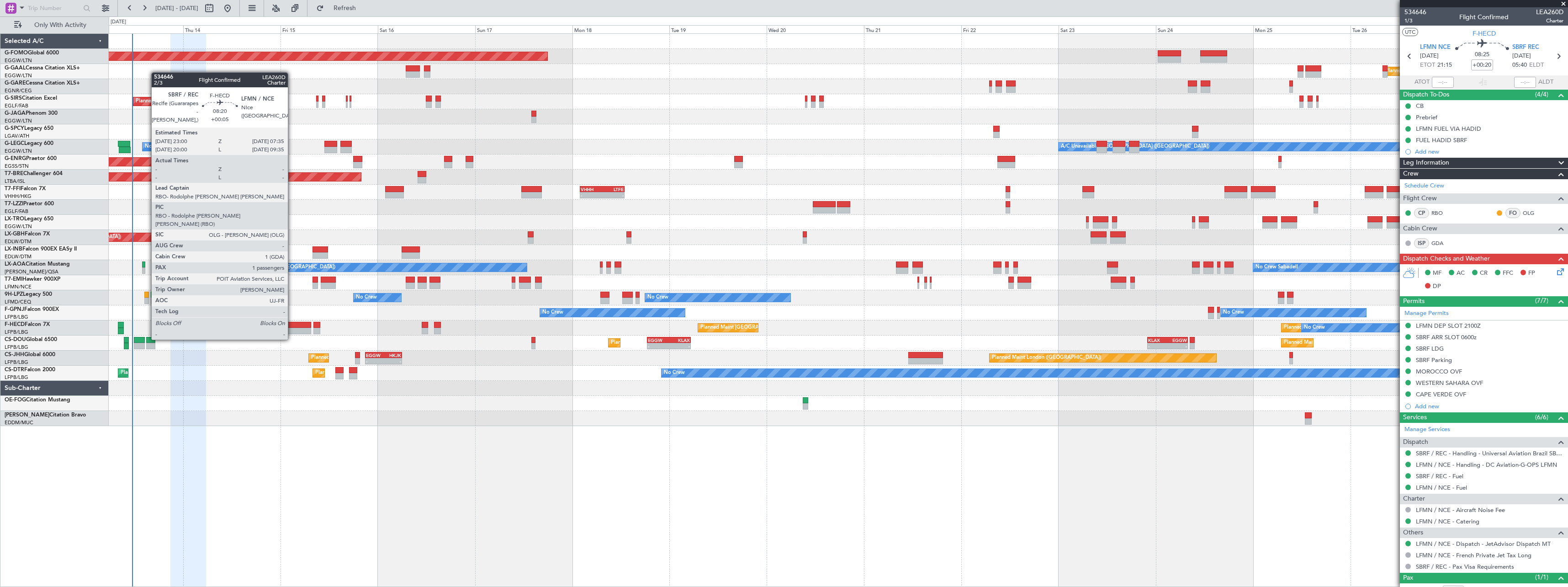
click at [292, 322] on div at bounding box center [293, 325] width 35 height 7
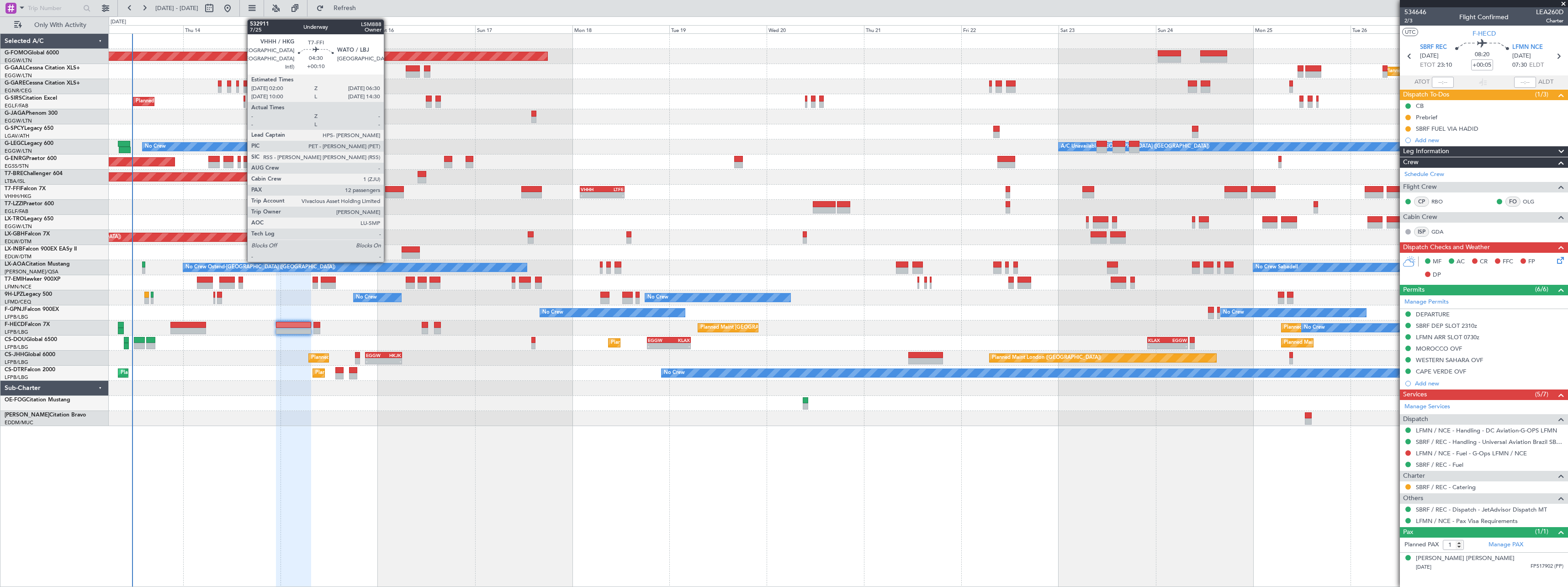
click at [388, 186] on div at bounding box center [394, 189] width 18 height 7
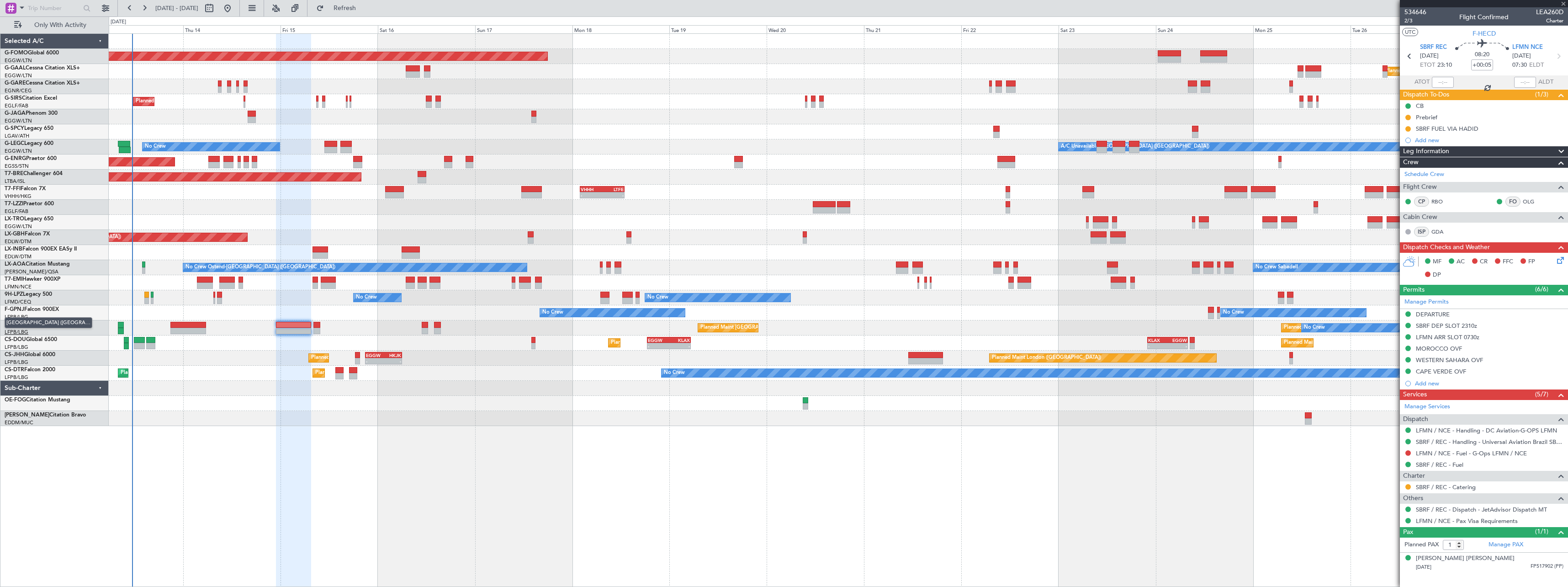
type input "+00:10"
type input "12"
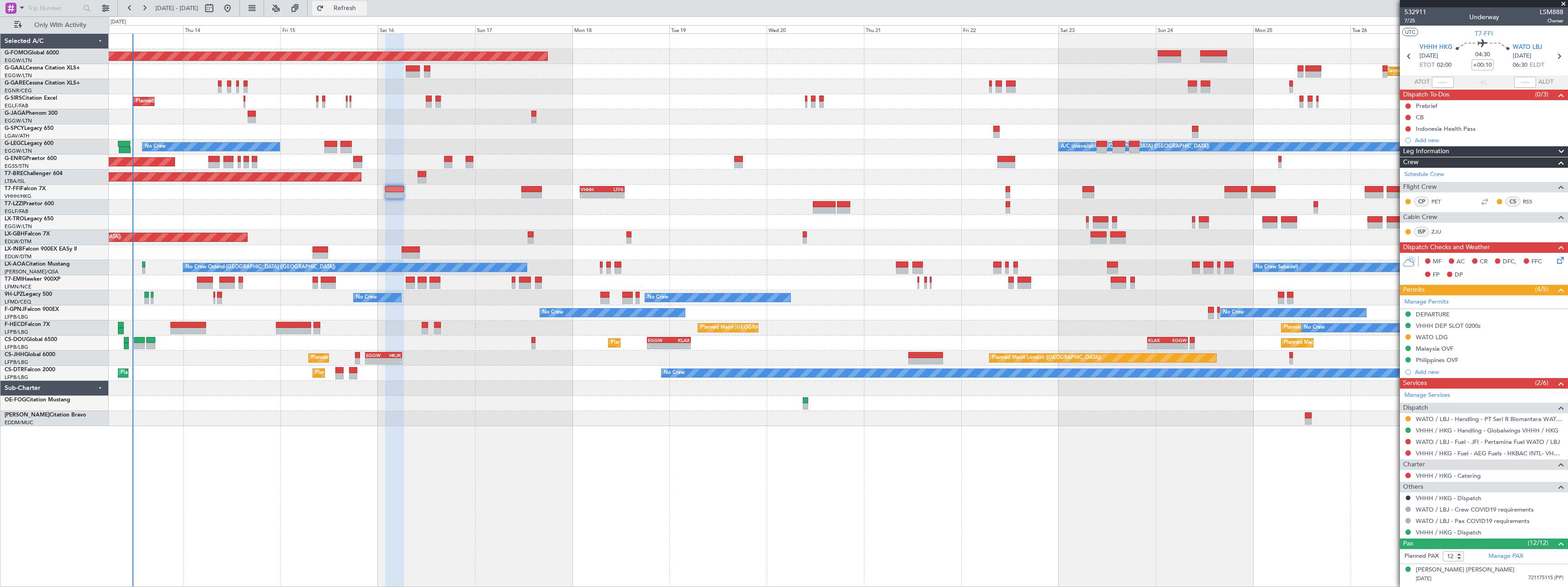
click at [364, 5] on span "Refresh" at bounding box center [345, 8] width 38 height 7
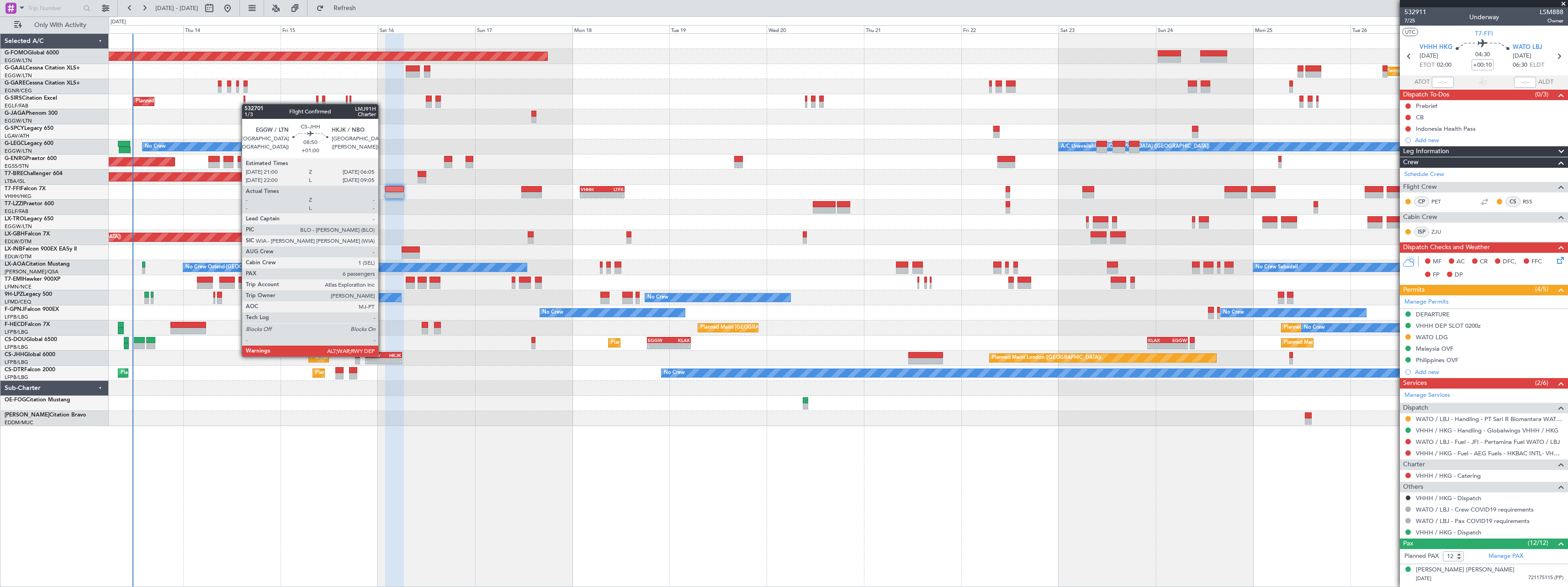
click at [382, 356] on div "EGGW" at bounding box center [374, 355] width 18 height 5
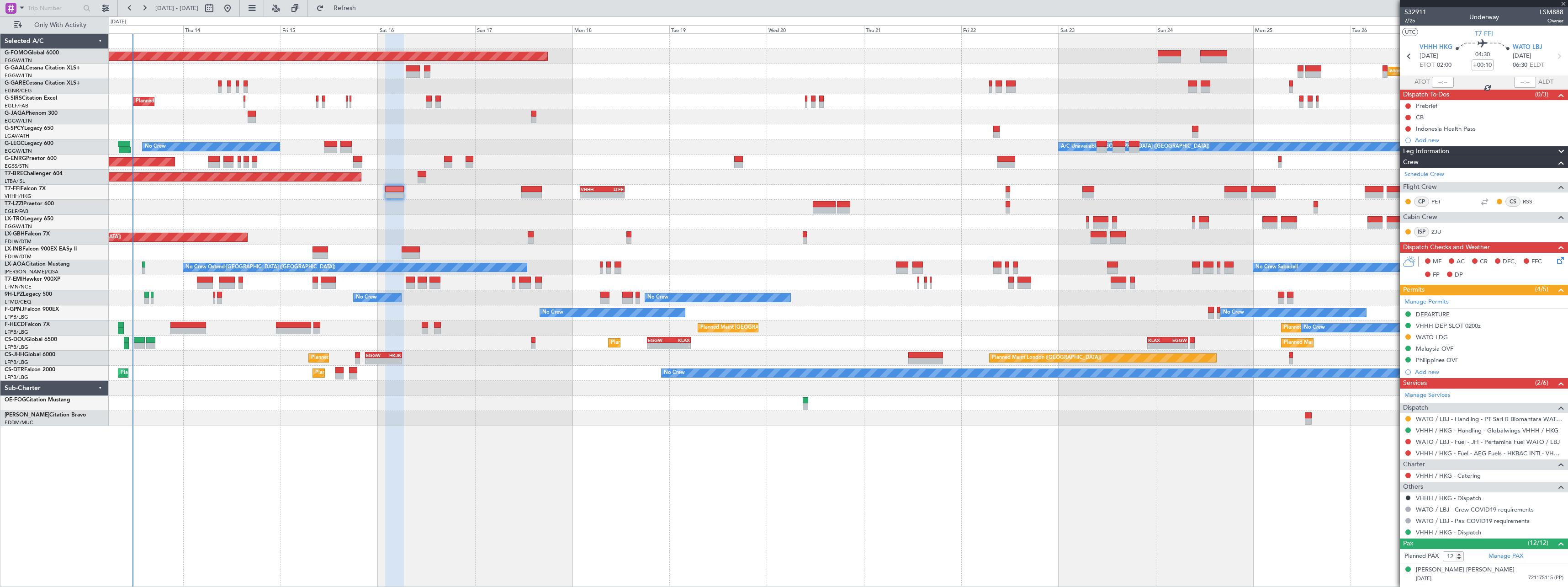
type input "+01:00"
type input "6"
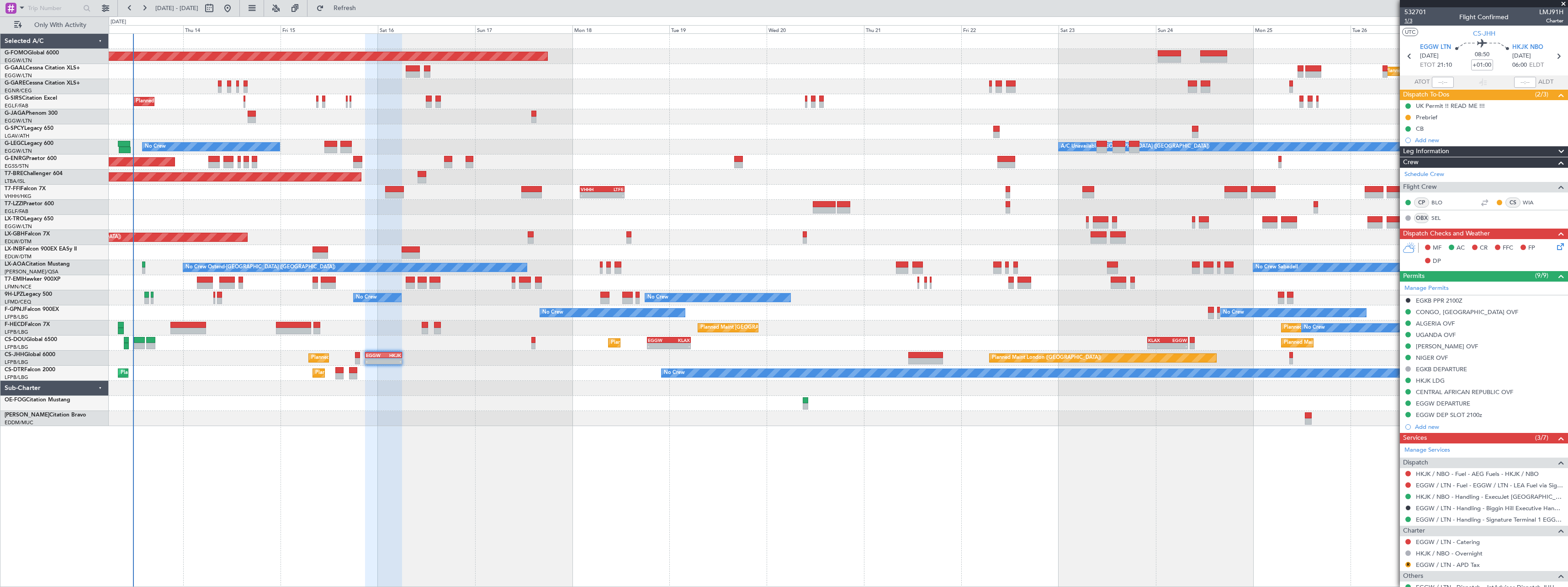
click at [1407, 21] on span "1/3" at bounding box center [1415, 21] width 22 height 8
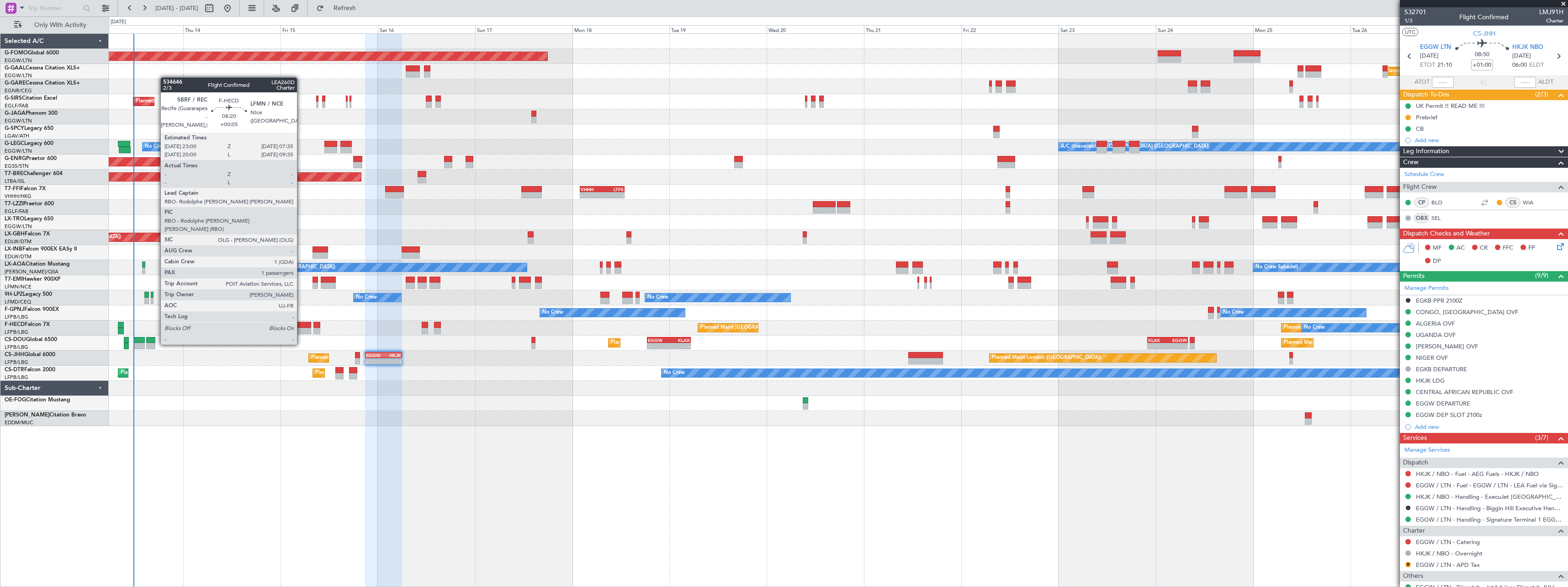
click at [301, 327] on div at bounding box center [293, 325] width 35 height 7
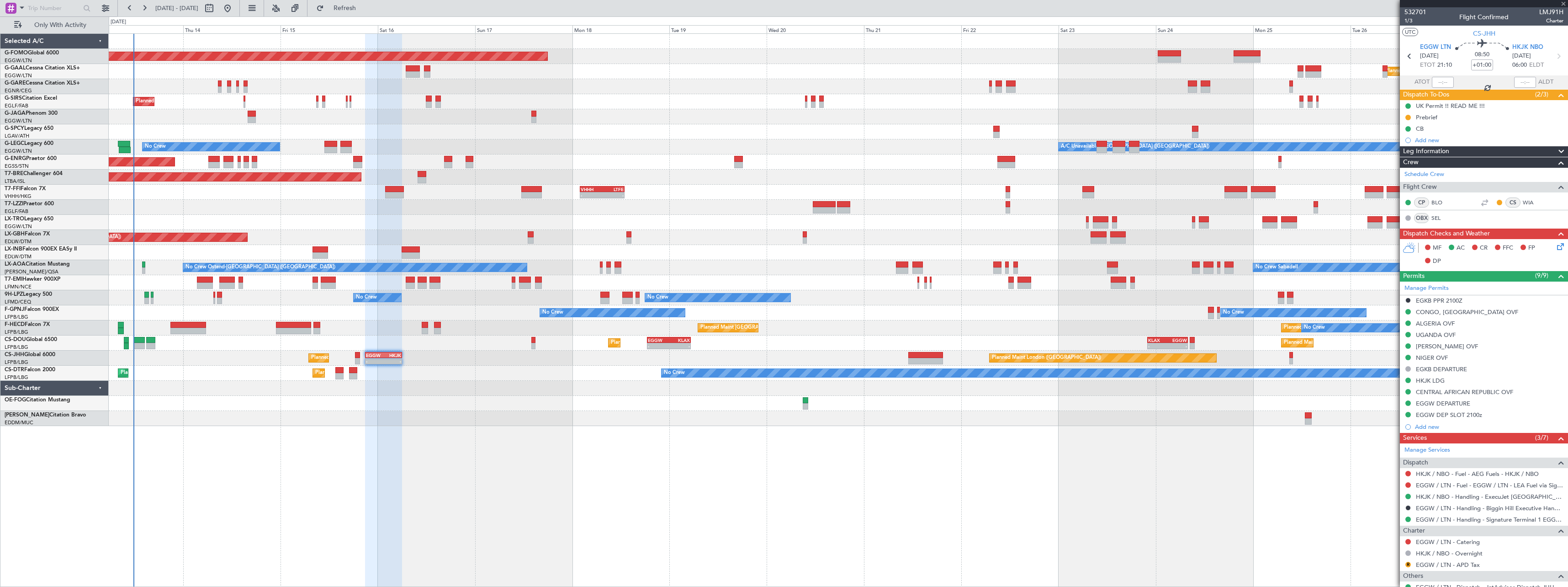
type input "+00:05"
type input "1"
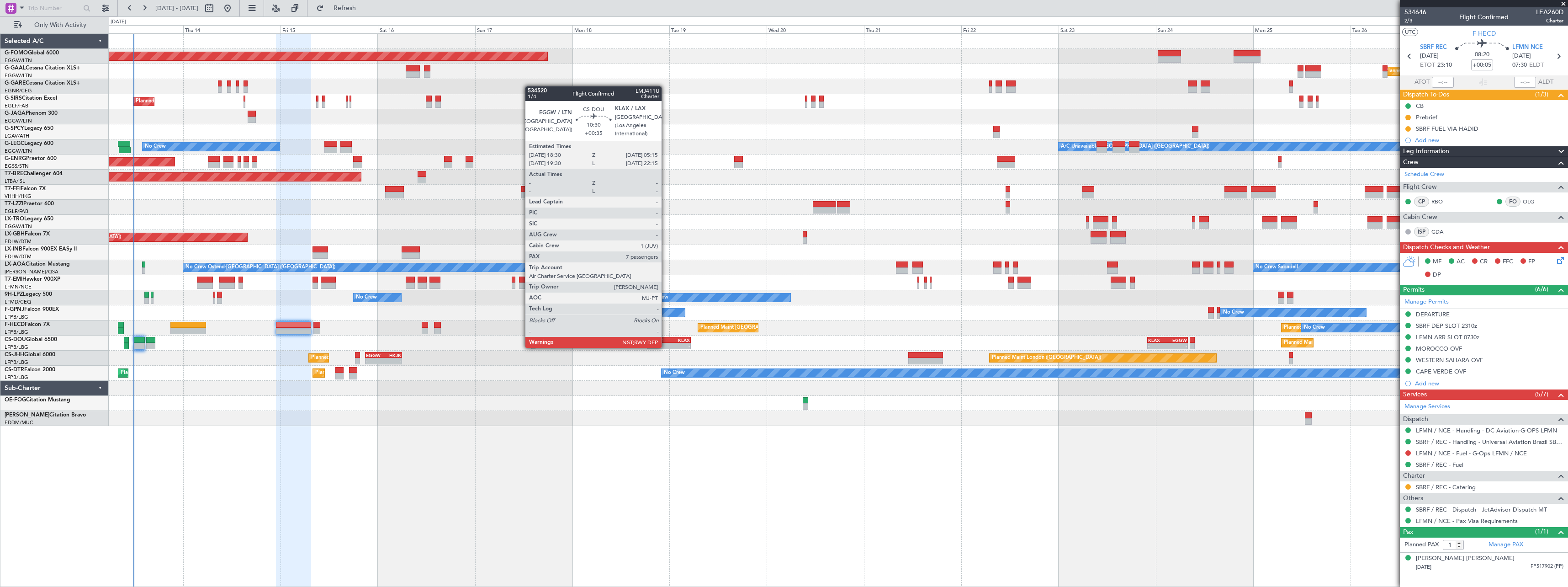
click at [666, 339] on div "EGGW" at bounding box center [658, 340] width 21 height 5
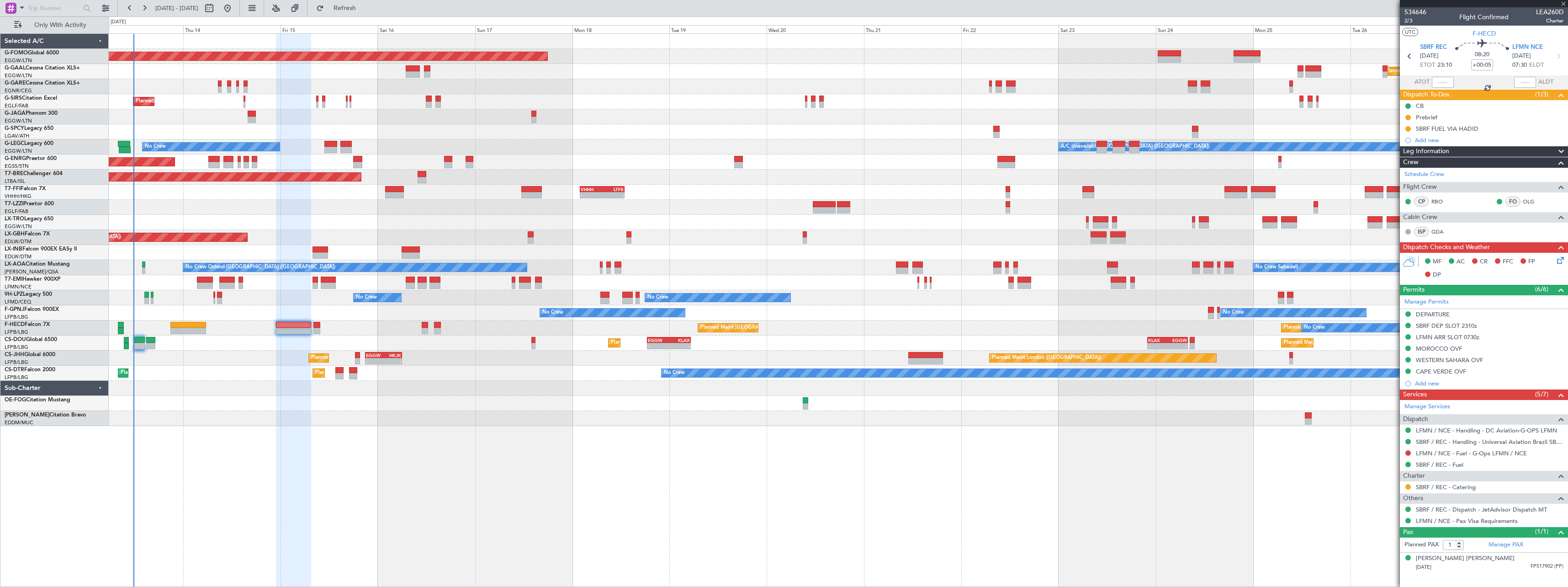
type input "+00:35"
type input "7"
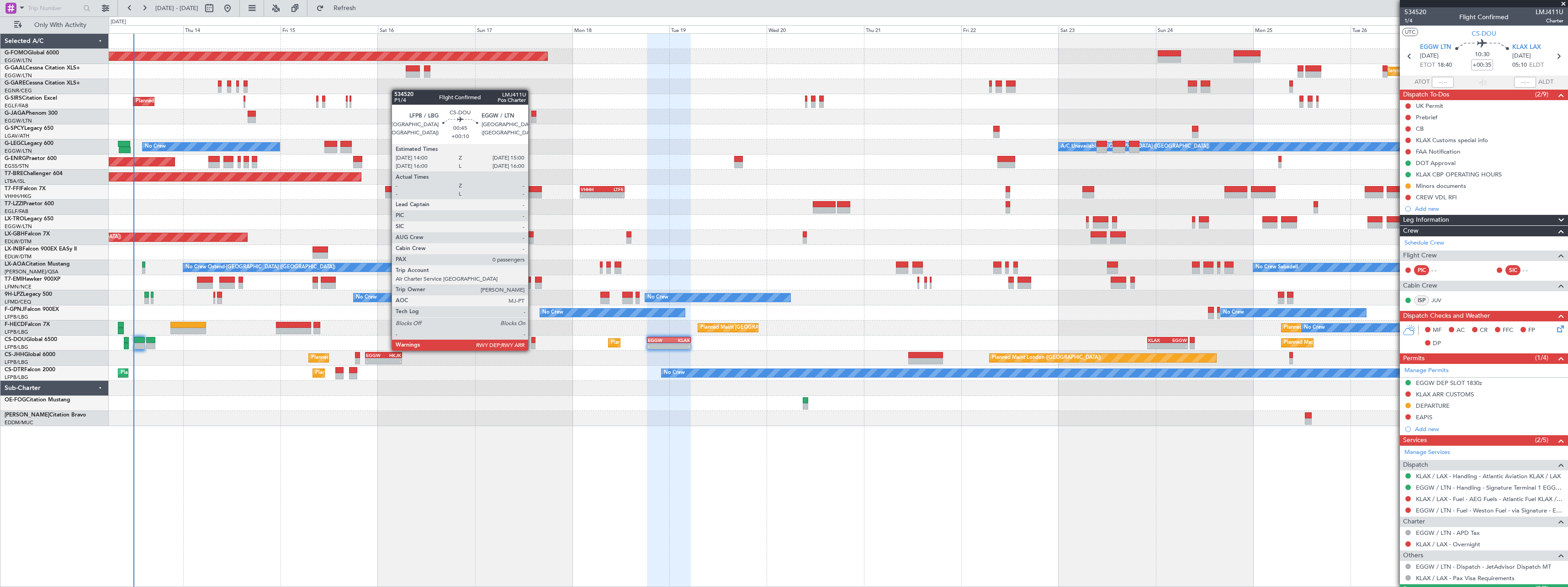
click at [532, 342] on div at bounding box center [533, 340] width 4 height 7
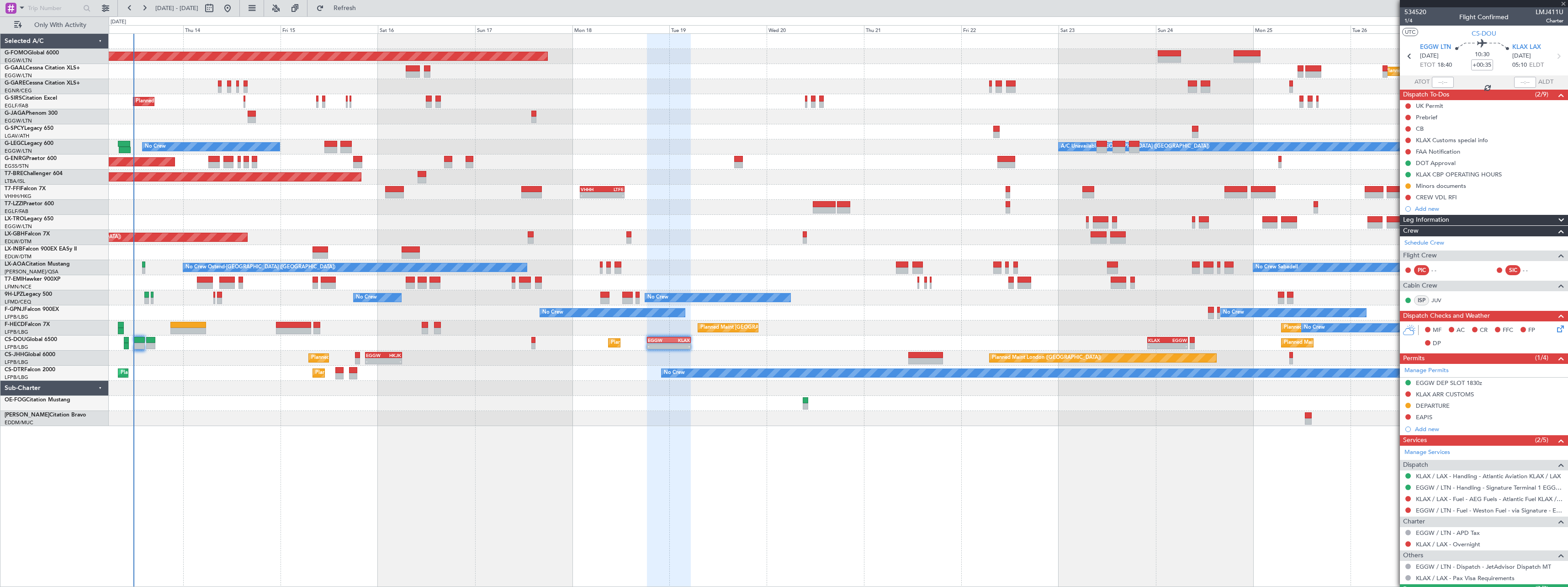
type input "+00:10"
type input "0"
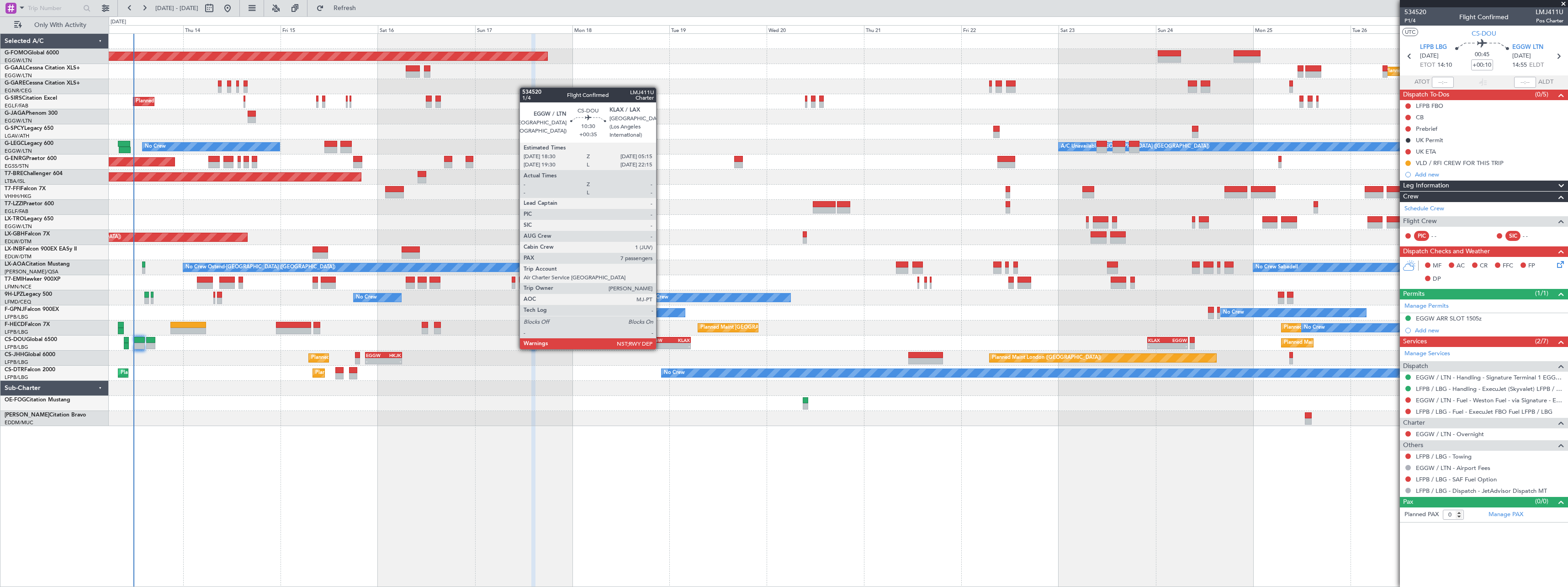
click at [660, 340] on div "EGGW" at bounding box center [658, 340] width 21 height 5
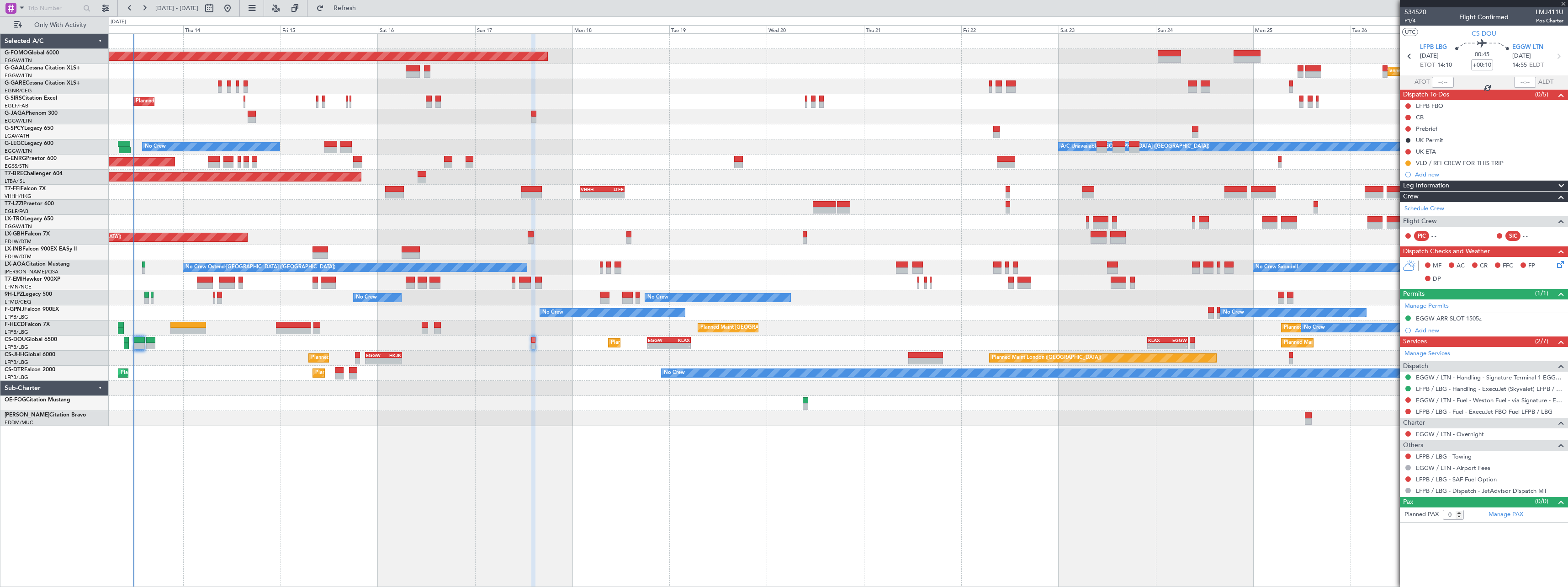
type input "+00:35"
type input "7"
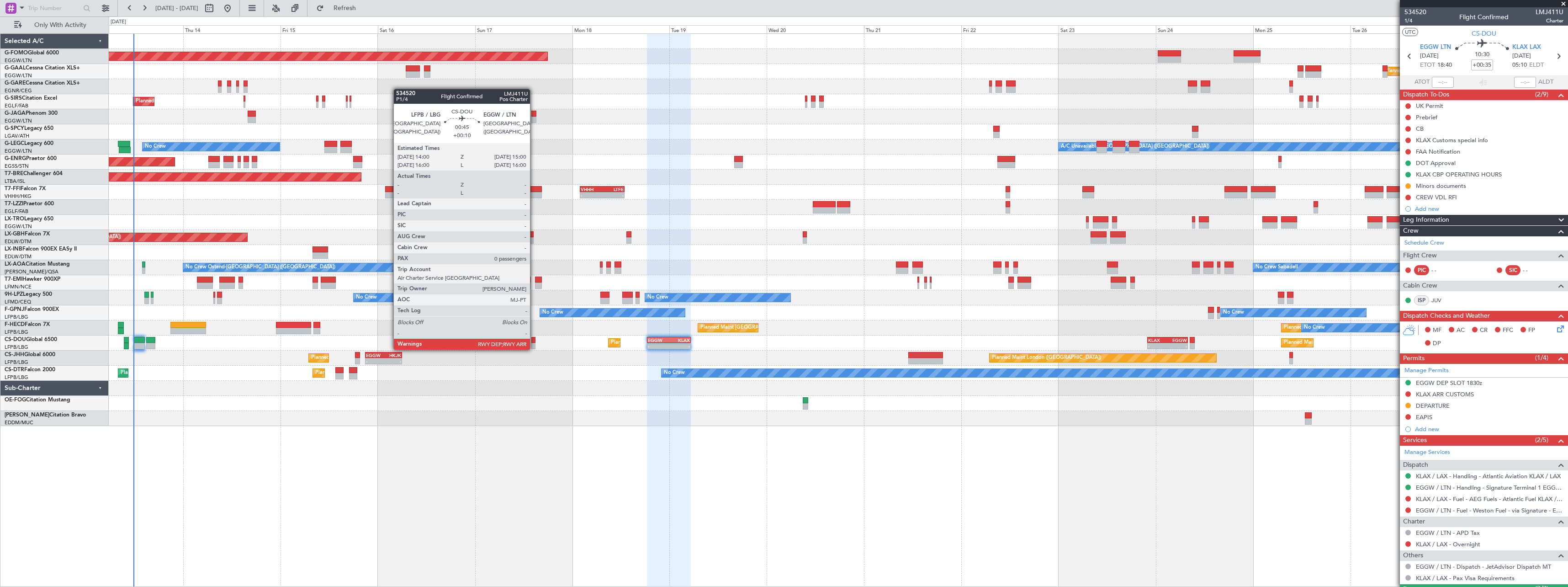
click at [534, 340] on div at bounding box center [533, 340] width 4 height 7
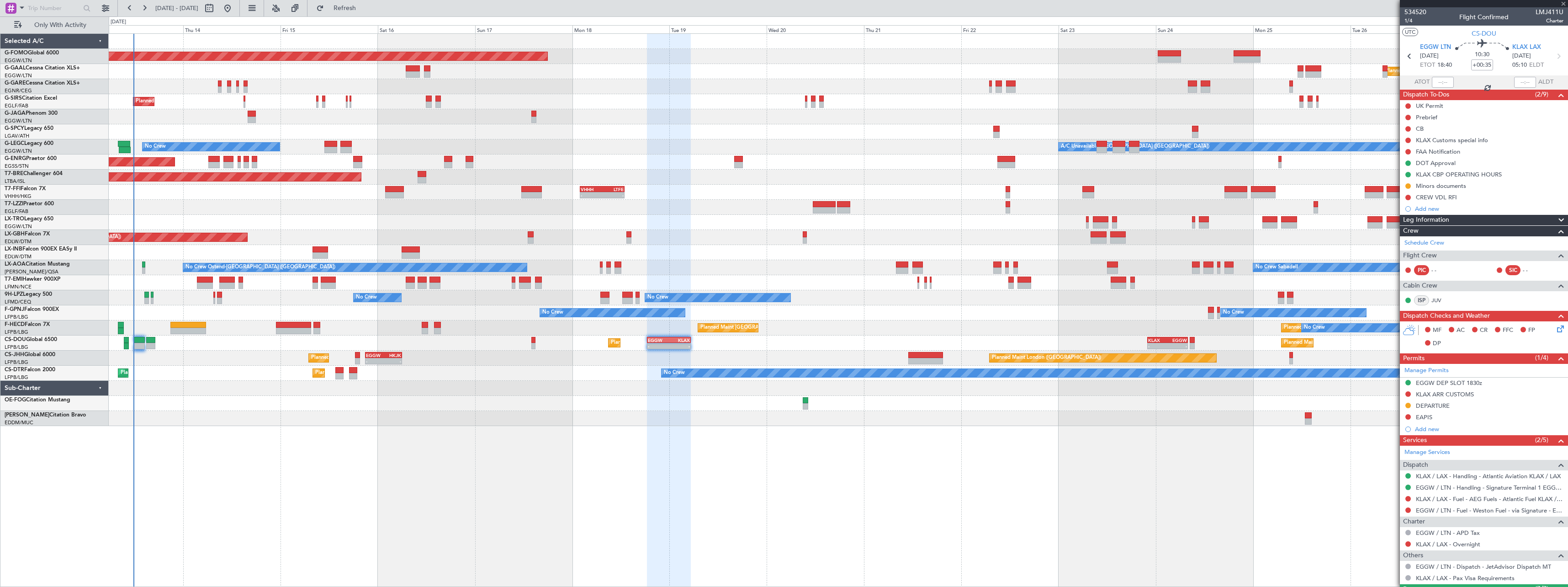
type input "+00:10"
type input "0"
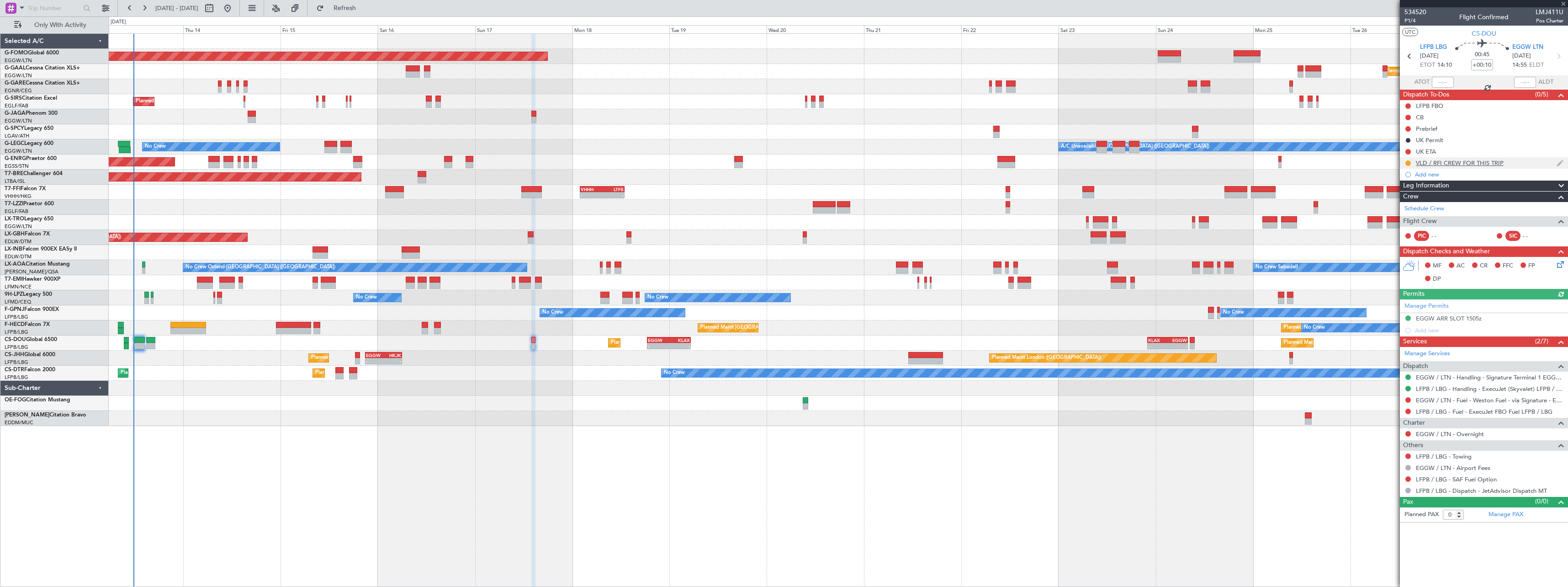
click at [1457, 162] on div "VLD / RFI CREW FOR THIS TRIP" at bounding box center [1460, 163] width 88 height 8
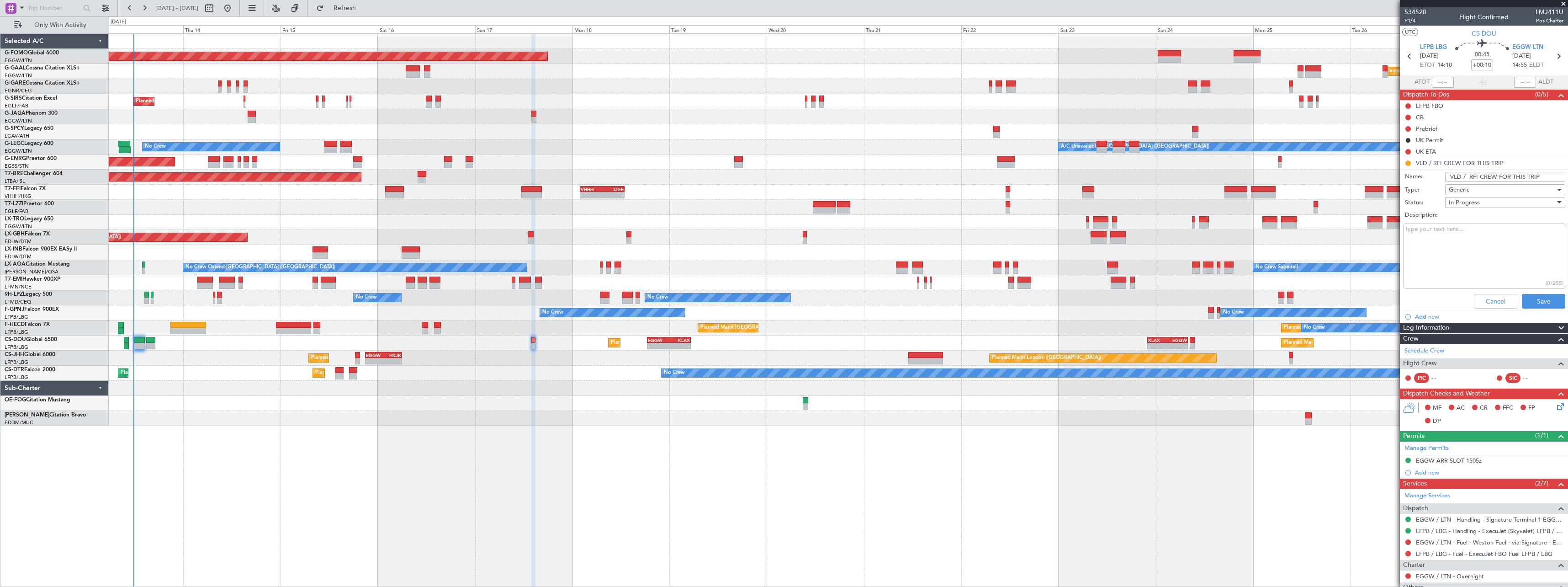
click at [1455, 177] on input "VLD / RFI CREW FOR THIS TRIP" at bounding box center [1505, 177] width 120 height 10
type input "VDL / RFI CREW FOR THIS TRIP"
click at [1531, 304] on button "Save" at bounding box center [1543, 301] width 43 height 15
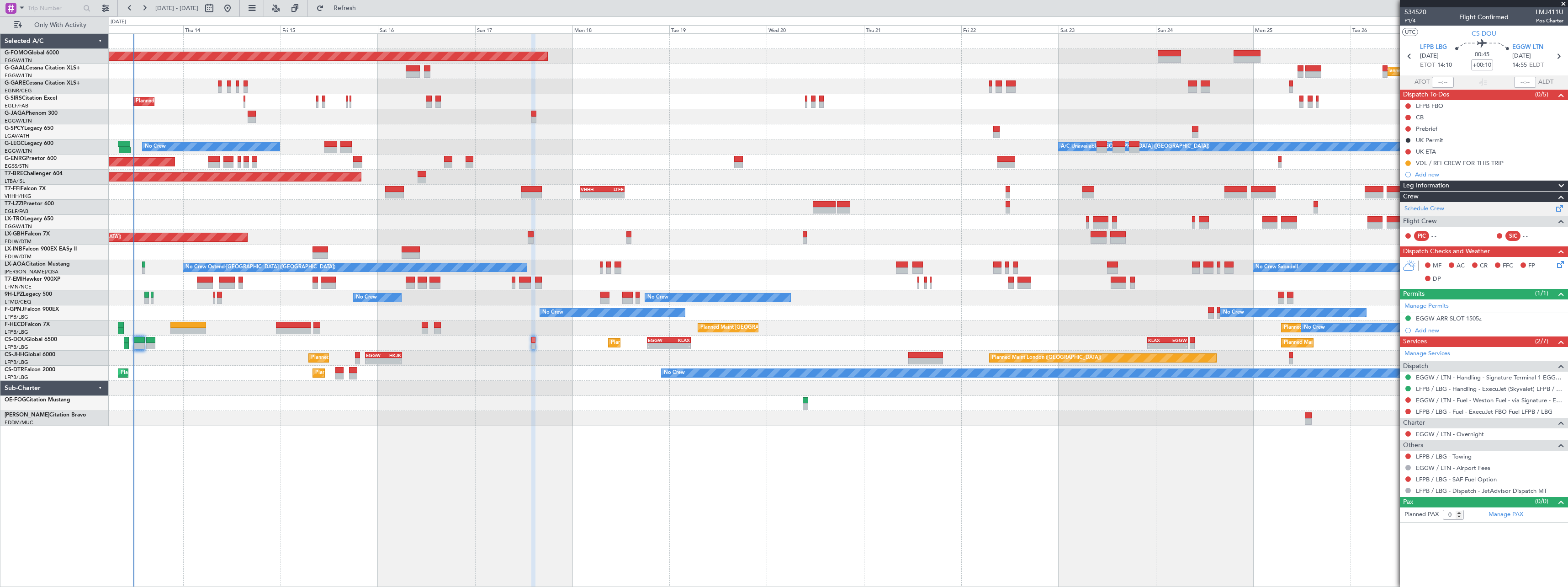
click at [1427, 209] on link "Schedule Crew" at bounding box center [1424, 209] width 40 height 9
click at [364, 8] on span "Refresh" at bounding box center [345, 8] width 38 height 7
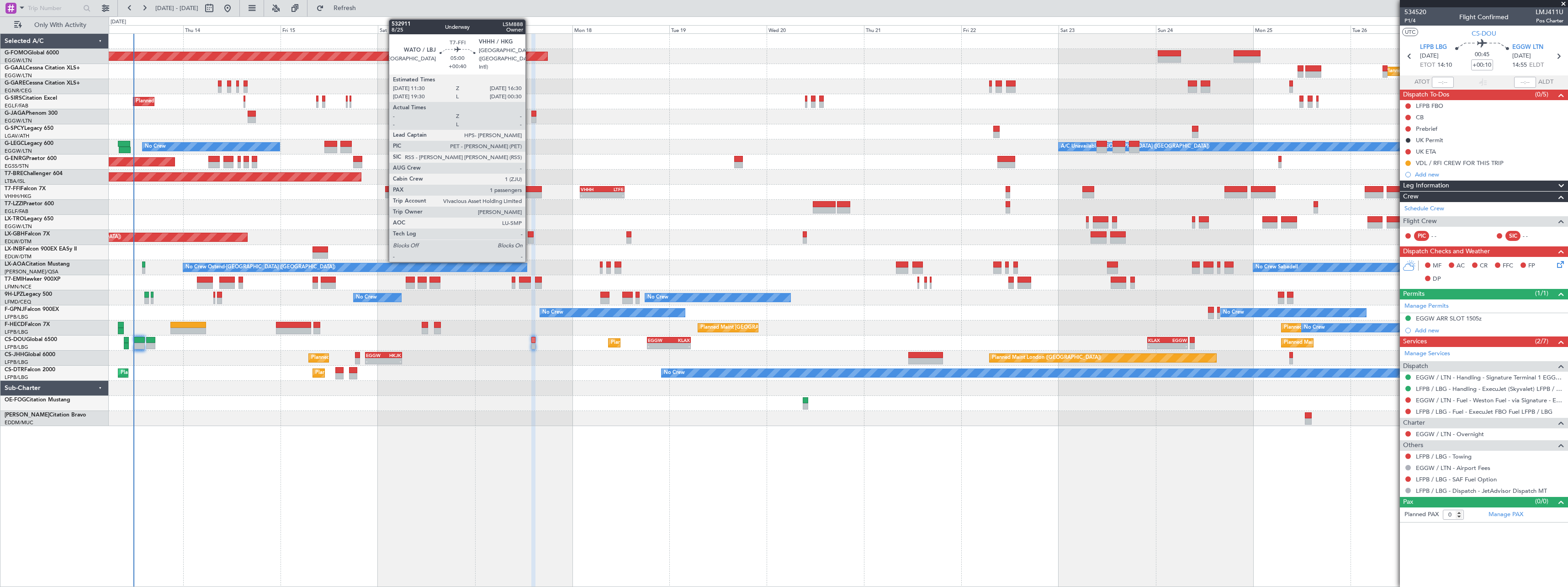
click at [530, 188] on div at bounding box center [531, 189] width 21 height 7
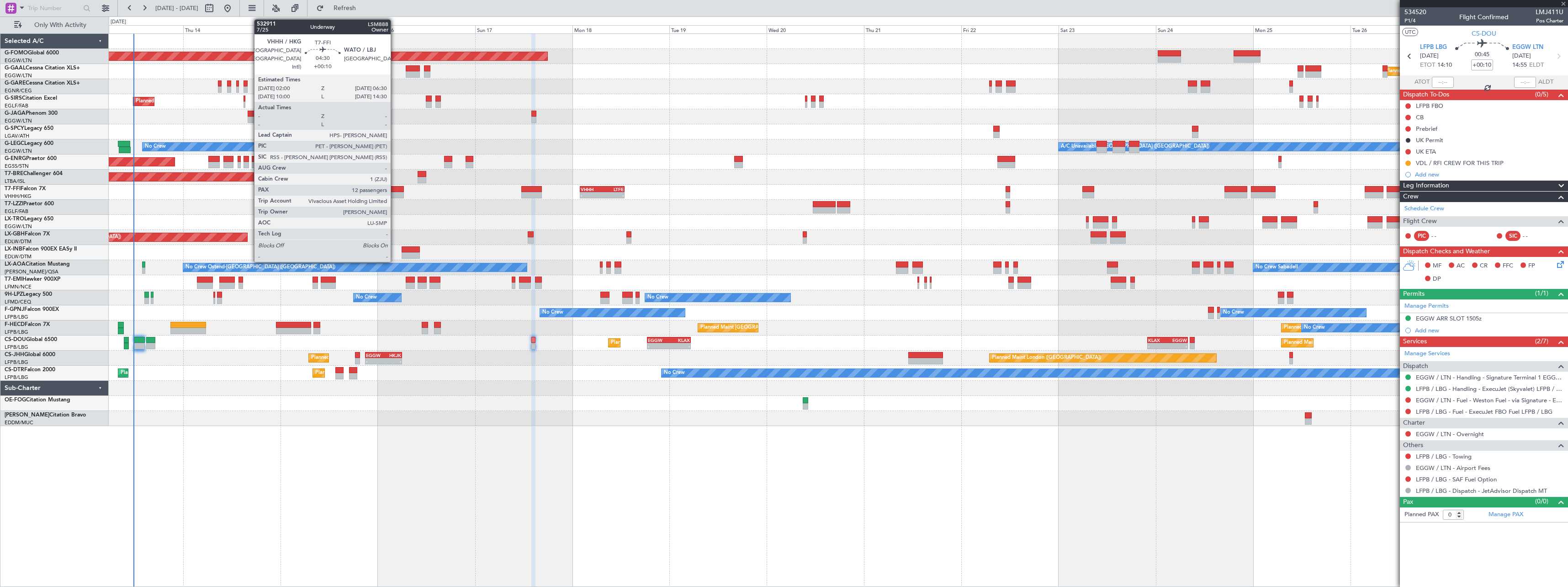
type input "+00:40"
type input "1"
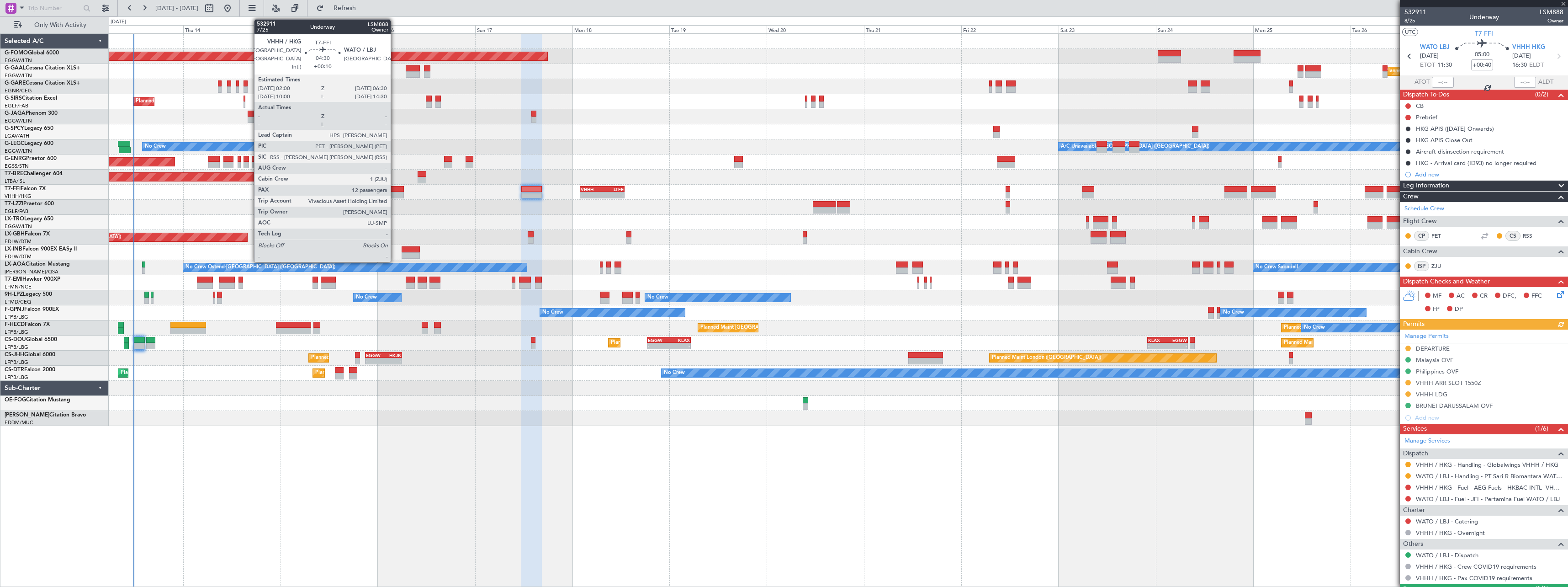
click at [395, 188] on div at bounding box center [394, 189] width 18 height 7
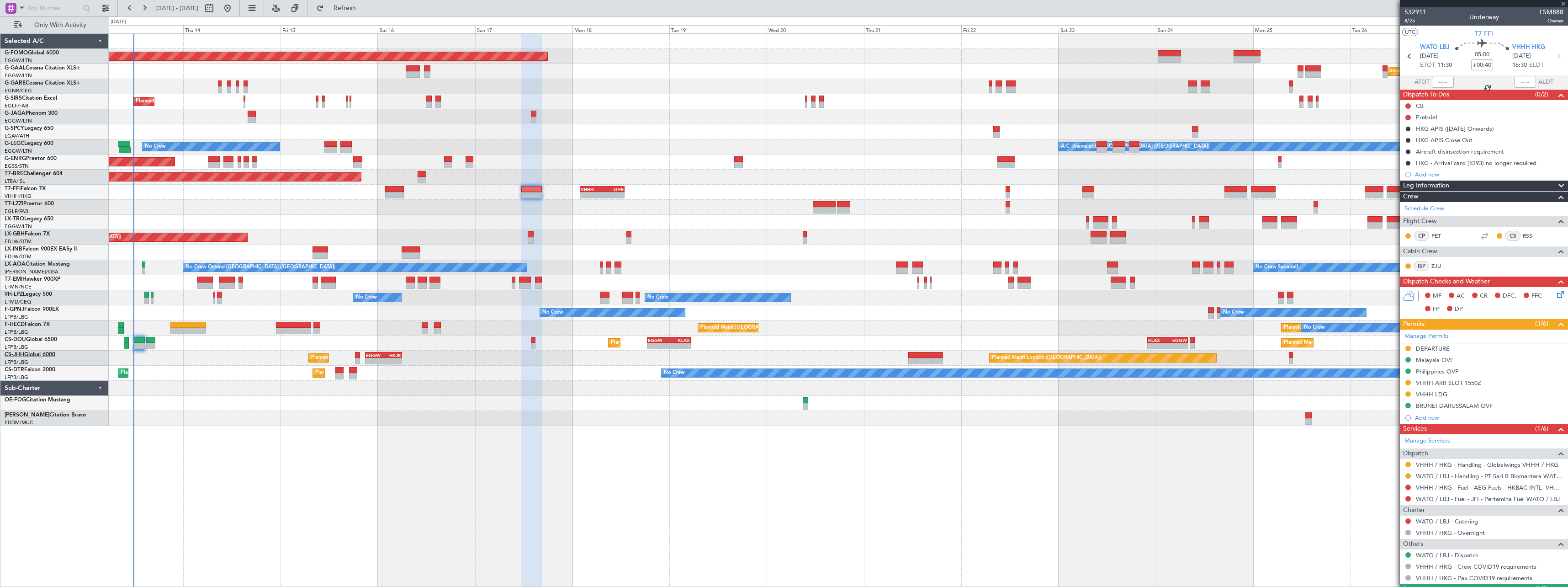
type input "+00:10"
type input "12"
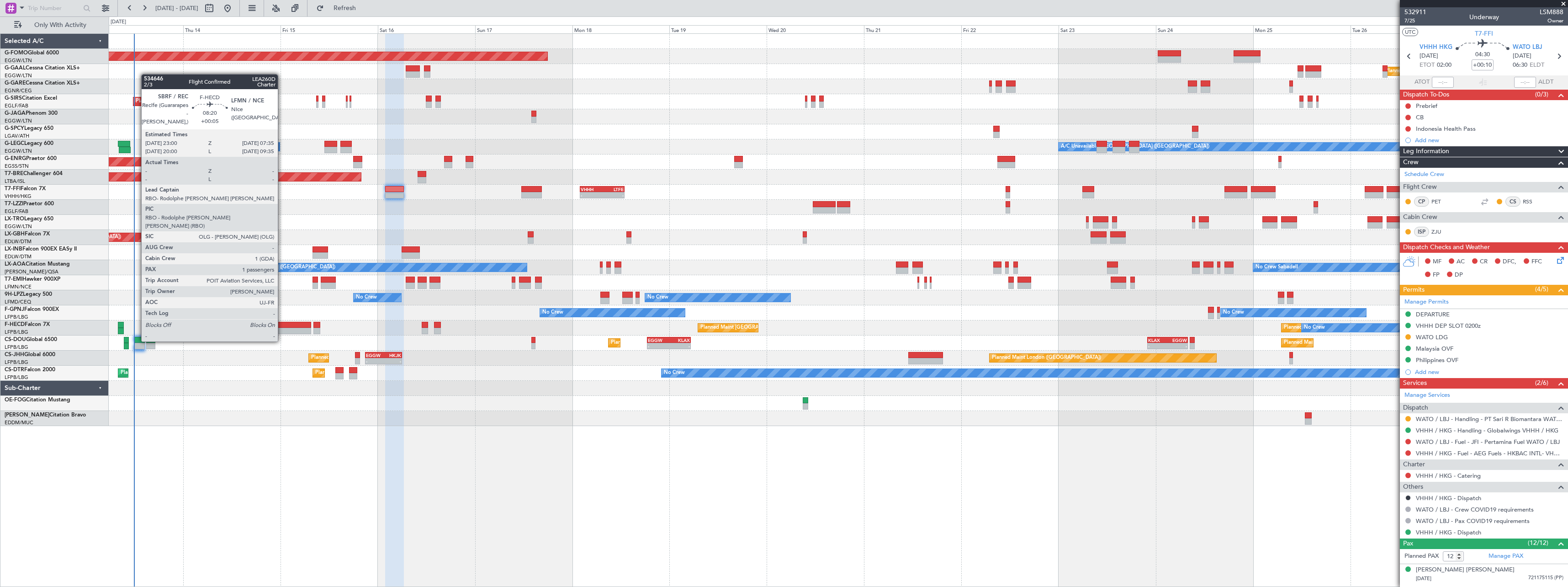
click at [282, 324] on div at bounding box center [293, 325] width 35 height 7
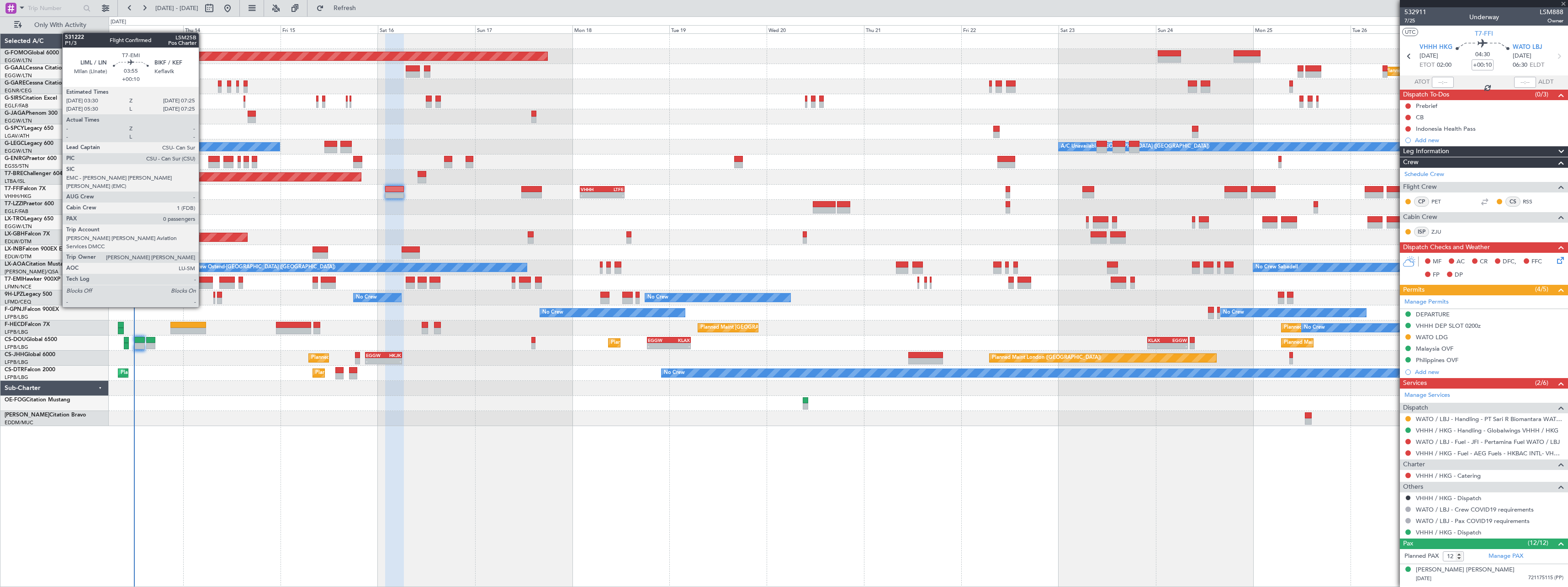
type input "+00:05"
type input "1"
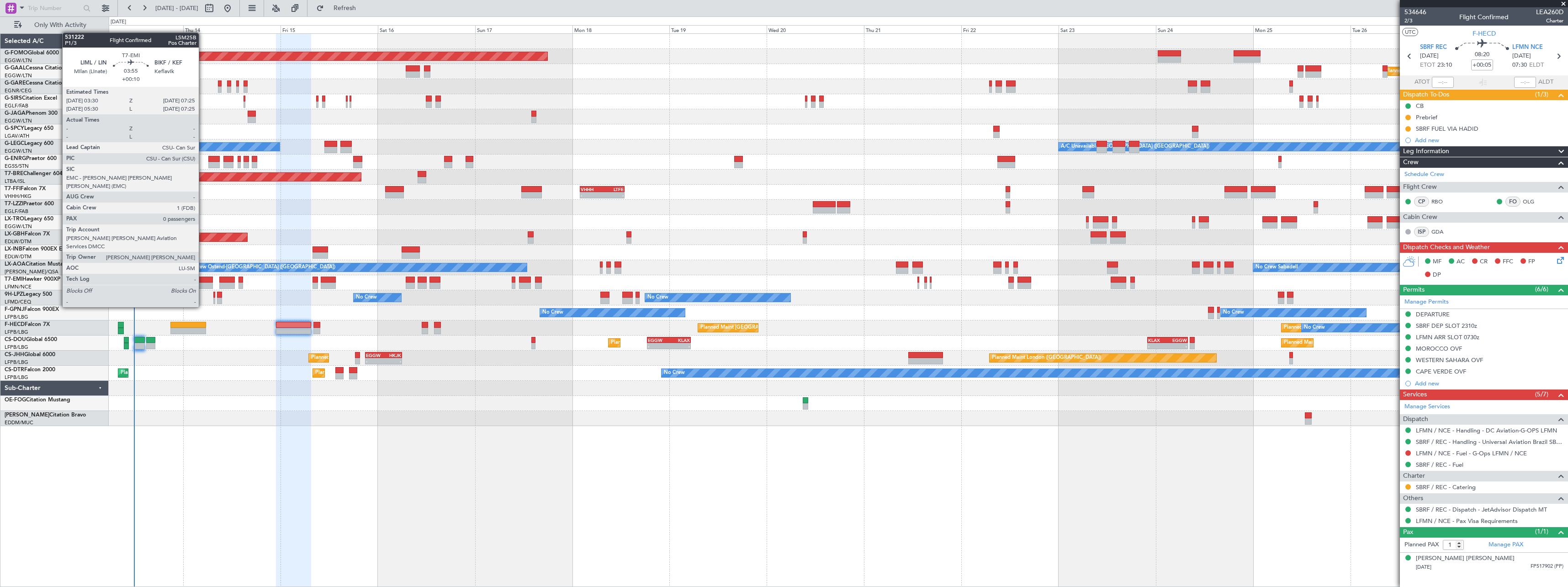
click at [203, 281] on div at bounding box center [205, 279] width 16 height 7
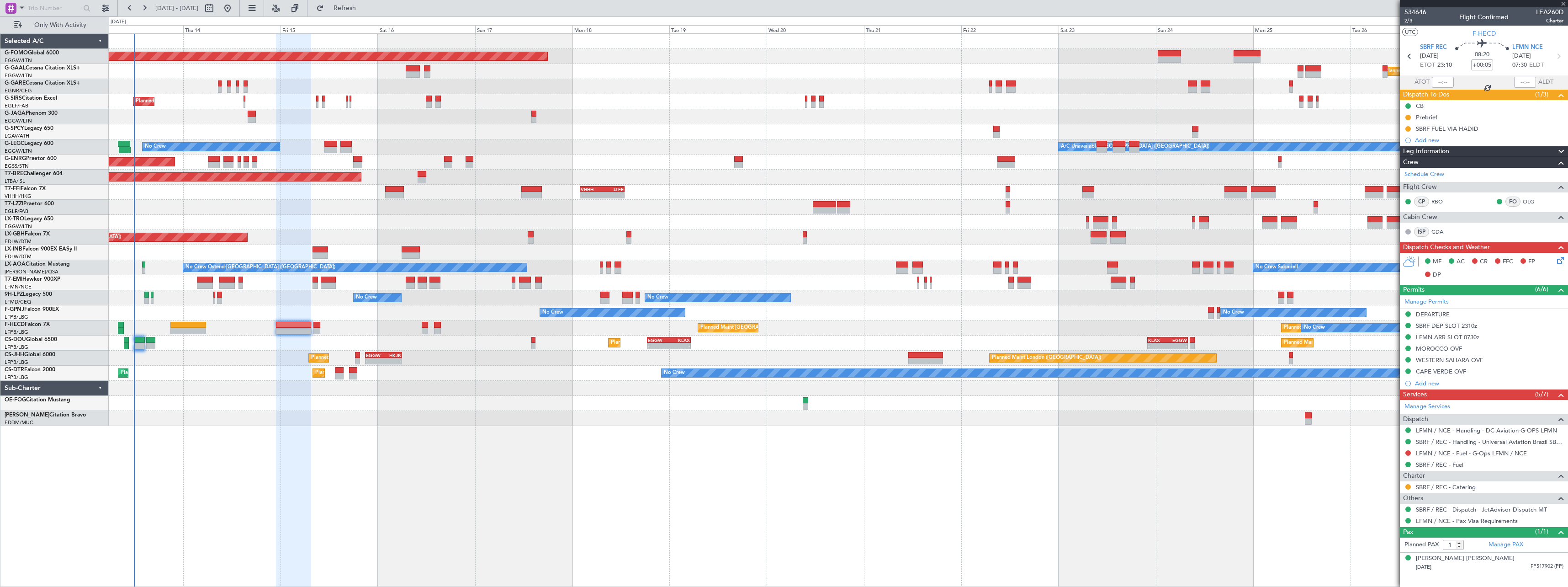
type input "+00:10"
type input "0"
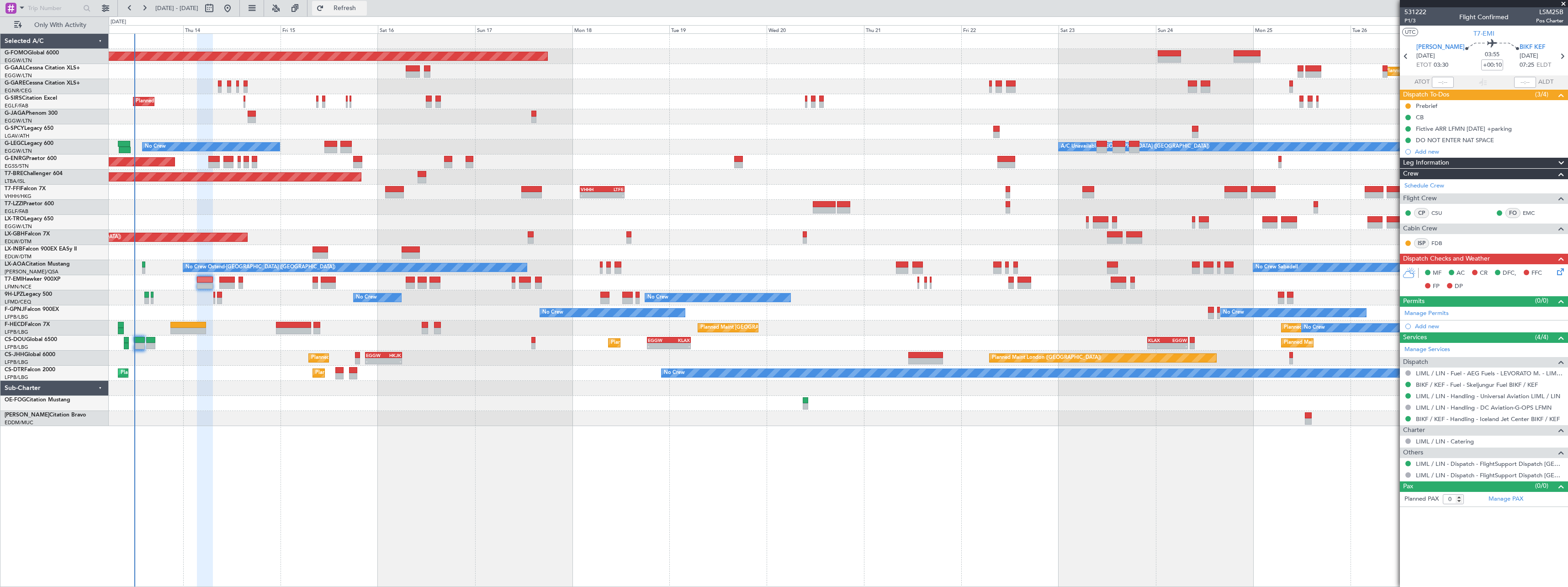
click at [364, 7] on span "Refresh" at bounding box center [345, 8] width 38 height 7
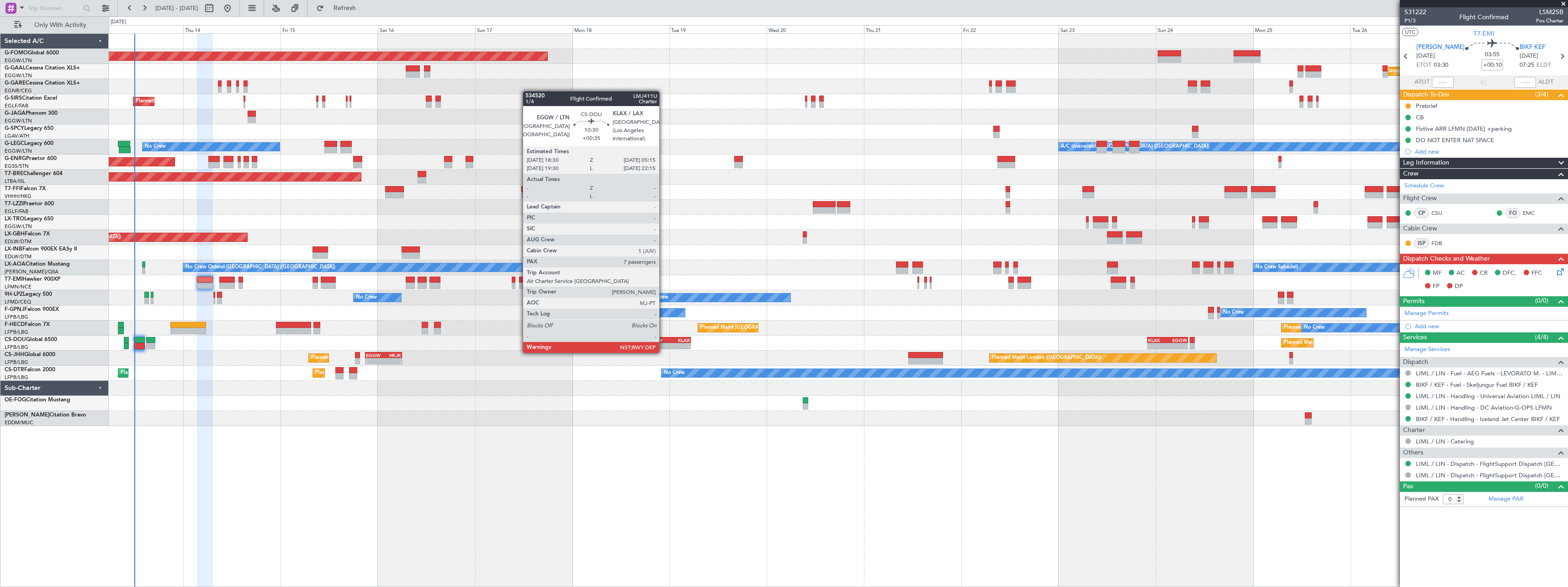
click at [663, 343] on div "-" at bounding box center [658, 346] width 21 height 5
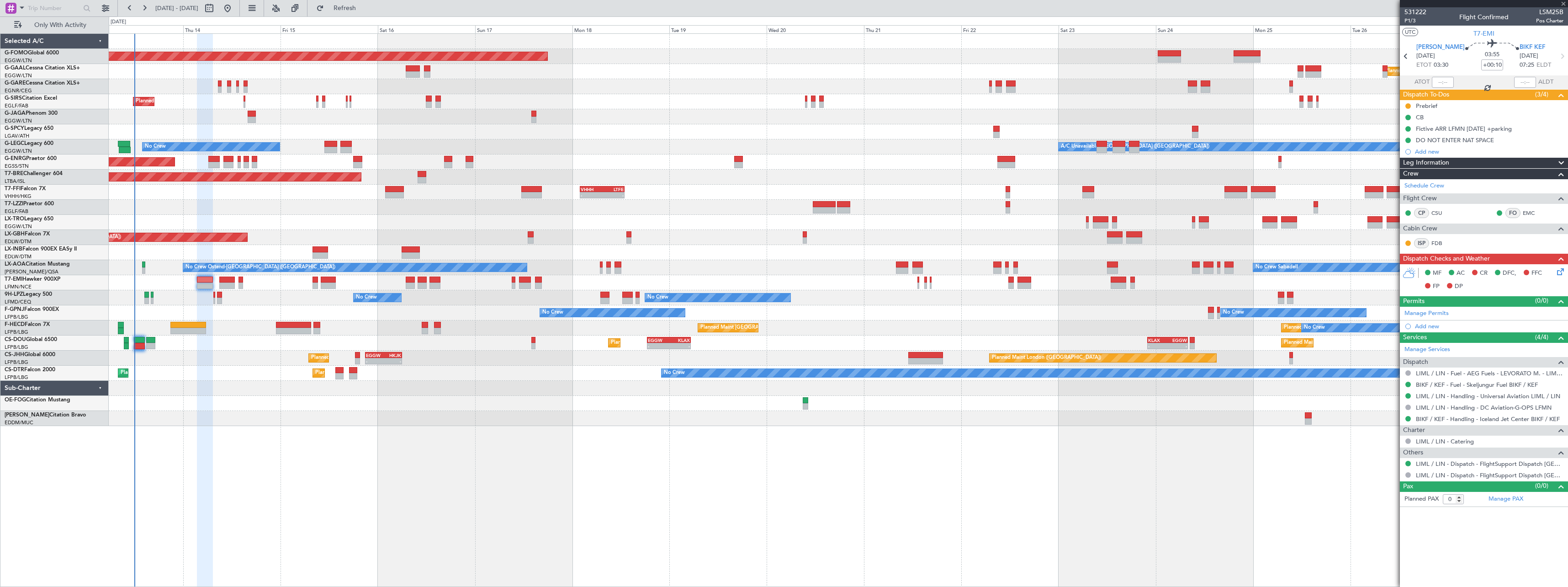
type input "+00:35"
type input "7"
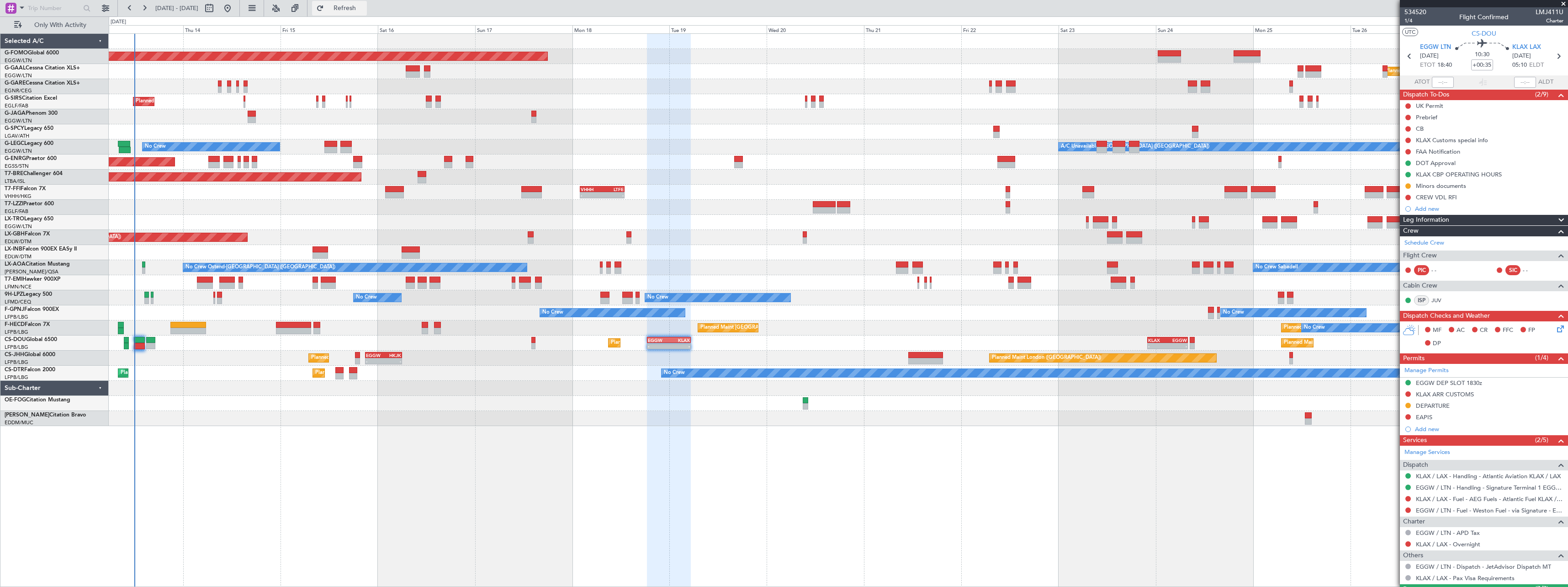
click at [364, 7] on span "Refresh" at bounding box center [345, 8] width 38 height 7
click at [303, 8] on button at bounding box center [295, 9] width 15 height 15
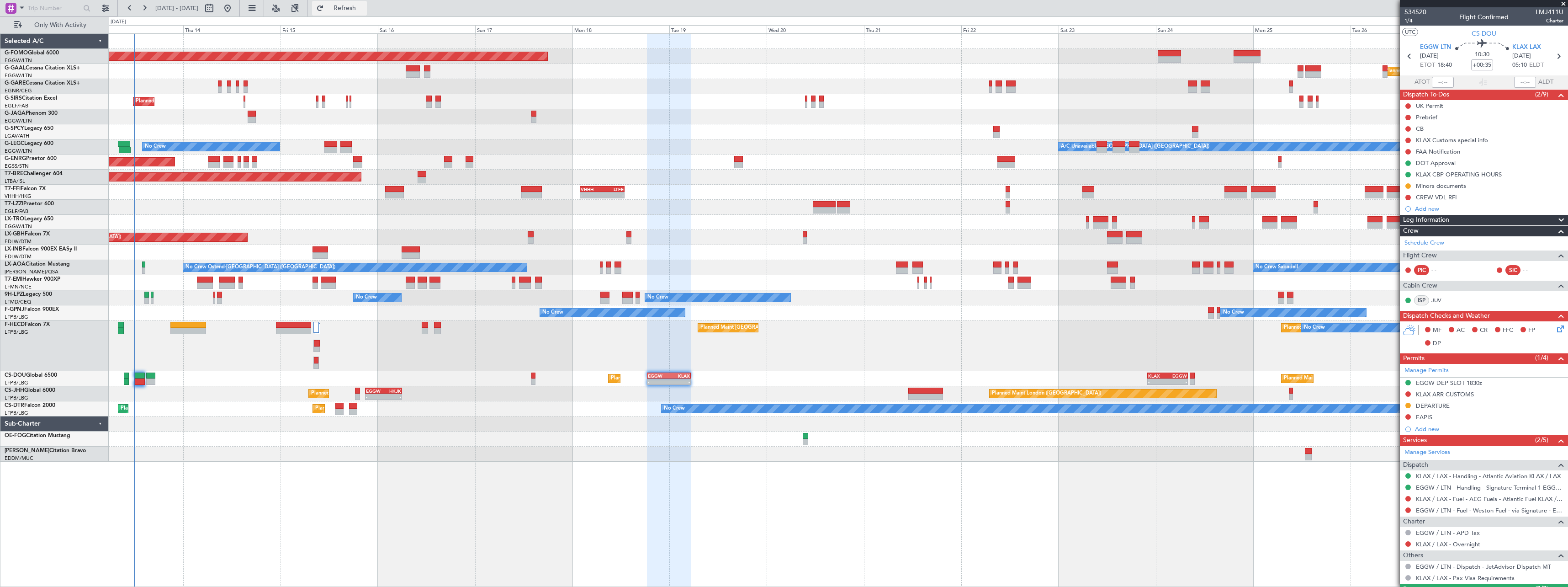
click at [364, 10] on span "Refresh" at bounding box center [345, 8] width 38 height 7
click at [303, 10] on button at bounding box center [295, 9] width 15 height 15
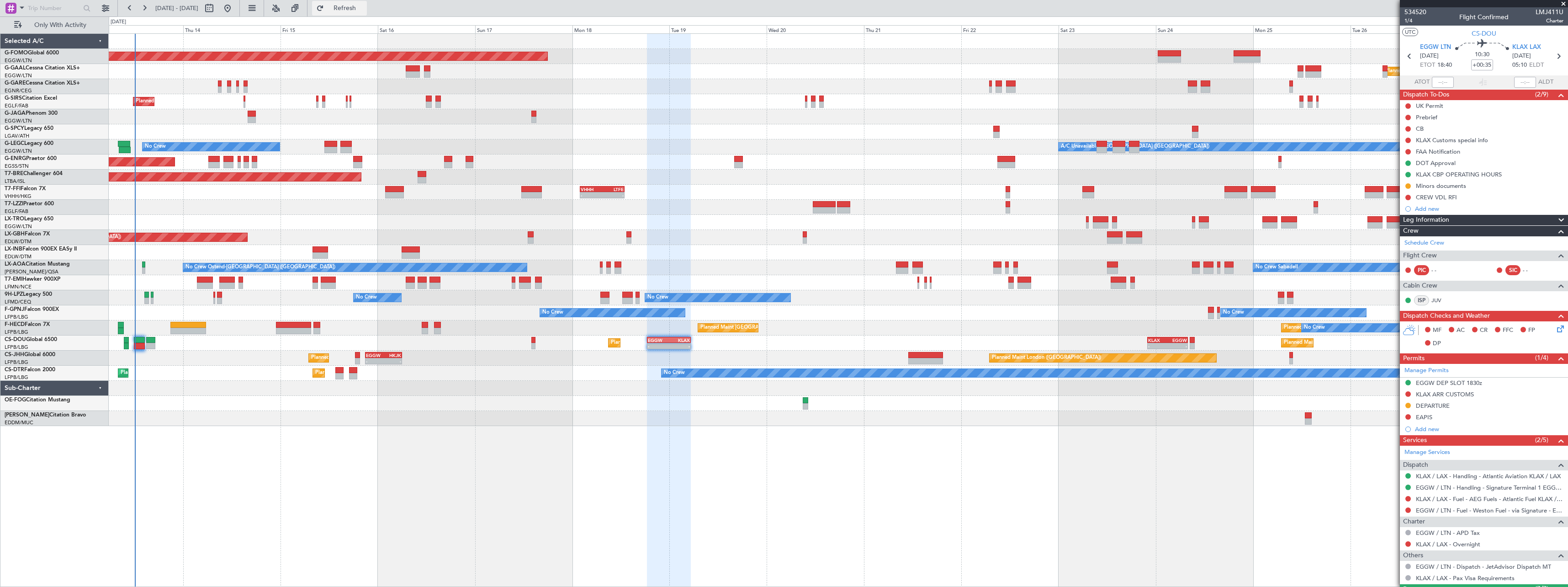
click at [364, 6] on span "Refresh" at bounding box center [345, 8] width 38 height 7
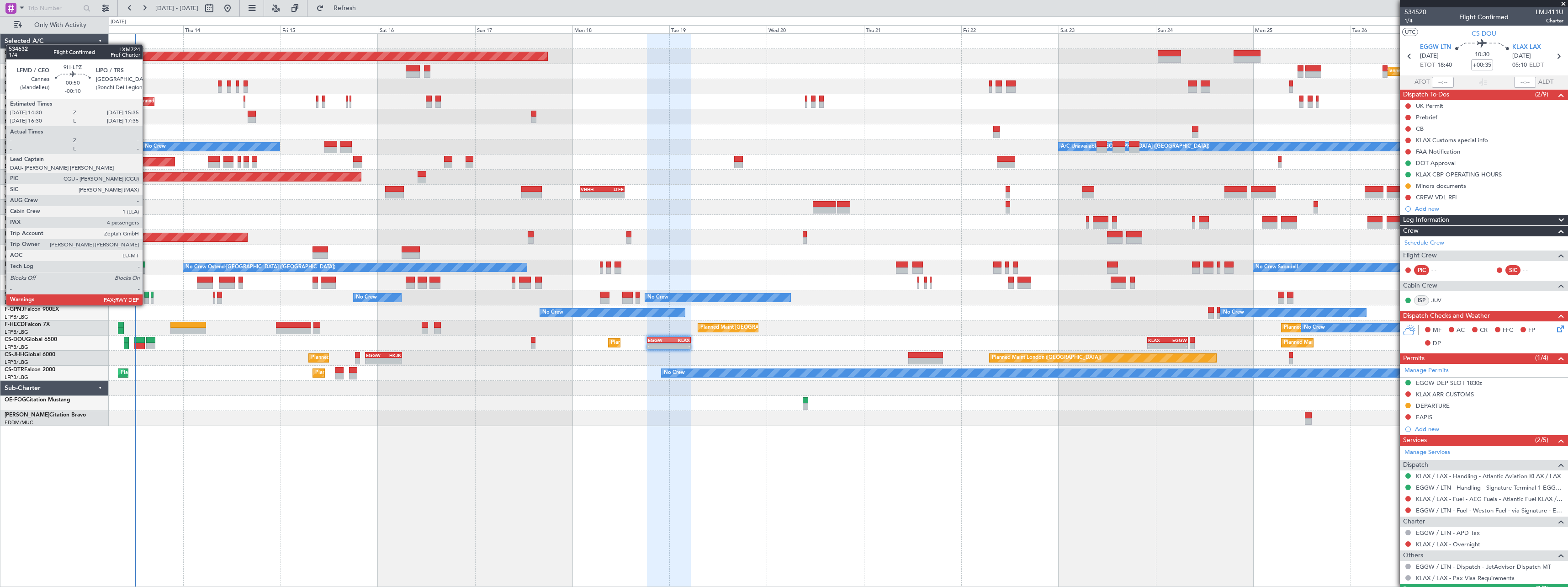
click at [147, 296] on div at bounding box center [147, 295] width 5 height 7
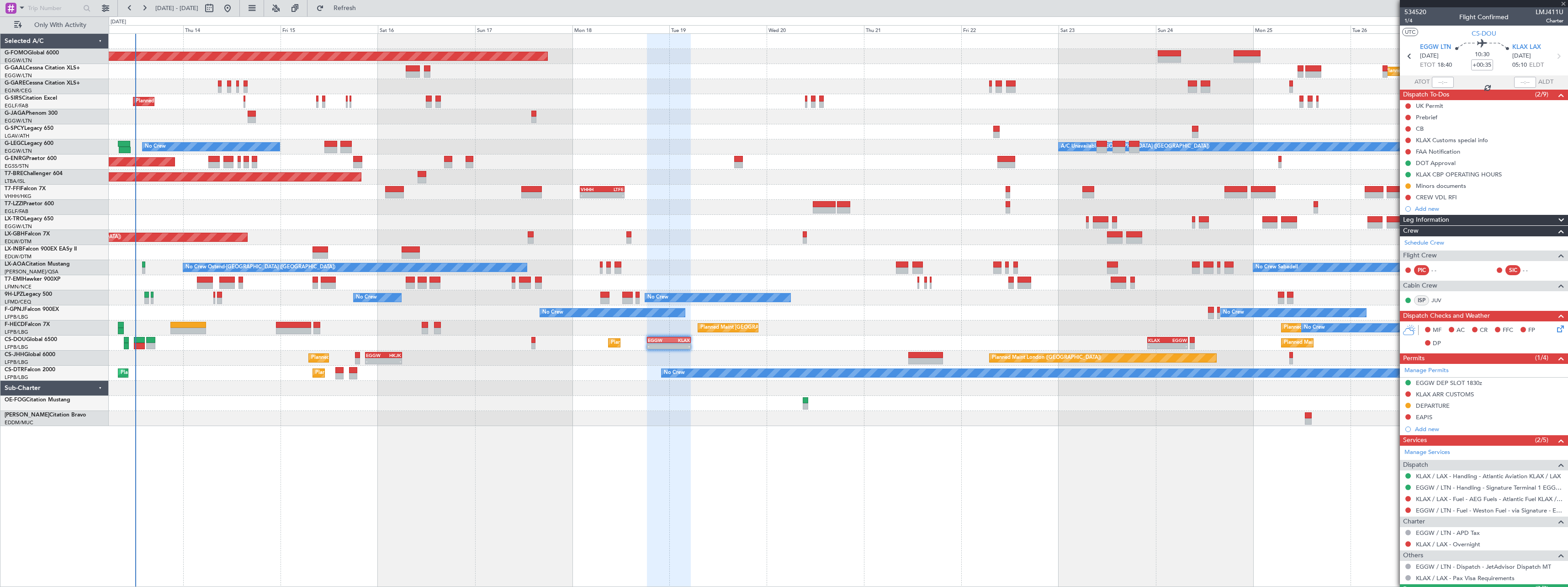
type input "-00:10"
type input "4"
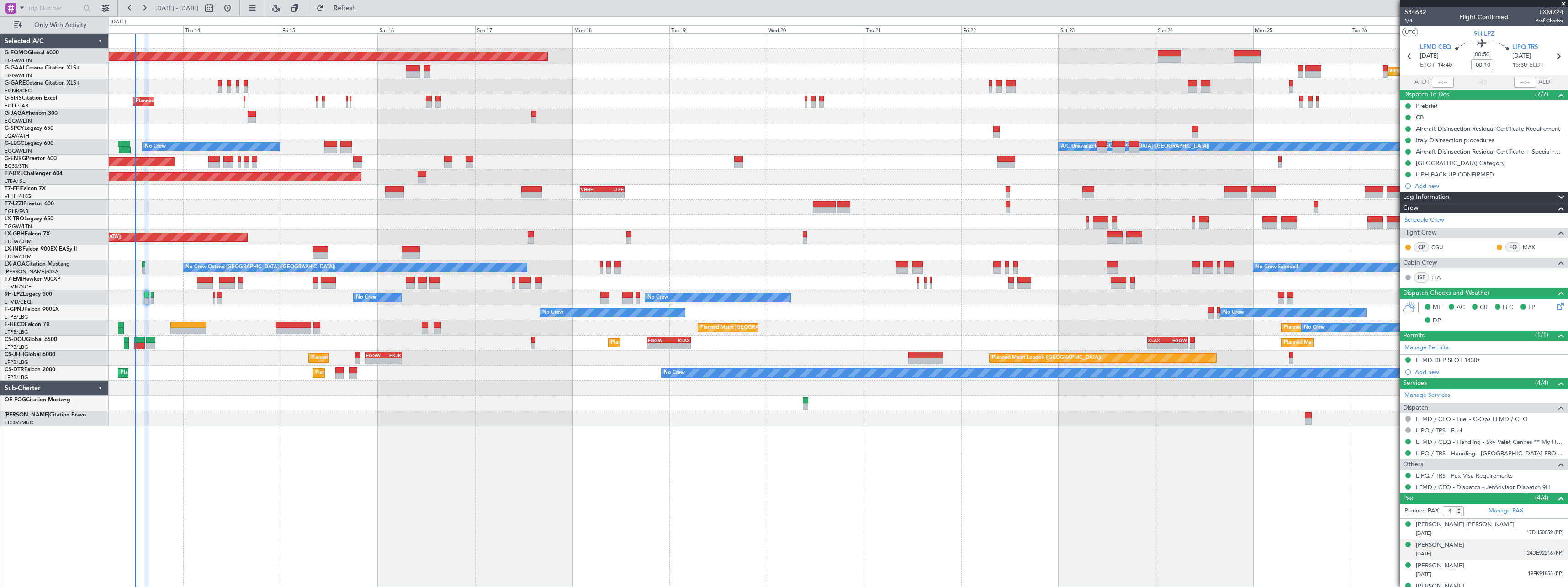
scroll to position [14, 0]
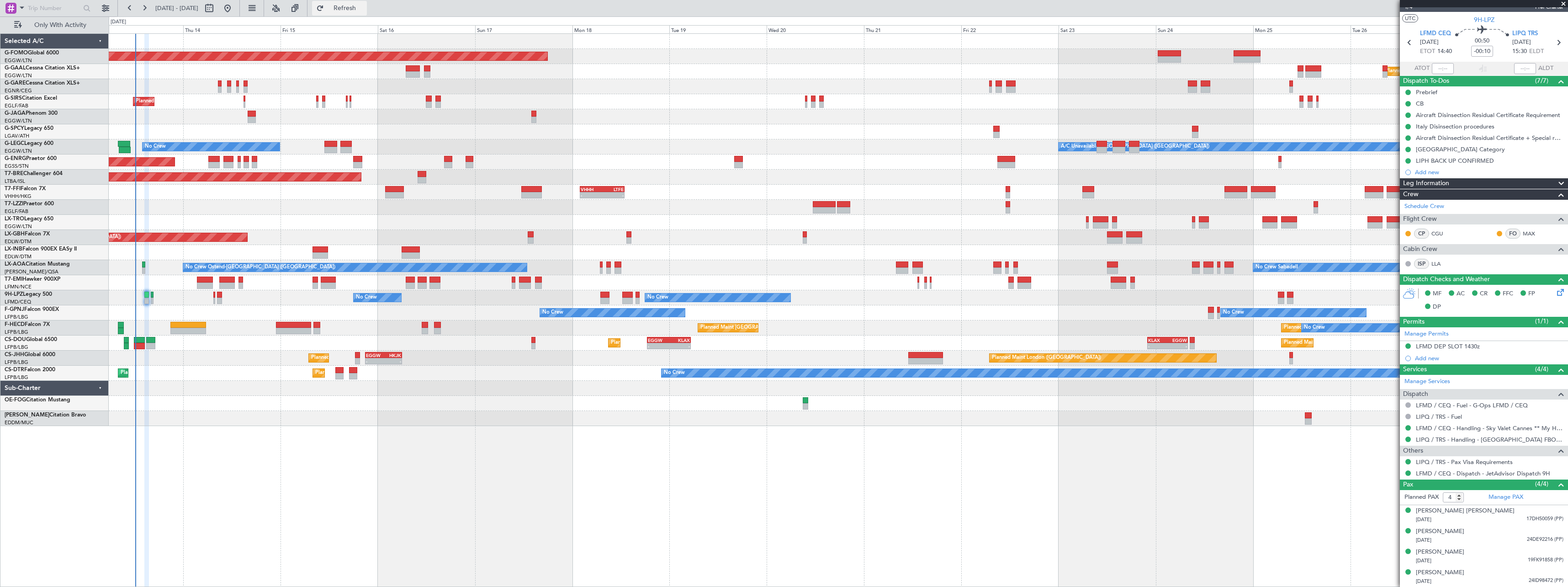
click at [364, 9] on span "Refresh" at bounding box center [345, 8] width 38 height 7
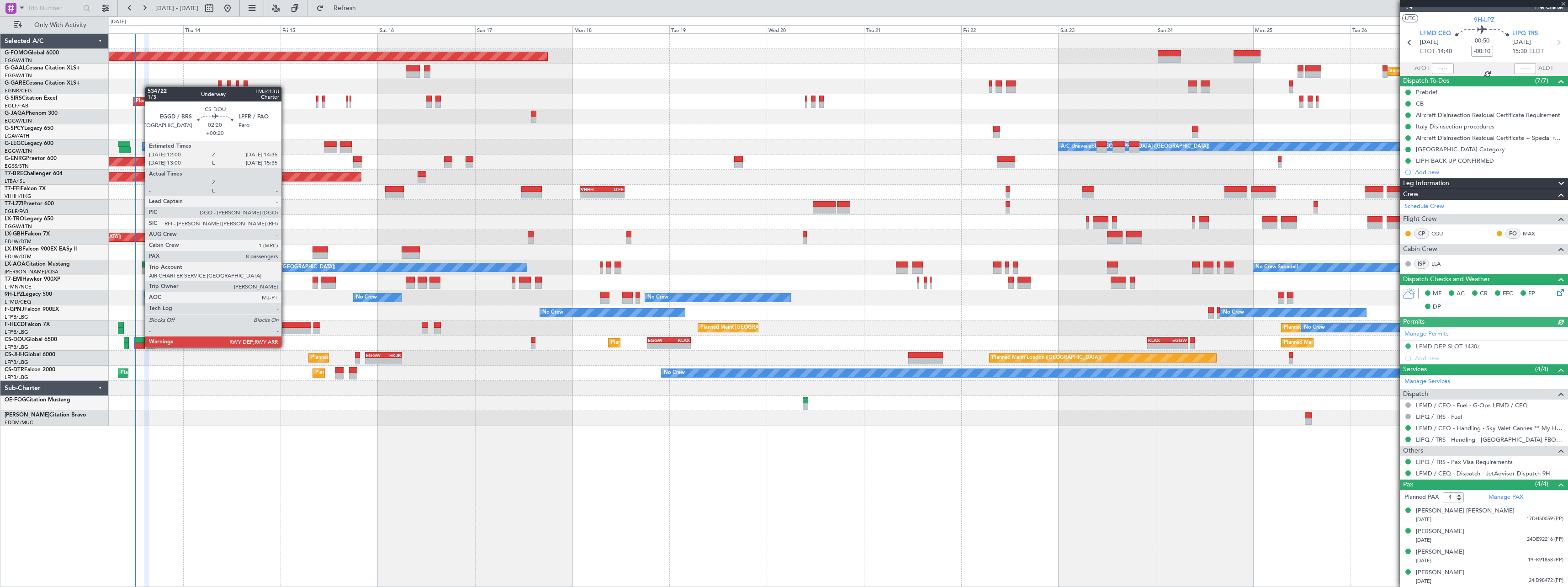
click at [140, 338] on div at bounding box center [139, 340] width 10 height 7
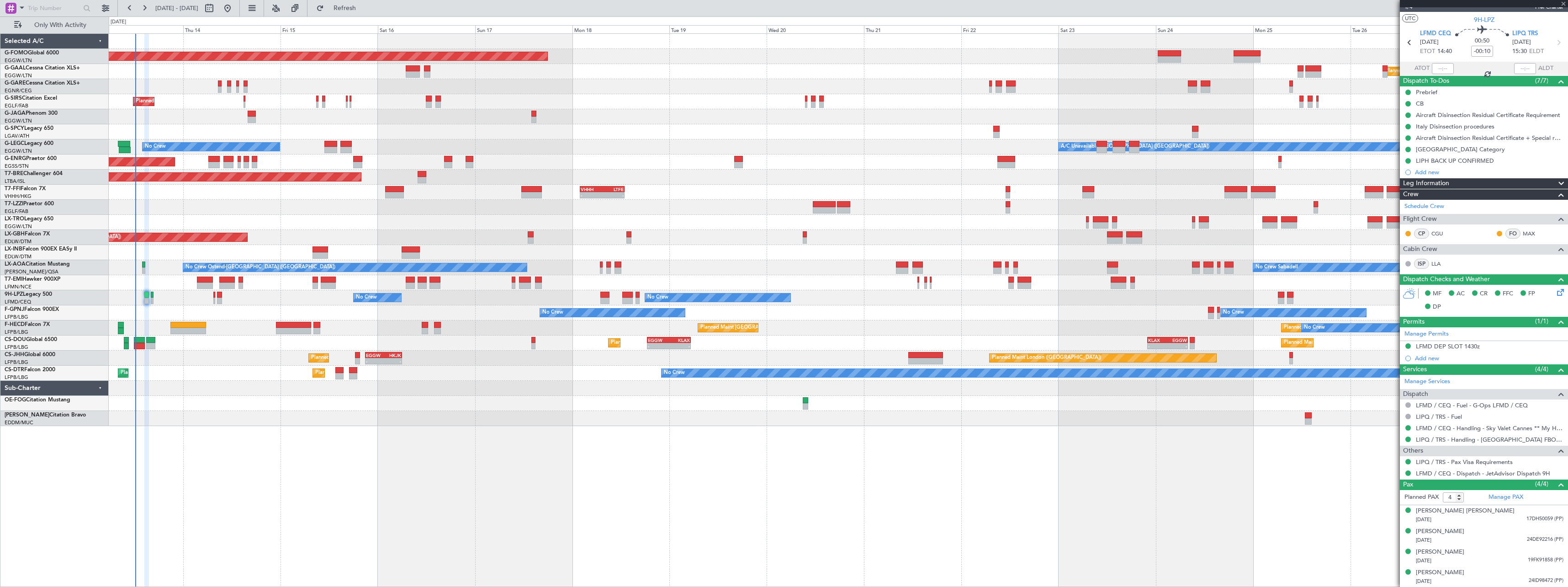
type input "+00:20"
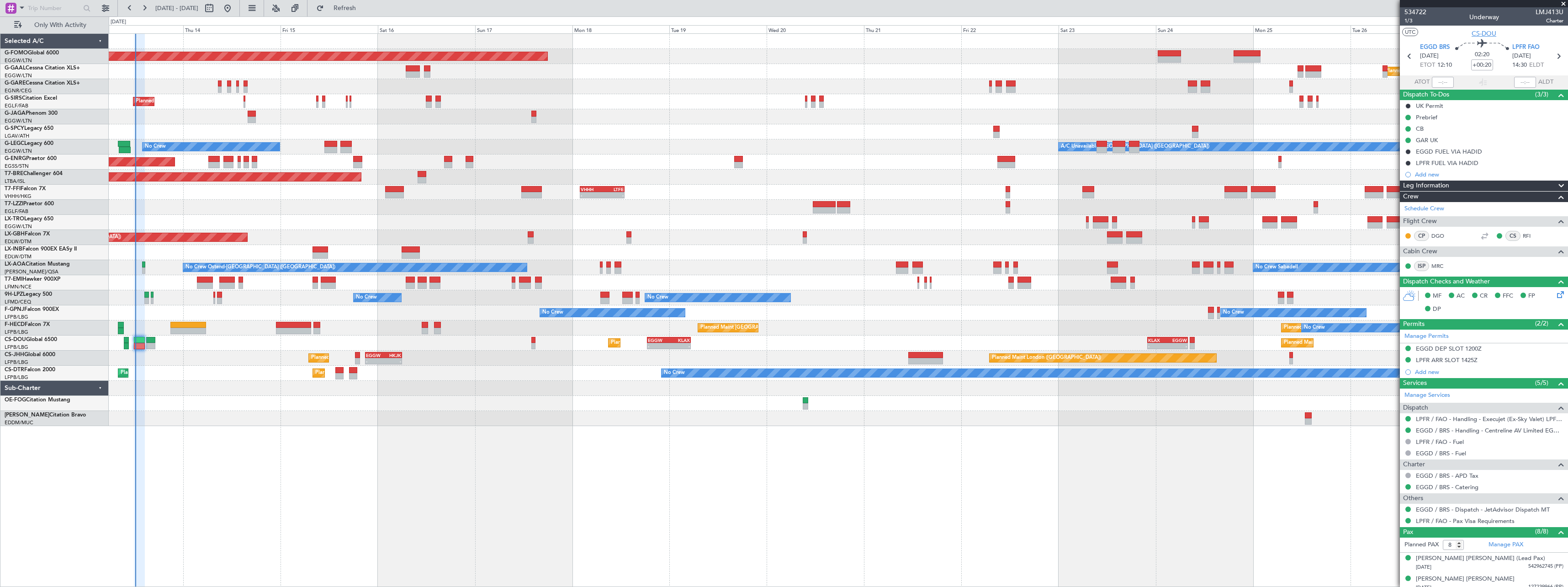
click at [1475, 35] on span "CS-DOU" at bounding box center [1484, 33] width 25 height 10
click at [364, 9] on span "Refresh" at bounding box center [345, 8] width 38 height 7
click at [364, 6] on span "Refresh" at bounding box center [345, 8] width 38 height 7
click at [364, 8] on span "Refresh" at bounding box center [345, 8] width 38 height 7
click at [364, 5] on span "Refresh" at bounding box center [345, 8] width 38 height 7
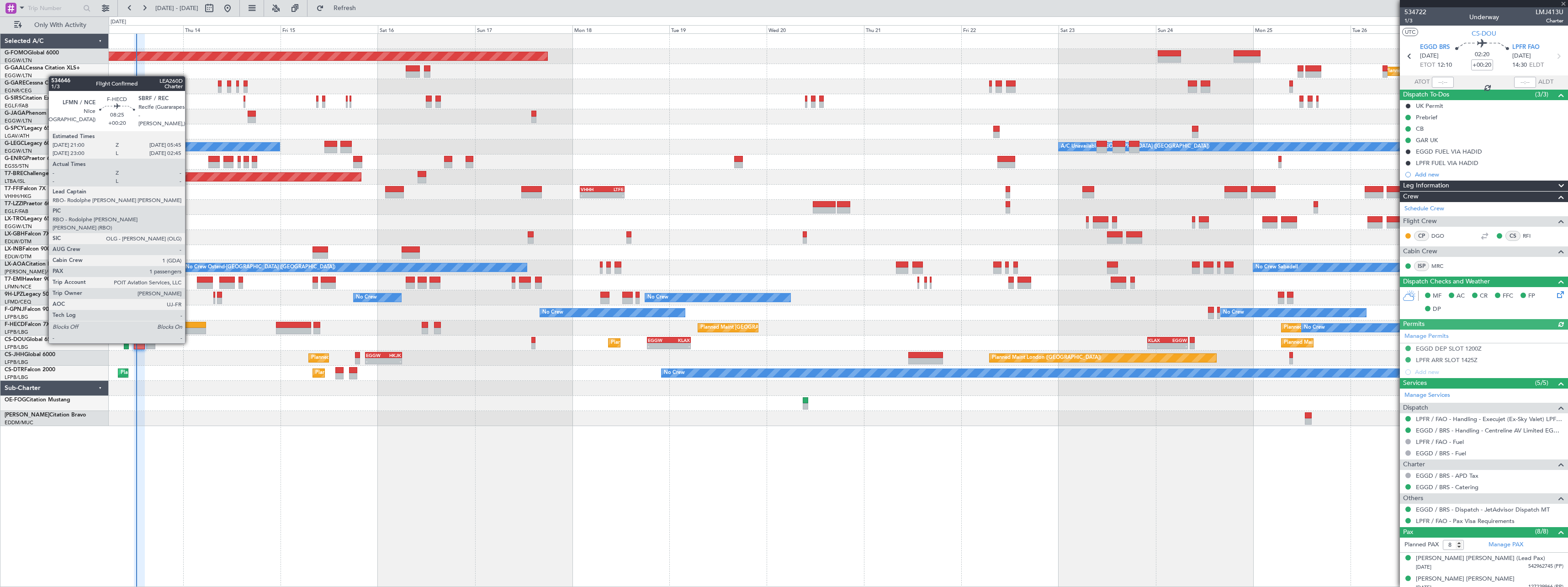
click at [189, 326] on div at bounding box center [188, 325] width 36 height 7
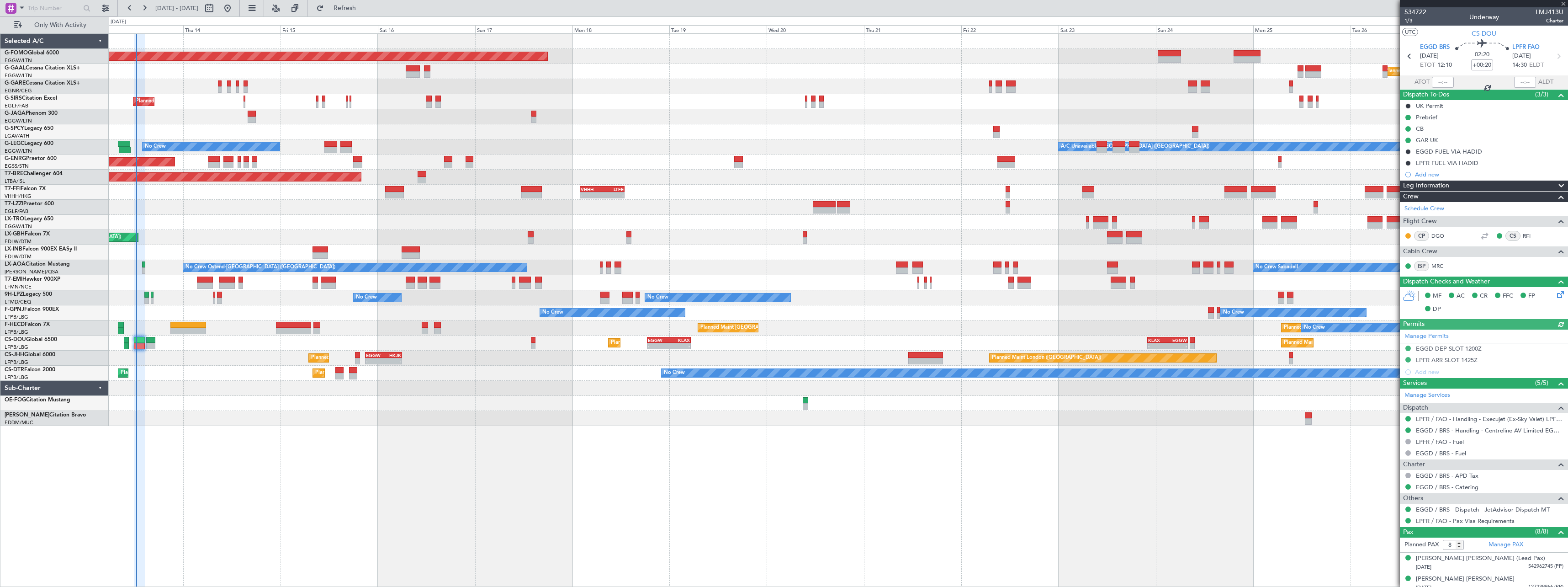
type input "1"
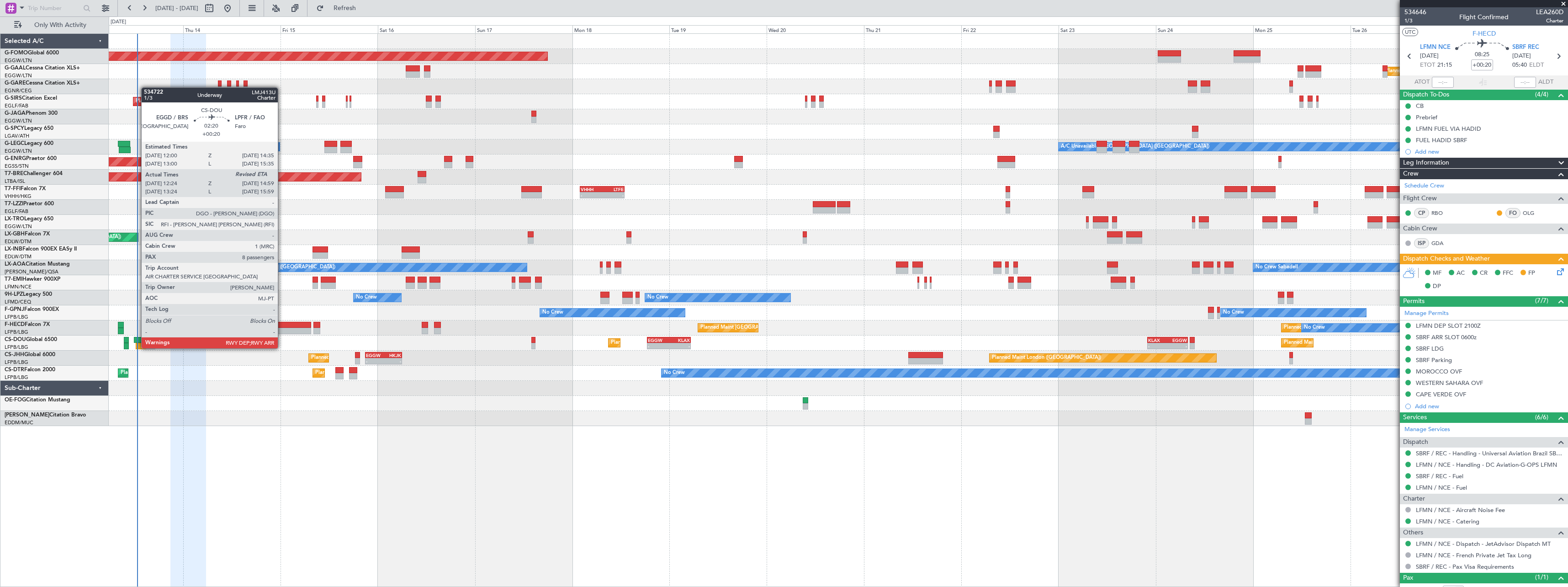
click at [136, 339] on div at bounding box center [139, 340] width 10 height 7
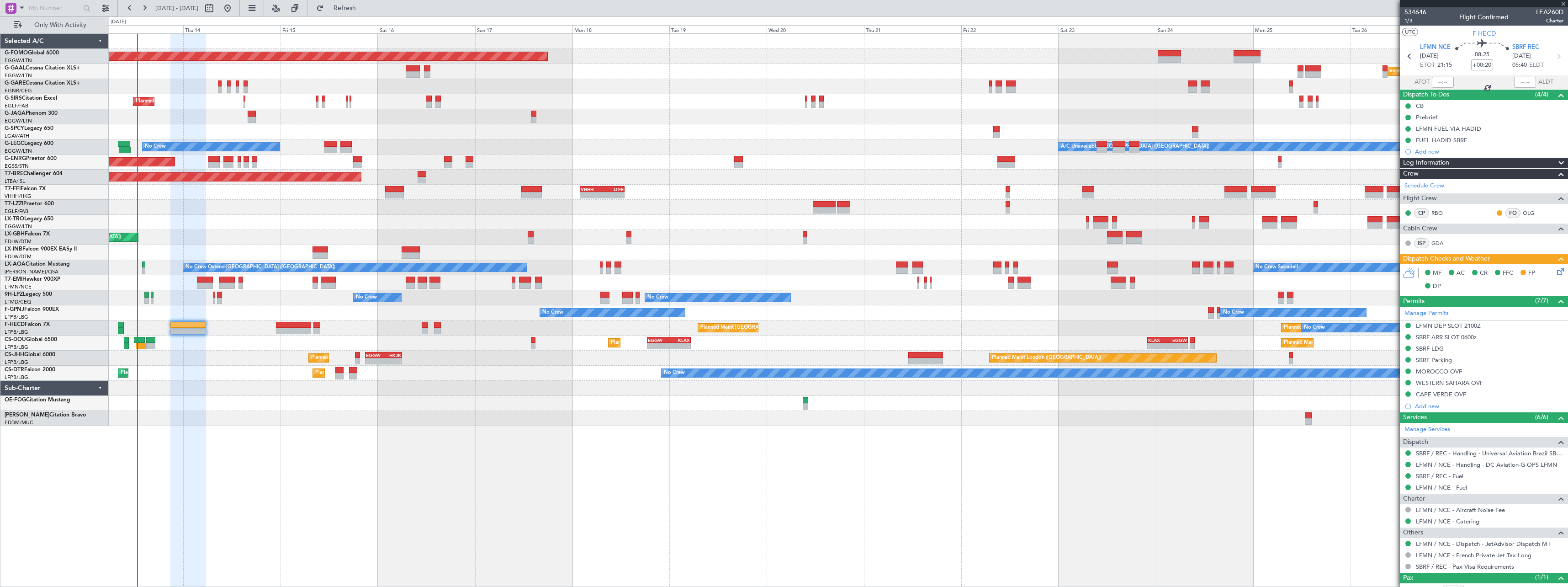
type input "12:34"
type input "8"
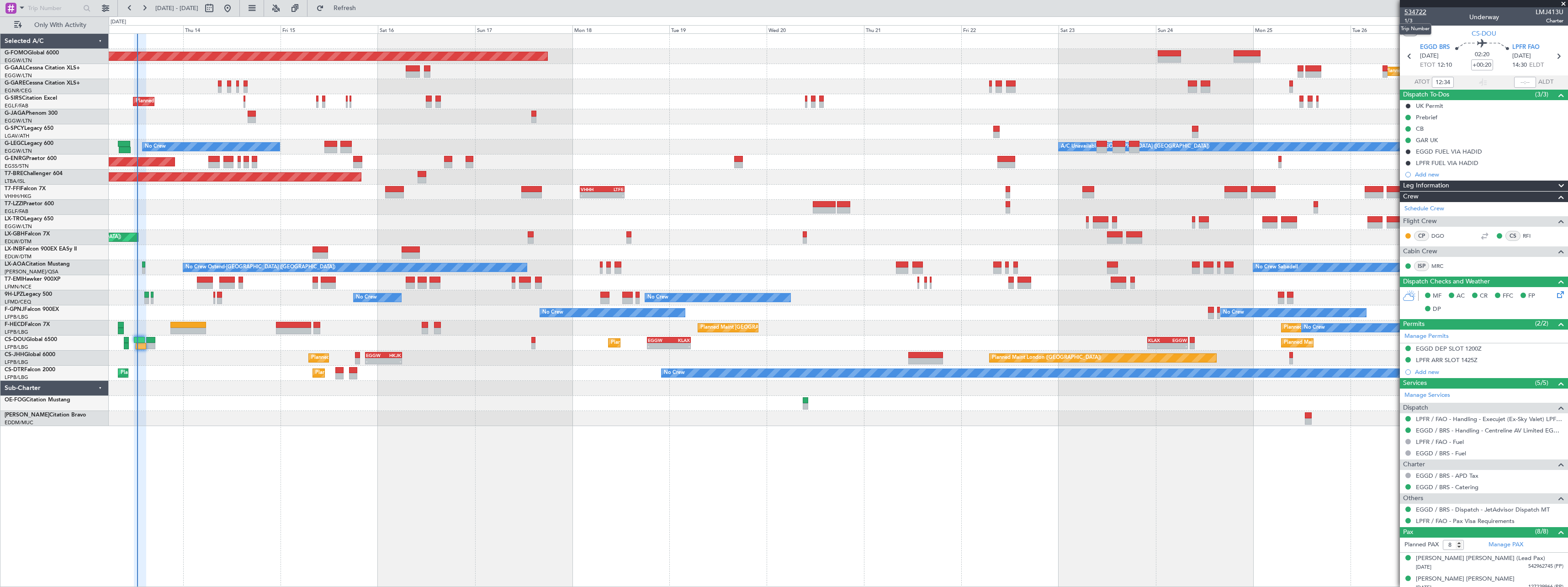
click at [1412, 13] on span "534722" at bounding box center [1415, 12] width 22 height 10
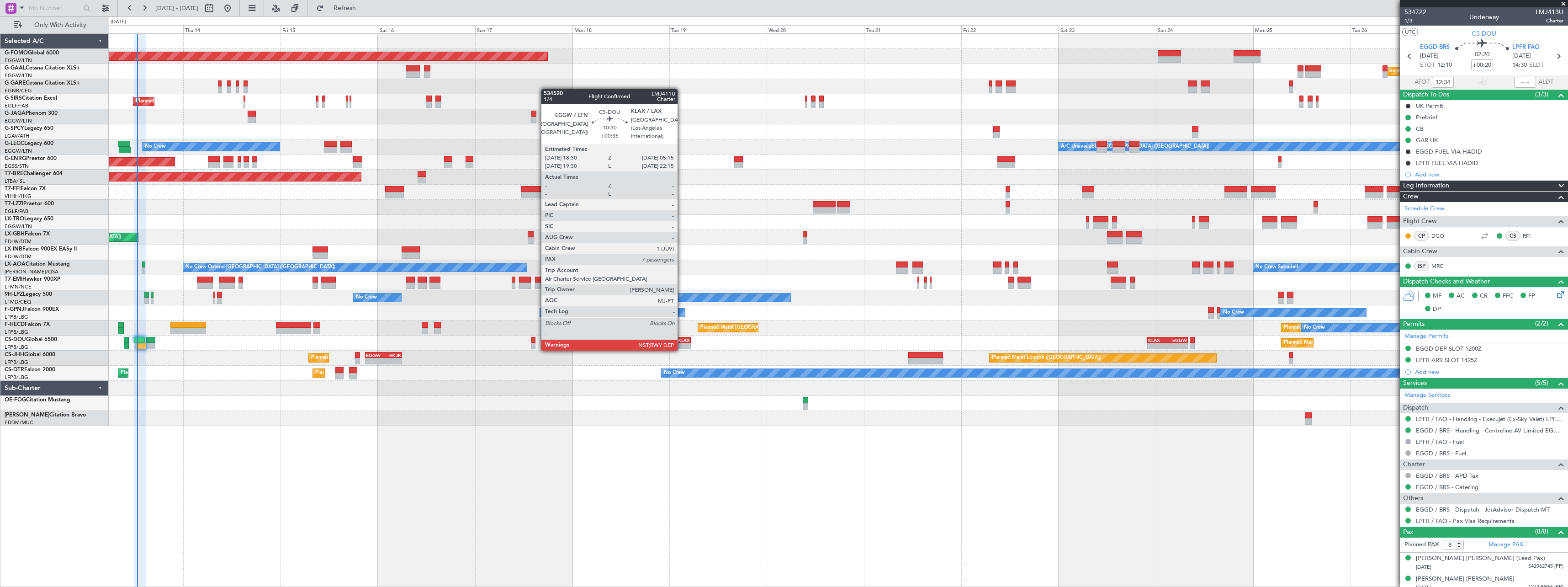
click at [682, 342] on div "KLAX" at bounding box center [679, 340] width 21 height 5
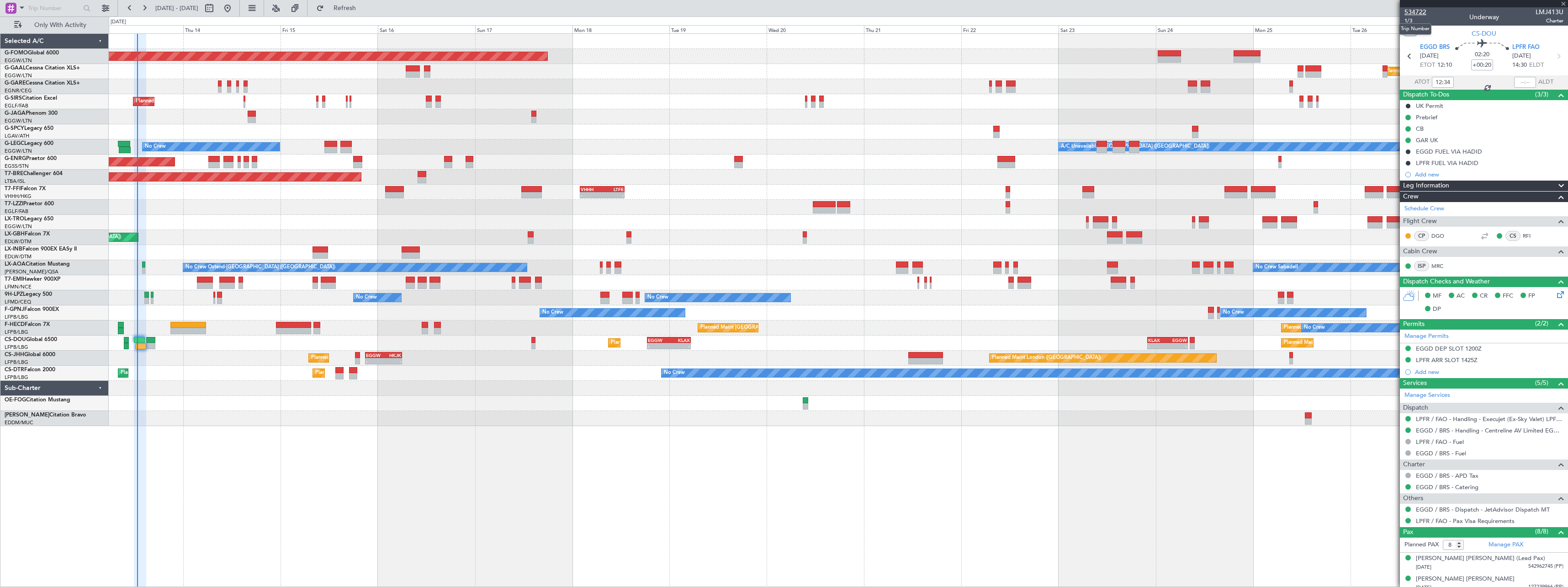
type input "+00:35"
type input "7"
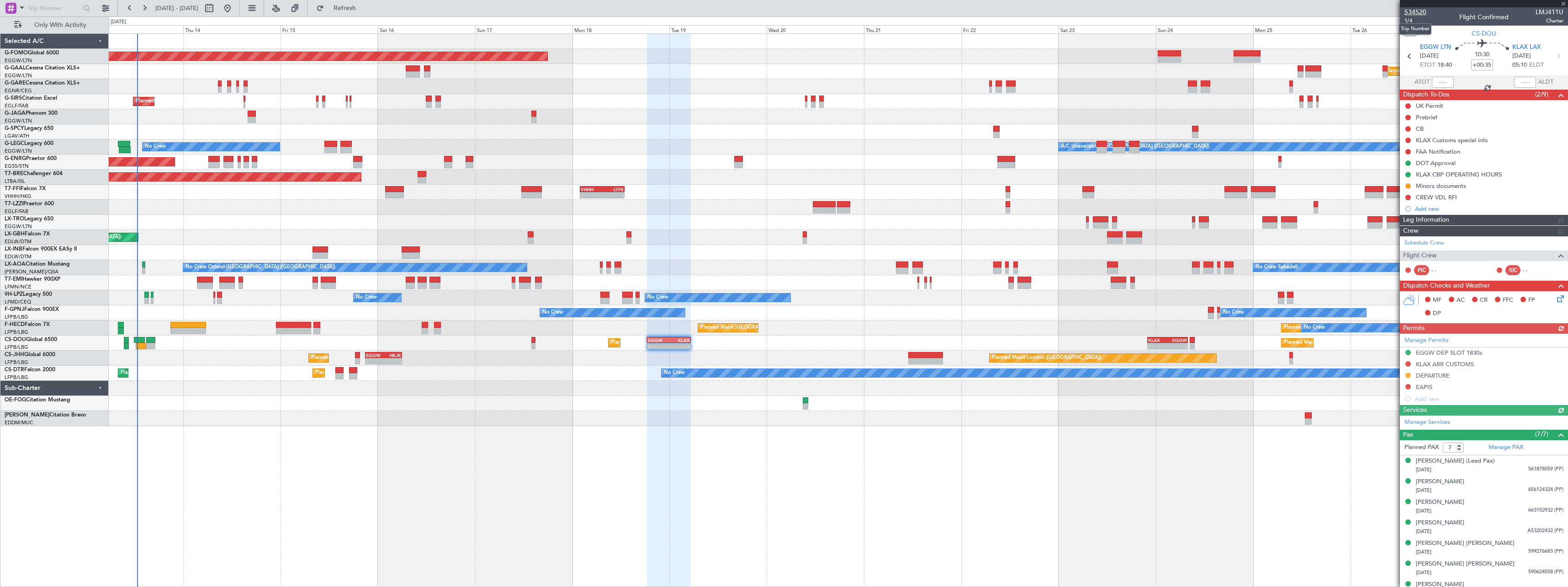
click at [1421, 13] on span "534520" at bounding box center [1415, 12] width 22 height 10
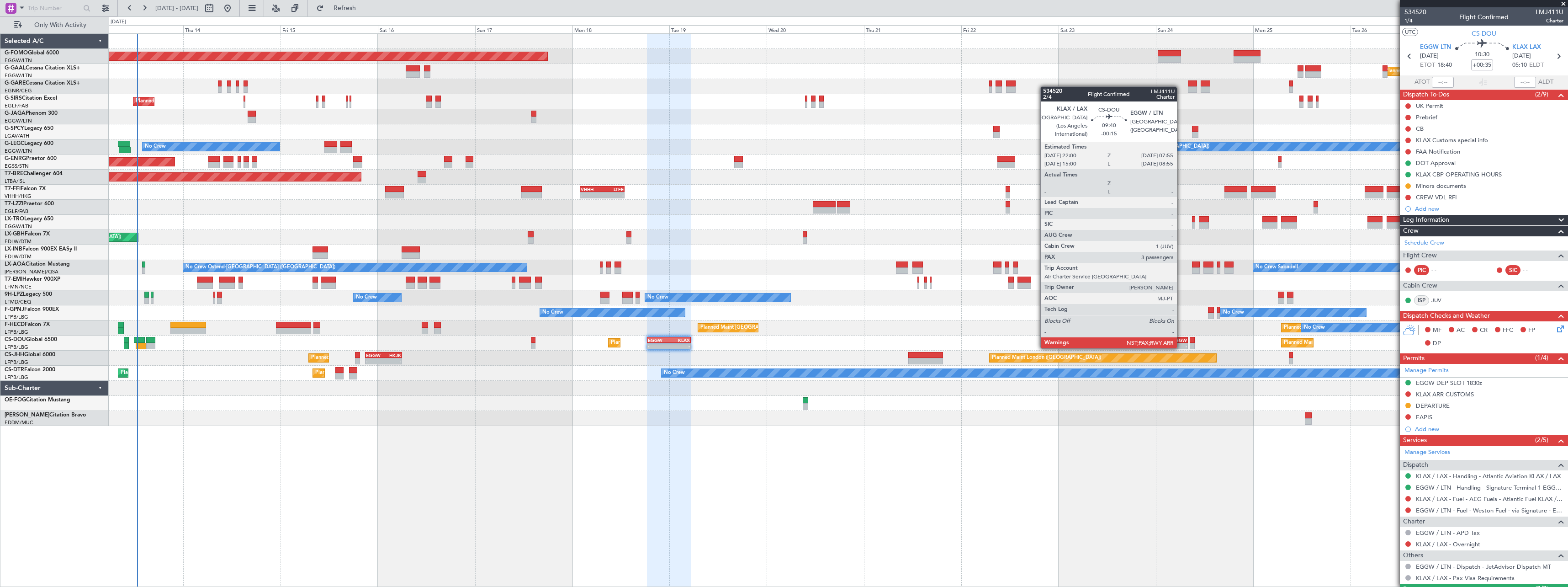
click at [1181, 339] on div "EGGW" at bounding box center [1177, 340] width 19 height 5
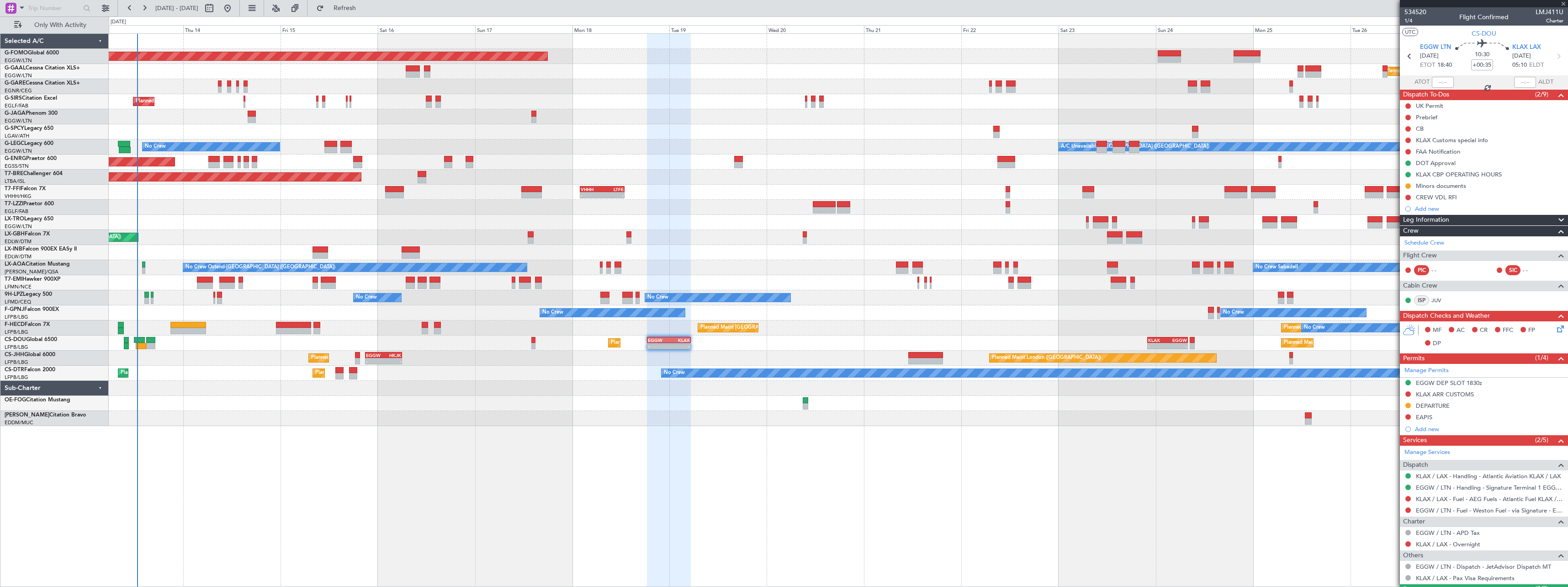
type input "-00:15"
type input "3"
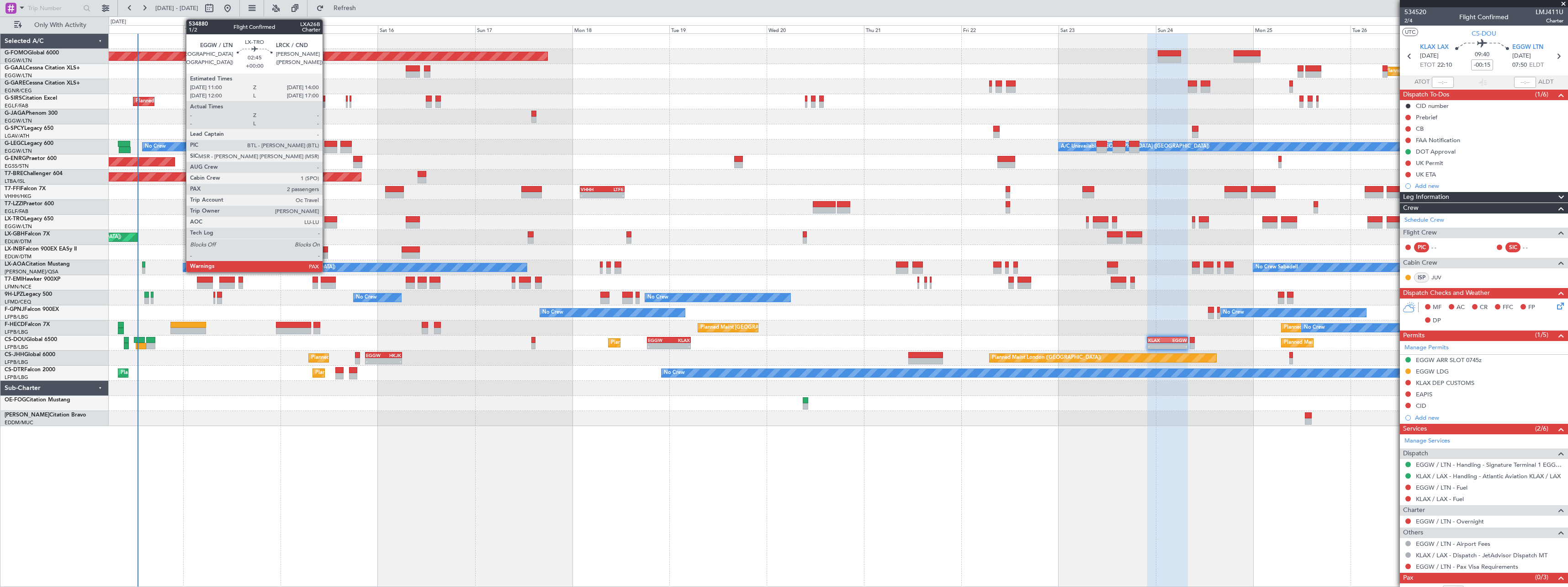
click at [327, 222] on div at bounding box center [331, 219] width 12 height 7
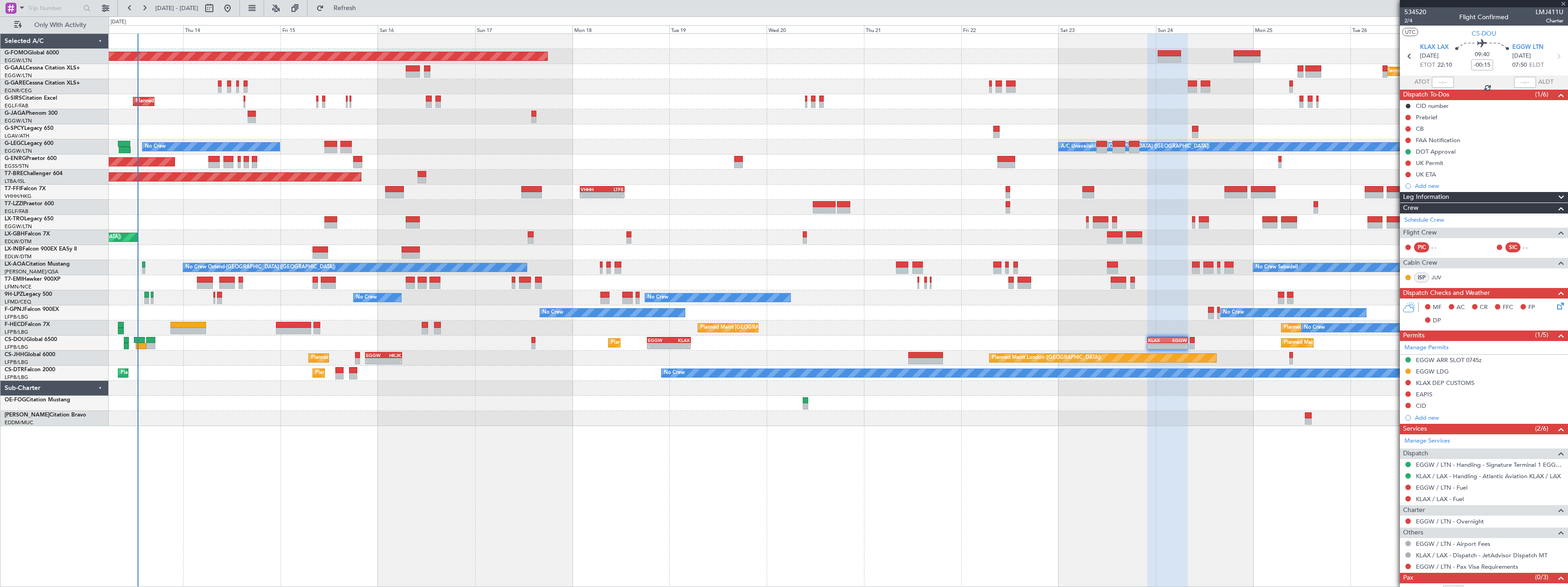
type input "2"
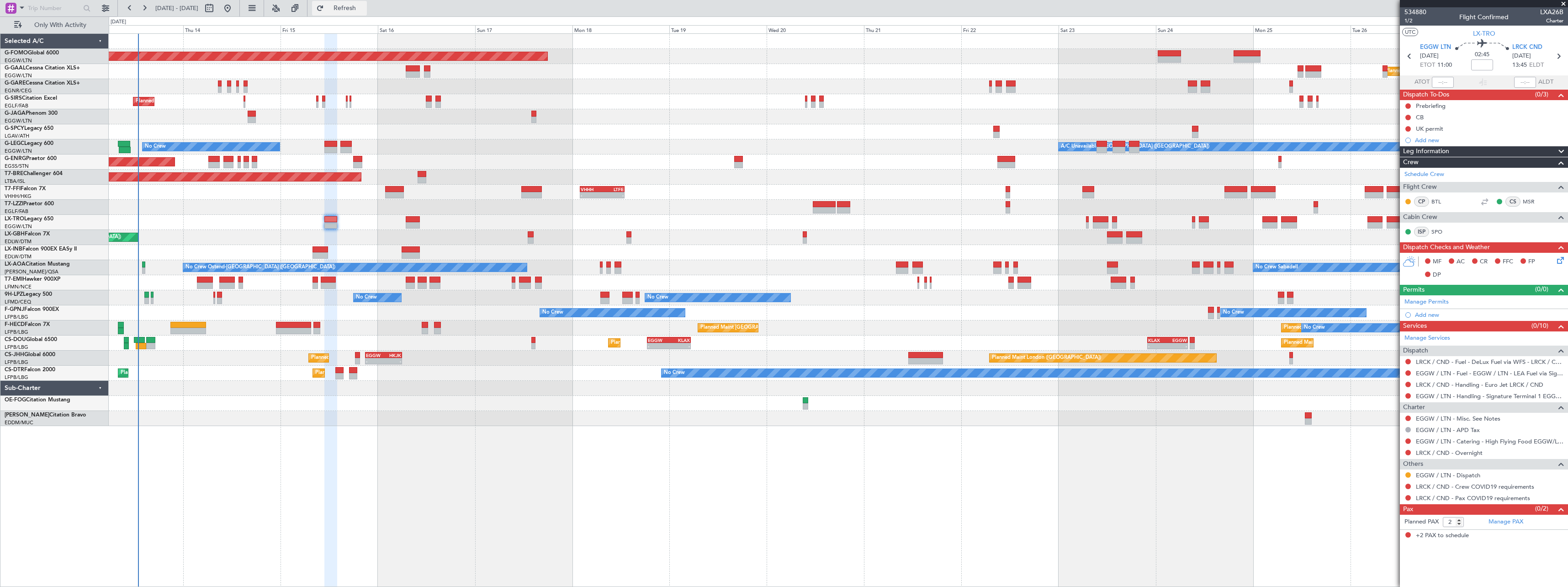
click at [364, 5] on span "Refresh" at bounding box center [345, 8] width 38 height 7
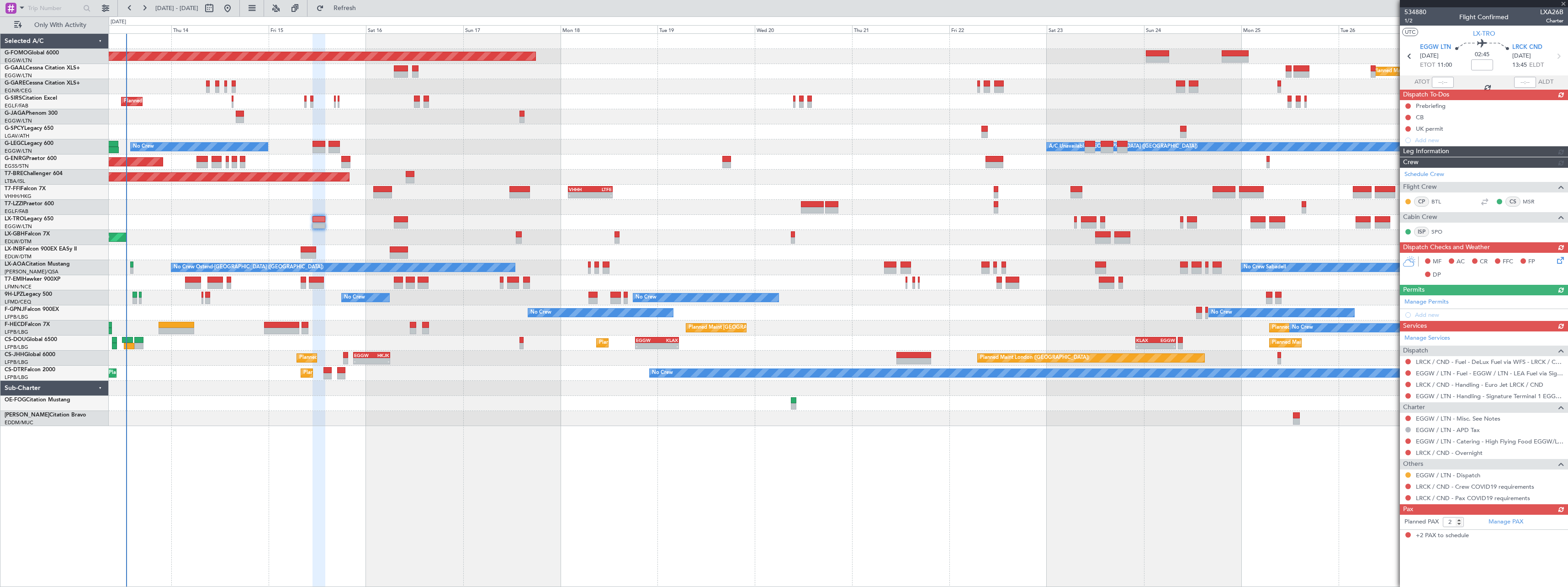
click at [521, 93] on div at bounding box center [838, 86] width 1459 height 15
click at [367, 12] on button "Refresh" at bounding box center [340, 9] width 55 height 15
type input "+00:10"
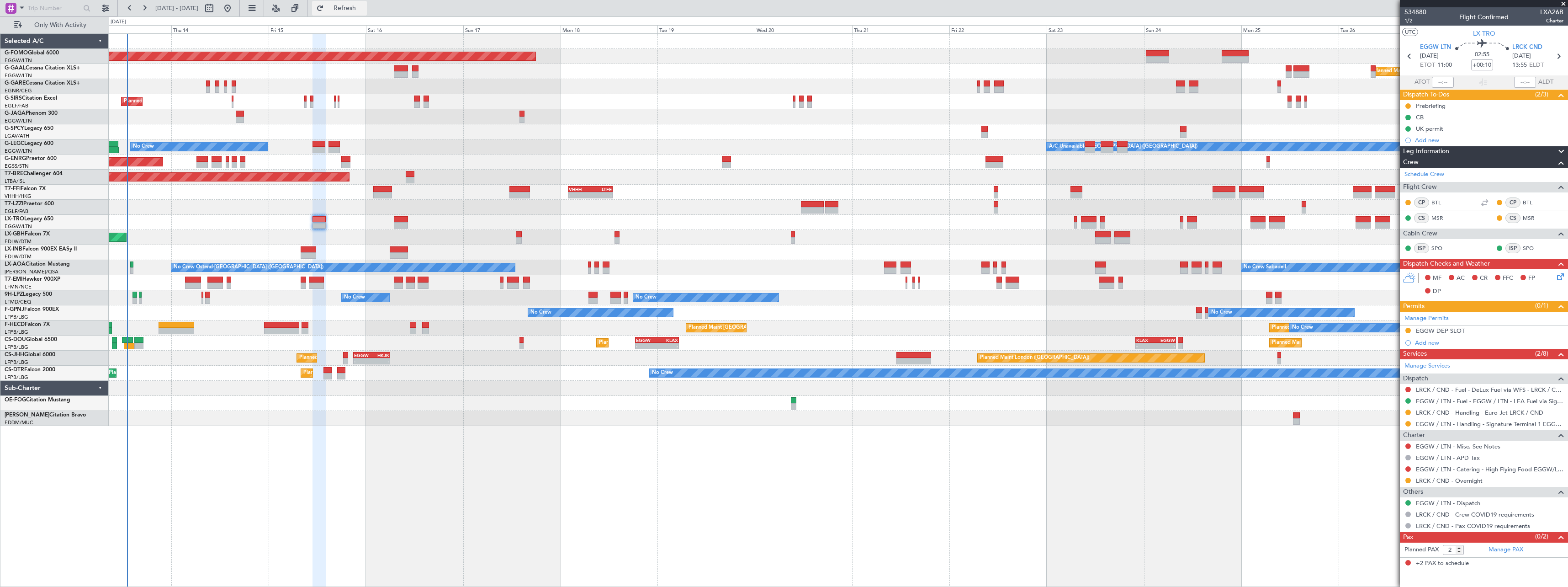
click at [364, 7] on span "Refresh" at bounding box center [345, 8] width 38 height 7
click at [364, 11] on span "Refresh" at bounding box center [345, 8] width 38 height 7
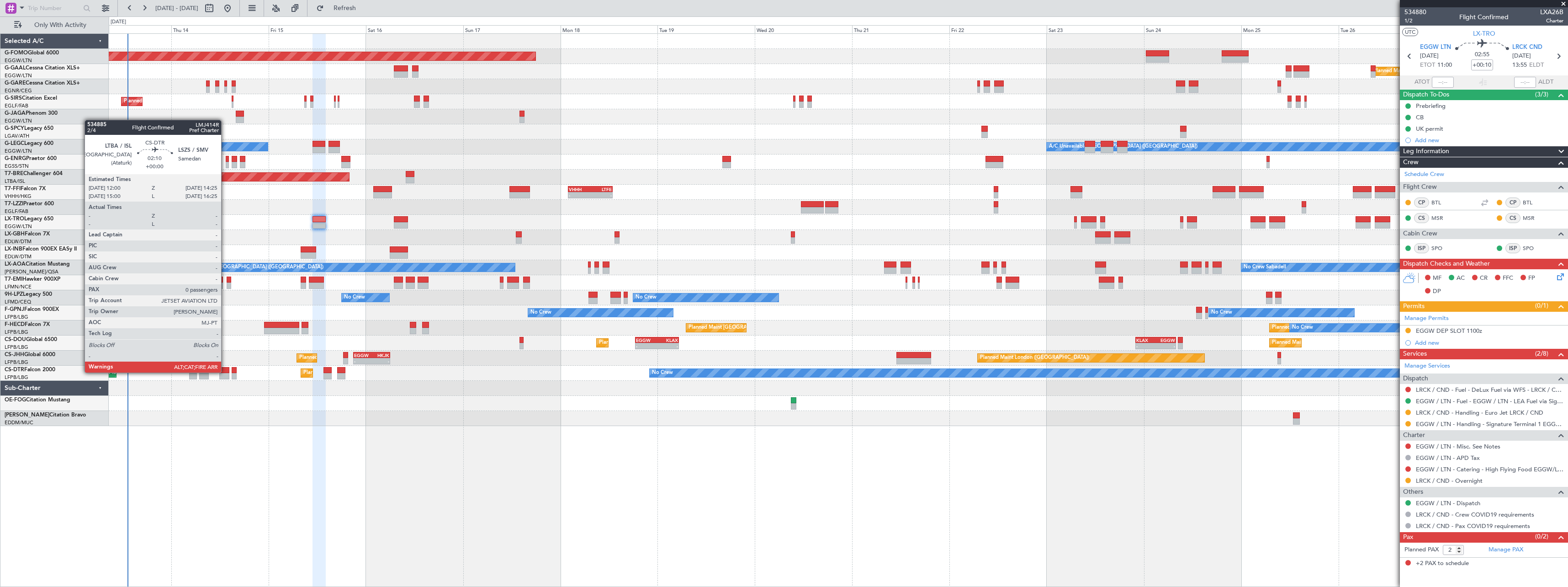
click at [225, 371] on div at bounding box center [224, 370] width 10 height 7
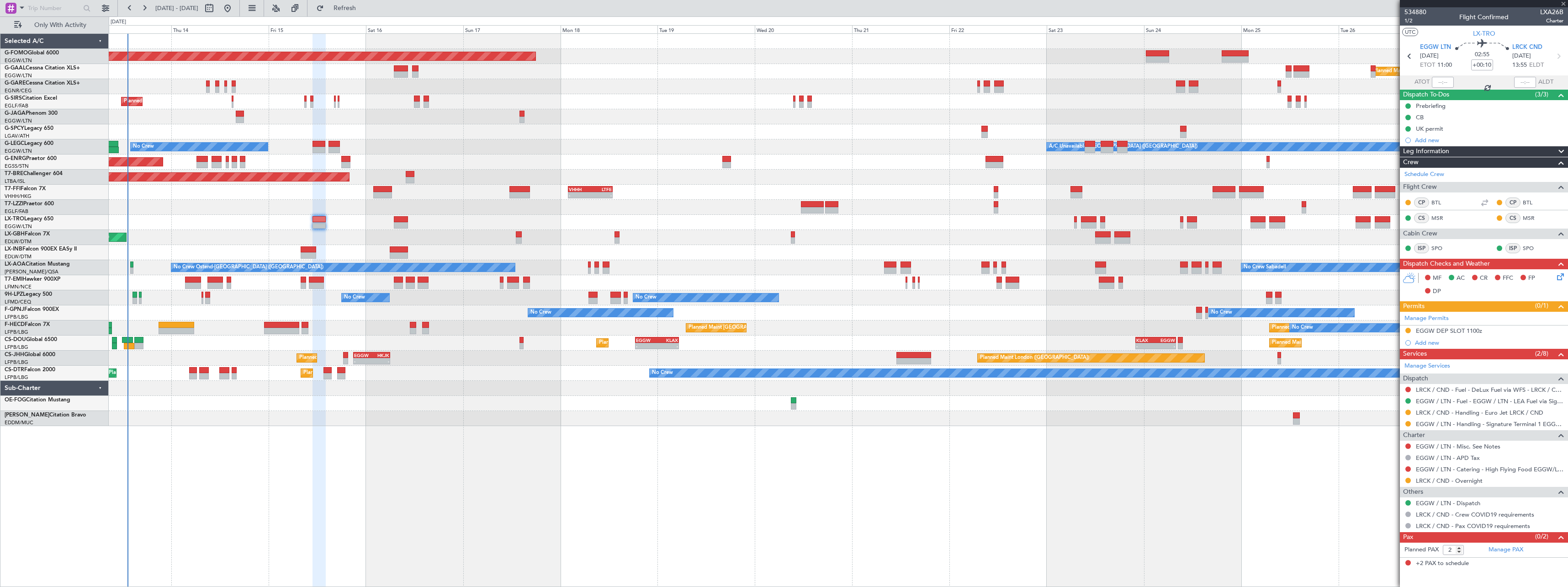
type input "0"
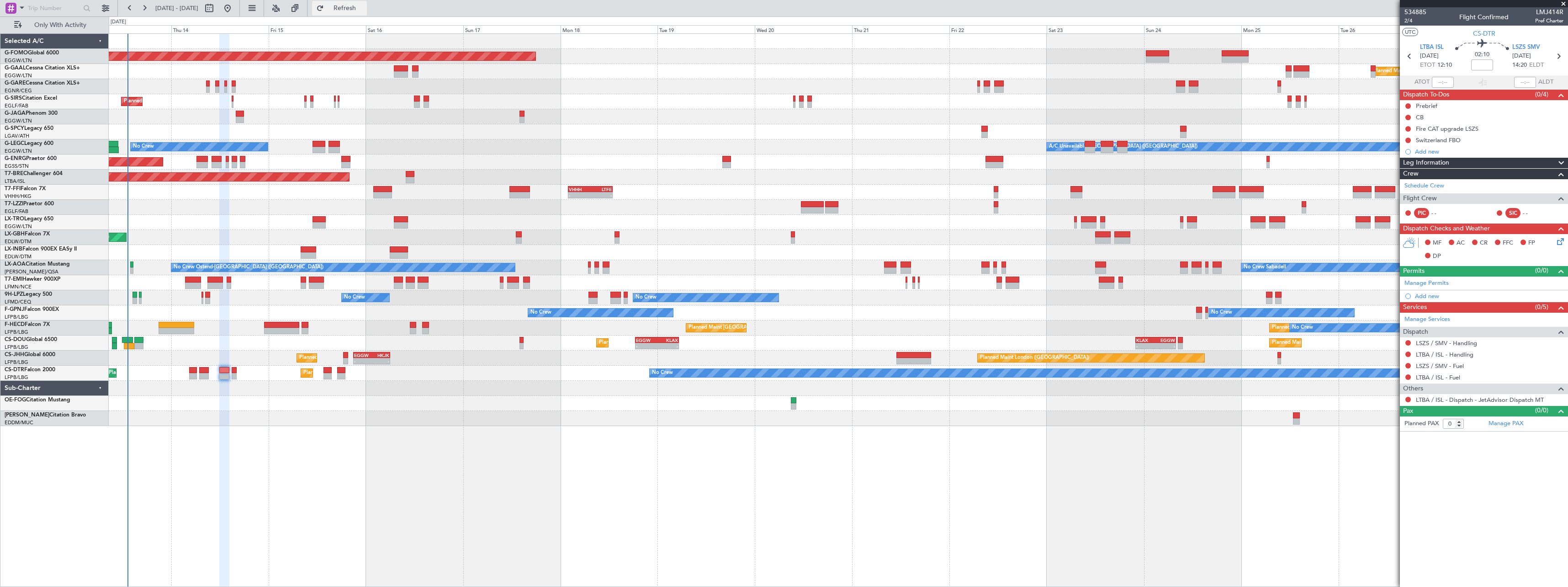
click at [364, 12] on span "Refresh" at bounding box center [345, 8] width 38 height 7
drag, startPoint x: 379, startPoint y: 12, endPoint x: 361, endPoint y: 10, distance: 18.1
click at [361, 10] on span "Refreshing..." at bounding box center [345, 8] width 38 height 7
click at [1430, 44] on span "LTBA ISL" at bounding box center [1432, 47] width 24 height 9
click at [364, 8] on span "Refresh" at bounding box center [345, 8] width 38 height 7
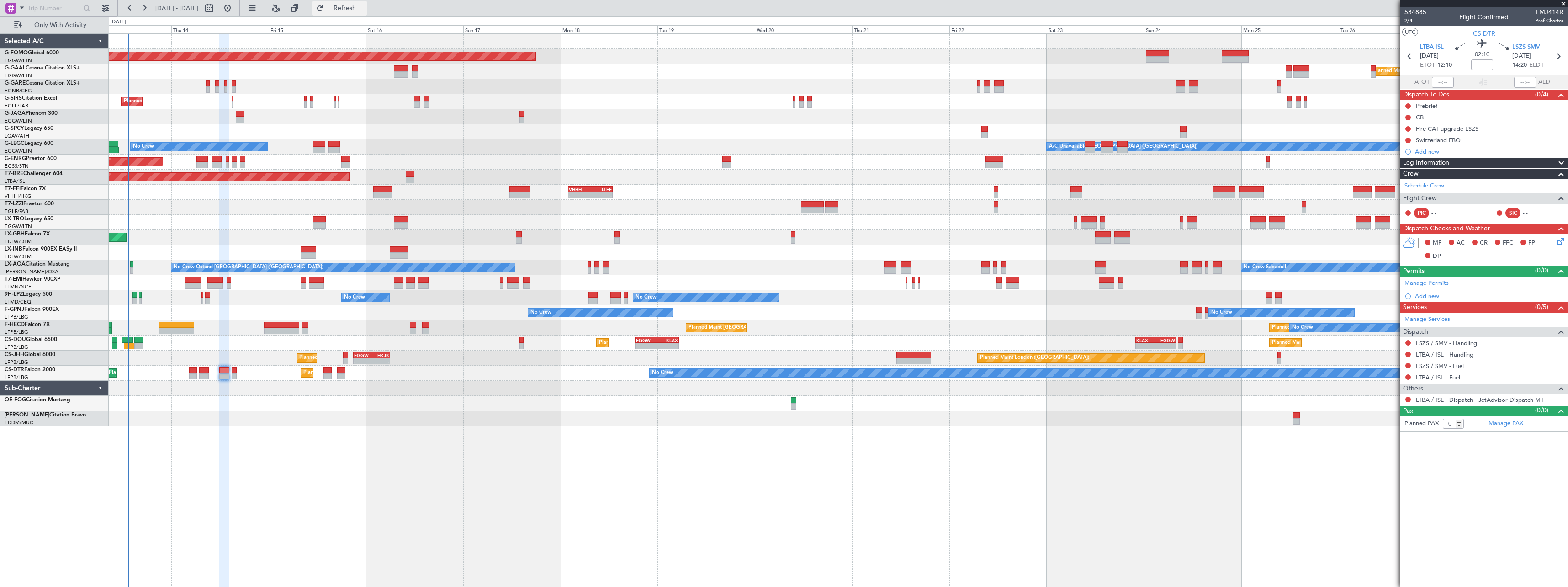
click at [364, 5] on span "Refresh" at bounding box center [345, 8] width 38 height 7
click at [367, 3] on button "Refresh" at bounding box center [340, 9] width 55 height 15
click at [364, 11] on span "Refresh" at bounding box center [345, 8] width 38 height 7
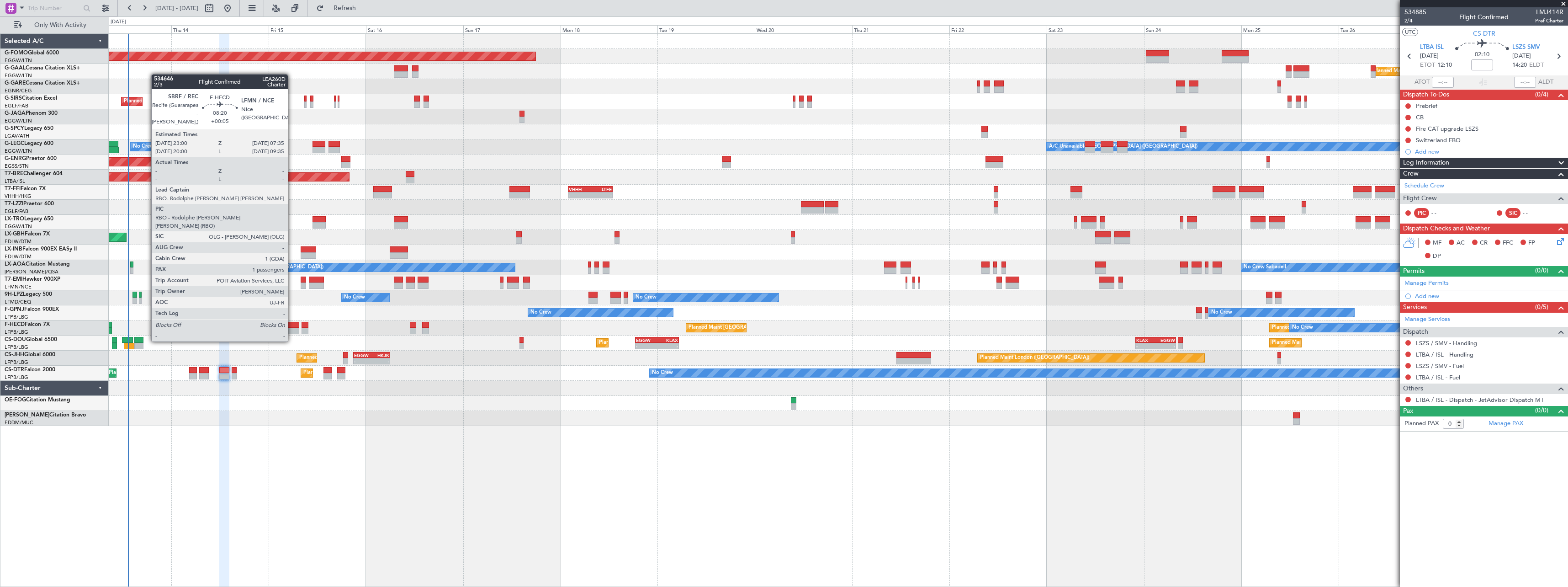
click at [292, 324] on div at bounding box center [282, 325] width 35 height 7
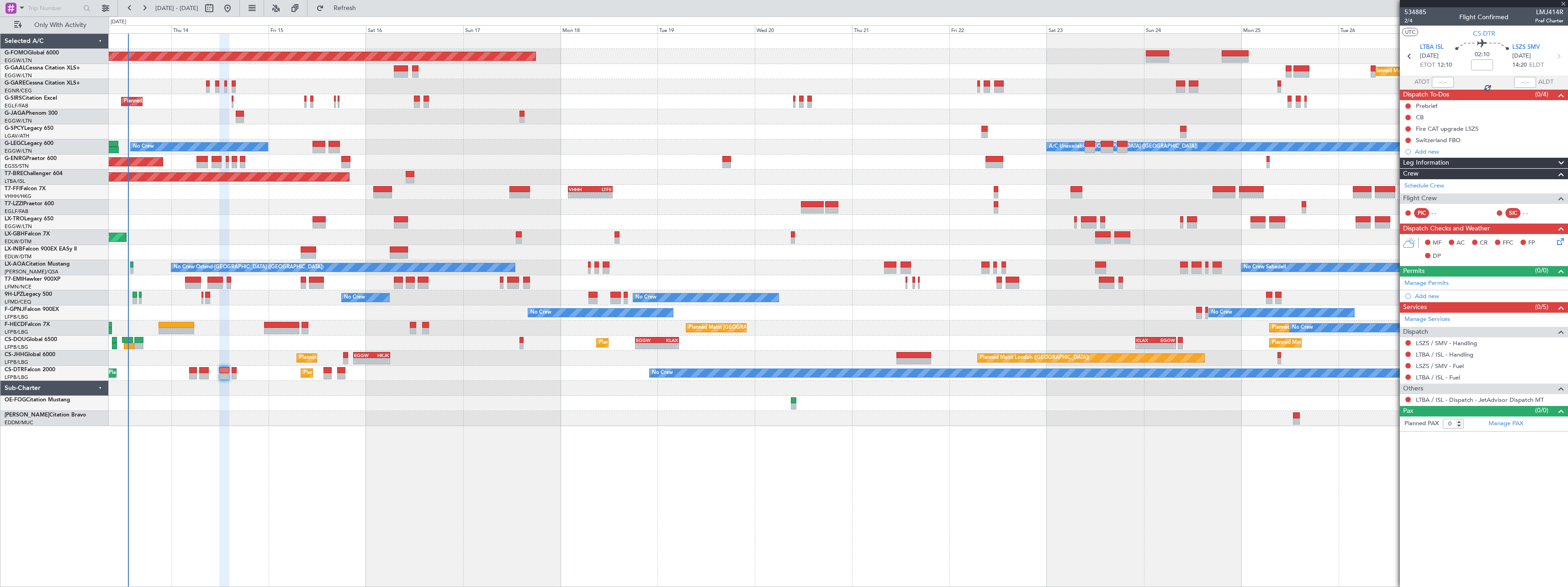
type input "+00:05"
type input "1"
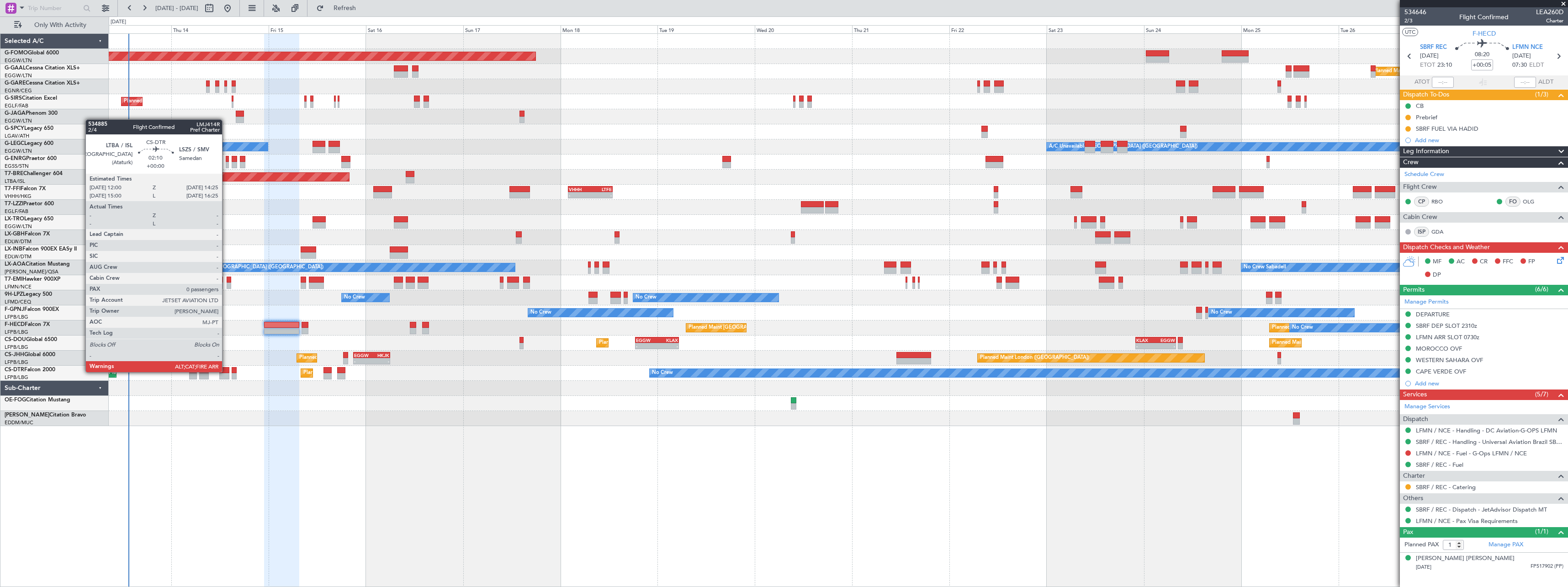
click at [226, 371] on div at bounding box center [224, 370] width 10 height 7
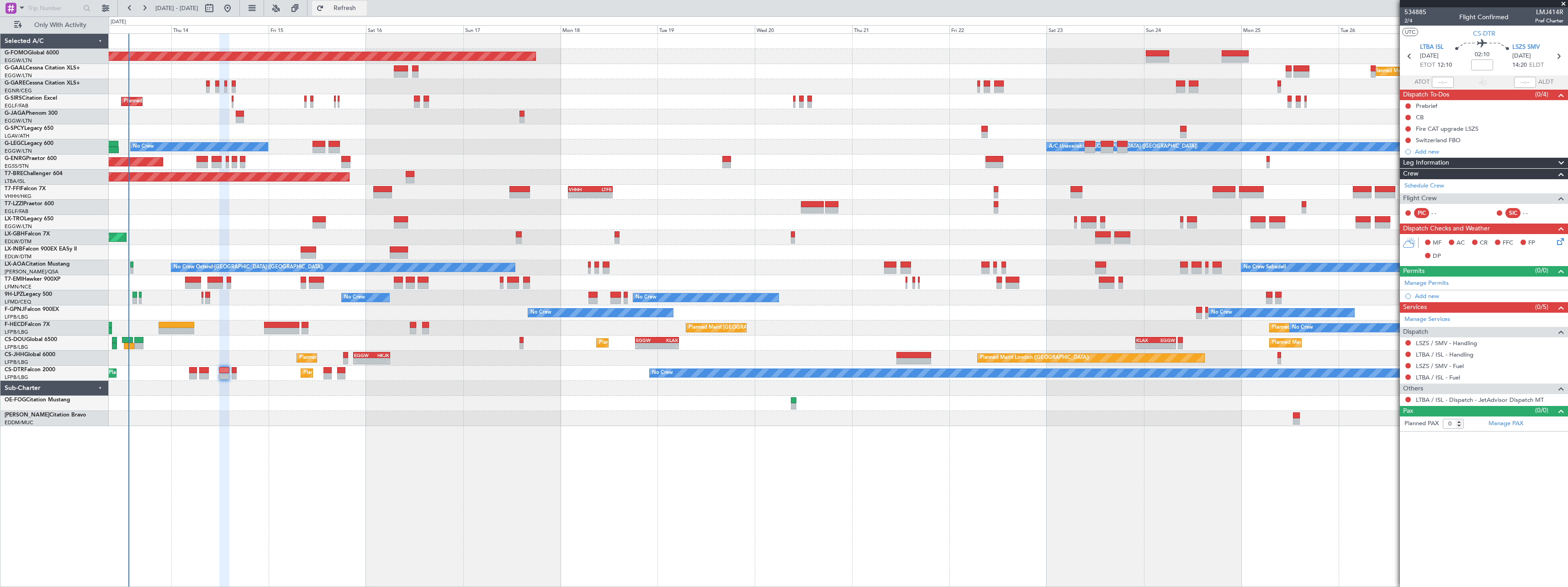
click at [364, 5] on span "Refresh" at bounding box center [345, 8] width 38 height 7
type input "1"
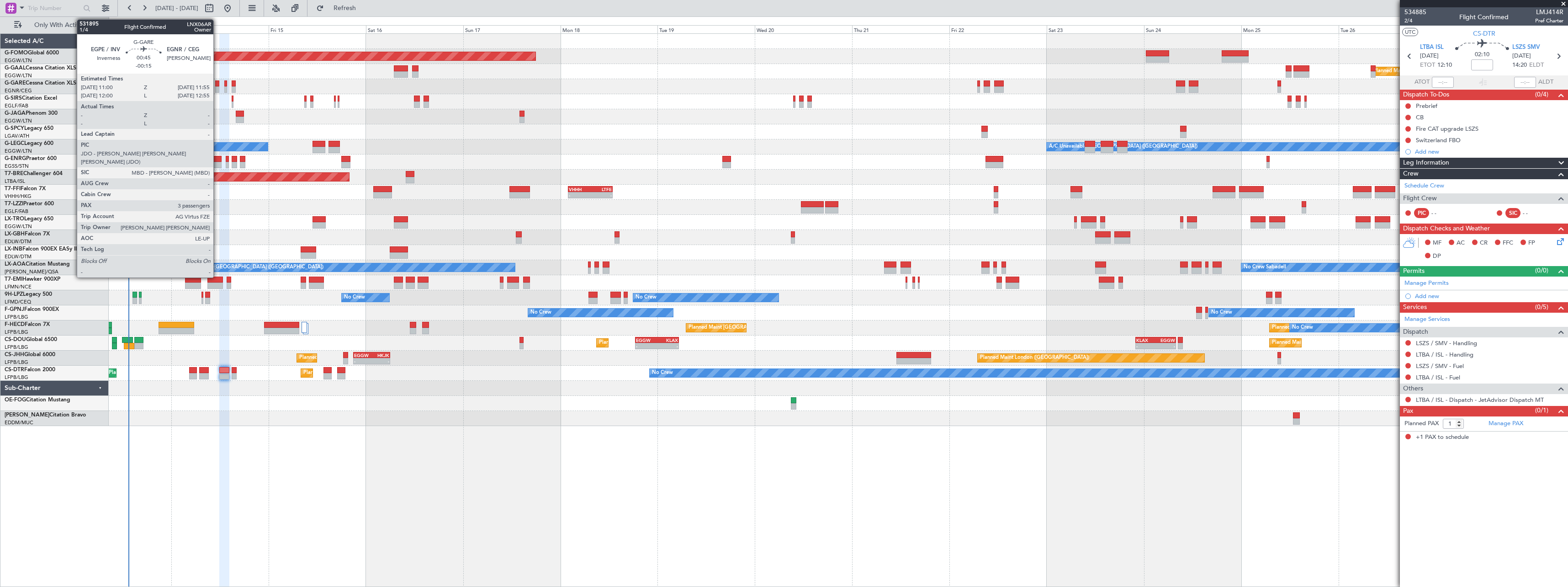
click at [217, 85] on div at bounding box center [217, 83] width 4 height 7
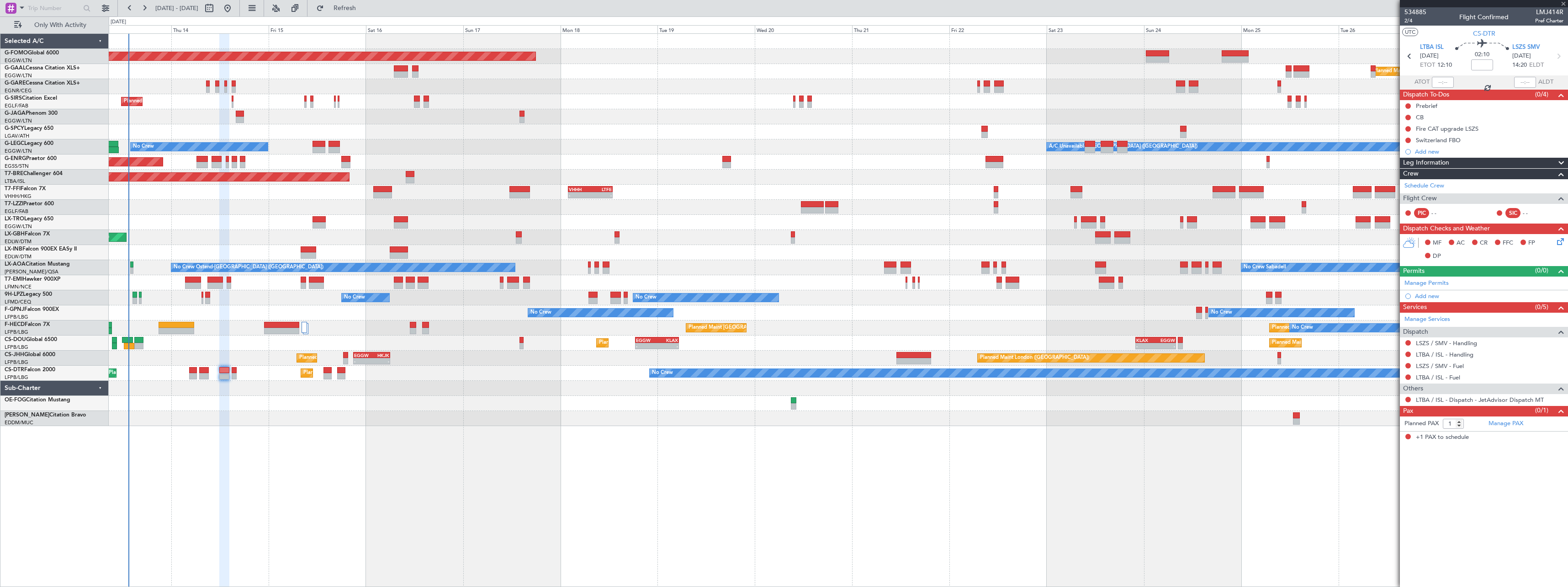
type input "-00:15"
type input "3"
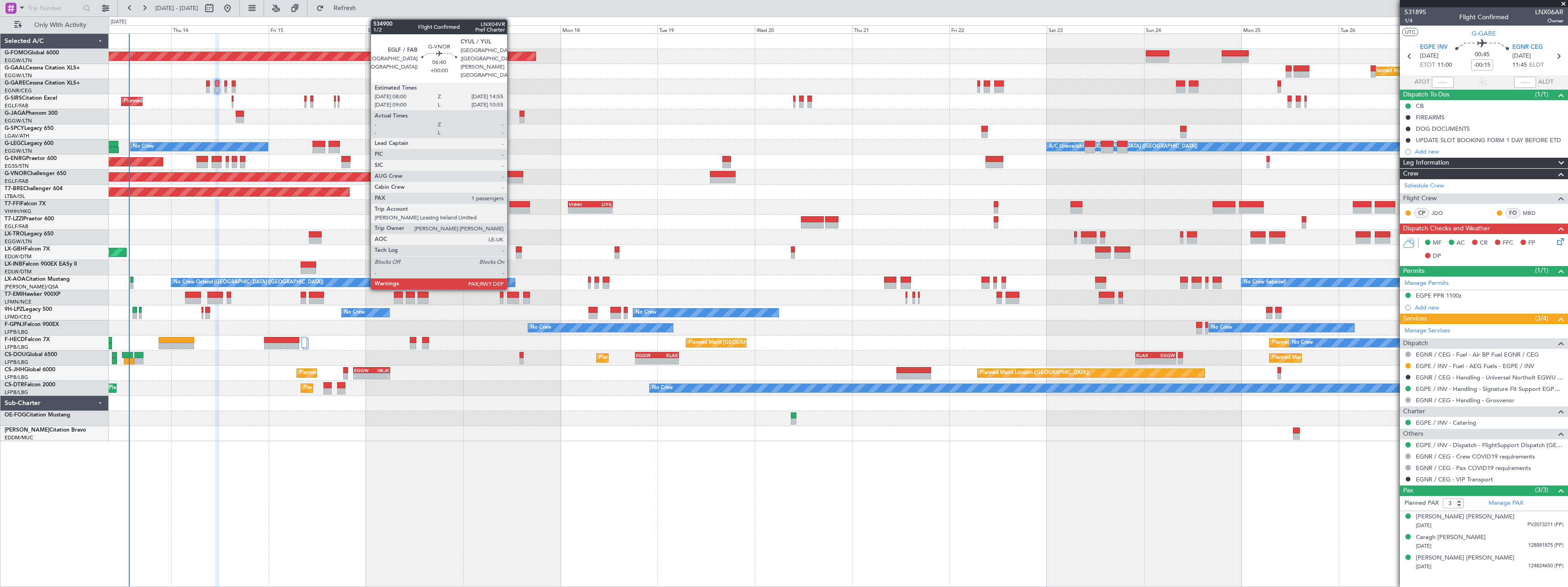
click at [511, 173] on div at bounding box center [509, 174] width 29 height 7
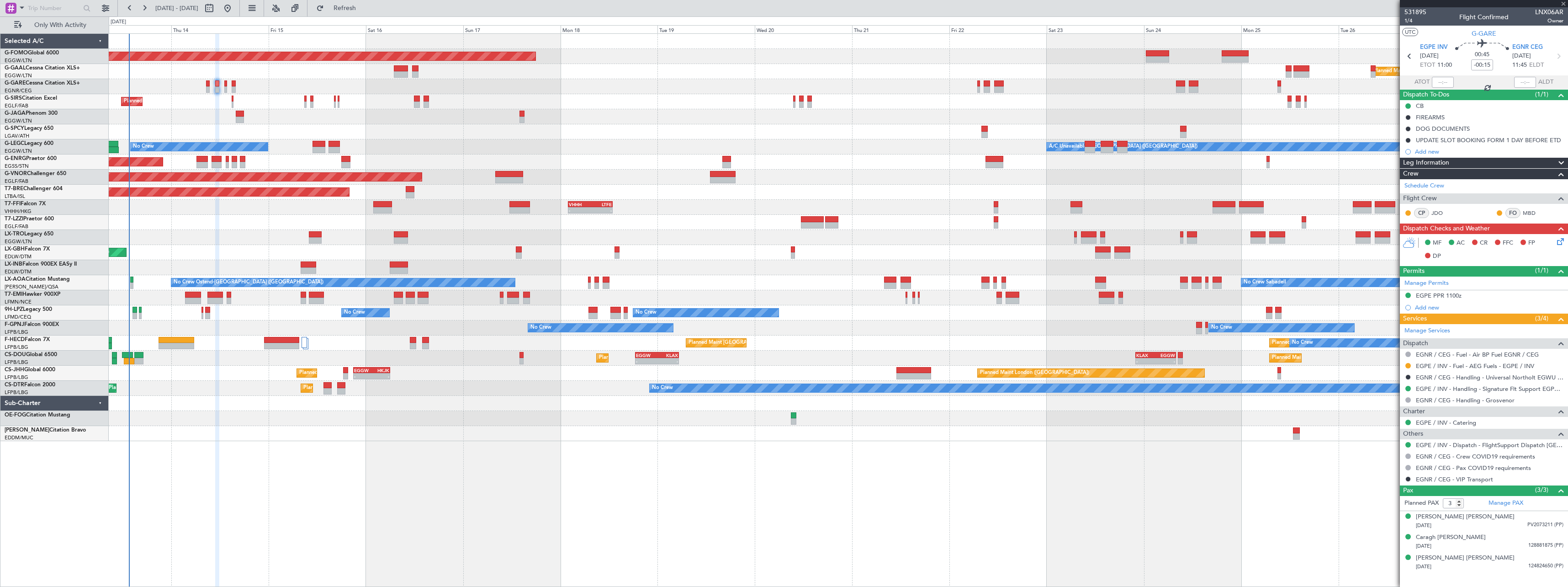
type input "1"
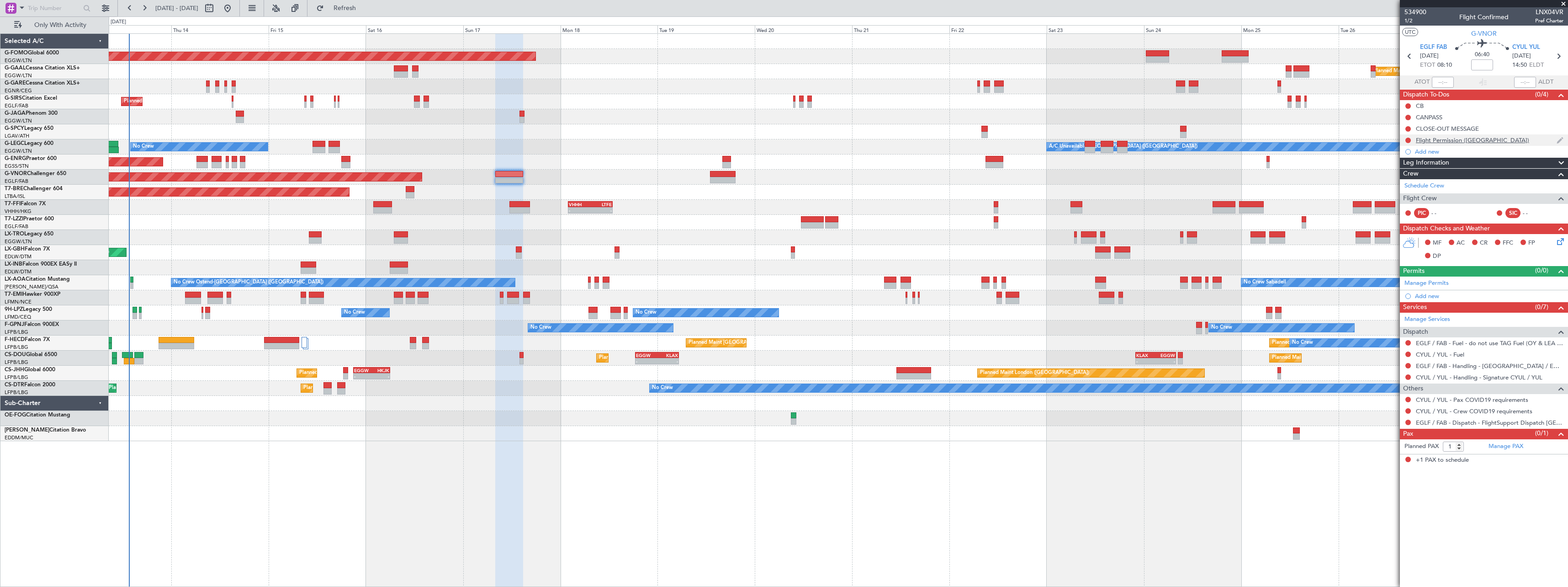
click at [1468, 142] on div "Flight Permission ([GEOGRAPHIC_DATA])" at bounding box center [1472, 140] width 113 height 8
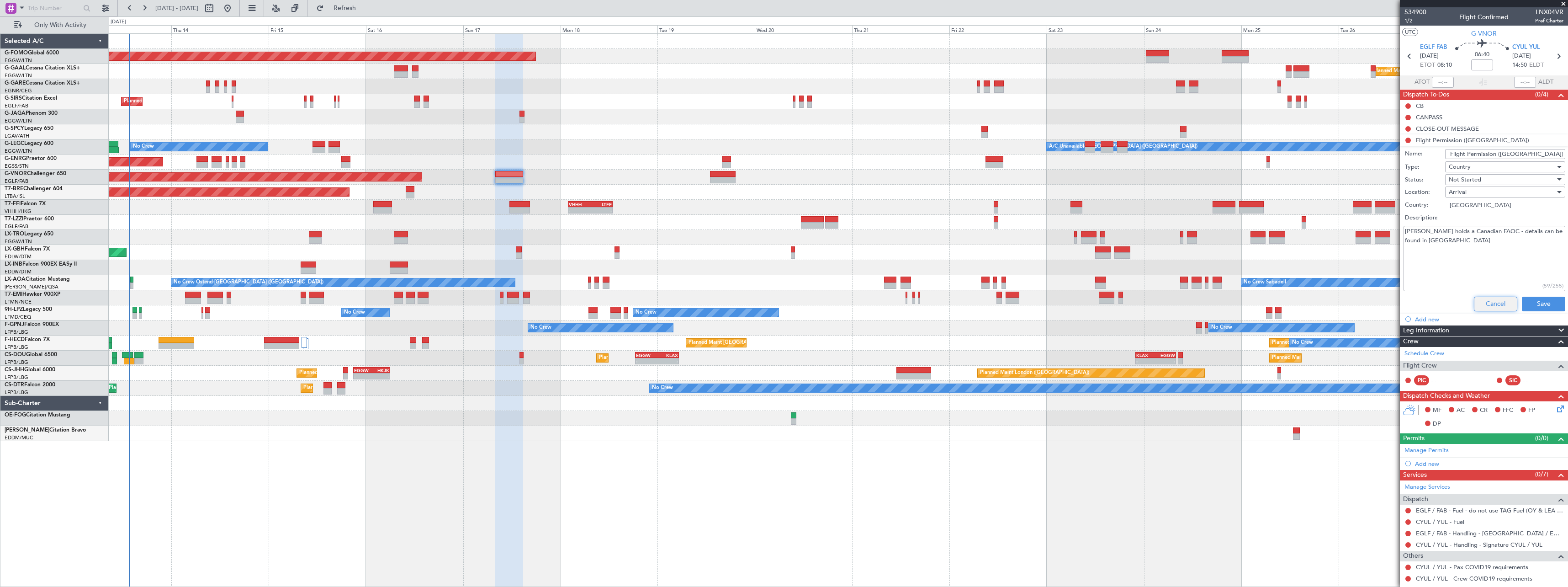
click at [1483, 307] on button "Cancel" at bounding box center [1495, 304] width 43 height 15
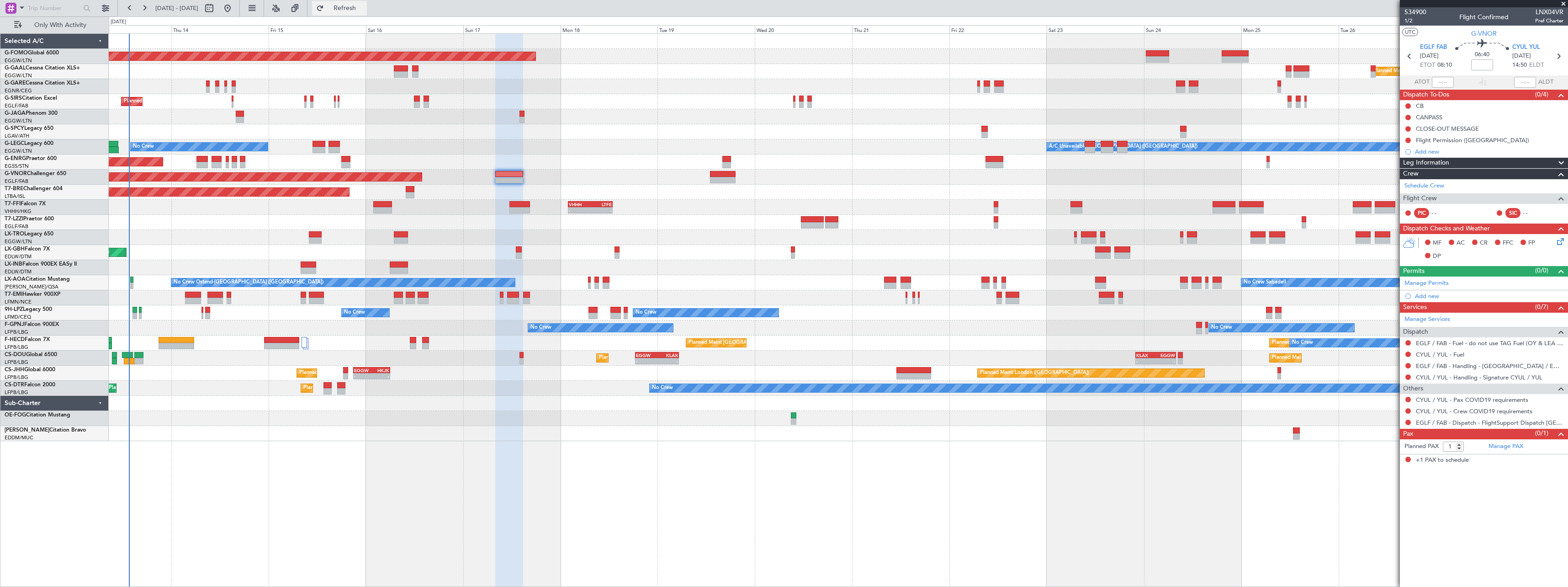
click at [364, 10] on span "Refresh" at bounding box center [345, 8] width 38 height 7
click at [66, 24] on span "Only With Activity" at bounding box center [60, 25] width 72 height 7
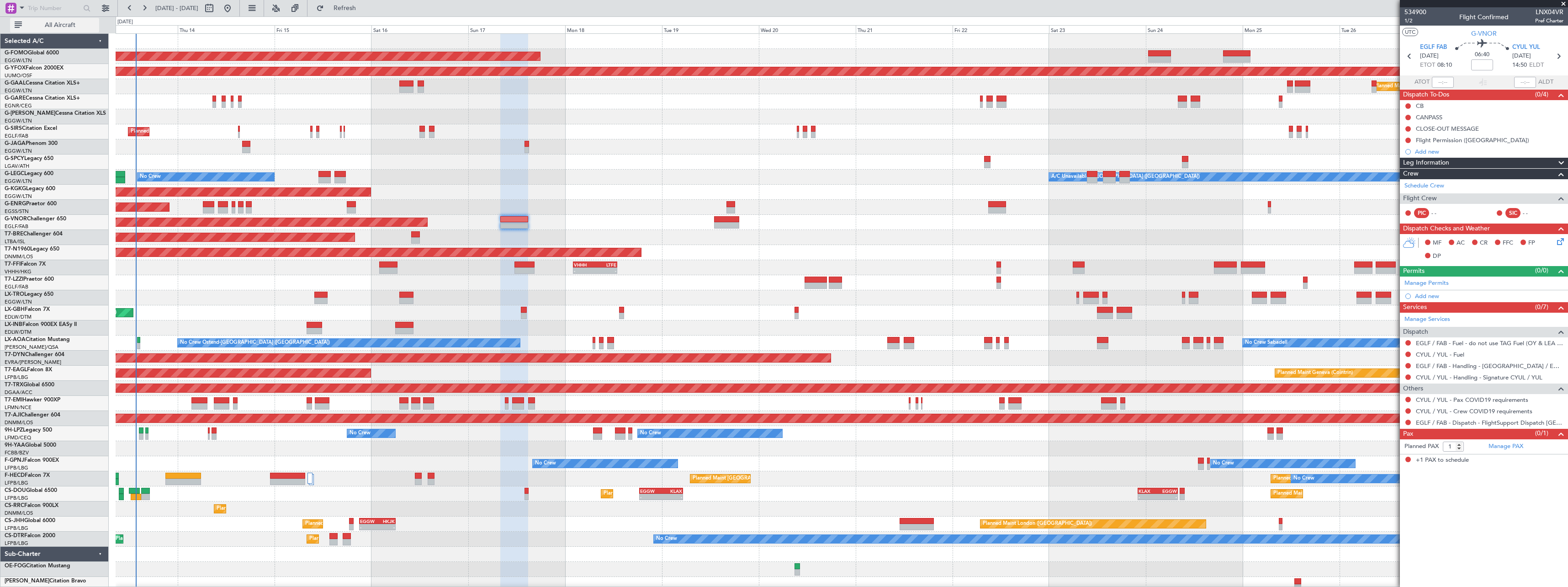
click at [61, 25] on span "All Aircraft" at bounding box center [60, 25] width 72 height 7
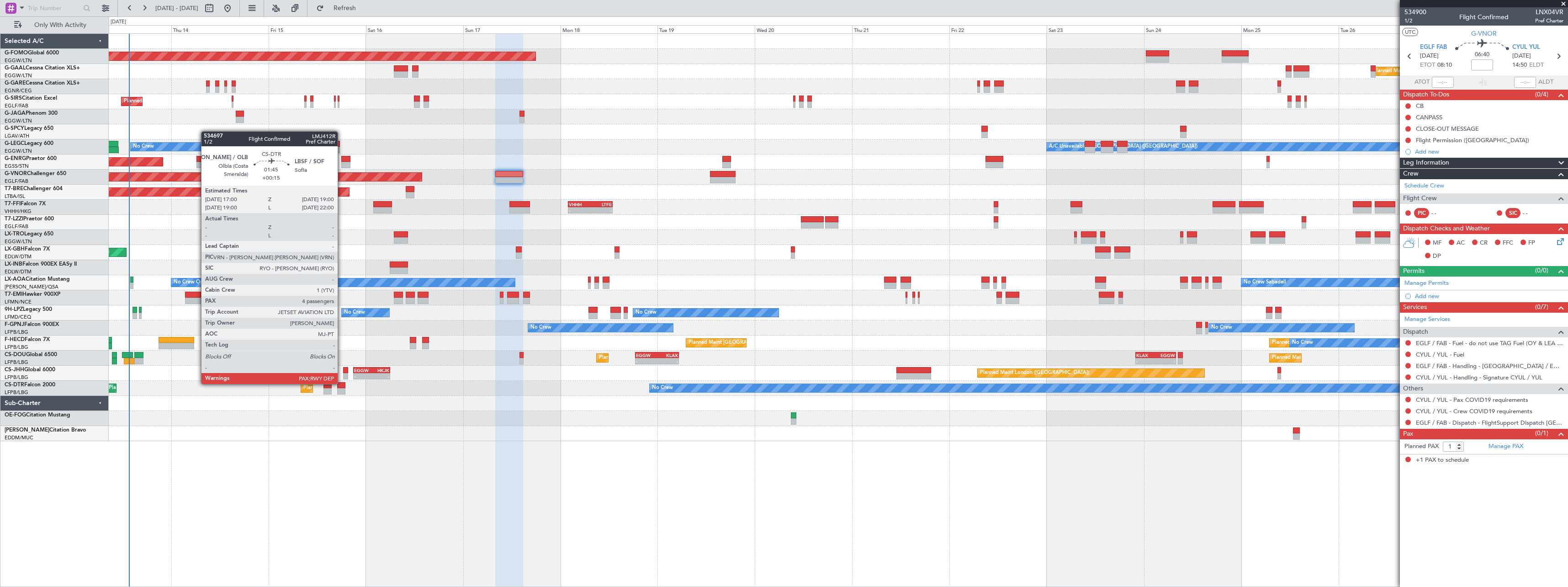
click at [341, 383] on div at bounding box center [341, 385] width 9 height 7
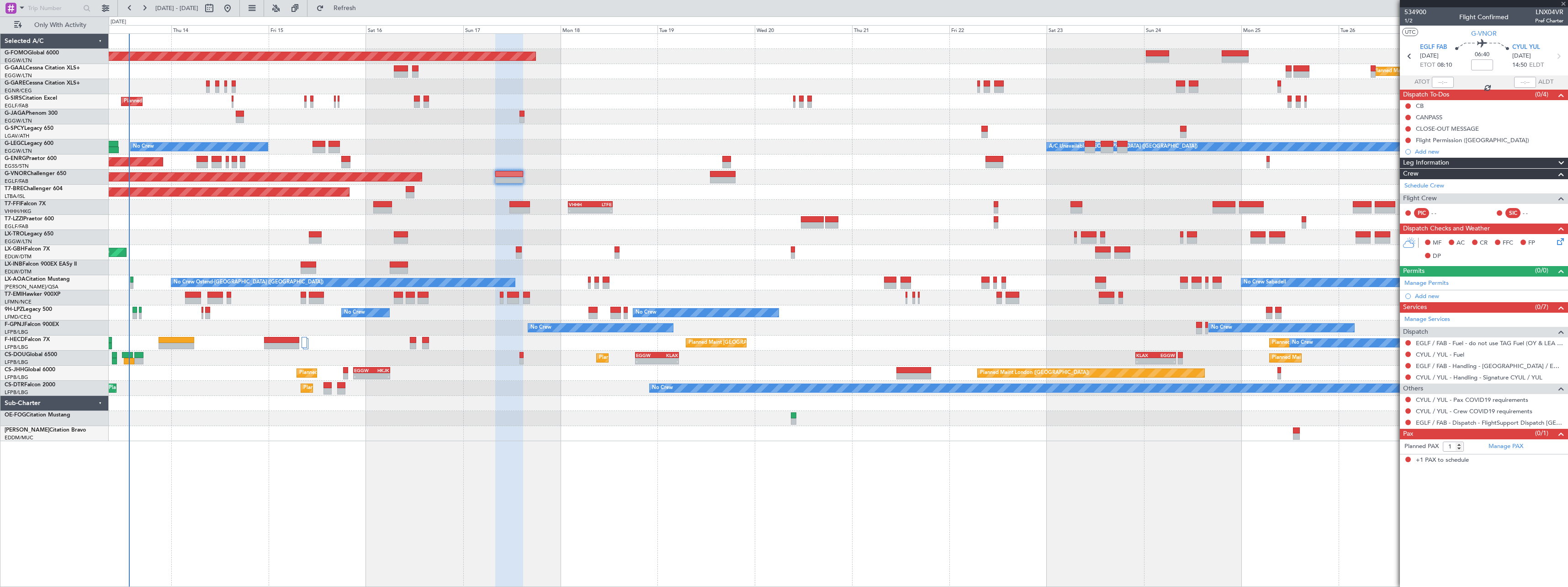
type input "+00:15"
type input "4"
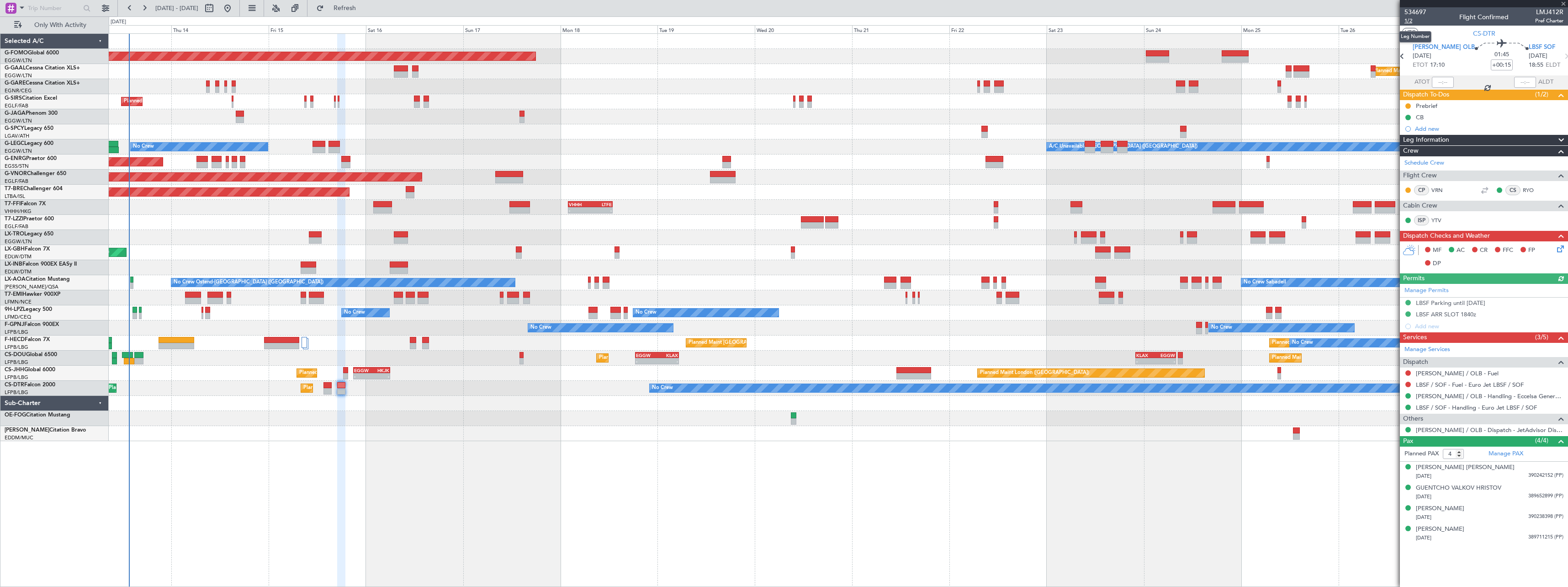
click at [1407, 20] on span "1/2" at bounding box center [1415, 21] width 22 height 8
click at [1508, 411] on mat-tooltip-component "LBSF / SOF - Handling - Euro Jet LBSF / SOF" at bounding box center [1475, 423] width 117 height 24
click at [1507, 406] on link "LBSF / SOF - Handling - Euro Jet LBSF / SOF" at bounding box center [1476, 407] width 121 height 8
click at [364, 12] on span "Refresh" at bounding box center [345, 8] width 38 height 7
click at [364, 7] on span "Refresh" at bounding box center [345, 8] width 38 height 7
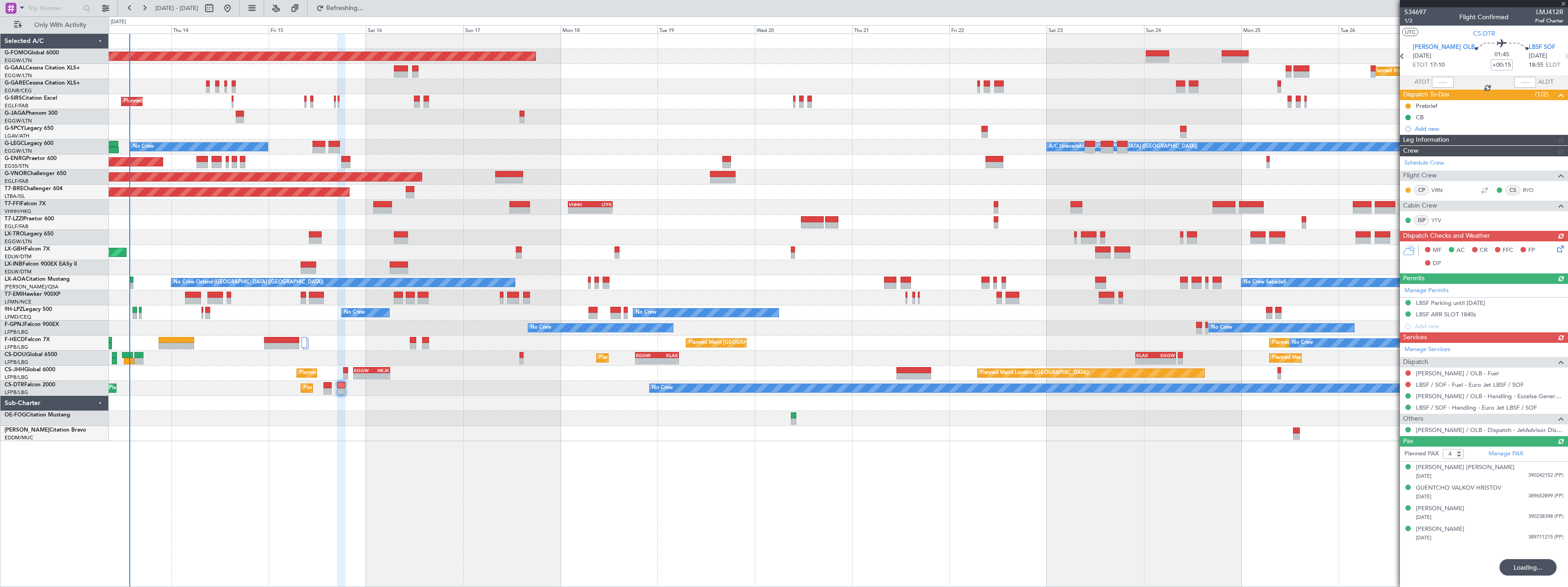
click at [464, 102] on div "Planned Maint [GEOGRAPHIC_DATA] ([GEOGRAPHIC_DATA])" at bounding box center [838, 102] width 1459 height 15
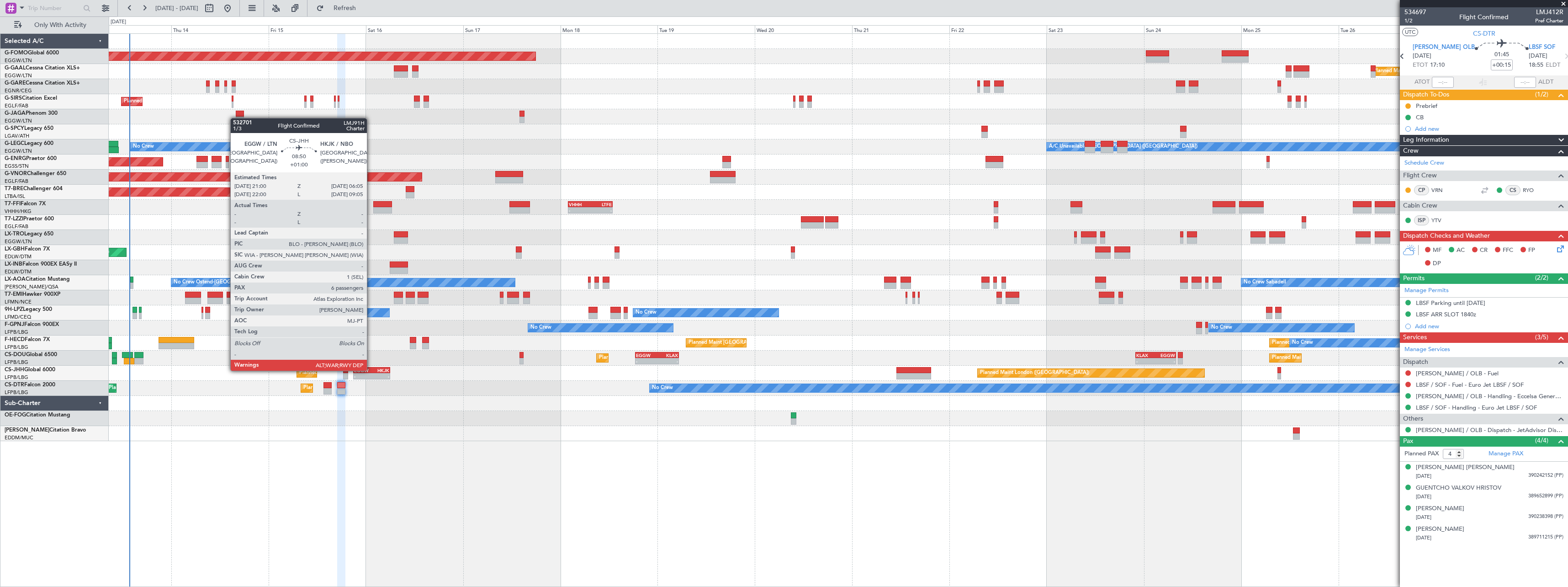
click at [371, 370] on div "EGGW" at bounding box center [363, 370] width 18 height 5
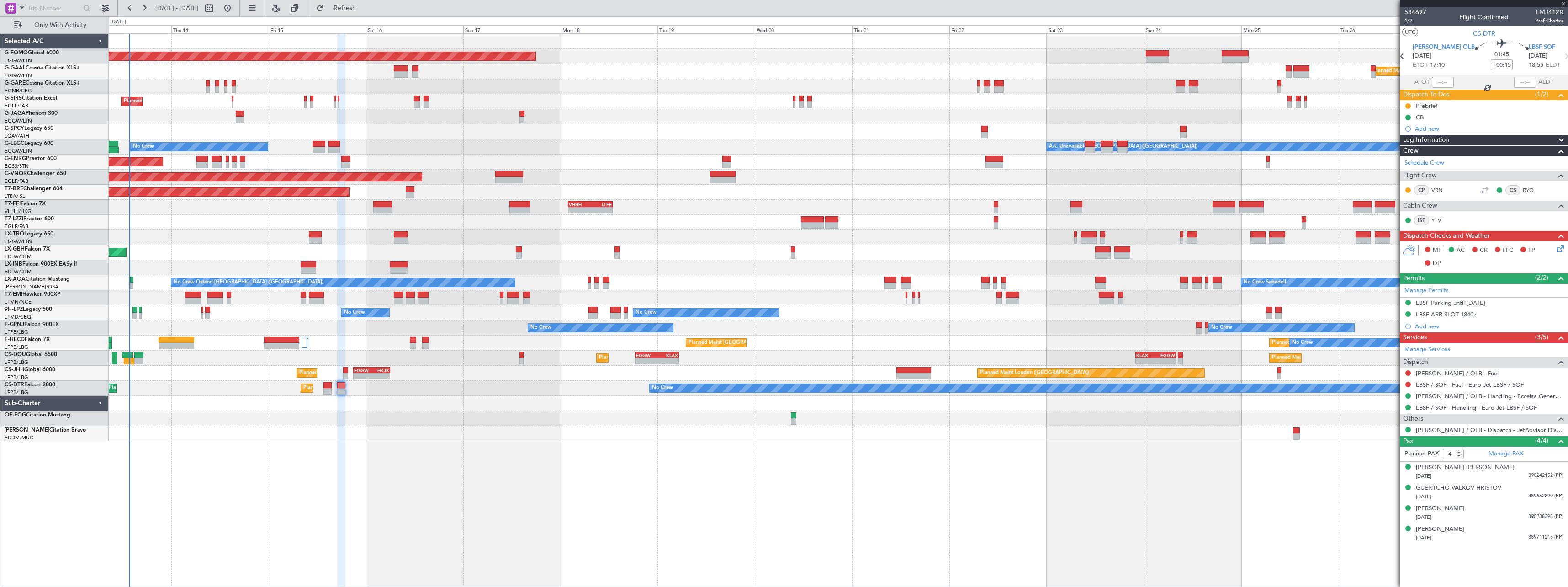
type input "+01:00"
type input "6"
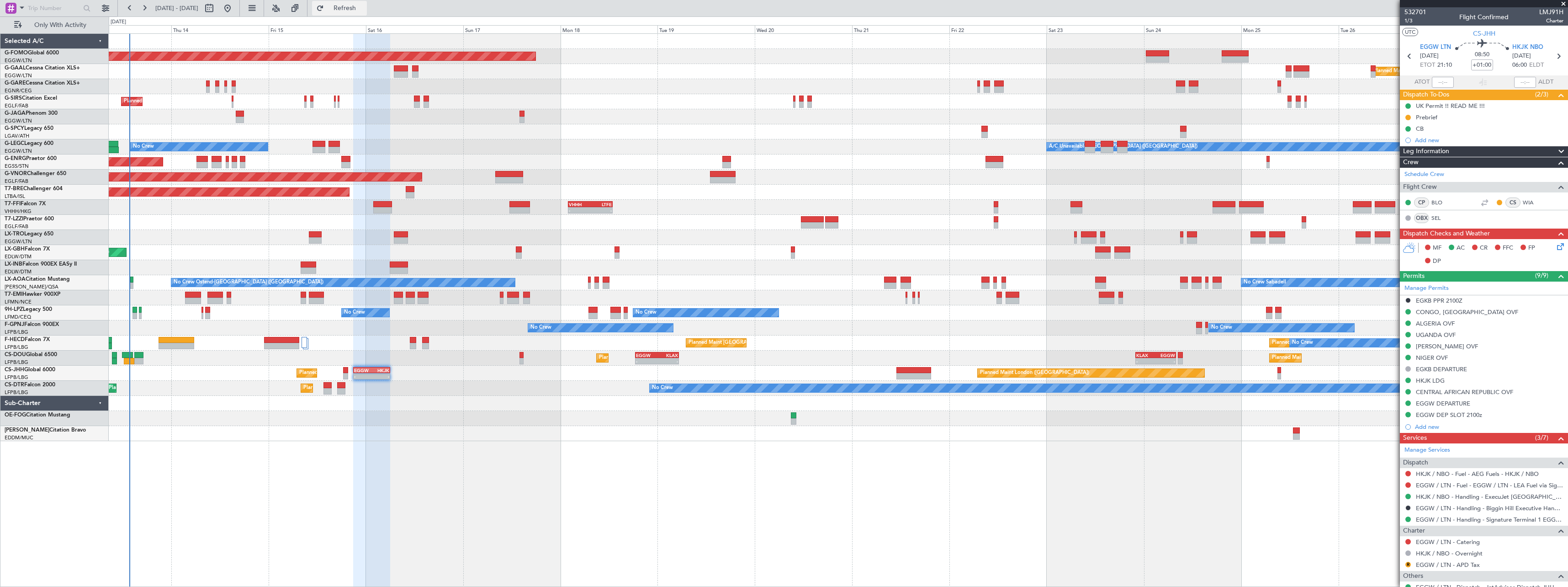
click at [364, 10] on span "Refresh" at bounding box center [345, 8] width 38 height 7
click at [364, 5] on span "Refresh" at bounding box center [345, 8] width 38 height 7
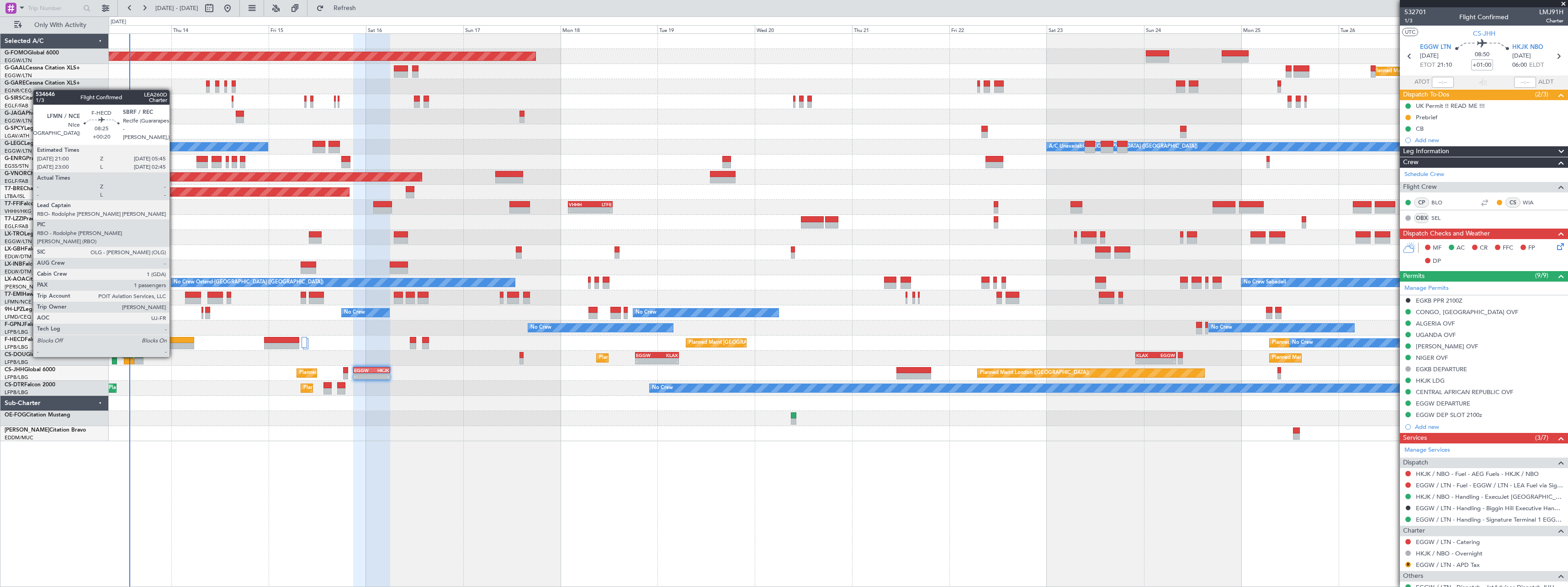
click at [173, 340] on div at bounding box center [176, 340] width 36 height 7
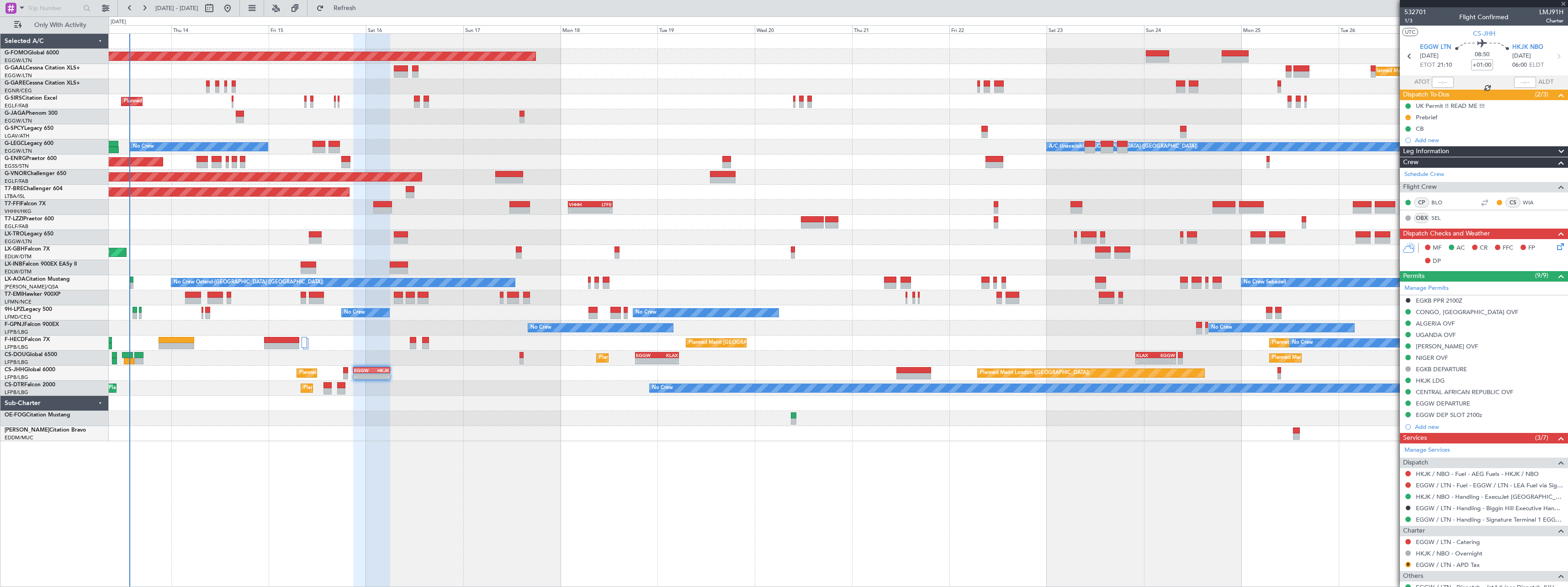
type input "+00:20"
type input "1"
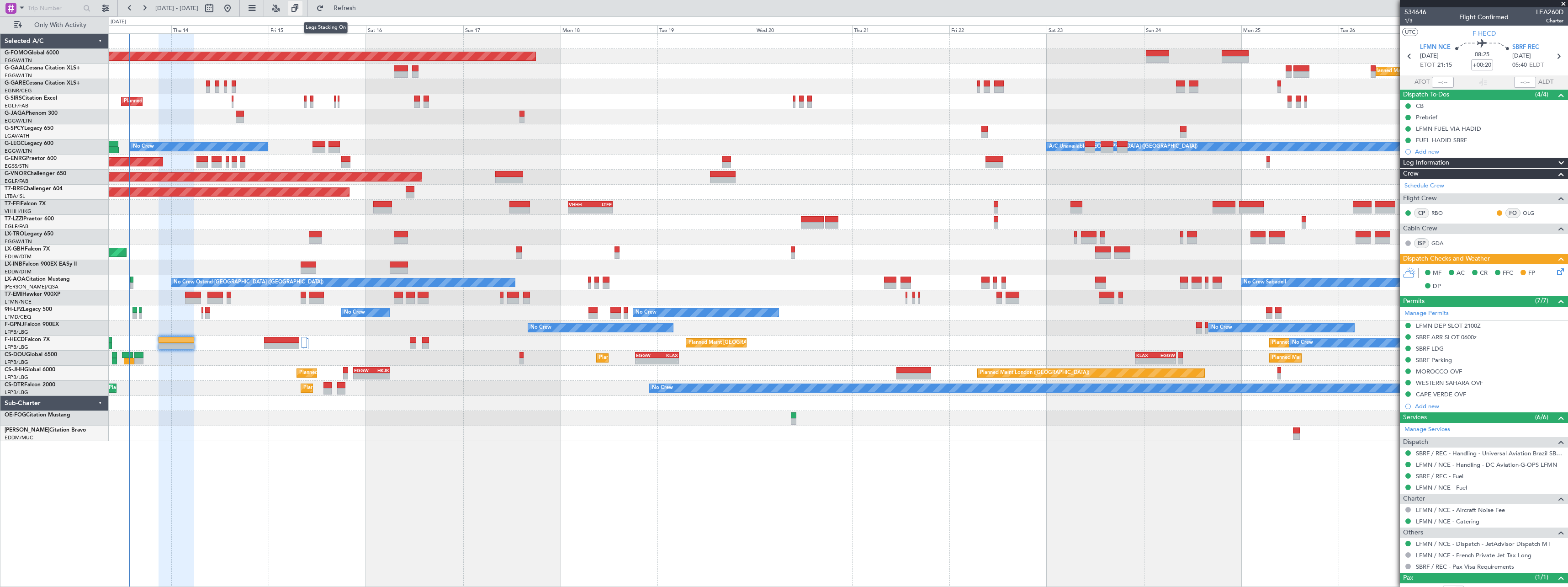
click at [303, 10] on button at bounding box center [295, 9] width 15 height 15
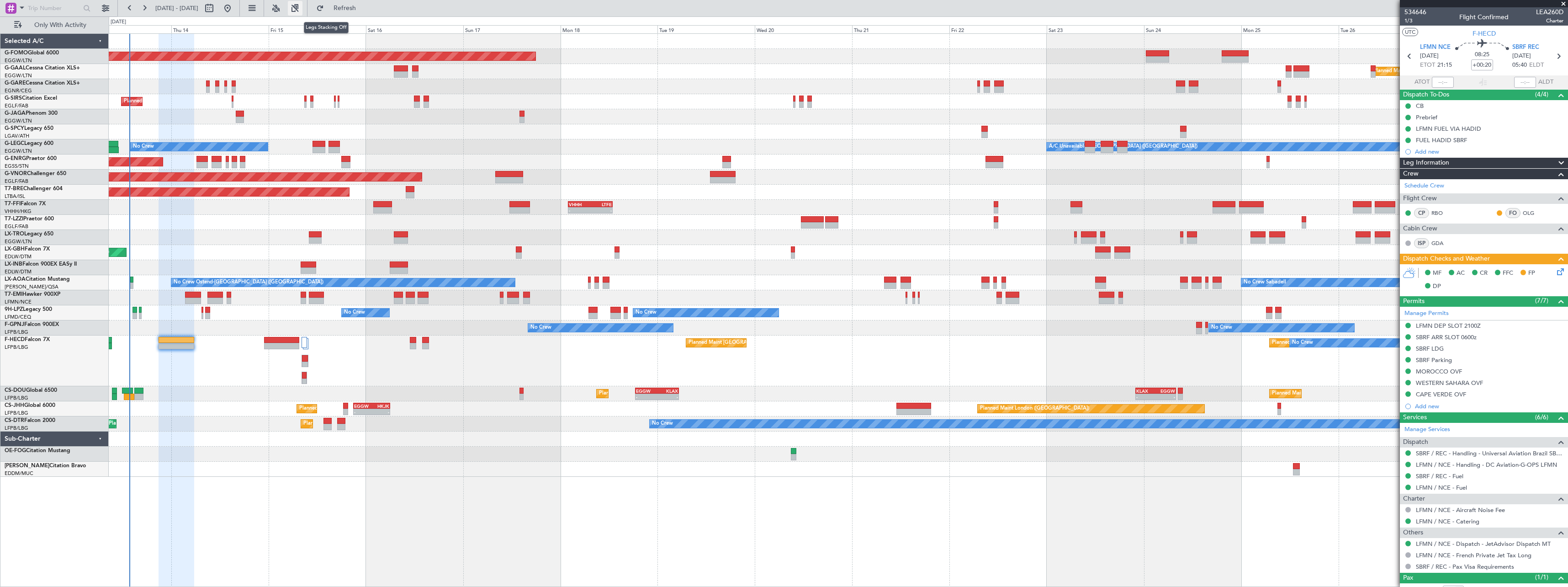
click at [303, 10] on button at bounding box center [295, 9] width 15 height 15
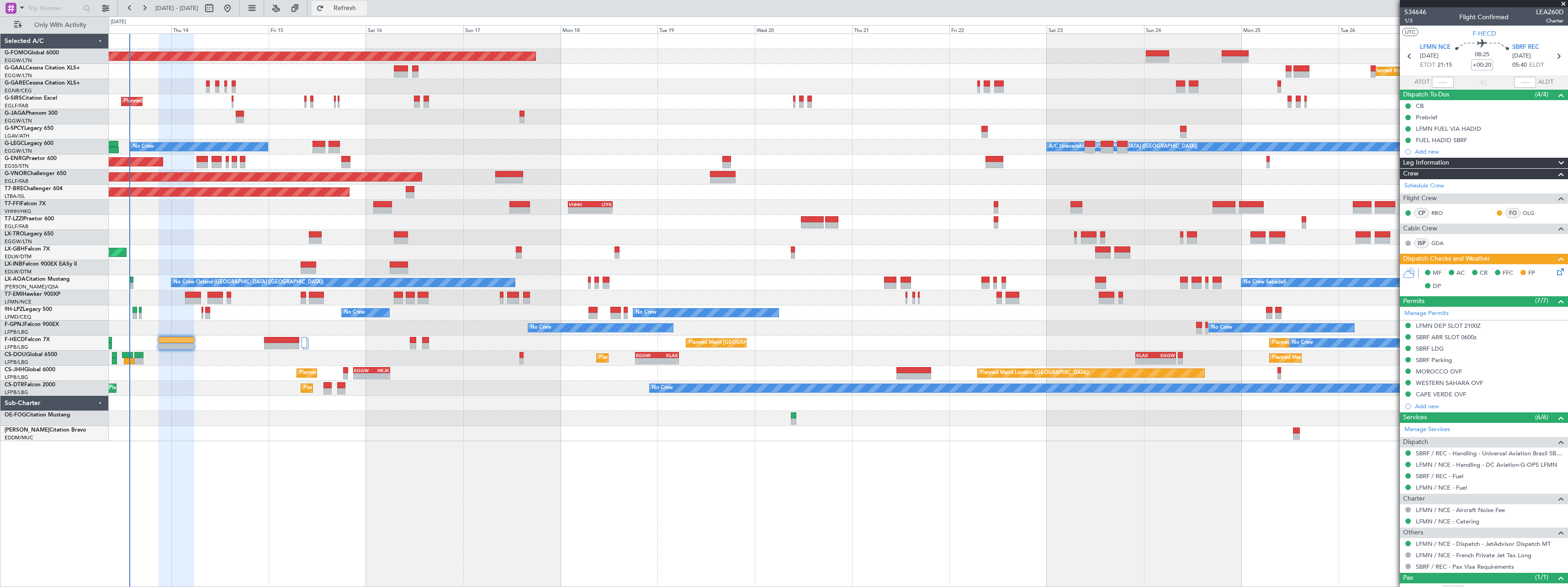
click at [364, 10] on span "Refresh" at bounding box center [345, 8] width 38 height 7
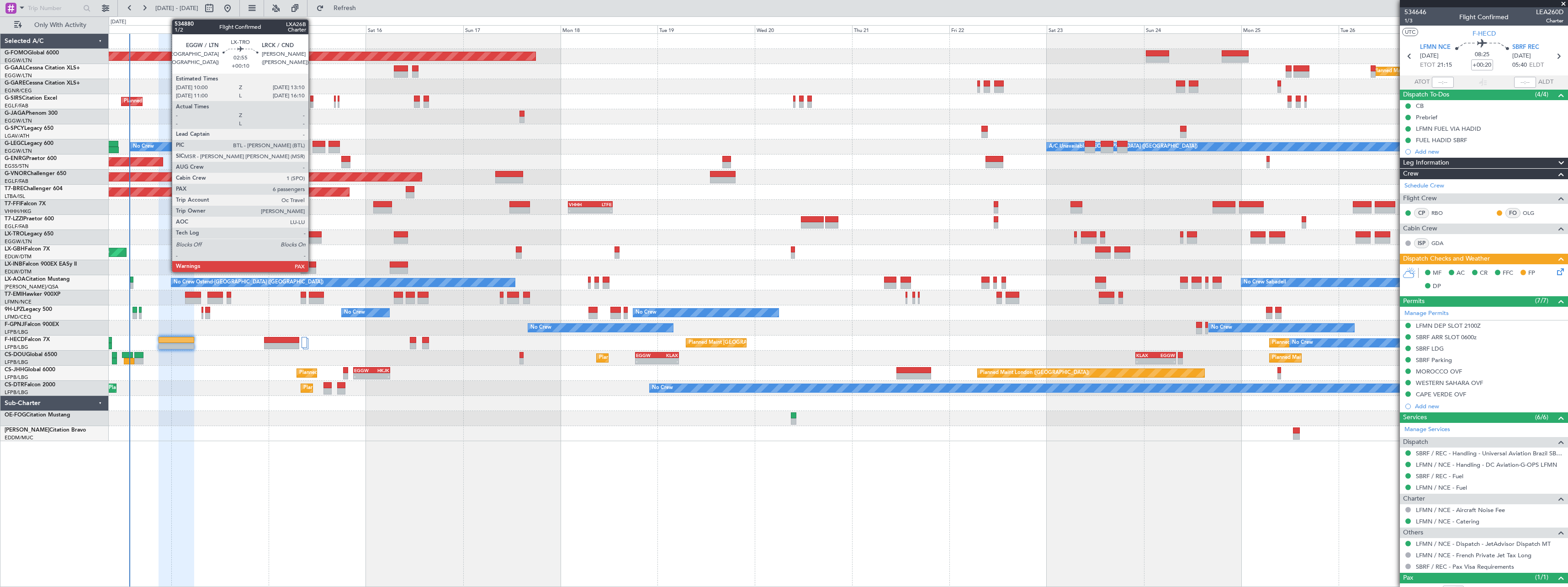
click at [312, 239] on div at bounding box center [315, 241] width 13 height 7
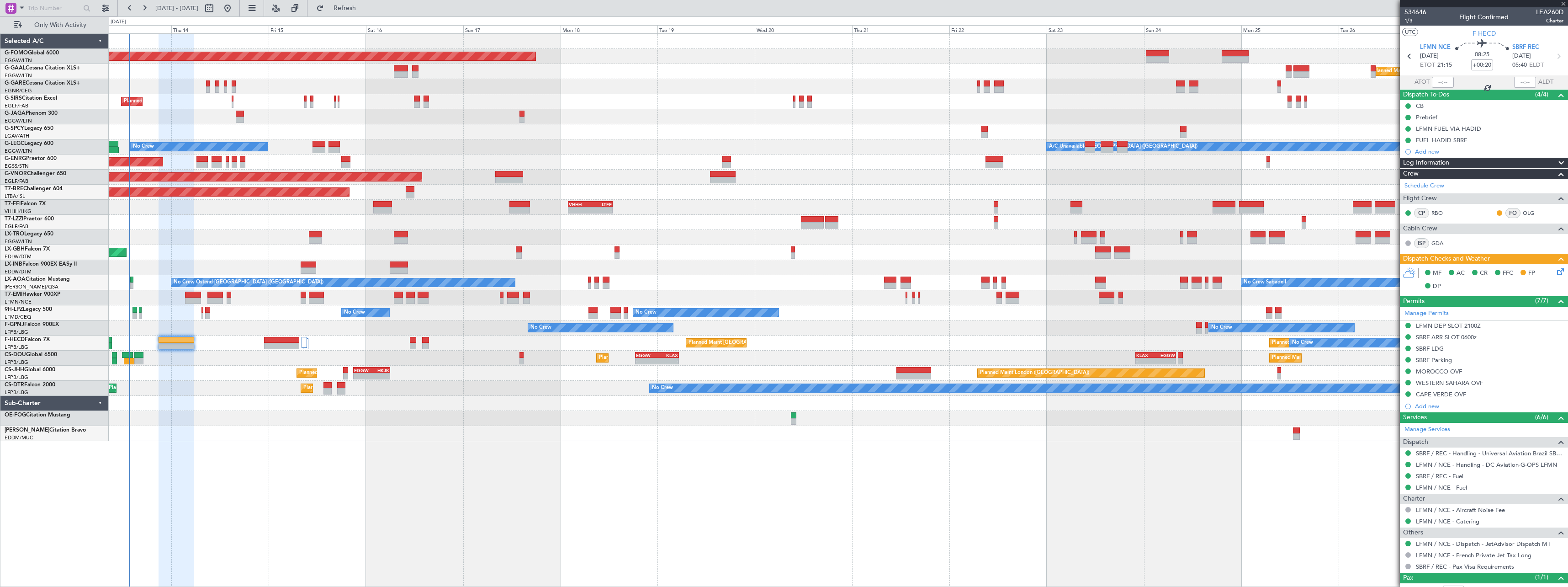
type input "+00:10"
type input "6"
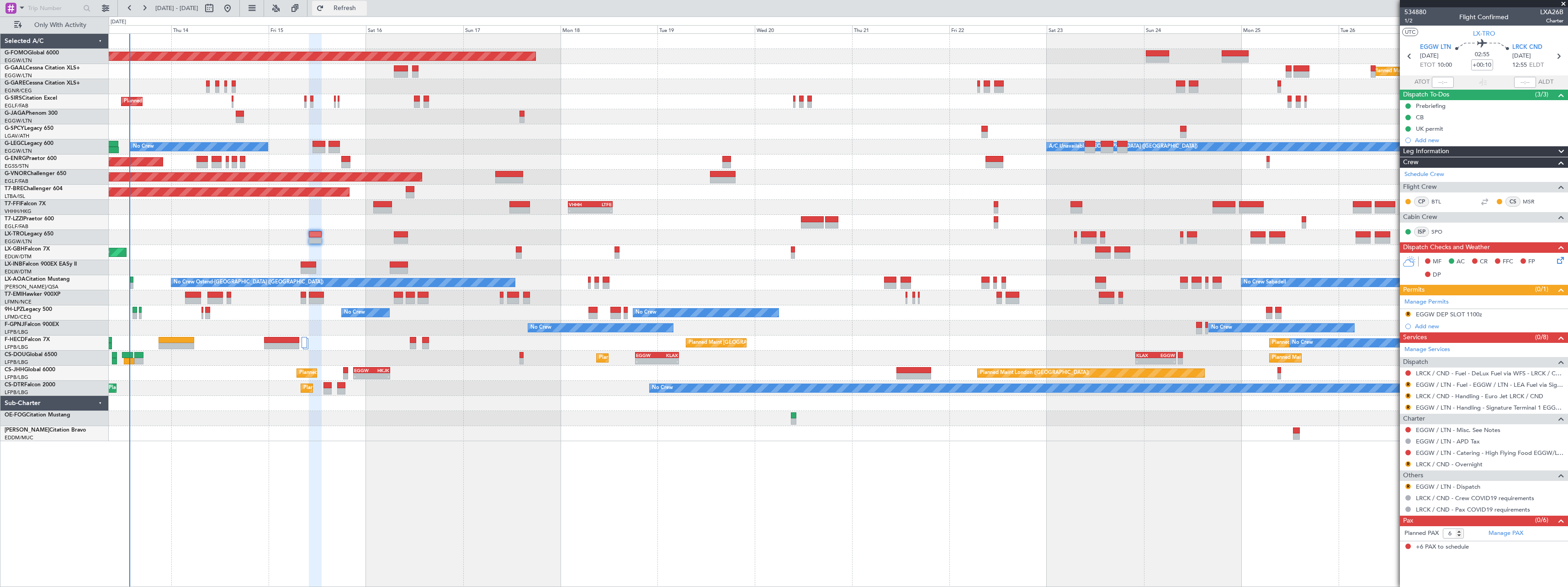
click at [364, 9] on span "Refresh" at bounding box center [345, 8] width 38 height 7
click at [1408, 384] on button "R" at bounding box center [1408, 384] width 5 height 5
click at [1376, 496] on span "Confirmed" at bounding box center [1382, 493] width 29 height 9
click at [364, 12] on span "Refresh" at bounding box center [345, 8] width 38 height 7
click at [364, 10] on span "Refresh" at bounding box center [345, 8] width 38 height 7
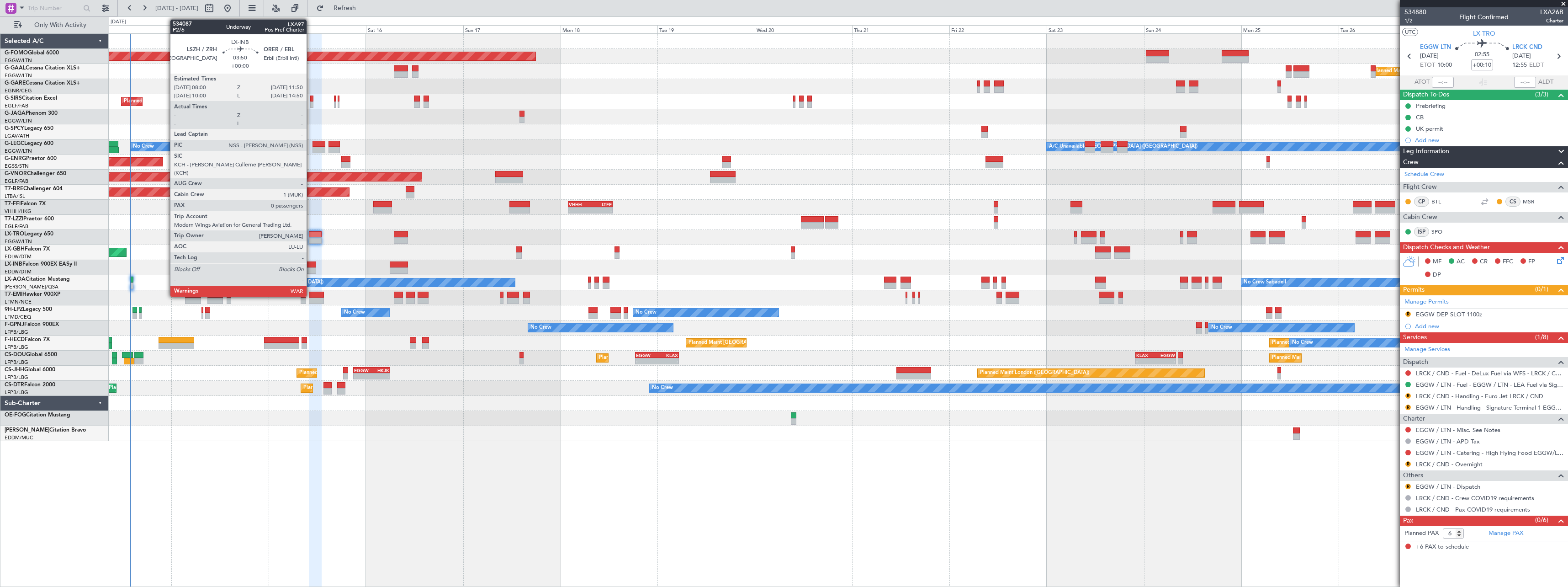
click at [310, 267] on div at bounding box center [309, 264] width 16 height 7
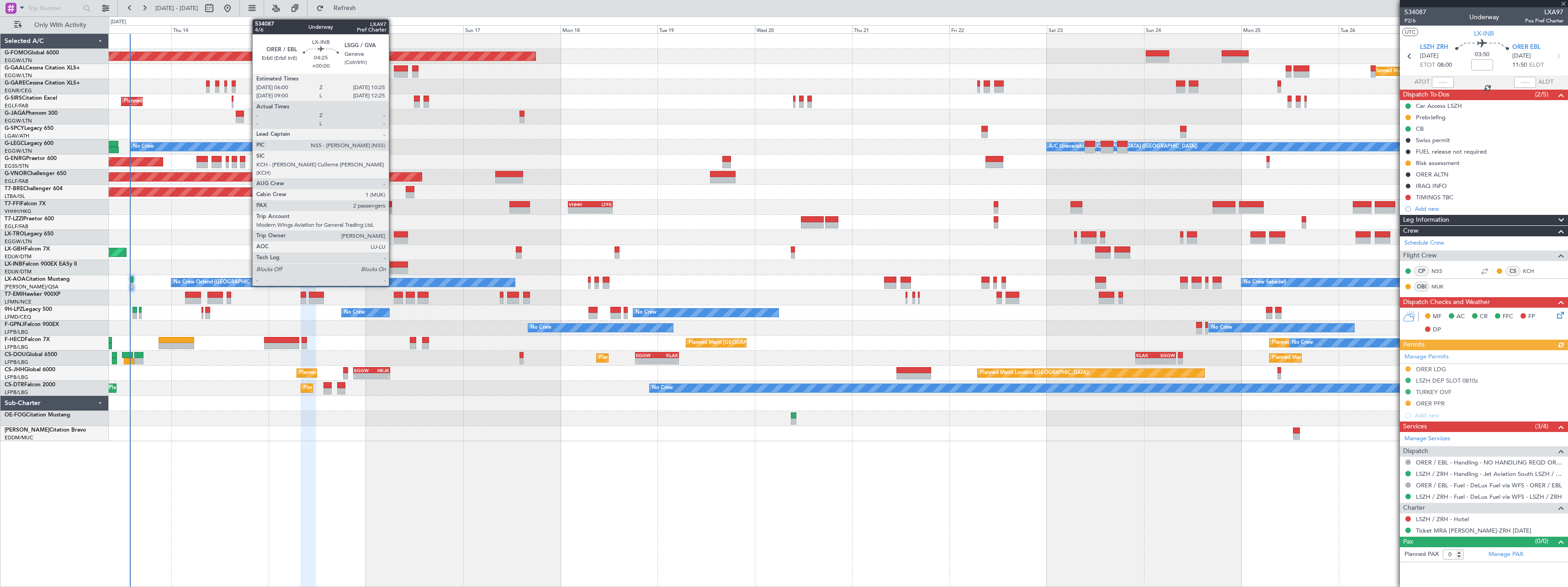
click at [393, 262] on div at bounding box center [399, 264] width 18 height 7
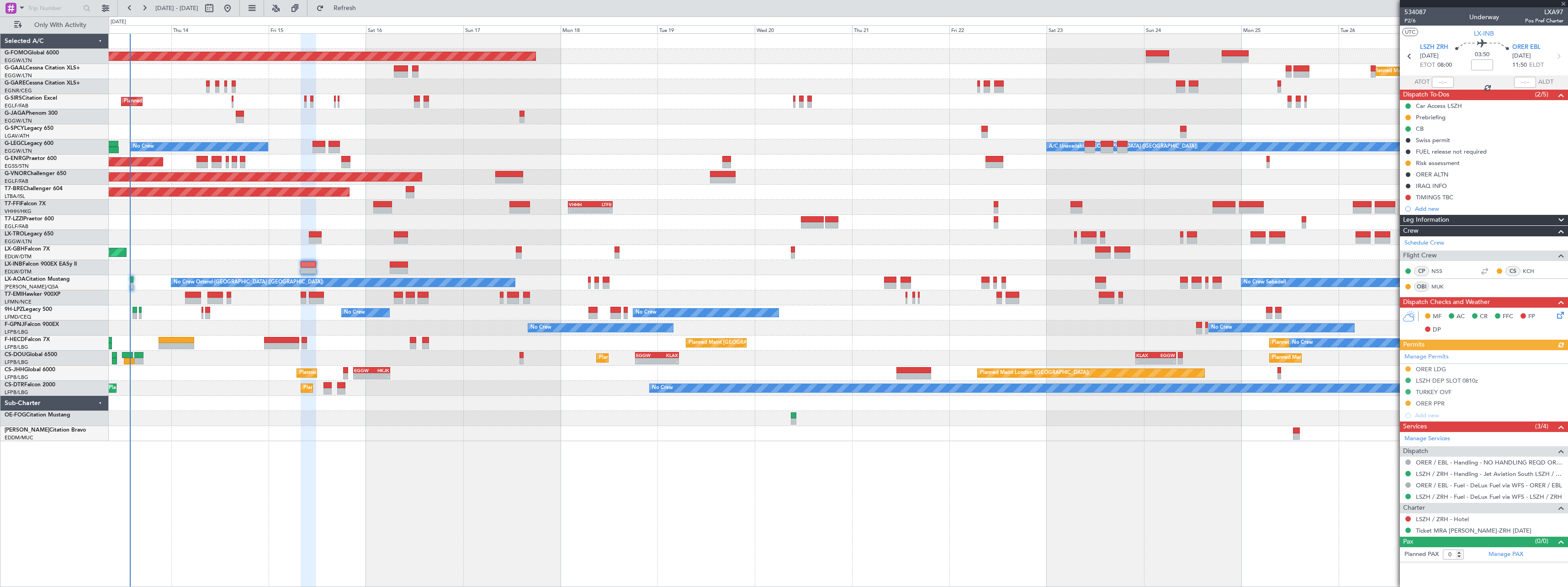
type input "2"
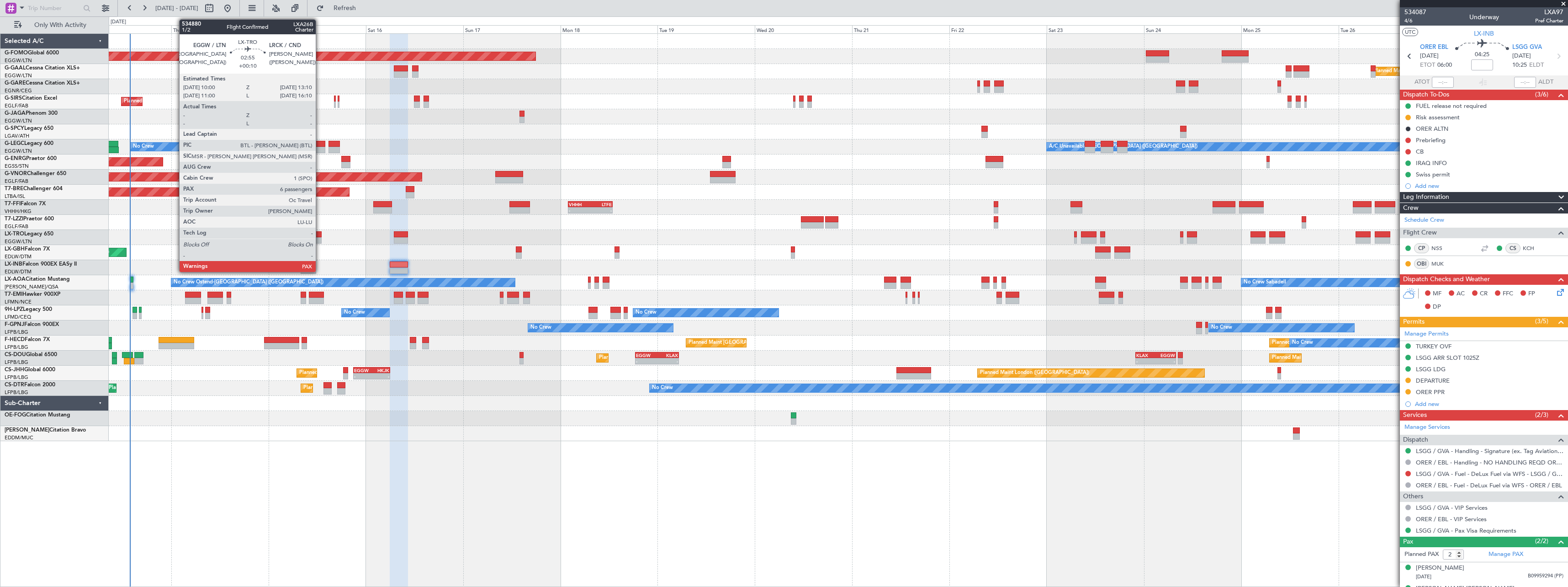
click at [320, 237] on div at bounding box center [315, 241] width 13 height 7
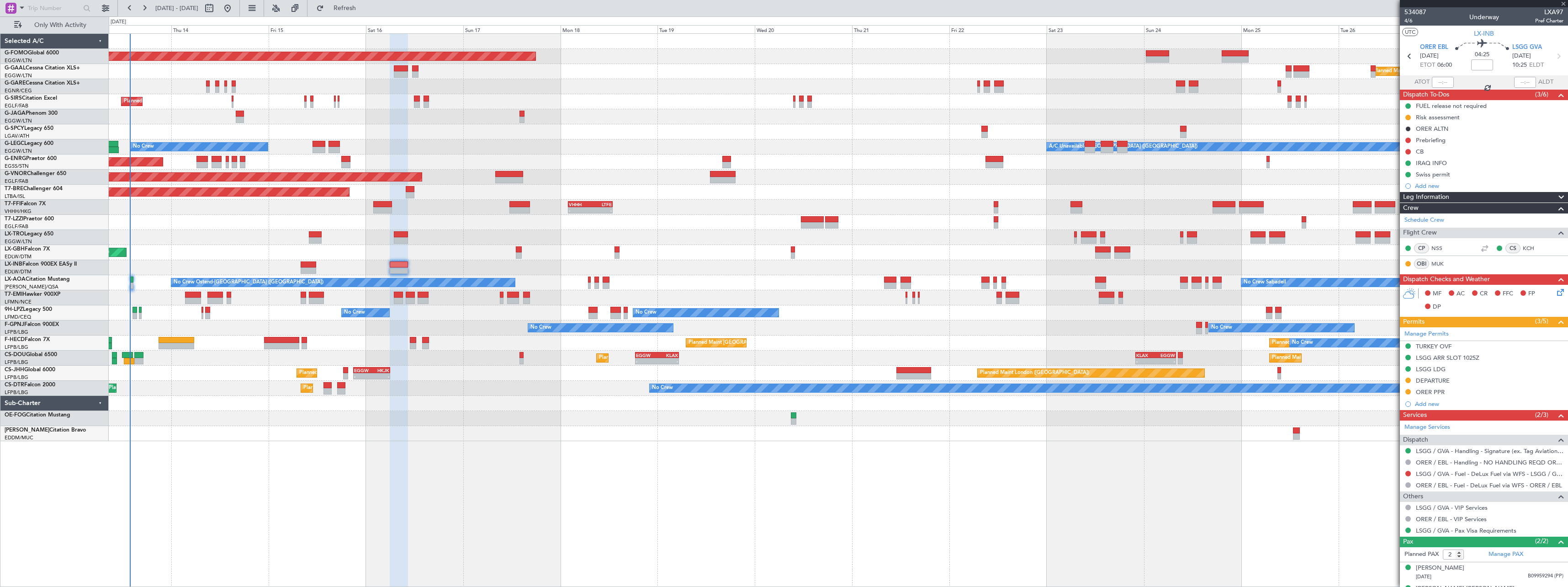
type input "+00:10"
type input "6"
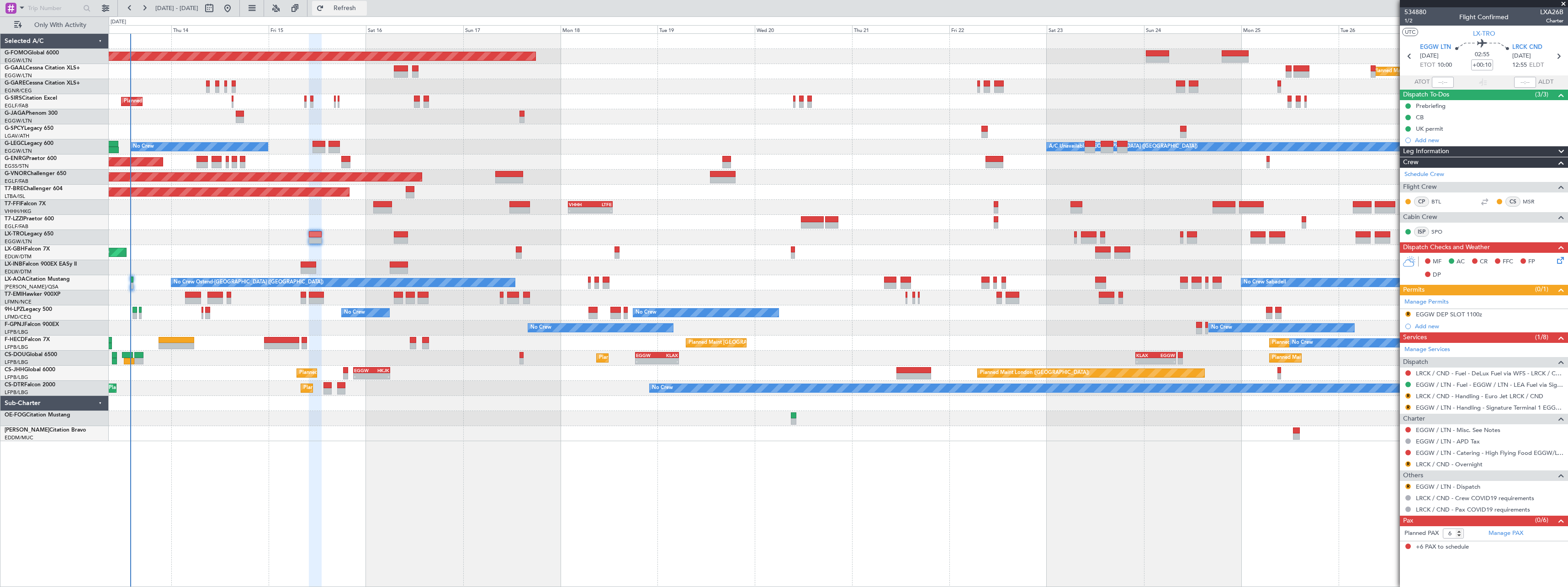
click at [364, 10] on span "Refresh" at bounding box center [345, 8] width 38 height 7
click at [364, 9] on span "Refresh" at bounding box center [345, 8] width 38 height 7
click at [364, 6] on span "Refresh" at bounding box center [345, 8] width 38 height 7
